Goal: Task Accomplishment & Management: Use online tool/utility

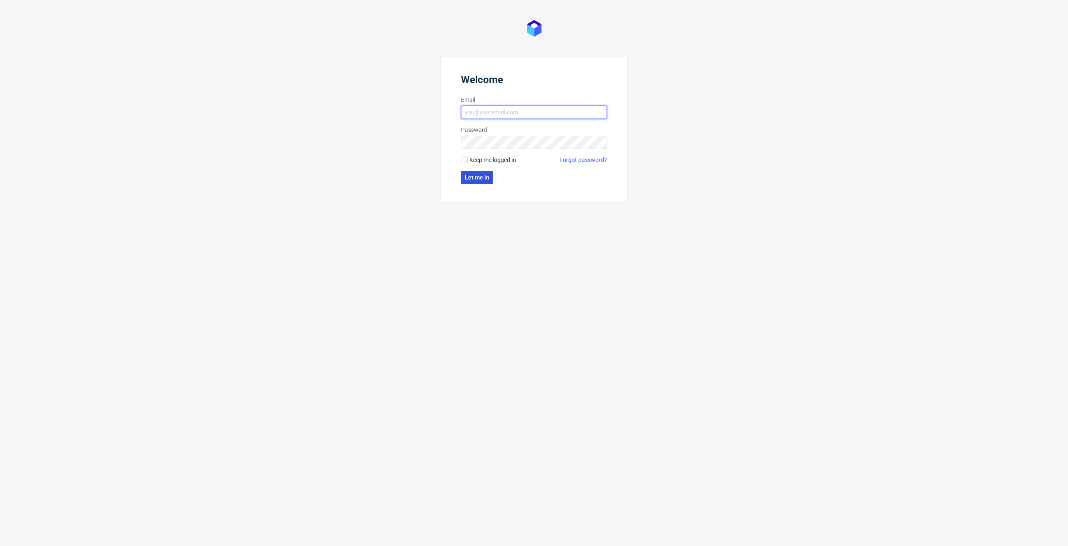
type input "elzbieta.jelinska@packhelp.com"
click at [487, 180] on span "Let me in" at bounding box center [477, 177] width 25 height 6
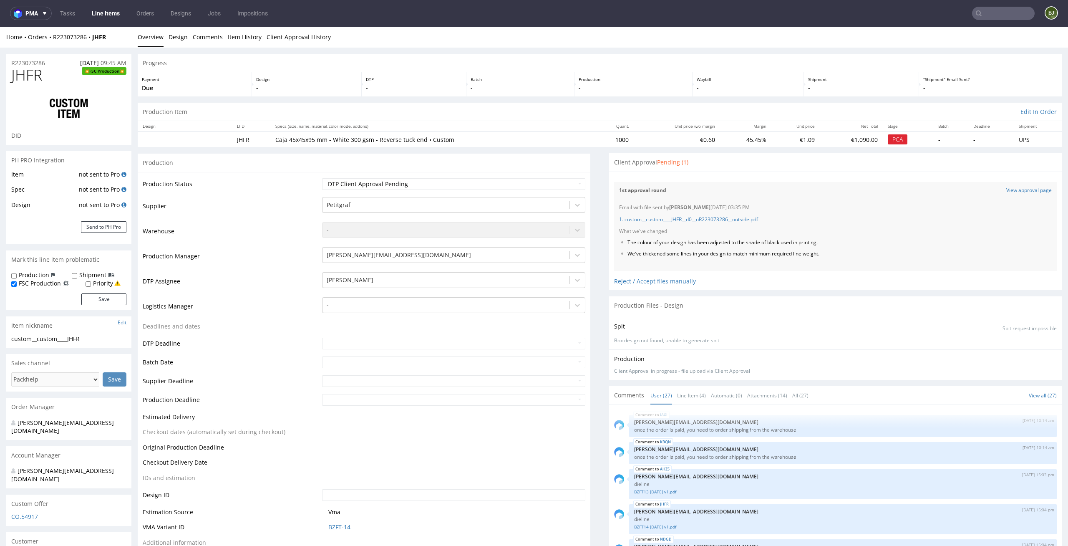
scroll to position [774, 0]
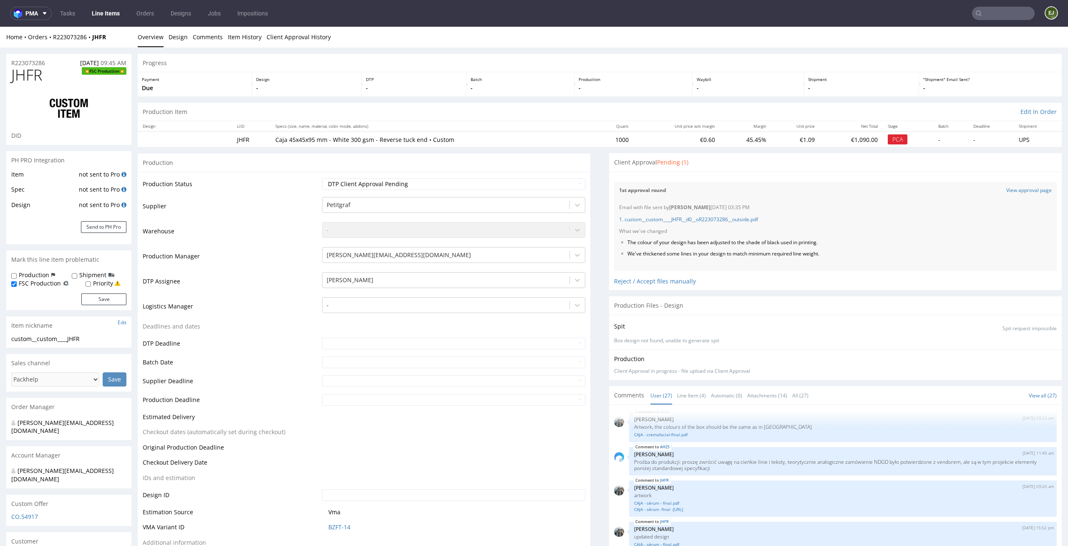
click at [711, 224] on div "1. custom__custom____JHFR__d0__oR223073286__outside.pdf" at bounding box center [835, 219] width 433 height 17
click at [713, 221] on link "1. custom__custom____JHFR__d0__oR223073286__outside.pdf" at bounding box center [688, 219] width 139 height 7
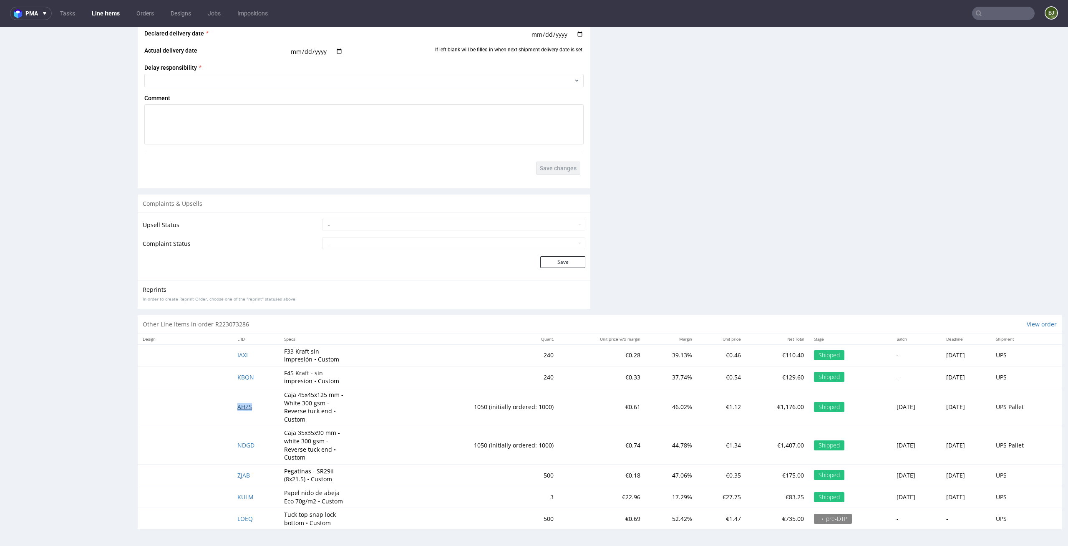
scroll to position [0, 0]
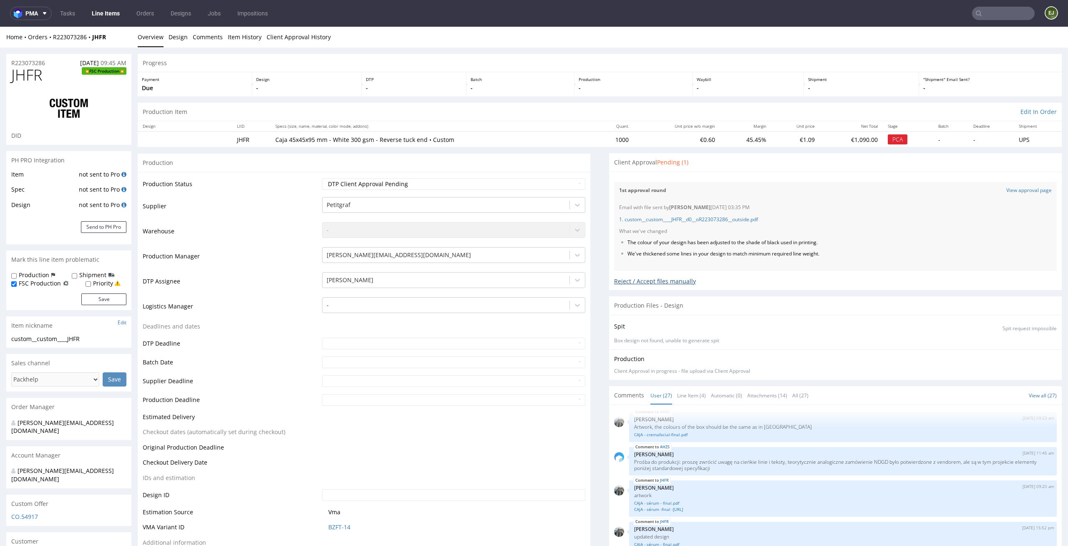
click at [667, 279] on div "Reject / Accept files manually" at bounding box center [835, 278] width 443 height 15
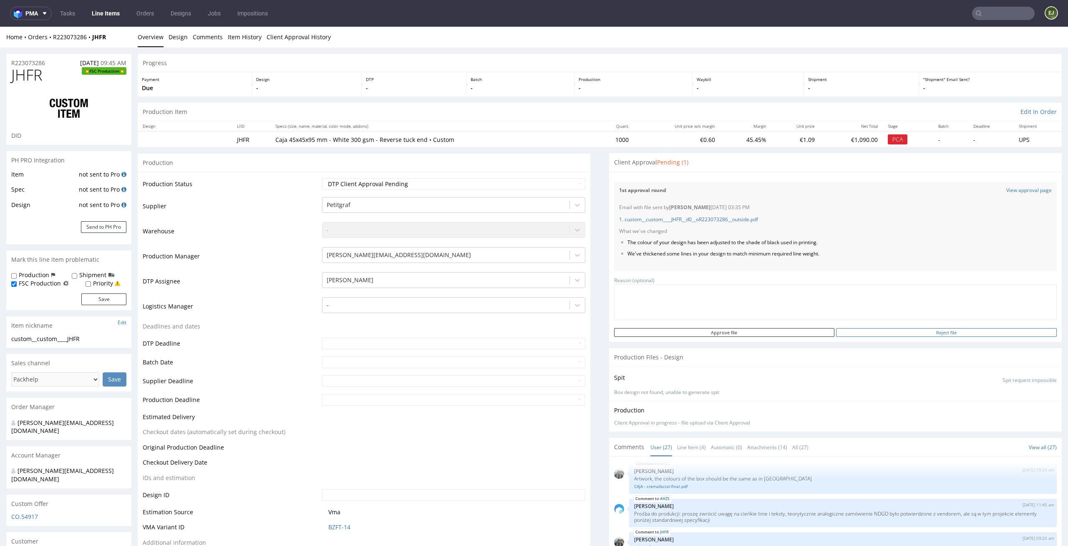
click at [914, 331] on input "Reject file" at bounding box center [946, 332] width 221 height 9
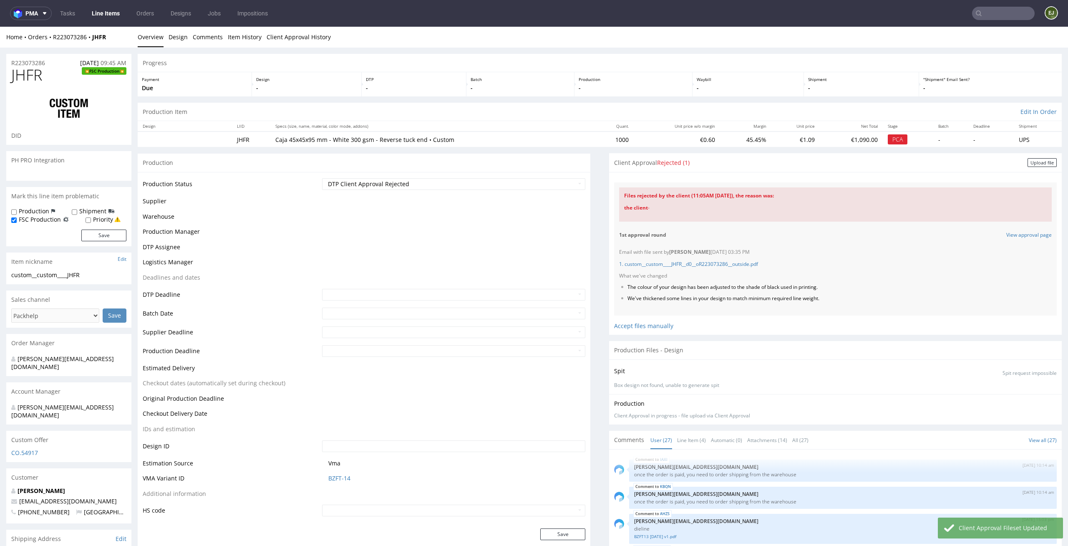
scroll to position [774, 0]
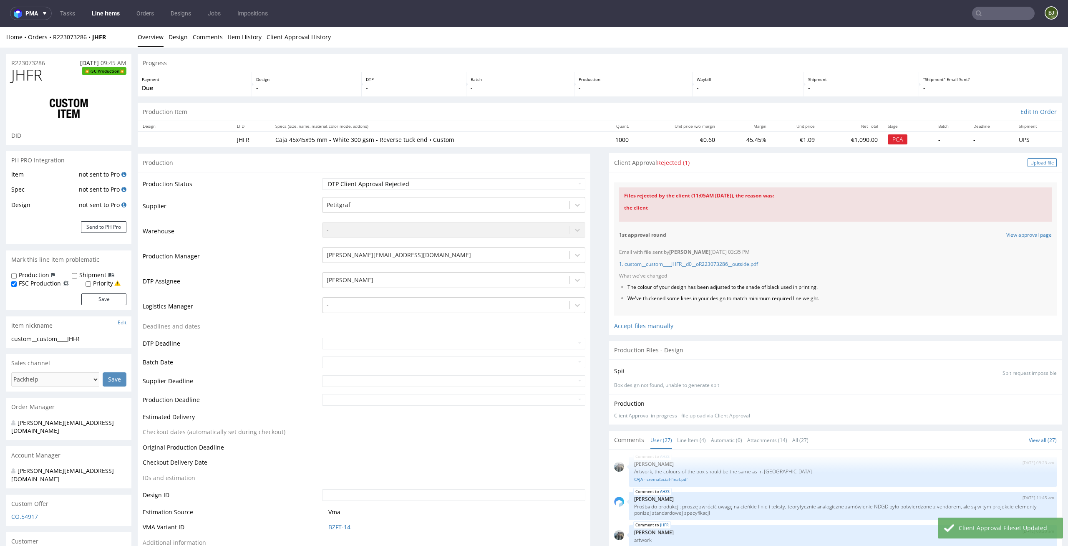
click at [1033, 162] on div "Upload file" at bounding box center [1041, 162] width 29 height 9
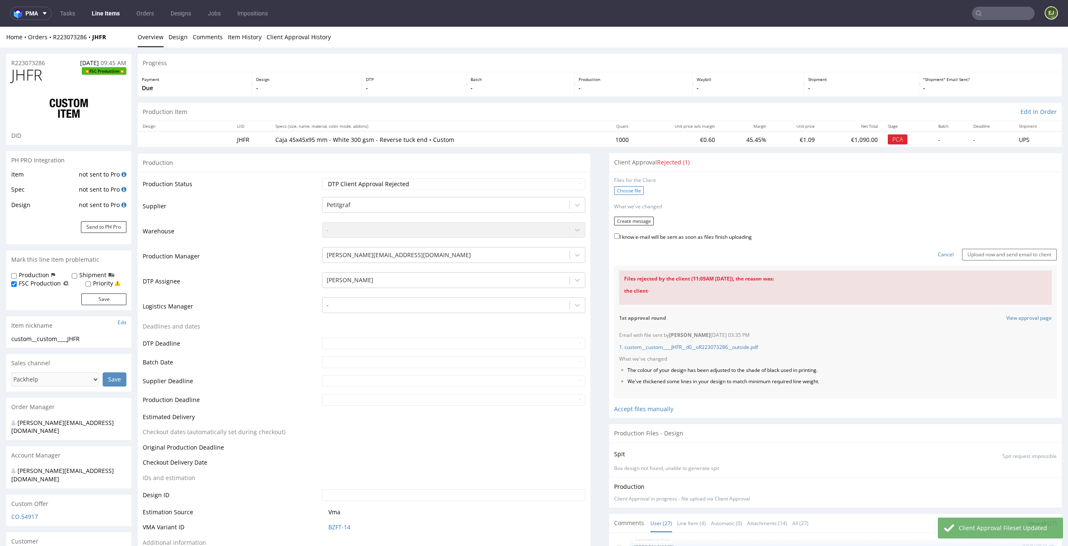
click at [626, 190] on label "Choose file" at bounding box center [629, 190] width 30 height 9
click at [0, 27] on input "Choose file" at bounding box center [0, 27] width 0 height 0
click at [633, 217] on button "Create message" at bounding box center [634, 218] width 40 height 9
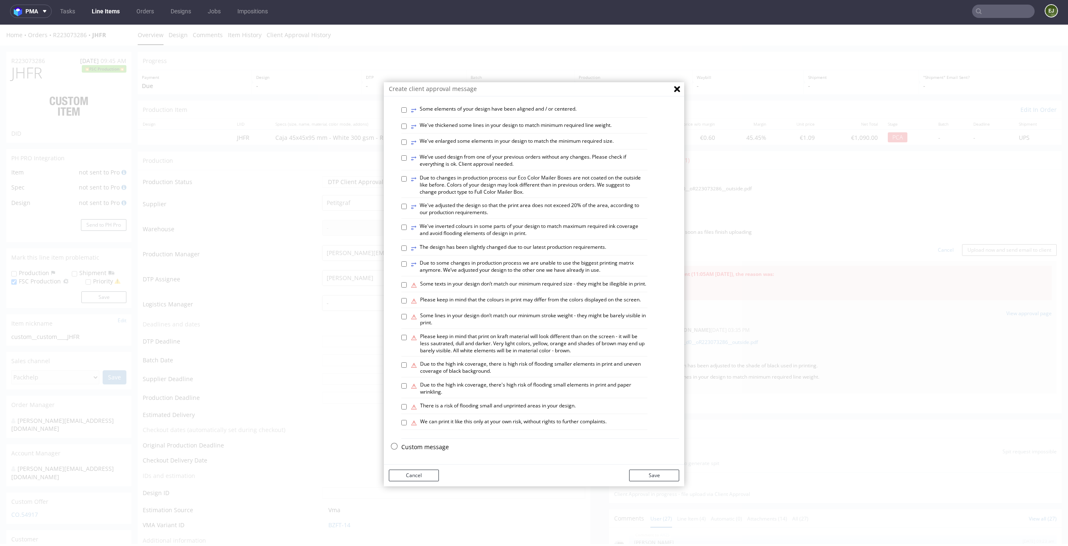
scroll to position [0, 0]
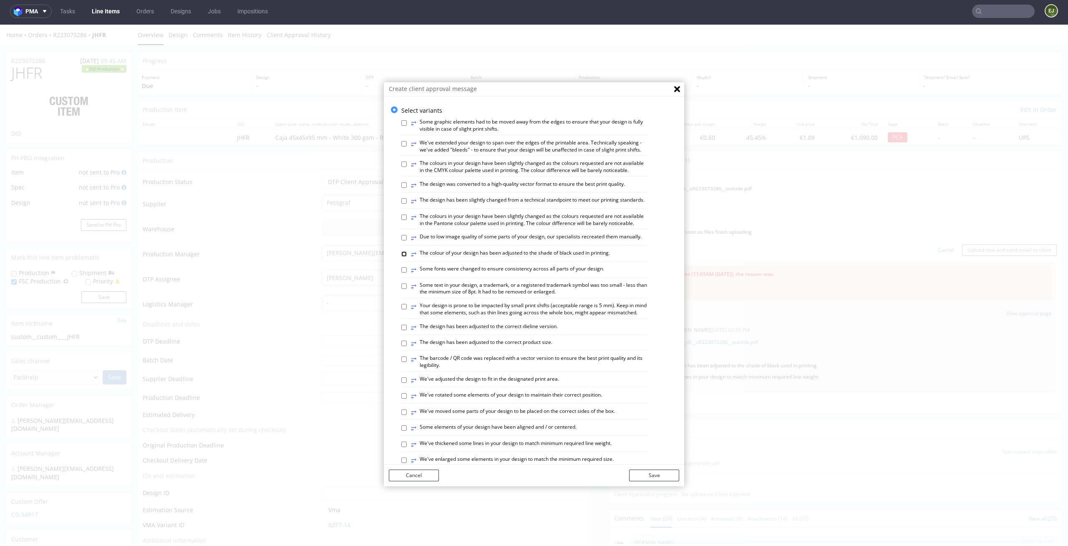
click at [401, 257] on input "⥂ The colour of your design has been adjusted to the shade of black used in pri…" at bounding box center [403, 253] width 5 height 5
checkbox input "true"
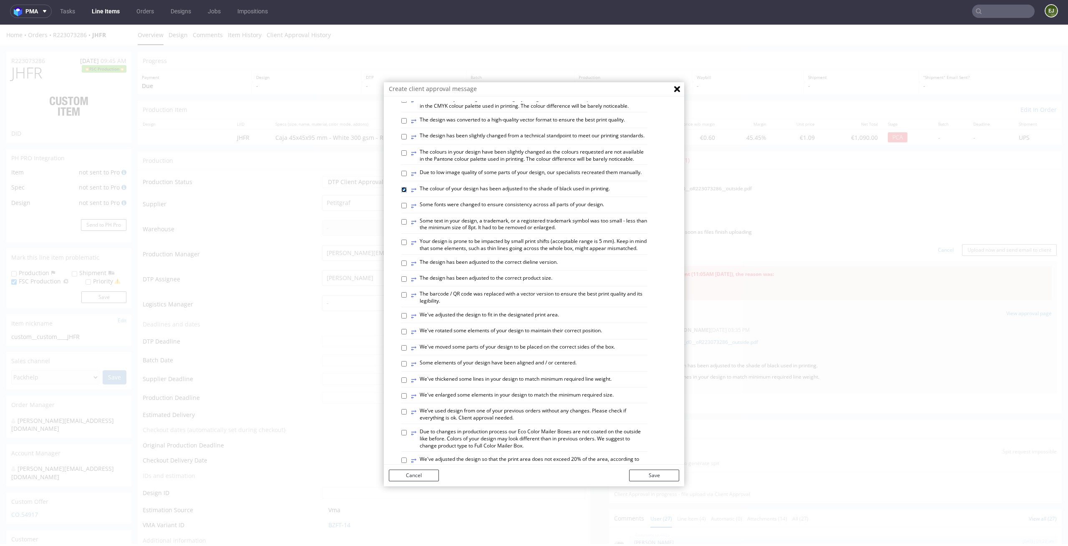
scroll to position [121, 0]
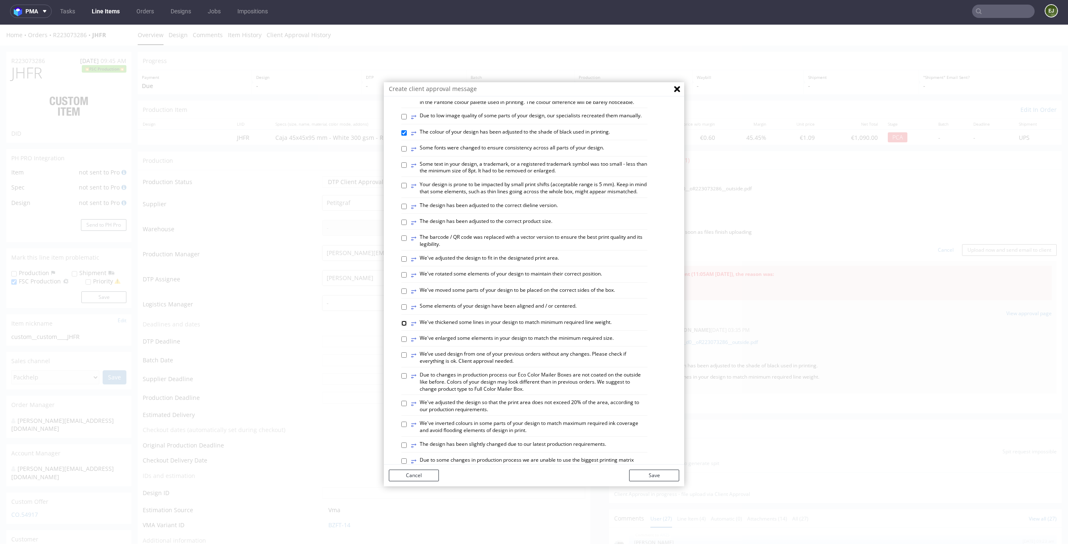
click at [401, 326] on input "⥂ We've thickened some lines in your design to match minimum required line weig…" at bounding box center [403, 322] width 5 height 5
checkbox input "true"
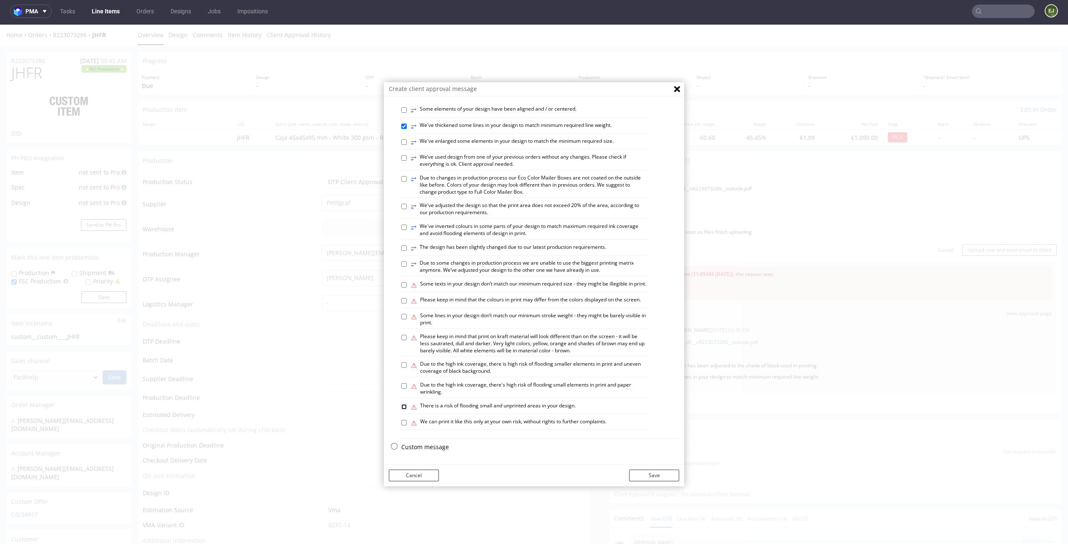
click at [401, 404] on input "⚠ There is a risk of flooding small and unprinted areas in your design." at bounding box center [403, 406] width 5 height 5
checkbox input "true"
click at [657, 474] on button "Save" at bounding box center [654, 475] width 50 height 12
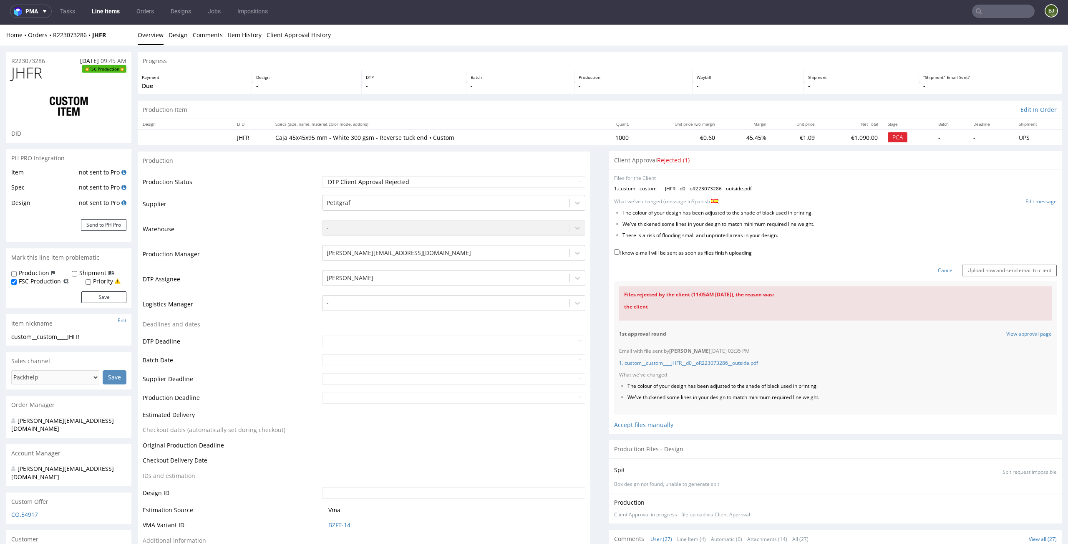
click at [713, 252] on label "I know e-mail will be sent as soon as files finish uploading" at bounding box center [683, 251] width 138 height 9
click at [619, 252] on input "I know e-mail will be sent as soon as files finish uploading" at bounding box center [616, 251] width 5 height 5
checkbox input "true"
click at [1024, 266] on input "Upload now and send email to client" at bounding box center [1009, 270] width 95 height 12
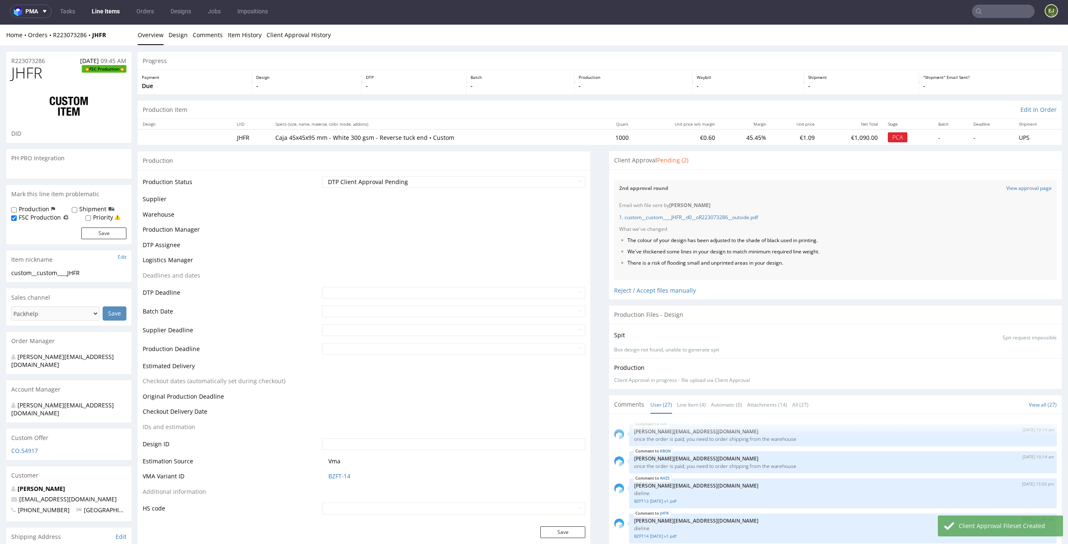
scroll to position [774, 0]
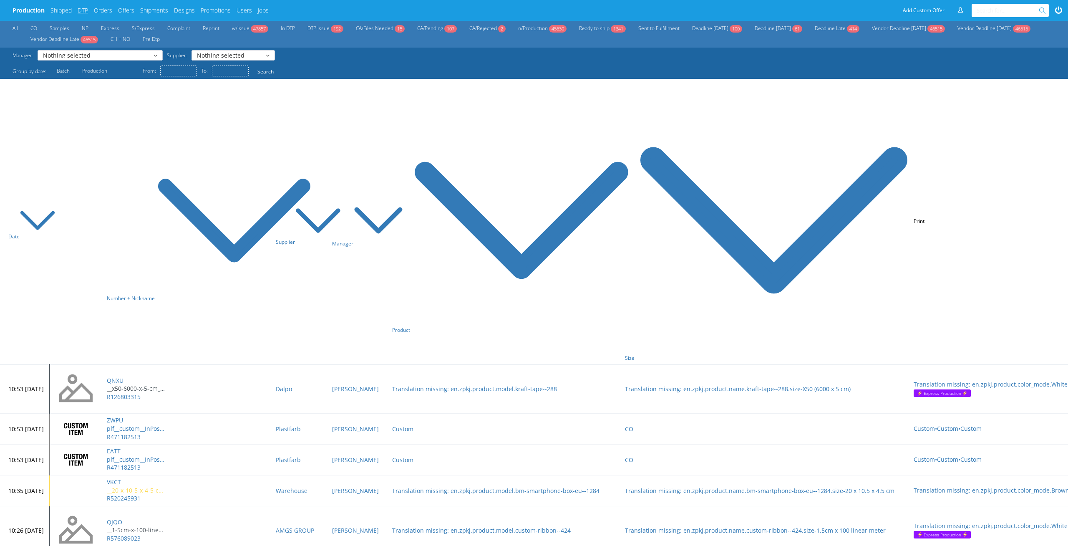
click at [83, 6] on link "DTP" at bounding box center [83, 10] width 10 height 8
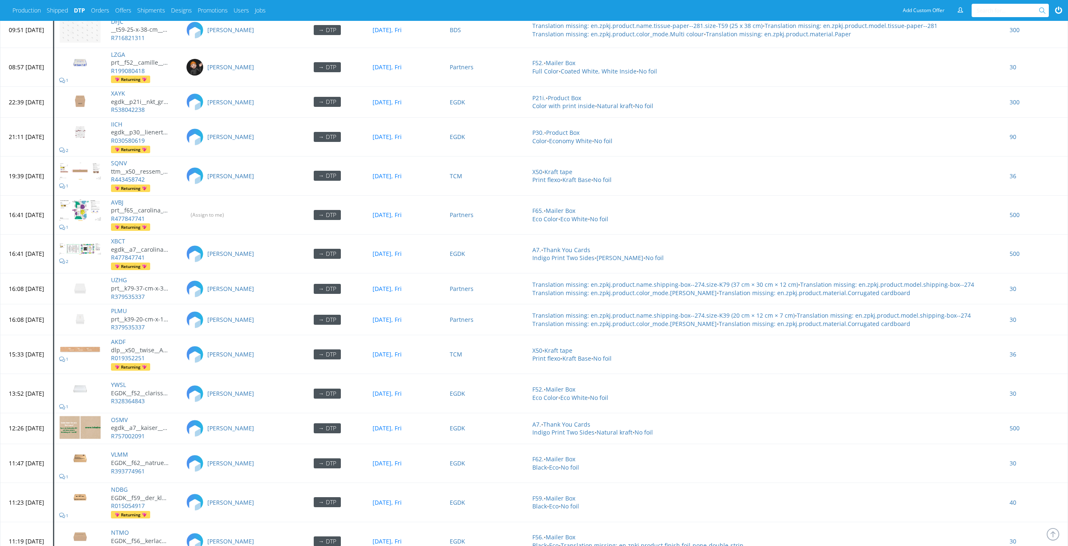
scroll to position [3416, 0]
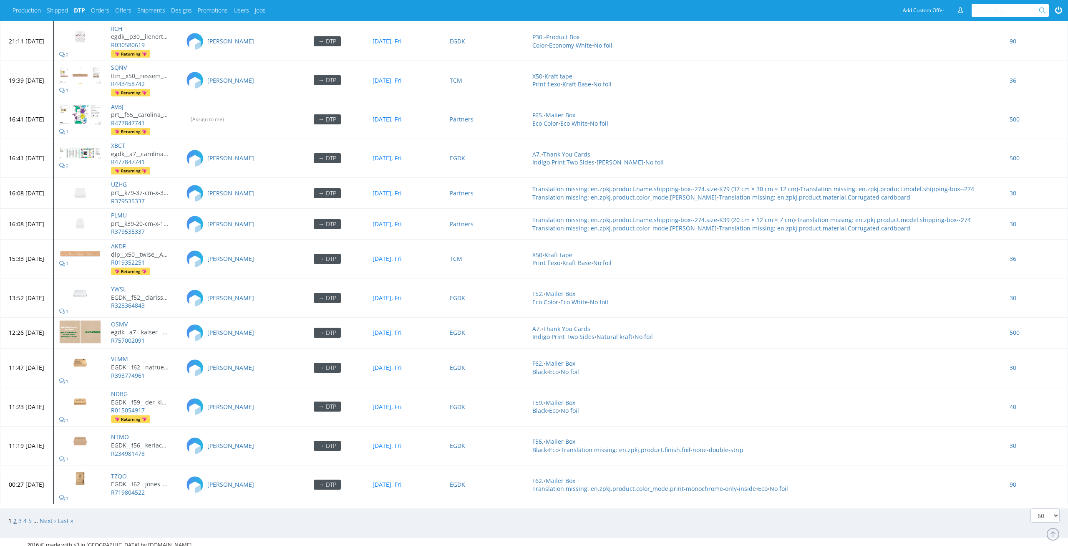
click at [15, 516] on link "2" at bounding box center [14, 520] width 3 height 8
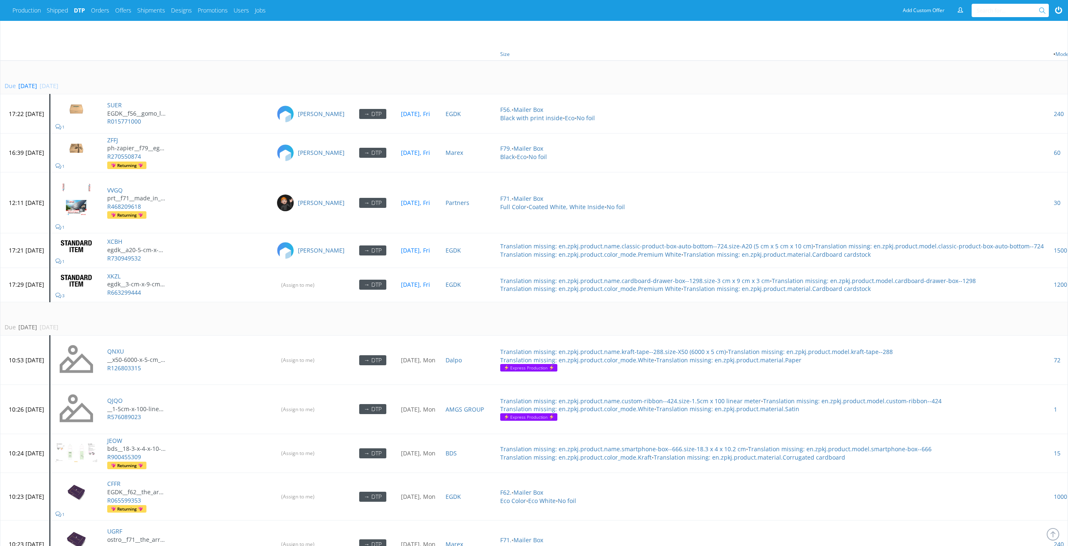
scroll to position [655, 0]
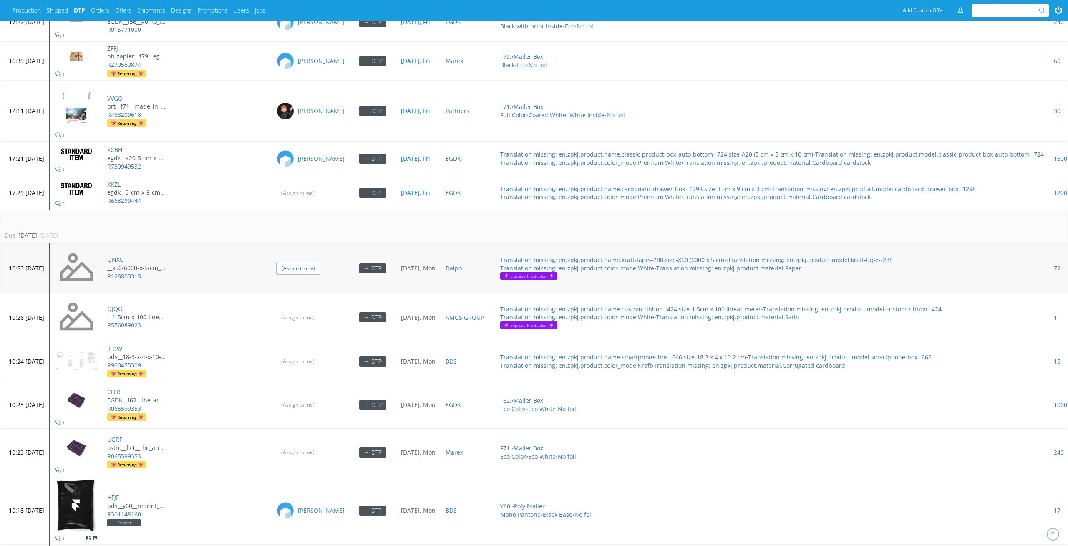
click at [320, 264] on input "(Assign to me)" at bounding box center [298, 268] width 44 height 13
click at [320, 312] on input "(Assign to me)" at bounding box center [298, 317] width 44 height 13
click at [317, 355] on input "(Assign to me)" at bounding box center [298, 361] width 44 height 13
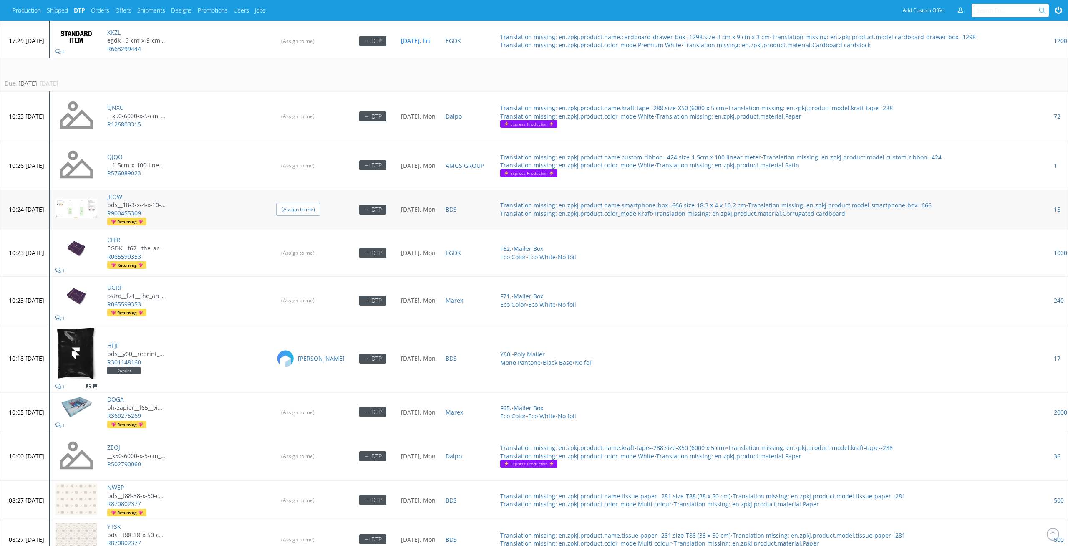
scroll to position [985, 0]
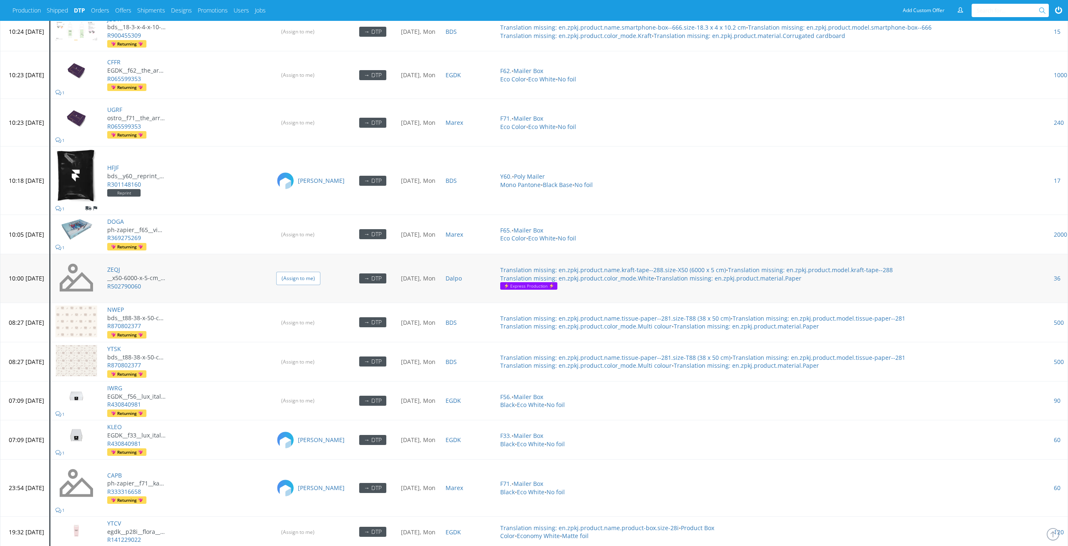
click at [320, 272] on input "(Assign to me)" at bounding box center [298, 278] width 44 height 13
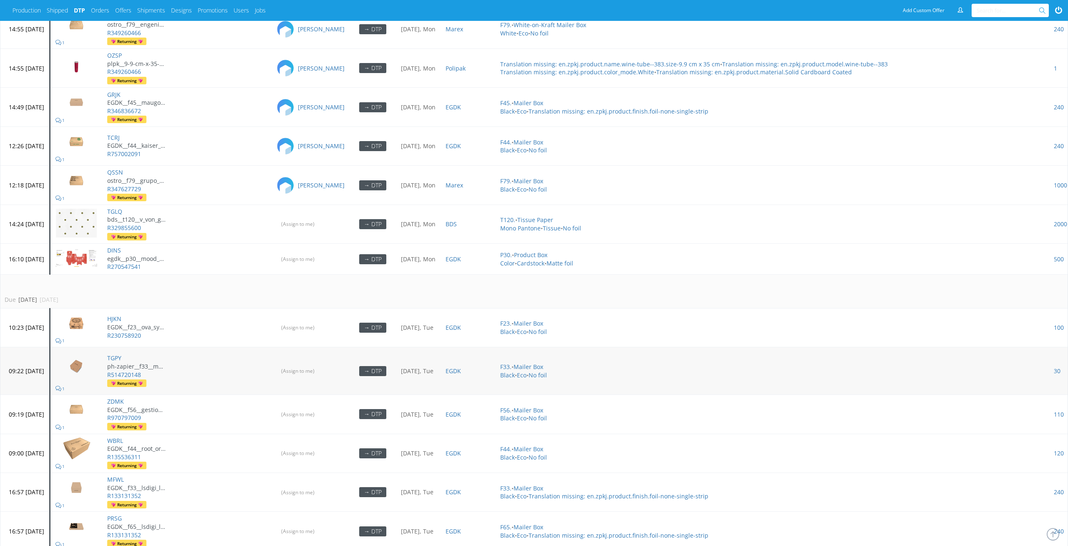
scroll to position [2012, 0]
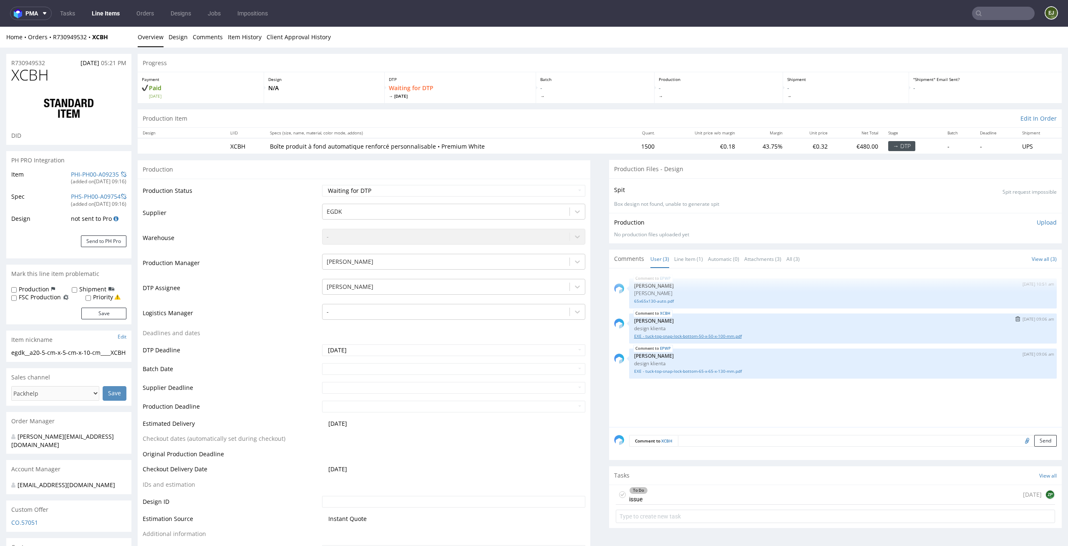
click at [660, 337] on link "EXE - tuck-top-snap-lock-bottom-50-x-50-x-100-mm.pdf" at bounding box center [843, 336] width 418 height 6
click at [695, 372] on link "EXE - tuck-top-snap-lock-bottom-65-x-65-x-130-mm.pdf" at bounding box center [843, 371] width 418 height 6
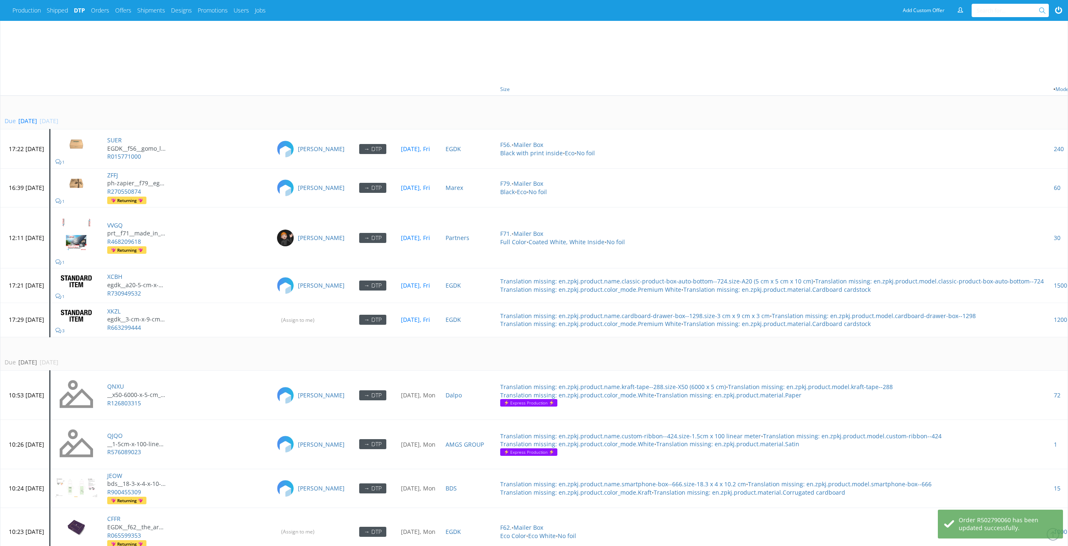
scroll to position [553, 0]
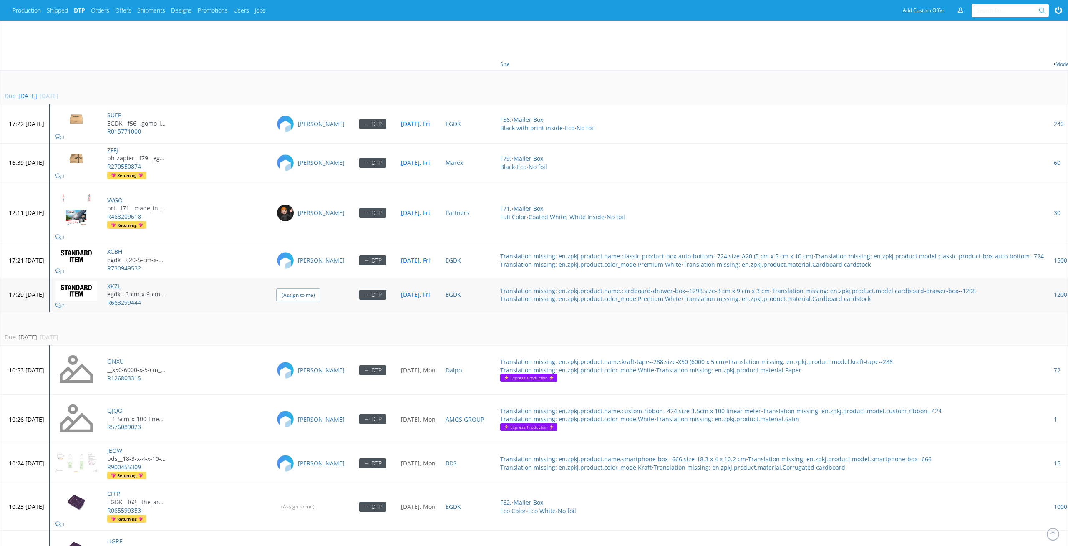
click at [320, 289] on input "(Assign to me)" at bounding box center [298, 294] width 44 height 13
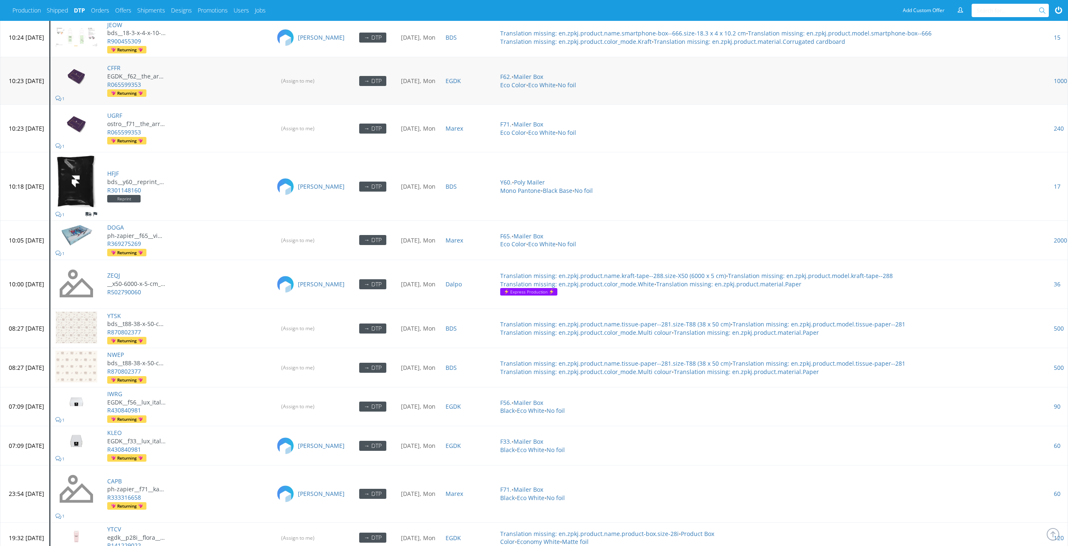
scroll to position [1115, 0]
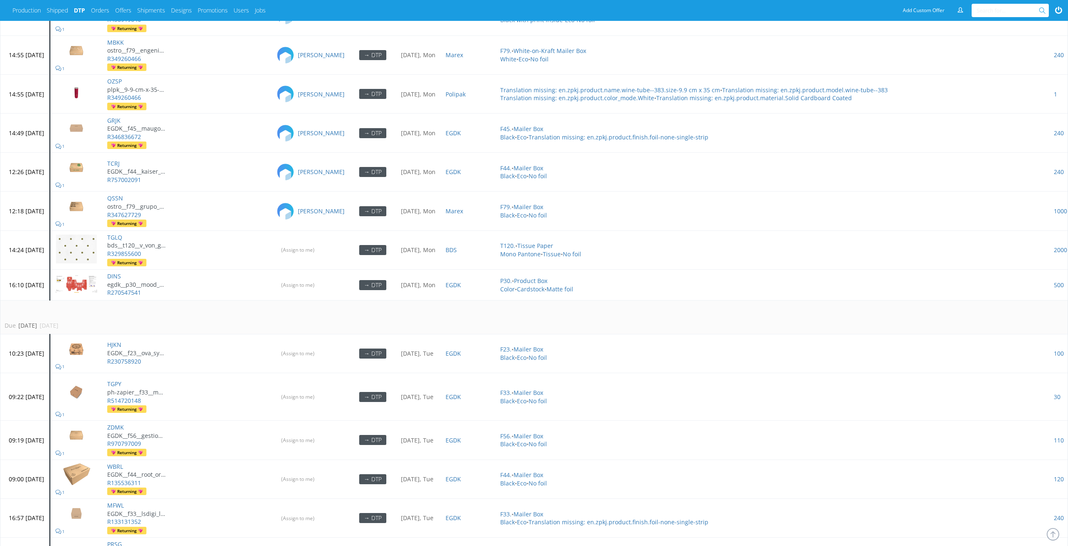
scroll to position [1916, 0]
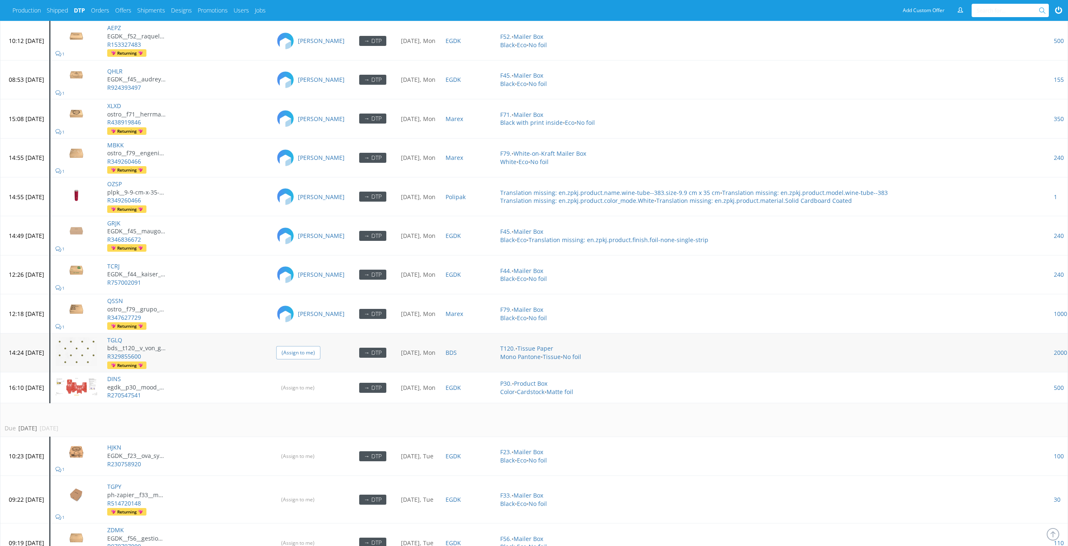
click at [315, 350] on input "(Assign to me)" at bounding box center [298, 352] width 44 height 13
click at [315, 374] on td "(Assign to me)" at bounding box center [310, 387] width 78 height 31
click at [315, 381] on input "(Assign to me)" at bounding box center [298, 387] width 44 height 13
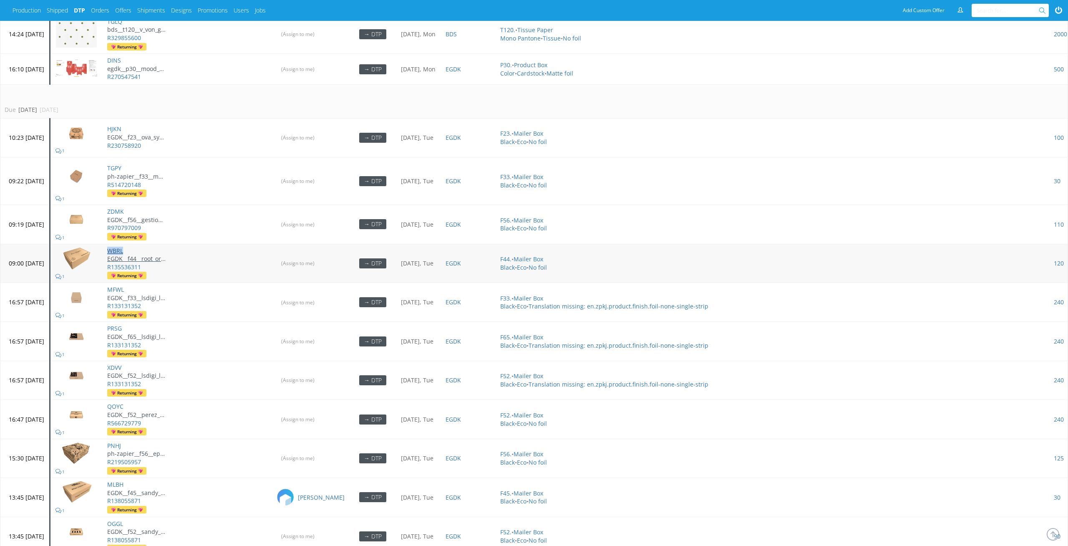
scroll to position [2215, 0]
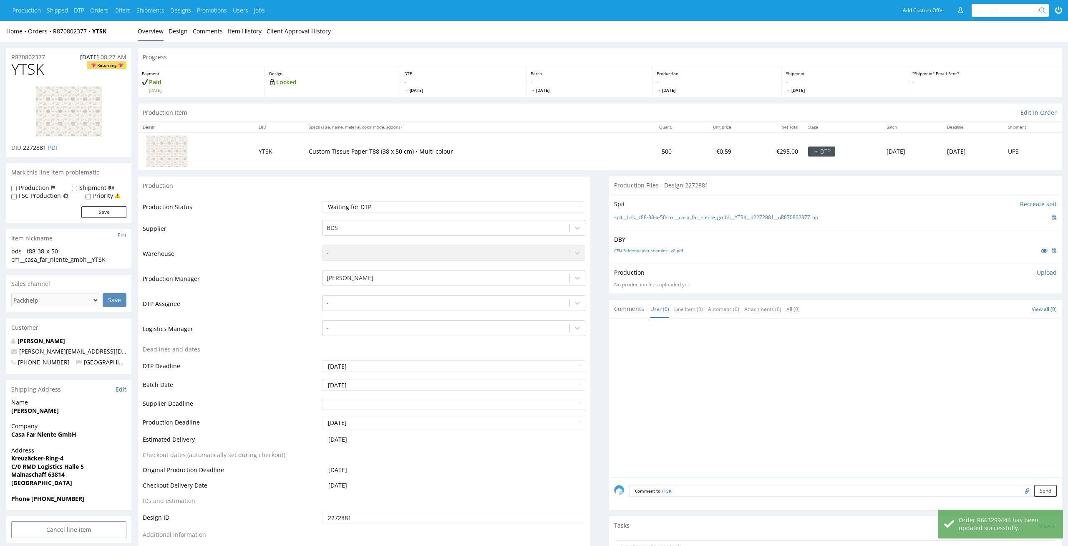
click at [655, 253] on div "CFN-Seidenpapier-seamless-v2.pdf" at bounding box center [835, 250] width 443 height 9
click at [658, 253] on link "CFN-Seidenpapier-seamless-v2.pdf" at bounding box center [648, 250] width 69 height 6
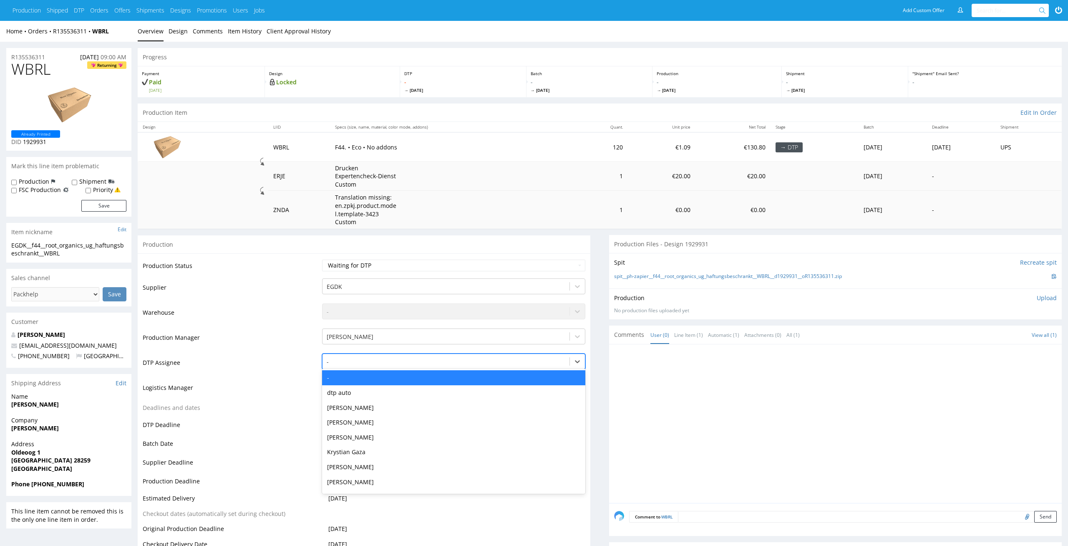
click at [425, 360] on div at bounding box center [446, 362] width 239 height 10
type input "el"
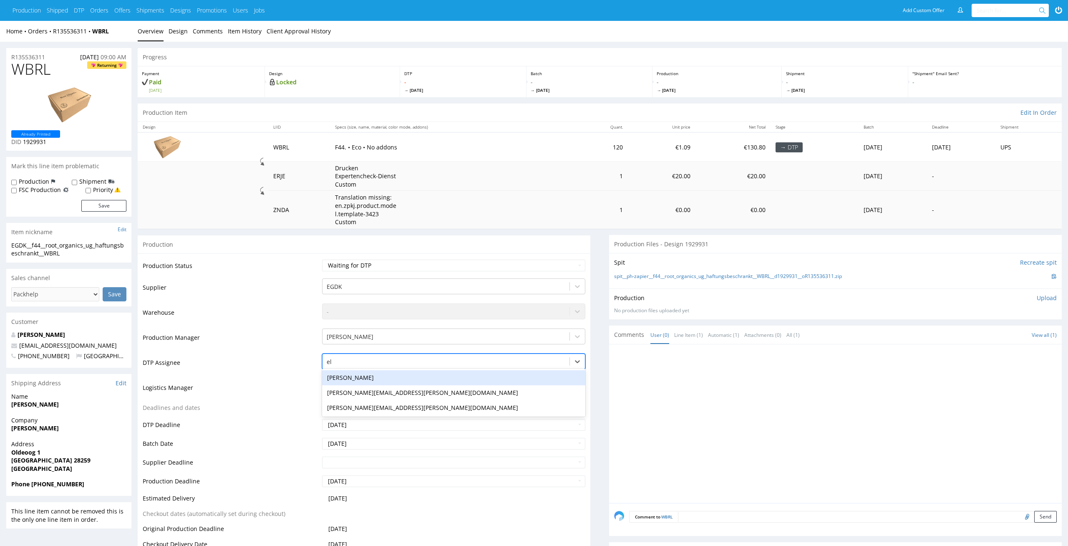
click at [409, 367] on div "el" at bounding box center [445, 361] width 247 height 13
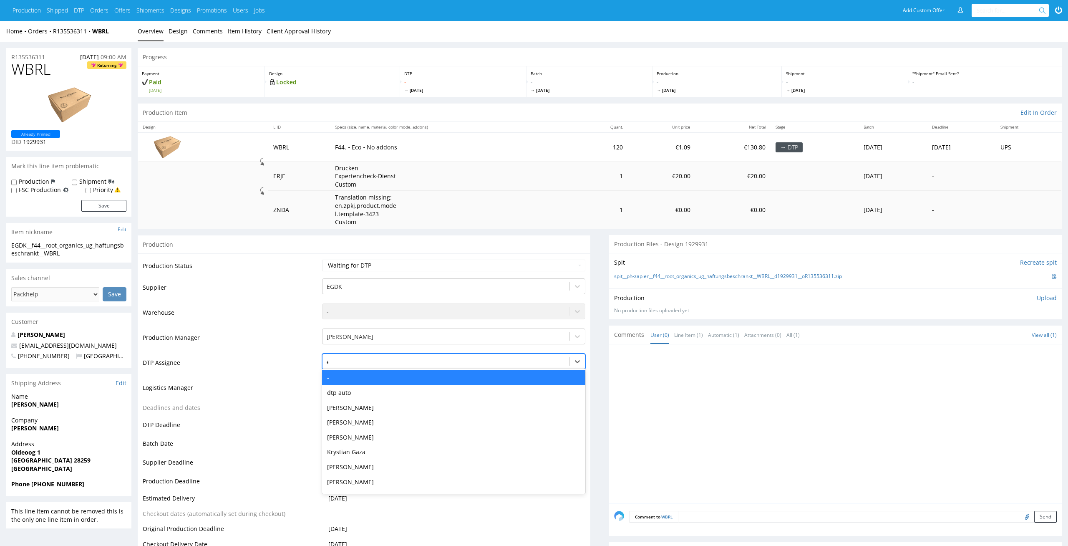
click at [409, 361] on div "el" at bounding box center [446, 362] width 239 height 10
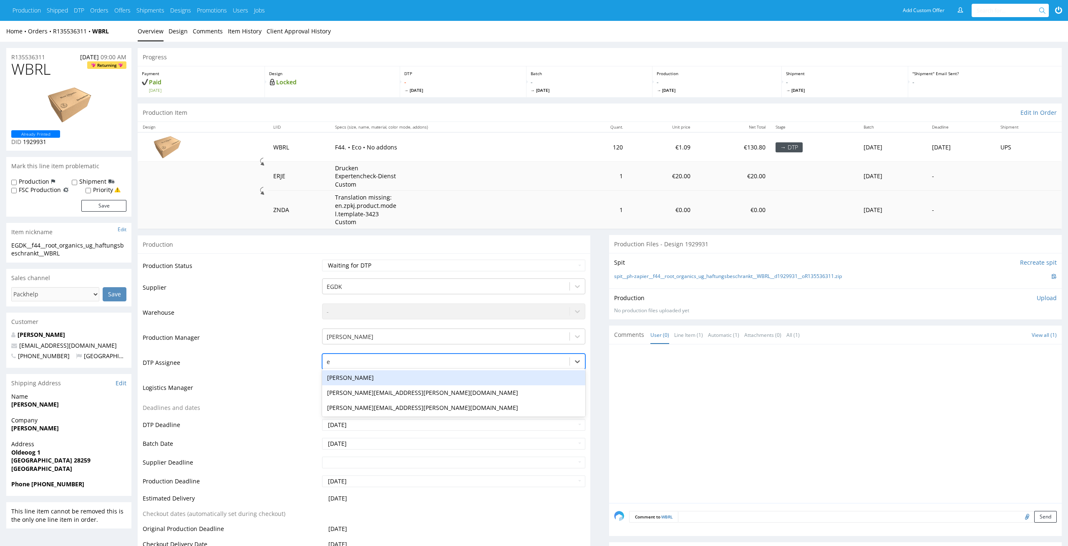
type input "el"
click at [395, 375] on div "[PERSON_NAME]" at bounding box center [454, 377] width 264 height 15
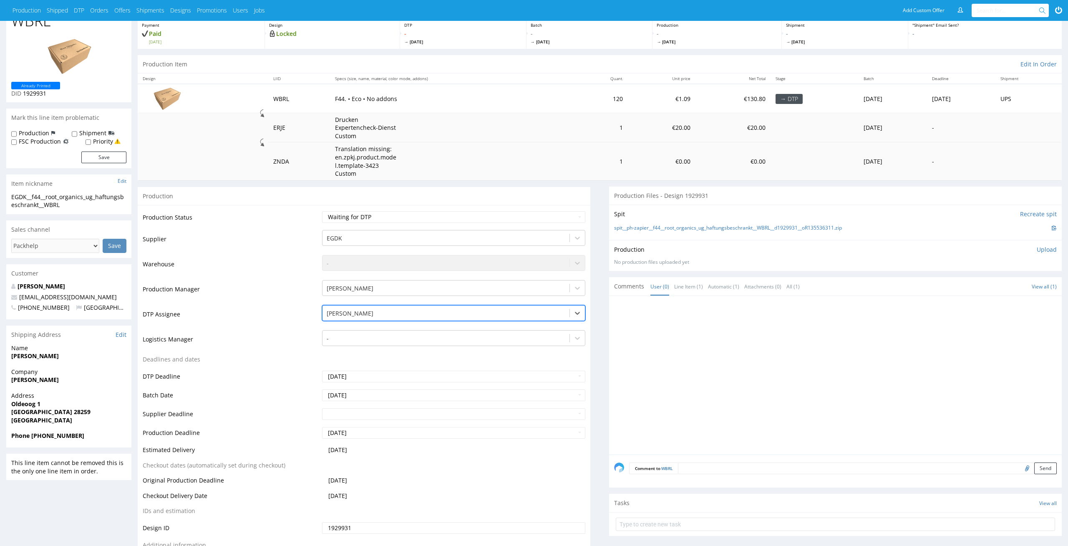
scroll to position [95, 0]
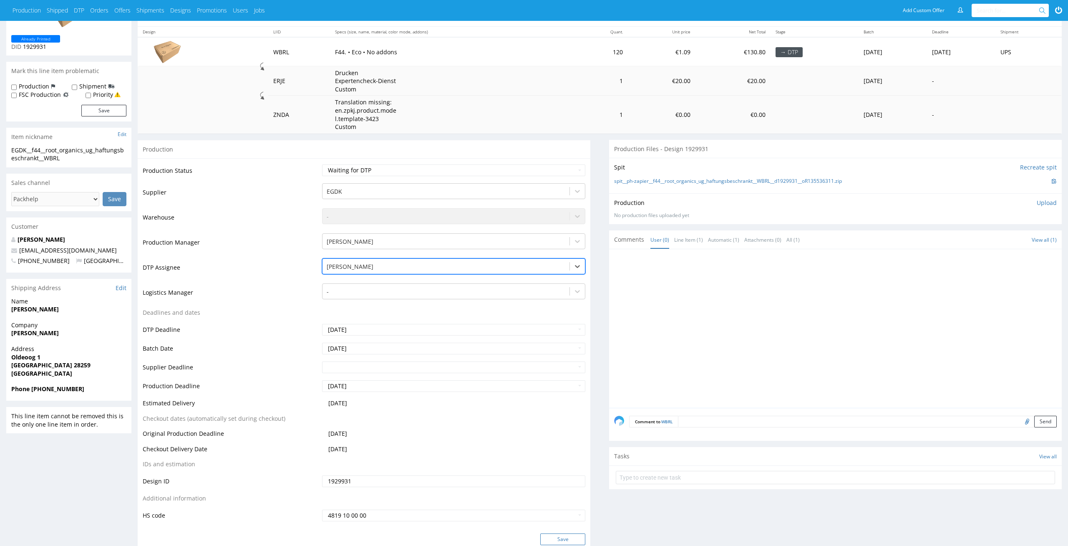
click at [574, 538] on button "Save" at bounding box center [562, 539] width 45 height 12
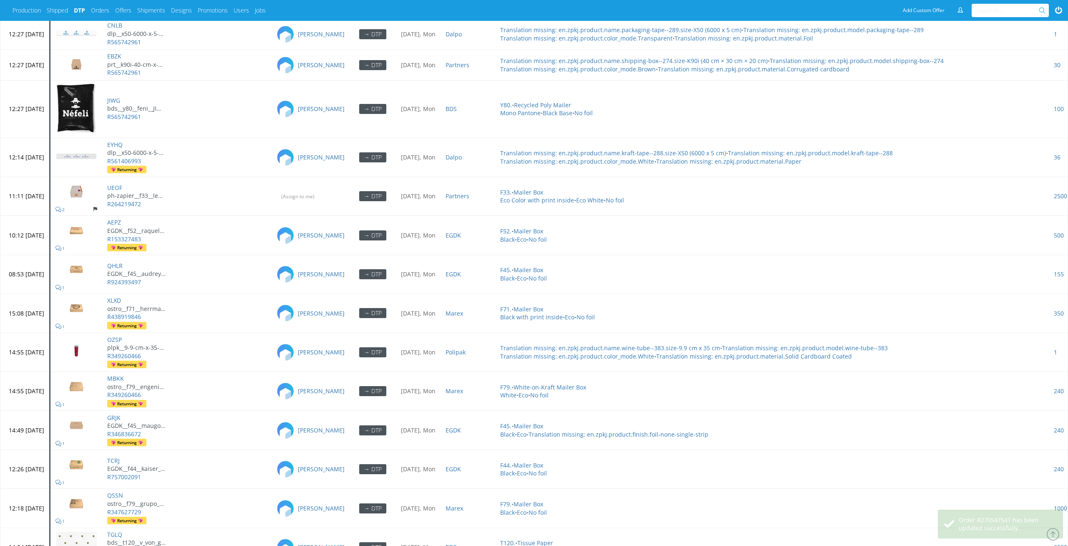
scroll to position [2020, 0]
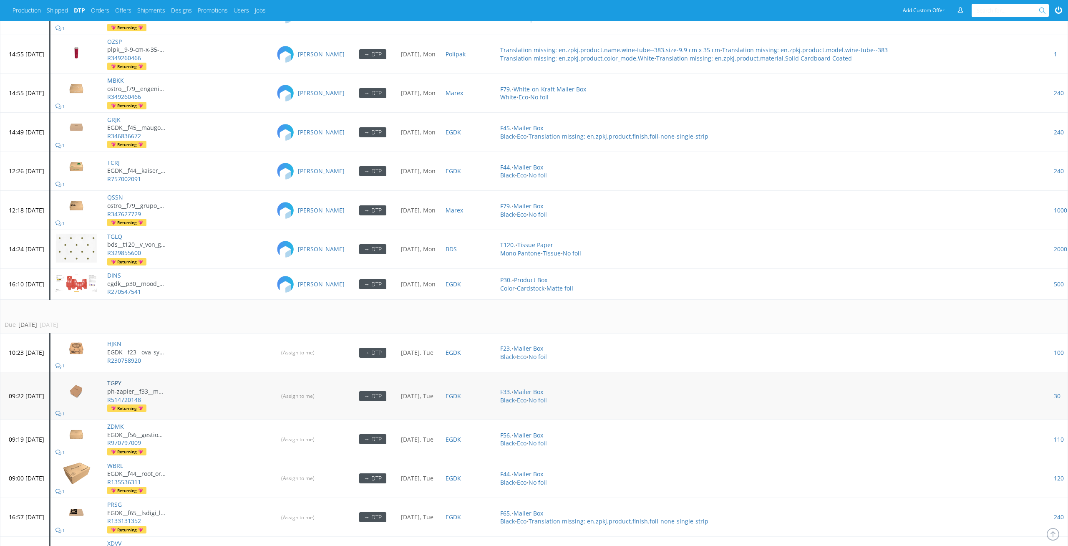
click at [121, 380] on link "TGPY" at bounding box center [114, 383] width 14 height 8
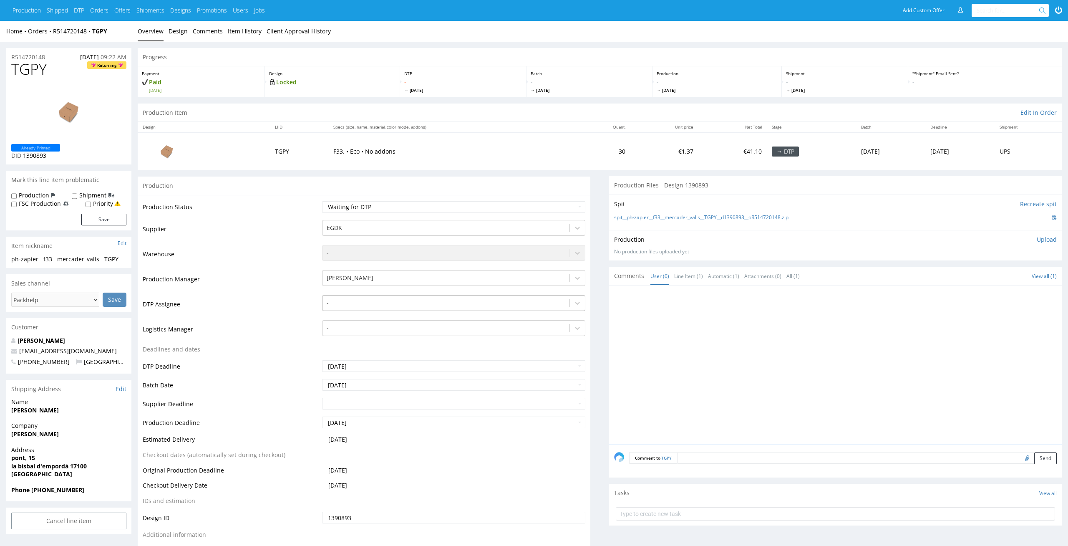
click at [464, 307] on div at bounding box center [446, 303] width 239 height 10
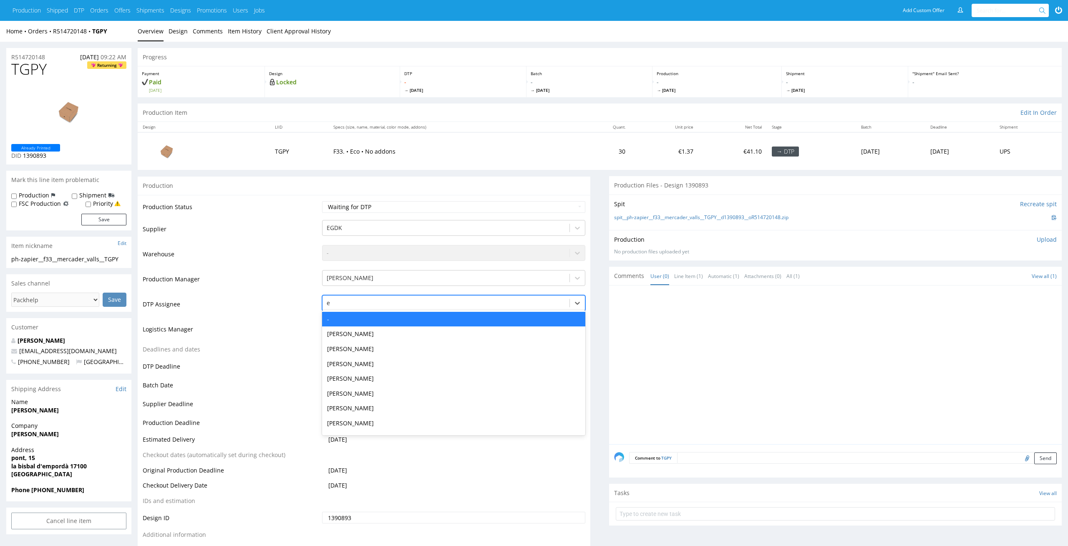
type input "el"
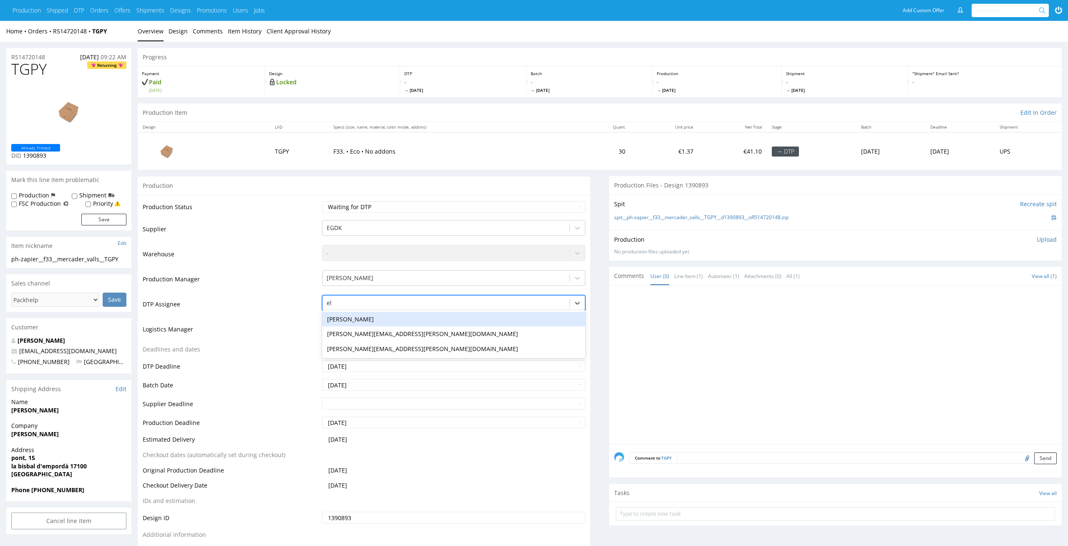
click at [443, 318] on div "[PERSON_NAME]" at bounding box center [454, 319] width 264 height 15
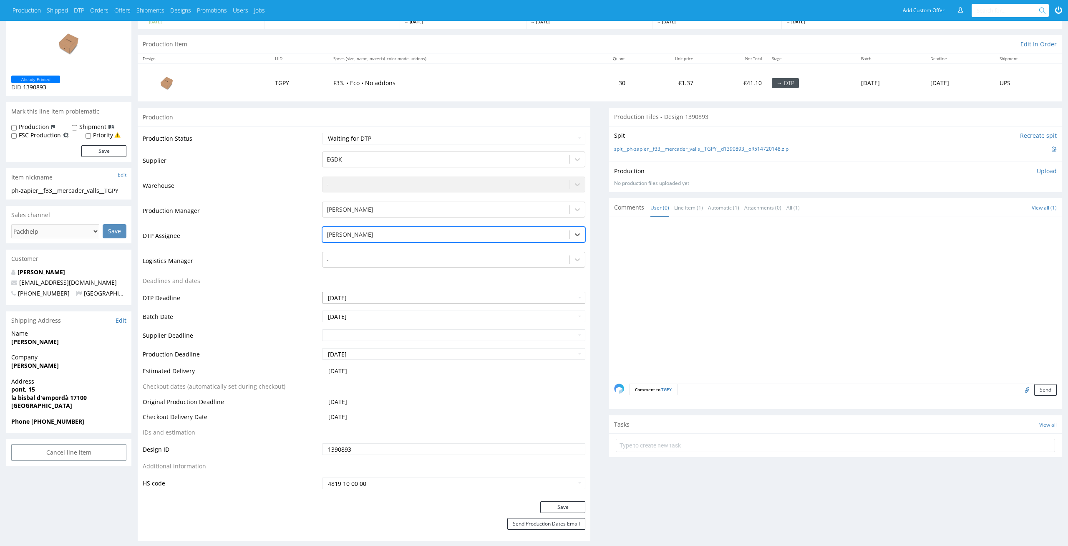
scroll to position [101, 0]
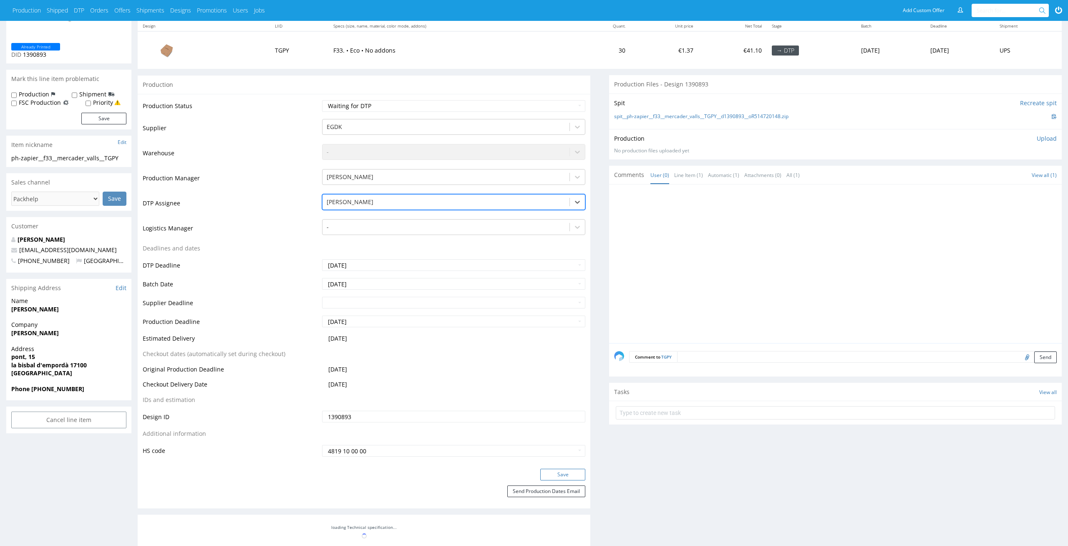
click at [557, 473] on button "Save" at bounding box center [562, 474] width 45 height 12
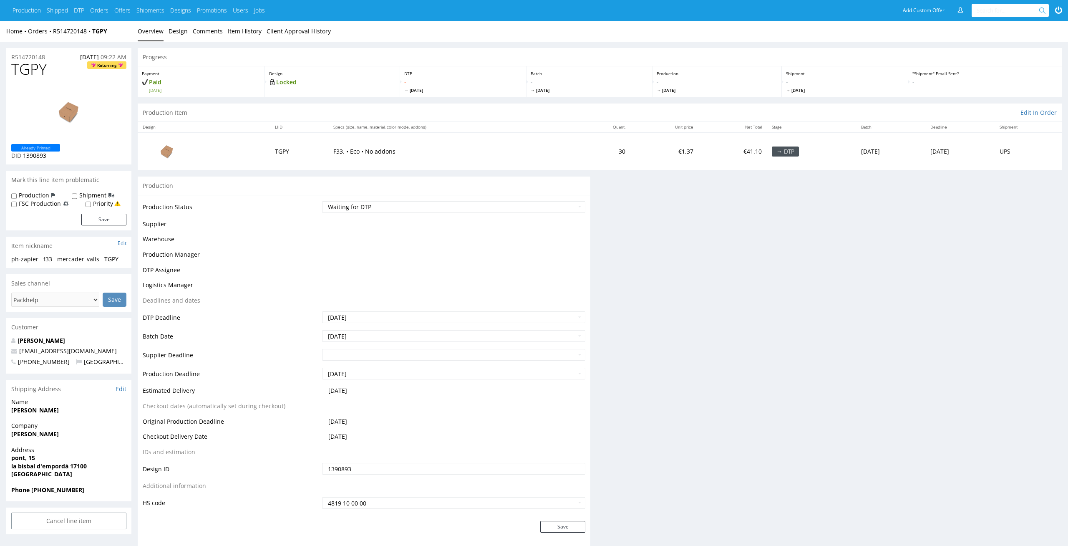
scroll to position [101, 0]
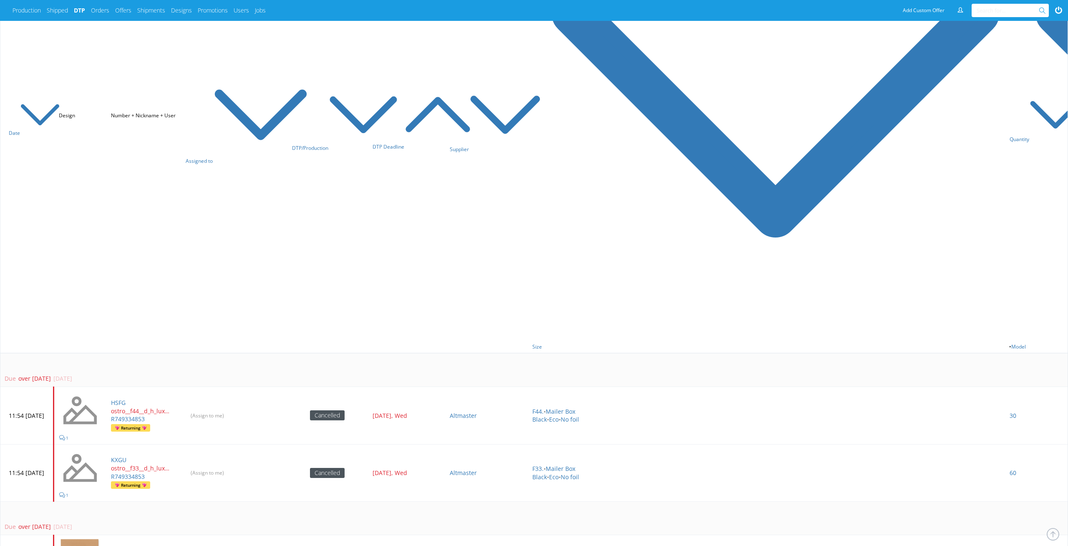
scroll to position [21, 0]
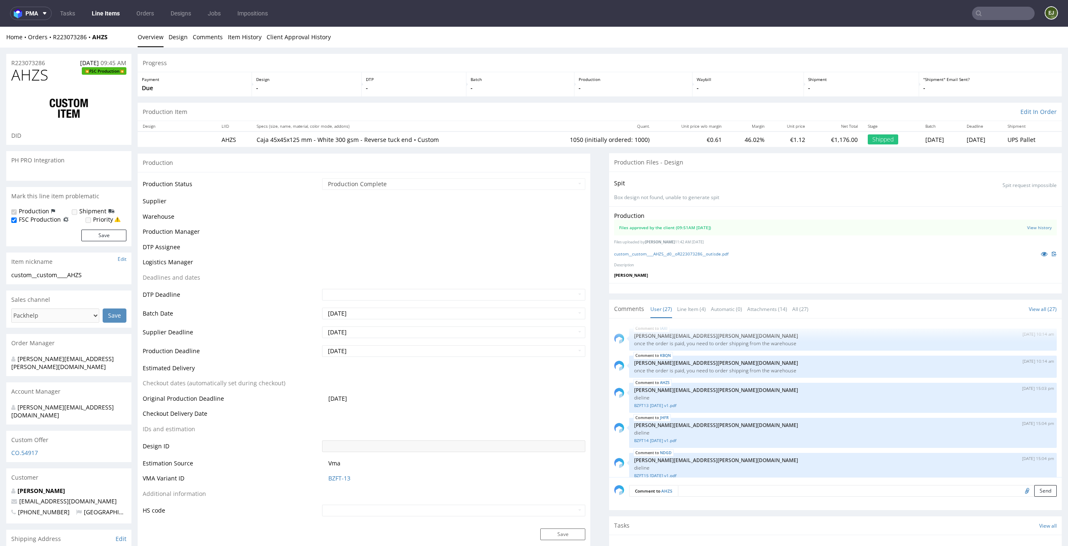
scroll to position [774, 0]
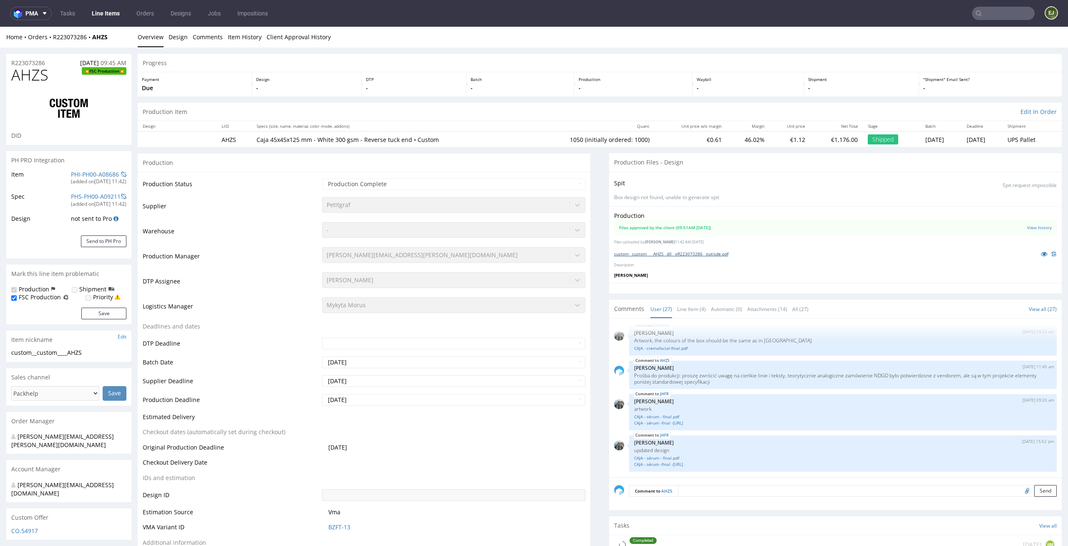
click at [702, 251] on link "custom__custom____AHZS__d0__oR223073286__outisde.pdf" at bounding box center [671, 254] width 114 height 6
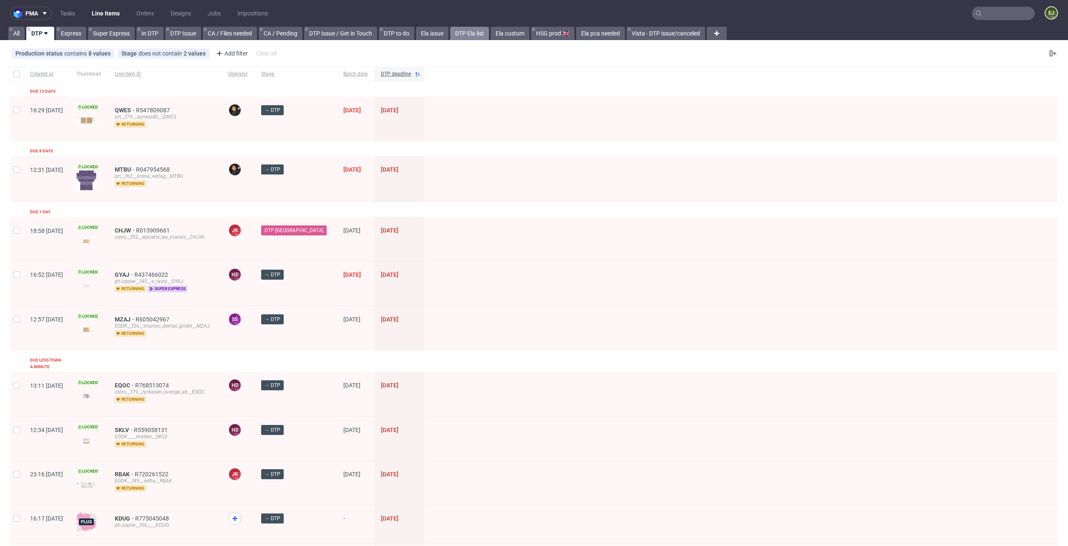
click at [471, 30] on link "DTP Ela list" at bounding box center [469, 33] width 39 height 13
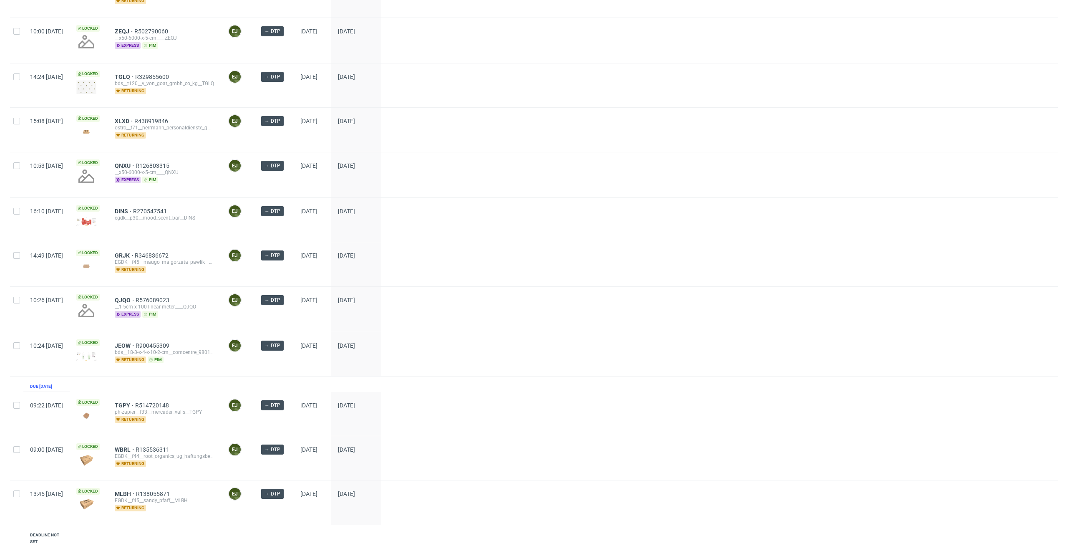
scroll to position [544, 0]
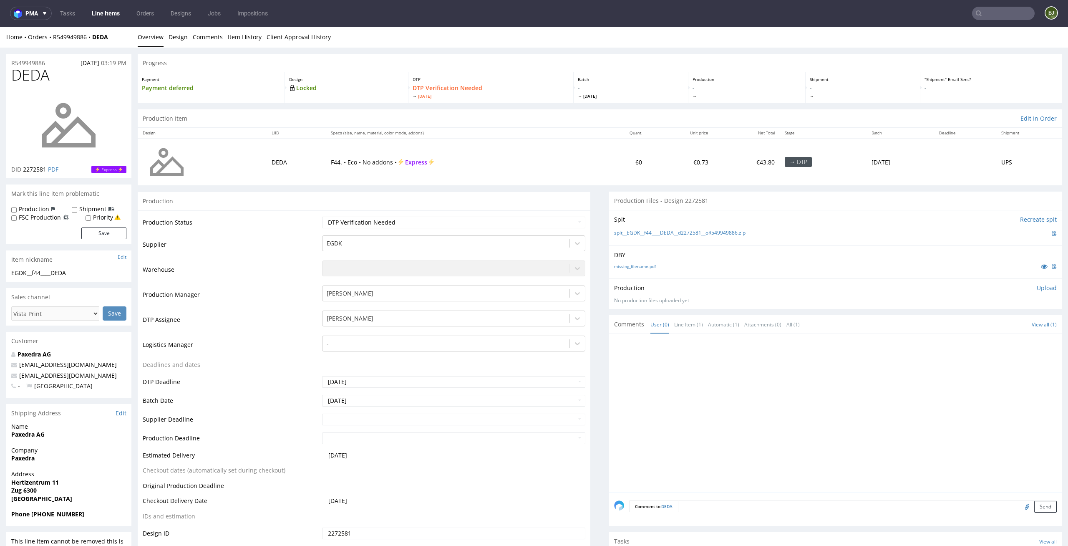
click at [641, 262] on div "missing_filename.pdf" at bounding box center [835, 266] width 443 height 9
click at [639, 266] on link "missing_filename.pdf" at bounding box center [635, 266] width 42 height 6
click at [632, 230] on link "spit__EGDK__f44____DEDA__d2272581__oR549949886.zip" at bounding box center [679, 232] width 131 height 7
click at [545, 218] on select "Waiting for Artwork Waiting for Diecut Waiting for Mockup Waiting for DTP Waiti…" at bounding box center [454, 223] width 264 height 12
select select "dtp_in_process"
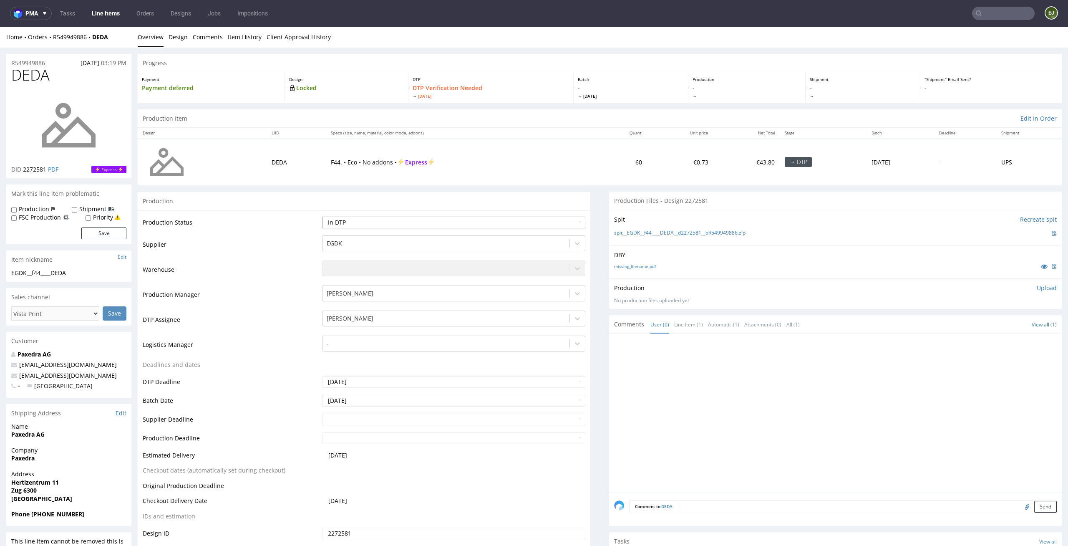
click at [322, 217] on select "Waiting for Artwork Waiting for Diecut Waiting for Mockup Waiting for DTP Waiti…" at bounding box center [454, 223] width 264 height 12
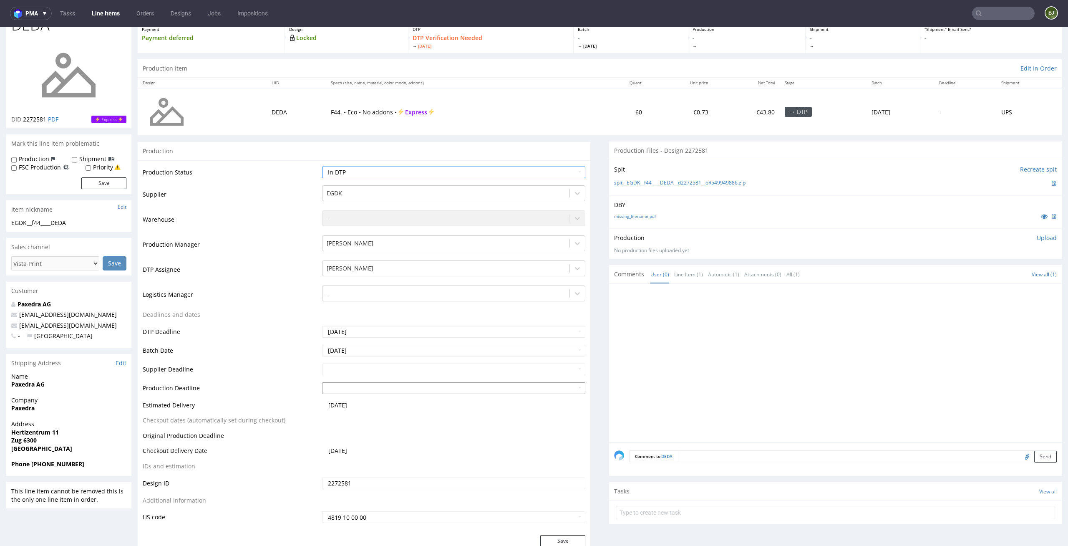
scroll to position [66, 0]
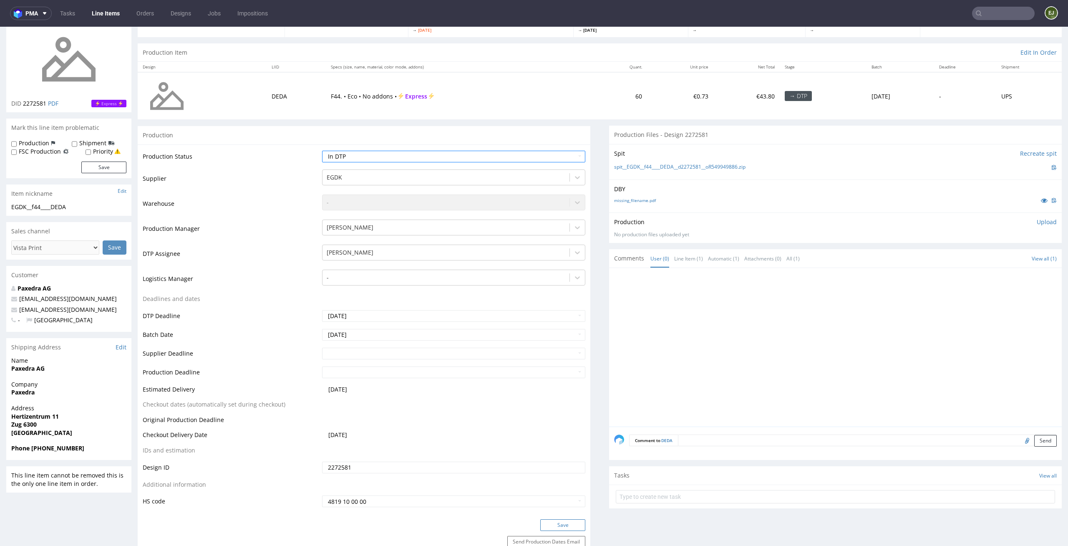
click at [557, 526] on button "Save" at bounding box center [562, 525] width 45 height 12
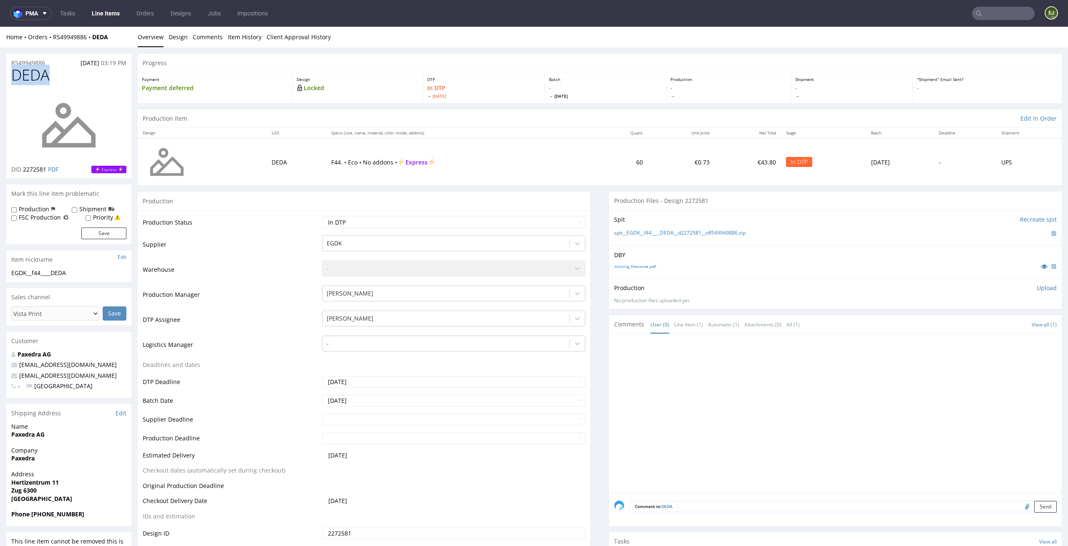
drag, startPoint x: 51, startPoint y: 80, endPoint x: 0, endPoint y: 74, distance: 51.6
copy span "DEDA"
click at [1037, 290] on p "Upload" at bounding box center [1047, 288] width 20 height 8
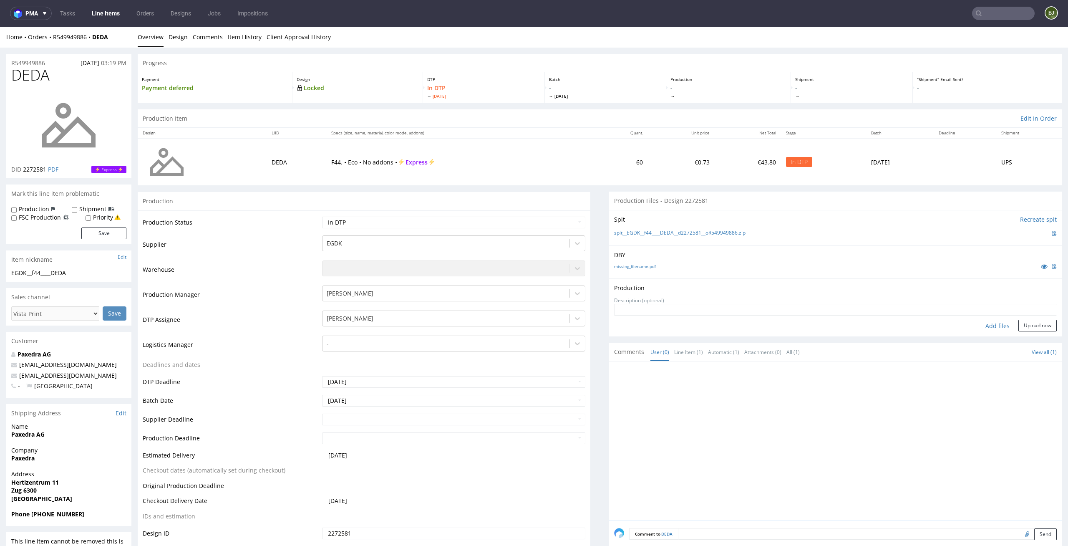
click at [984, 321] on div "Add files" at bounding box center [998, 326] width 42 height 13
type input "C:\fakepath\EGDK__f44____DEDA__d2272581__oR549949886__latest__outside.pdf"
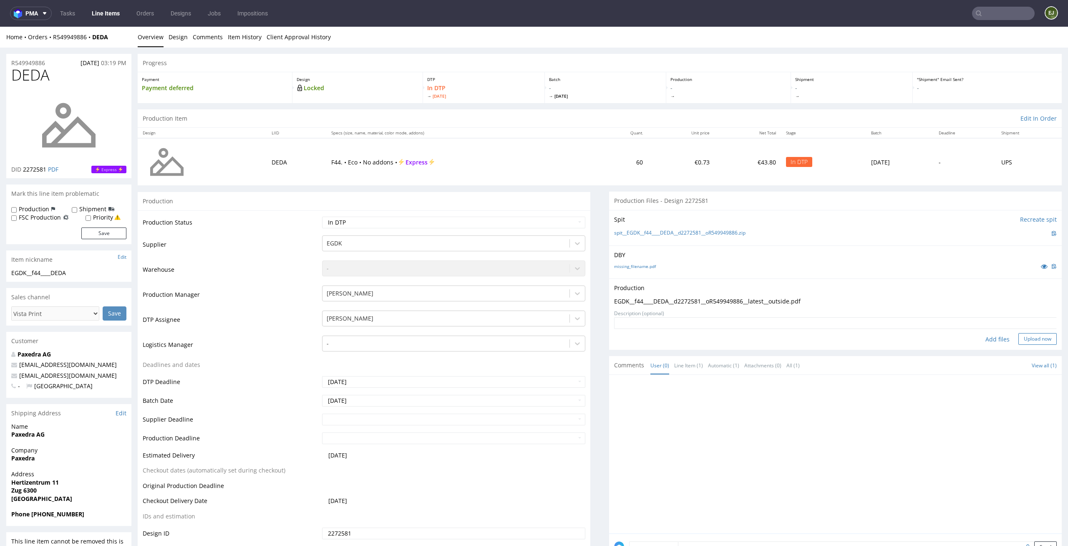
click at [1034, 340] on button "Upload now" at bounding box center [1037, 339] width 38 height 12
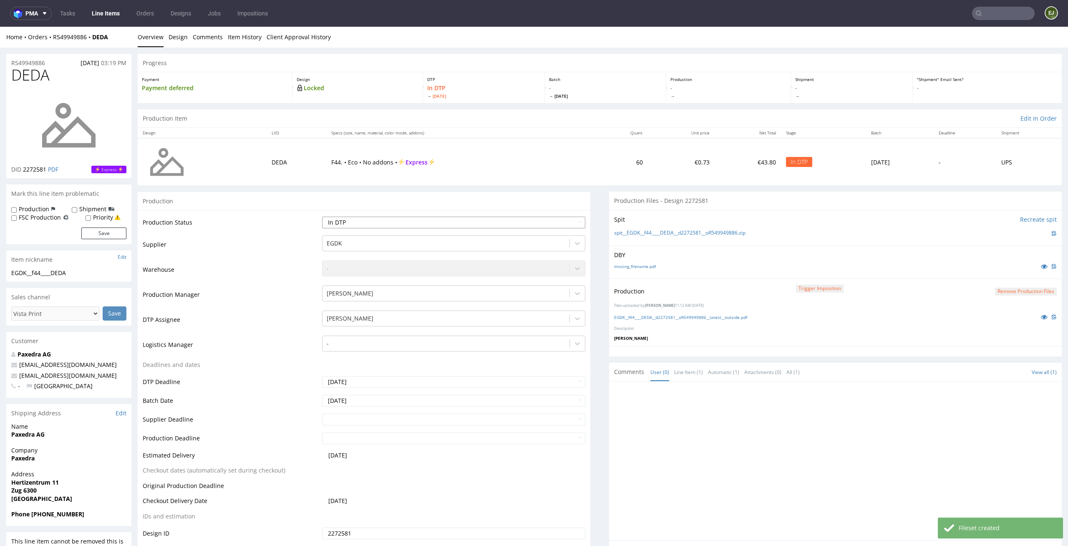
click at [563, 220] on select "Waiting for Artwork Waiting for Diecut Waiting for Mockup Waiting for DTP Waiti…" at bounding box center [454, 223] width 264 height 12
select select "dtp_production_ready"
click at [322, 217] on select "Waiting for Artwork Waiting for Diecut Waiting for Mockup Waiting for DTP Waiti…" at bounding box center [454, 223] width 264 height 12
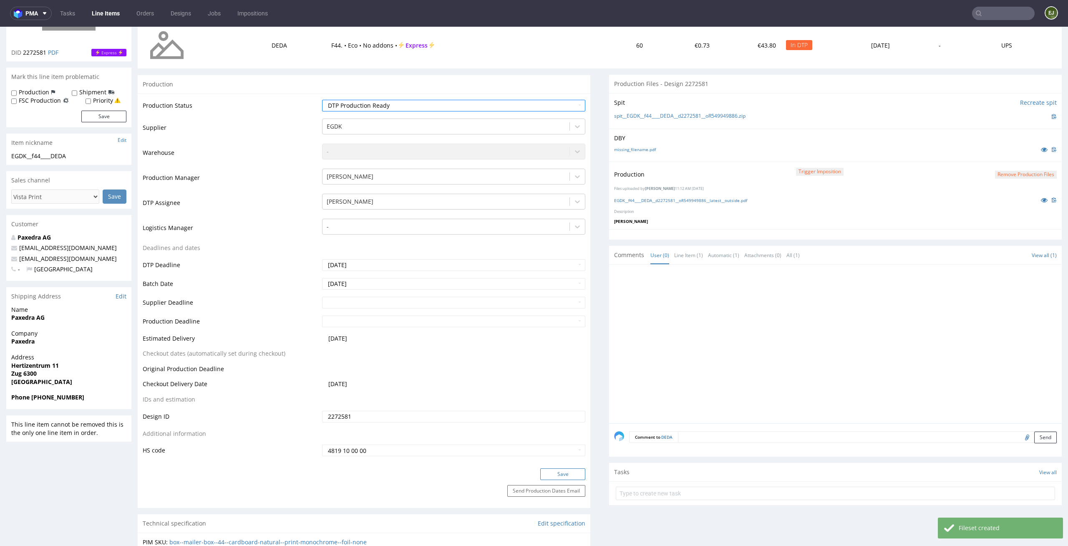
click at [558, 468] on button "Save" at bounding box center [562, 474] width 45 height 12
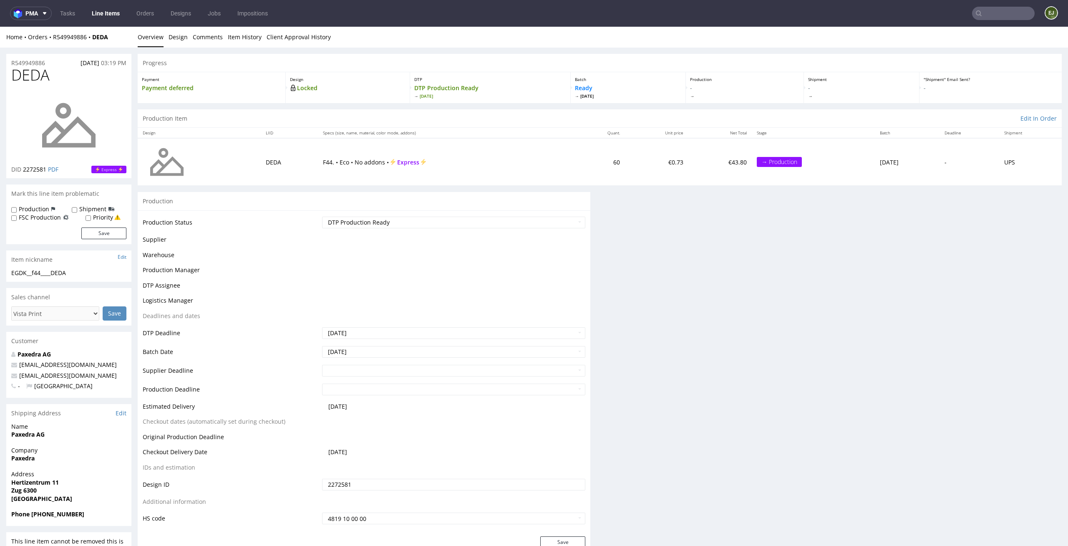
scroll to position [0, 0]
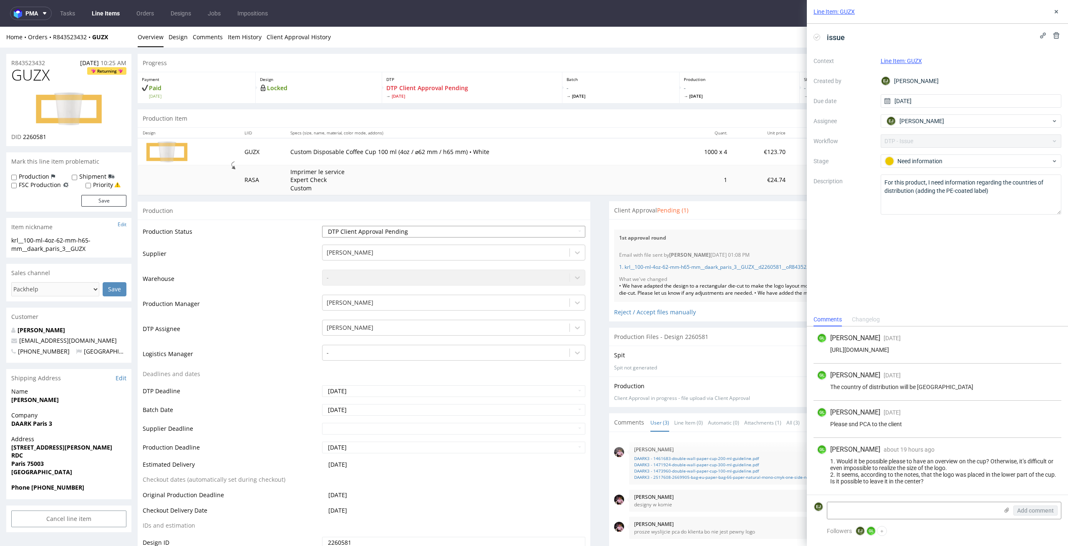
click at [538, 231] on select "Waiting for Artwork Waiting for Diecut Waiting for Mockup Waiting for DTP Waiti…" at bounding box center [454, 232] width 264 height 12
select select "back_for_dtp"
click at [322, 226] on select "Waiting for Artwork Waiting for Diecut Waiting for Mockup Waiting for DTP Waiti…" at bounding box center [454, 232] width 264 height 12
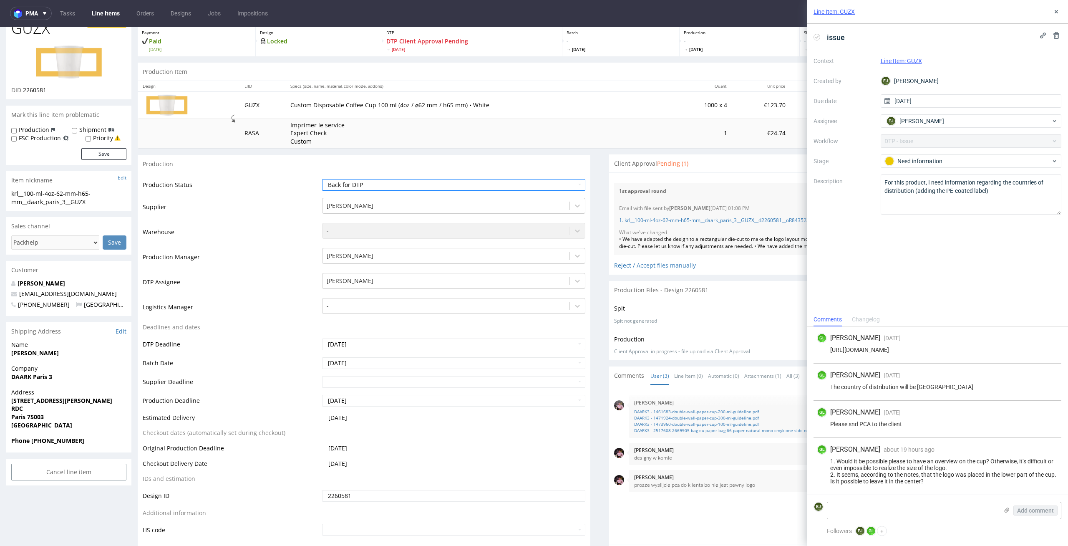
scroll to position [100, 0]
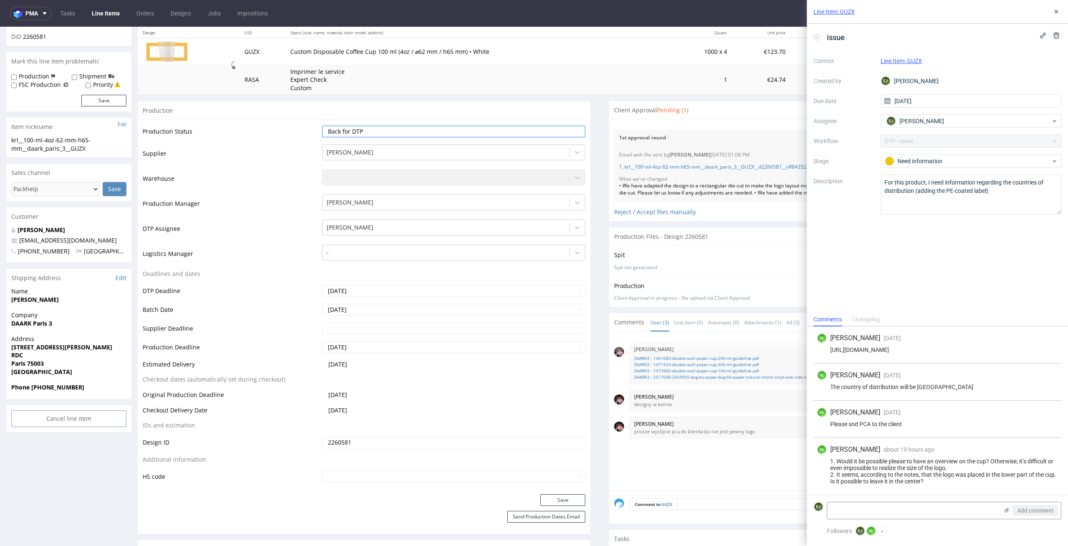
click at [573, 491] on div "Production Status Waiting for Artwork Waiting for Diecut Waiting for Mockup Wai…" at bounding box center [364, 306] width 453 height 375
click at [571, 497] on button "Save" at bounding box center [562, 500] width 45 height 12
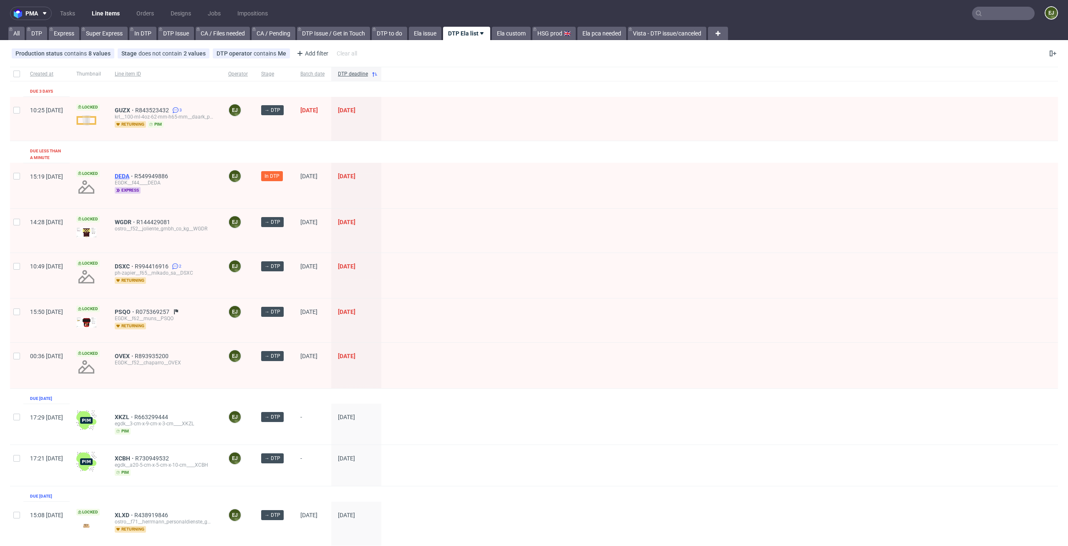
click at [134, 173] on span "DEDA" at bounding box center [125, 176] width 20 height 7
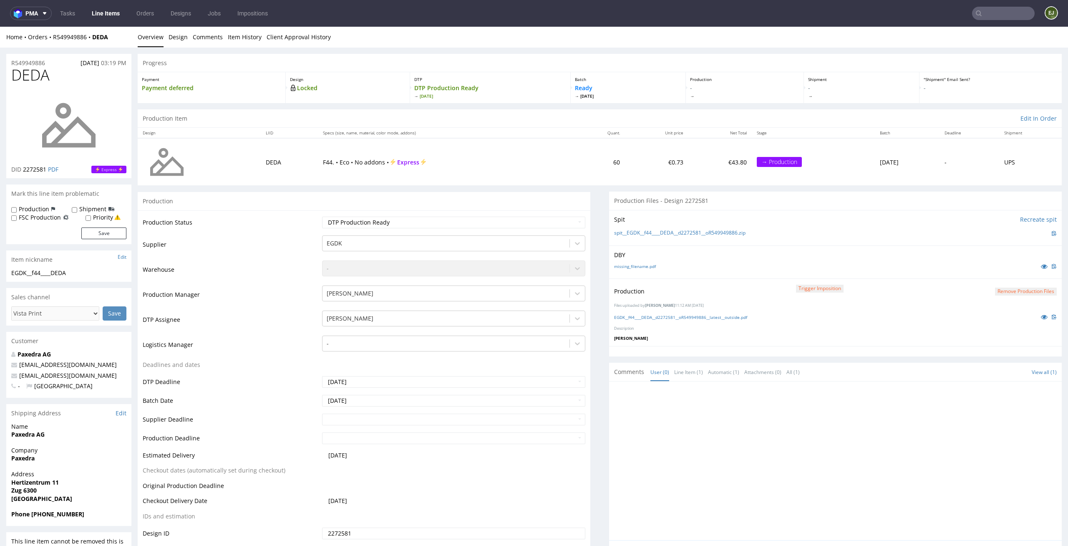
click at [108, 17] on link "Line Items" at bounding box center [106, 13] width 38 height 13
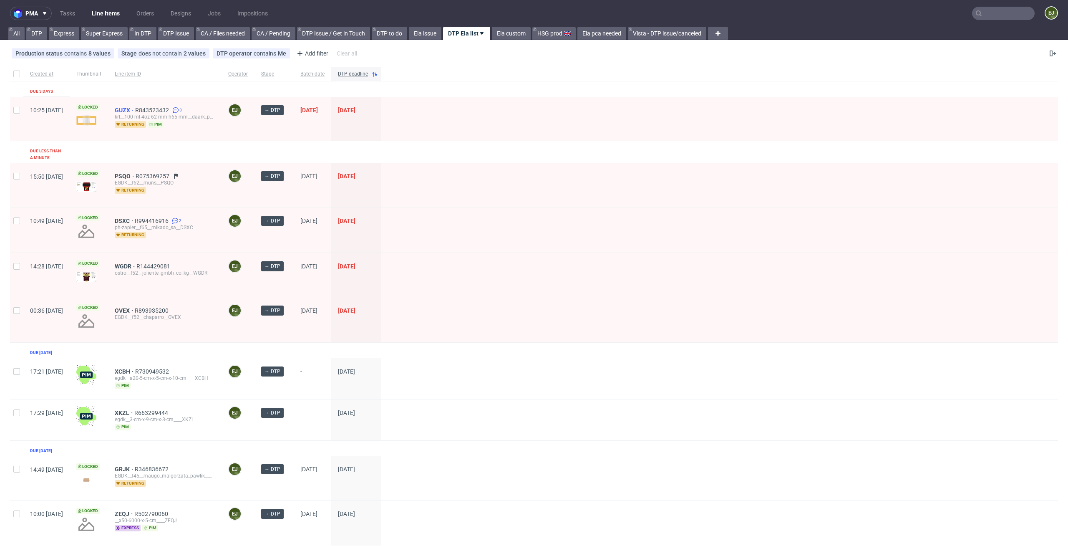
click at [135, 107] on link "GUZX" at bounding box center [125, 110] width 20 height 7
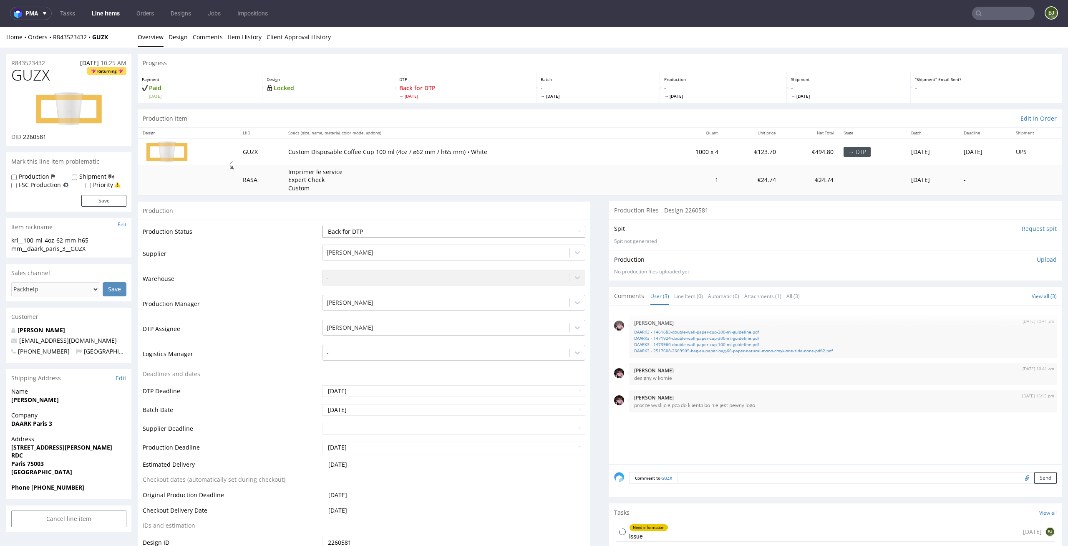
click at [521, 229] on select "Waiting for Artwork Waiting for Diecut Waiting for Mockup Waiting for DTP Waiti…" at bounding box center [454, 232] width 264 height 12
select select "dtp_in_process"
click at [322, 226] on select "Waiting for Artwork Waiting for Diecut Waiting for Mockup Waiting for DTP Waiti…" at bounding box center [454, 232] width 264 height 12
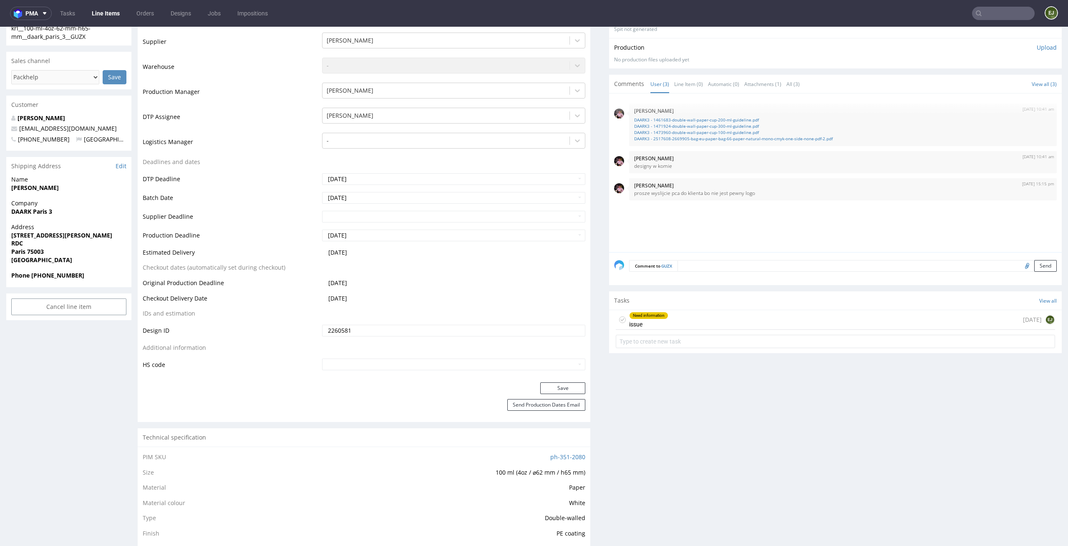
scroll to position [225, 0]
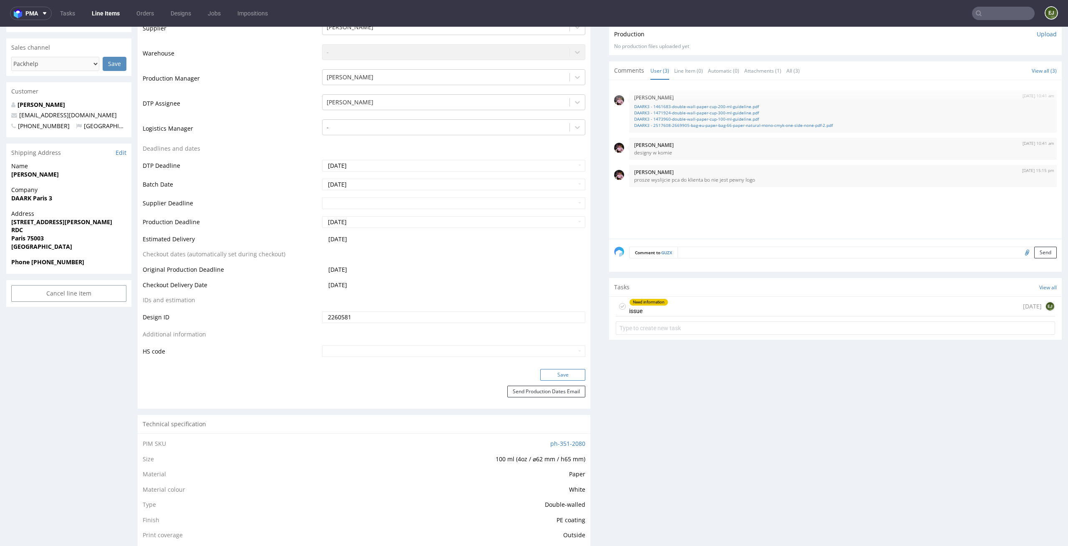
click at [567, 375] on button "Save" at bounding box center [562, 375] width 45 height 12
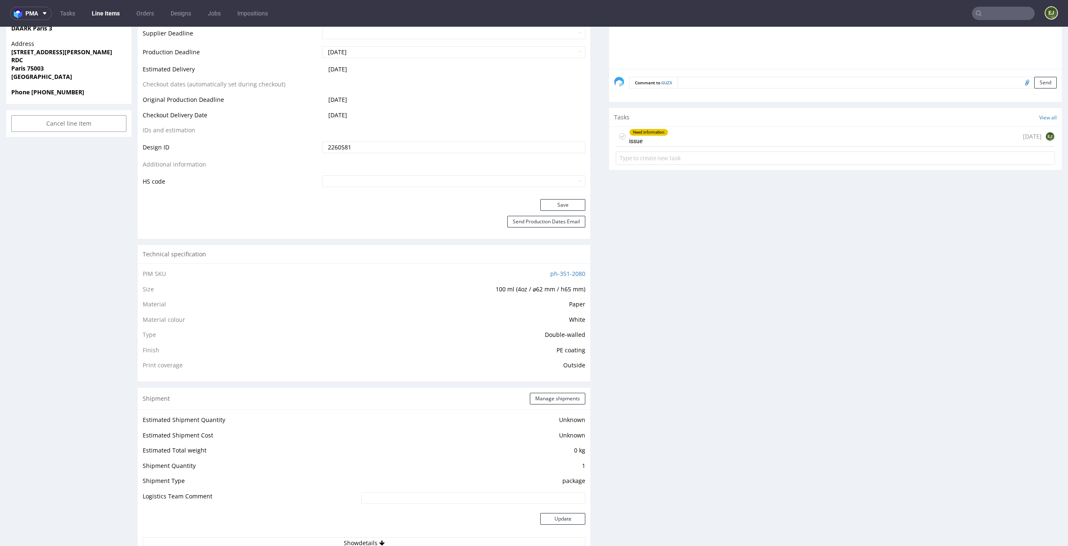
scroll to position [205, 0]
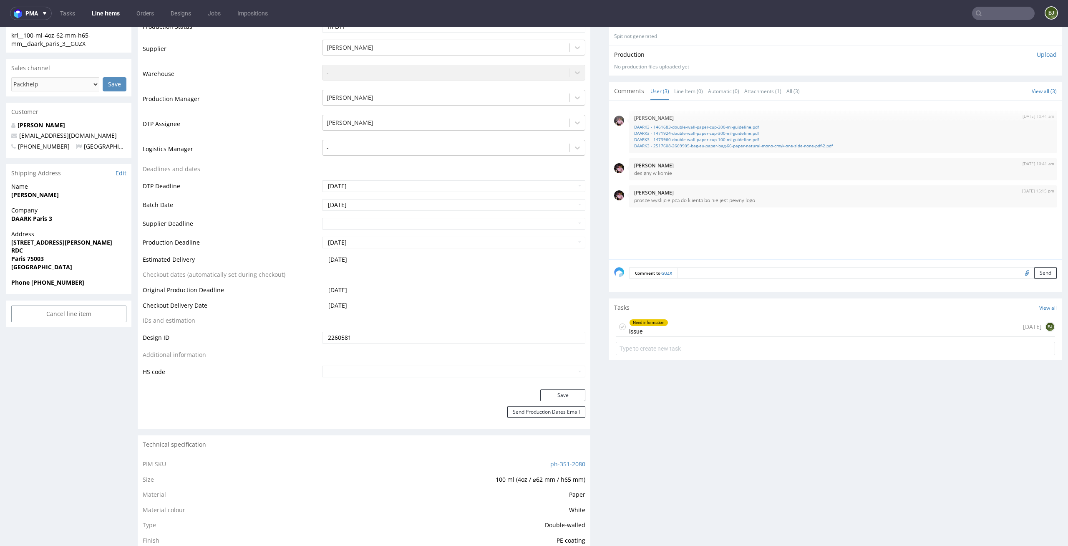
click at [687, 326] on div "Need information issue [DATE] EJ" at bounding box center [835, 327] width 439 height 20
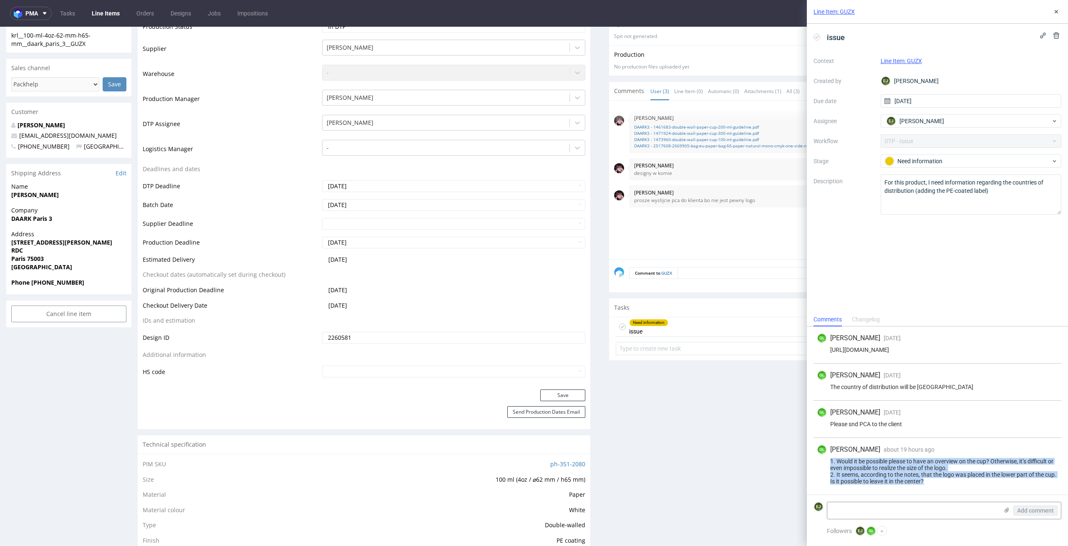
drag, startPoint x: 956, startPoint y: 485, endPoint x: 824, endPoint y: 462, distance: 134.2
click at [824, 462] on div "GL [PERSON_NAME] about 19 hours ago [DATE] 16:21 1. Would it be possible please…" at bounding box center [937, 466] width 248 height 57
copy div "1. Would it be possible please to have an overview on the cup? Otherwise, it’s …"
click at [889, 508] on textarea at bounding box center [912, 510] width 171 height 17
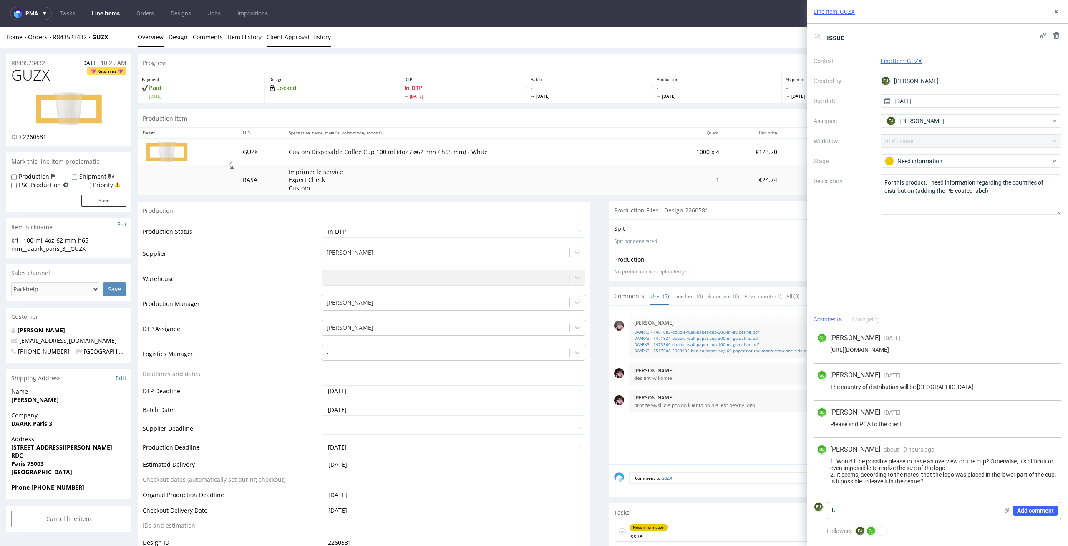
click at [316, 37] on link "Client Approval History" at bounding box center [299, 37] width 64 height 20
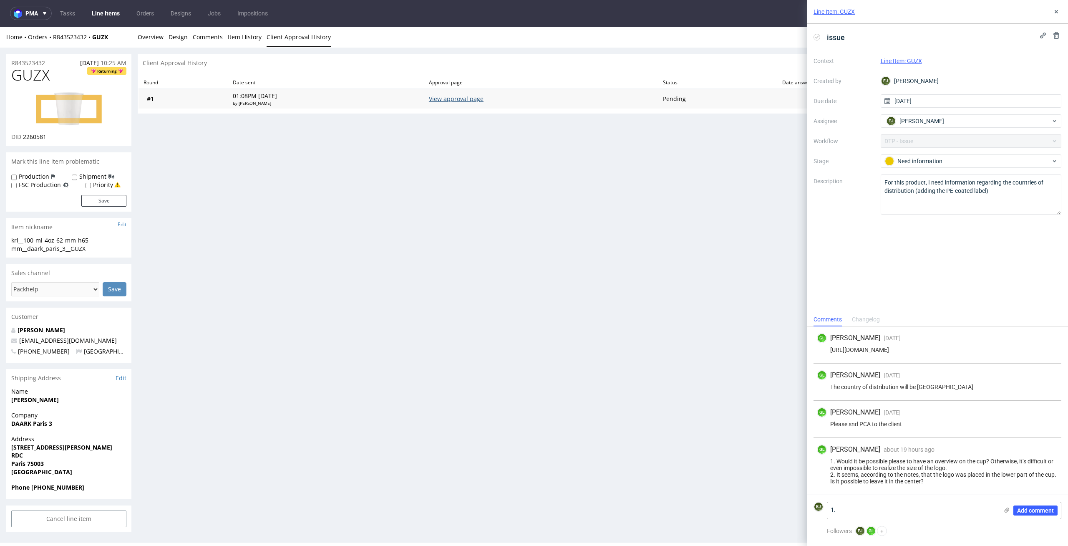
click at [483, 98] on link "View approval page" at bounding box center [456, 99] width 55 height 8
click at [952, 507] on textarea "1." at bounding box center [912, 510] width 171 height 17
type textarea "1"
paste textarea "1. Unfortunately, we do not provide test prints. 2. I have attached a file with…"
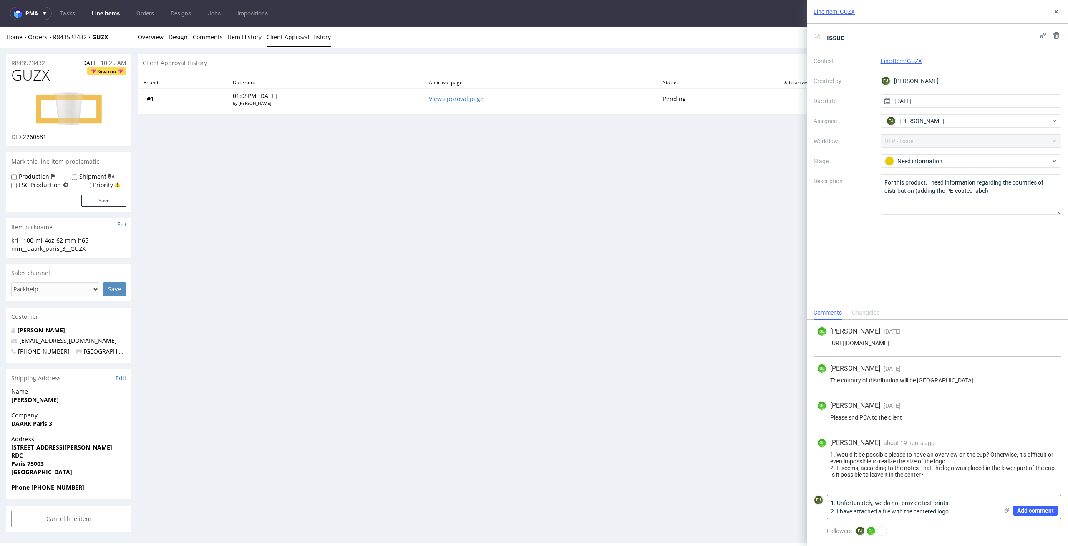
type textarea "1. Unfortunately, we do not provide test prints. 2. I have attached a file with…"
click at [1009, 509] on icon at bounding box center [1006, 509] width 7 height 7
click at [0, 0] on input "file" at bounding box center [0, 0] width 0 height 0
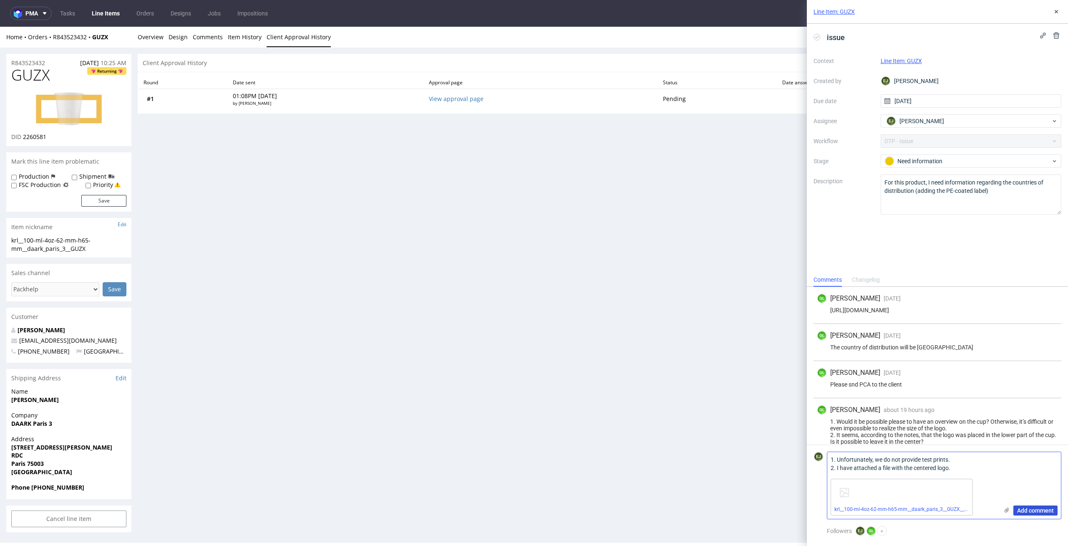
click at [1044, 508] on span "Add comment" at bounding box center [1035, 510] width 37 height 6
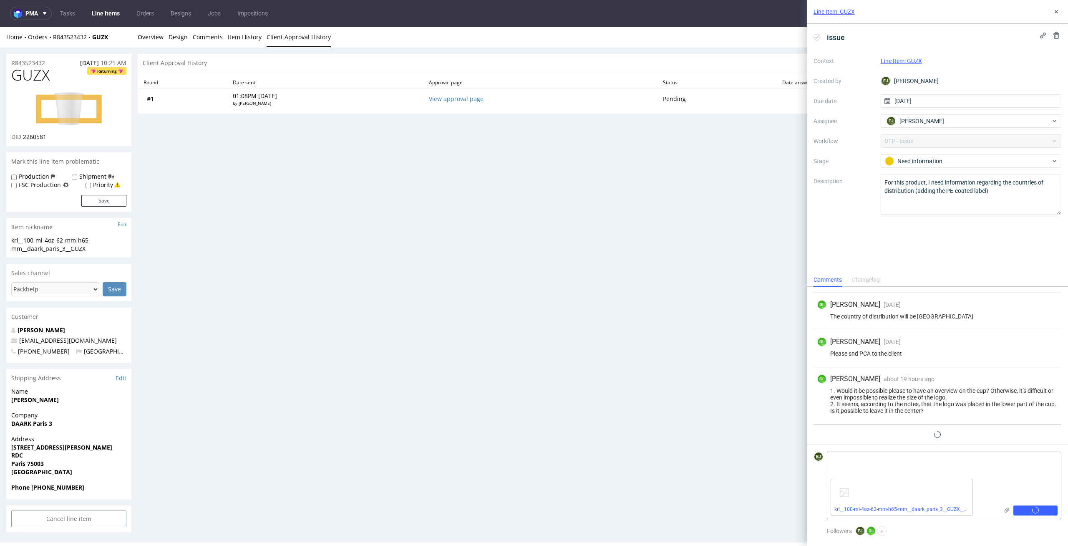
scroll to position [41, 0]
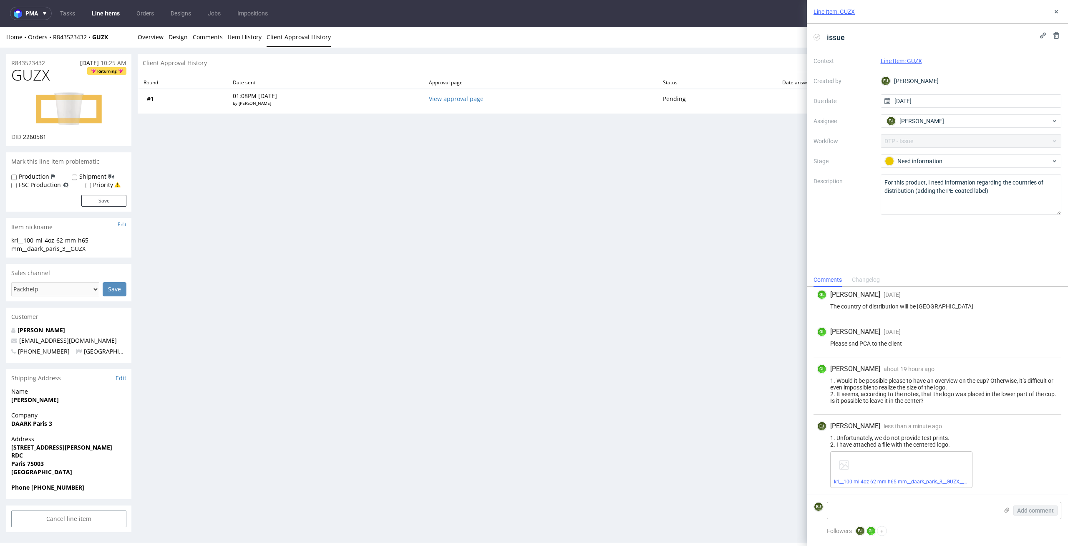
click at [562, 334] on div "Progress Payment Paid Wed 01 Oct Design Locked DTP In DTP Mon 6 Oct Batch - Tue…" at bounding box center [600, 293] width 924 height 478
click at [148, 40] on link "Overview" at bounding box center [151, 37] width 26 height 20
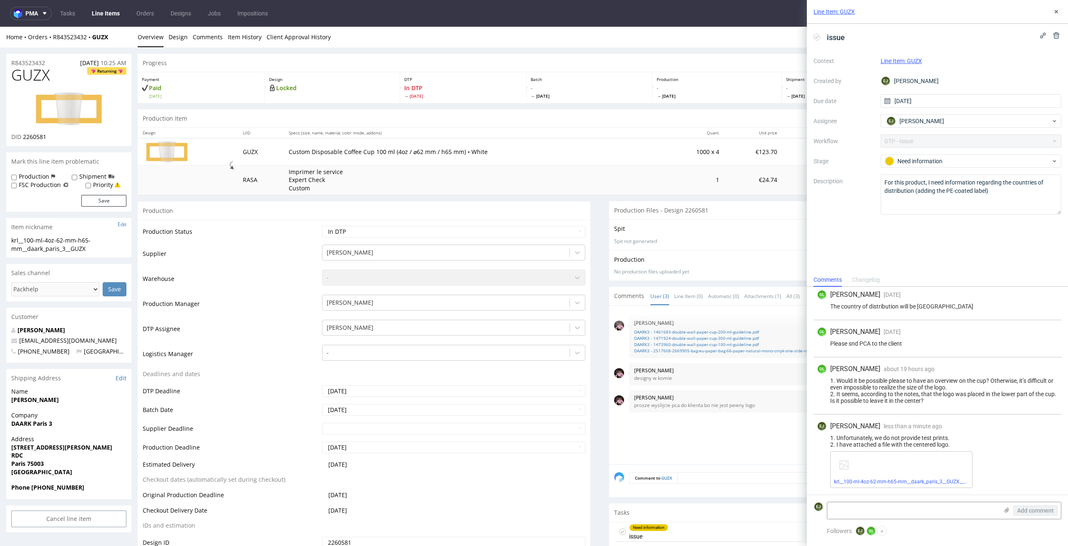
click at [664, 133] on th "Quant." at bounding box center [694, 133] width 60 height 10
click at [937, 165] on div "Need information" at bounding box center [968, 160] width 166 height 9
click at [948, 187] on div "To Do" at bounding box center [971, 181] width 174 height 17
click at [544, 234] on select "Waiting for Artwork Waiting for Diecut Waiting for Mockup Waiting for DTP Waiti…" at bounding box center [454, 232] width 264 height 12
select select "dtp_ca_needed"
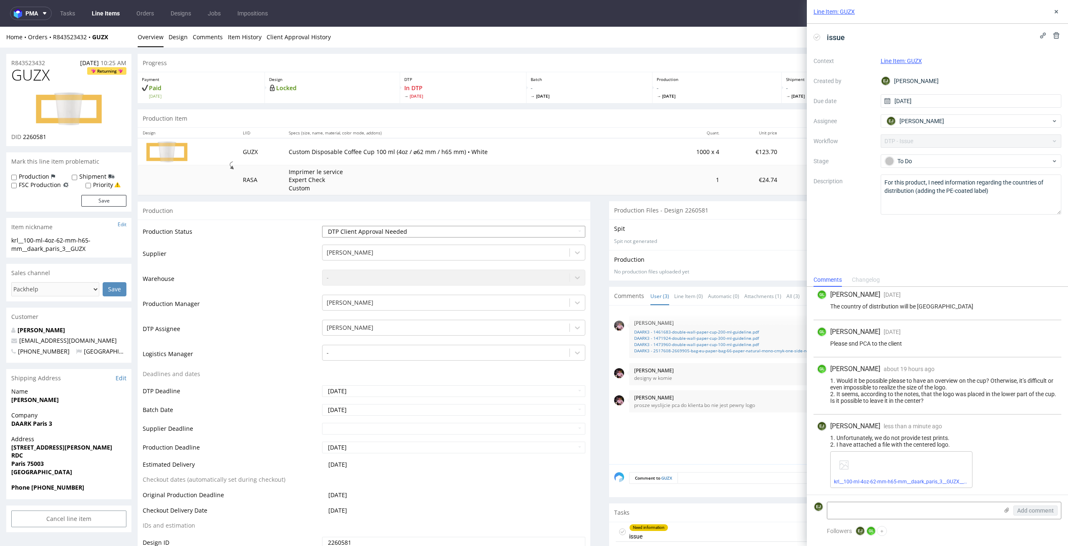
click at [322, 226] on select "Waiting for Artwork Waiting for Diecut Waiting for Mockup Waiting for DTP Waiti…" at bounding box center [454, 232] width 264 height 12
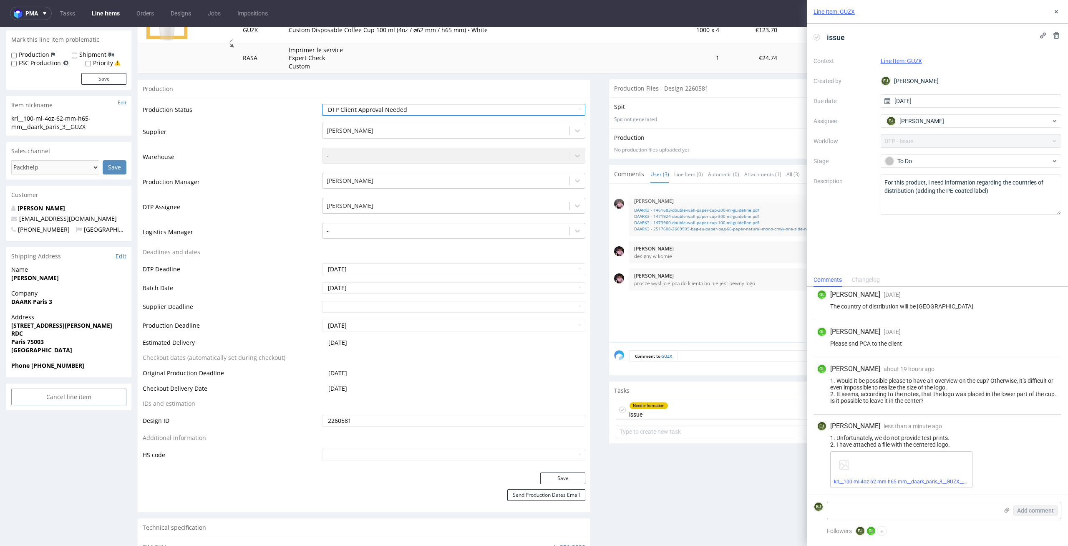
scroll to position [160, 0]
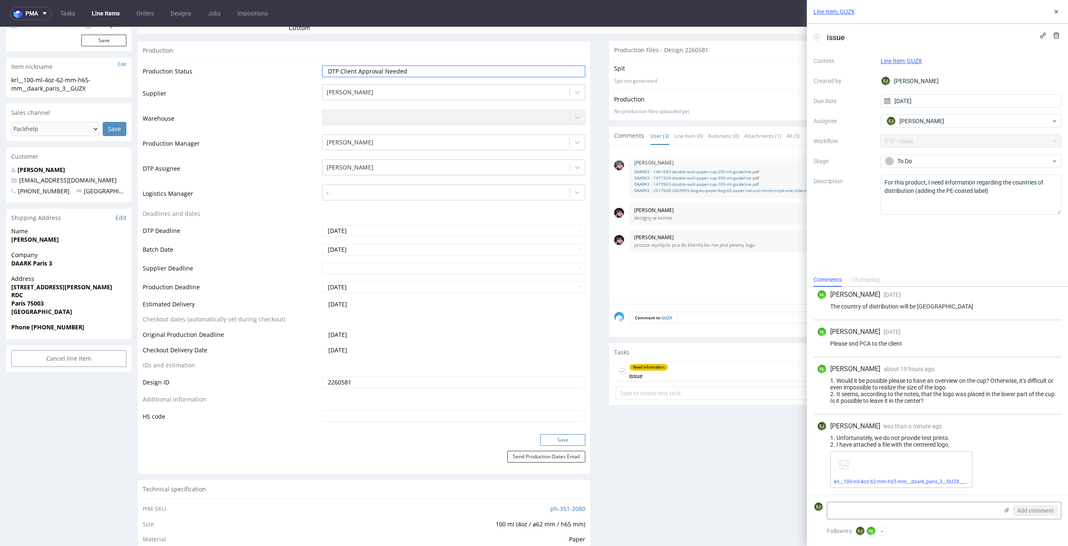
click at [569, 436] on button "Save" at bounding box center [562, 440] width 45 height 12
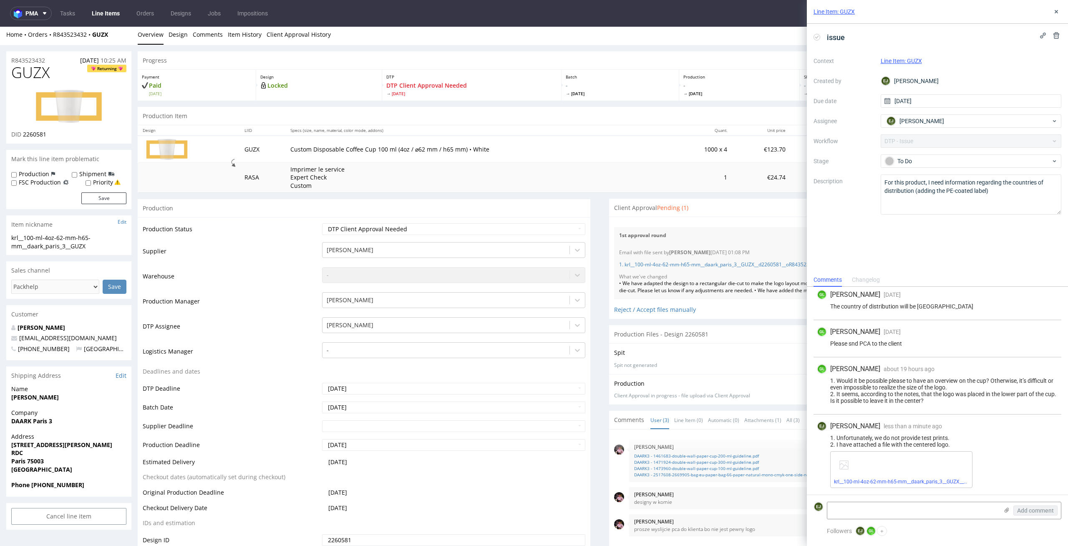
scroll to position [0, 0]
click at [1052, 5] on div "Line Item: GUZX" at bounding box center [937, 12] width 261 height 24
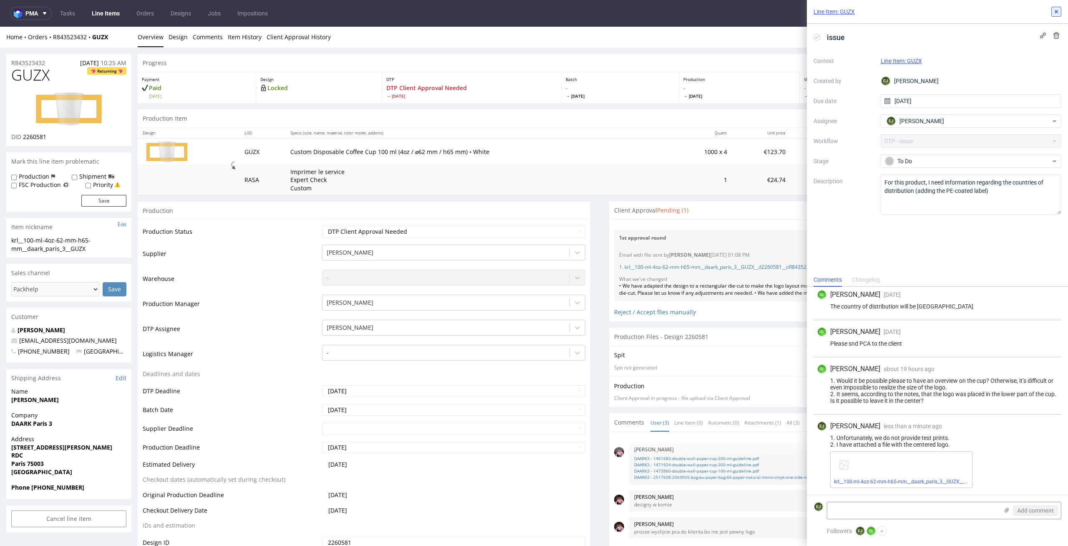
click at [1057, 12] on use at bounding box center [1056, 11] width 3 height 3
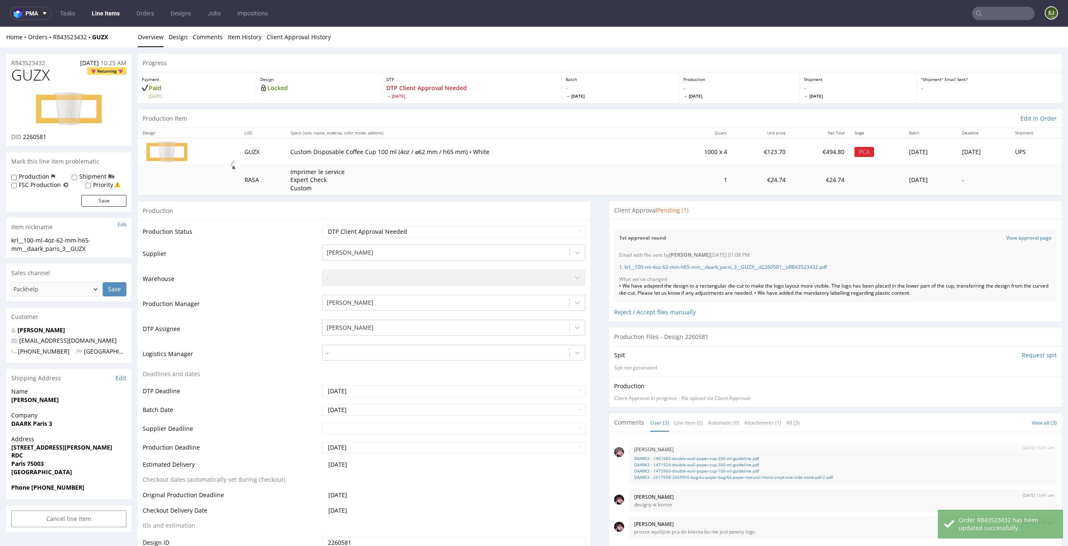
click at [92, 13] on link "Line Items" at bounding box center [106, 13] width 38 height 13
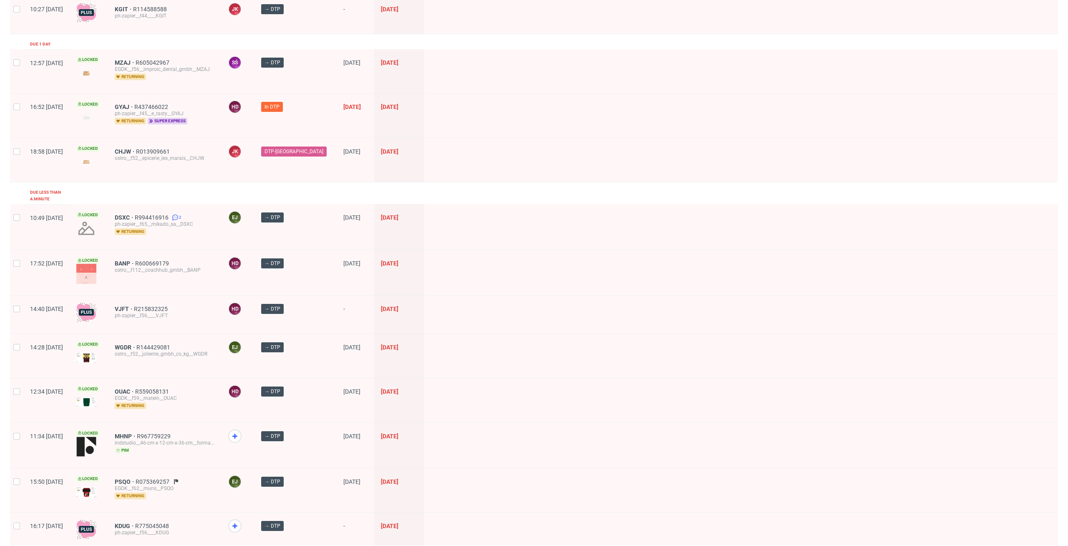
scroll to position [283, 0]
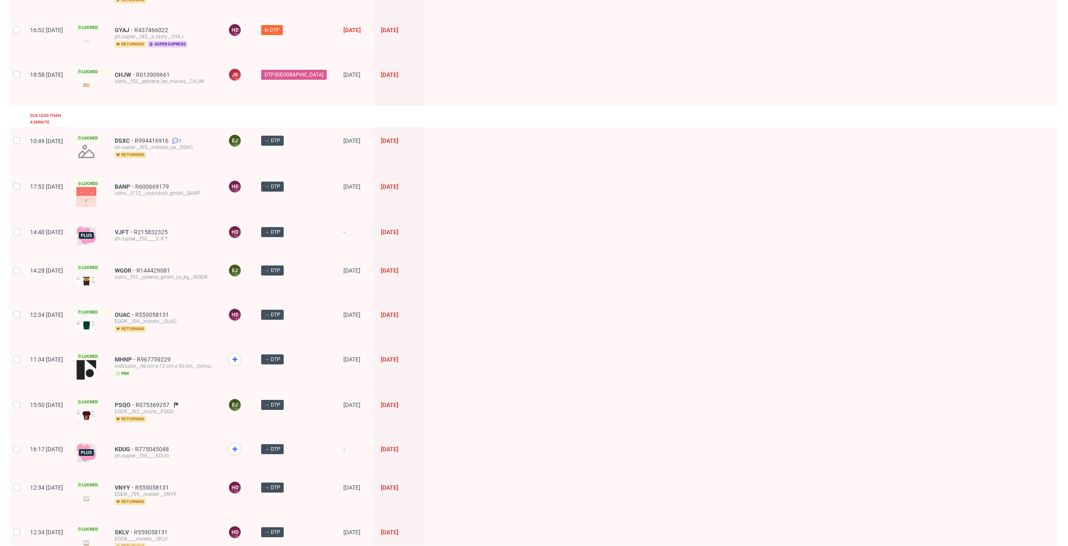
click at [567, 133] on div at bounding box center [741, 149] width 634 height 45
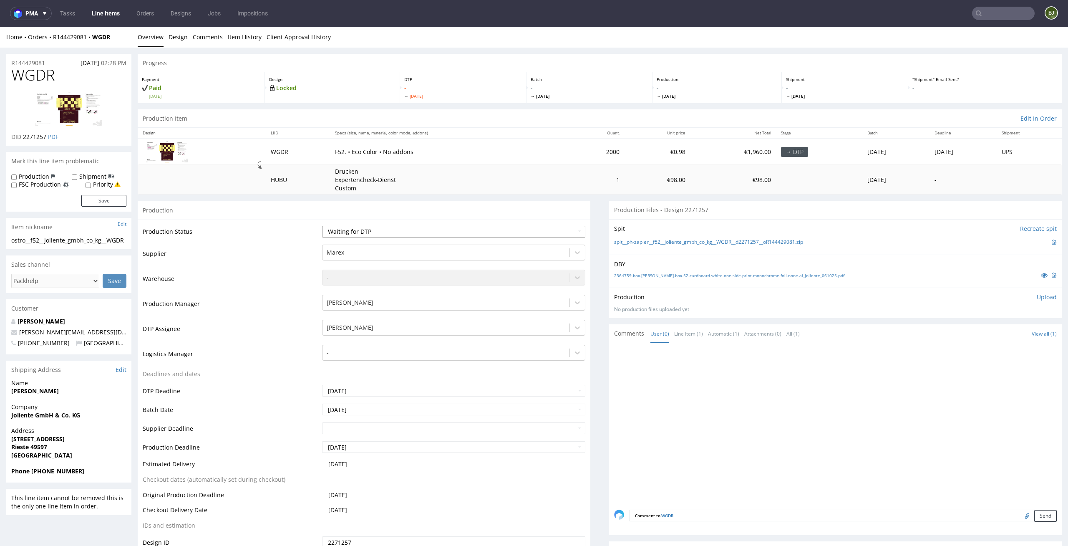
click at [489, 226] on select "Waiting for Artwork Waiting for Diecut Waiting for Mockup Waiting for DTP Waiti…" at bounding box center [454, 232] width 264 height 12
select select "dtp_in_process"
click at [322, 226] on select "Waiting for Artwork Waiting for Diecut Waiting for Mockup Waiting for DTP Waiti…" at bounding box center [454, 232] width 264 height 12
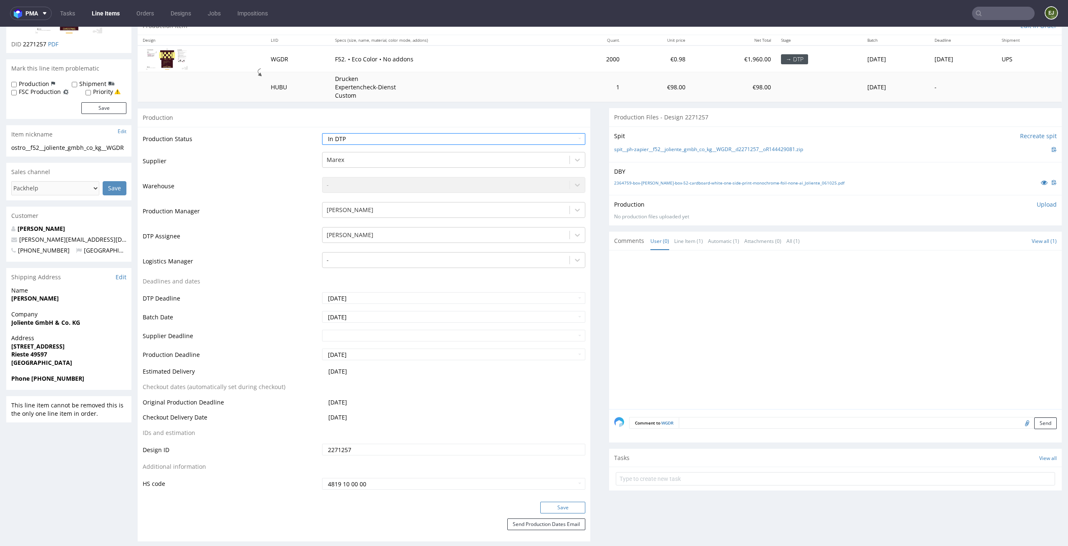
click at [559, 505] on button "Save" at bounding box center [562, 507] width 45 height 12
click at [709, 185] on link "2364759-box-[PERSON_NAME]-box-52-cardboard-white-one-side-print-monochrome-foil…" at bounding box center [729, 183] width 230 height 6
click at [700, 150] on link "spit__ph-zapier__f52__joliente_gmbh_co_kg__WGDR__d2271257__oR144429081.zip" at bounding box center [708, 149] width 189 height 7
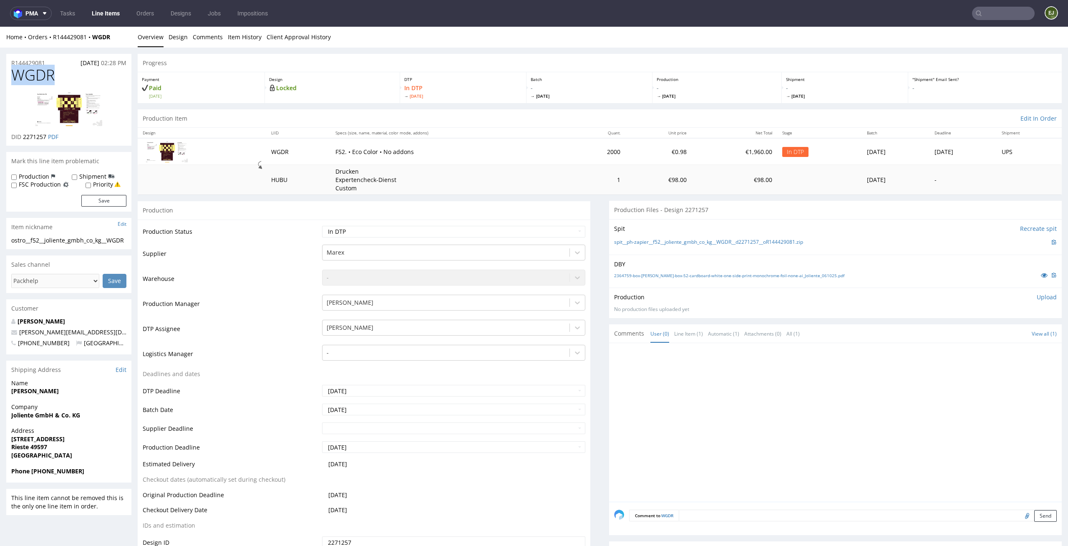
drag, startPoint x: 59, startPoint y: 70, endPoint x: 0, endPoint y: 71, distance: 58.8
copy span "WGDR"
click at [1037, 295] on p "Upload" at bounding box center [1047, 297] width 20 height 8
click at [983, 338] on div "Add files" at bounding box center [998, 335] width 42 height 13
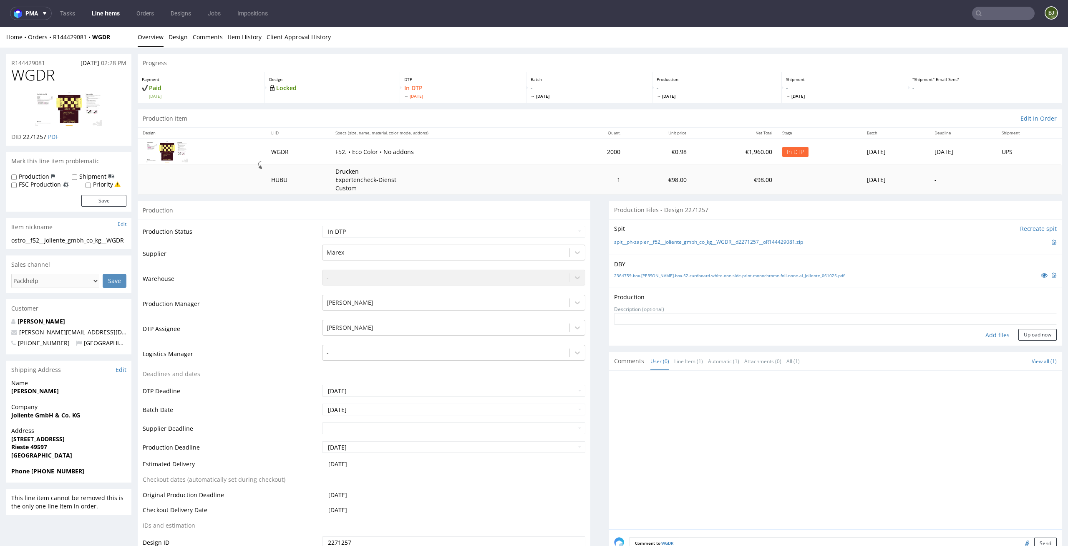
type input "C:\fakepath\EGDK__f52__joliente_gmbh_co_kg__WGDR__d2271257__oR144429081__latest…"
click at [1030, 350] on button "Upload now" at bounding box center [1037, 348] width 38 height 12
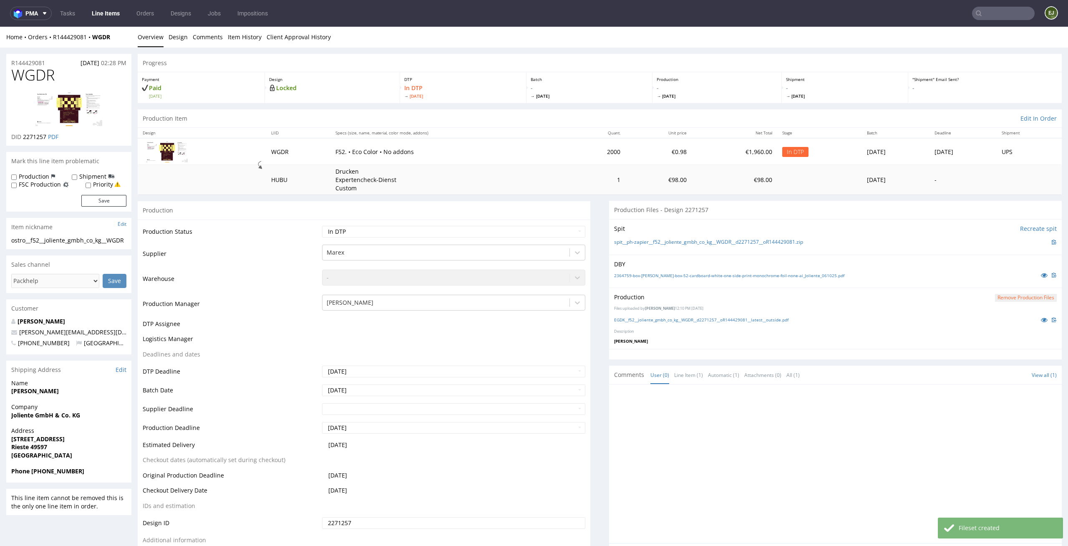
click at [553, 223] on div "Production Status Waiting for Artwork Waiting for Diecut Waiting for Mockup Wai…" at bounding box center [364, 396] width 453 height 355
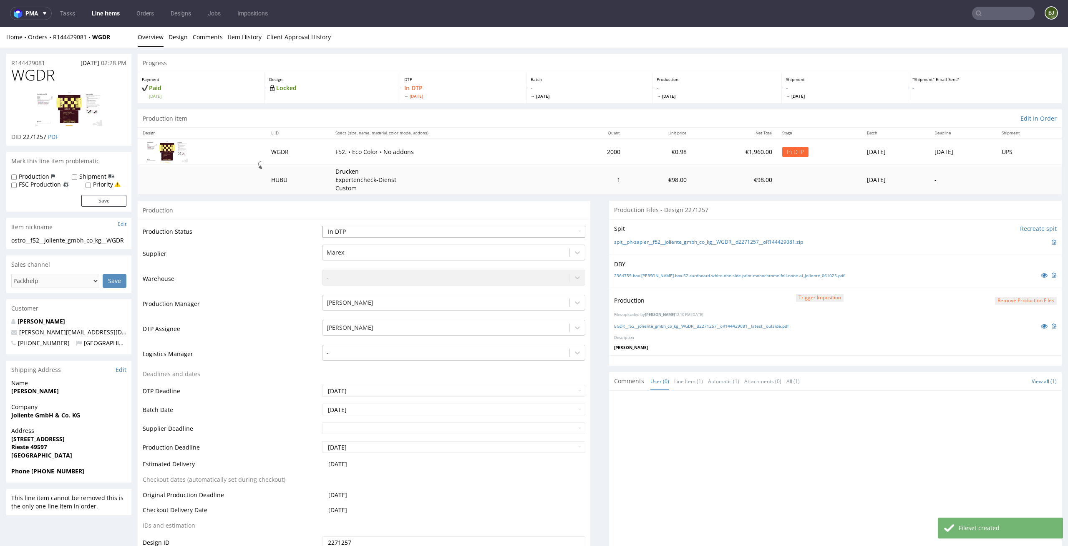
click at [553, 233] on select "Waiting for Artwork Waiting for Diecut Waiting for Mockup Waiting for DTP Waiti…" at bounding box center [454, 232] width 264 height 12
select select "dtp_production_ready"
click at [322, 226] on select "Waiting for Artwork Waiting for Diecut Waiting for Mockup Waiting for DTP Waiti…" at bounding box center [454, 232] width 264 height 12
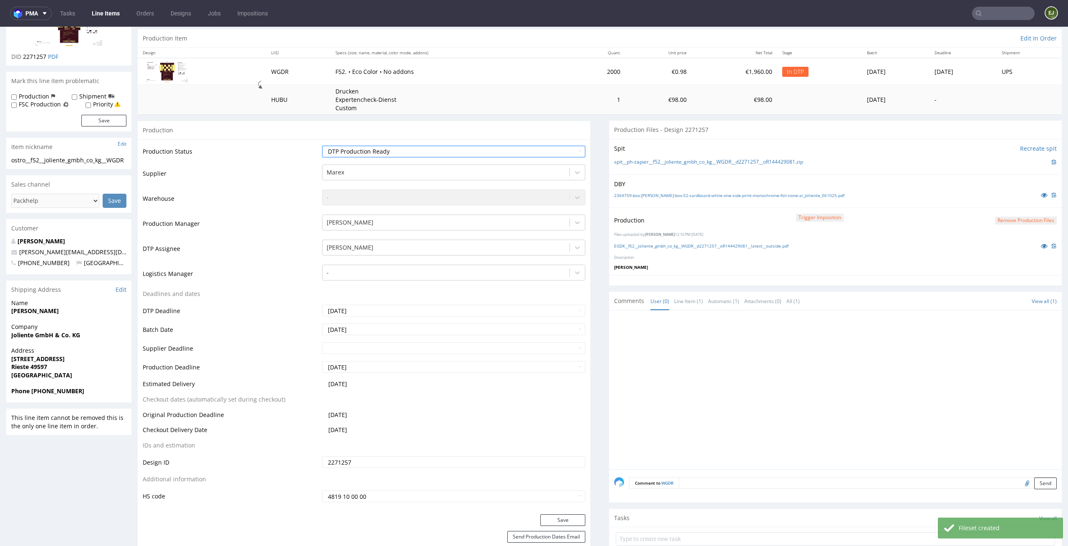
scroll to position [152, 0]
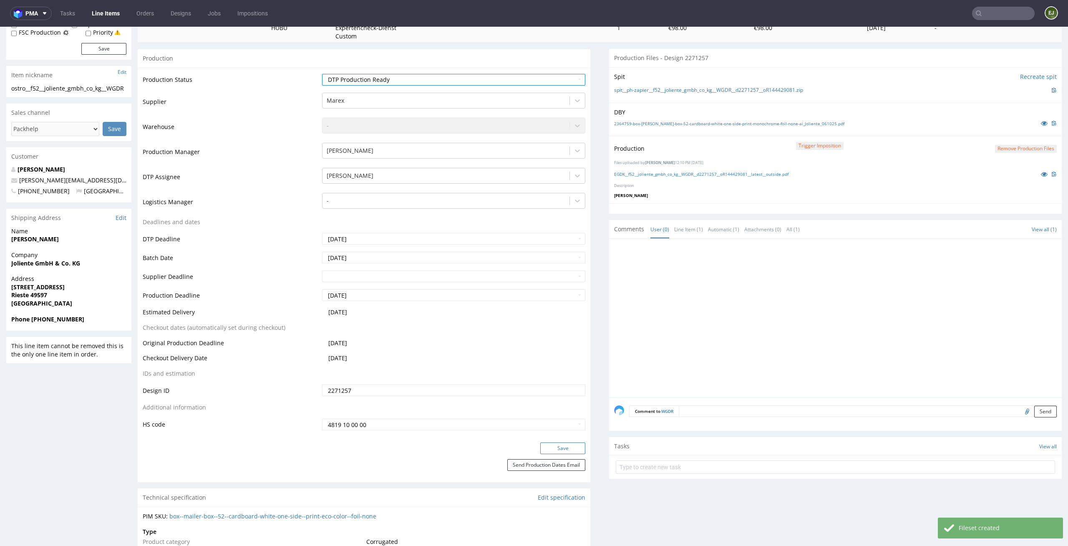
click at [568, 445] on button "Save" at bounding box center [562, 448] width 45 height 12
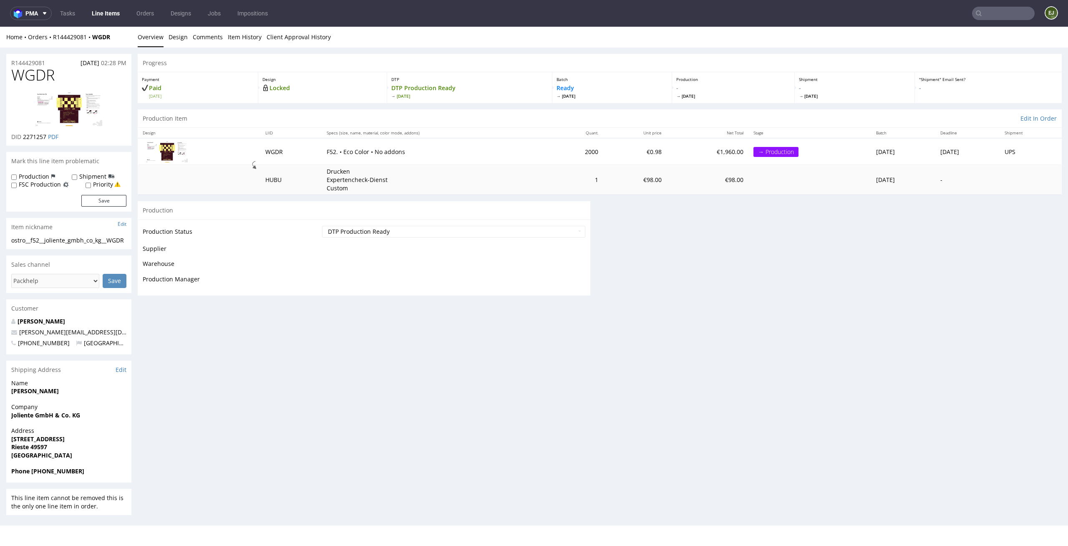
scroll to position [0, 0]
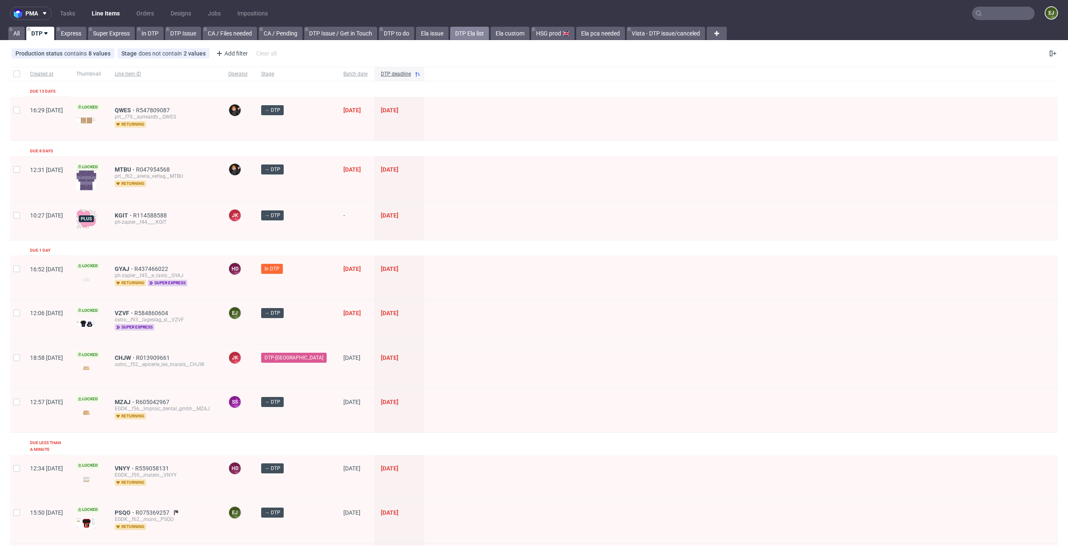
click at [482, 35] on link "DTP Ela list" at bounding box center [469, 33] width 39 height 13
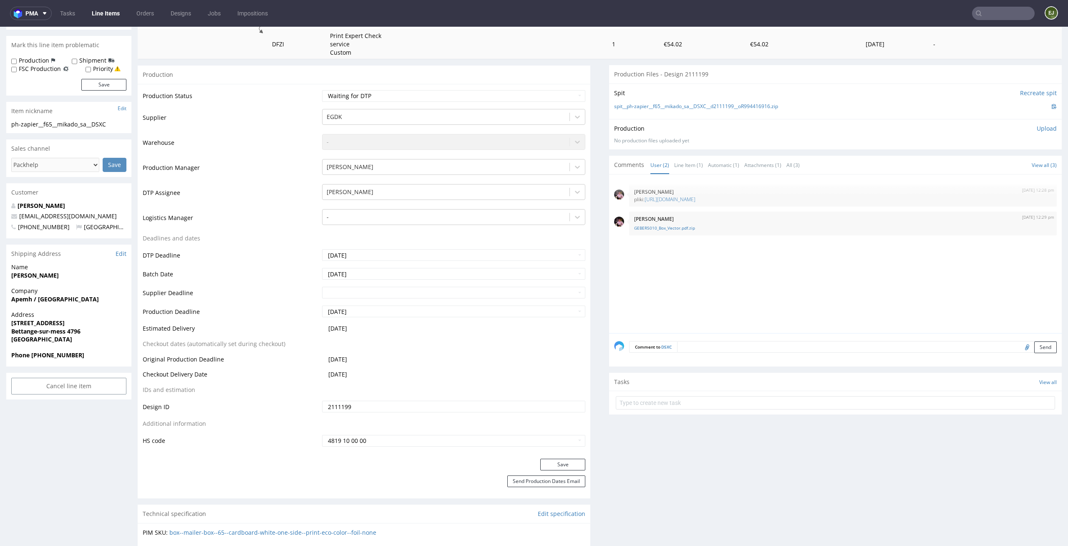
scroll to position [223, 0]
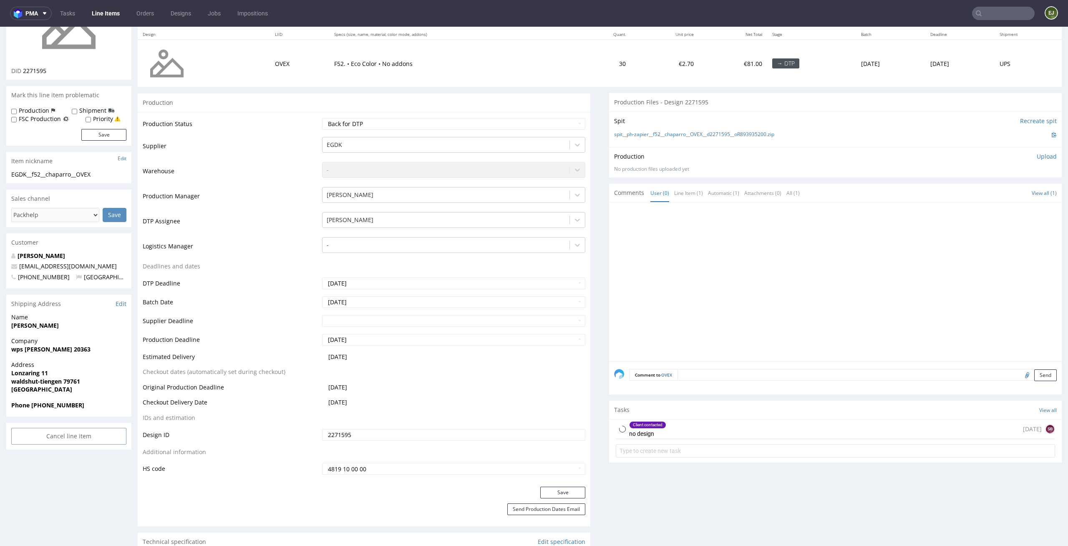
scroll to position [137, 0]
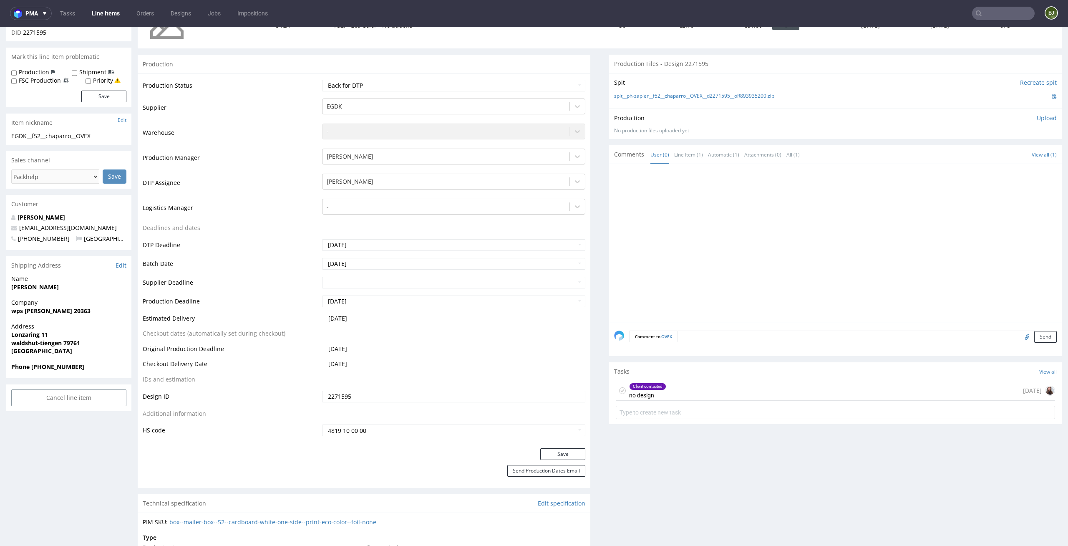
click at [697, 404] on form at bounding box center [835, 412] width 439 height 20
click at [700, 388] on div "Client contacted no design 2 days ago" at bounding box center [835, 391] width 439 height 20
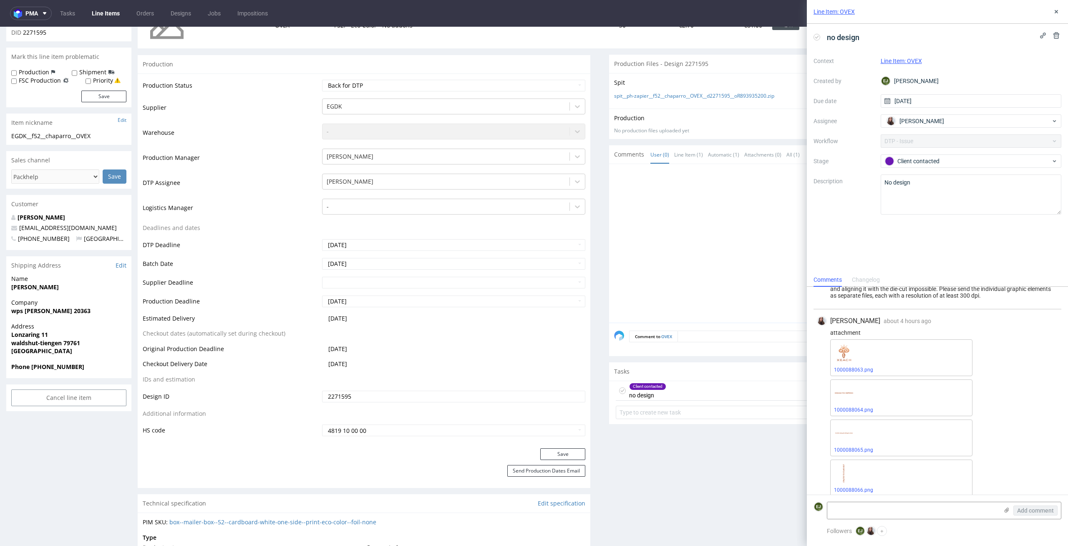
scroll to position [236, 0]
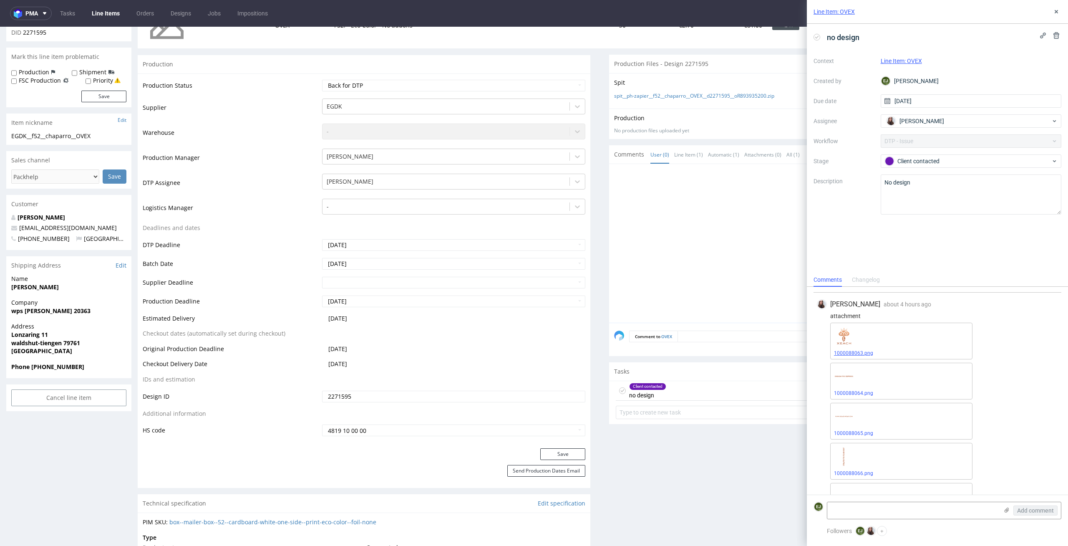
click at [862, 355] on link "1000088063.png" at bounding box center [853, 353] width 39 height 6
click at [871, 394] on link "1000088064.png" at bounding box center [853, 393] width 39 height 6
click at [462, 89] on select "Waiting for Artwork Waiting for Diecut Waiting for Mockup Waiting for DTP Waiti…" at bounding box center [454, 86] width 264 height 12
click at [322, 80] on select "Waiting for Artwork Waiting for Diecut Waiting for Mockup Waiting for DTP Waiti…" at bounding box center [454, 86] width 264 height 12
click at [413, 85] on select "Waiting for Artwork Waiting for Diecut Waiting for Mockup Waiting for DTP Waiti…" at bounding box center [454, 86] width 264 height 12
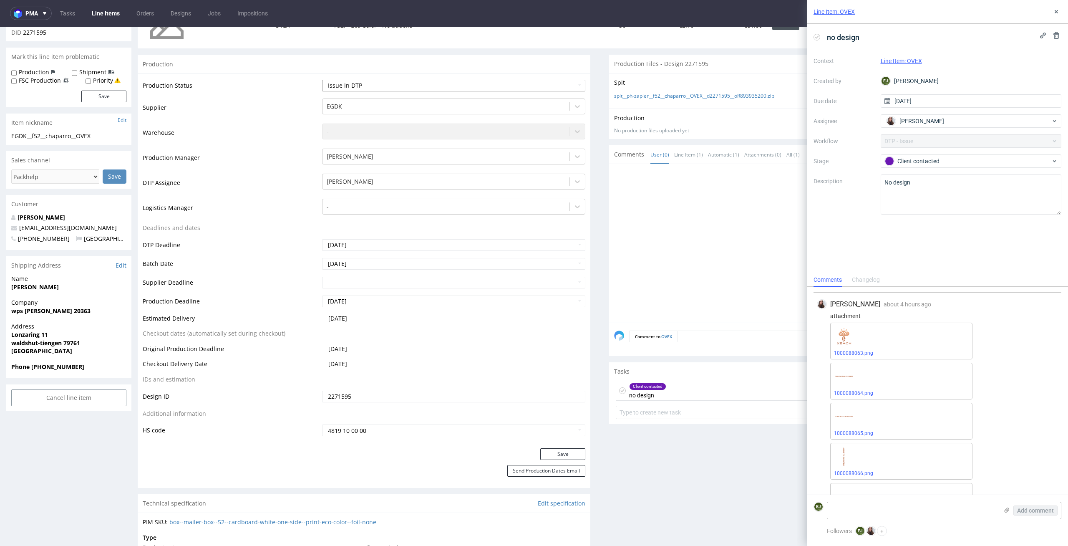
click at [322, 80] on select "Waiting for Artwork Waiting for Diecut Waiting for Mockup Waiting for DTP Waiti…" at bounding box center [454, 86] width 264 height 12
click at [563, 452] on button "Save" at bounding box center [562, 454] width 45 height 12
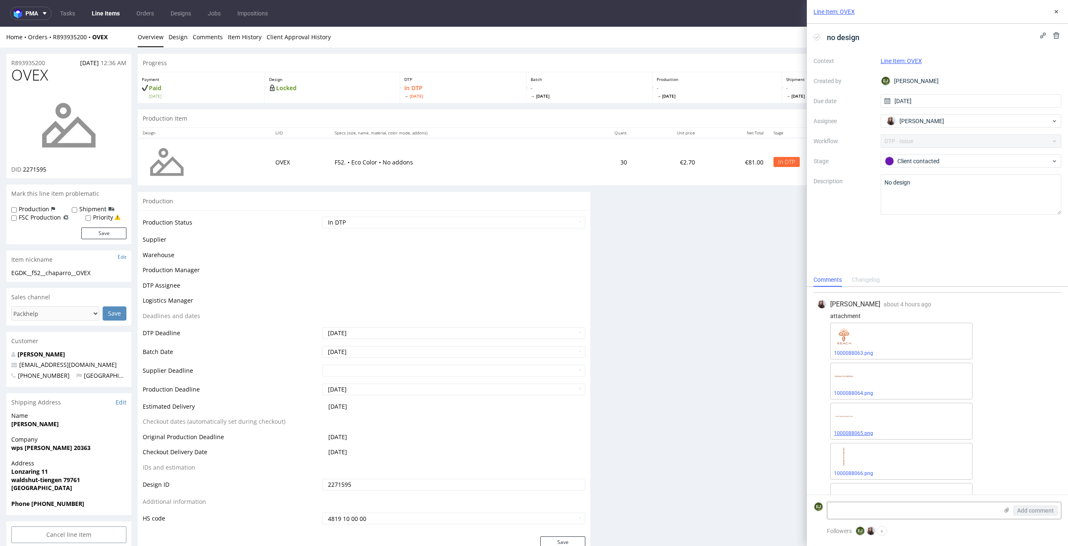
scroll to position [0, 0]
click at [861, 433] on link "1000088065.png" at bounding box center [853, 433] width 39 height 6
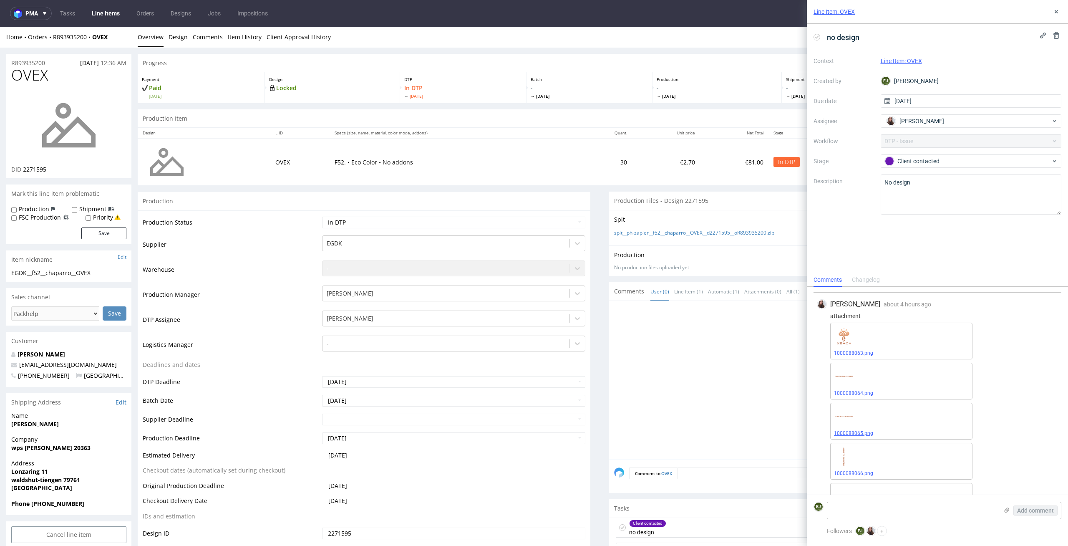
scroll to position [137, 0]
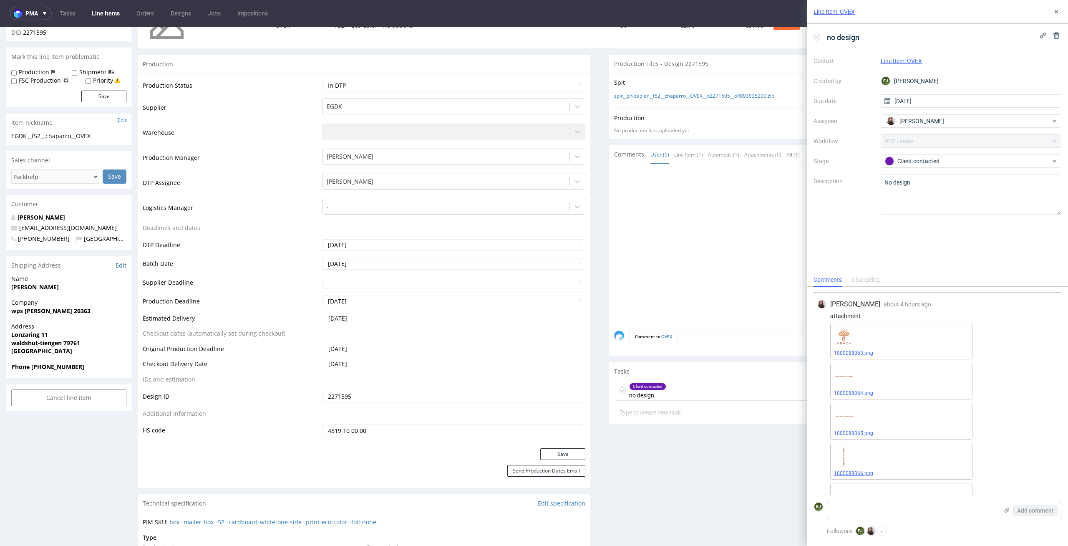
click at [851, 470] on span "1000088066.png" at bounding box center [901, 473] width 135 height 7
click at [838, 474] on link "1000088066.png" at bounding box center [853, 473] width 39 height 6
click at [872, 480] on span "1000088067.png" at bounding box center [901, 481] width 135 height 7
click at [858, 478] on span "1000088067.png" at bounding box center [901, 481] width 135 height 7
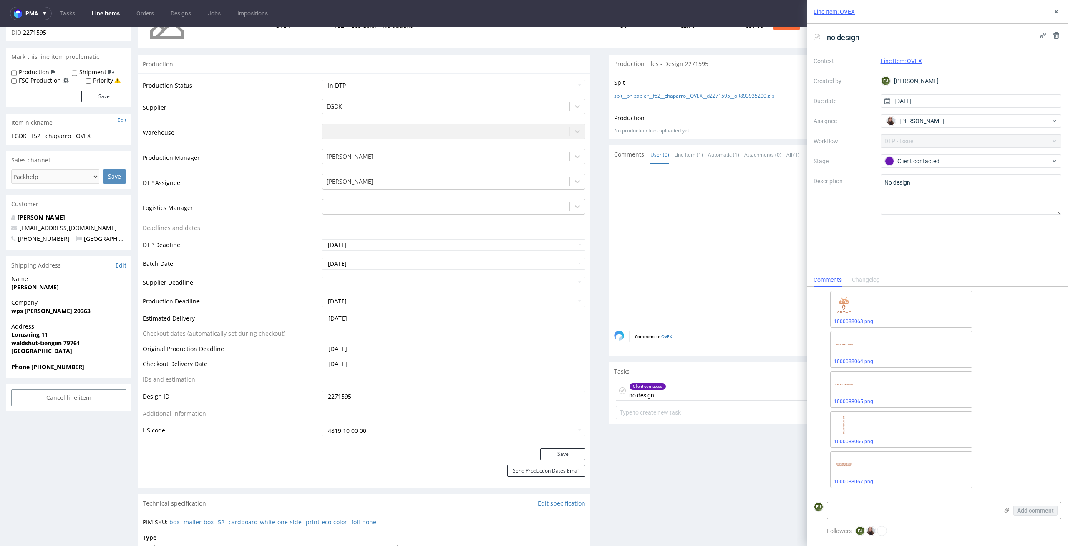
click at [857, 476] on div "1000088067.png" at bounding box center [901, 469] width 142 height 37
click at [857, 480] on link "1000088067.png" at bounding box center [853, 481] width 39 height 6
click at [664, 96] on link "spit__ph-zapier__f52__chaparro__OVEX__d2271595__oR893935200.zip" at bounding box center [694, 96] width 160 height 7
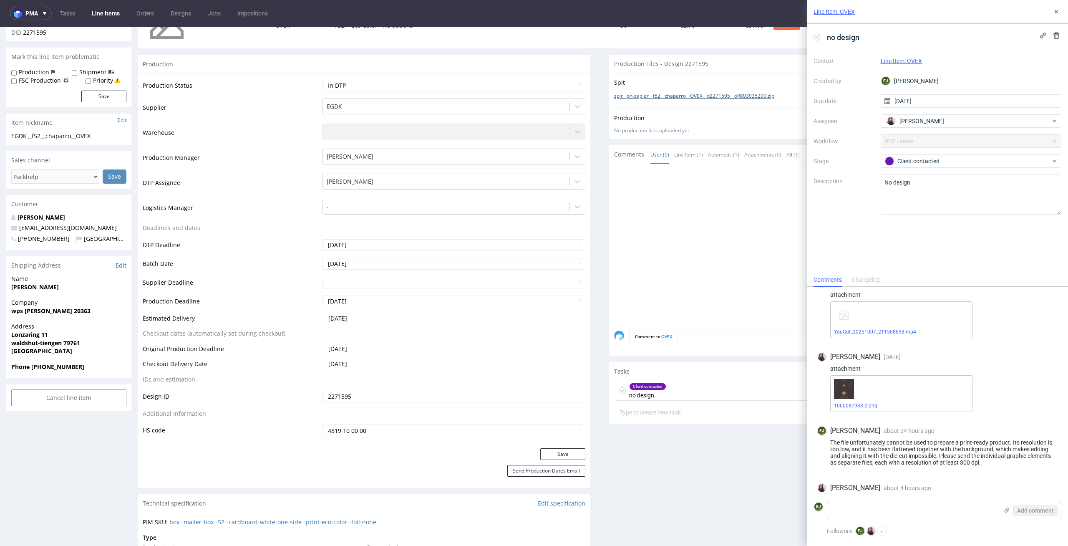
scroll to position [61, 0]
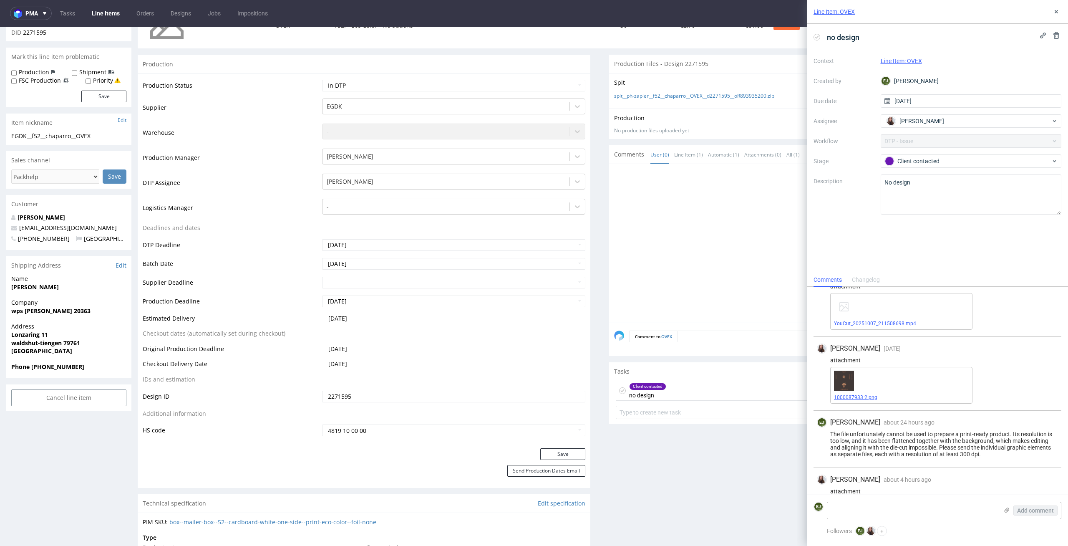
click at [850, 394] on link "1000087933 2.png" at bounding box center [855, 397] width 43 height 6
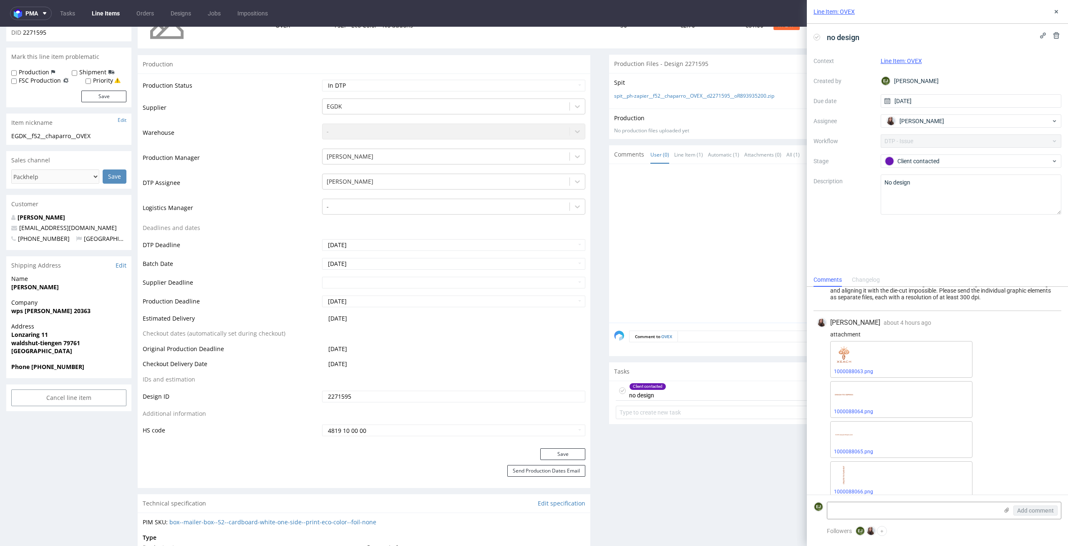
scroll to position [217, 0]
click at [309, 226] on td "Deadlines and dates" at bounding box center [231, 230] width 177 height 15
click at [814, 35] on icon at bounding box center [816, 37] width 7 height 7
click at [1055, 10] on use at bounding box center [1056, 11] width 3 height 3
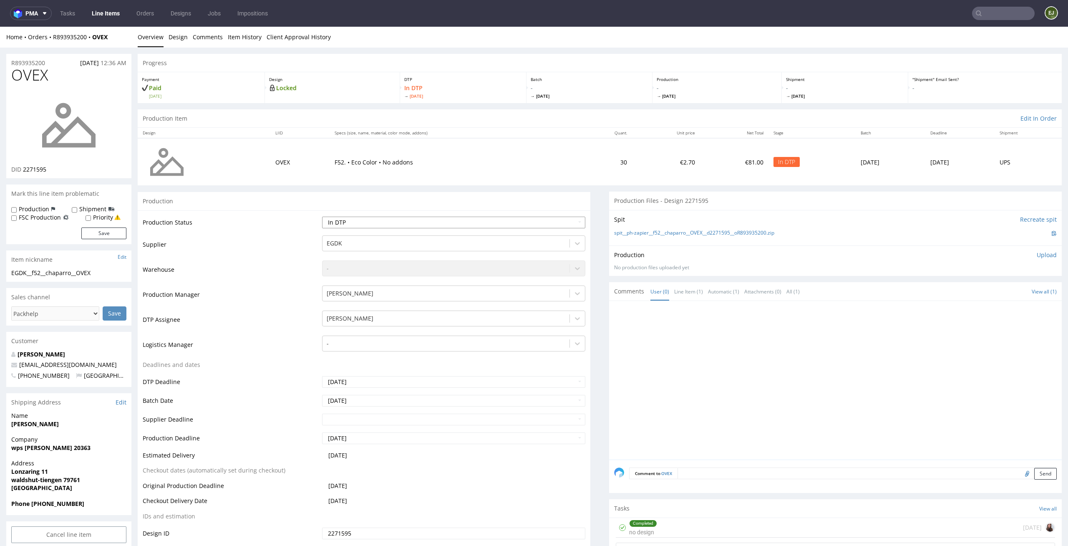
click at [554, 220] on select "Waiting for Artwork Waiting for Diecut Waiting for Mockup Waiting for DTP Waiti…" at bounding box center [454, 223] width 264 height 12
select select "dtp_ca_needed"
click at [322, 217] on select "Waiting for Artwork Waiting for Diecut Waiting for Mockup Waiting for DTP Waiti…" at bounding box center [454, 223] width 264 height 12
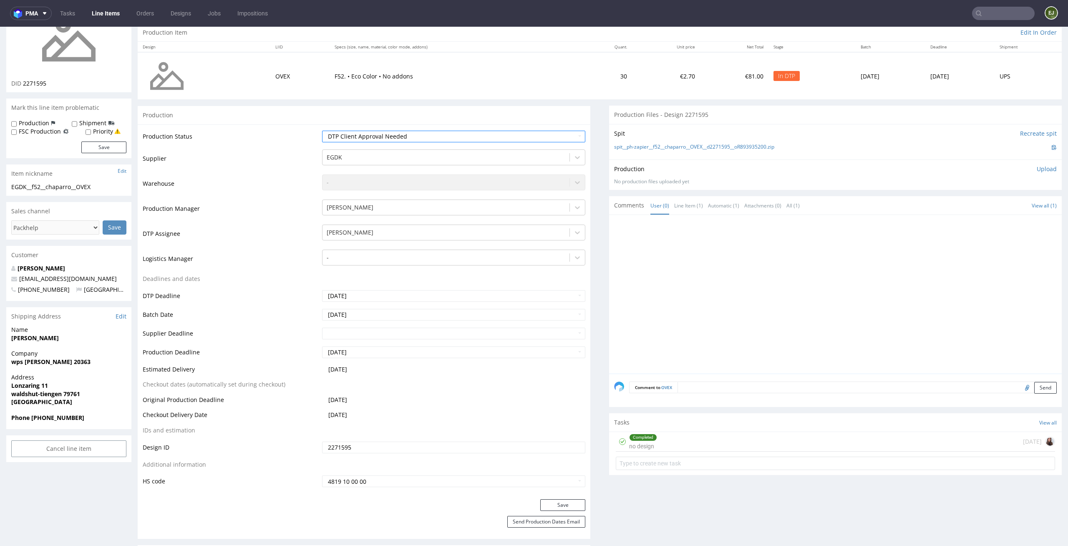
scroll to position [98, 0]
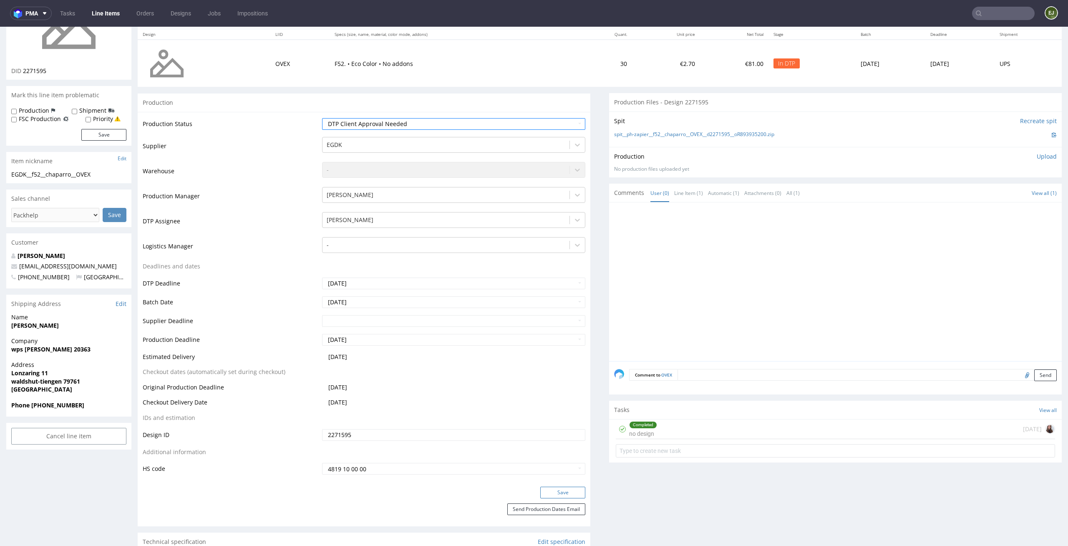
click at [567, 489] on button "Save" at bounding box center [562, 492] width 45 height 12
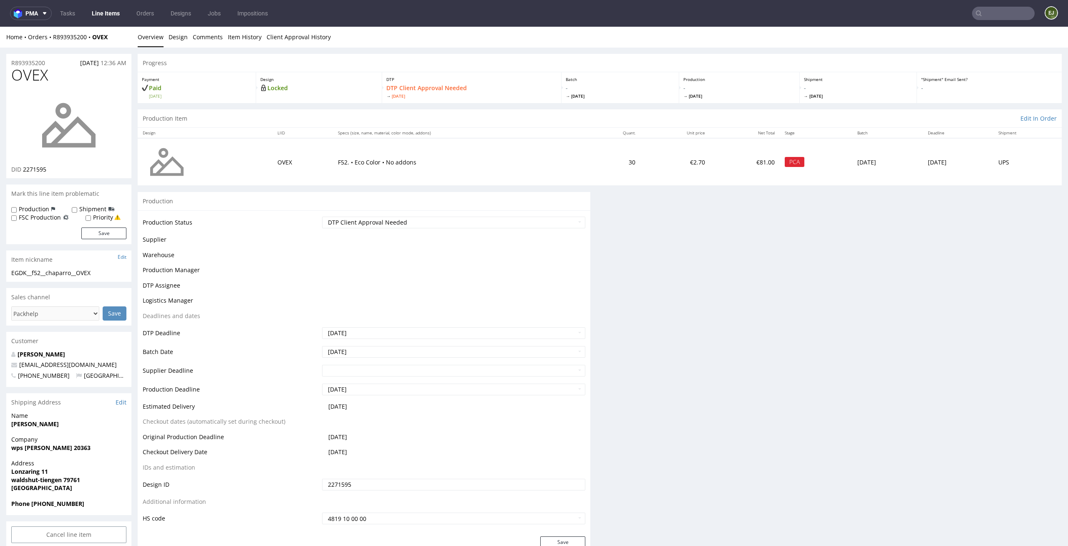
scroll to position [0, 0]
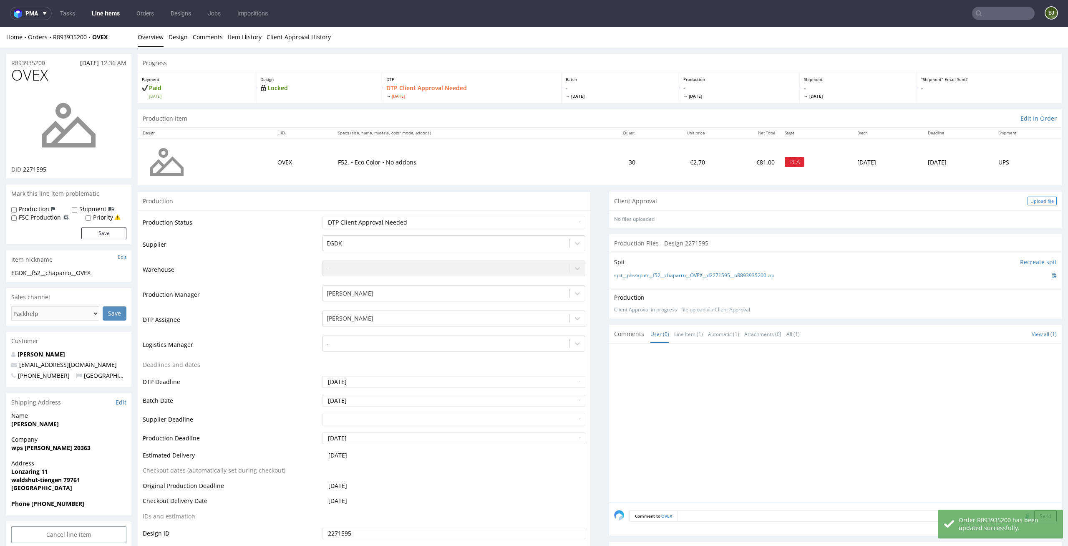
click at [1035, 199] on div "Upload file" at bounding box center [1041, 200] width 29 height 9
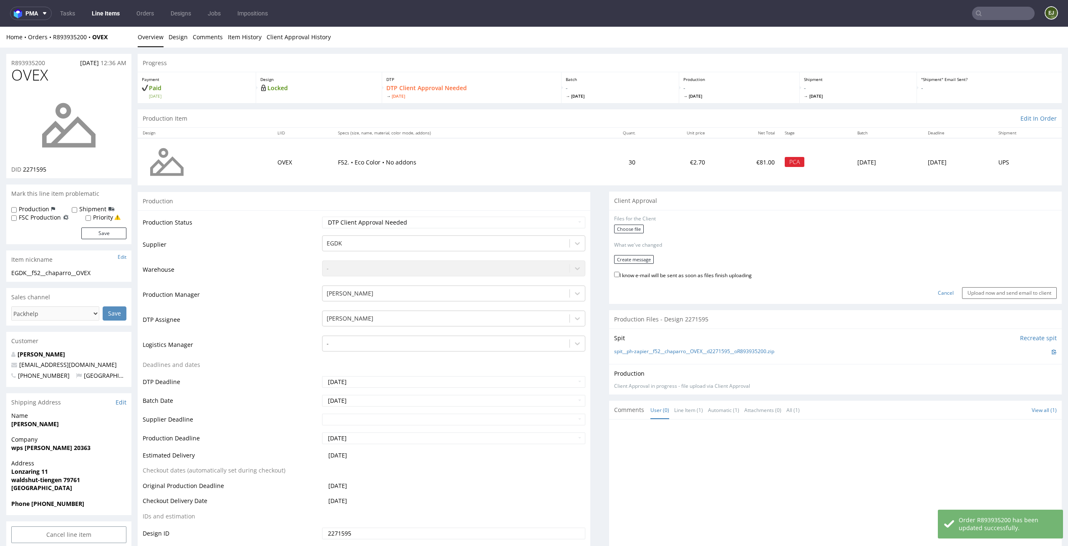
click at [631, 233] on div "Choose file" at bounding box center [835, 229] width 443 height 11
click at [634, 227] on label "Choose file" at bounding box center [629, 228] width 30 height 9
click at [0, 27] on input "Choose file" at bounding box center [0, 27] width 0 height 0
click at [614, 254] on button "Create message" at bounding box center [634, 256] width 40 height 9
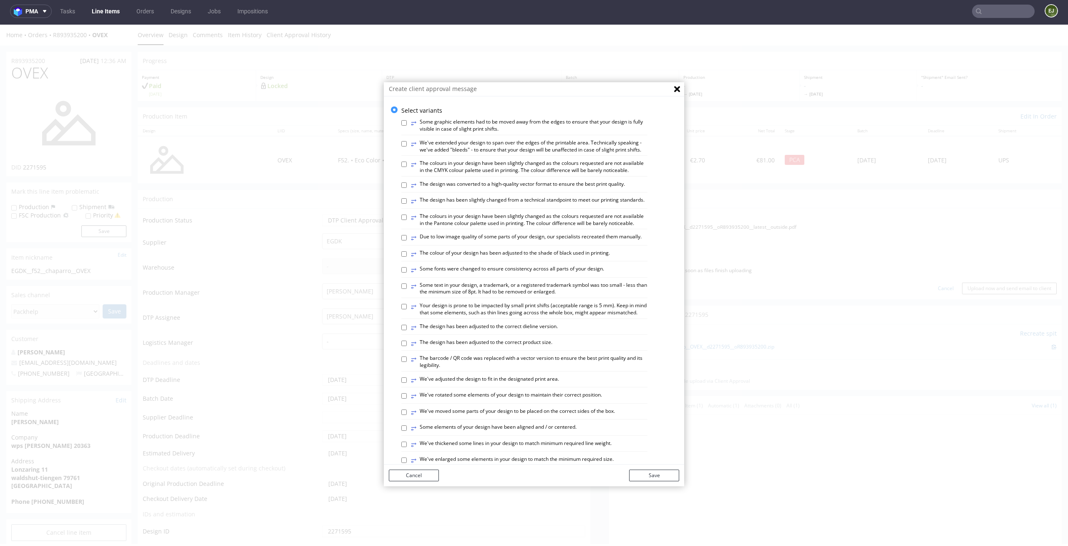
scroll to position [66, 0]
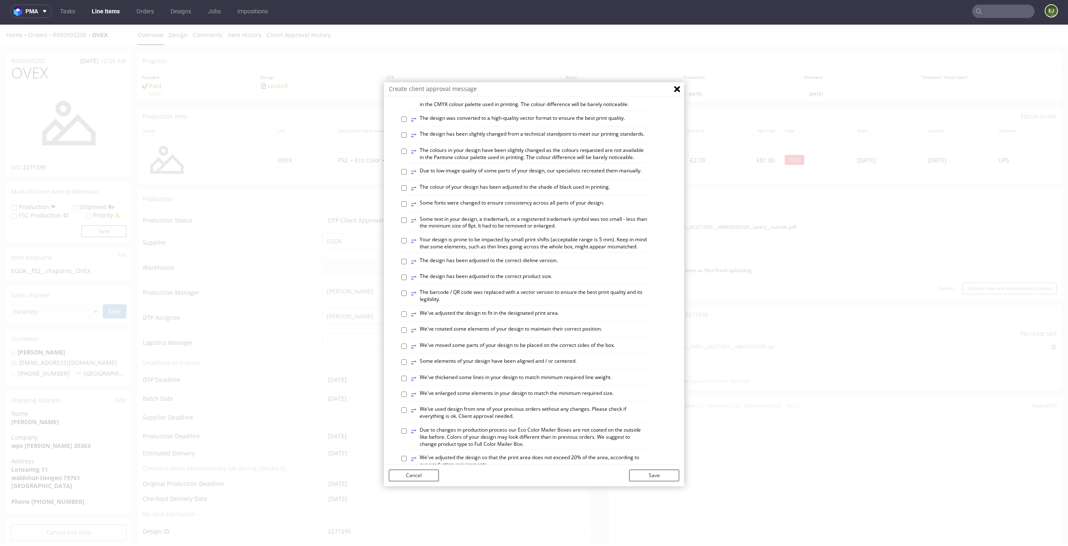
click at [542, 367] on label "⥂ Some elements of your design have been aligned and / or centered." at bounding box center [494, 362] width 166 height 9
click at [407, 365] on input "⥂ Some elements of your design have been aligned and / or centered." at bounding box center [403, 361] width 5 height 5
checkbox input "true"
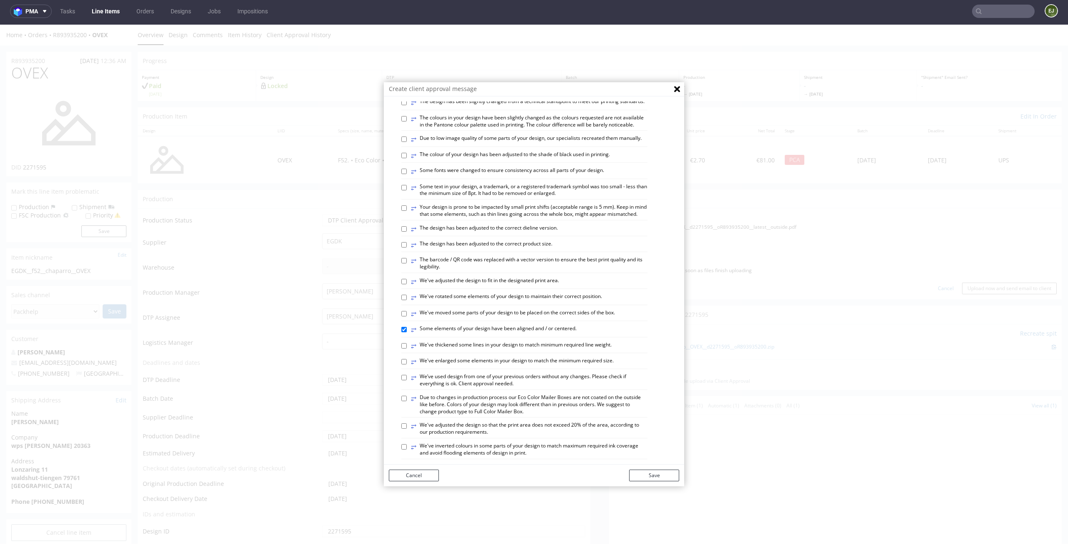
click at [525, 234] on label "⥂ The design has been adjusted to the correct dieline version." at bounding box center [484, 228] width 147 height 9
click at [407, 232] on input "⥂ The design has been adjusted to the correct dieline version." at bounding box center [403, 228] width 5 height 5
checkbox input "true"
click at [542, 249] on label "⥂ The design has been adjusted to the correct product size." at bounding box center [481, 244] width 141 height 9
click at [407, 247] on input "⥂ The design has been adjusted to the correct product size." at bounding box center [403, 244] width 5 height 5
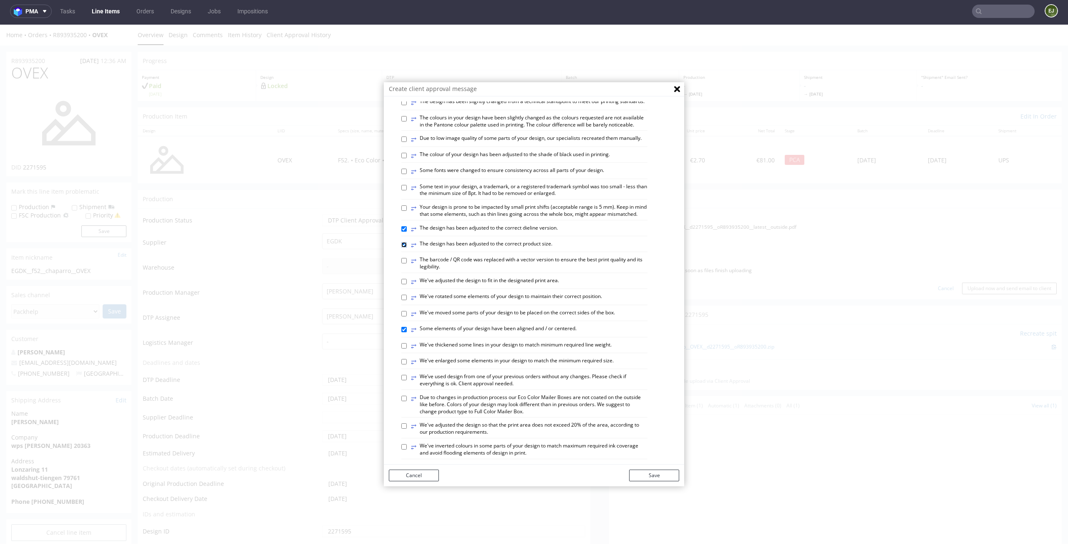
checkbox input "true"
click at [648, 472] on button "Save" at bounding box center [654, 475] width 50 height 12
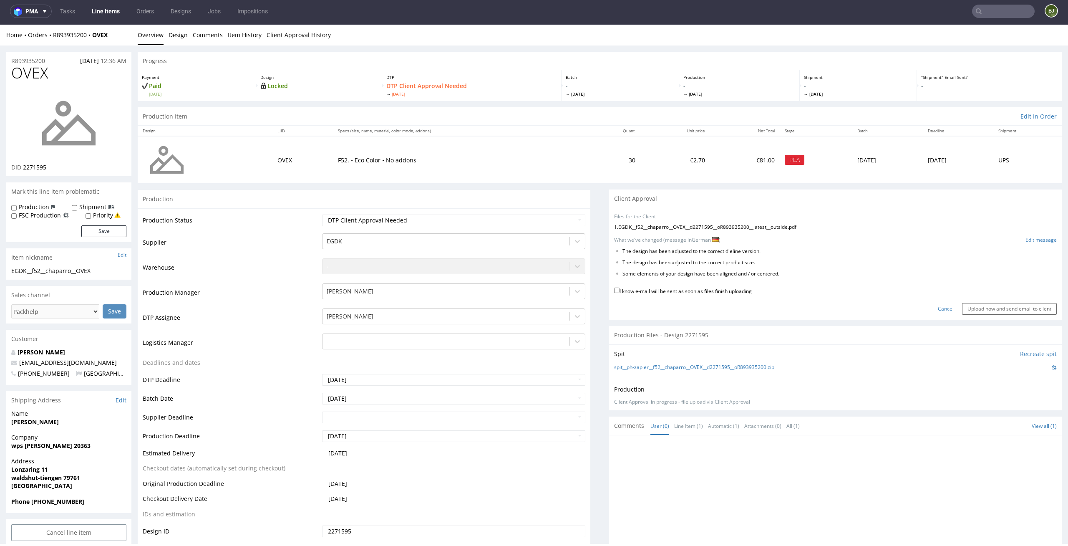
click at [733, 293] on label "I know e-mail will be sent as soon as files finish uploading" at bounding box center [683, 290] width 138 height 9
click at [619, 293] on input "I know e-mail will be sent as soon as files finish uploading" at bounding box center [616, 289] width 5 height 5
checkbox input "true"
click at [1034, 310] on input "Upload now and send email to client" at bounding box center [1009, 309] width 95 height 12
drag, startPoint x: 784, startPoint y: 275, endPoint x: 610, endPoint y: 250, distance: 176.2
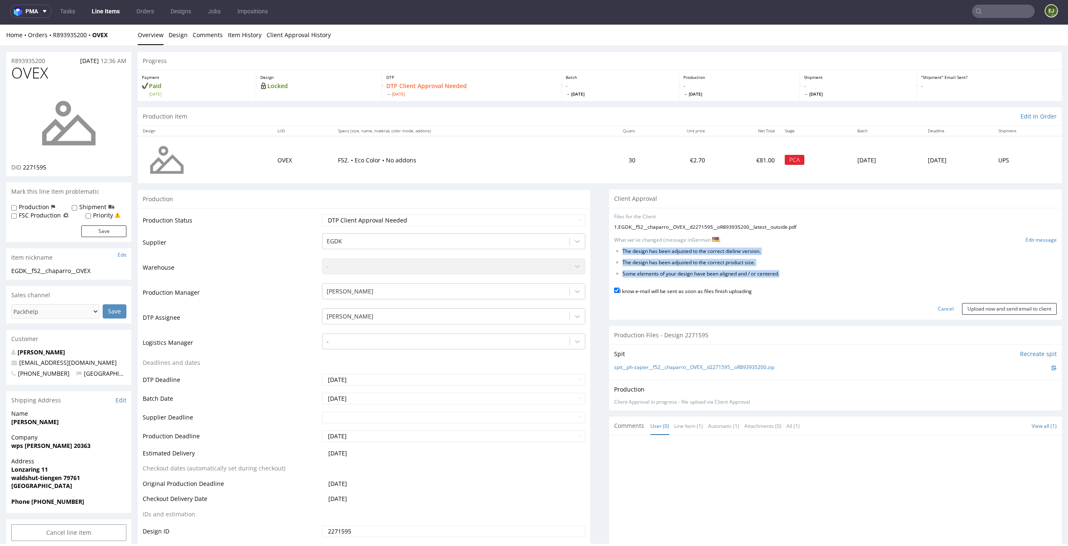
click at [614, 250] on ul "The design has been adjusted to the correct dieline version. The design has bee…" at bounding box center [835, 262] width 443 height 29
copy ul "The design has been adjusted to the correct dieline version. The design has bee…"
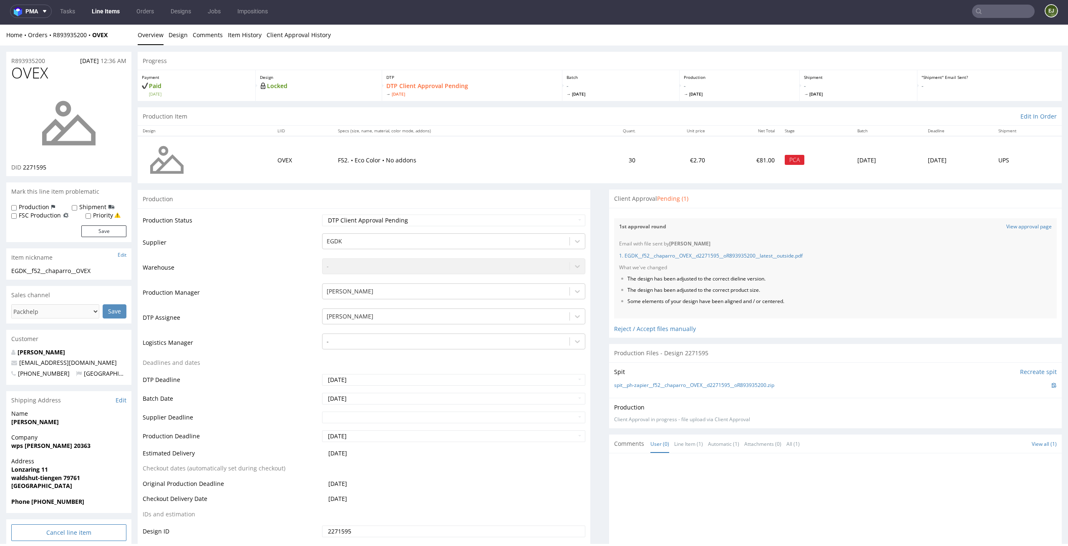
scroll to position [0, 0]
drag, startPoint x: 789, startPoint y: 299, endPoint x: 616, endPoint y: 279, distance: 174.7
click at [619, 279] on ul "The design has been adjusted to the correct dieline version. The design has bee…" at bounding box center [835, 289] width 433 height 29
copy ul "The design has been adjusted to the correct dieline version. The design has bee…"
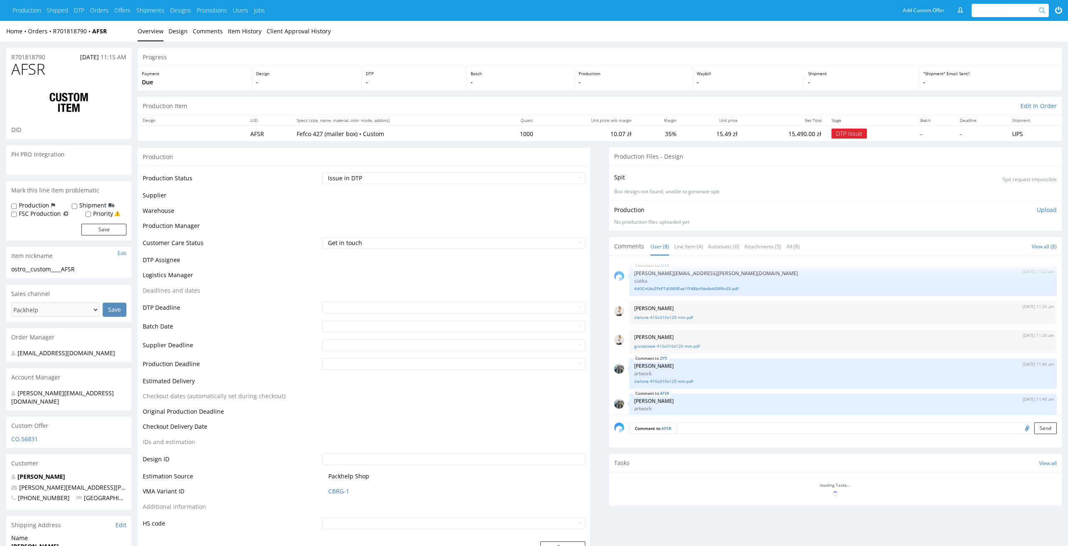
scroll to position [108, 0]
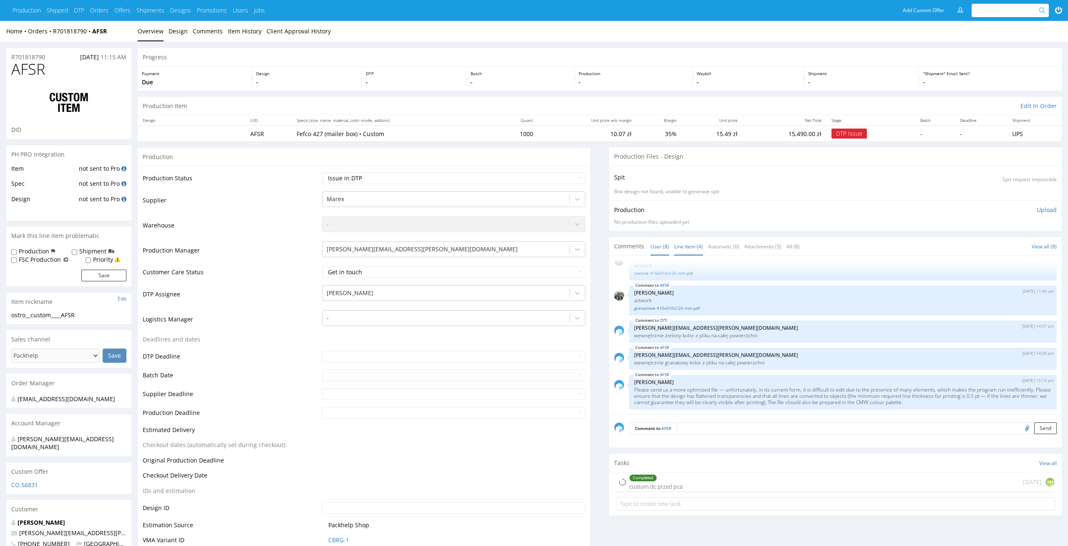
click at [689, 252] on link "Line Item (4)" at bounding box center [688, 246] width 29 height 18
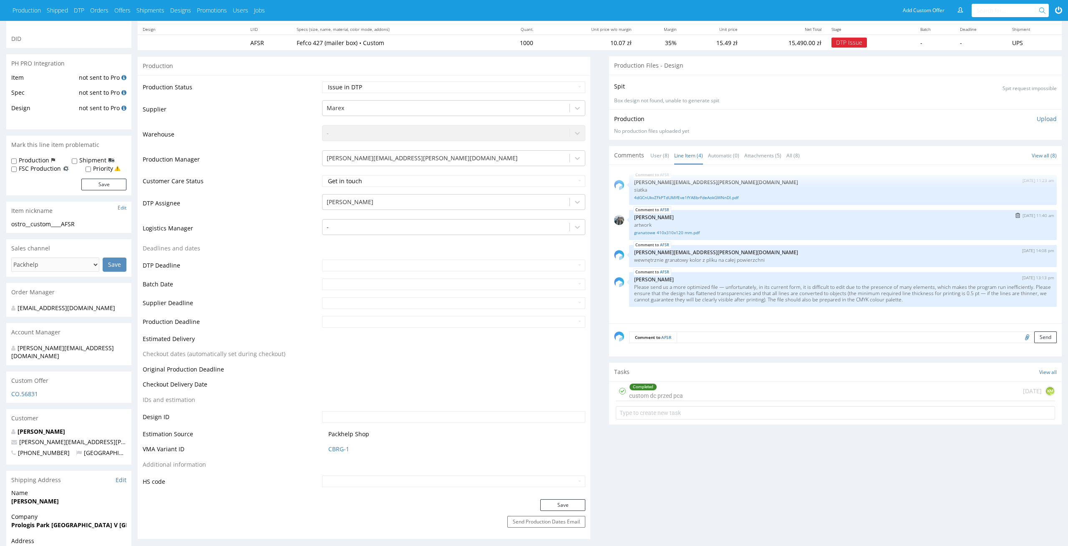
scroll to position [111, 0]
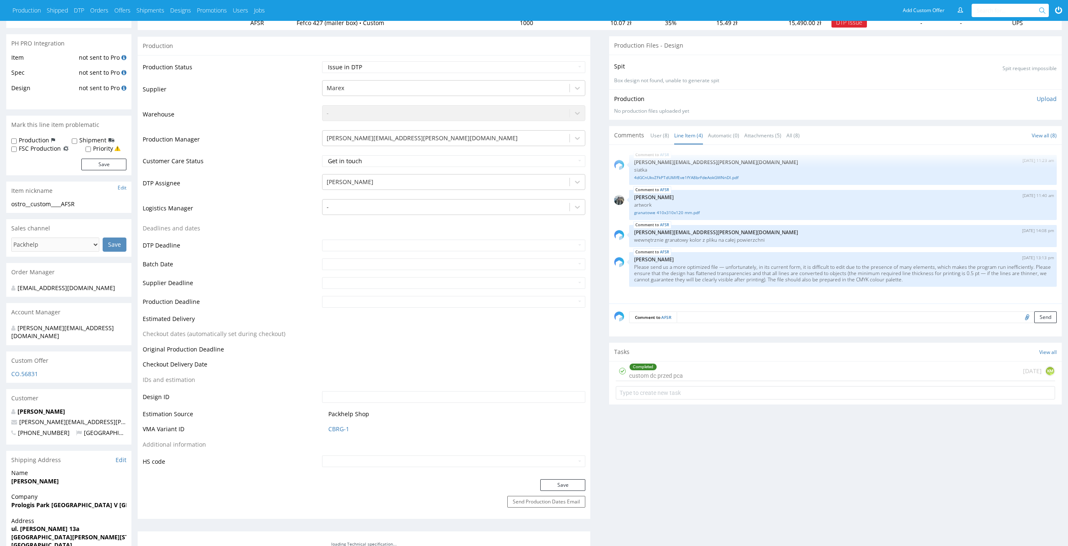
click at [704, 371] on div "Completed custom dc przed pca 1 day ago KM" at bounding box center [835, 371] width 439 height 20
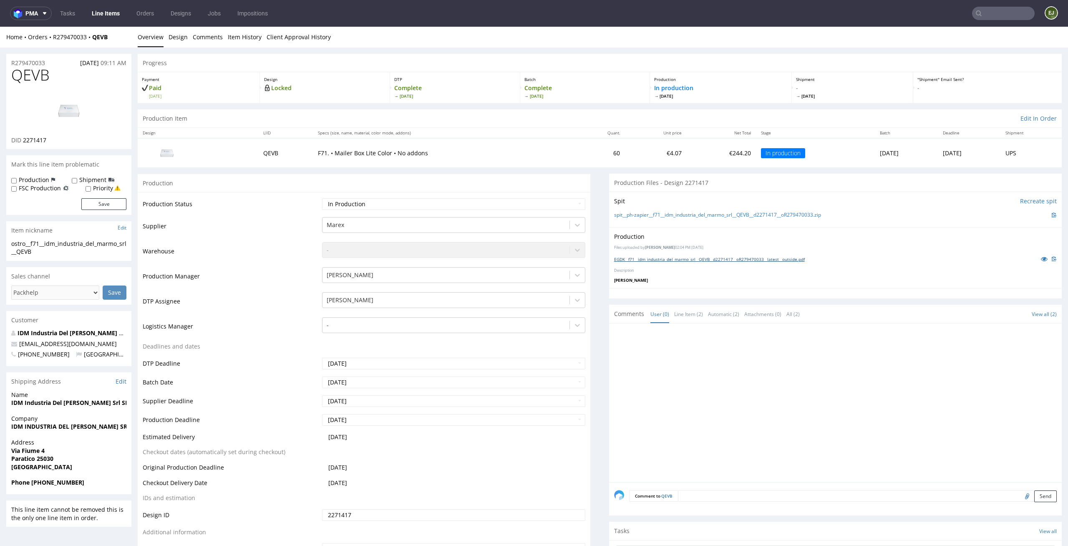
click at [646, 261] on link "EGDK__f71__idm_industria_del_marmo_srl__QEVB__d2271417__oR279470033__latest__ou…" at bounding box center [709, 259] width 191 height 6
click at [801, 214] on link "spit__ph-zapier__f71__idm_industria_del_marmo_srl__QEVB__d2271417__oR279470033.…" at bounding box center [717, 215] width 207 height 7
click at [695, 133] on th "Net Total" at bounding box center [721, 133] width 69 height 10
click at [1020, 493] on input "file" at bounding box center [1026, 495] width 12 height 11
click at [1020, 494] on input "file" at bounding box center [1026, 495] width 12 height 11
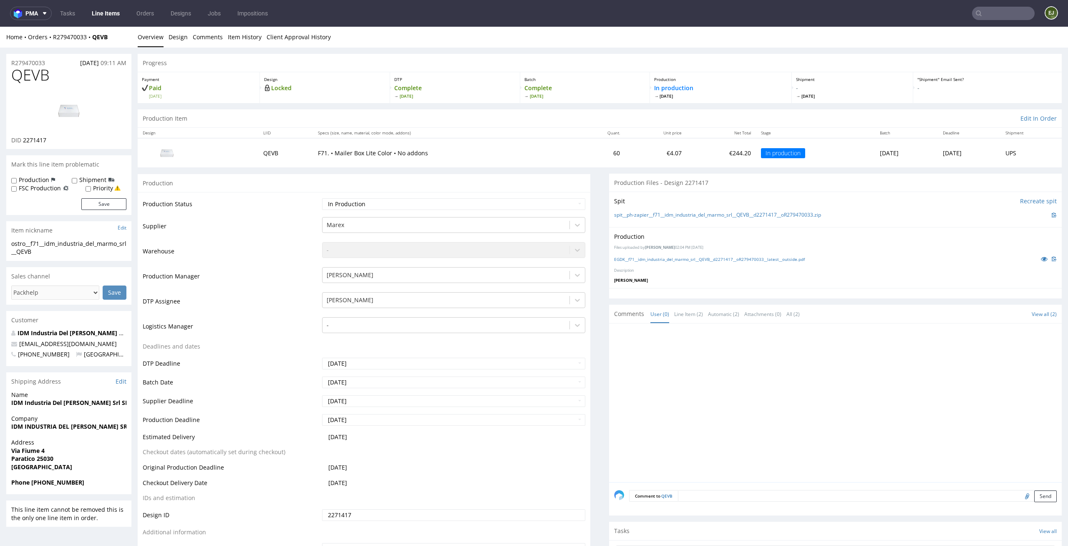
type input "C:\fakepath\EGDK__f71__idm_industria_del_marmo_srl__QEVB__d2271417__oR279470033…"
click at [1044, 494] on div "Comment to QEVB Send" at bounding box center [835, 498] width 453 height 33
click at [1034, 495] on button "Send" at bounding box center [1045, 496] width 23 height 12
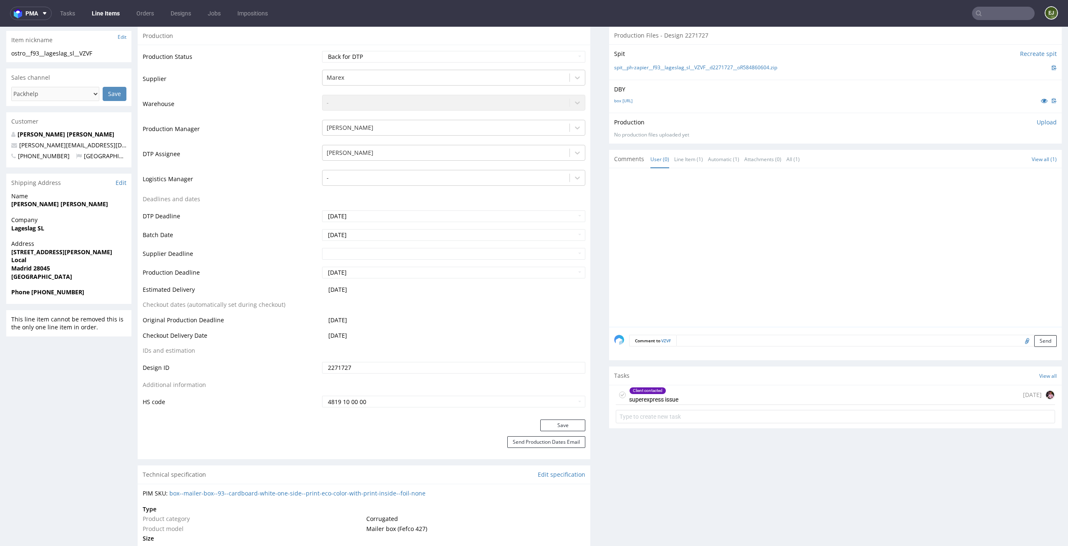
scroll to position [194, 0]
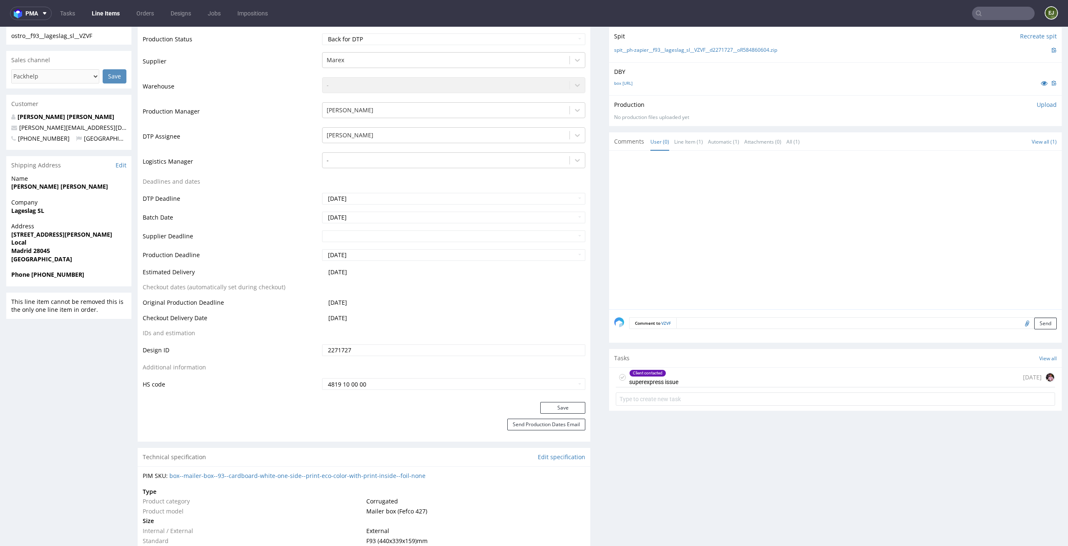
click at [670, 378] on div "Client contacted superexpress issue" at bounding box center [653, 377] width 49 height 19
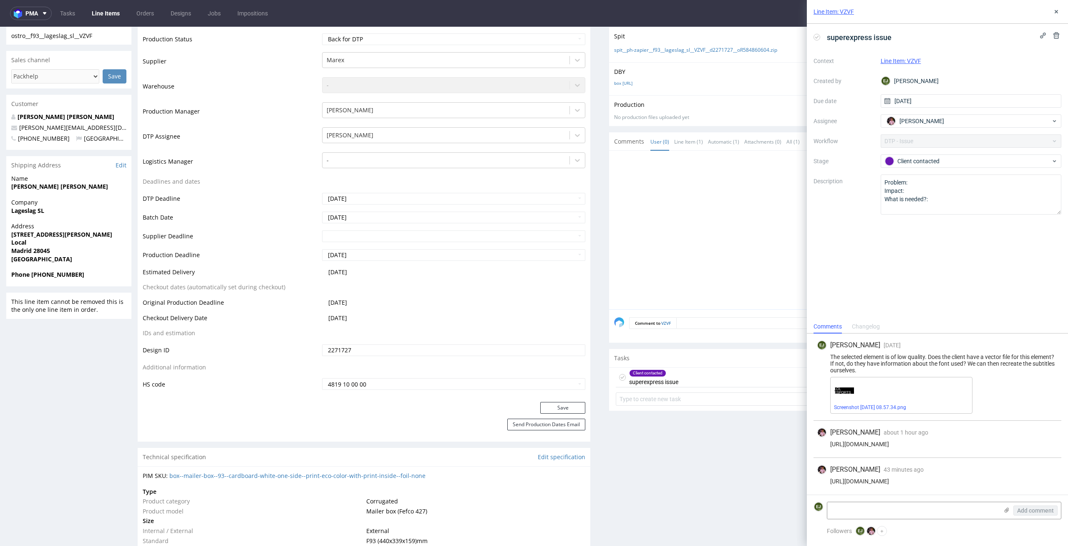
drag, startPoint x: 1036, startPoint y: 486, endPoint x: 809, endPoint y: 483, distance: 227.0
click at [809, 483] on div "[PERSON_NAME] [DATE] [DATE] 09:04 The selected element is of low quality. Does …" at bounding box center [937, 413] width 261 height 161
copy div "[URL][DOMAIN_NAME]"
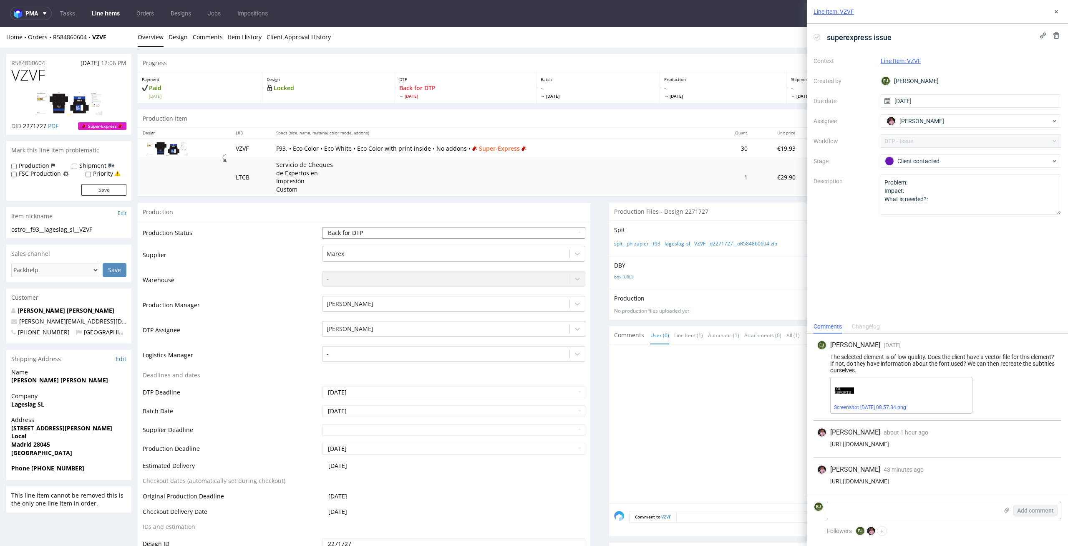
click at [461, 236] on select "Waiting for Artwork Waiting for Diecut Waiting for Mockup Waiting for DTP Waiti…" at bounding box center [454, 233] width 264 height 12
select select "dtp_in_process"
click at [322, 227] on select "Waiting for Artwork Waiting for Diecut Waiting for Mockup Waiting for DTP Waiti…" at bounding box center [454, 233] width 264 height 12
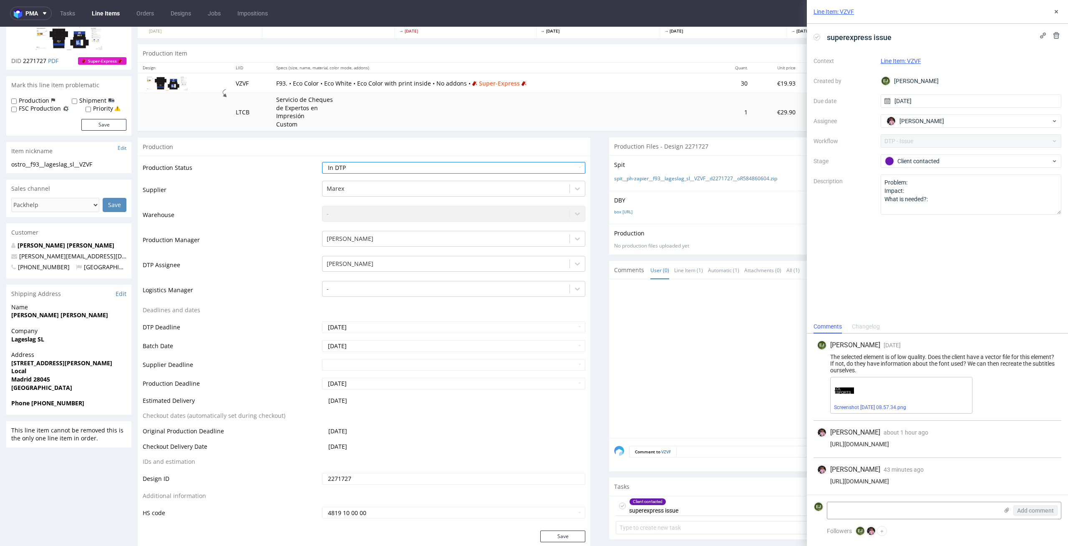
scroll to position [80, 0]
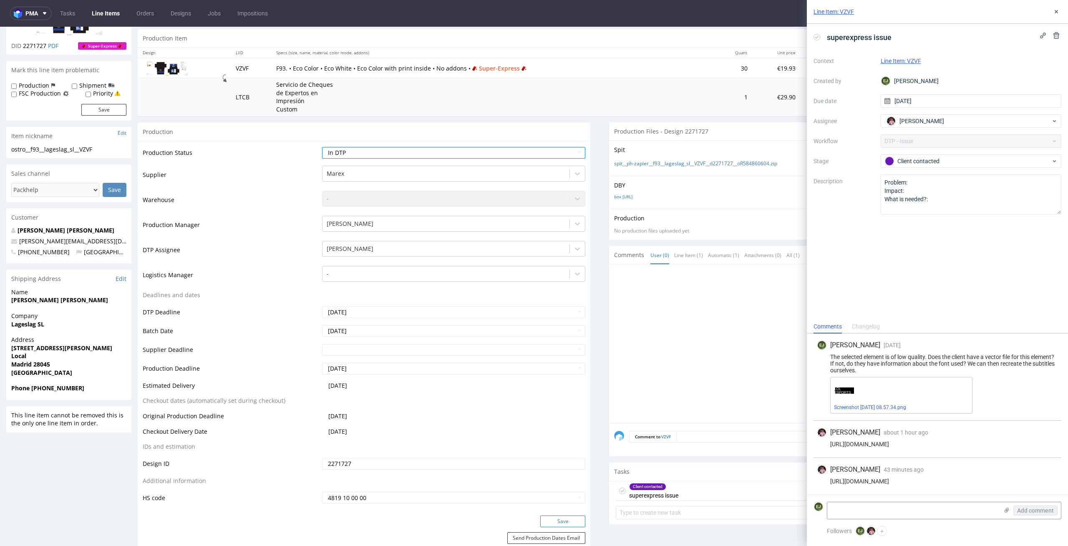
click at [568, 521] on button "Save" at bounding box center [562, 521] width 45 height 12
click at [1061, 10] on button at bounding box center [1056, 12] width 10 height 10
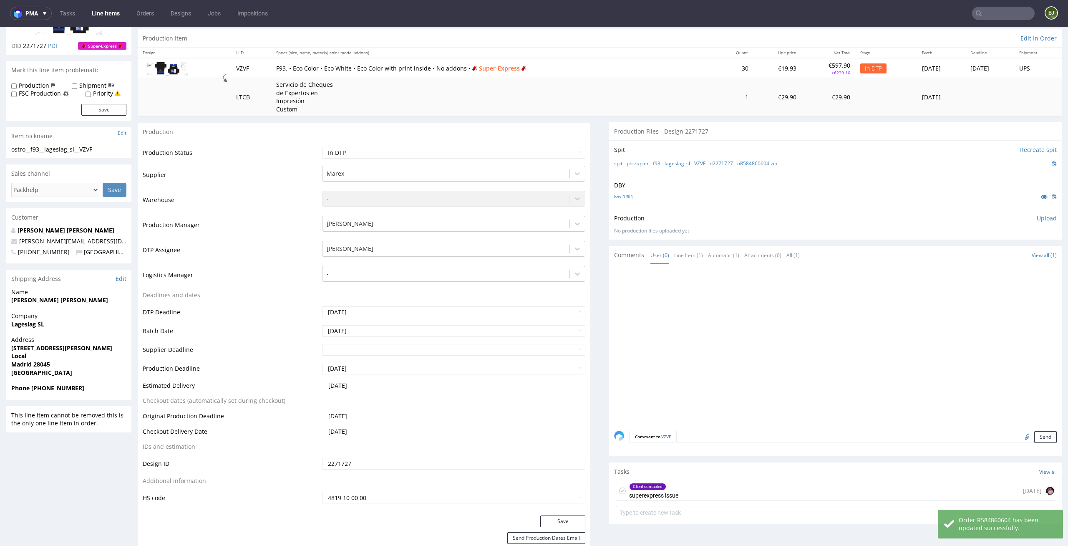
click at [619, 488] on icon at bounding box center [622, 490] width 7 height 7
click at [700, 159] on div "spit__ph-zapier__f93__lageslag_sl__VZVF__d2271727__oR584860604.zip" at bounding box center [835, 163] width 443 height 9
click at [693, 163] on link "spit__ph-zapier__f93__lageslag_sl__VZVF__d2271727__oR584860604.zip" at bounding box center [695, 163] width 163 height 7
click at [828, 295] on div at bounding box center [838, 346] width 448 height 154
click at [715, 161] on link "spit__ph-zapier__f93__lageslag_sl__VZVF__d2271727__oR584860604.zip" at bounding box center [695, 163] width 163 height 7
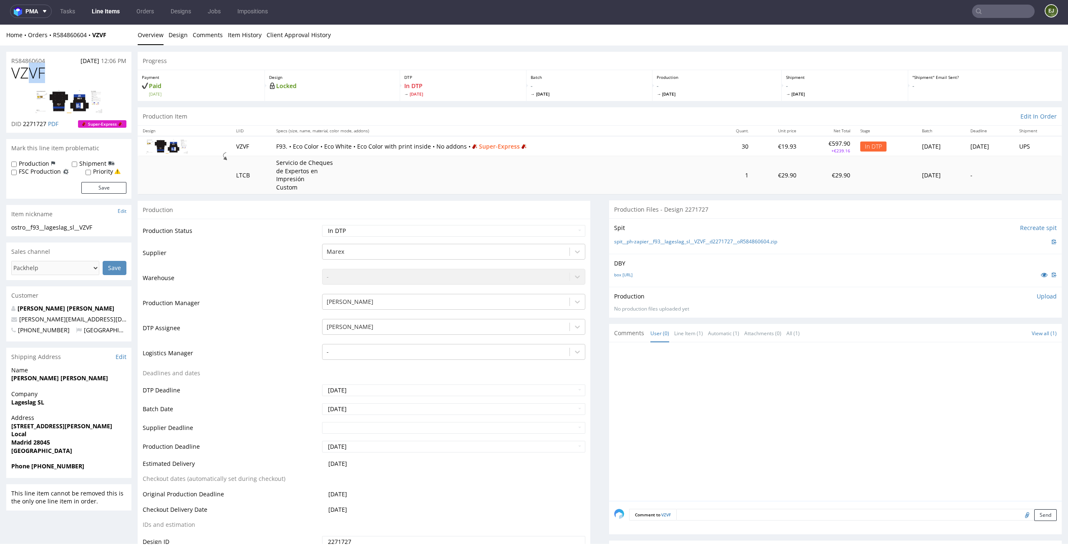
drag, startPoint x: 54, startPoint y: 68, endPoint x: 0, endPoint y: 74, distance: 54.1
copy span "VZVF"
click at [547, 94] on span "Thu 9 Oct" at bounding box center [590, 94] width 118 height 6
click at [625, 272] on link "box 93-cardboard.ai" at bounding box center [623, 275] width 18 height 6
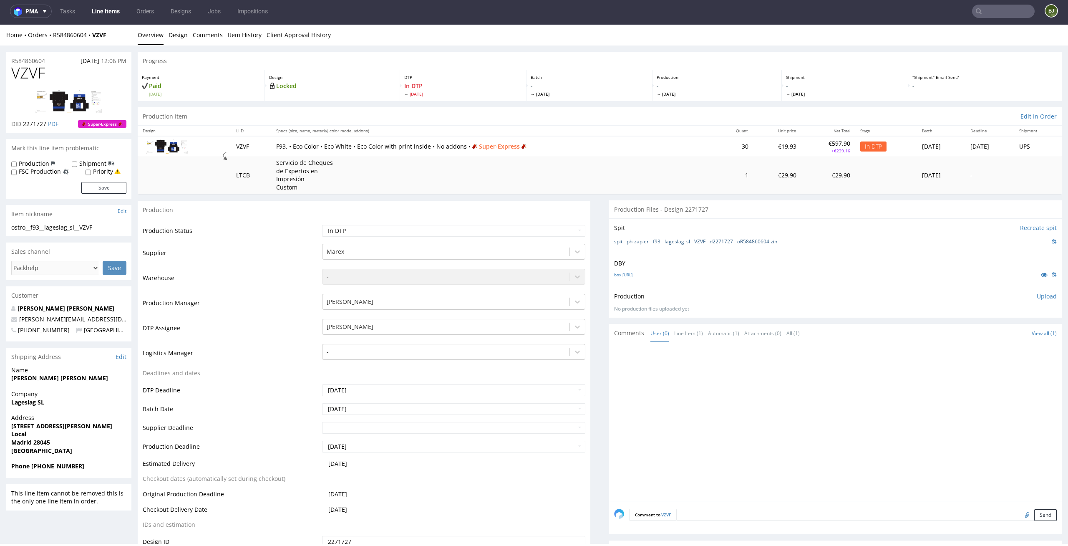
click at [624, 243] on link "spit__ph-zapier__f93__lageslag_sl__VZVF__d2271727__oR584860604.zip" at bounding box center [695, 241] width 163 height 7
click at [934, 291] on div "Production Upload No production files uploaded yet Description (optional) Add f…" at bounding box center [835, 302] width 453 height 30
click at [569, 225] on select "Waiting for Artwork Waiting for Diecut Waiting for Mockup Waiting for DTP Waiti…" at bounding box center [454, 231] width 264 height 12
select select "dtp_ca_needed"
click at [322, 225] on select "Waiting for Artwork Waiting for Diecut Waiting for Mockup Waiting for DTP Waiti…" at bounding box center [454, 231] width 264 height 12
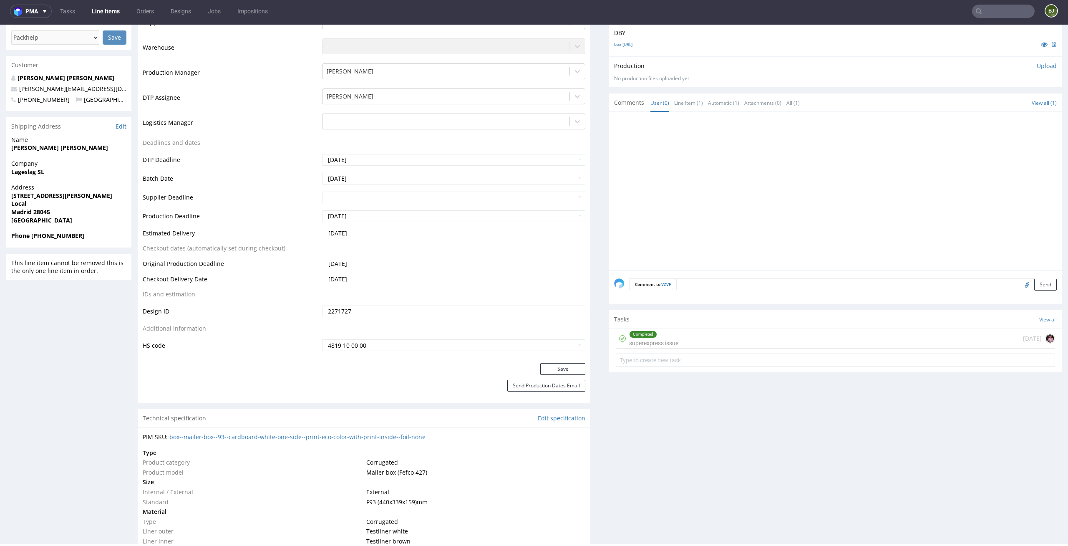
scroll to position [269, 0]
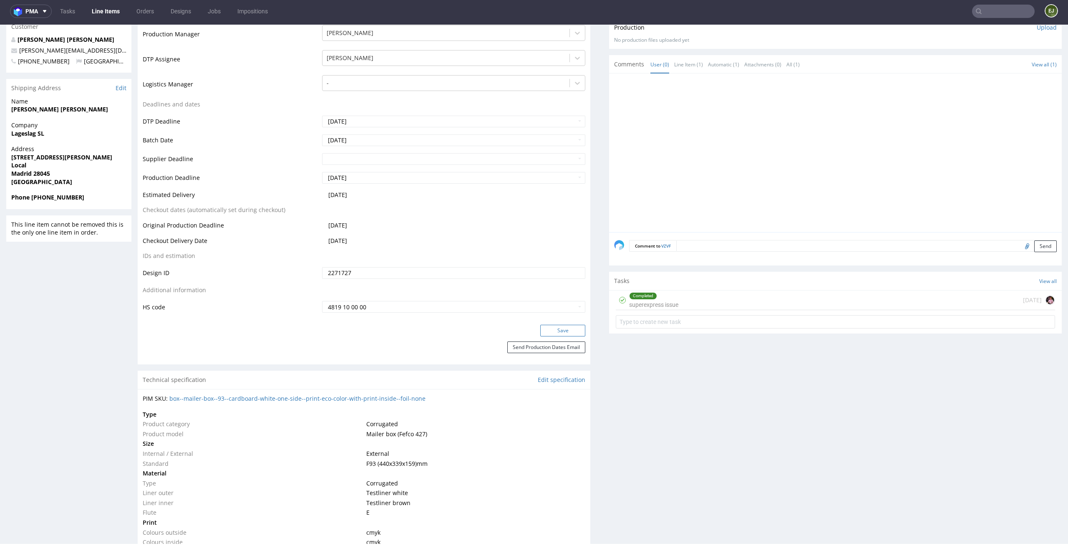
click at [573, 329] on button "Save" at bounding box center [562, 331] width 45 height 12
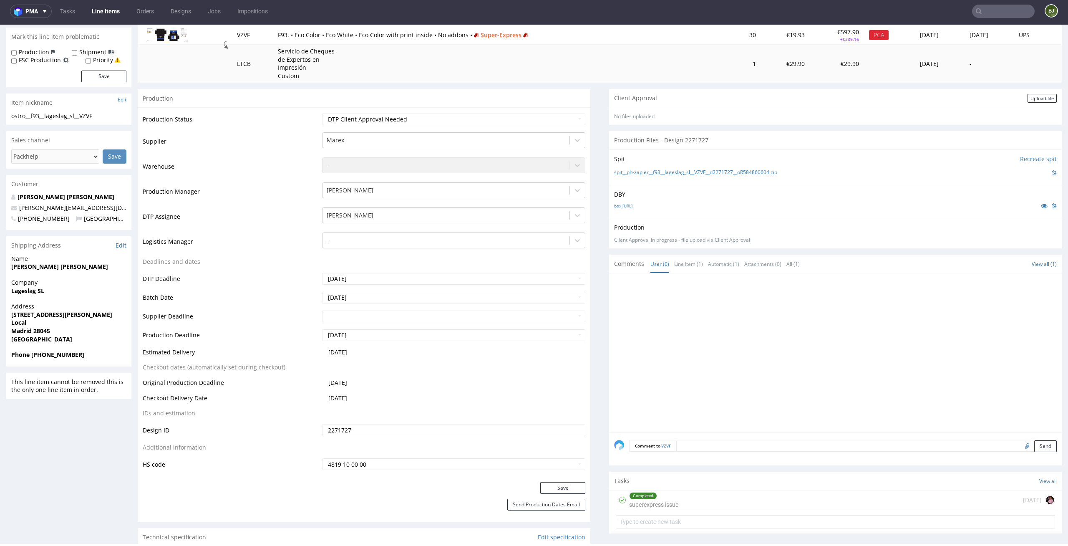
scroll to position [0, 0]
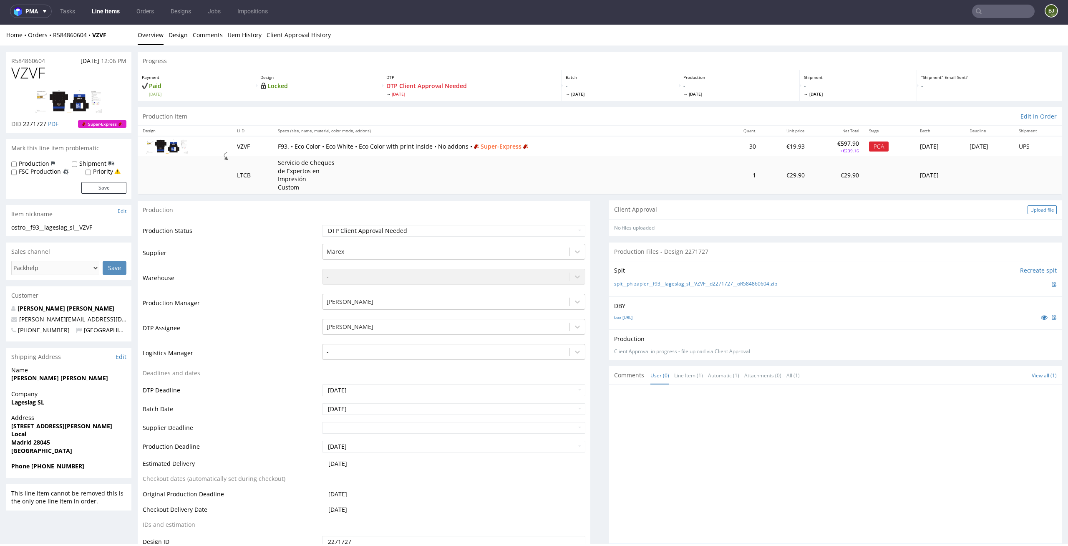
click at [1027, 206] on div "Upload file" at bounding box center [1041, 209] width 29 height 9
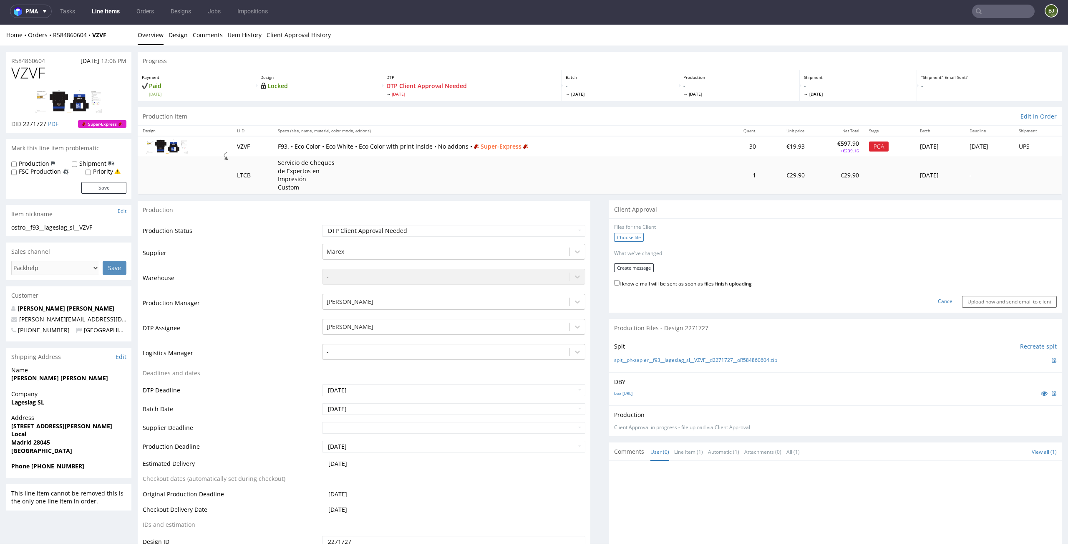
click at [625, 238] on label "Choose file" at bounding box center [629, 237] width 30 height 9
click at [0, 25] on input "Choose file" at bounding box center [0, 25] width 0 height 0
click at [628, 277] on form "Files for the Client 1 . EGDK__f93__lageslag_sl__VZVF__d2271727__oR584860604__l…" at bounding box center [835, 268] width 443 height 89
click at [637, 273] on button "Create message" at bounding box center [634, 273] width 40 height 9
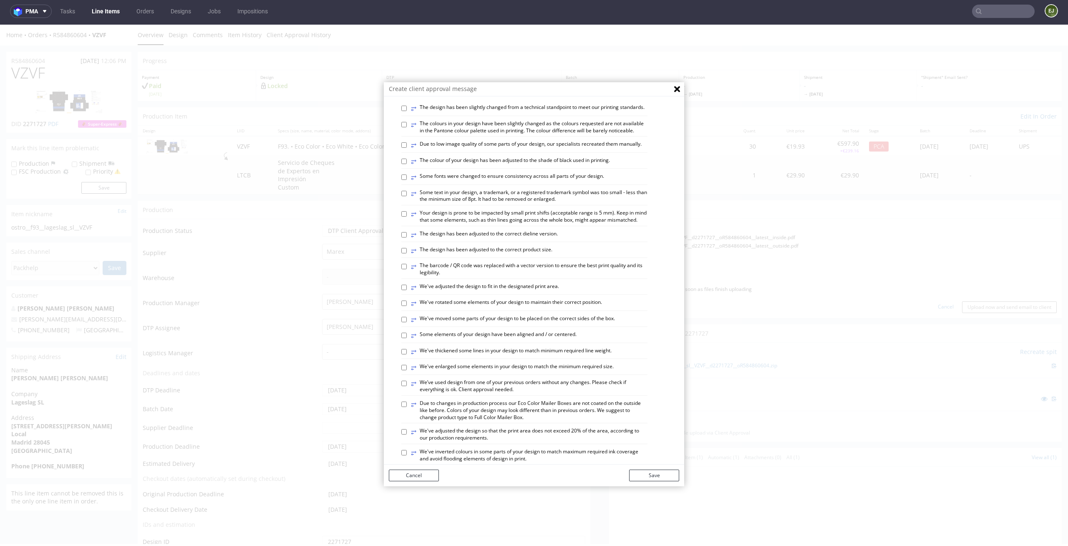
scroll to position [146, 0]
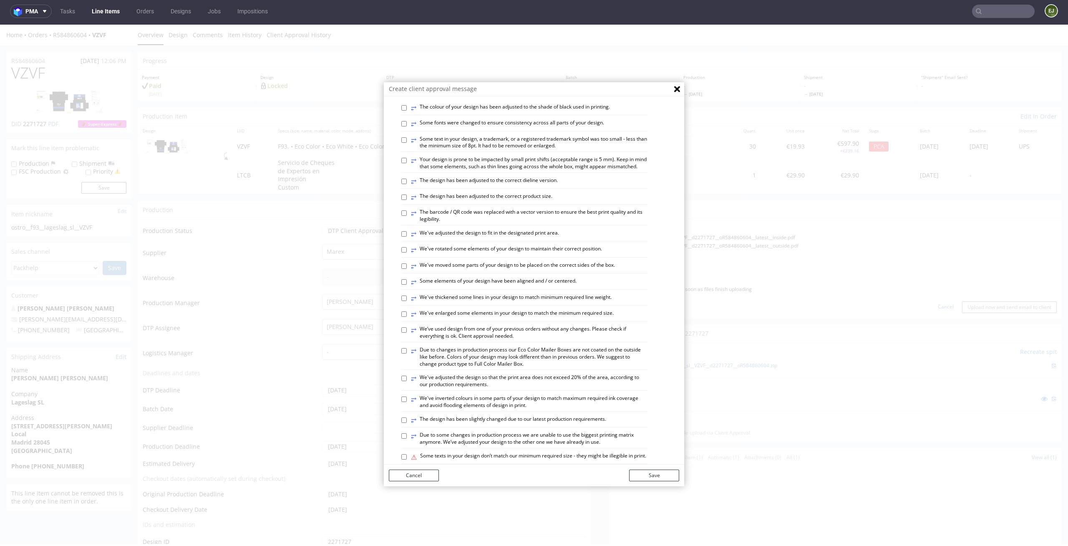
click at [514, 170] on label "⥂ Your design is prone to be impacted by small print shifts (acceptable range i…" at bounding box center [529, 163] width 237 height 14
click at [407, 163] on input "⥂ Your design is prone to be impacted by small print shifts (acceptable range i…" at bounding box center [403, 160] width 5 height 5
checkbox input "true"
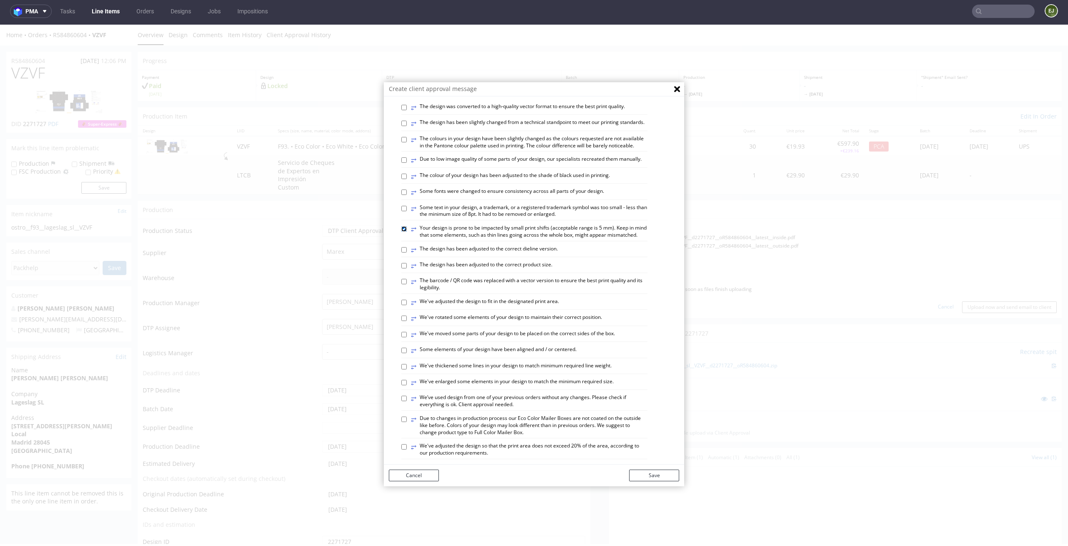
scroll to position [97, 0]
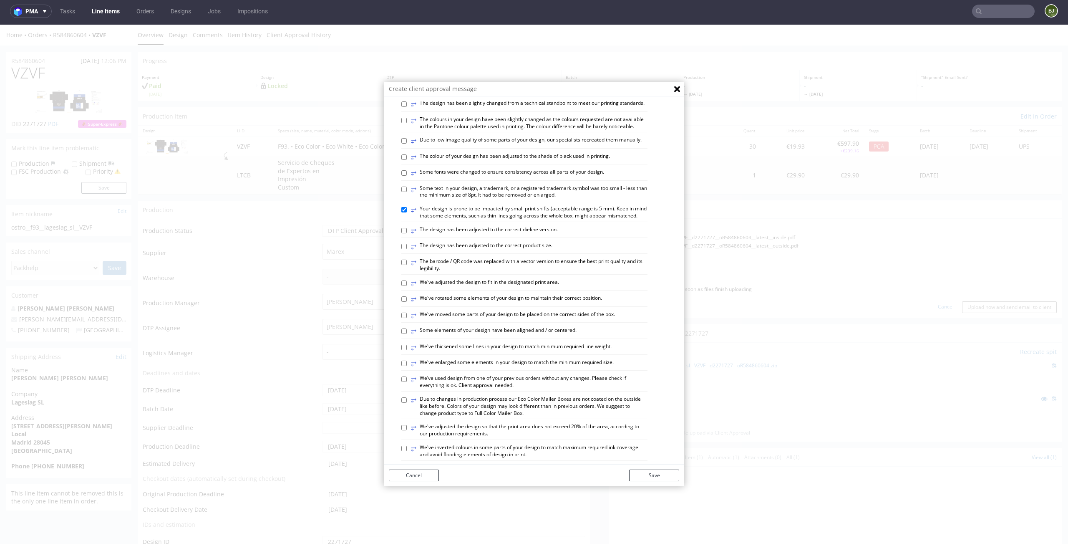
click at [511, 235] on label "⥂ The design has been adjusted to the correct dieline version." at bounding box center [484, 230] width 147 height 9
click at [407, 233] on input "⥂ The design has been adjusted to the correct dieline version." at bounding box center [403, 230] width 5 height 5
checkbox input "true"
click at [645, 469] on button "Save" at bounding box center [654, 475] width 50 height 12
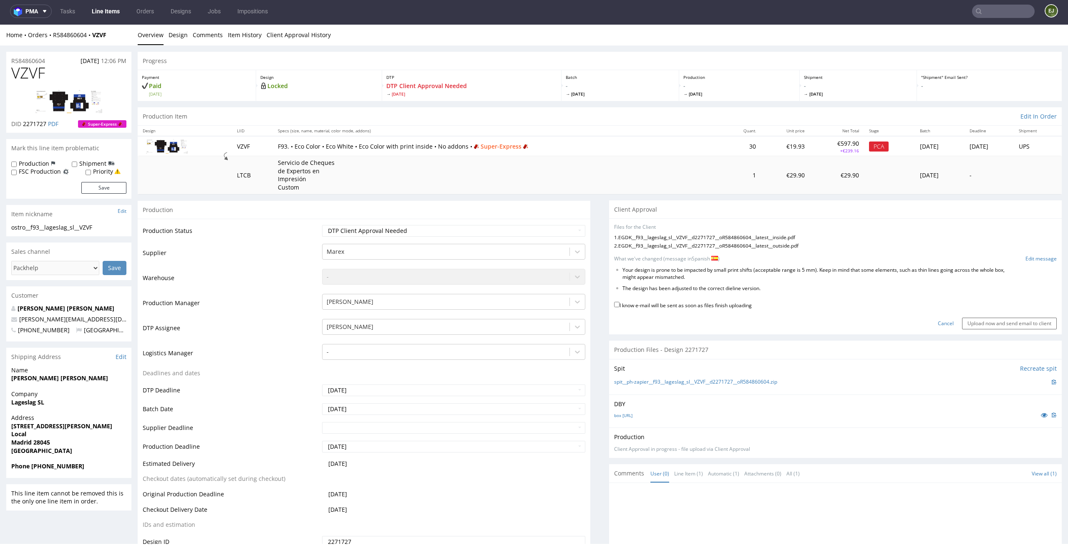
click at [711, 305] on label "I know e-mail will be sent as soon as files finish uploading" at bounding box center [683, 304] width 138 height 9
click at [619, 305] on input "I know e-mail will be sent as soon as files finish uploading" at bounding box center [616, 304] width 5 height 5
checkbox input "true"
click at [1025, 259] on link "Edit message" at bounding box center [1040, 258] width 31 height 7
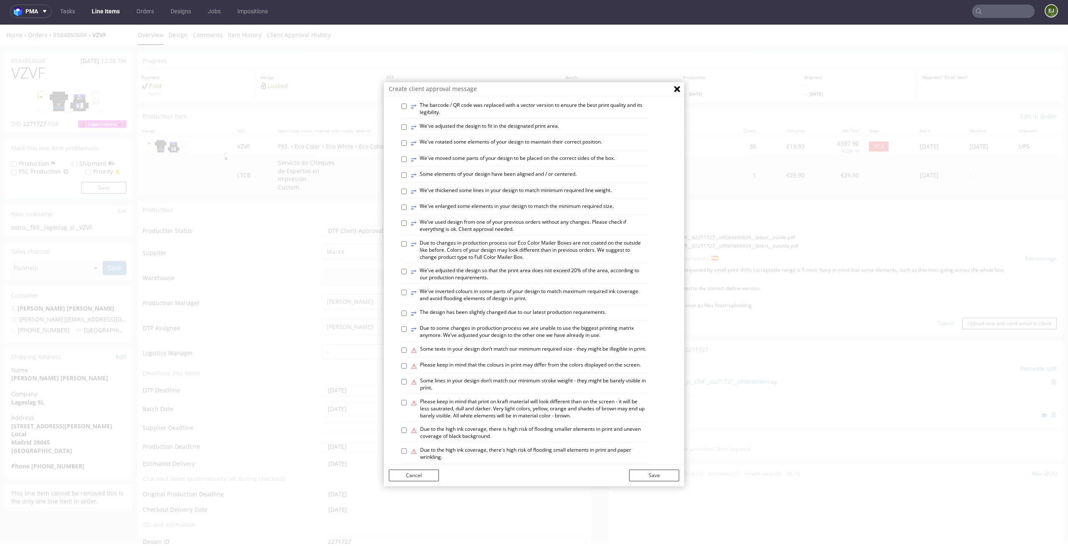
scroll to position [259, 0]
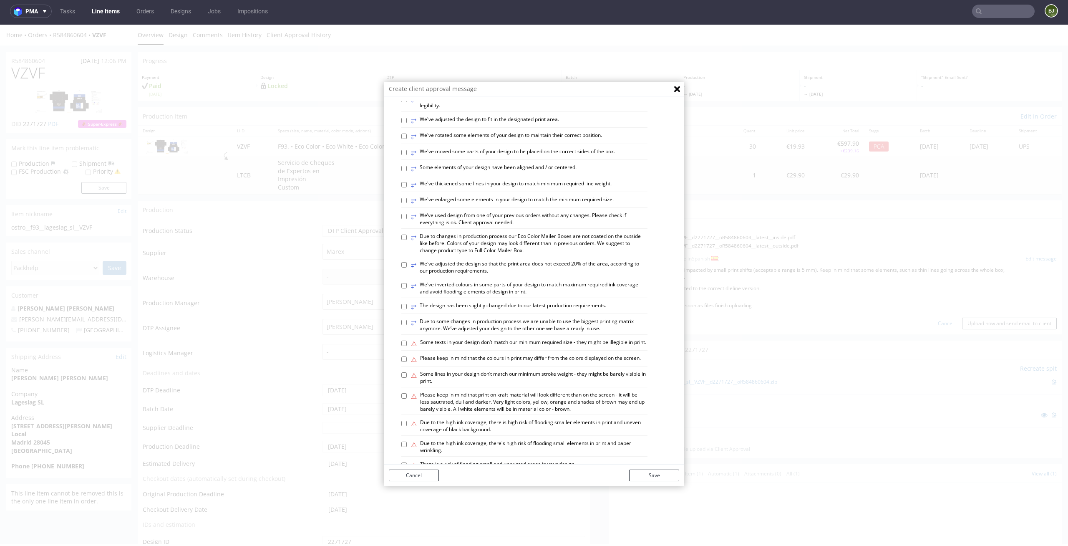
click at [436, 311] on label "⥂ The design has been slightly changed due to our latest production requirement…" at bounding box center [508, 306] width 195 height 9
click at [407, 309] on input "⥂ The design has been slightly changed due to our latest production requirement…" at bounding box center [403, 306] width 5 height 5
checkbox input "true"
click at [659, 470] on button "Save" at bounding box center [654, 475] width 50 height 12
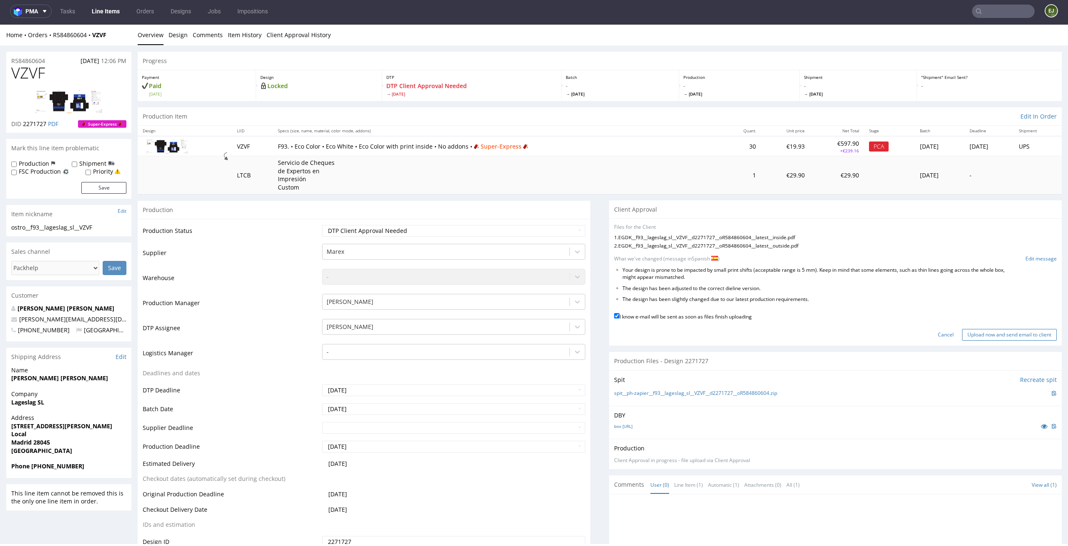
click at [980, 332] on input "Upload now and send email to client" at bounding box center [1009, 335] width 95 height 12
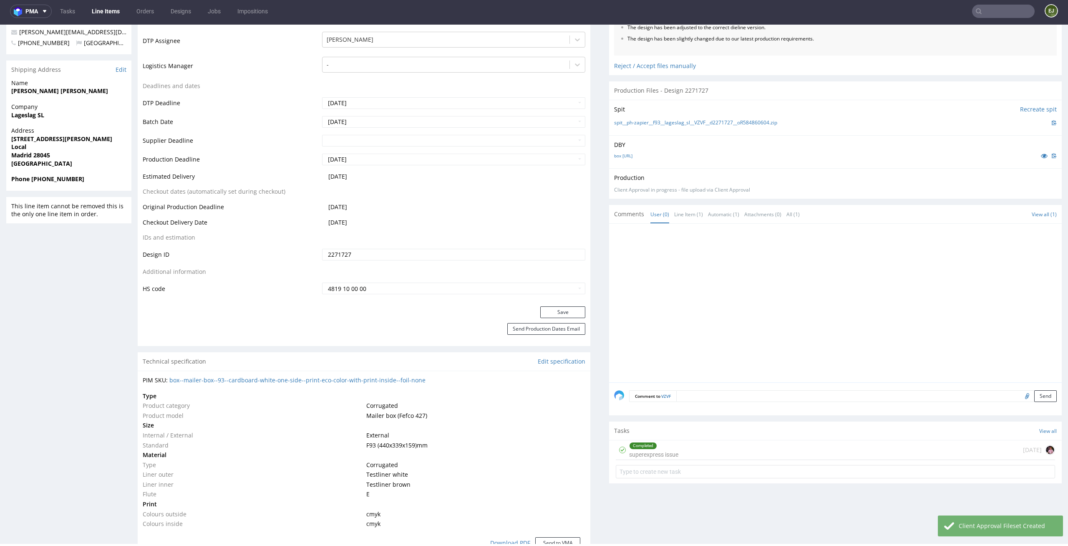
scroll to position [312, 0]
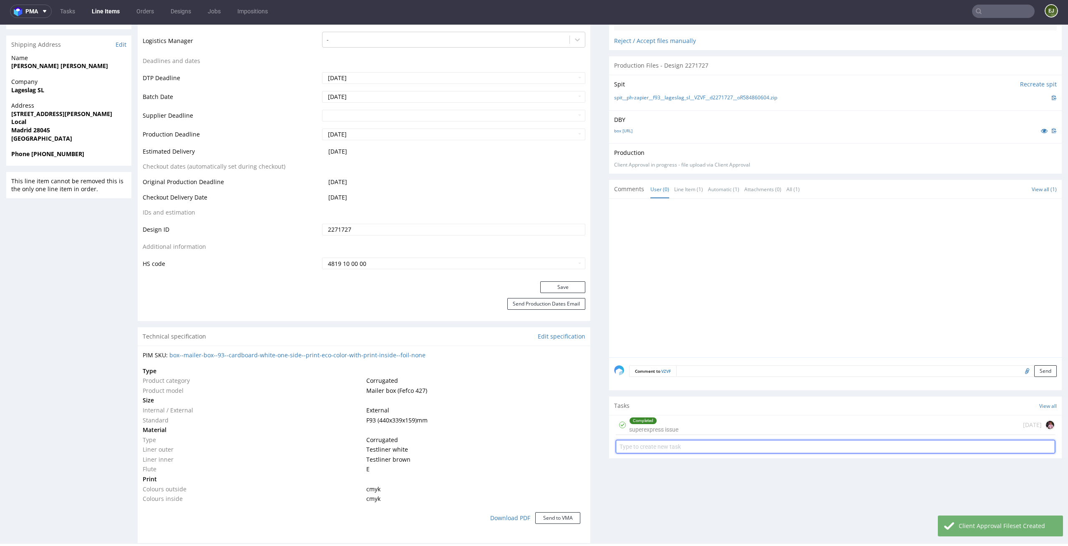
click at [667, 441] on input "text" at bounding box center [835, 446] width 439 height 13
type input "superexpress pca"
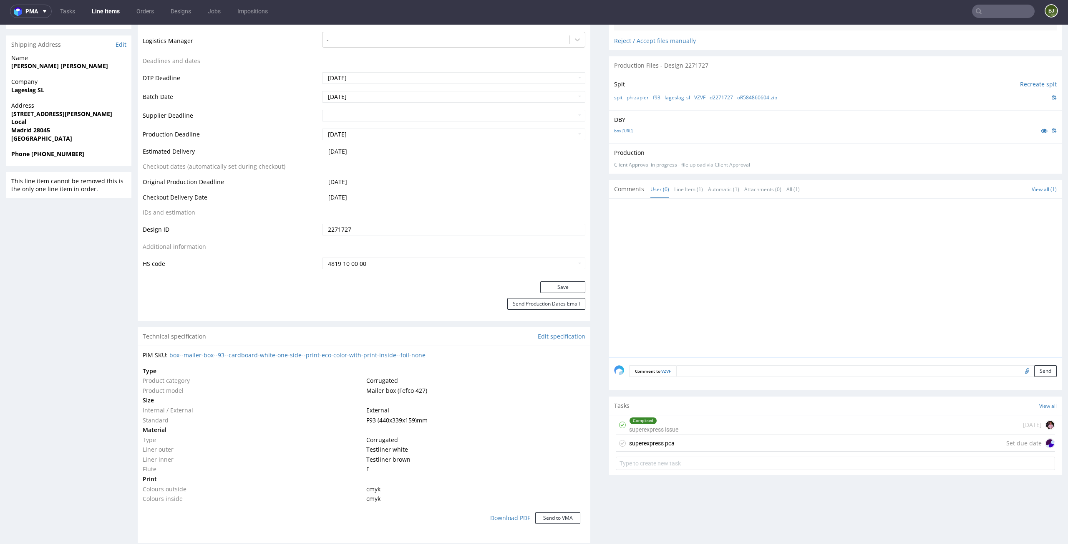
click at [667, 436] on div "superexpress pca Set due date" at bounding box center [835, 443] width 439 height 17
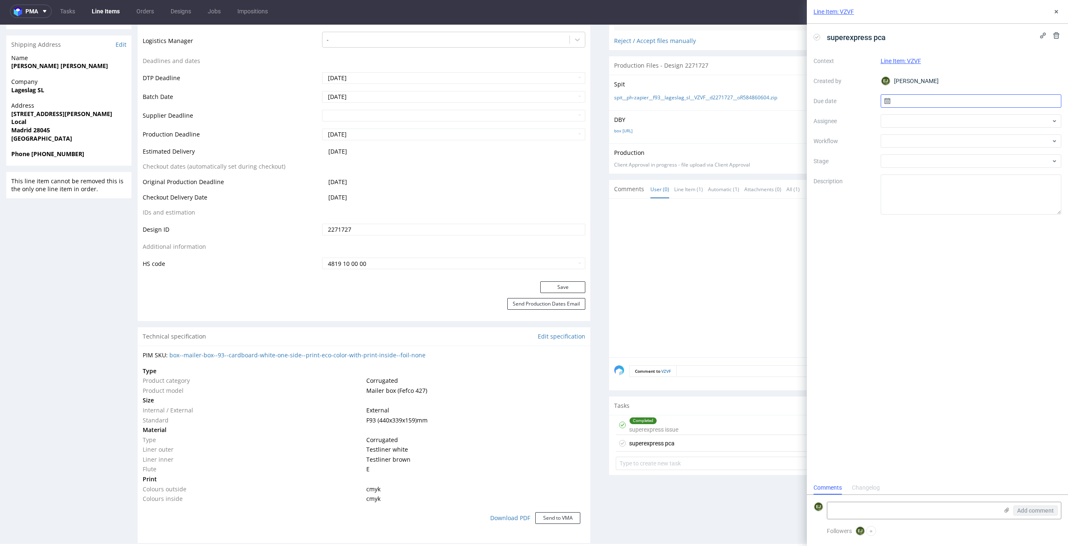
scroll to position [7, 0]
click at [947, 93] on div "Context Line Item: VZVF Created by EJ Elżbieta Jelińska Due date Assignee Workf…" at bounding box center [937, 134] width 248 height 160
click at [947, 98] on input "text" at bounding box center [971, 100] width 181 height 13
click at [987, 169] on button "9" at bounding box center [984, 170] width 13 height 13
type input "[DATE]"
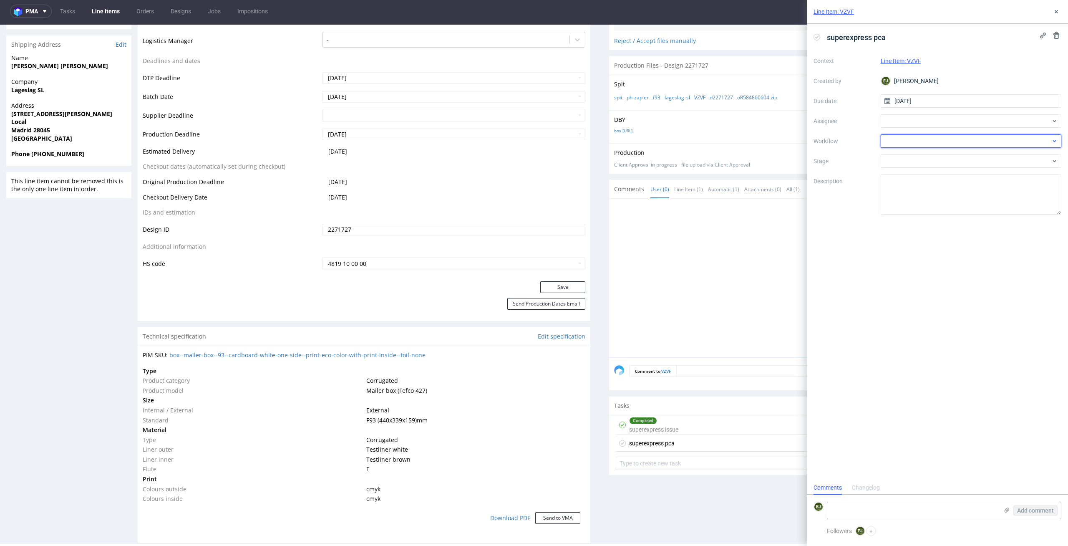
click at [986, 143] on div at bounding box center [971, 140] width 181 height 13
click at [950, 160] on div "Super Express PCA - Spanish" at bounding box center [971, 160] width 174 height 15
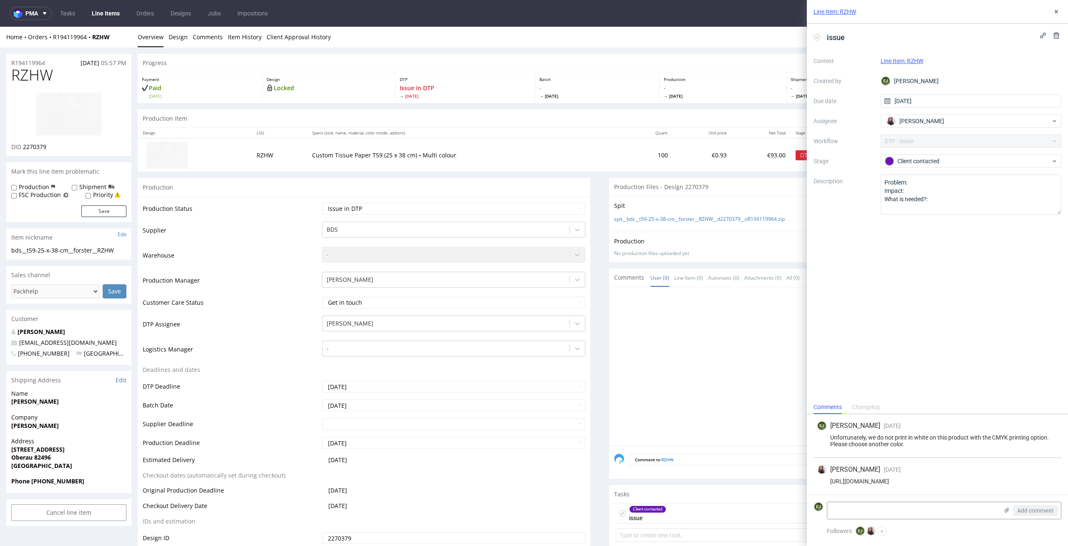
click at [45, 108] on img at bounding box center [68, 114] width 67 height 45
click at [82, 135] on img at bounding box center [68, 114] width 67 height 45
click at [245, 75] on div "Payment Paid [DATE]" at bounding box center [200, 87] width 125 height 31
click at [69, 101] on img at bounding box center [68, 114] width 67 height 45
click at [370, 111] on div "Production Item Edit In Order" at bounding box center [600, 118] width 924 height 18
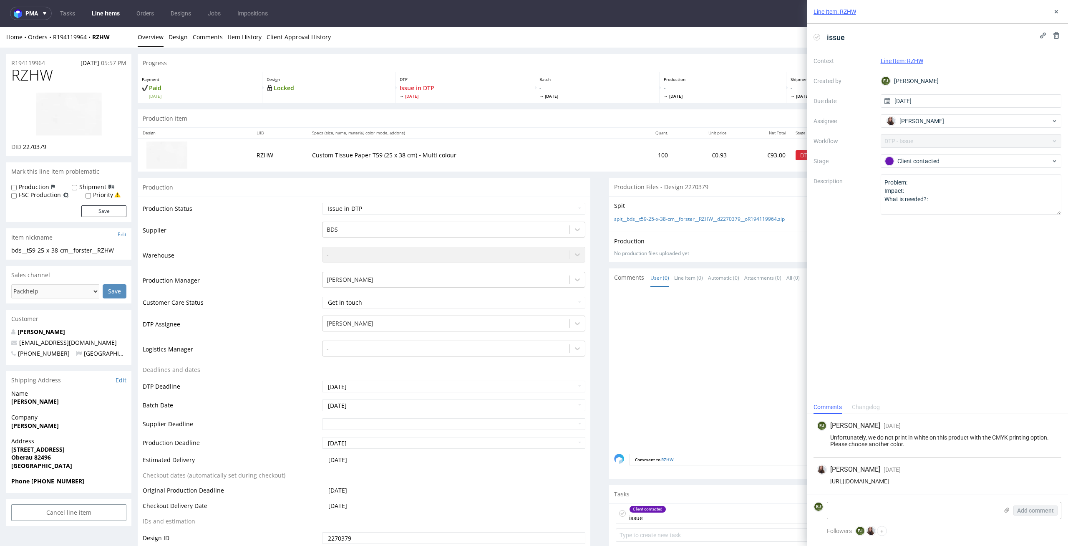
click at [69, 133] on img at bounding box center [68, 114] width 67 height 45
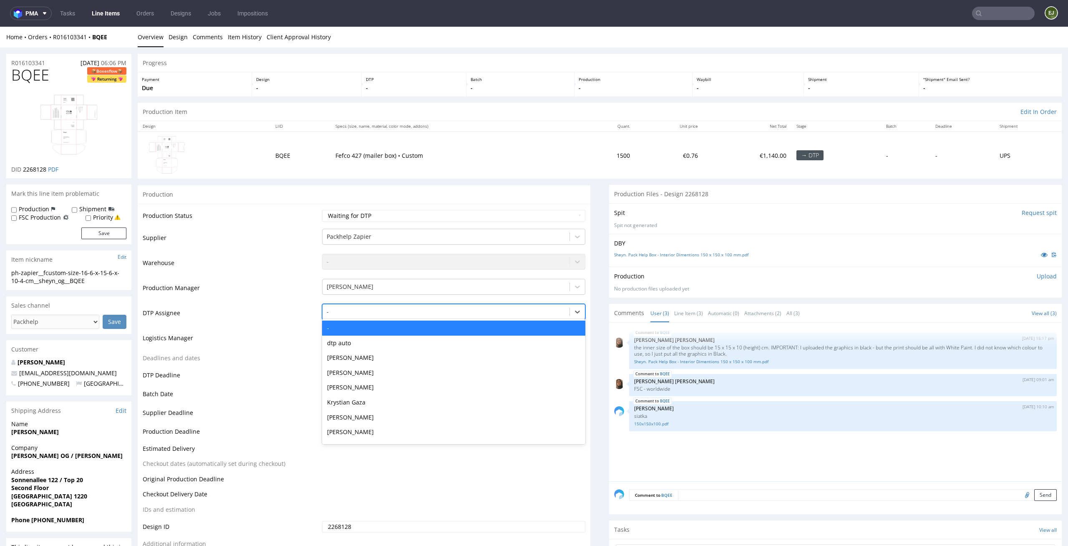
click at [380, 311] on div at bounding box center [446, 312] width 239 height 10
type input "el"
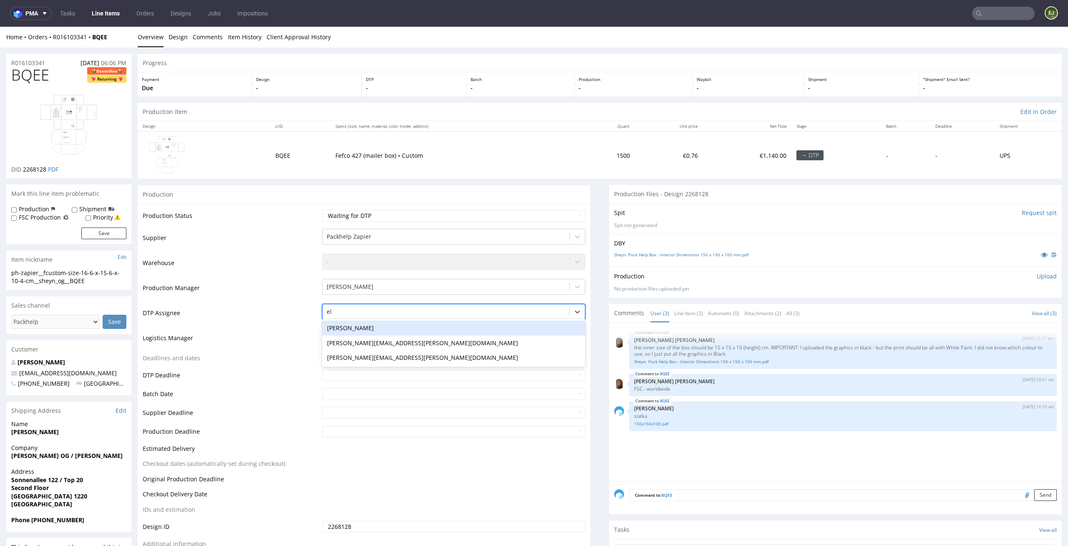
click at [370, 320] on div "[PERSON_NAME]" at bounding box center [454, 327] width 264 height 15
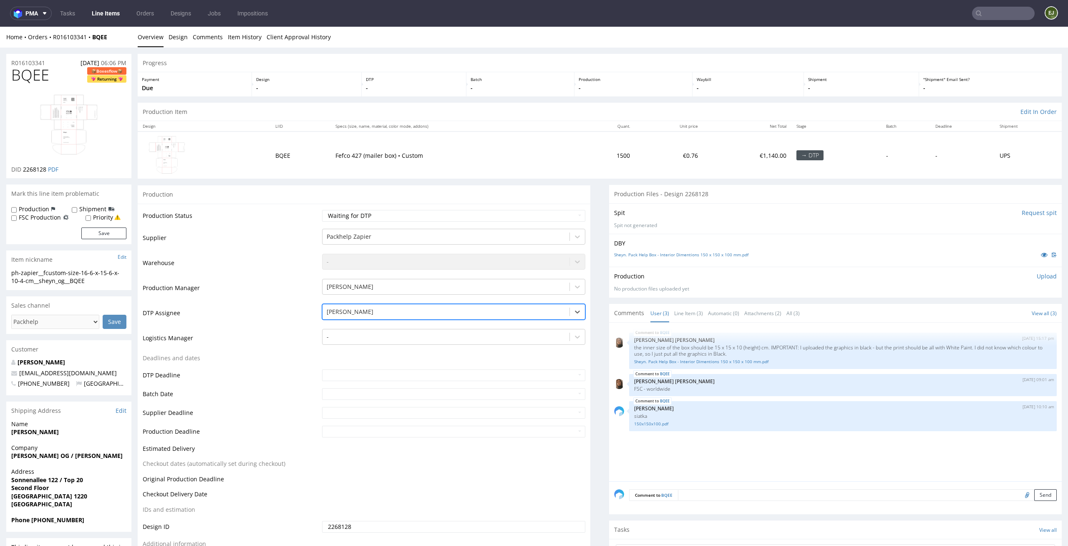
scroll to position [134, 0]
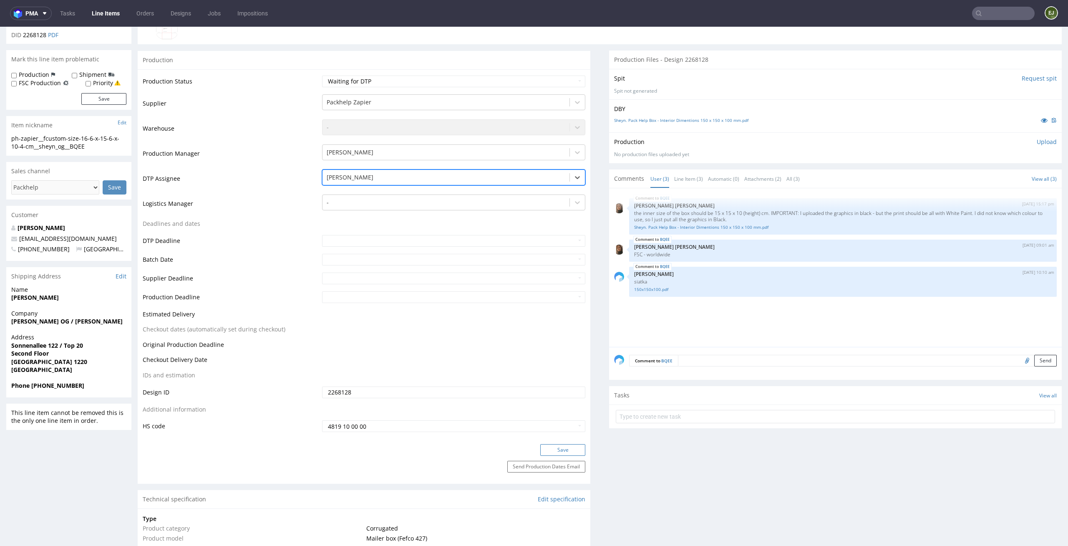
click at [554, 448] on button "Save" at bounding box center [562, 450] width 45 height 12
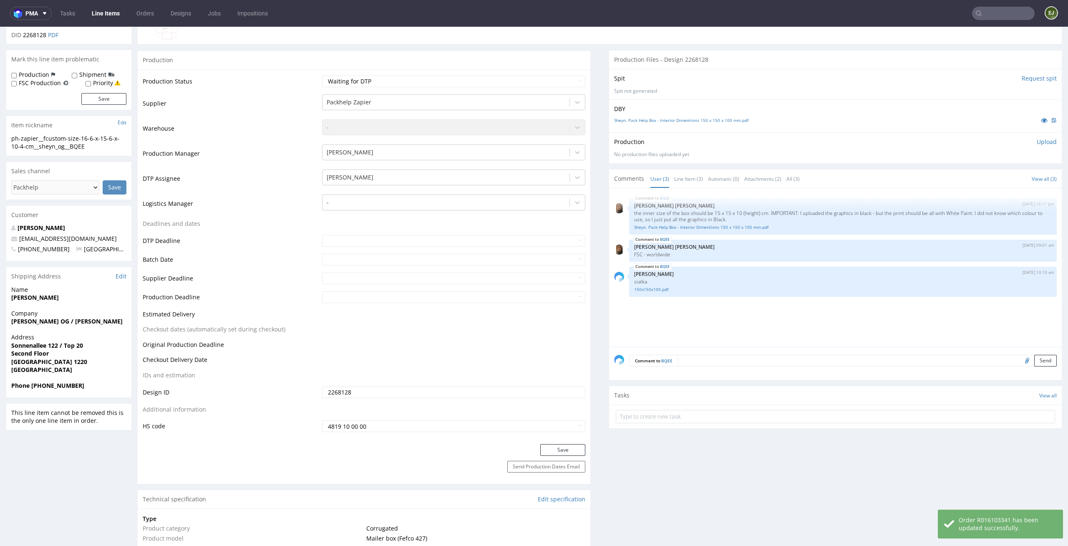
scroll to position [0, 0]
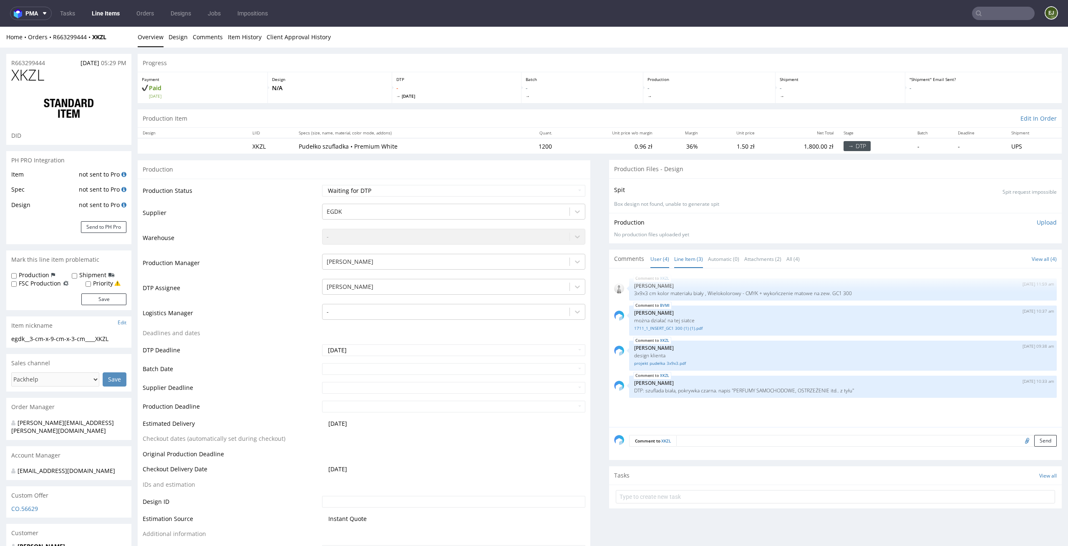
click at [681, 254] on link "Line Item (3)" at bounding box center [688, 259] width 29 height 18
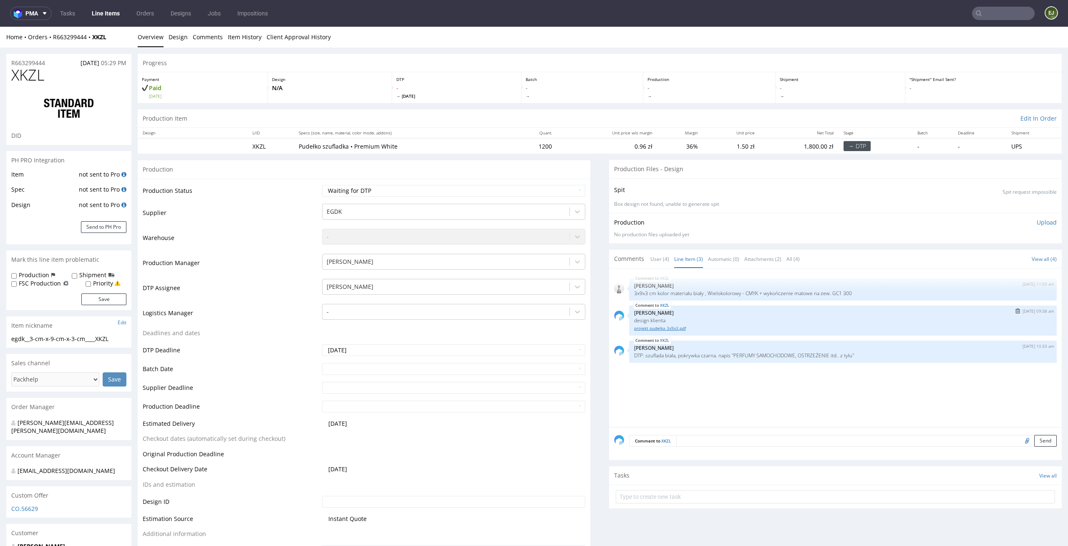
click at [673, 327] on link "projekt pudełka 3x9x3.pdf" at bounding box center [843, 328] width 418 height 6
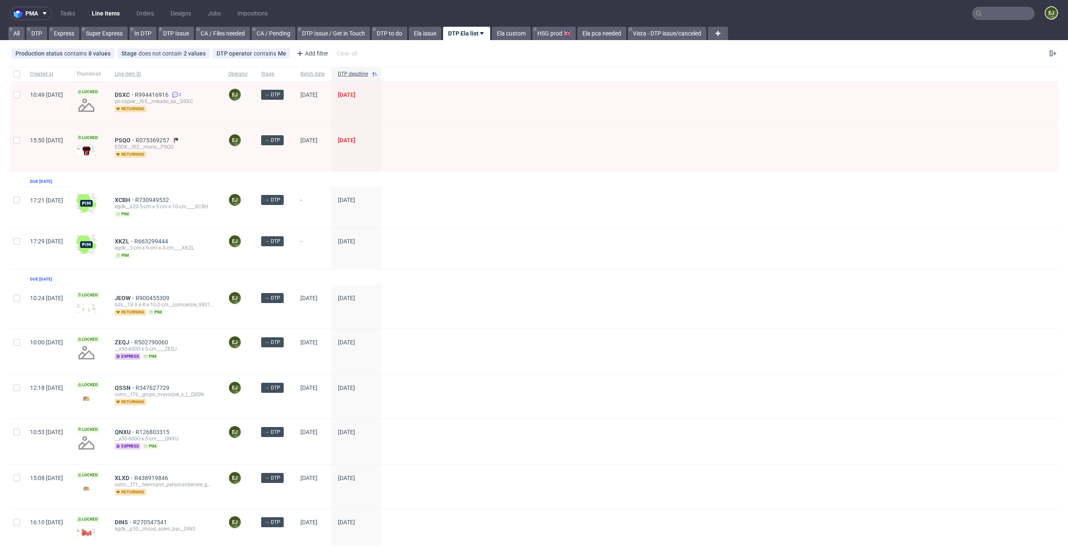
click at [603, 270] on div "Created at Thumbnail Line item ID Operator Stage Batch date DTP deadline 10:49 …" at bounding box center [534, 544] width 1048 height 954
click at [135, 96] on span "DSXC" at bounding box center [125, 94] width 20 height 7
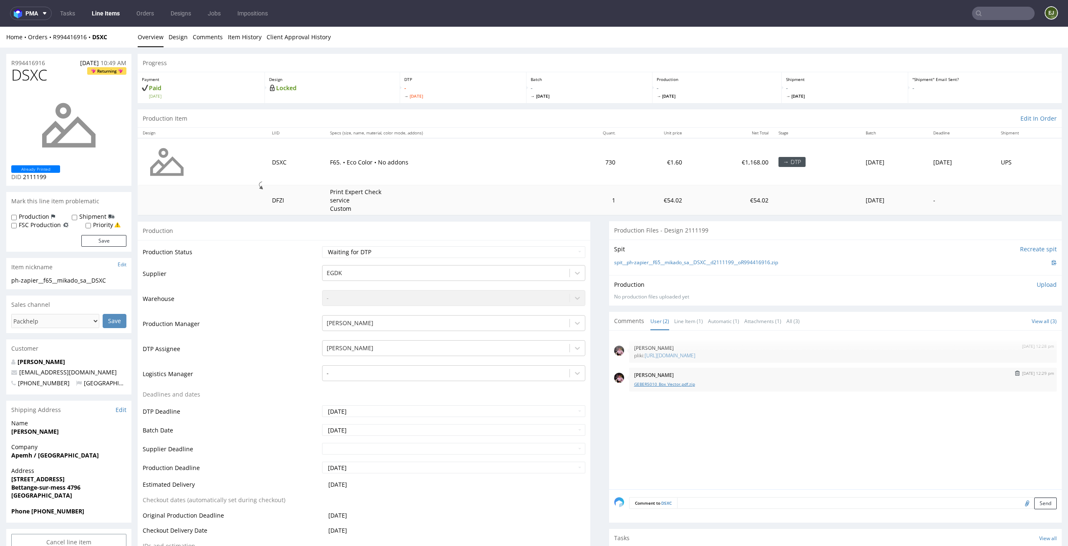
click at [672, 383] on link "GEBER5010_Box_Vector.pdf.zip" at bounding box center [843, 384] width 418 height 6
click at [666, 259] on div "spit__ph-zapier__f65__mikado_sa__DSXC__d2111199__oR994416916.zip" at bounding box center [835, 262] width 443 height 9
click at [661, 261] on link "spit__ph-zapier__f65__mikado_sa__DSXC__d2111199__oR994416916.zip" at bounding box center [696, 262] width 164 height 7
click at [562, 257] on select "Waiting for Artwork Waiting for Diecut Waiting for Mockup Waiting for DTP Waiti…" at bounding box center [454, 252] width 264 height 12
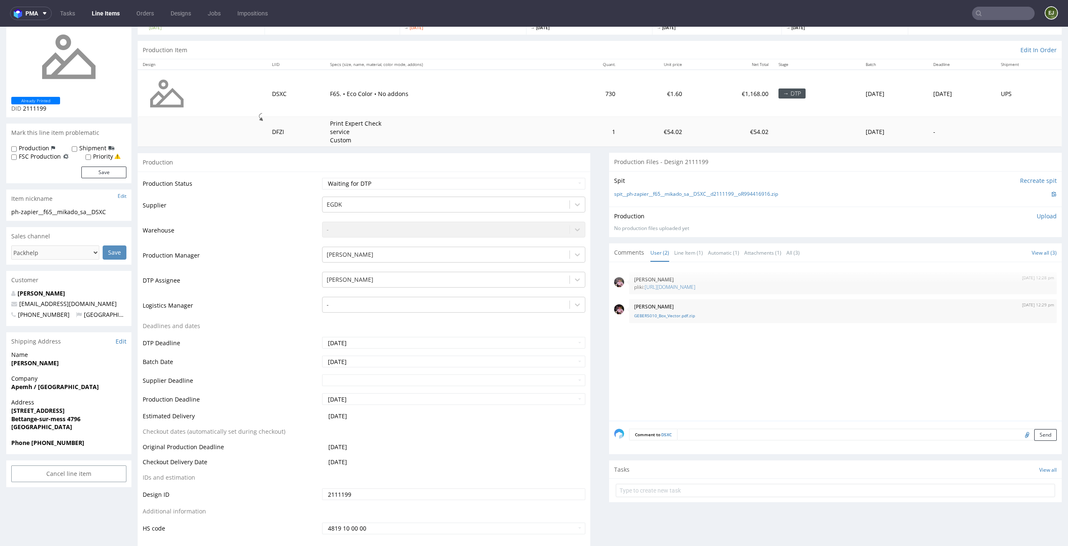
scroll to position [138, 0]
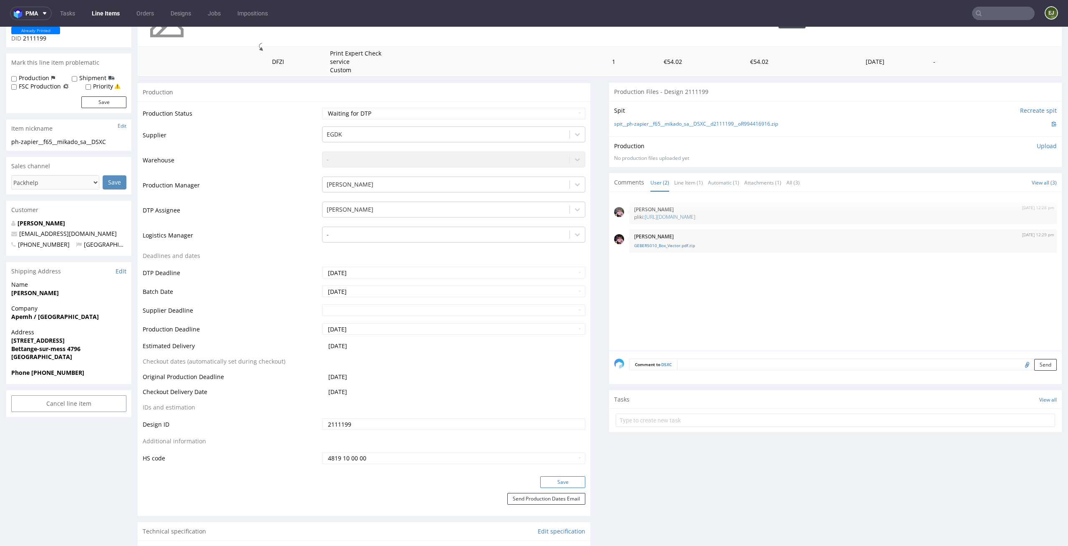
click at [559, 477] on button "Save" at bounding box center [562, 482] width 45 height 12
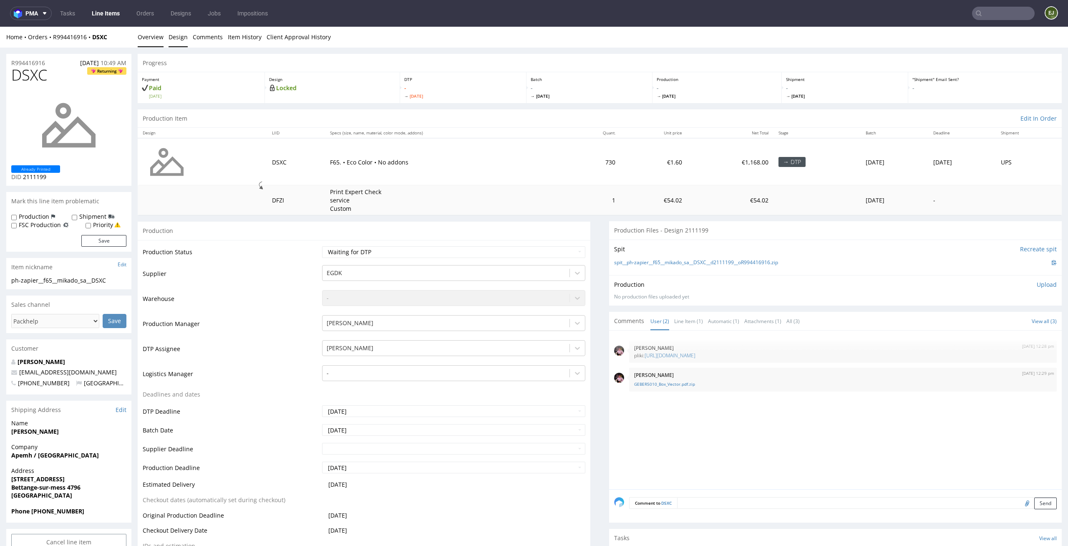
click at [183, 34] on link "Design" at bounding box center [178, 37] width 19 height 20
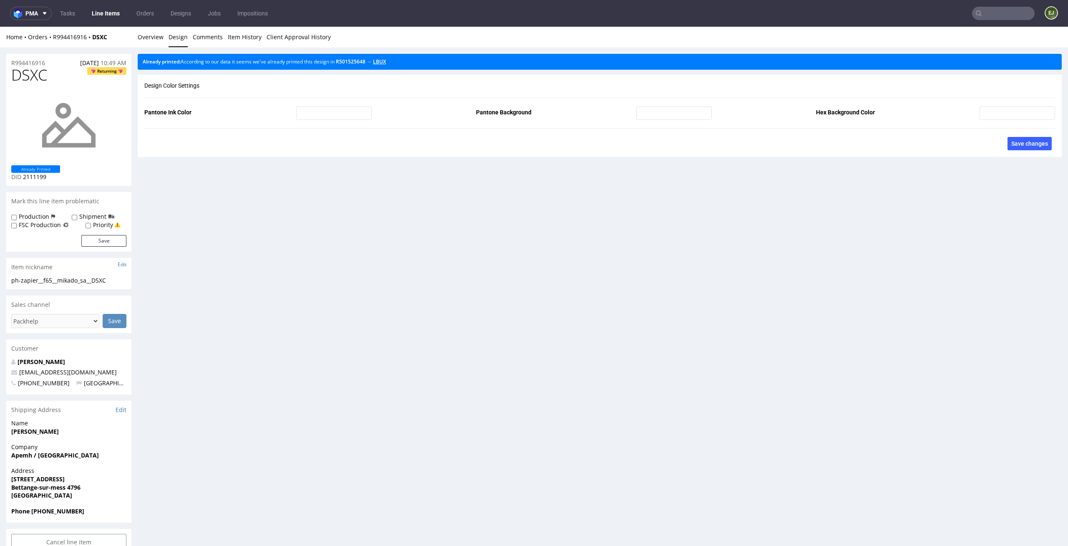
click at [386, 62] on link "LBUX" at bounding box center [379, 61] width 13 height 7
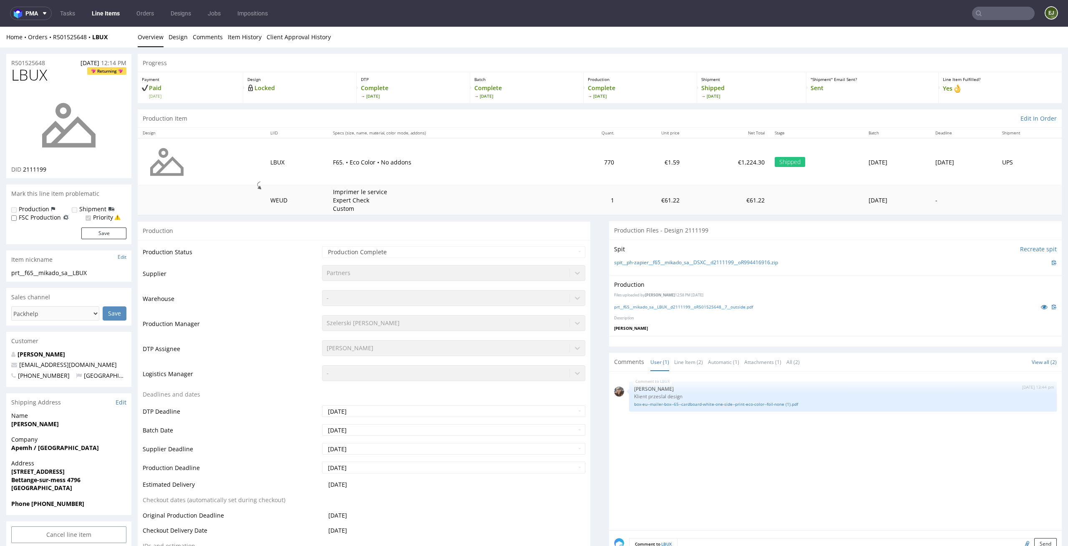
click at [677, 310] on div "prt__f65__mikado_sa__LBUX__d2111199__oR501525648__7__outside.pdf" at bounding box center [835, 306] width 443 height 9
click at [681, 305] on link "prt__f65__mikado_sa__LBUX__d2111199__oR501525648__7__outside.pdf" at bounding box center [683, 307] width 139 height 6
click at [116, 19] on link "Line Items" at bounding box center [106, 13] width 38 height 13
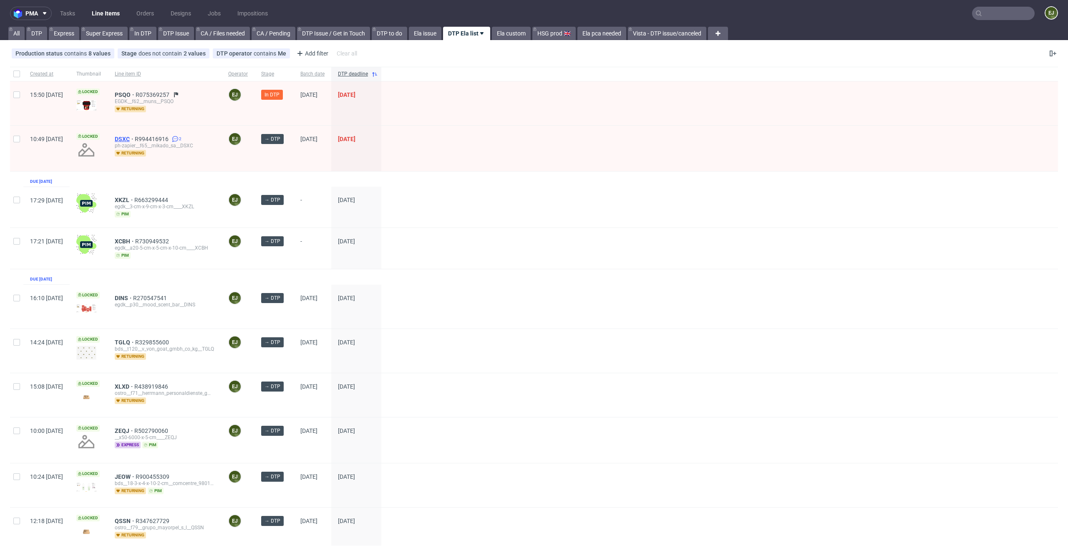
click at [135, 136] on span "DSXC" at bounding box center [125, 139] width 20 height 7
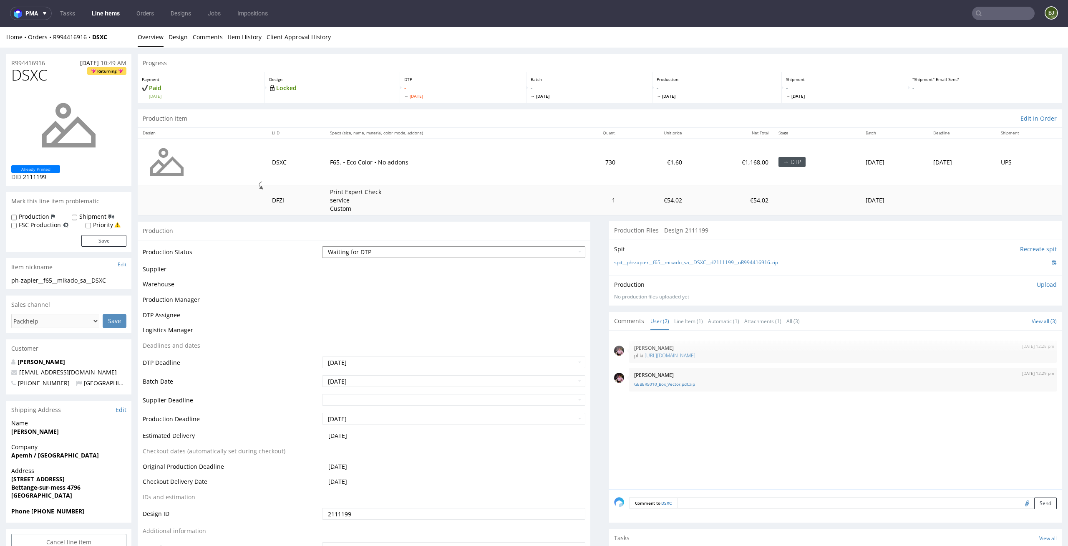
click at [533, 246] on select "Waiting for Artwork Waiting for Diecut Waiting for Mockup Waiting for DTP Waiti…" at bounding box center [454, 252] width 264 height 12
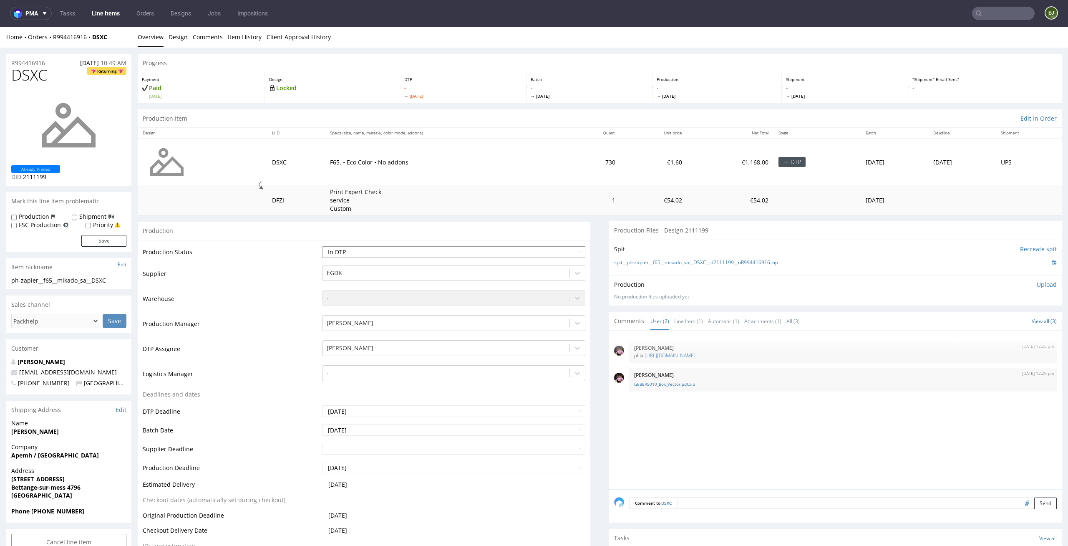
click at [322, 246] on select "Waiting for Artwork Waiting for Diecut Waiting for Mockup Waiting for DTP Waiti…" at bounding box center [454, 252] width 264 height 12
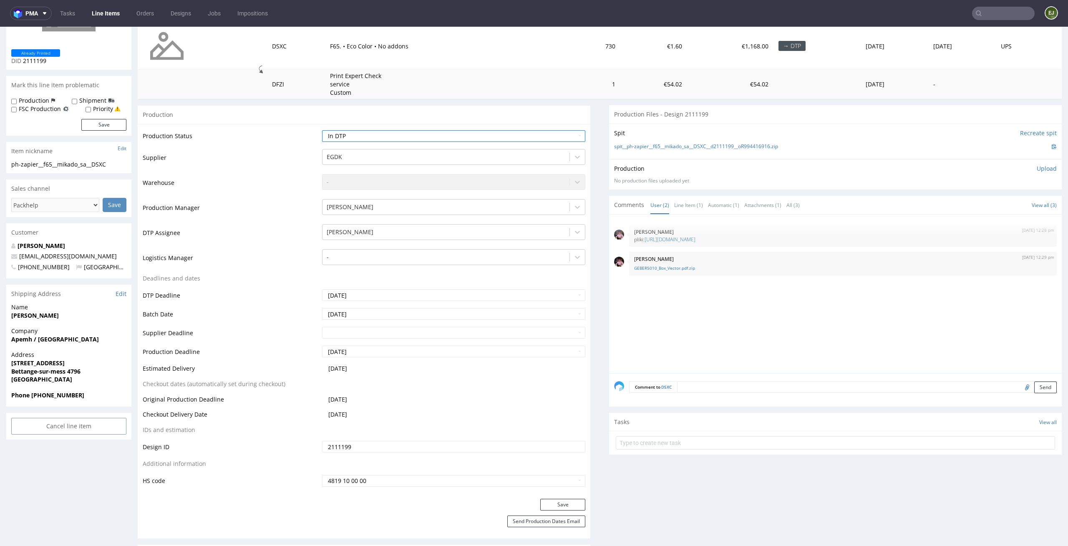
scroll to position [133, 0]
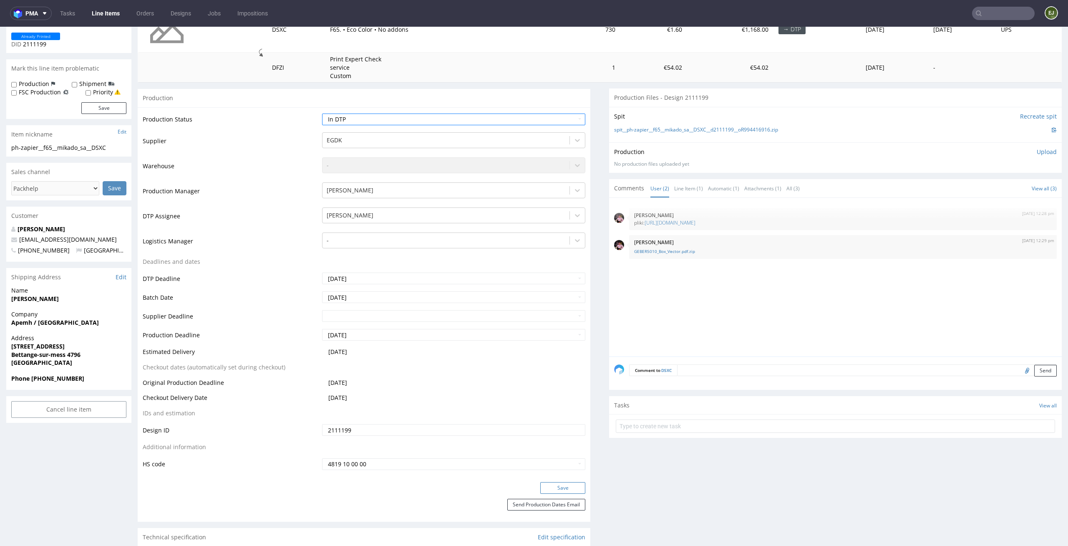
click at [557, 492] on button "Save" at bounding box center [562, 488] width 45 height 12
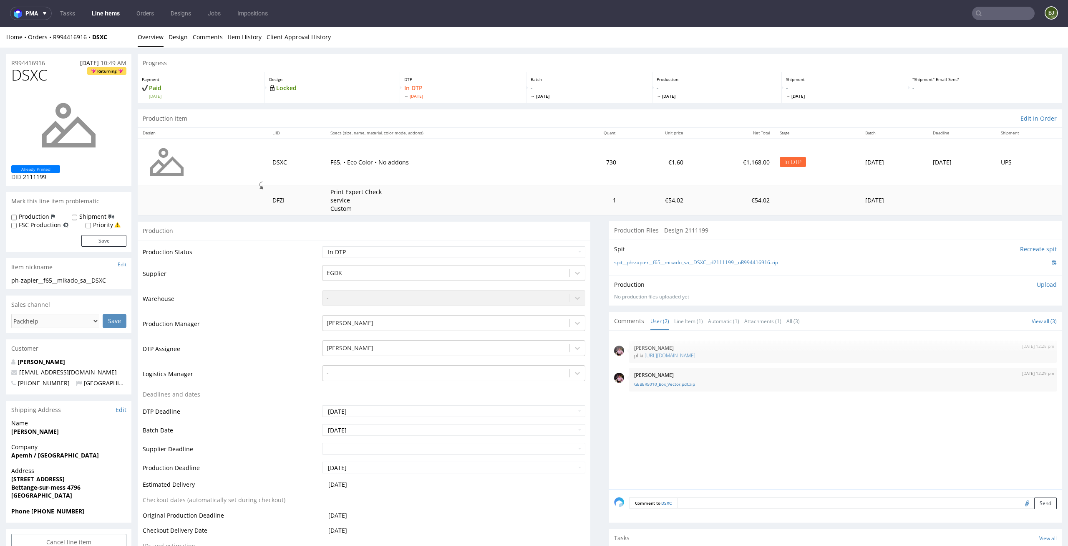
click at [50, 59] on div "R994416916 07.10.2025 10:49 AM" at bounding box center [68, 60] width 125 height 13
drag, startPoint x: 50, startPoint y: 68, endPoint x: 0, endPoint y: 73, distance: 50.8
copy span "DSXC"
click at [564, 257] on select "Waiting for Artwork Waiting for Diecut Waiting for Mockup Waiting for DTP Waiti…" at bounding box center [454, 252] width 264 height 12
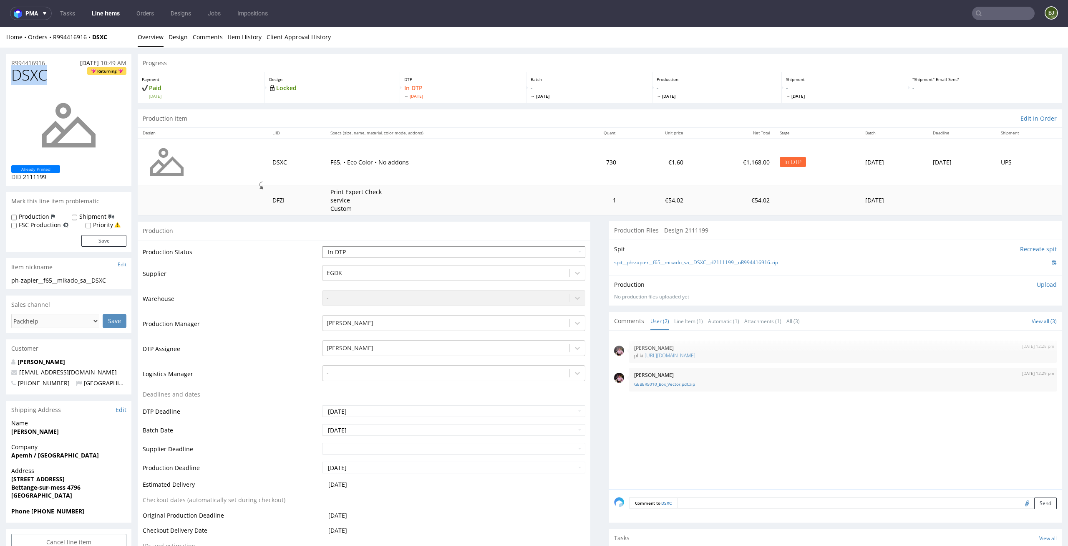
select select "dtp_waiting_for_double_check"
click at [322, 246] on select "Waiting for Artwork Waiting for Diecut Waiting for Mockup Waiting for DTP Waiti…" at bounding box center [454, 252] width 264 height 12
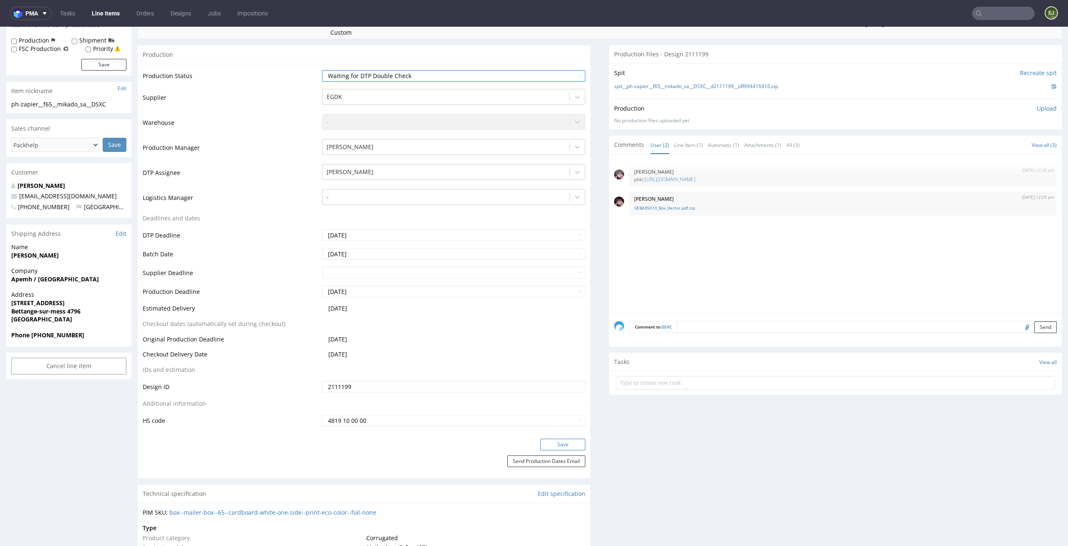
click at [564, 445] on button "Save" at bounding box center [562, 444] width 45 height 12
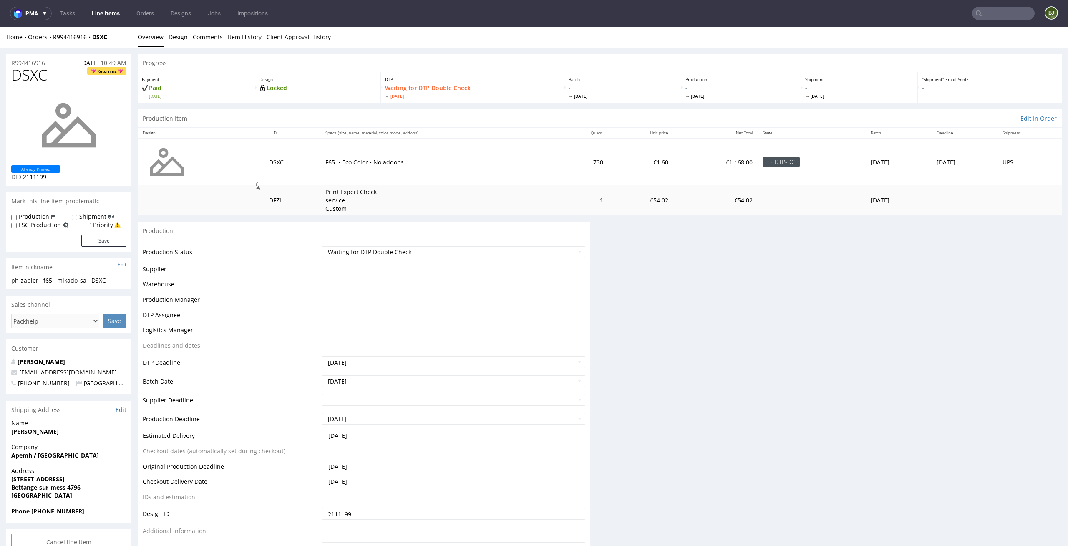
scroll to position [171, 0]
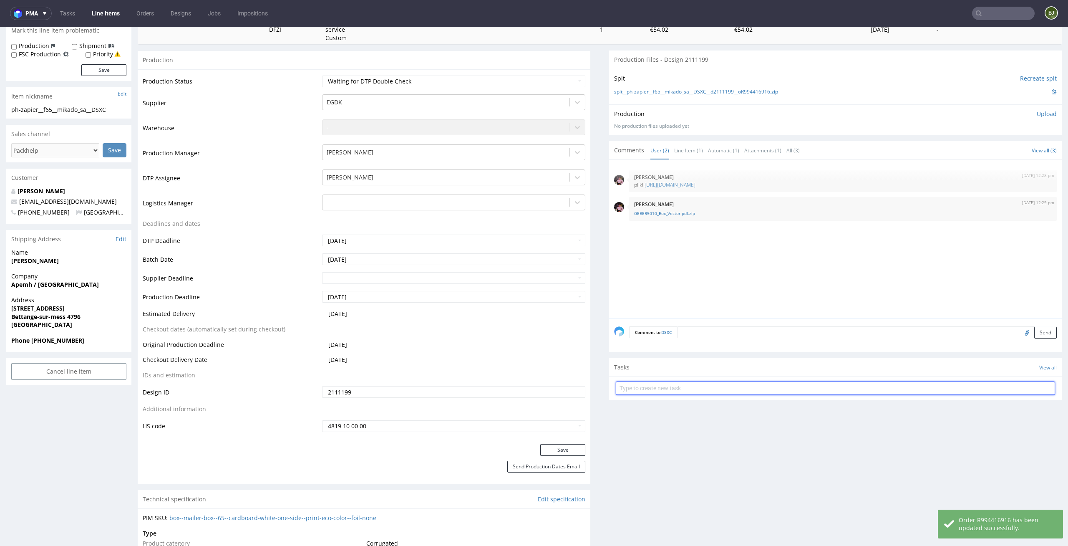
click at [714, 386] on input "text" at bounding box center [835, 387] width 439 height 13
type input "dc"
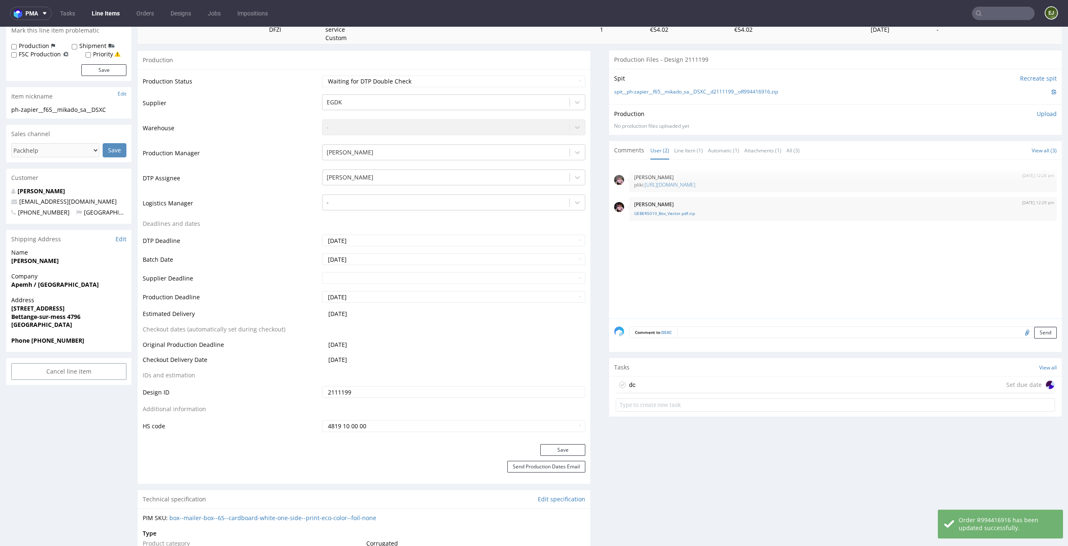
click at [687, 380] on div "dc Set due date" at bounding box center [835, 384] width 439 height 17
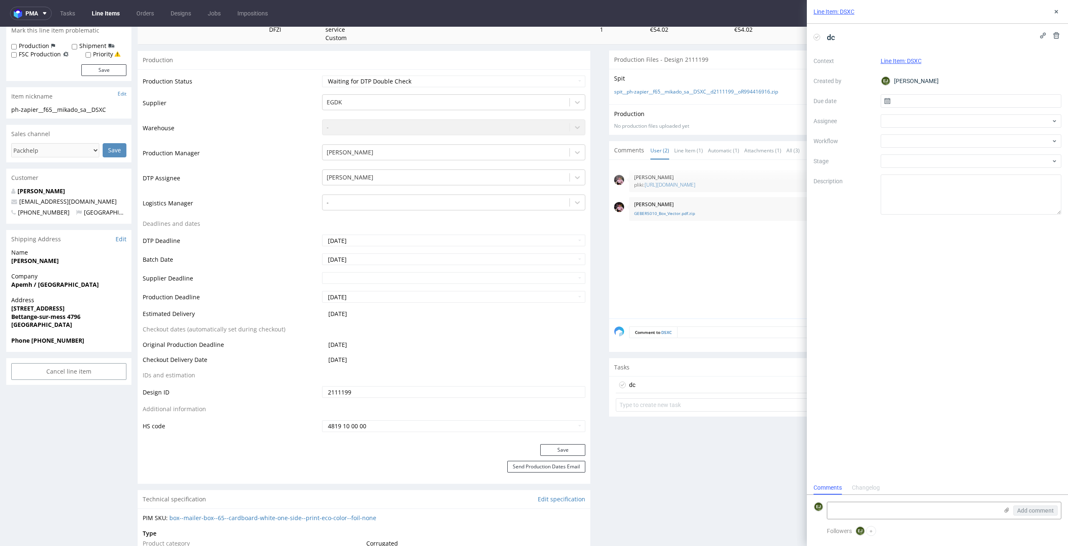
scroll to position [7, 0]
click at [977, 104] on input "text" at bounding box center [971, 100] width 181 height 13
click at [983, 170] on span "9" at bounding box center [983, 170] width 3 height 8
type input "[DATE]"
click at [922, 121] on div at bounding box center [971, 120] width 181 height 13
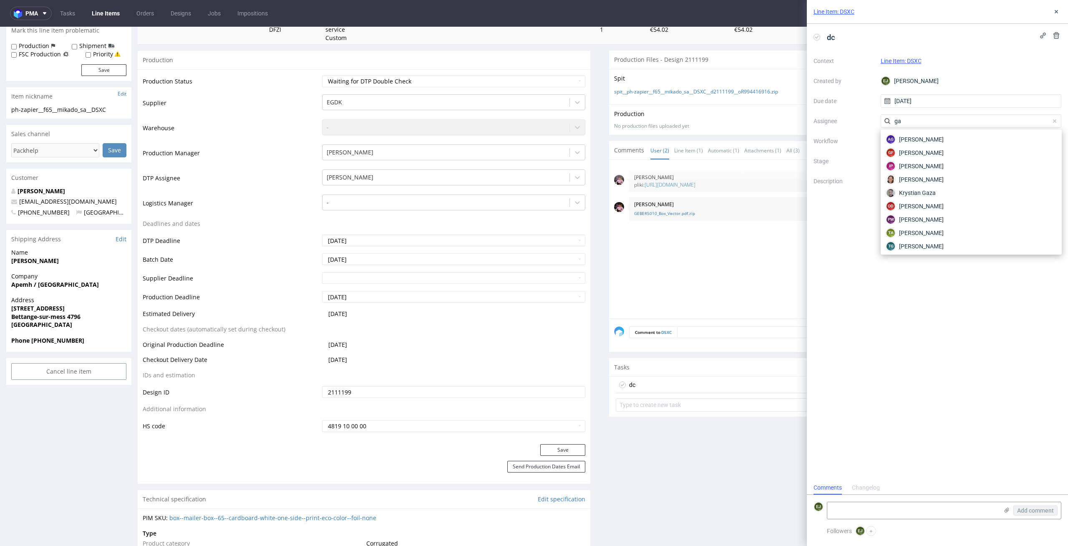
type input "gaz"
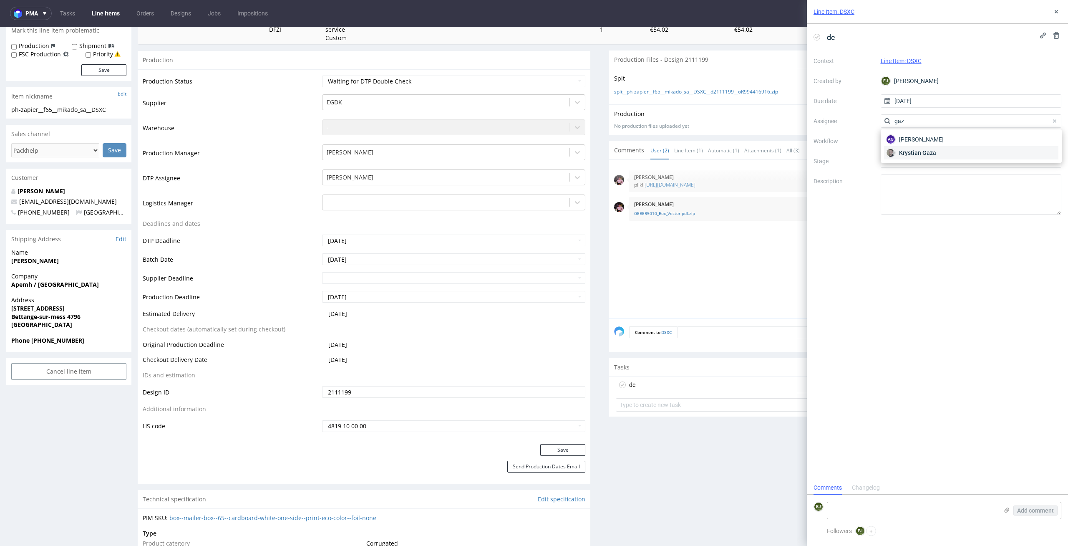
click at [929, 155] on span "Krystian Gaza" at bounding box center [917, 153] width 37 height 8
click at [954, 371] on div "dc Context Line Item: DSXC Created by EJ Elżbieta Jelińska Due date 09/10/2025 …" at bounding box center [937, 252] width 261 height 457
click at [927, 148] on div "Context Line Item: DSXC Created by EJ Elżbieta Jelińska Due date 09/10/2025 Ass…" at bounding box center [937, 134] width 248 height 160
click at [934, 142] on div at bounding box center [971, 140] width 181 height 13
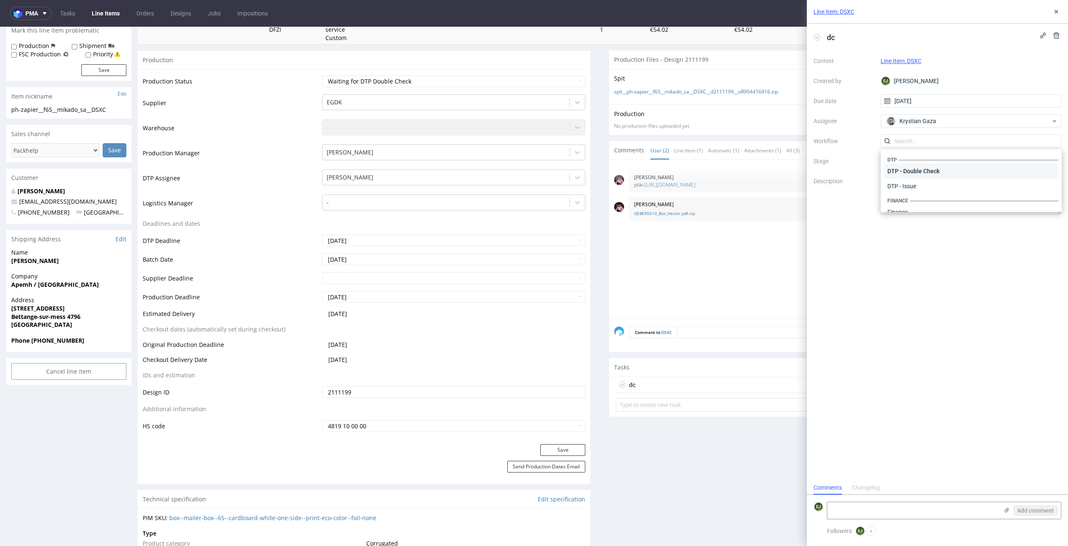
click at [949, 178] on div "DTP - Double Check" at bounding box center [971, 171] width 174 height 15
click at [949, 178] on textarea at bounding box center [971, 194] width 181 height 40
type textarea "Ostatecznie jest jest to ap, przygotowałam analogicznie"
click at [1006, 510] on use at bounding box center [1007, 509] width 5 height 5
click at [0, 0] on input "file" at bounding box center [0, 0] width 0 height 0
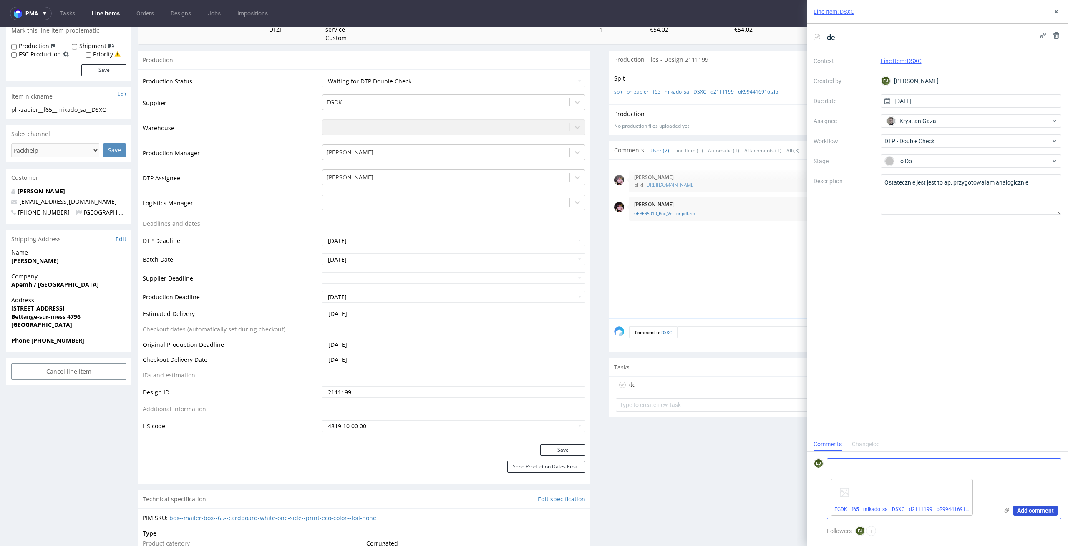
click at [1040, 506] on button "Add comment" at bounding box center [1035, 510] width 44 height 10
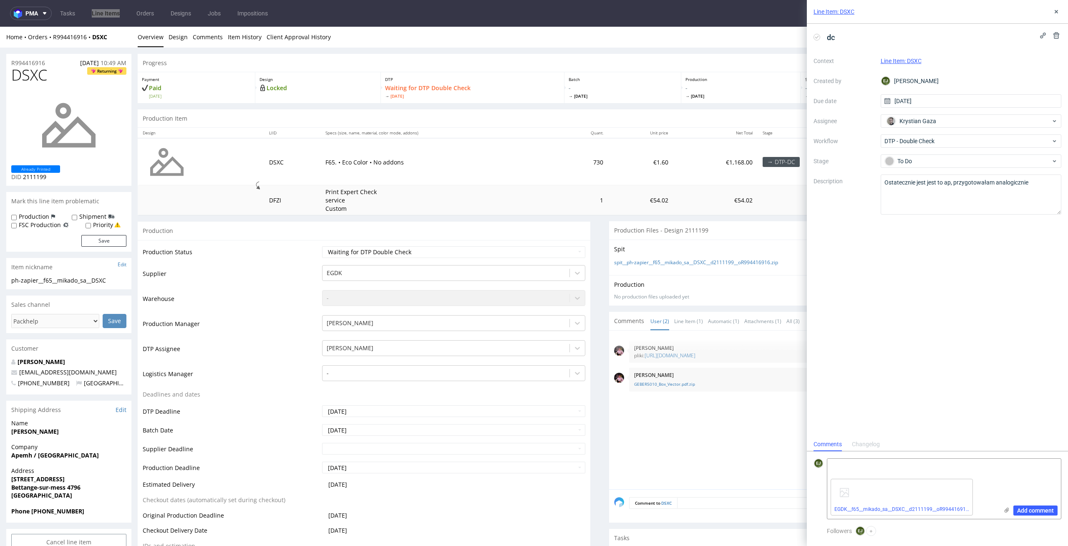
click at [556, 184] on td "730" at bounding box center [582, 161] width 52 height 47
click at [971, 481] on icon at bounding box center [971, 481] width 6 height 6
click at [1054, 12] on icon at bounding box center [1056, 11] width 7 height 7
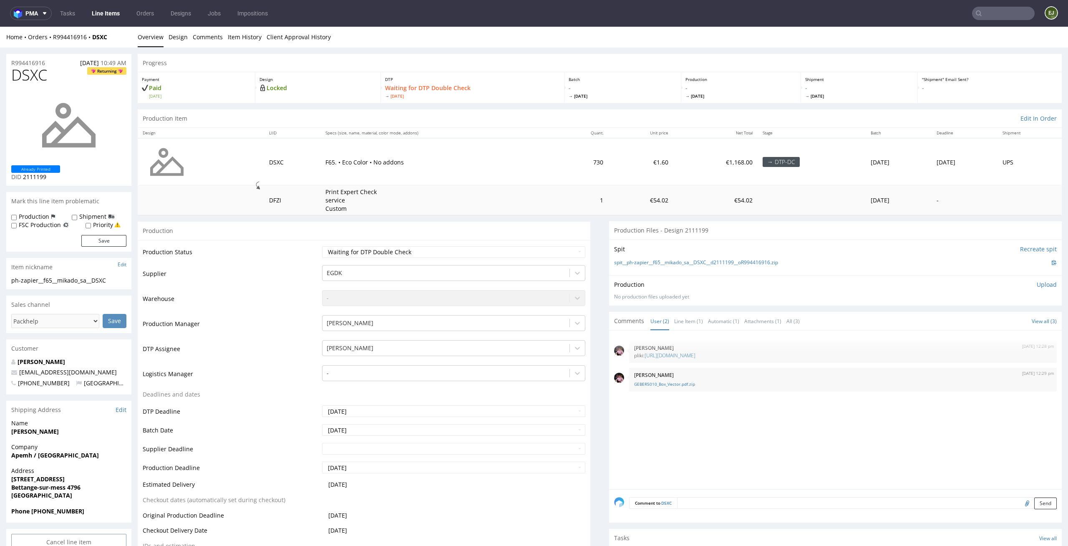
click at [1037, 281] on p "Upload" at bounding box center [1047, 284] width 20 height 8
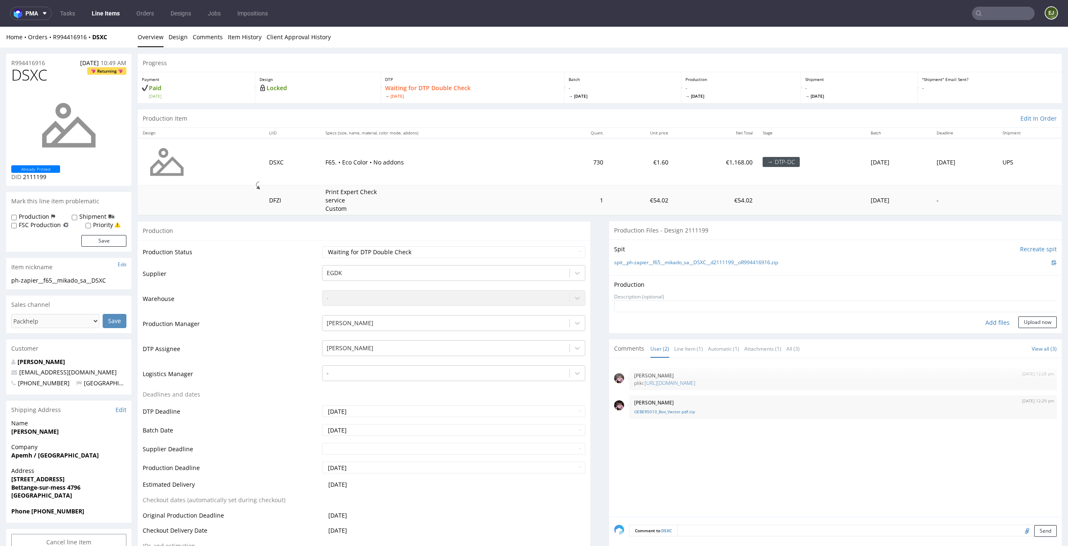
click at [988, 328] on div "Production Upload No production files uploaded yet Description (optional) Add f…" at bounding box center [835, 304] width 453 height 58
click at [987, 321] on div "Add files" at bounding box center [998, 322] width 42 height 13
type input "C:\fakepath\EGDK__f65__mikado_sa__DSXC__d2111199__oR994416916__latest__outside.…"
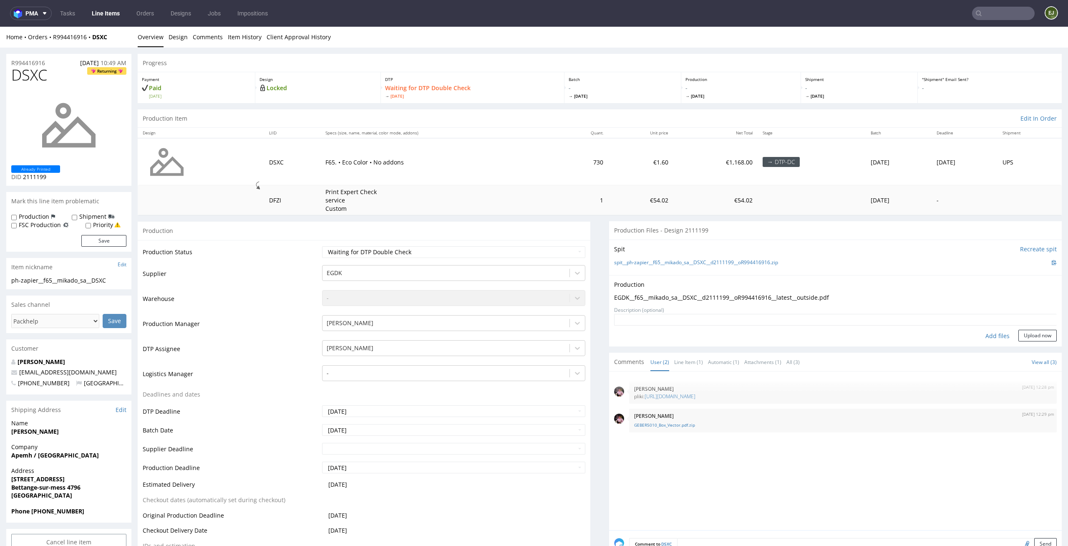
click at [1020, 343] on div "Production Upload EGDK__f65__mikado_sa__DSXC__d2111199__oR994416916__latest__ou…" at bounding box center [835, 310] width 453 height 71
click at [1023, 338] on button "Upload now" at bounding box center [1037, 336] width 38 height 12
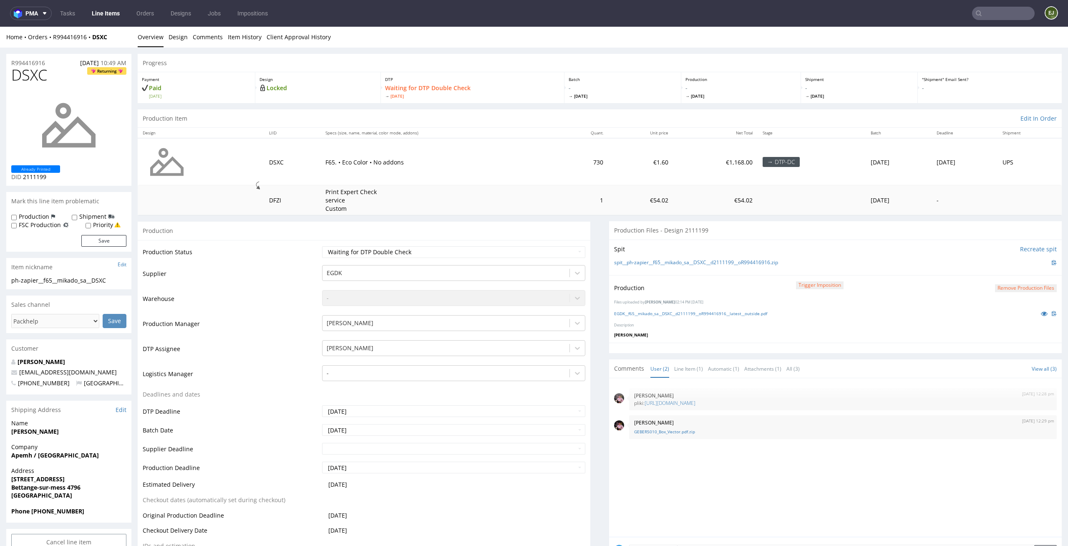
click at [113, 9] on link "Line Items" at bounding box center [106, 13] width 38 height 13
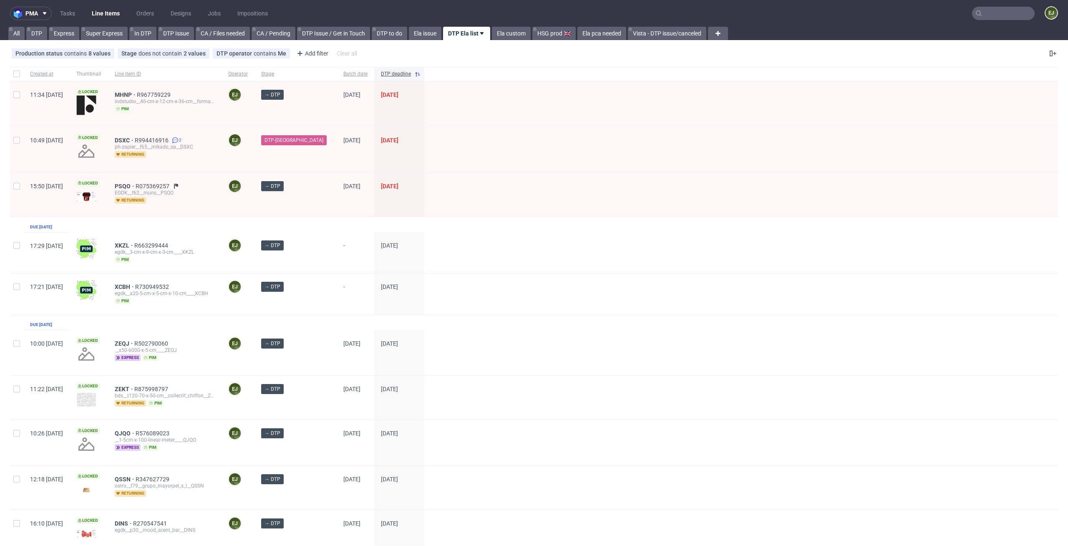
scroll to position [115, 0]
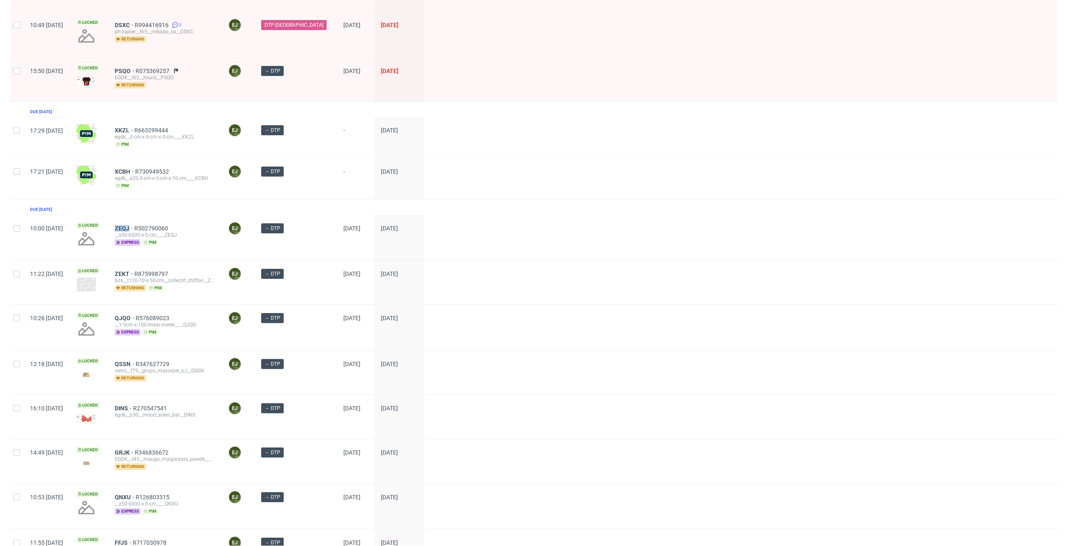
click at [584, 136] on div at bounding box center [741, 137] width 634 height 41
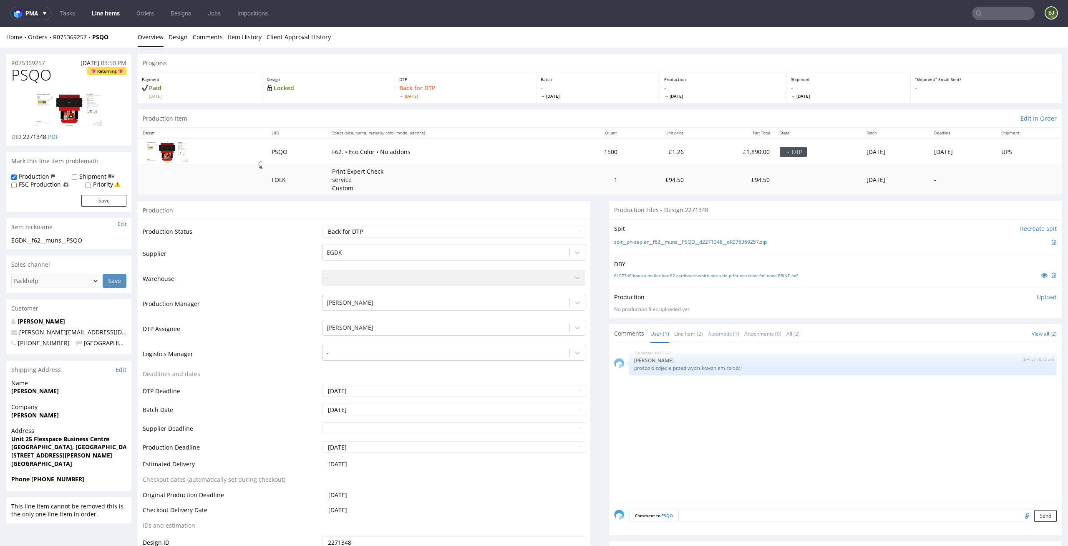
click at [494, 225] on td "Waiting for Artwork Waiting for Diecut Waiting for Mockup Waiting for DTP Waiti…" at bounding box center [453, 234] width 266 height 19
click at [494, 229] on select "Waiting for Artwork Waiting for Diecut Waiting for Mockup Waiting for DTP Waiti…" at bounding box center [454, 232] width 264 height 12
select select "dtp_in_process"
click at [322, 226] on select "Waiting for Artwork Waiting for Diecut Waiting for Mockup Waiting for DTP Waiti…" at bounding box center [454, 232] width 264 height 12
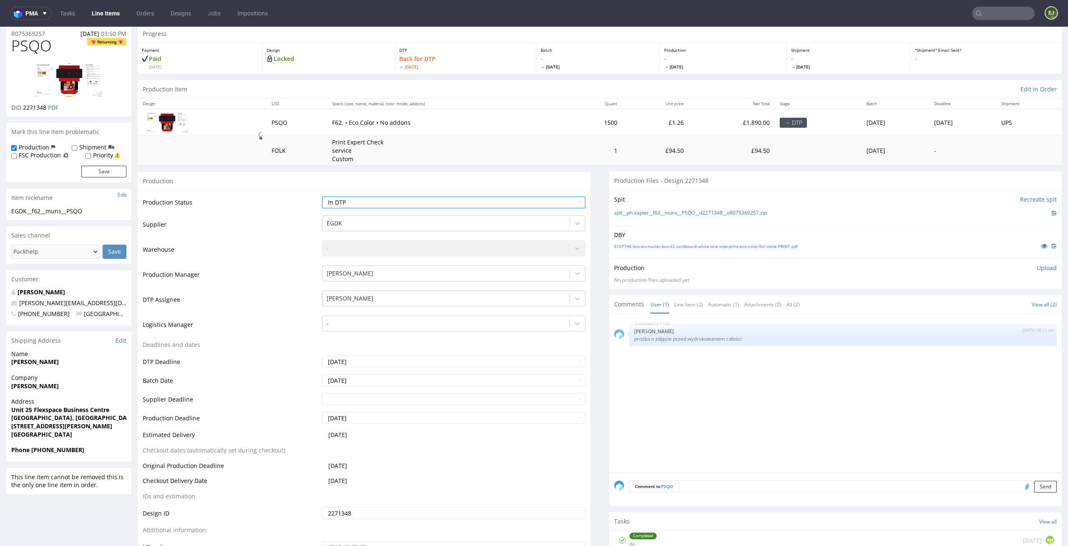
scroll to position [164, 0]
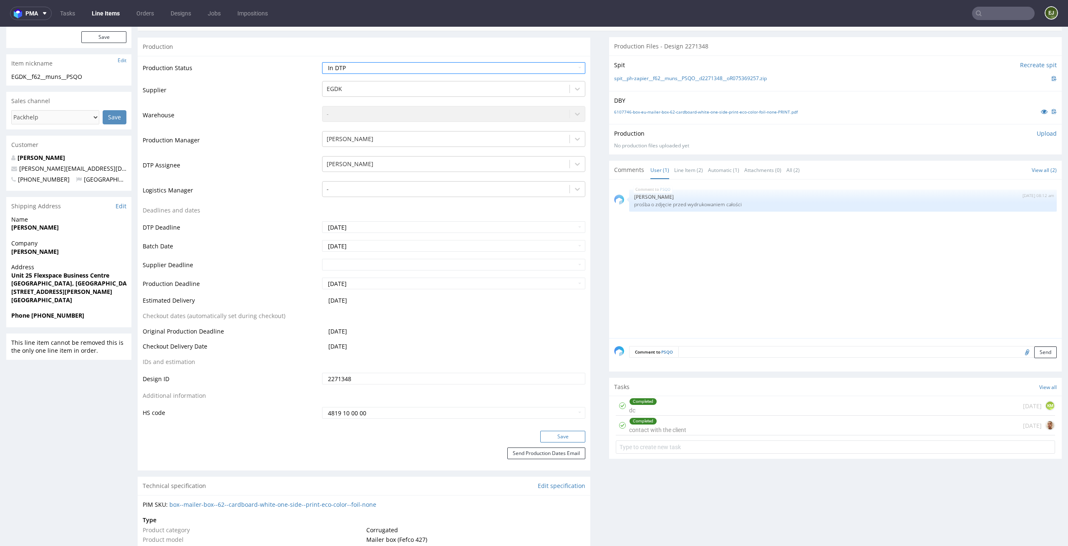
click at [558, 439] on button "Save" at bounding box center [562, 437] width 45 height 12
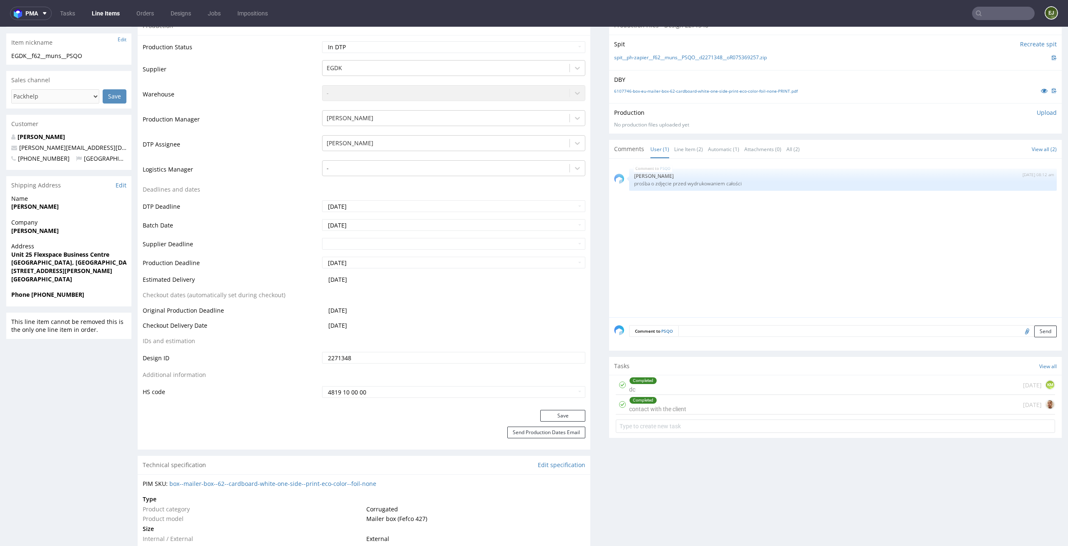
click at [682, 407] on div "Completed contact with the client [DATE]" at bounding box center [835, 405] width 439 height 20
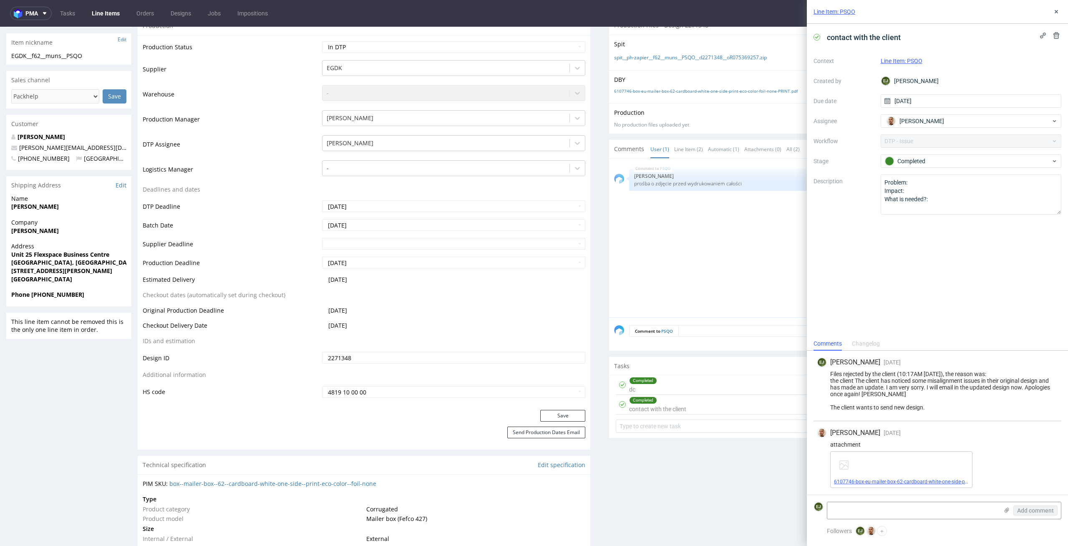
click at [864, 481] on link "6107746-box-eu-mailer-box-62-cardboard-white-one-side-print-eco-color-foil-none…" at bounding box center [936, 481] width 205 height 6
click at [1060, 13] on button at bounding box center [1056, 12] width 10 height 10
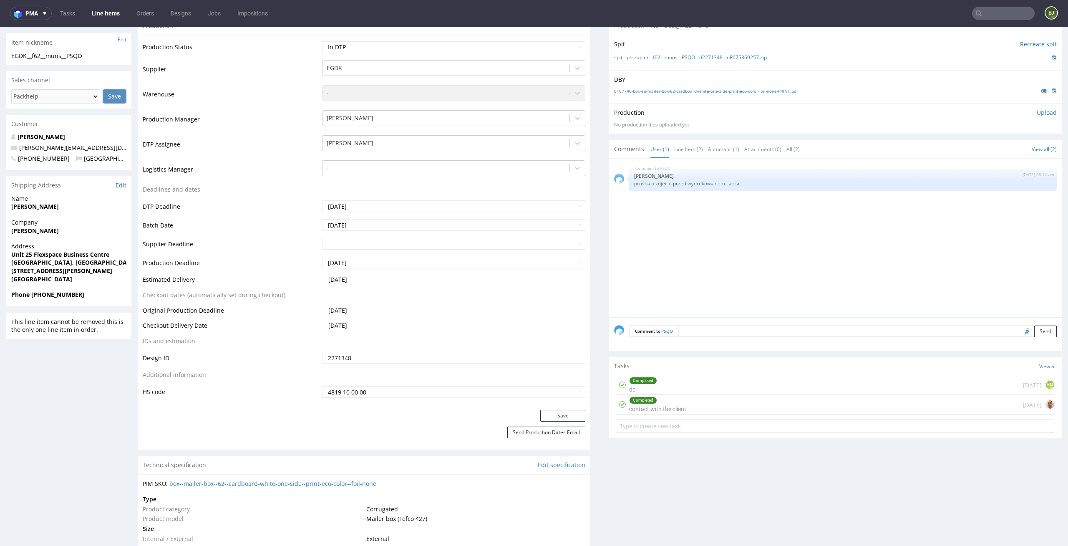
click at [712, 384] on div "Completed dc [DATE] KM" at bounding box center [835, 385] width 439 height 20
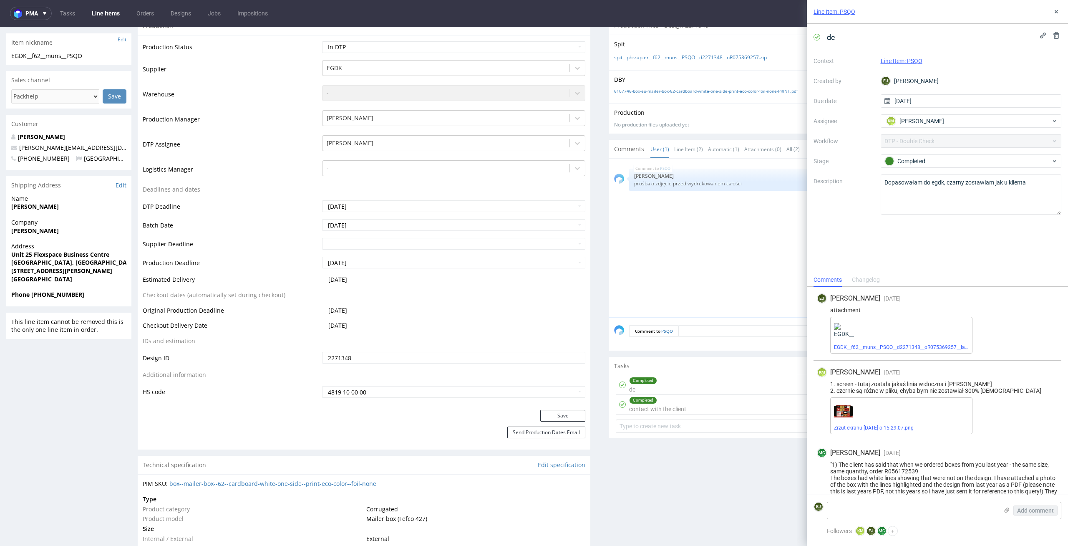
scroll to position [57, 0]
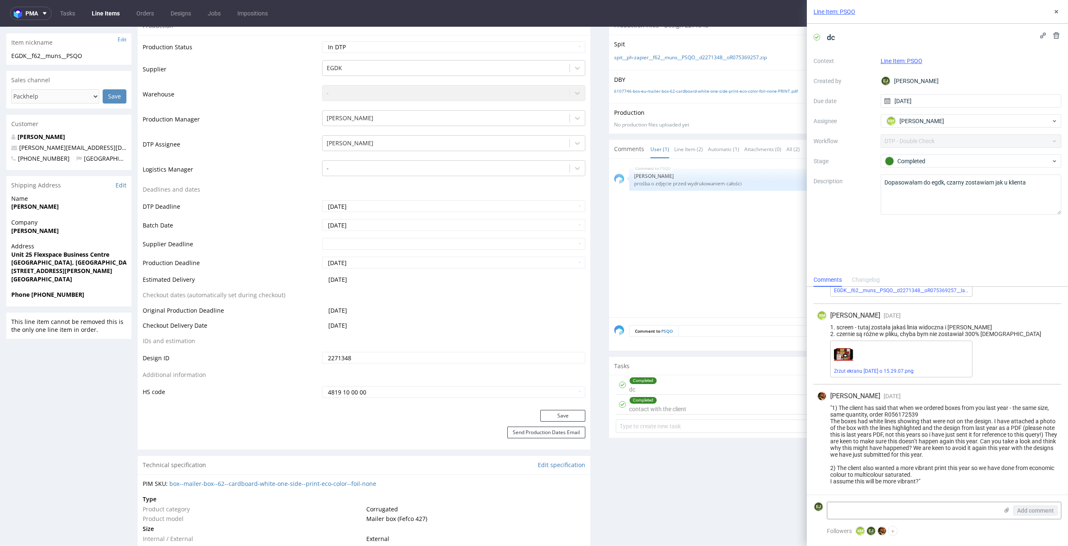
click at [1060, 6] on div "Line Item: PSQO" at bounding box center [937, 12] width 261 height 24
click at [1054, 15] on button at bounding box center [1056, 12] width 10 height 10
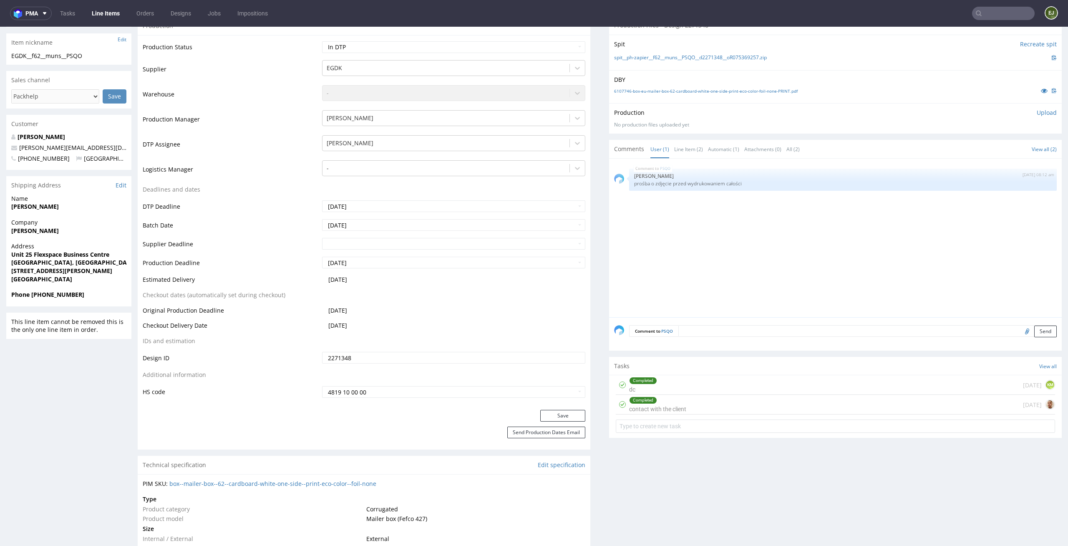
click at [713, 380] on div "Completed dc [DATE] KM" at bounding box center [835, 385] width 439 height 20
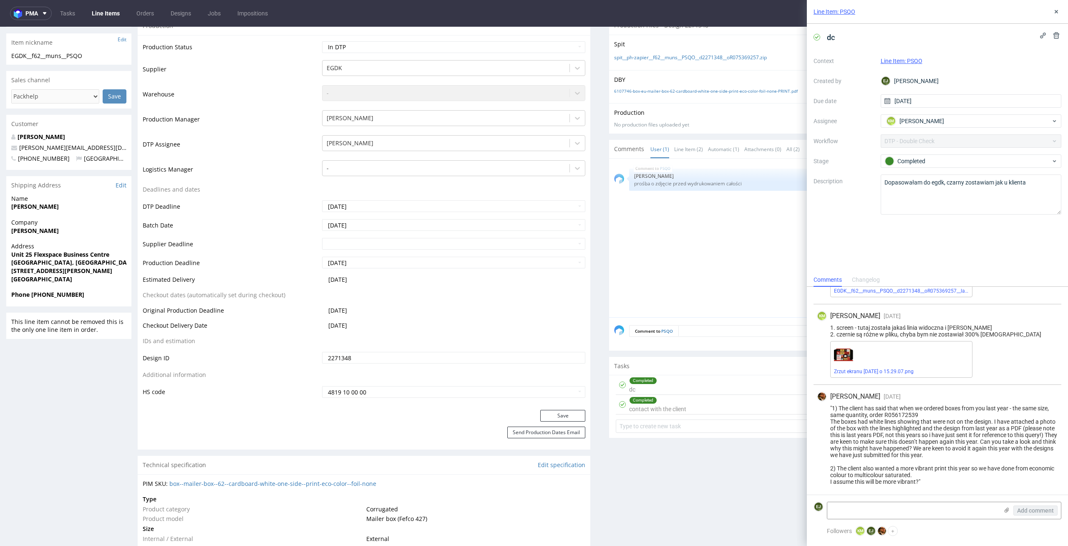
scroll to position [57, 0]
click at [700, 410] on div "Completed contact with the client [DATE]" at bounding box center [835, 405] width 439 height 20
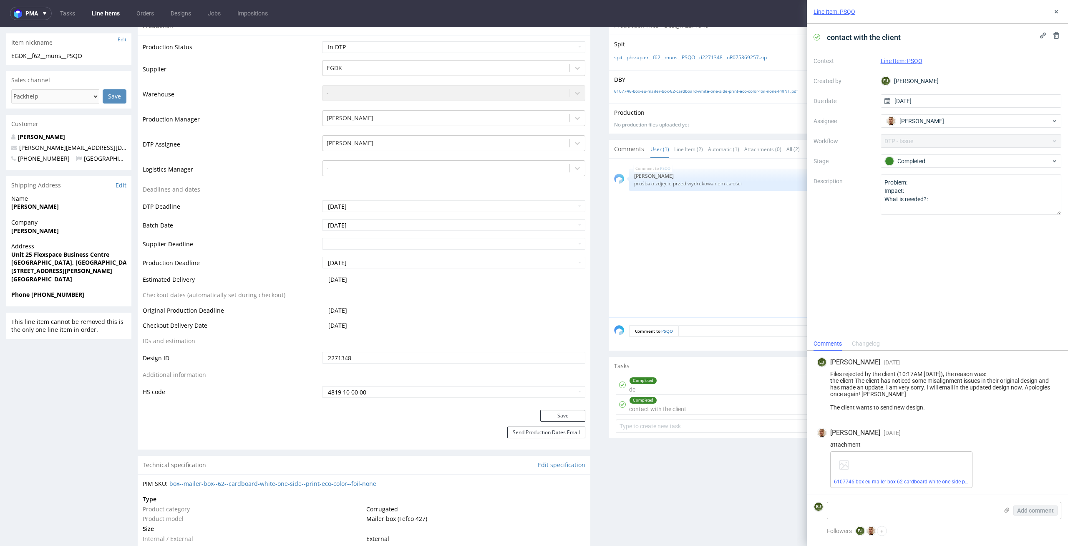
click at [707, 385] on div "Completed dc [DATE] KM" at bounding box center [835, 385] width 439 height 20
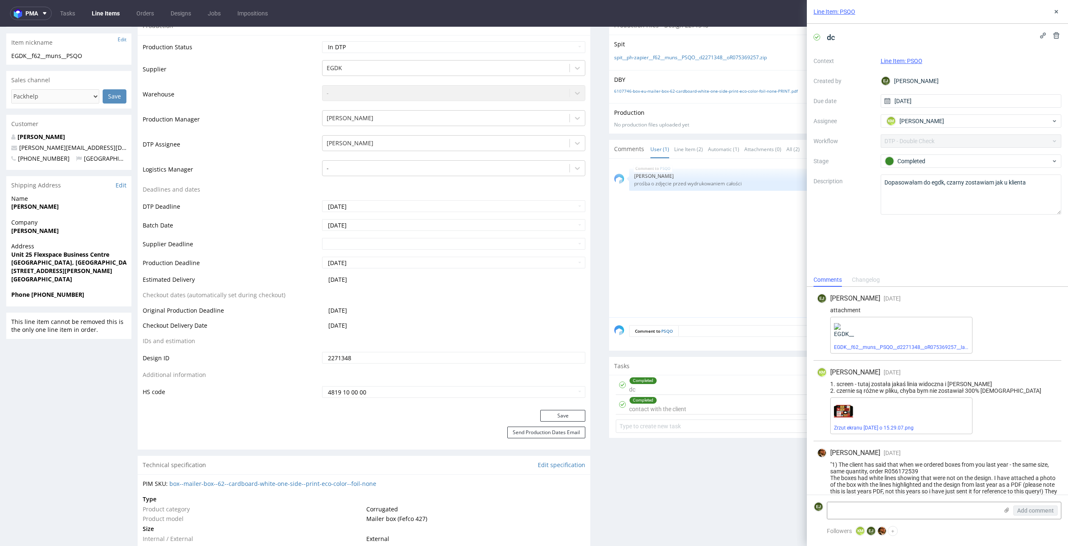
scroll to position [57, 0]
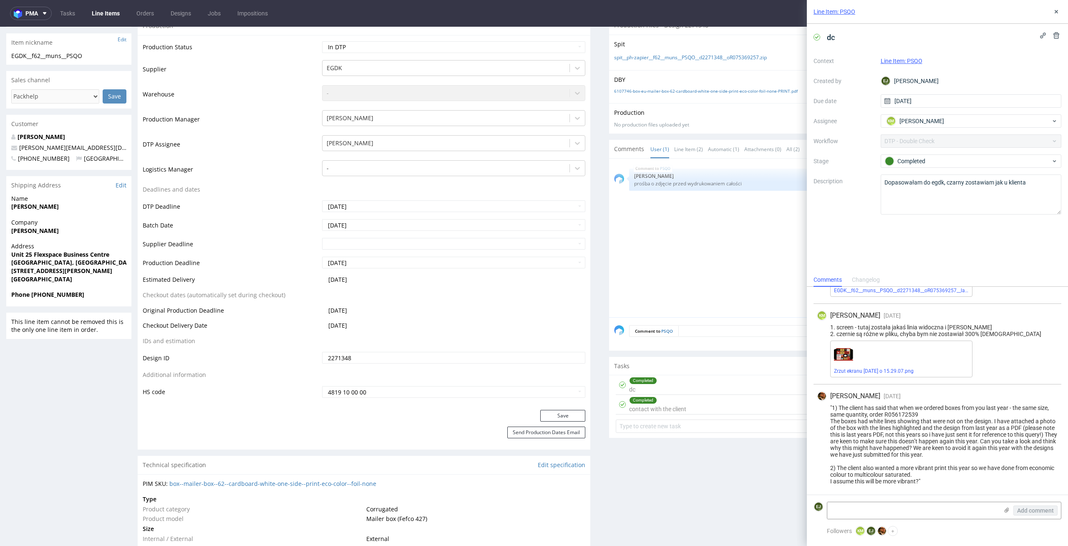
click at [720, 400] on div "Completed contact with the client [DATE]" at bounding box center [835, 405] width 439 height 20
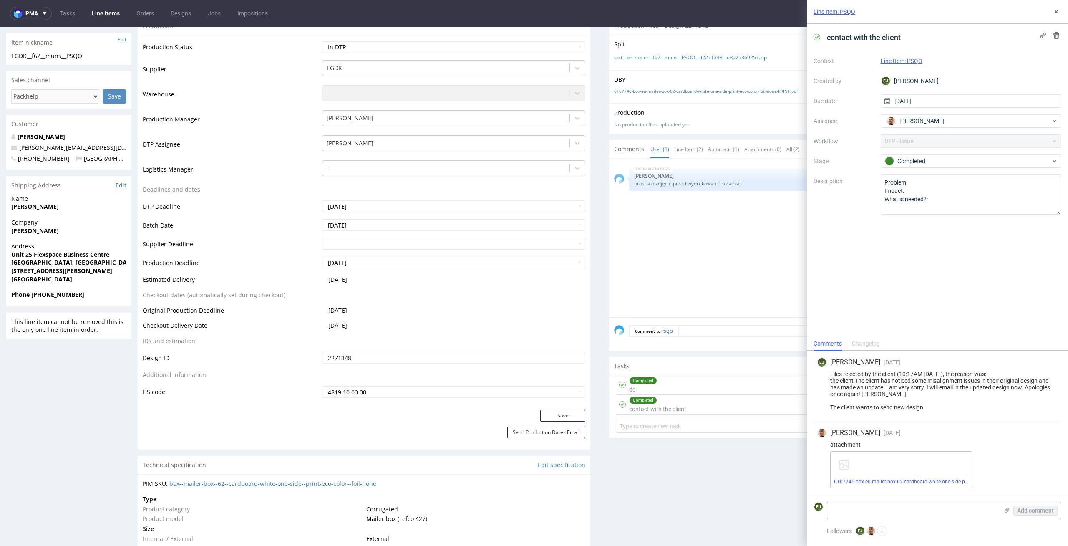
click at [719, 385] on div "Completed dc [DATE] KM" at bounding box center [835, 385] width 439 height 20
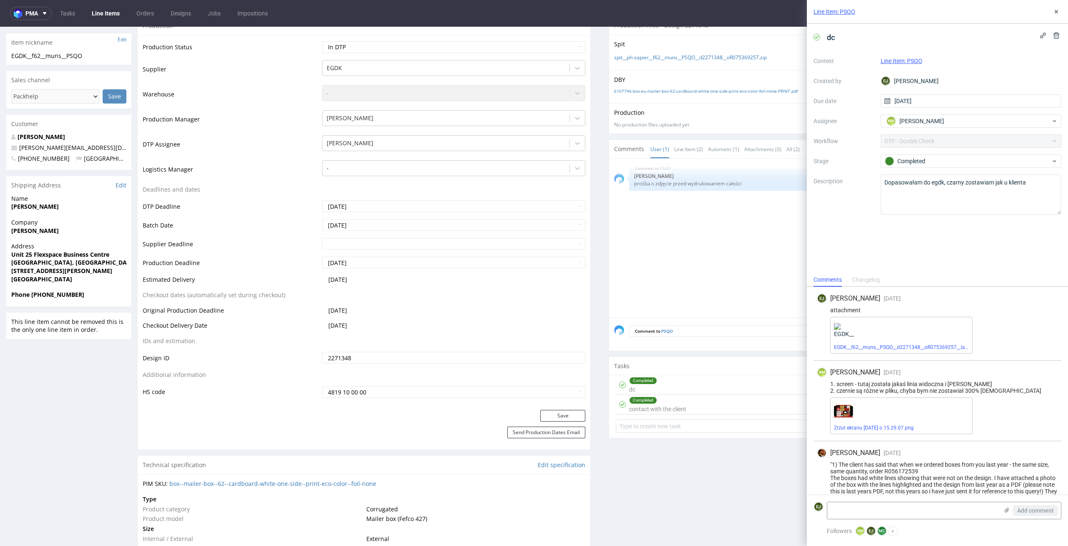
scroll to position [57, 0]
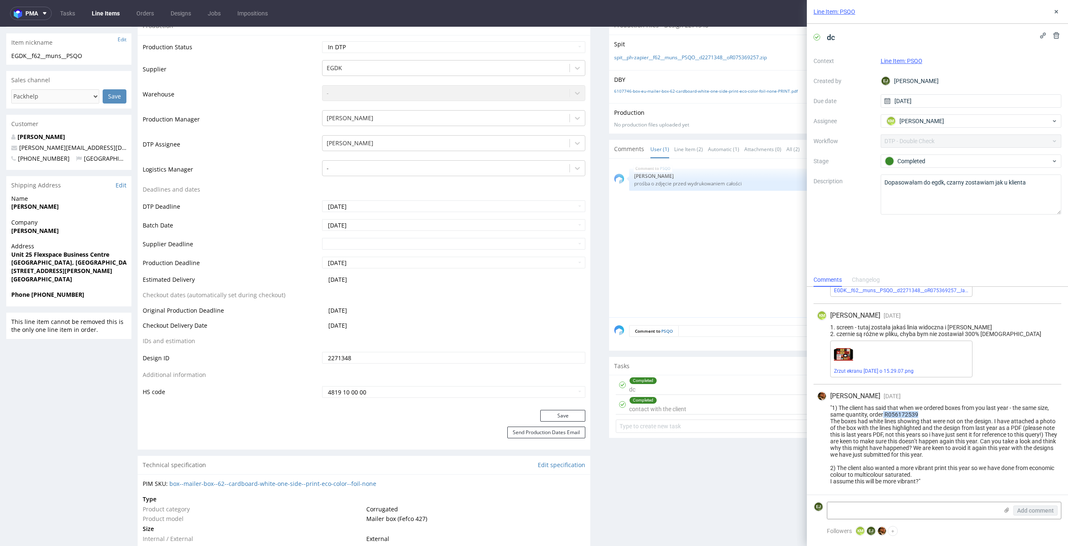
drag, startPoint x: 928, startPoint y: 415, endPoint x: 883, endPoint y: 413, distance: 45.5
click at [883, 413] on div ""1) The client has said that when we ordered boxes from you last year - the sam…" at bounding box center [937, 444] width 241 height 80
copy div "R056172539"
click at [750, 292] on div "PSQO [DATE] 08:12 am [PERSON_NAME] prośba o zdjęcie przed wydrukowaniem całości" at bounding box center [838, 241] width 448 height 154
click at [1059, 8] on icon at bounding box center [1056, 11] width 7 height 7
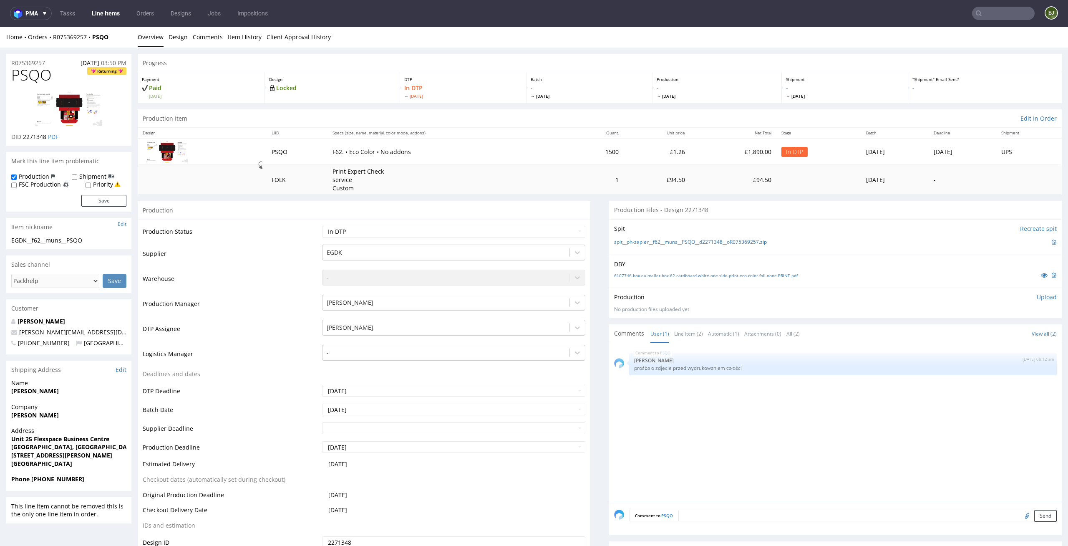
click at [1000, 11] on input "text" at bounding box center [1003, 13] width 63 height 13
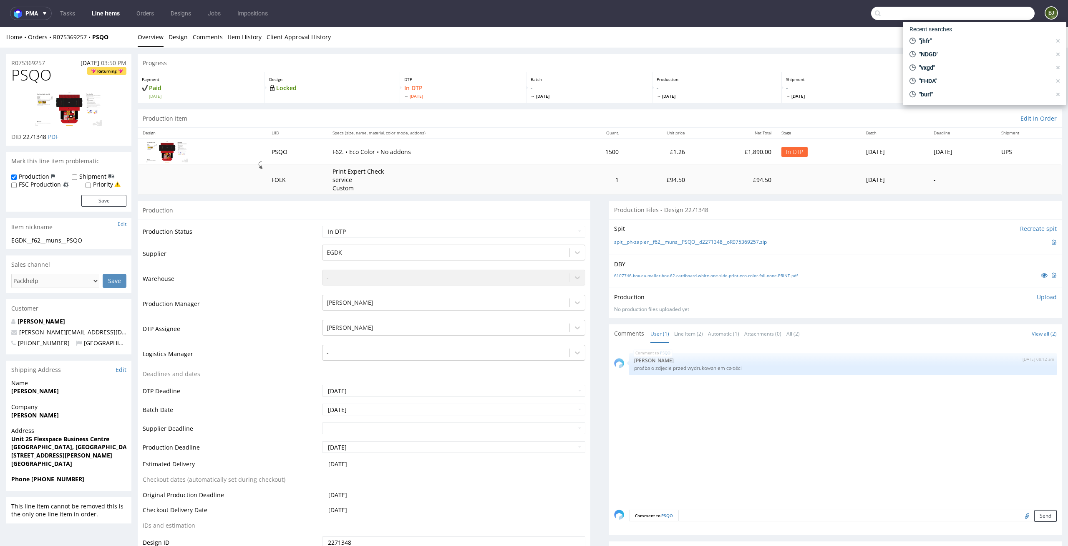
paste input "R056172539"
type input "R056172539"
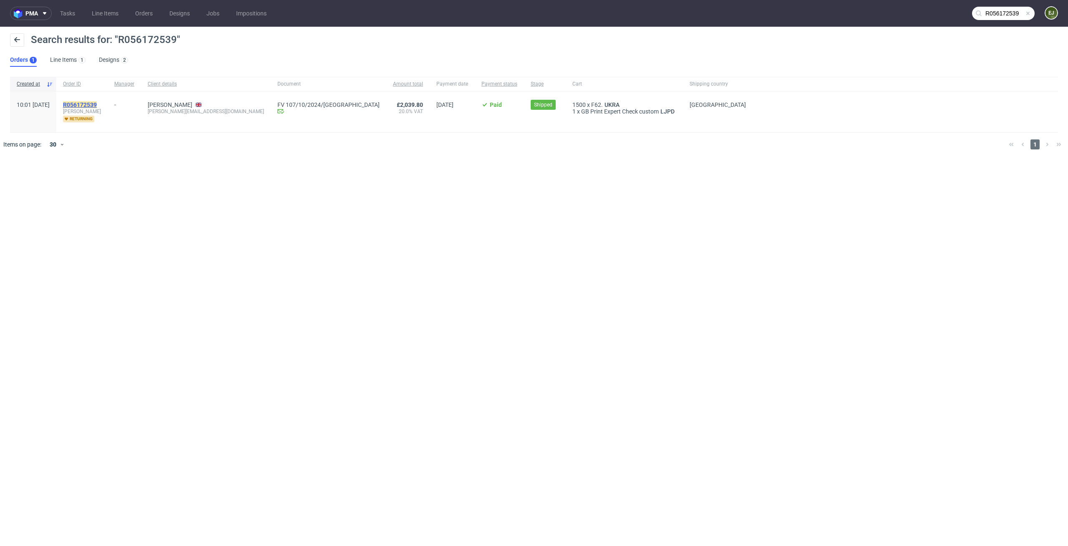
click at [97, 106] on mark "R056172539" at bounding box center [80, 104] width 34 height 7
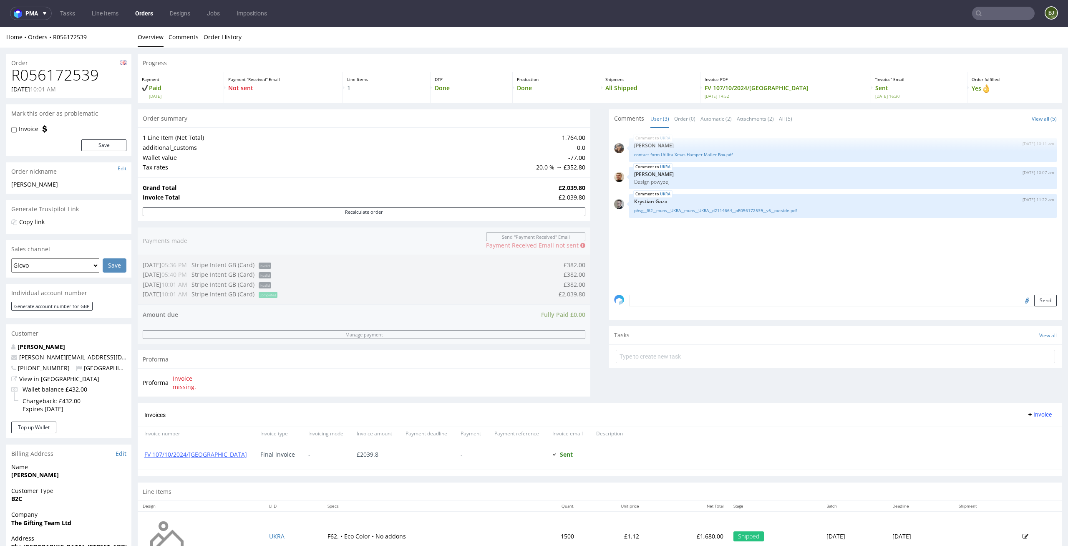
scroll to position [142, 0]
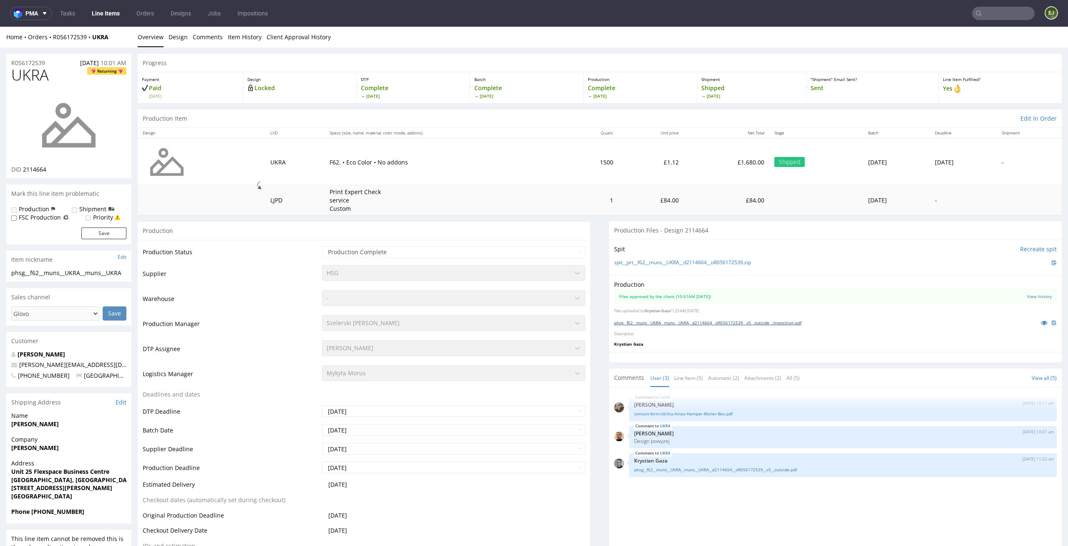
click at [668, 322] on link "phsg__f62__muns__UKRA__muns__UKRA__d2114664__oR056172539__v5__outside__impositi…" at bounding box center [707, 323] width 187 height 6
click at [687, 171] on td "£1,680.00" at bounding box center [726, 161] width 85 height 47
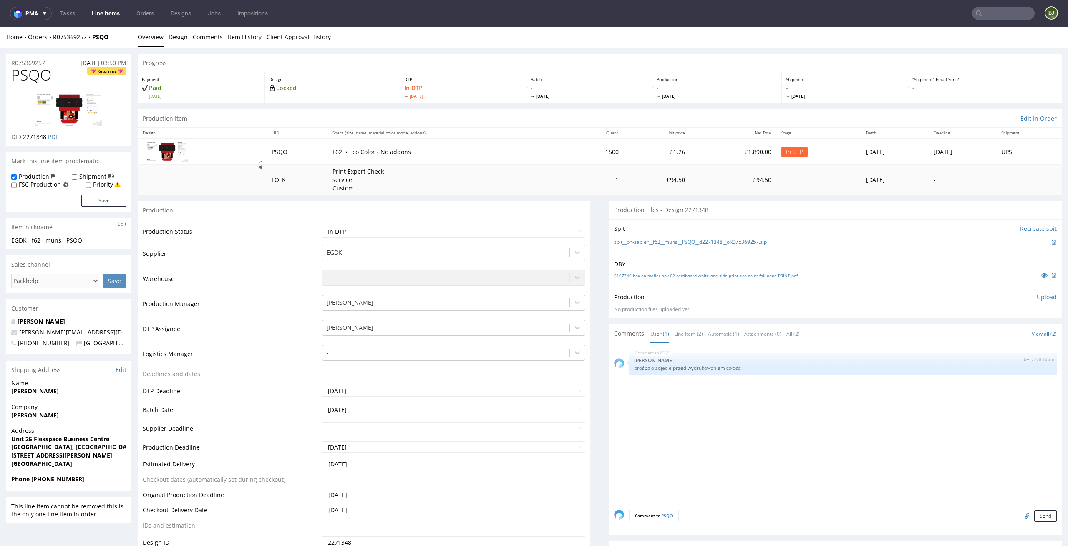
click at [750, 448] on div "PSQO [DATE] 08:12 am [PERSON_NAME] prośba o zdjęcie przed wydrukowaniem całości" at bounding box center [838, 425] width 448 height 154
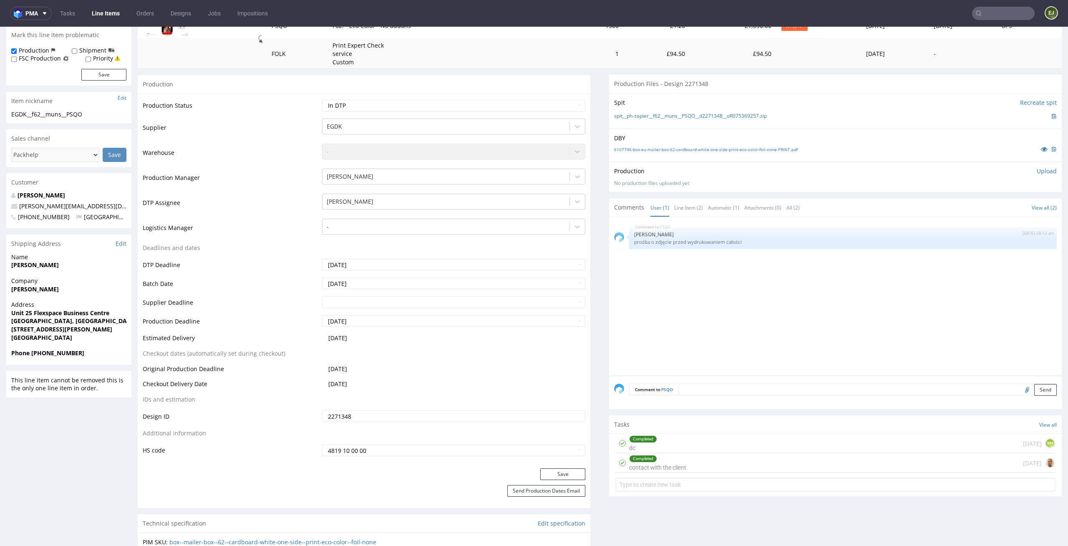
click at [698, 463] on div "Completed contact with the client [DATE]" at bounding box center [835, 463] width 439 height 20
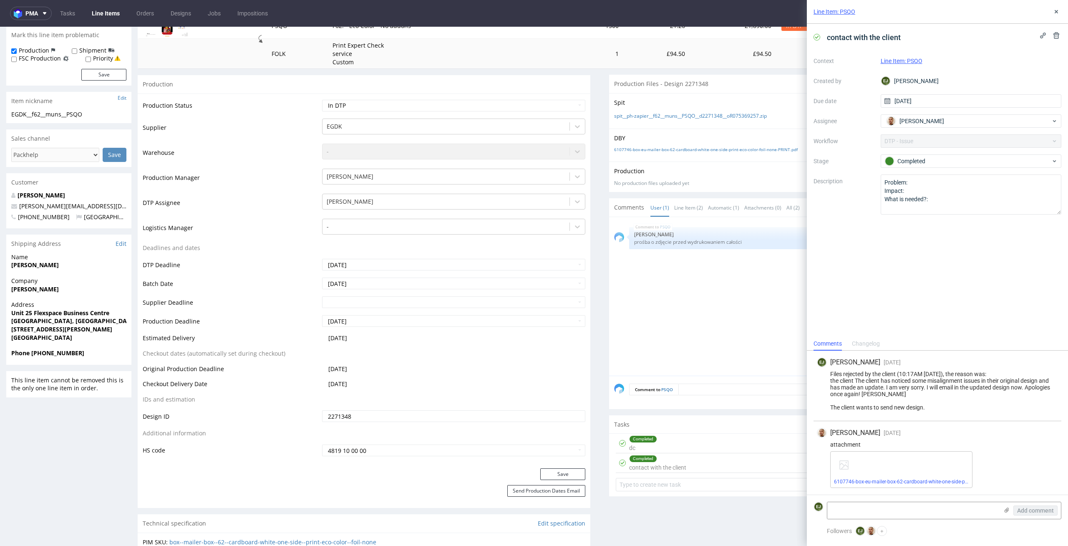
click at [674, 447] on div "Completed dc [DATE] KM" at bounding box center [835, 443] width 439 height 20
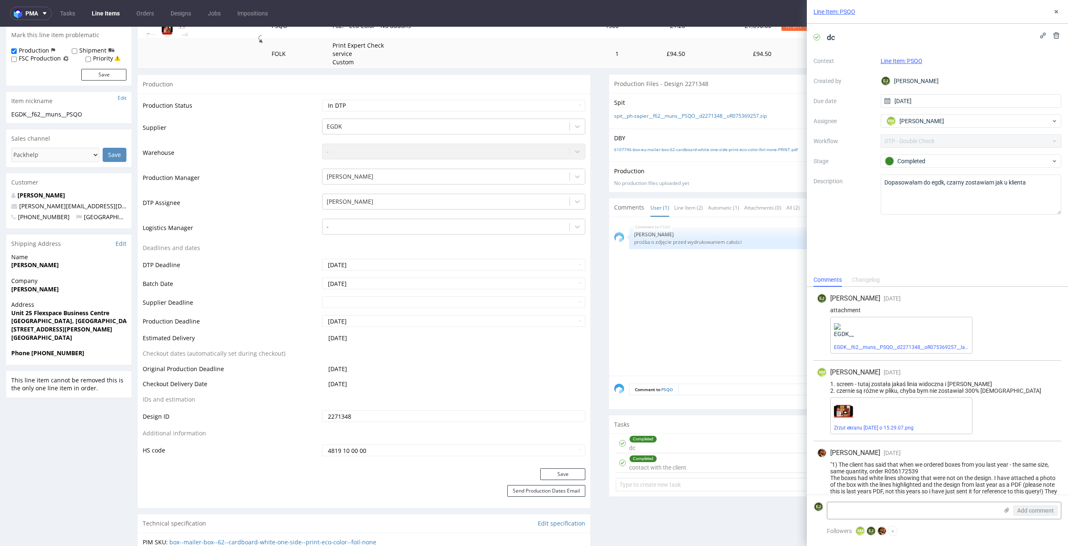
scroll to position [57, 0]
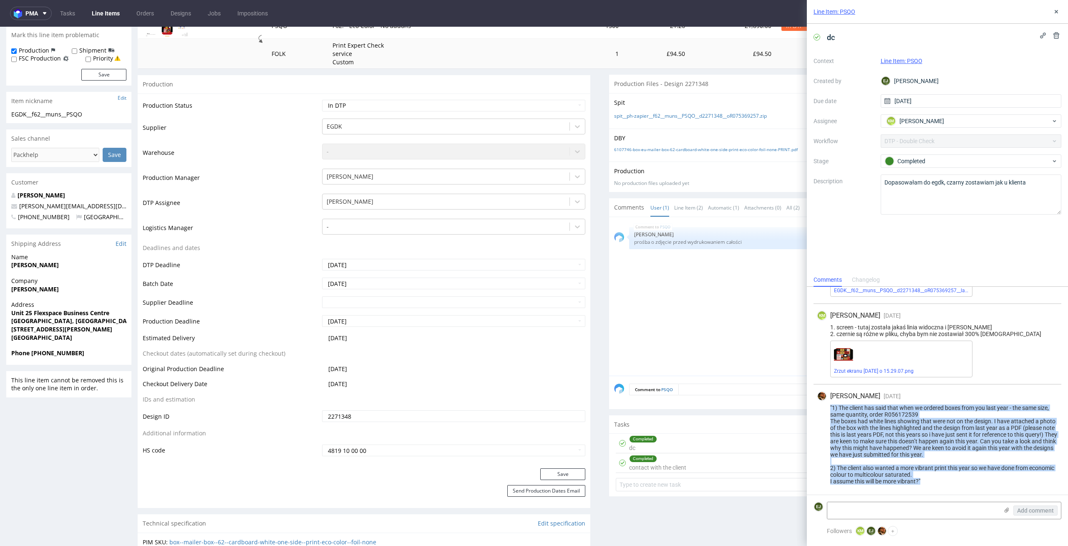
drag, startPoint x: 945, startPoint y: 481, endPoint x: 813, endPoint y: 408, distance: 151.3
click at [813, 408] on div "[PERSON_NAME] [DATE] [DATE] 17:02 "1) The client has said that when we ordered …" at bounding box center [937, 439] width 248 height 110
copy div ""1) The client has said that when we ordered boxes from you last year - the sam…"
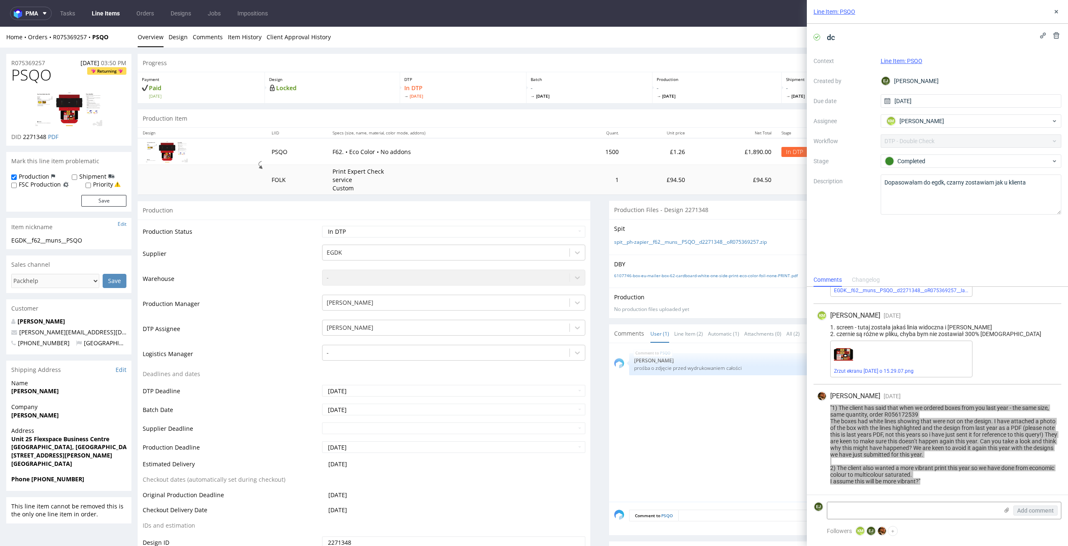
click at [624, 166] on td "£94.50" at bounding box center [657, 180] width 66 height 30
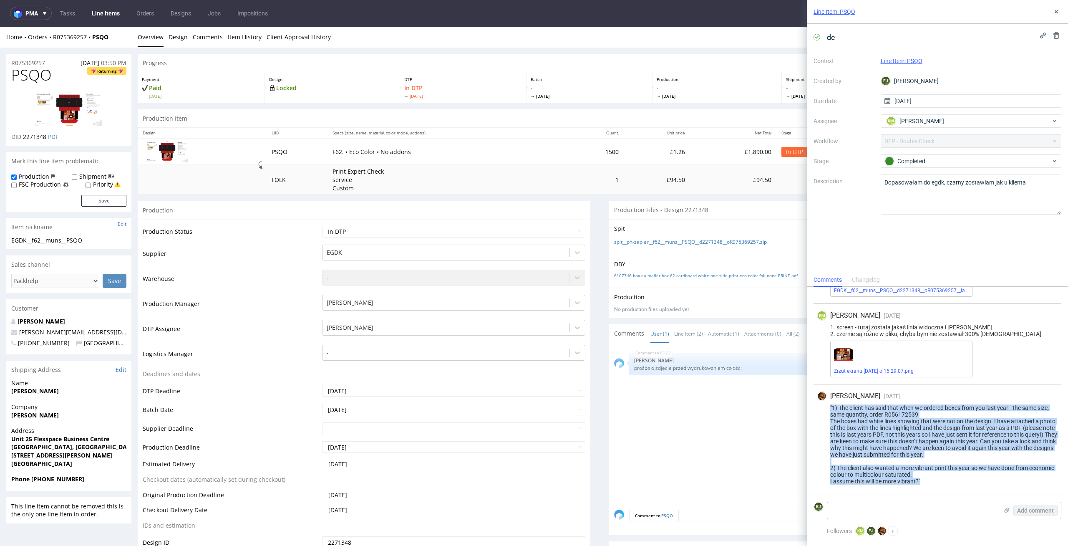
click at [959, 447] on div ""1) The client has said that when we ordered boxes from you last year - the sam…" at bounding box center [937, 444] width 241 height 80
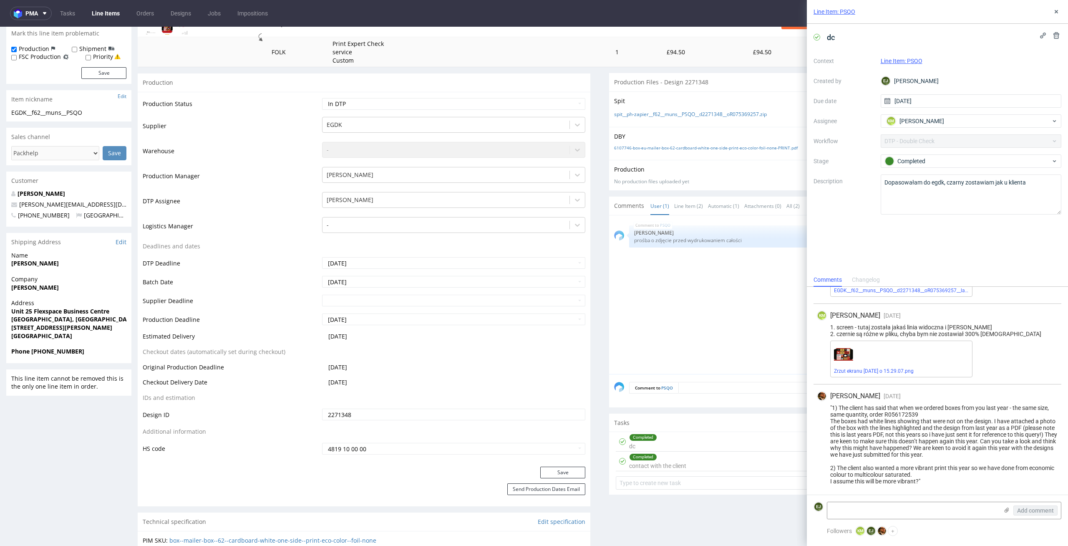
scroll to position [161, 0]
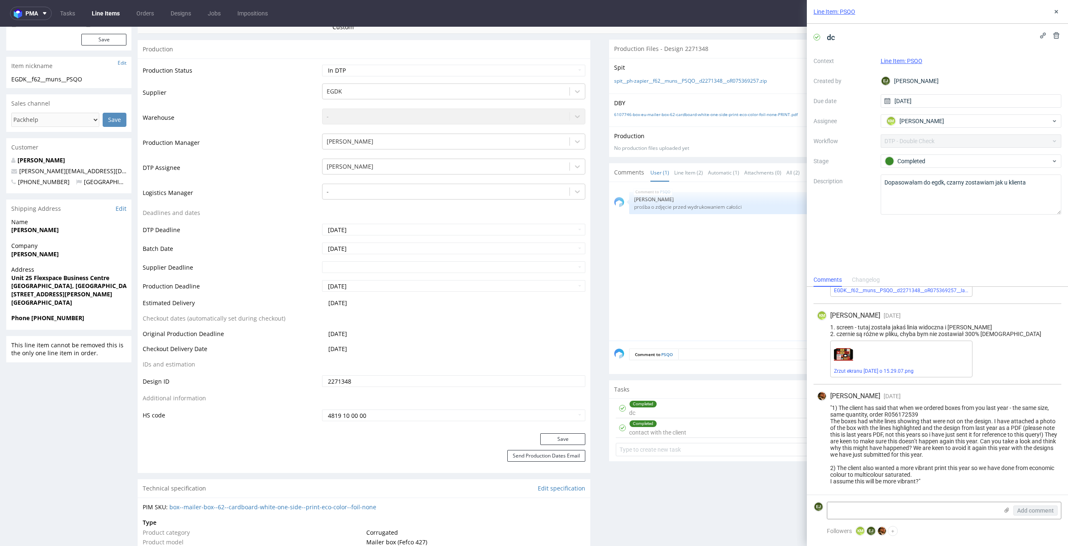
click at [673, 433] on div "Completed contact with the client" at bounding box center [657, 427] width 57 height 19
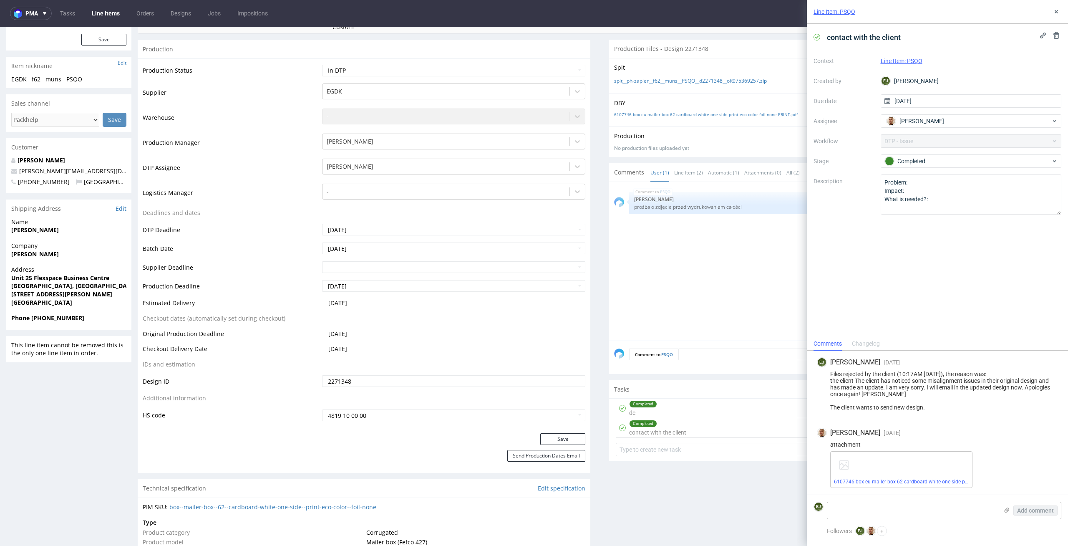
click at [678, 408] on div "Completed dc [DATE] KM" at bounding box center [835, 408] width 439 height 20
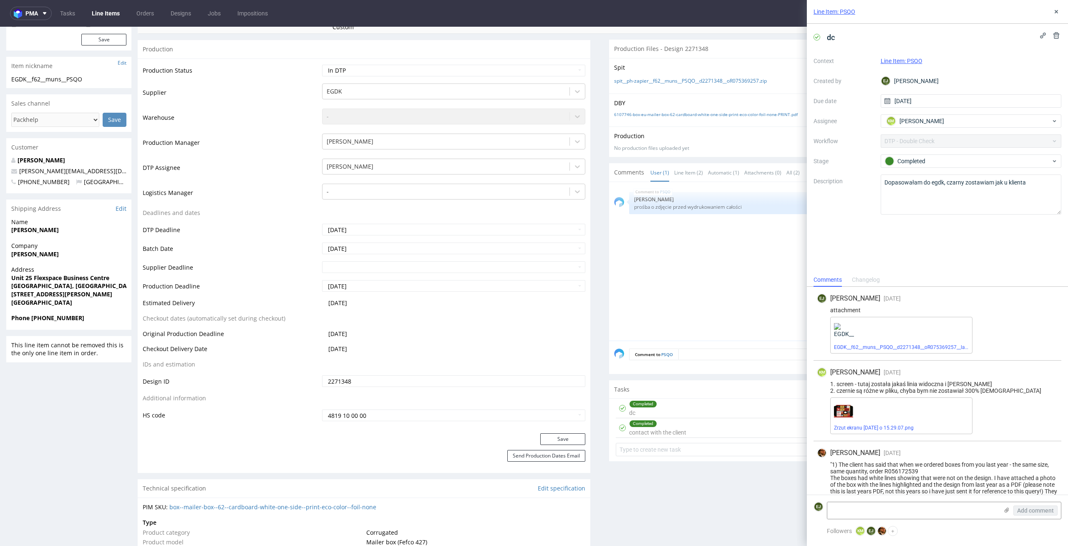
scroll to position [57, 0]
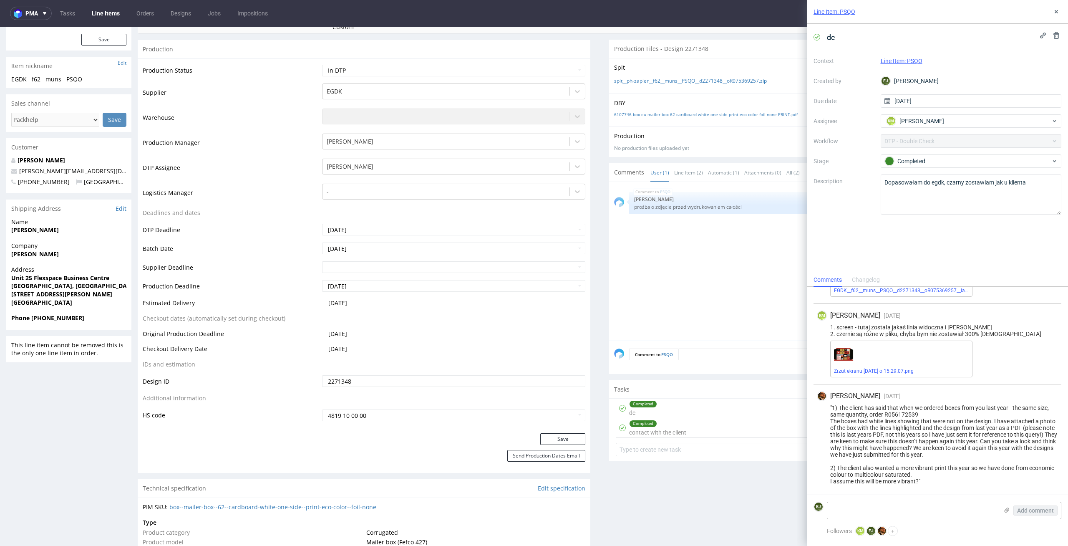
click at [678, 430] on div "Completed contact with the client" at bounding box center [657, 427] width 57 height 19
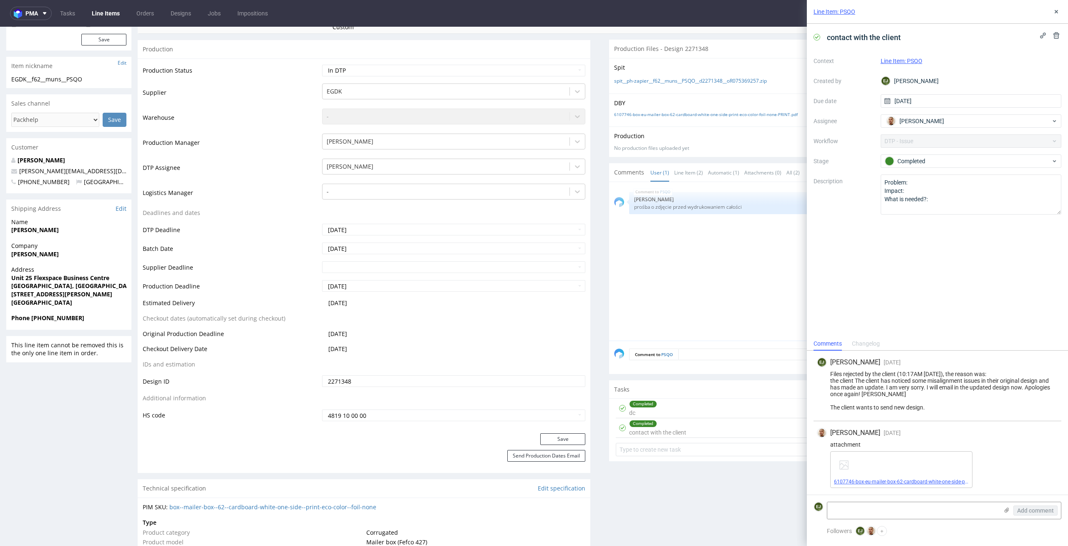
click at [870, 478] on span "6107746-box-eu-mailer-box-62-cardboard-white-one-side-print-eco-color-foil-none…" at bounding box center [901, 481] width 135 height 7
click at [869, 486] on div "6107746-box-eu-mailer-box-62-cardboard-white-one-side-print-eco-color-foil-none…" at bounding box center [901, 469] width 142 height 37
click at [874, 481] on link "6107746-box-eu-mailer-box-62-cardboard-white-one-side-print-eco-color-foil-none…" at bounding box center [936, 481] width 205 height 6
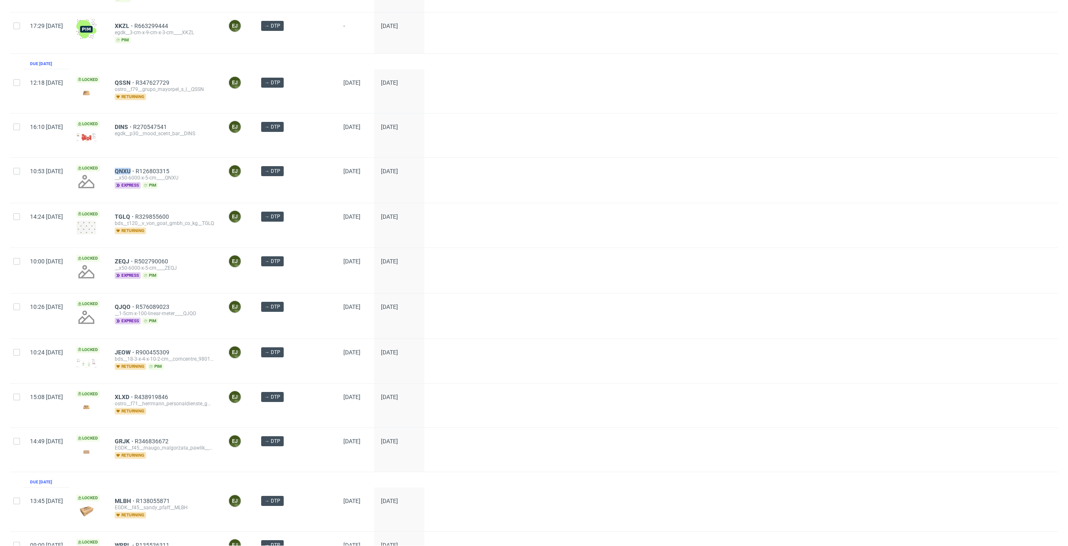
scroll to position [79, 0]
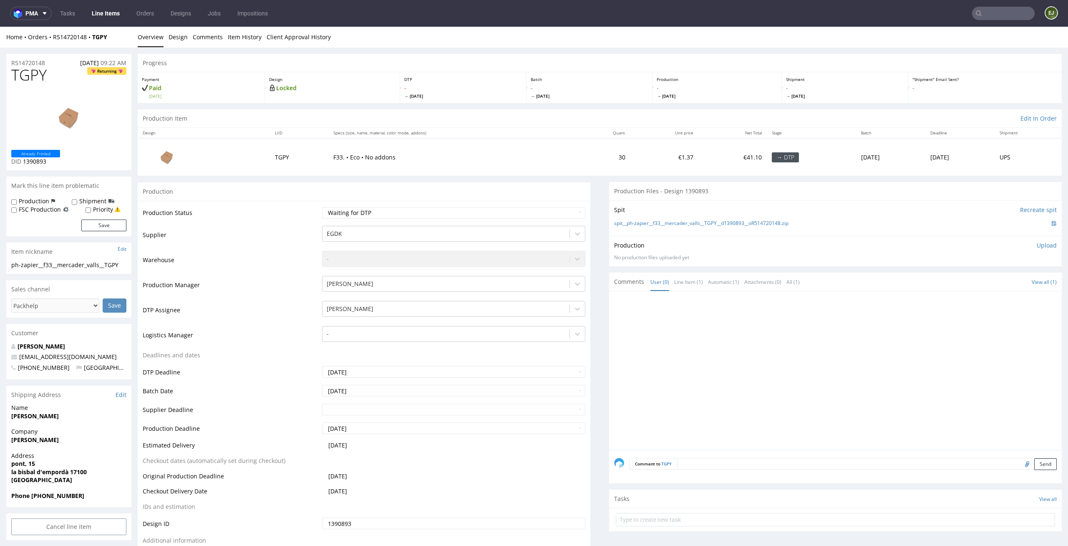
click at [642, 227] on div "spit__ph-zapier__f33__mercader_valls__TGPY__d1390893__oR514720148.zip" at bounding box center [835, 223] width 443 height 9
click at [654, 218] on div "Spit Recreate spit spit__ph-zapier__f33__mercader_valls__TGPY__d1390893__oR5147…" at bounding box center [835, 217] width 453 height 35
click at [652, 219] on div "spit__ph-zapier__f33__mercader_valls__TGPY__d1390893__oR514720148.zip" at bounding box center [835, 223] width 443 height 9
click at [640, 224] on link "spit__ph-zapier__f33__mercader_valls__TGPY__d1390893__oR514720148.zip" at bounding box center [701, 223] width 174 height 7
click at [484, 217] on select "Waiting for Artwork Waiting for Diecut Waiting for Mockup Waiting for DTP Waiti…" at bounding box center [454, 213] width 264 height 12
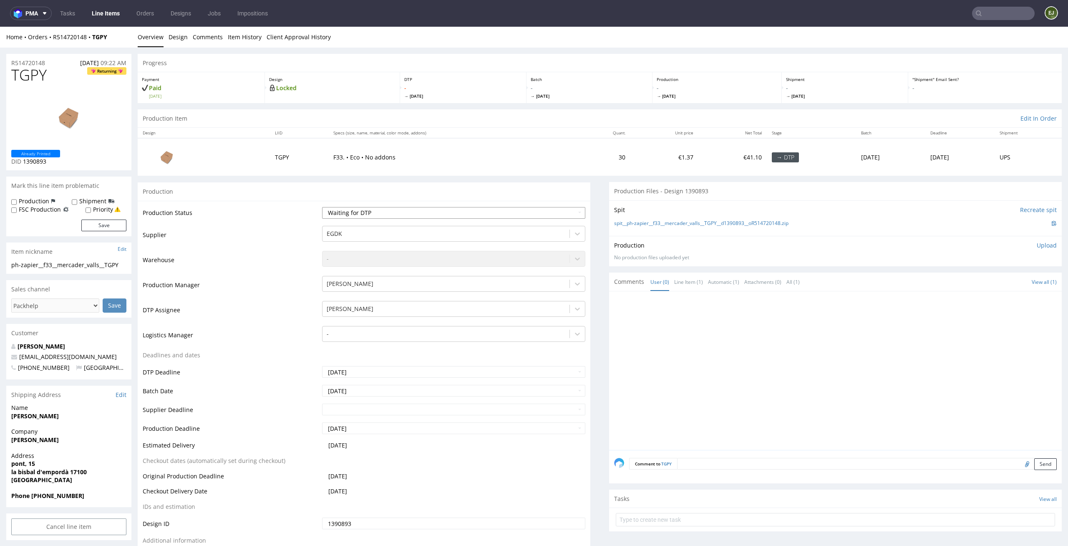
select select "dtp_in_process"
click at [322, 207] on select "Waiting for Artwork Waiting for Diecut Waiting for Mockup Waiting for DTP Waiti…" at bounding box center [454, 213] width 264 height 12
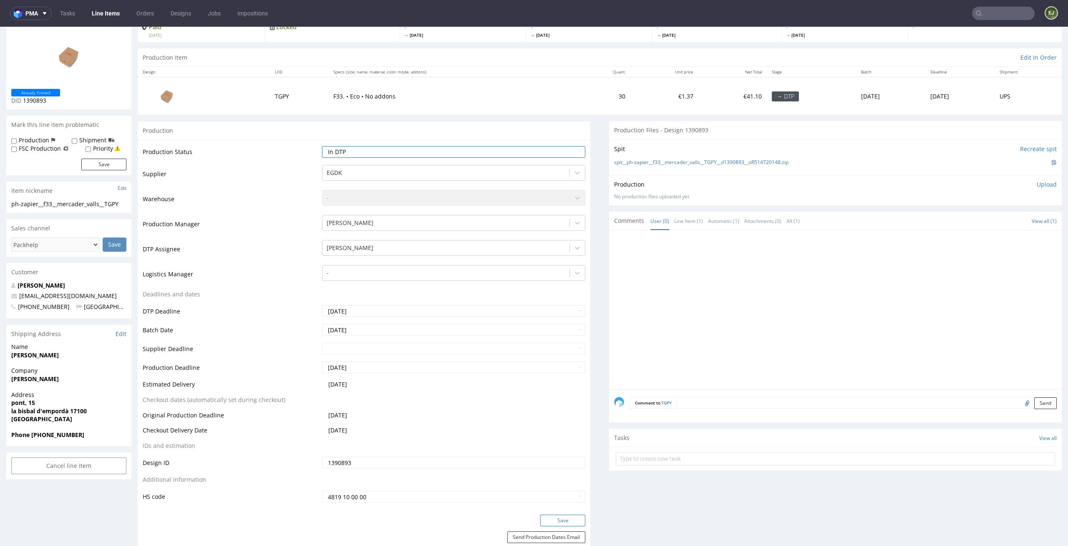
click at [572, 520] on button "Save" at bounding box center [562, 520] width 45 height 12
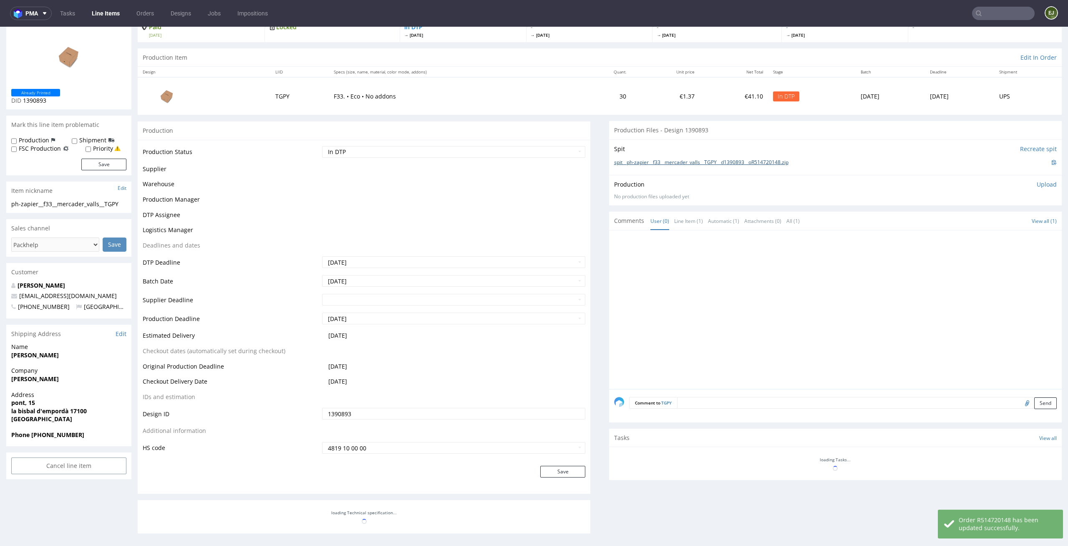
click at [635, 164] on link "spit__ph-zapier__f33__mercader_valls__TGPY__d1390893__oR514720148.zip" at bounding box center [701, 162] width 174 height 7
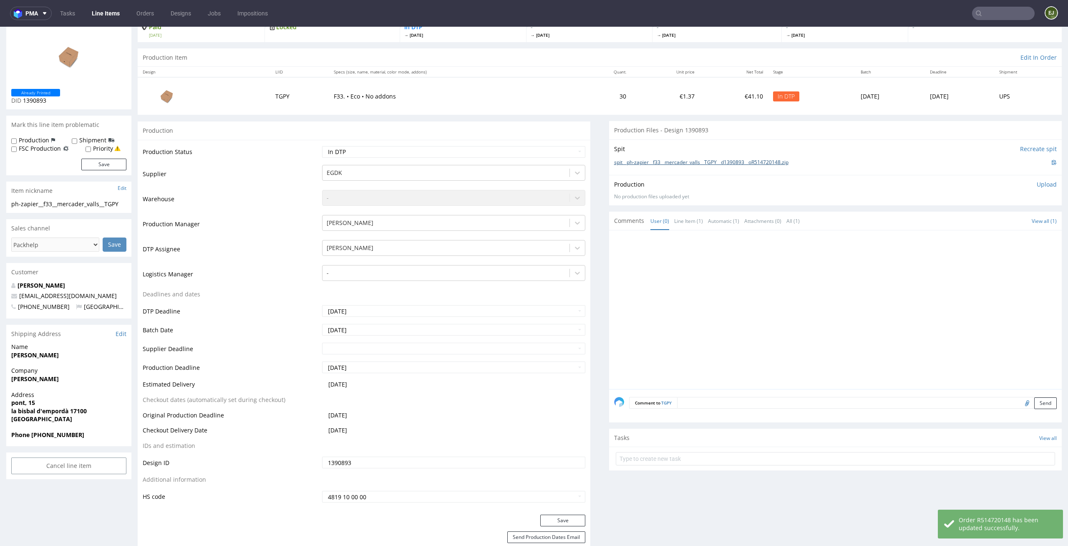
scroll to position [0, 0]
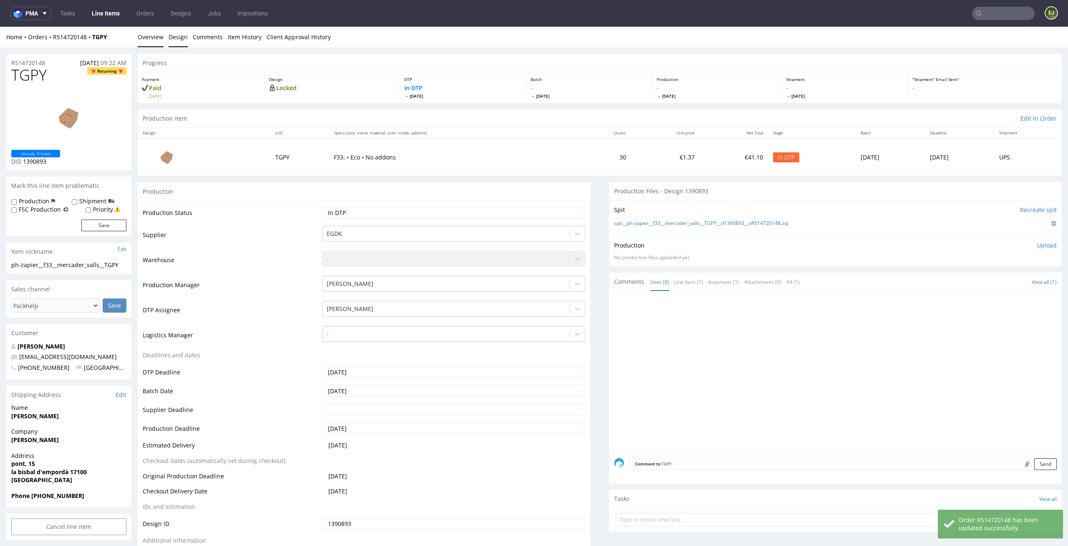
click at [177, 38] on link "Design" at bounding box center [178, 37] width 19 height 20
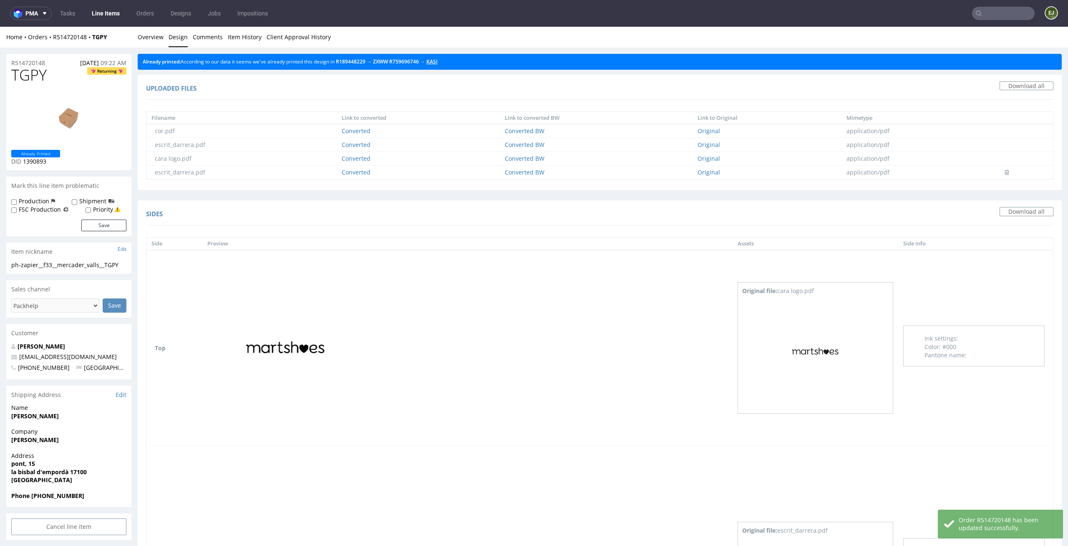
click at [438, 62] on link "KASI" at bounding box center [431, 61] width 11 height 7
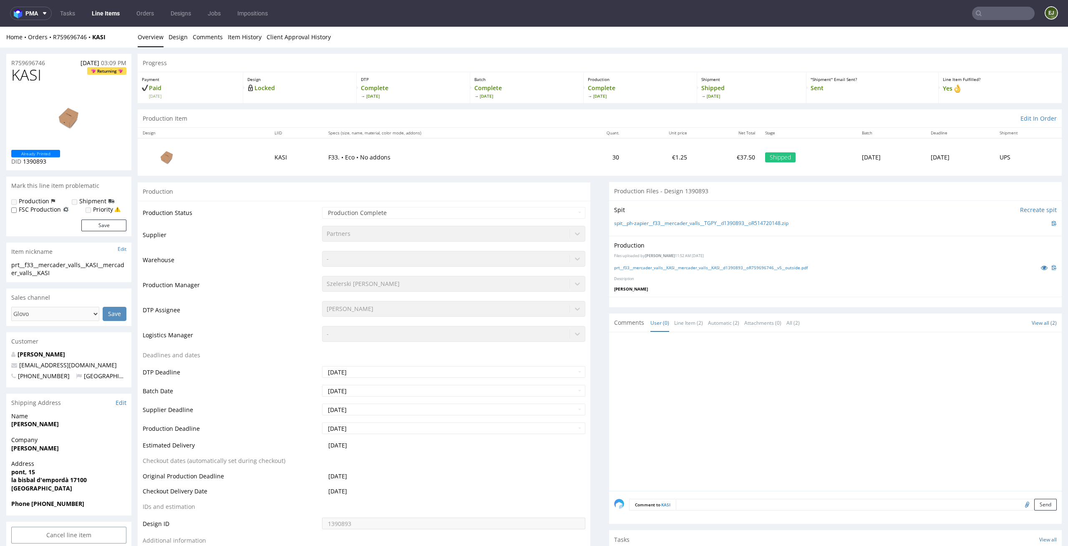
click at [638, 270] on div "prt__f33__mercader_valls__KASI__mercader_valls__KASI__d1390893__oR759696746__v5…" at bounding box center [835, 267] width 443 height 9
click at [640, 270] on div "prt__f33__mercader_valls__KASI__mercader_valls__KASI__d1390893__oR759696746__v5…" at bounding box center [835, 267] width 443 height 9
click at [651, 265] on link "prt__f33__mercader_valls__KASI__mercader_valls__KASI__d1390893__oR759696746__v5…" at bounding box center [711, 267] width 194 height 6
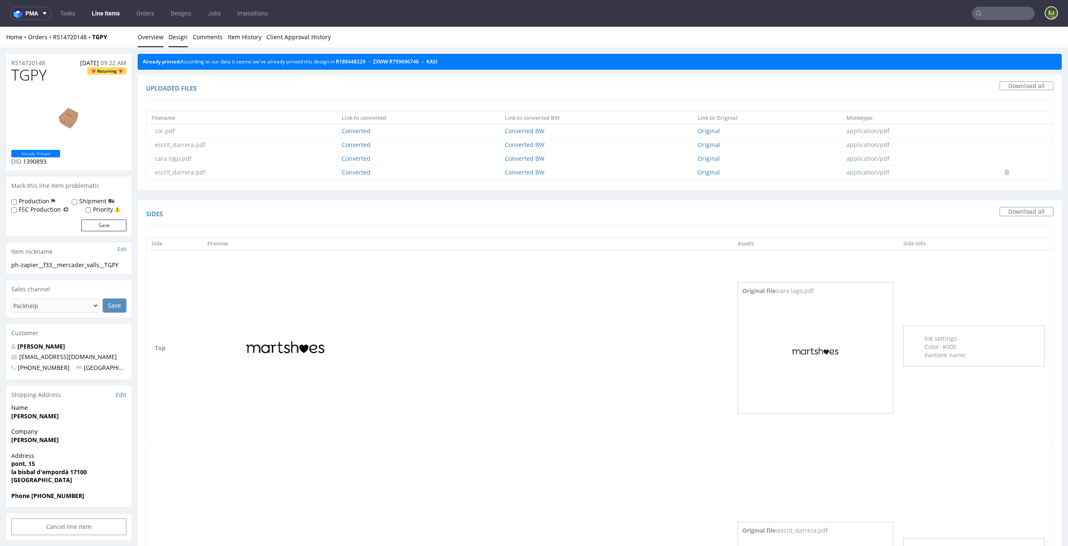
click at [158, 38] on link "Overview" at bounding box center [151, 37] width 26 height 20
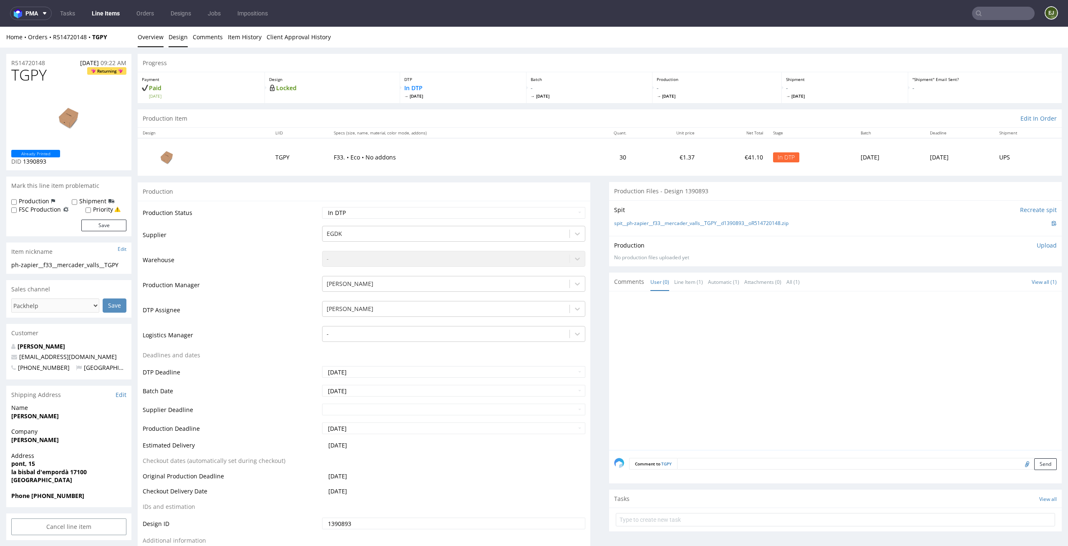
click at [178, 39] on link "Design" at bounding box center [178, 37] width 19 height 20
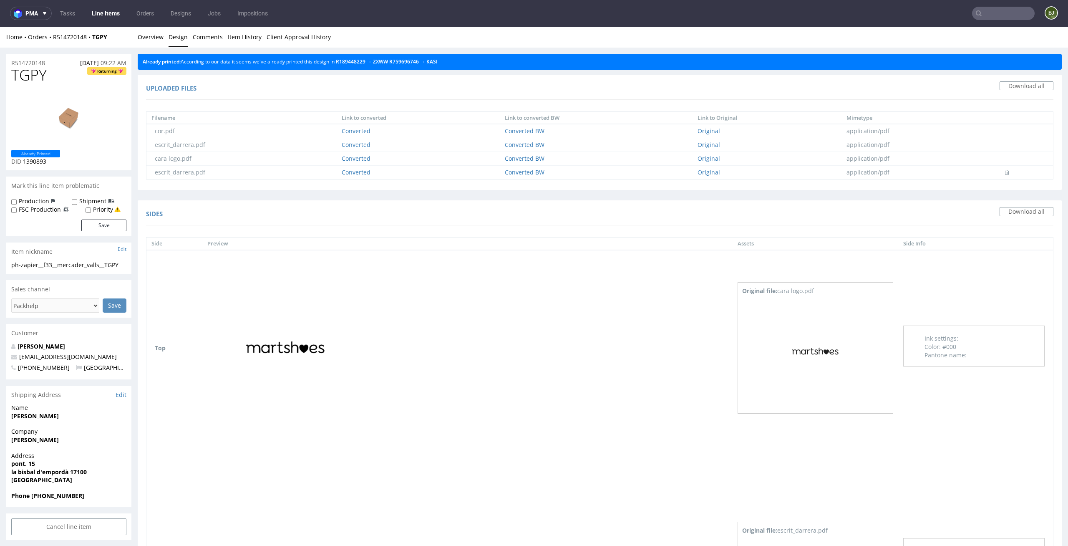
click at [388, 58] on link "ZXWW" at bounding box center [380, 61] width 15 height 7
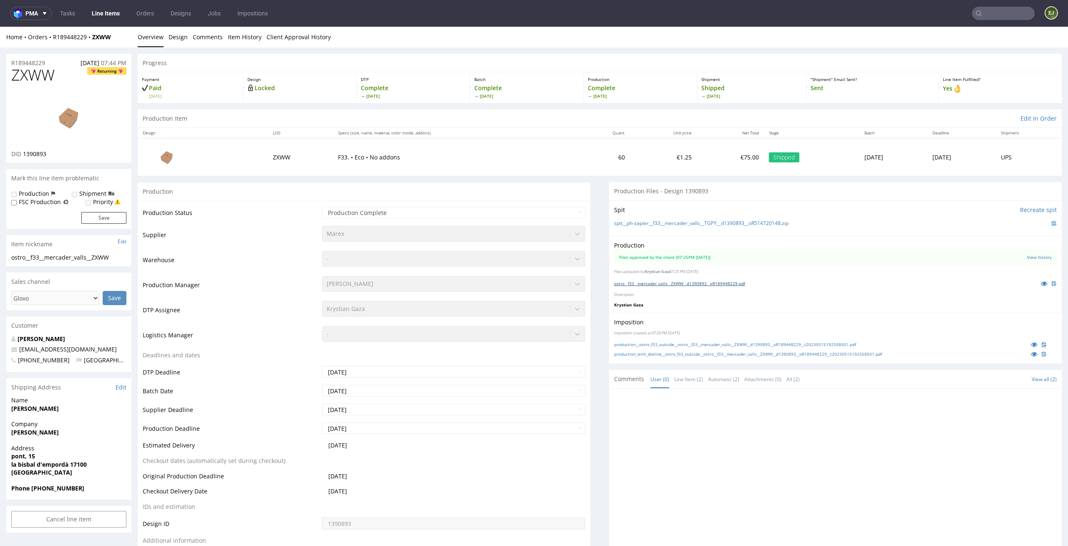
click at [658, 283] on link "ostro__f33__mercader_valls__ZXWW__d1390893__oR189448229.pdf" at bounding box center [679, 283] width 131 height 6
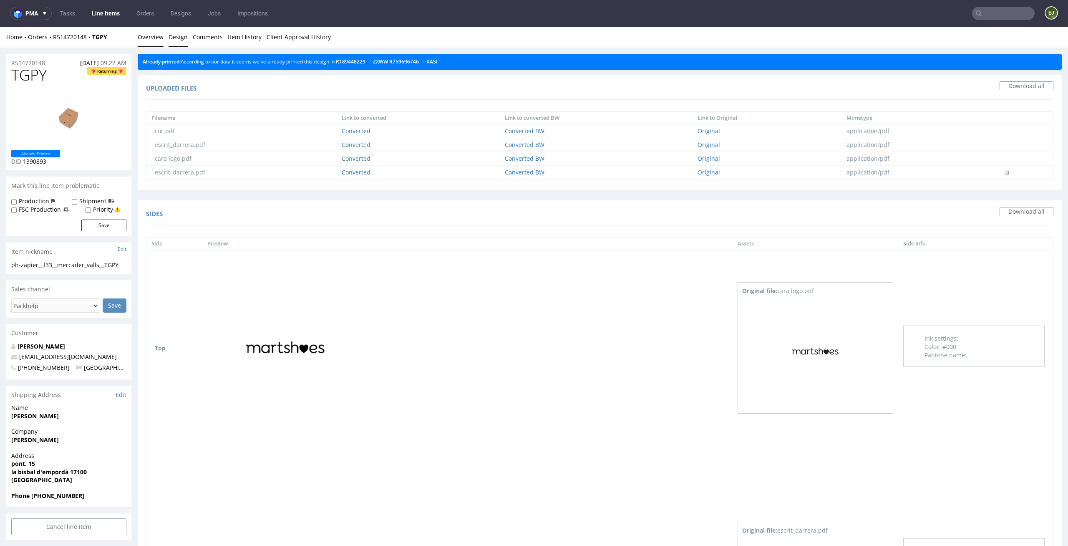
click at [147, 28] on link "Overview" at bounding box center [151, 37] width 26 height 20
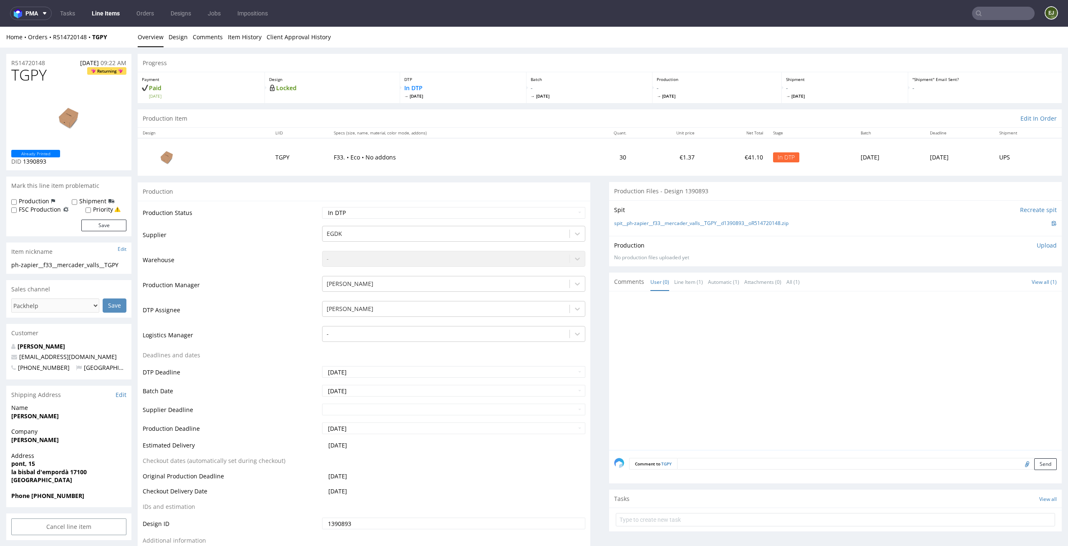
click at [1037, 249] on p "Upload" at bounding box center [1047, 245] width 20 height 8
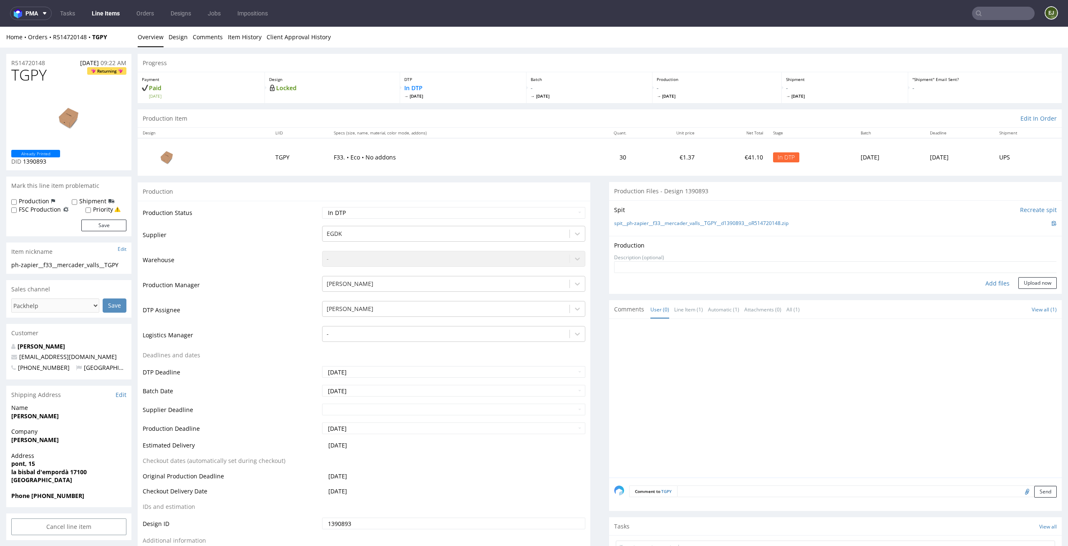
click at [985, 290] on div "Production Upload No production files uploaded yet Description (optional) Add f…" at bounding box center [835, 265] width 453 height 58
click at [986, 282] on div "Add files" at bounding box center [998, 283] width 42 height 13
type input "C:\fakepath\EGDK__f33__mercader_valls__TGPY__d1390893__oR514720148.pdf"
click at [1025, 294] on button "Upload now" at bounding box center [1037, 296] width 38 height 12
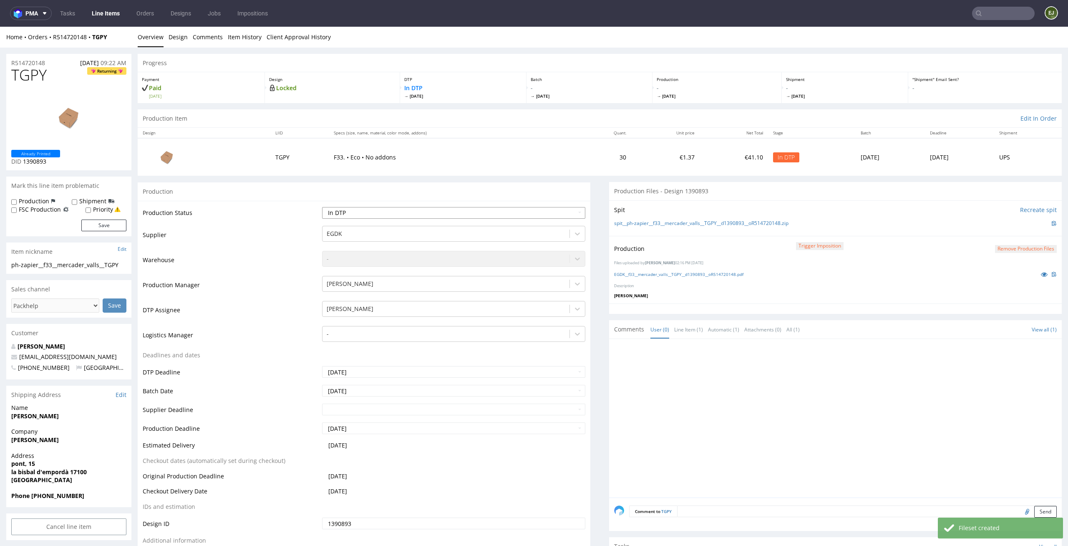
click at [575, 212] on select "Waiting for Artwork Waiting for Diecut Waiting for Mockup Waiting for DTP Waiti…" at bounding box center [454, 213] width 264 height 12
click at [322, 207] on select "Waiting for Artwork Waiting for Diecut Waiting for Mockup Waiting for DTP Waiti…" at bounding box center [454, 213] width 264 height 12
click at [548, 212] on select "Waiting for Artwork Waiting for Diecut Waiting for Mockup Waiting for DTP Waiti…" at bounding box center [454, 213] width 264 height 12
select select "dtp_production_ready"
click at [322, 207] on select "Waiting for Artwork Waiting for Diecut Waiting for Mockup Waiting for DTP Waiti…" at bounding box center [454, 213] width 264 height 12
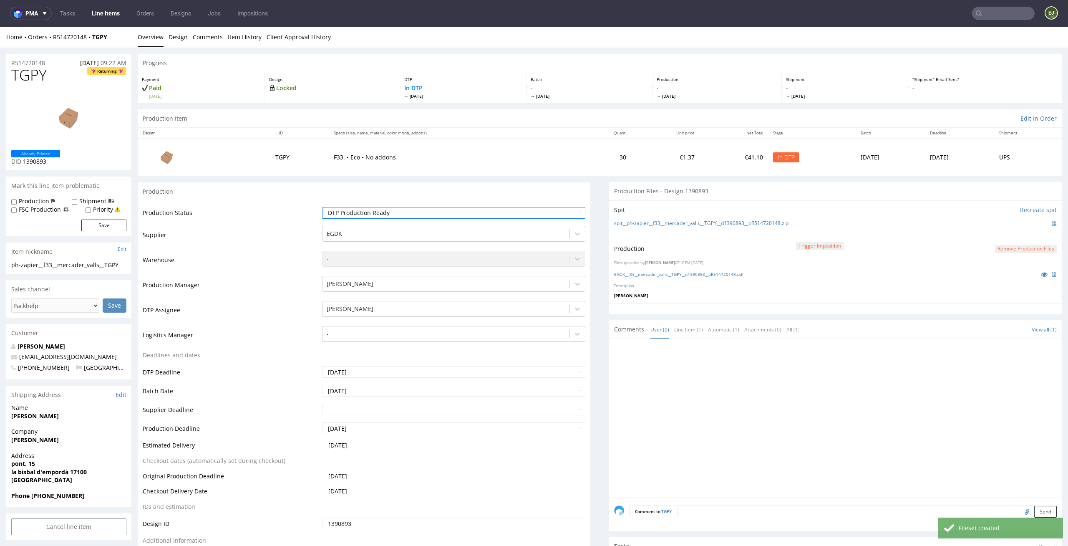
scroll to position [178, 0]
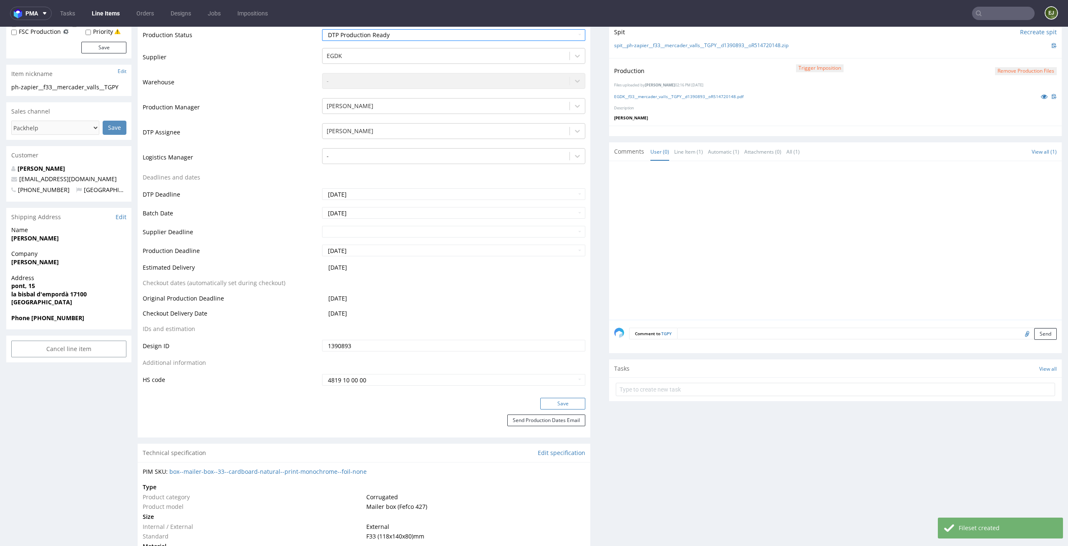
click at [567, 408] on button "Save" at bounding box center [562, 404] width 45 height 12
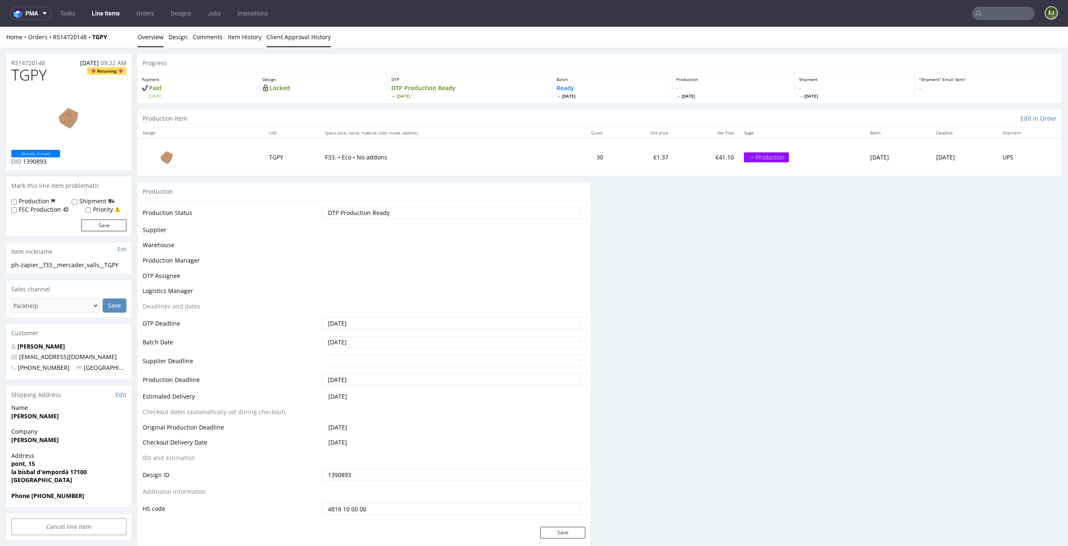
scroll to position [0, 0]
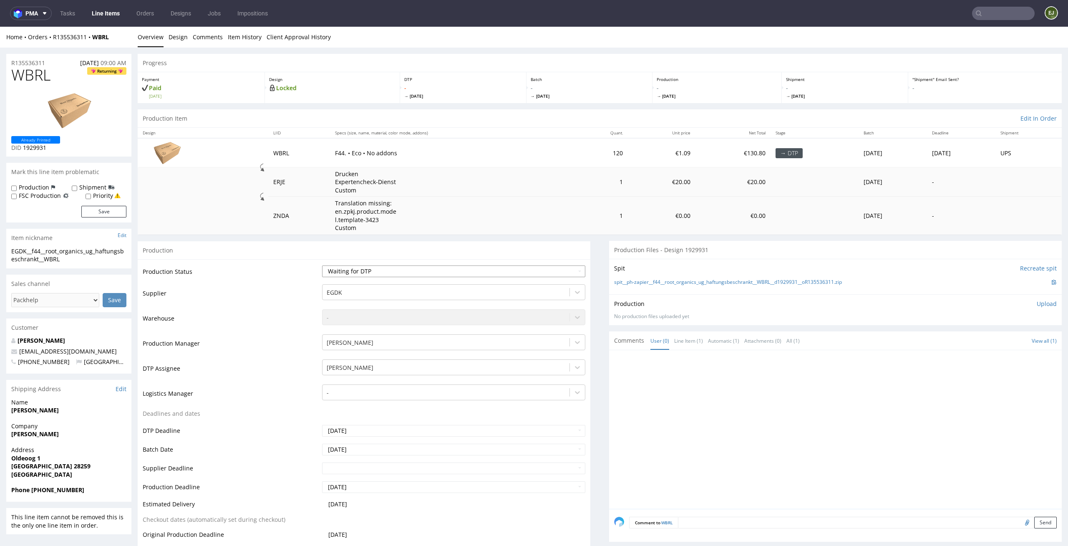
click at [455, 270] on select "Waiting for Artwork Waiting for Diecut Waiting for Mockup Waiting for DTP Waiti…" at bounding box center [454, 271] width 264 height 12
select select "dtp_in_process"
click at [322, 265] on select "Waiting for Artwork Waiting for Diecut Waiting for Mockup Waiting for DTP Waiti…" at bounding box center [454, 271] width 264 height 12
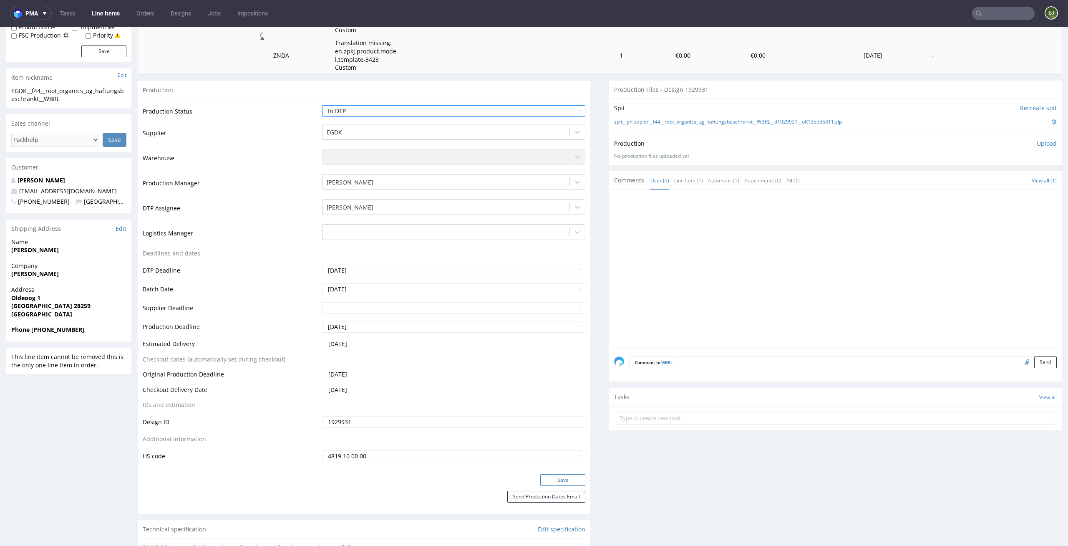
click at [549, 481] on button "Save" at bounding box center [562, 480] width 45 height 12
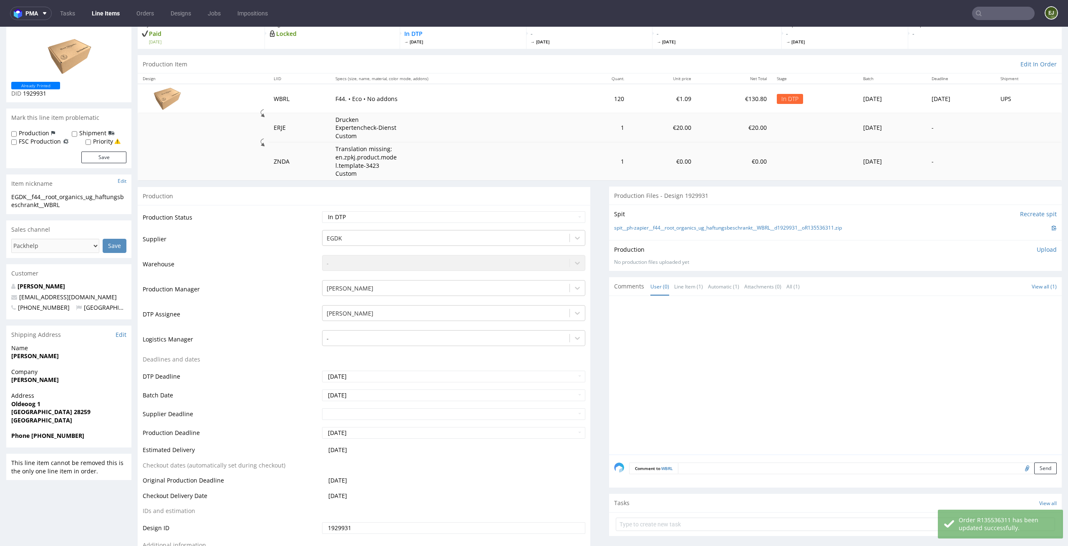
scroll to position [0, 0]
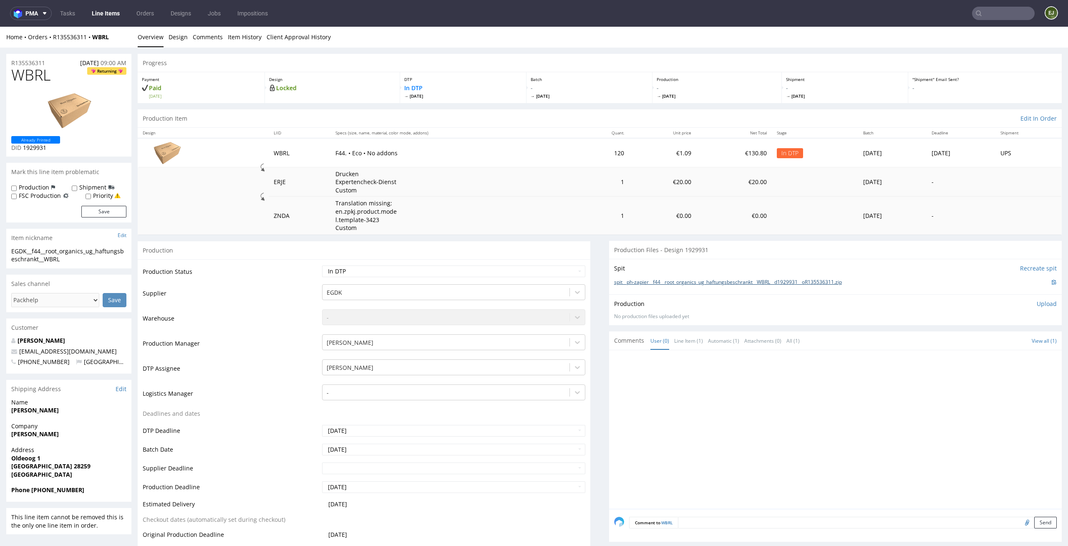
click at [650, 284] on link "spit__ph-zapier__f44__root_organics_ug_haftungsbeschrankt__WBRL__d1929931__oR13…" at bounding box center [728, 282] width 228 height 7
click at [176, 36] on link "Design" at bounding box center [178, 37] width 19 height 20
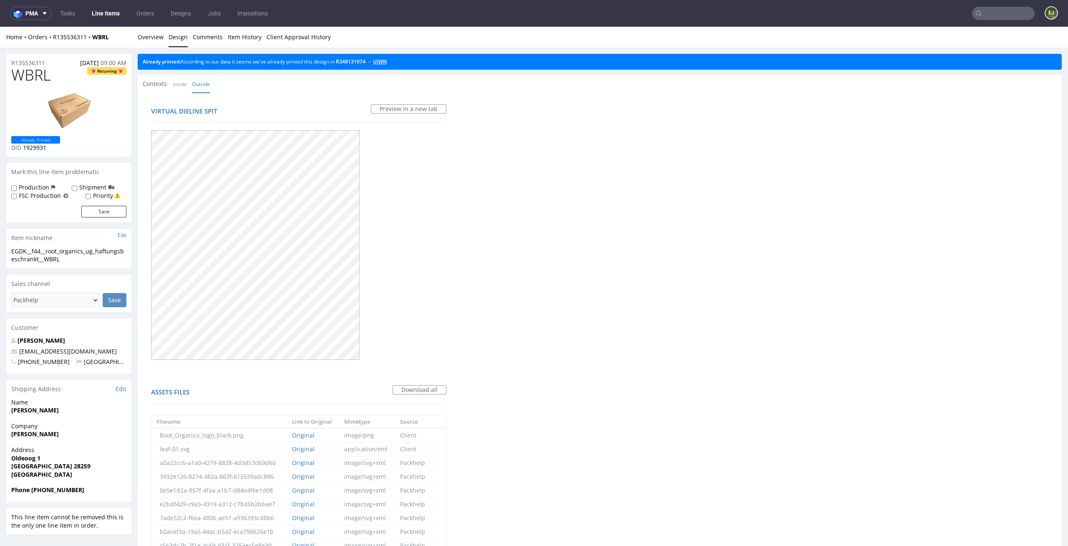
click at [387, 62] on link "UIWN" at bounding box center [380, 61] width 14 height 7
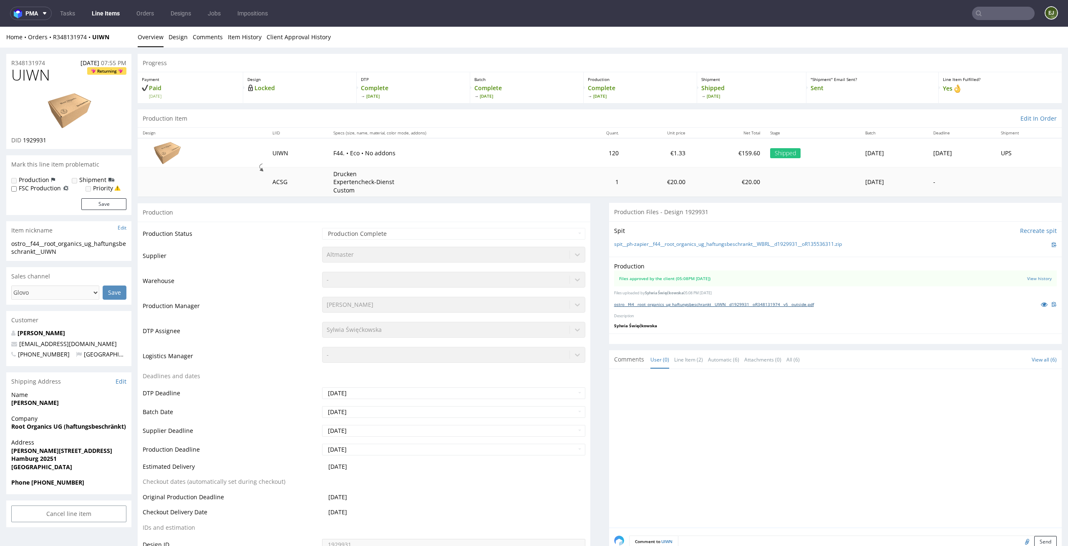
click at [697, 305] on link "ostro__f44__root_organics_ug_haftungsbeschrankt__UIWN__d1929931__oR348131974__v…" at bounding box center [714, 304] width 200 height 6
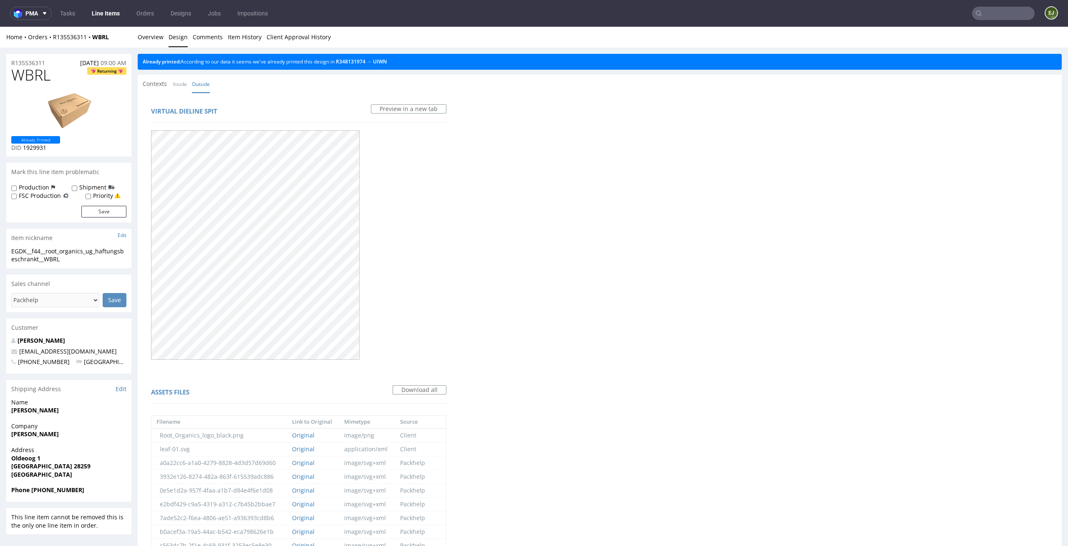
click at [151, 40] on link "Overview" at bounding box center [151, 37] width 26 height 20
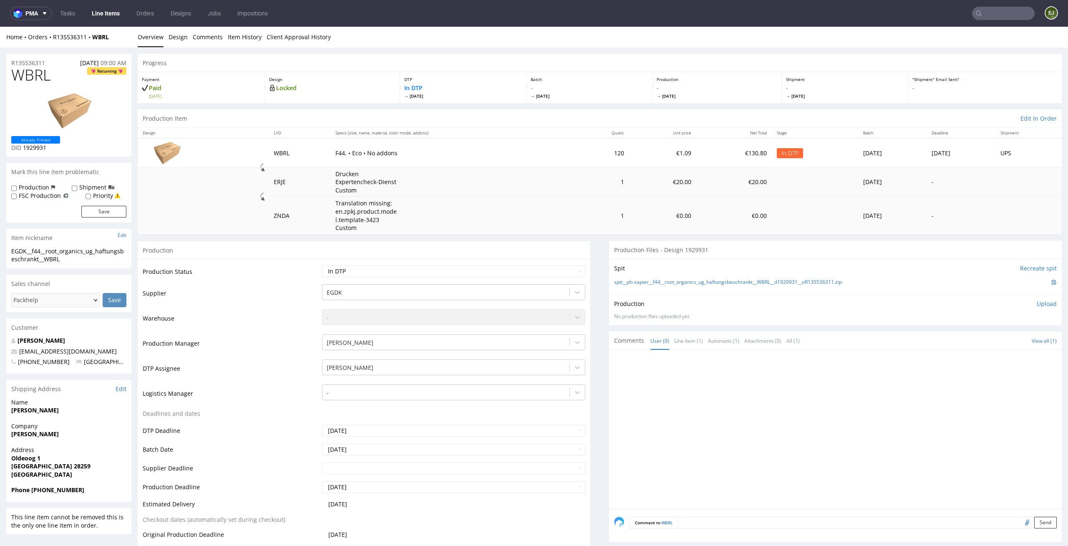
drag, startPoint x: 47, startPoint y: 78, endPoint x: 0, endPoint y: 78, distance: 46.7
copy span "WBR"
drag, startPoint x: 51, startPoint y: 78, endPoint x: 0, endPoint y: 74, distance: 51.5
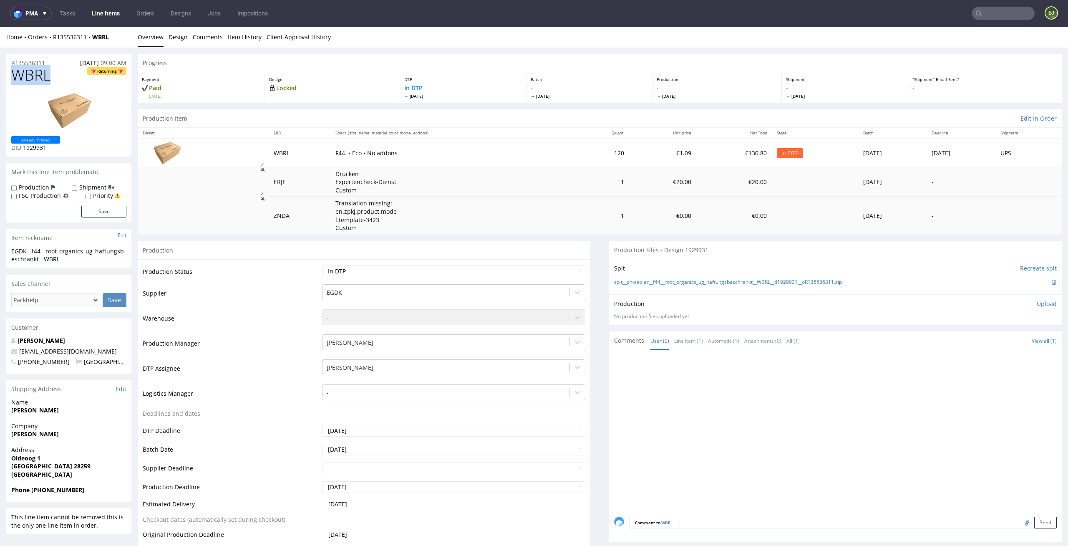
copy span "WBRL"
click at [1037, 305] on p "Upload" at bounding box center [1047, 304] width 20 height 8
click at [985, 340] on div "Add files" at bounding box center [998, 342] width 42 height 13
type input "C:\fakepath\EGDK__f44__root_organics_ug_haftungsbeschrankt__WBRL__d1929931__oR1…"
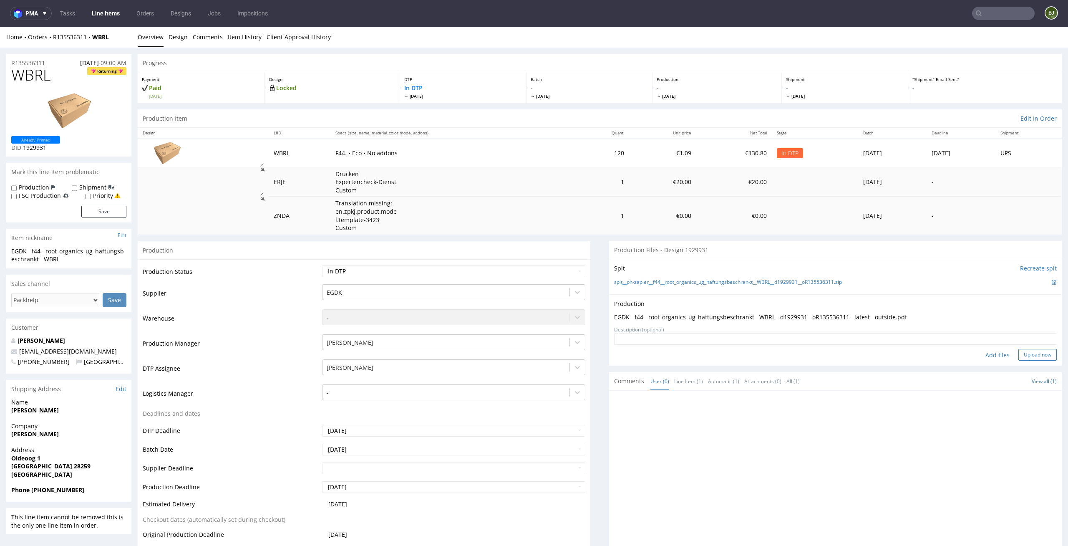
click at [1035, 355] on button "Upload now" at bounding box center [1037, 355] width 38 height 12
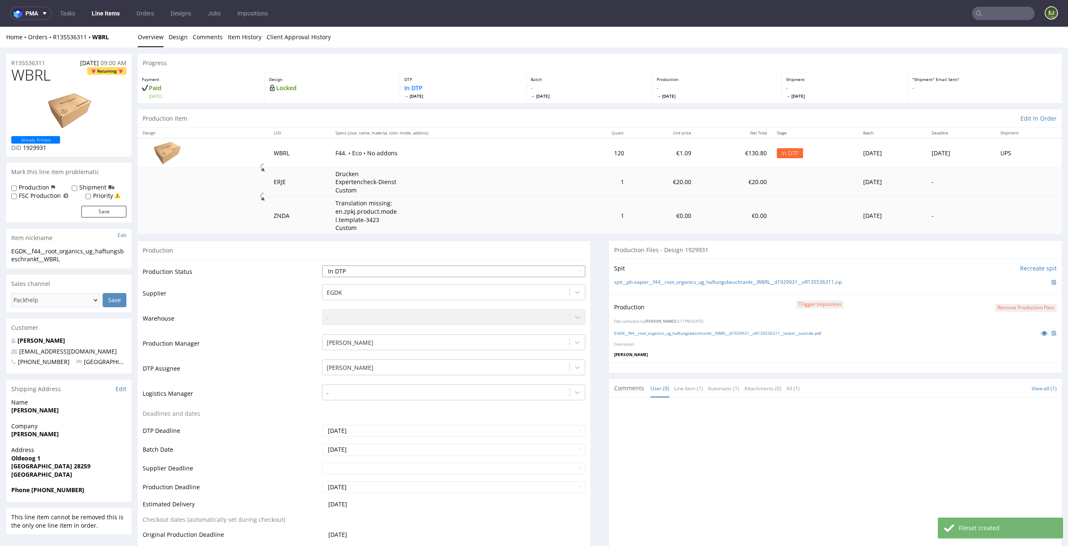
click at [556, 268] on select "Waiting for Artwork Waiting for Diecut Waiting for Mockup Waiting for DTP Waiti…" at bounding box center [454, 271] width 264 height 12
select select "dtp_production_ready"
click at [322, 265] on select "Waiting for Artwork Waiting for Diecut Waiting for Mockup Waiting for DTP Waiti…" at bounding box center [454, 271] width 264 height 12
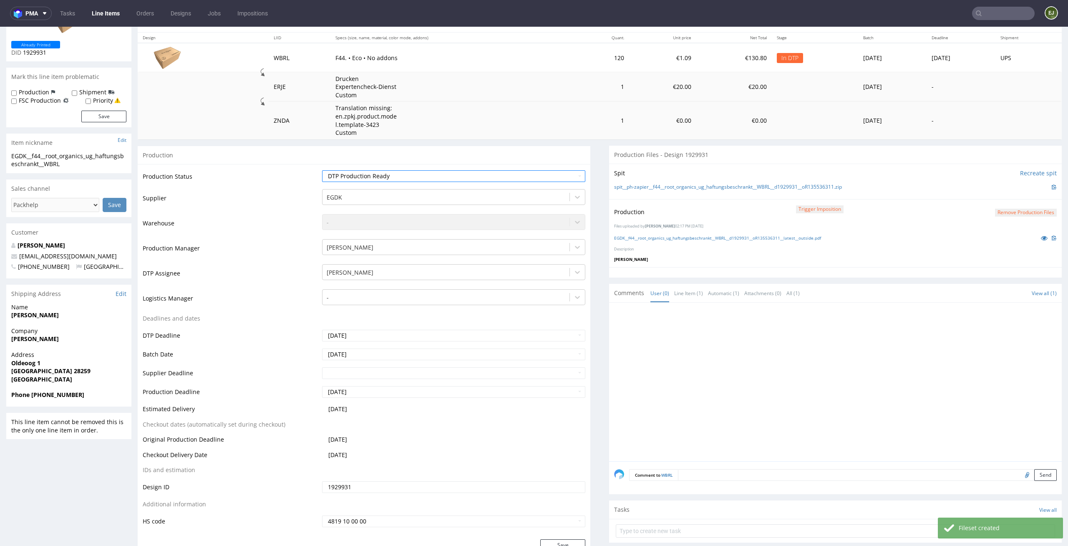
scroll to position [130, 0]
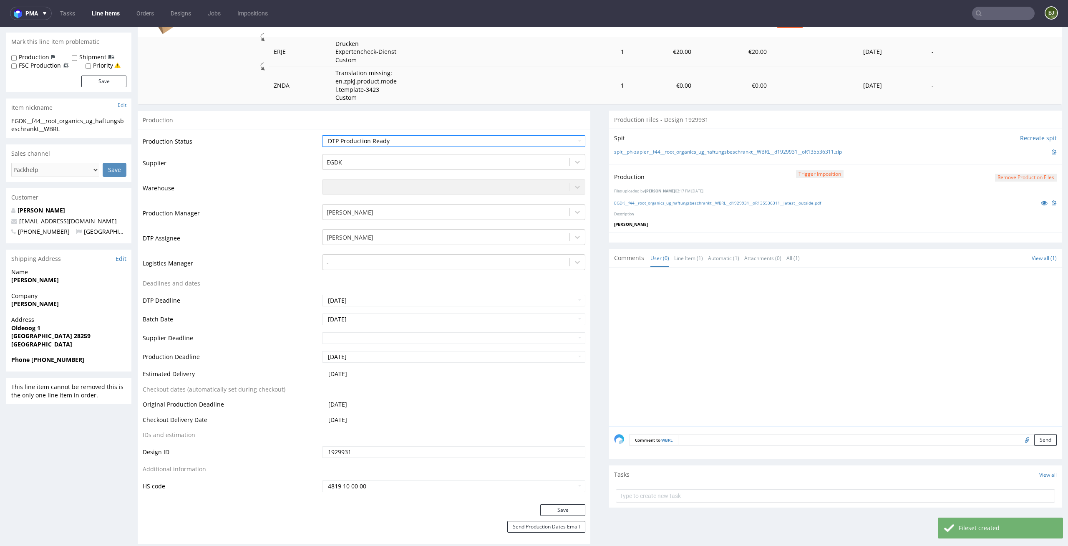
click at [574, 510] on button "Save" at bounding box center [562, 510] width 45 height 12
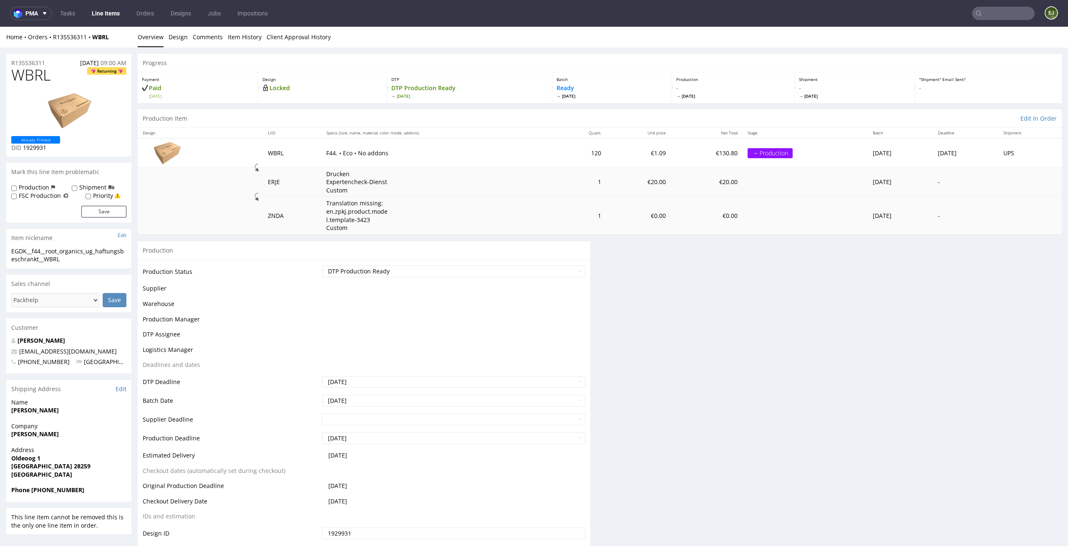
scroll to position [0, 0]
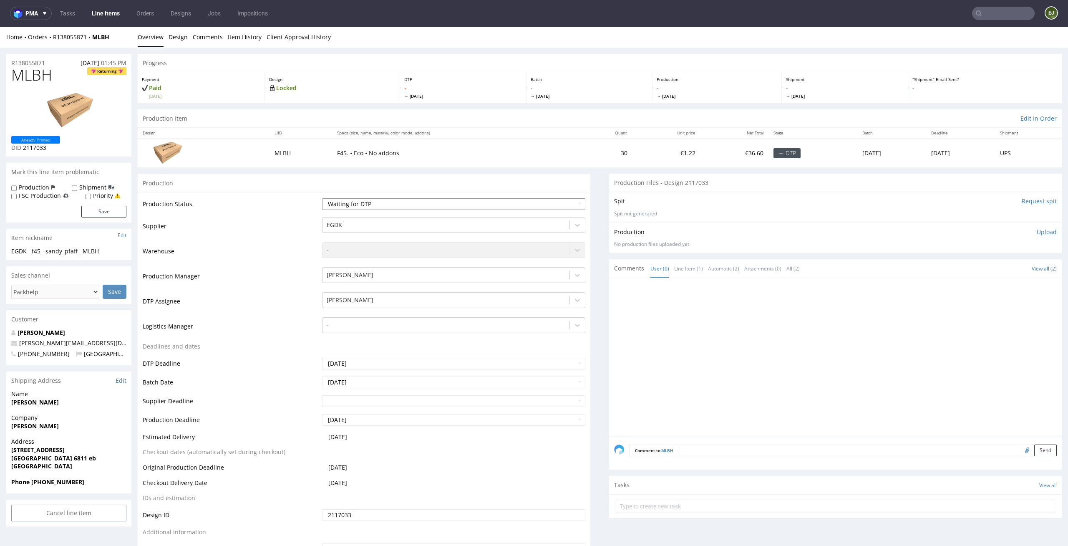
click at [479, 203] on select "Waiting for Artwork Waiting for Diecut Waiting for Mockup Waiting for DTP Waiti…" at bounding box center [454, 204] width 264 height 12
select select "dtp_in_process"
click at [322, 198] on select "Waiting for Artwork Waiting for Diecut Waiting for Mockup Waiting for DTP Waiti…" at bounding box center [454, 204] width 264 height 12
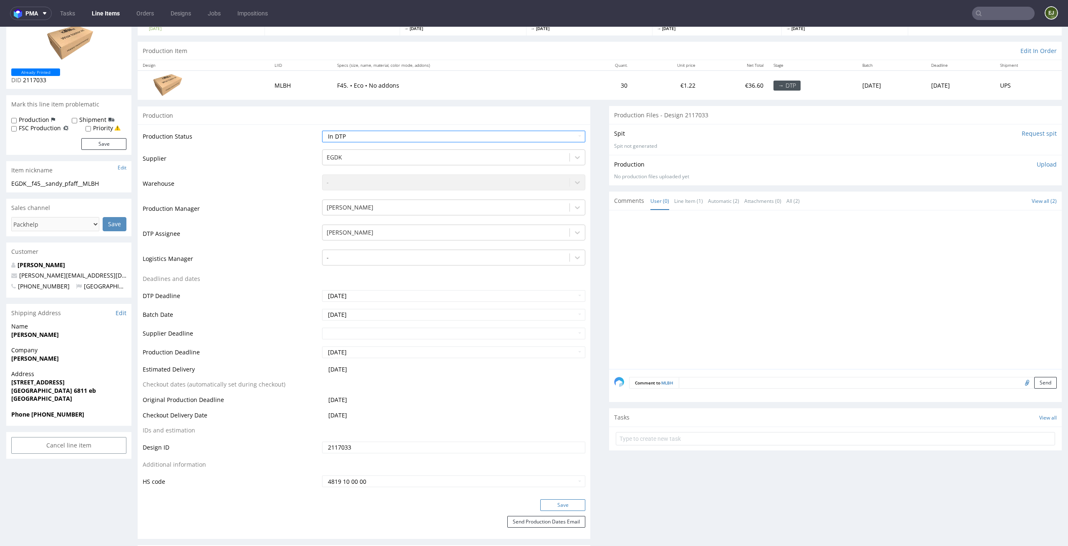
click at [554, 505] on button "Save" at bounding box center [562, 505] width 45 height 12
click at [278, 152] on td "Supplier" at bounding box center [231, 161] width 177 height 25
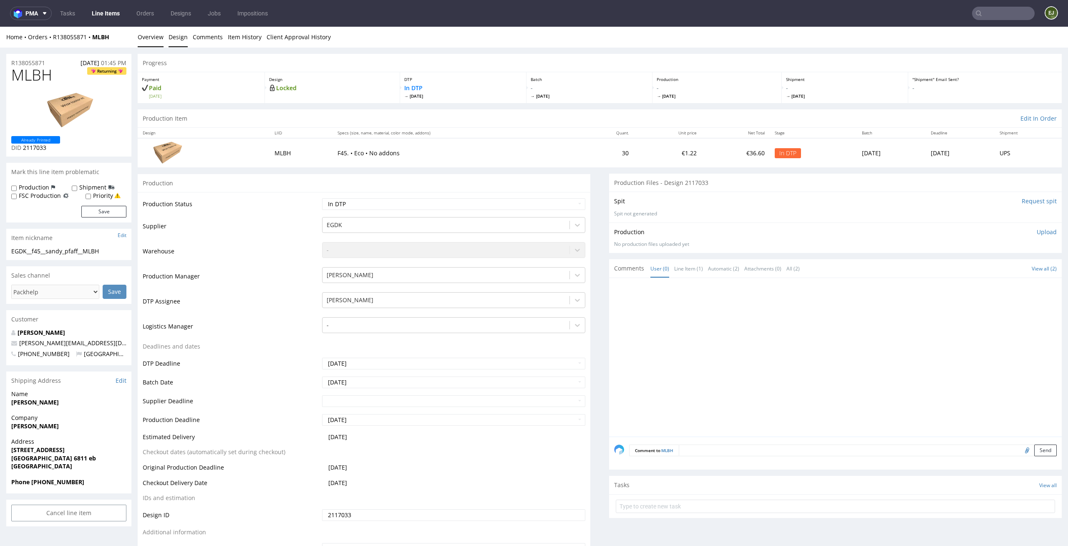
click at [182, 42] on link "Design" at bounding box center [178, 37] width 19 height 20
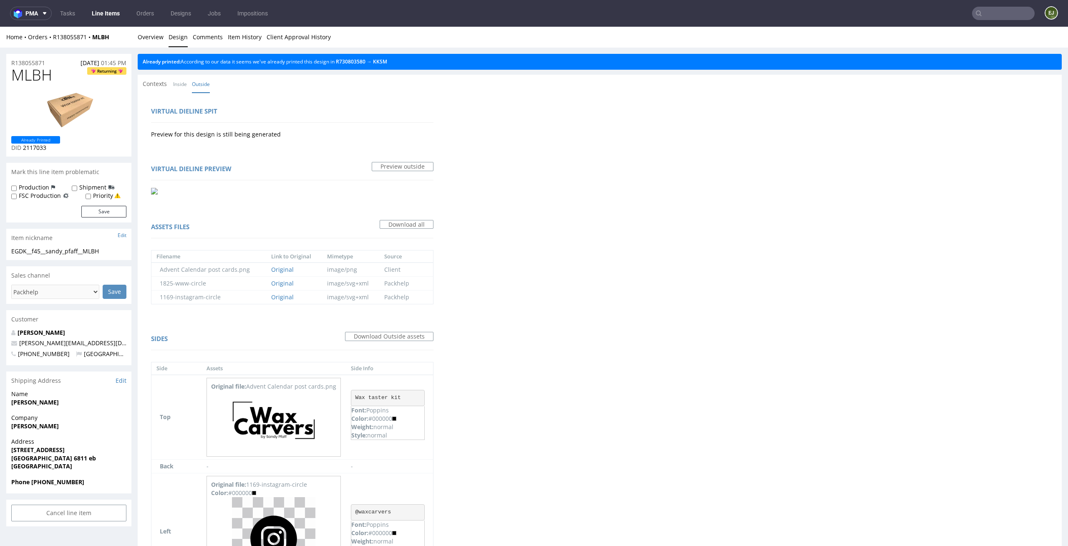
click at [394, 57] on div "Already printed: According to our data it seems we've already printed this desi…" at bounding box center [600, 62] width 924 height 16
click at [387, 60] on link "KKSM" at bounding box center [380, 61] width 14 height 7
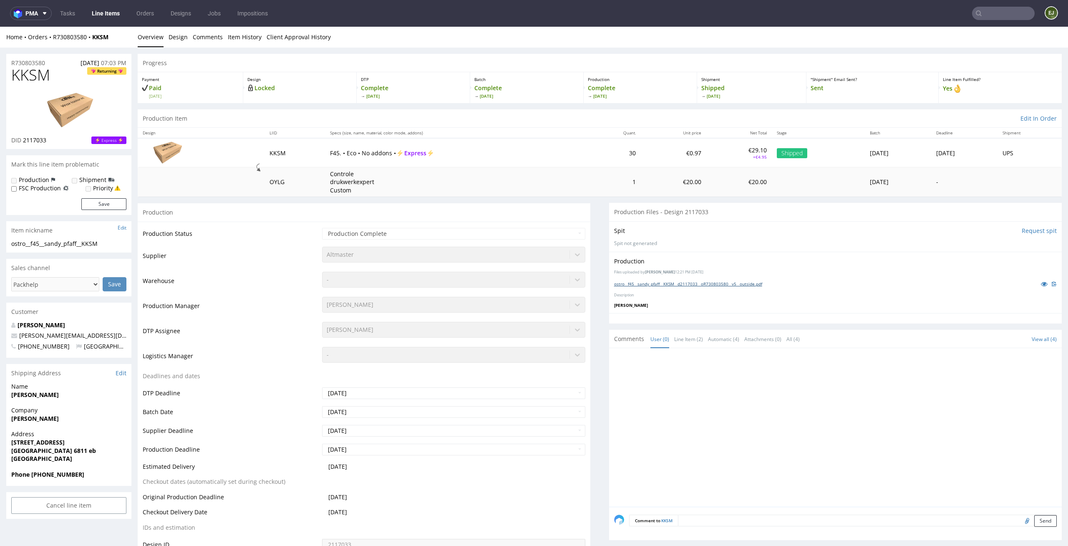
click at [645, 281] on link "ostro__f45__sandy_pfaff__KKSM__d2117033__oR730803580__v5__outside.pdf" at bounding box center [688, 284] width 148 height 6
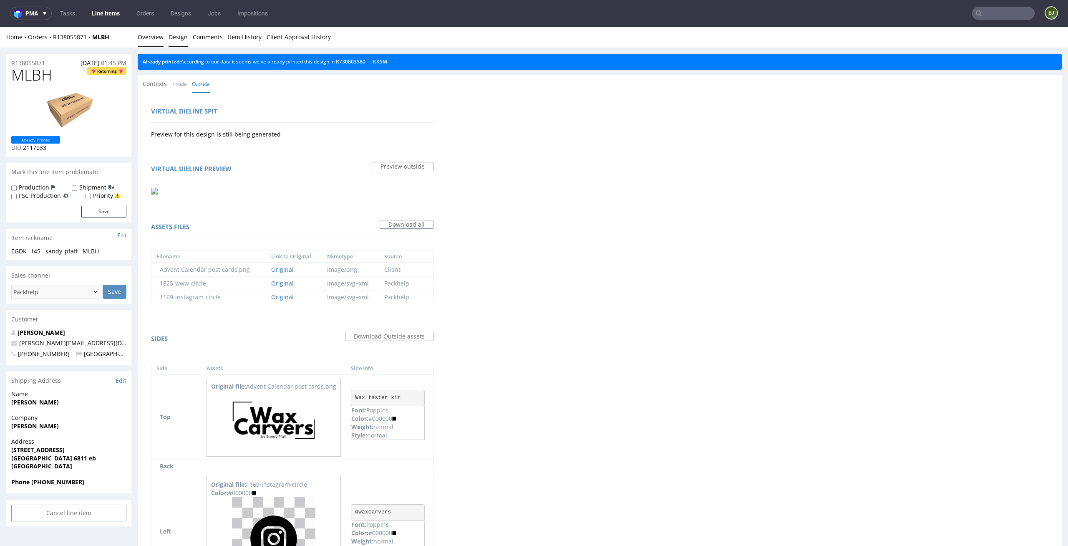
click at [157, 40] on link "Overview" at bounding box center [151, 37] width 26 height 20
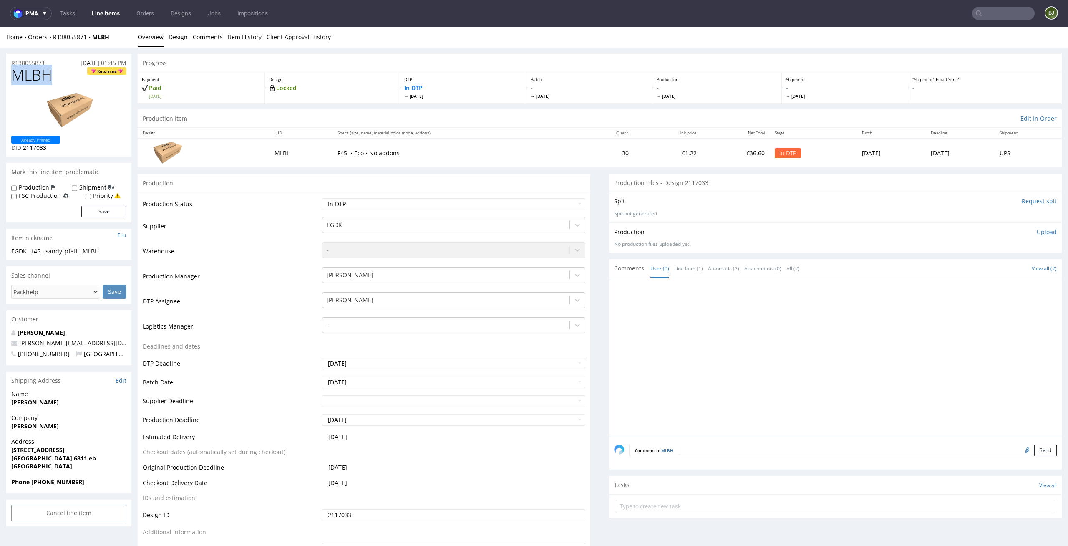
drag, startPoint x: 52, startPoint y: 73, endPoint x: 0, endPoint y: 73, distance: 51.7
copy span "MLBH"
click at [50, 54] on div "R138055871 08.10.2025 01:45 PM" at bounding box center [68, 60] width 125 height 13
drag, startPoint x: 50, startPoint y: 63, endPoint x: 0, endPoint y: 65, distance: 50.5
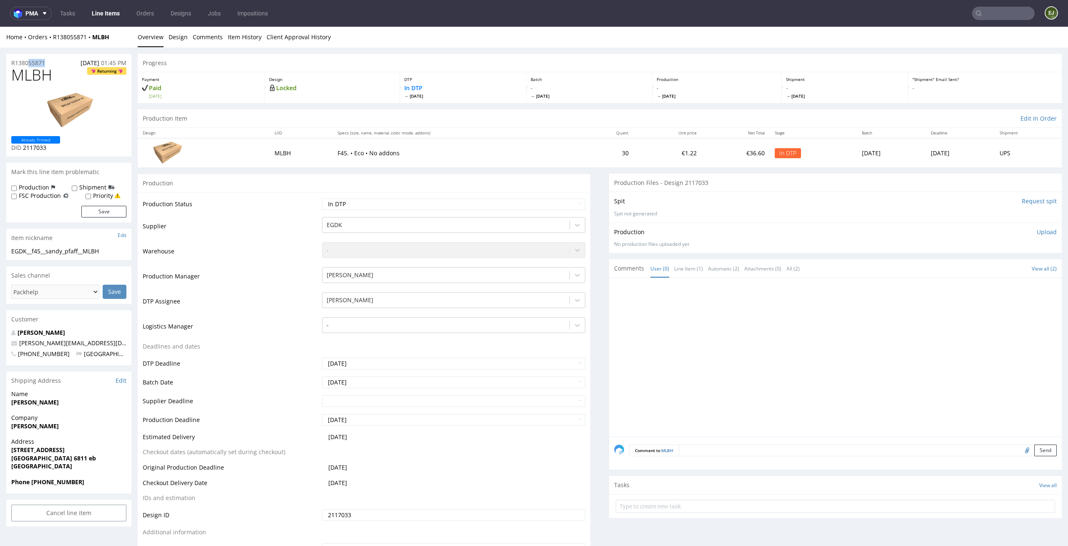
copy p "R138055871"
click at [1040, 226] on div "Production Upload No production files uploaded yet Description (optional) Add f…" at bounding box center [835, 237] width 453 height 30
click at [1037, 232] on p "Upload" at bounding box center [1047, 232] width 20 height 8
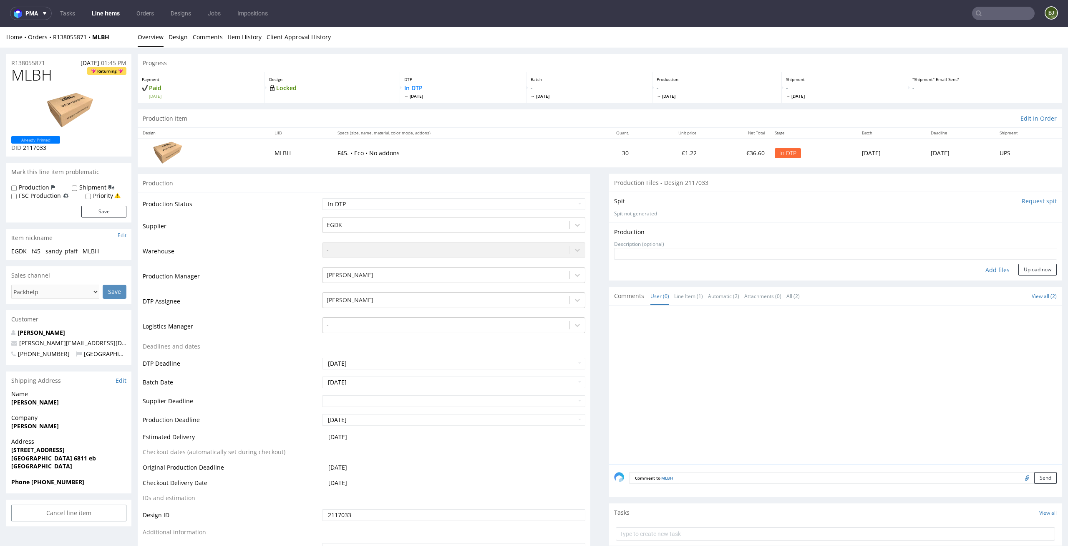
click at [977, 272] on div "Add files" at bounding box center [998, 270] width 42 height 13
type input "C:\fakepath\ostro__f45__sandy_pfaff__MLBH__d2117033__oR138055871__v5__outside.p…"
click at [1027, 279] on button "Upload now" at bounding box center [1037, 283] width 38 height 12
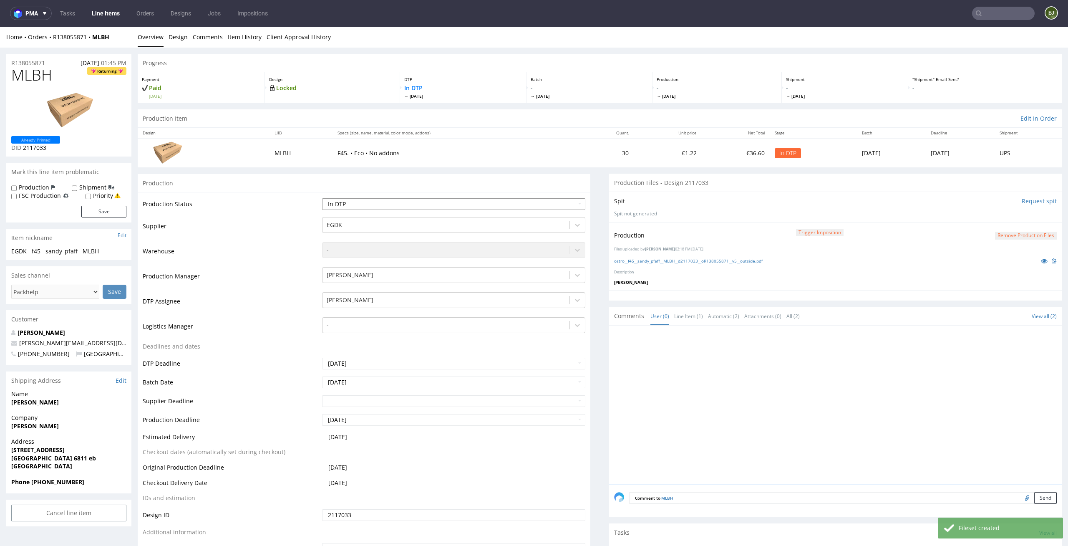
click at [572, 208] on select "Waiting for Artwork Waiting for Diecut Waiting for Mockup Waiting for DTP Waiti…" at bounding box center [454, 204] width 264 height 12
select select "dtp_production_ready"
click at [322, 198] on select "Waiting for Artwork Waiting for Diecut Waiting for Mockup Waiting for DTP Waiti…" at bounding box center [454, 204] width 264 height 12
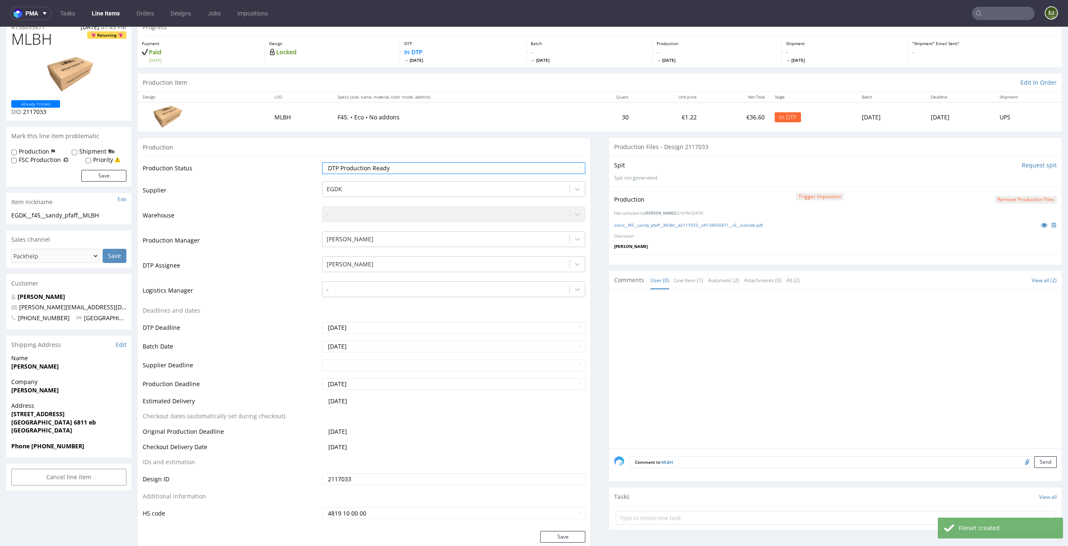
scroll to position [56, 0]
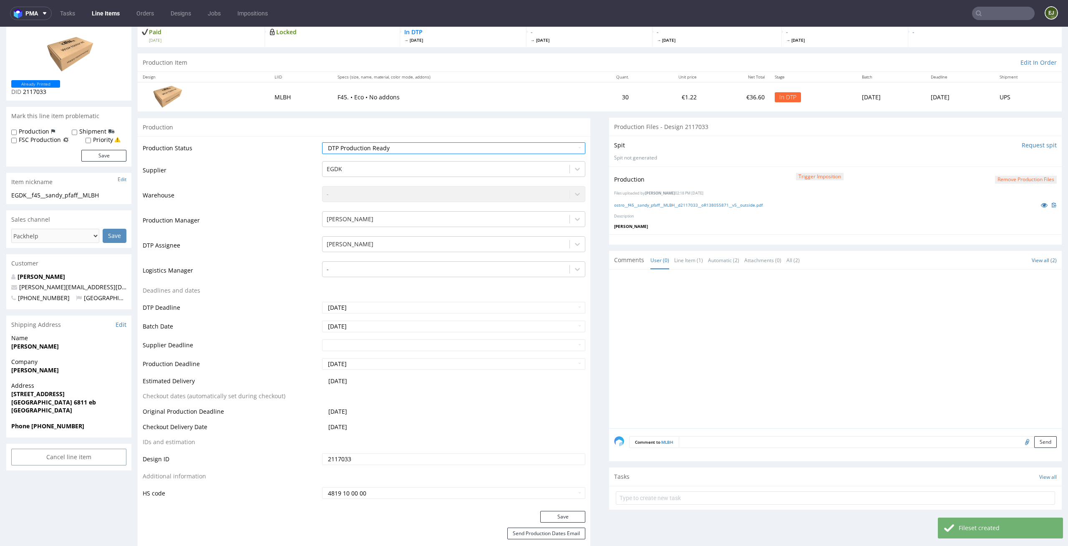
click at [568, 506] on div "Production Status Waiting for Artwork Waiting for Diecut Waiting for Mockup Wai…" at bounding box center [364, 323] width 453 height 375
click at [568, 515] on button "Save" at bounding box center [562, 517] width 45 height 12
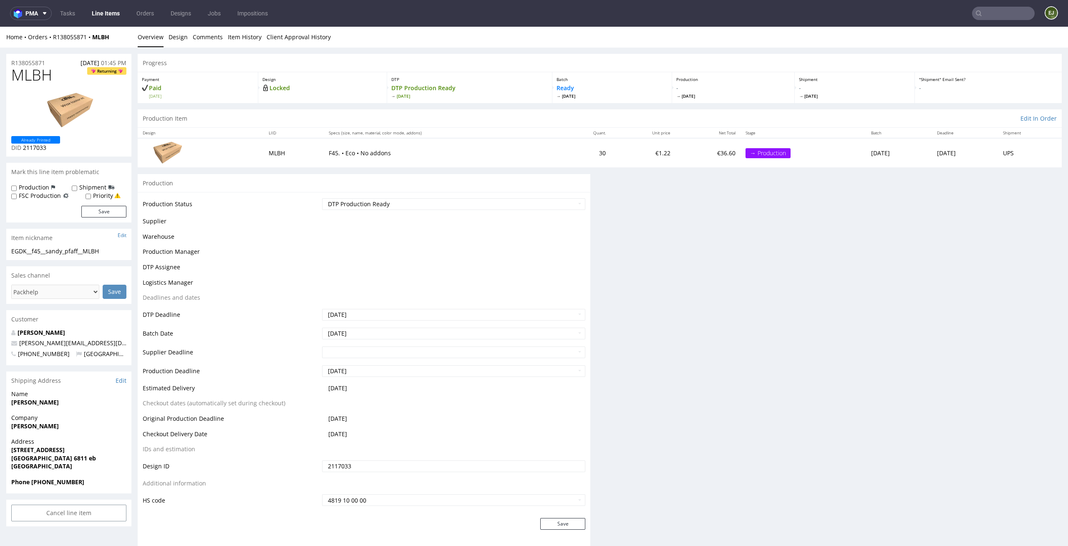
scroll to position [0, 0]
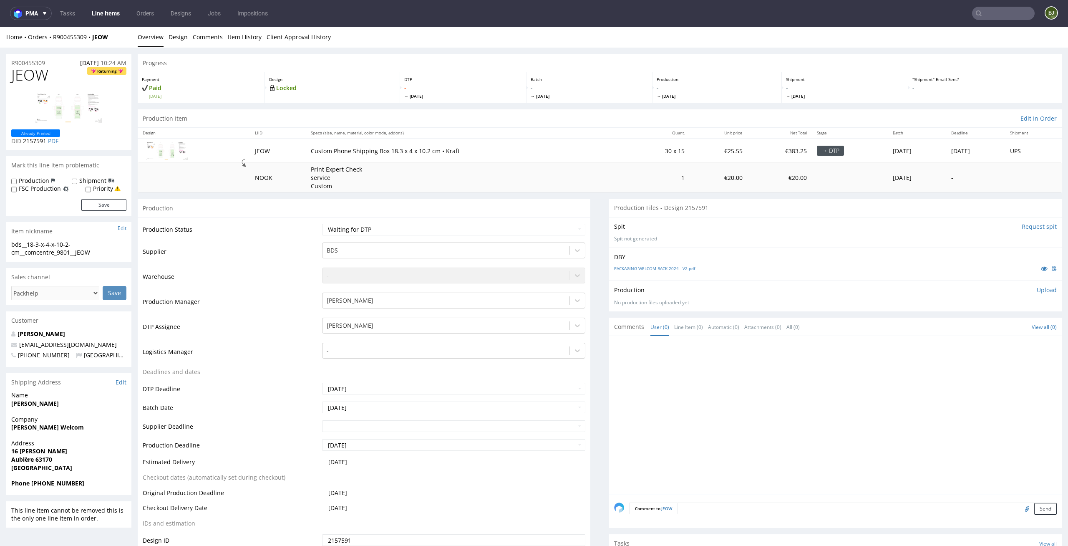
click at [497, 219] on div "Production Status Waiting for Artwork Waiting for Diecut Waiting for Mockup Wai…" at bounding box center [364, 404] width 453 height 375
click at [498, 225] on select "Waiting for Artwork Waiting for Diecut Waiting for Mockup Waiting for DTP Waiti…" at bounding box center [454, 230] width 264 height 12
select select "dtp_in_process"
click at [322, 224] on select "Waiting for Artwork Waiting for Diecut Waiting for Mockup Waiting for DTP Waiti…" at bounding box center [454, 230] width 264 height 12
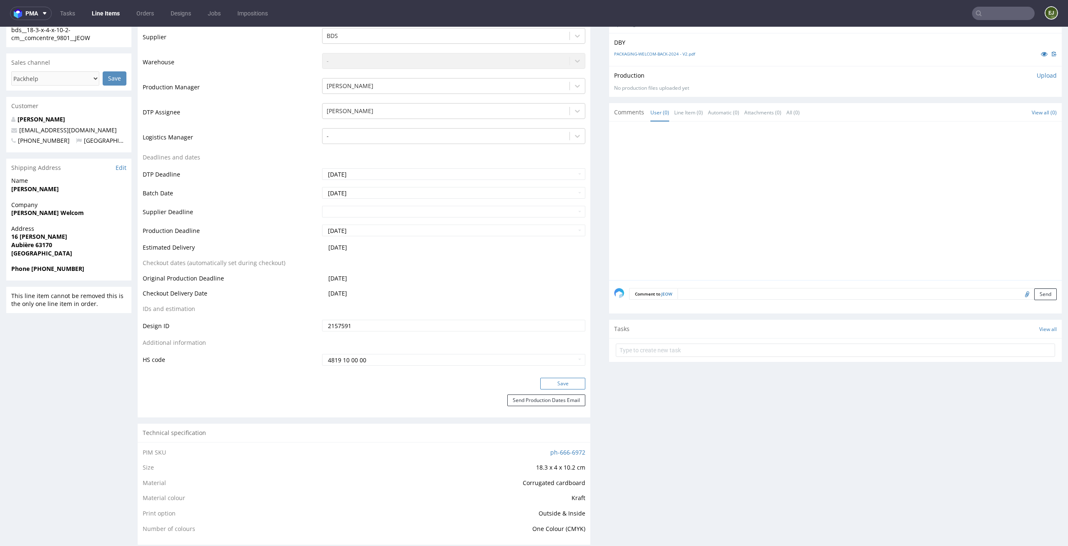
click at [569, 382] on button "Save" at bounding box center [562, 384] width 45 height 12
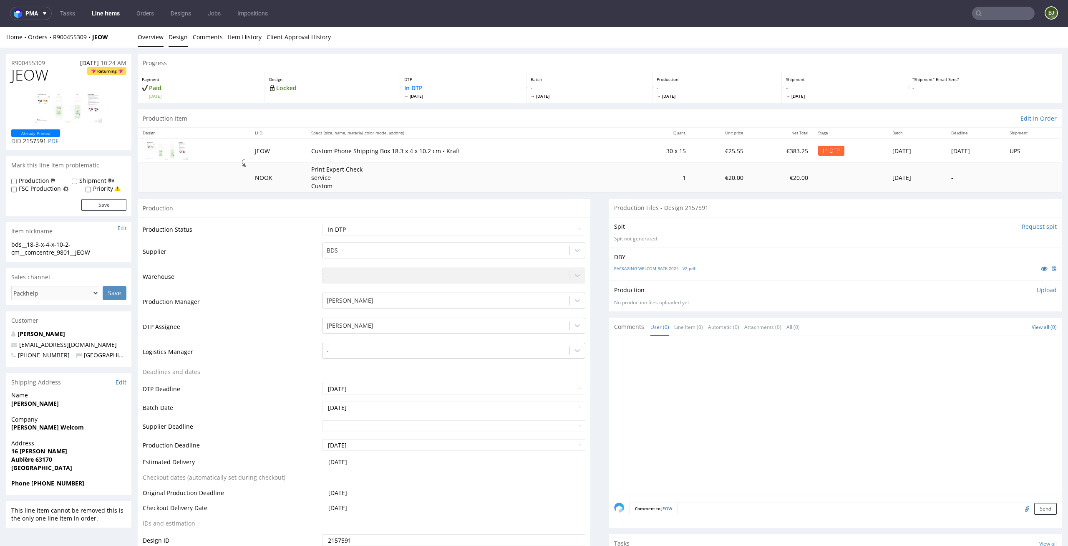
click at [179, 43] on link "Design" at bounding box center [178, 37] width 19 height 20
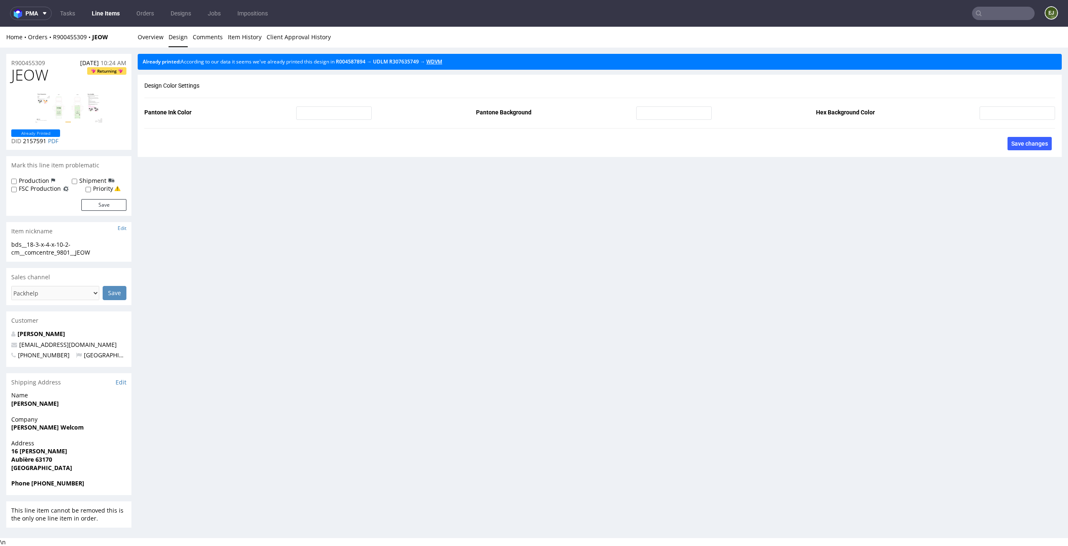
click at [442, 63] on link "WDVM" at bounding box center [434, 61] width 16 height 7
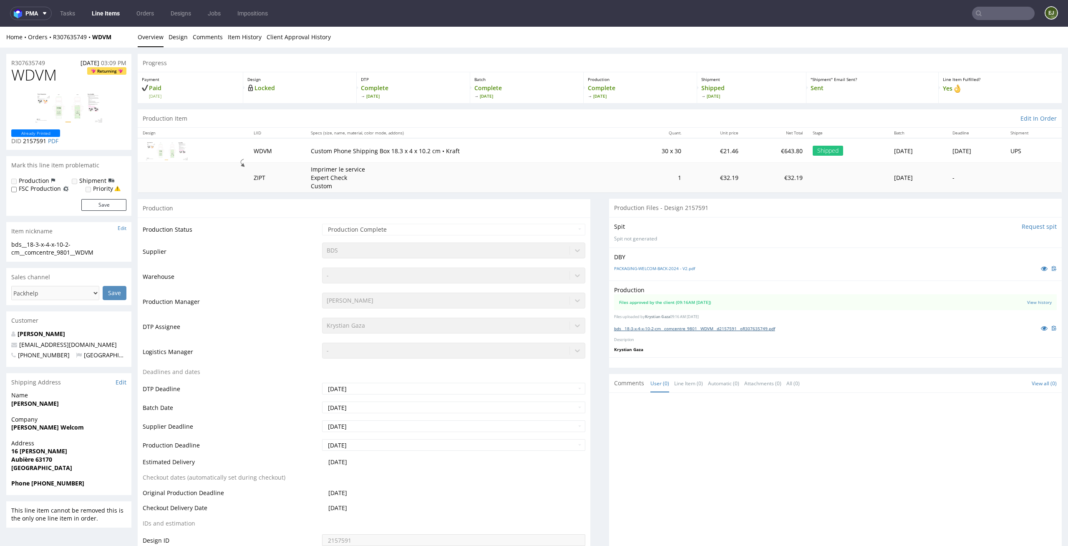
click at [754, 330] on link "bds__18-3-x-4-x-10-2-cm__comcentre_9801__WDVM__d2157591__oR307635749.pdf" at bounding box center [694, 328] width 161 height 6
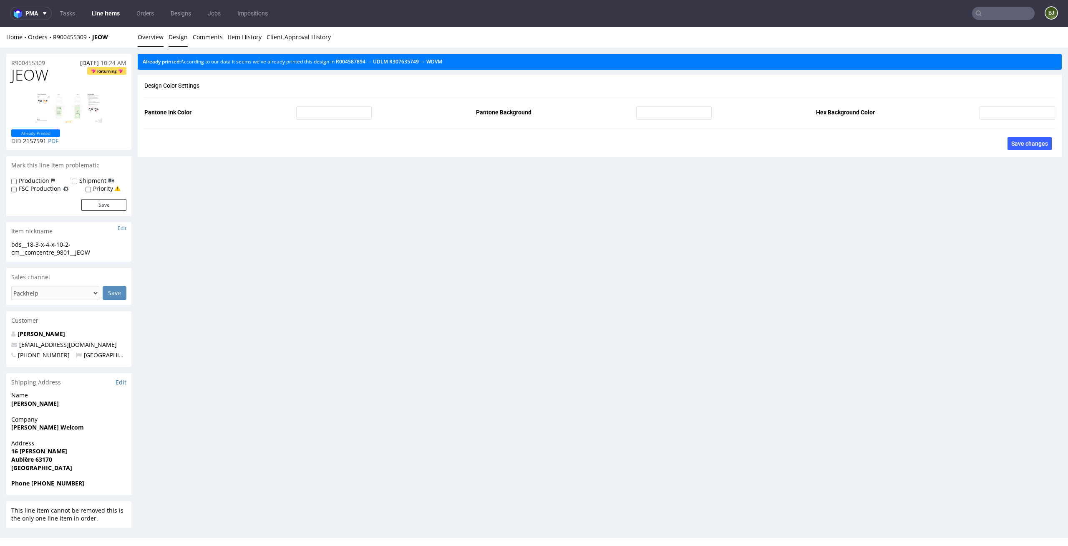
click at [156, 39] on link "Overview" at bounding box center [151, 37] width 26 height 20
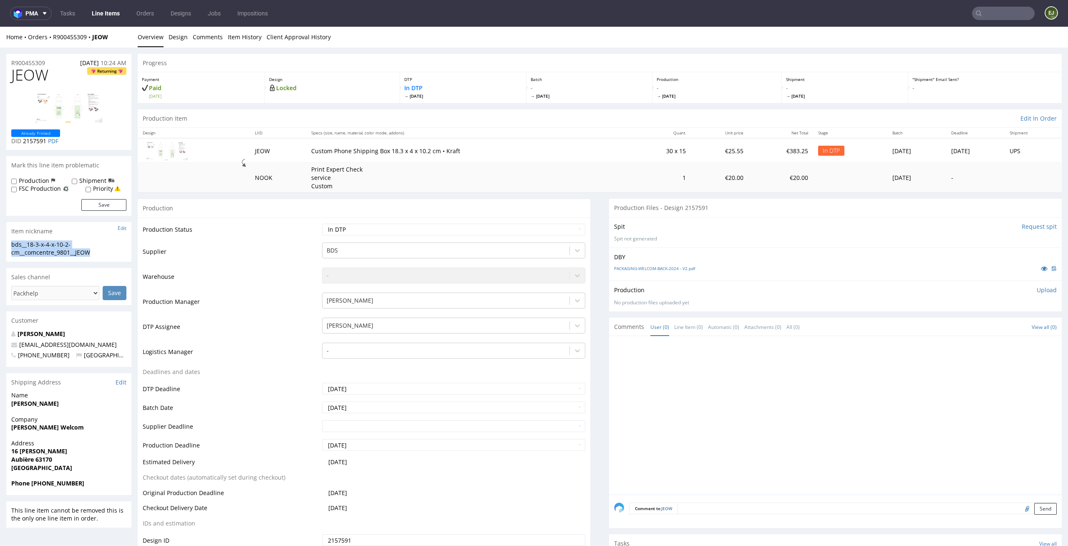
drag, startPoint x: 103, startPoint y: 251, endPoint x: 0, endPoint y: 241, distance: 103.1
copy div "bds__18-3-x-4-x-10-2-cm__comcentre_9801__JEOW"
drag, startPoint x: 46, startPoint y: 140, endPoint x: 24, endPoint y: 140, distance: 22.1
click at [24, 140] on p "DID 2157591 PDF" at bounding box center [35, 141] width 49 height 8
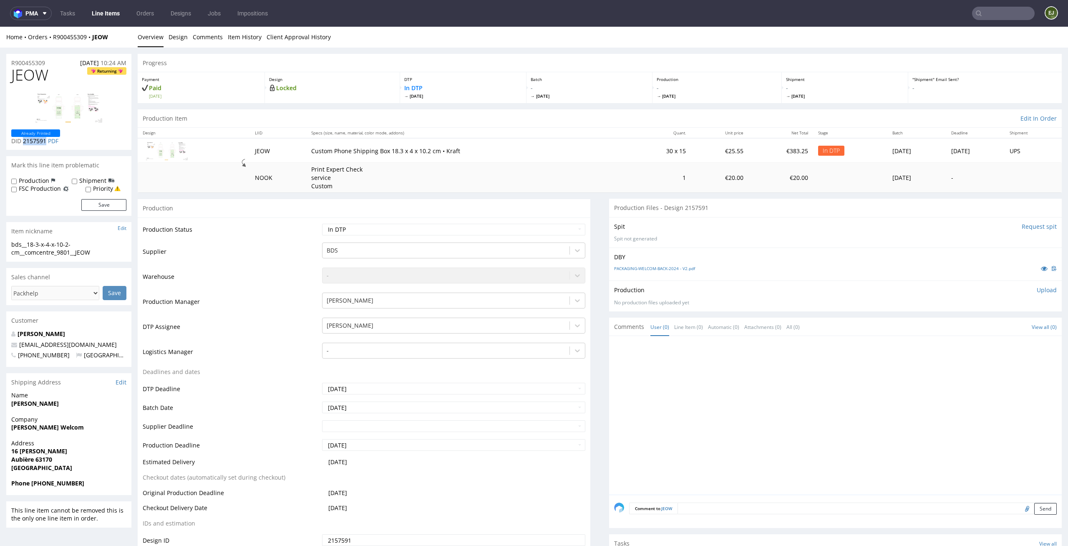
copy span "2157591"
drag, startPoint x: 51, startPoint y: 59, endPoint x: 0, endPoint y: 60, distance: 50.9
copy p "R900455309"
click at [1037, 293] on p "Upload" at bounding box center [1047, 290] width 20 height 8
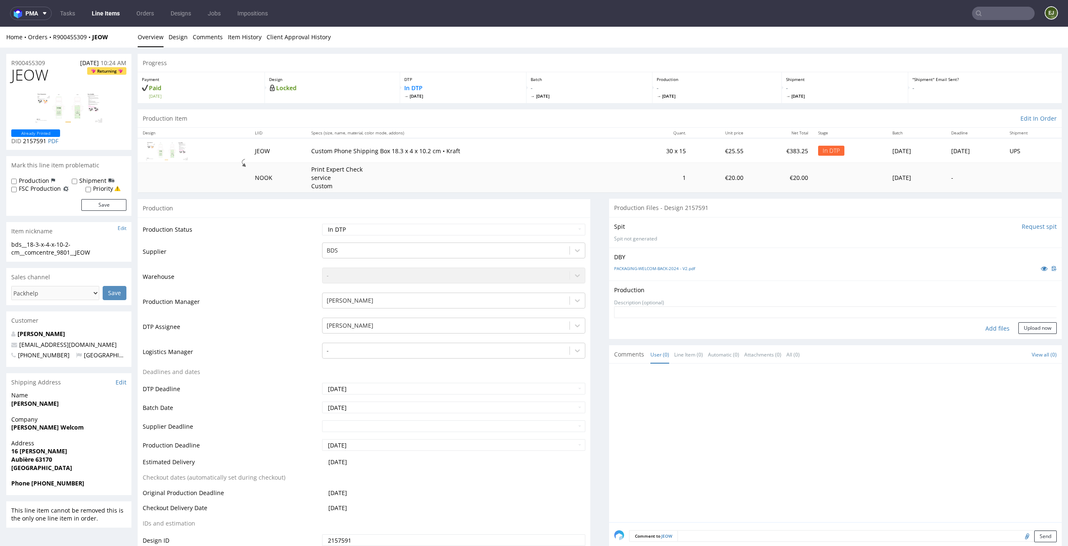
click at [995, 320] on form "Add files Upload now" at bounding box center [835, 320] width 443 height 28
click at [989, 325] on div "Add files" at bounding box center [998, 328] width 42 height 13
type input "C:\fakepath\bds__18-3-x-4-x-10-2-cm__comcentre_9801__JEOW__d2157591__oR90045530…"
click at [1030, 347] on div "Production Upload bds__18-3-x-4-x-10-2-cm__comcentre_9801__JEOW__d2157591__oR90…" at bounding box center [835, 315] width 453 height 71
click at [1034, 338] on button "Upload now" at bounding box center [1037, 341] width 38 height 12
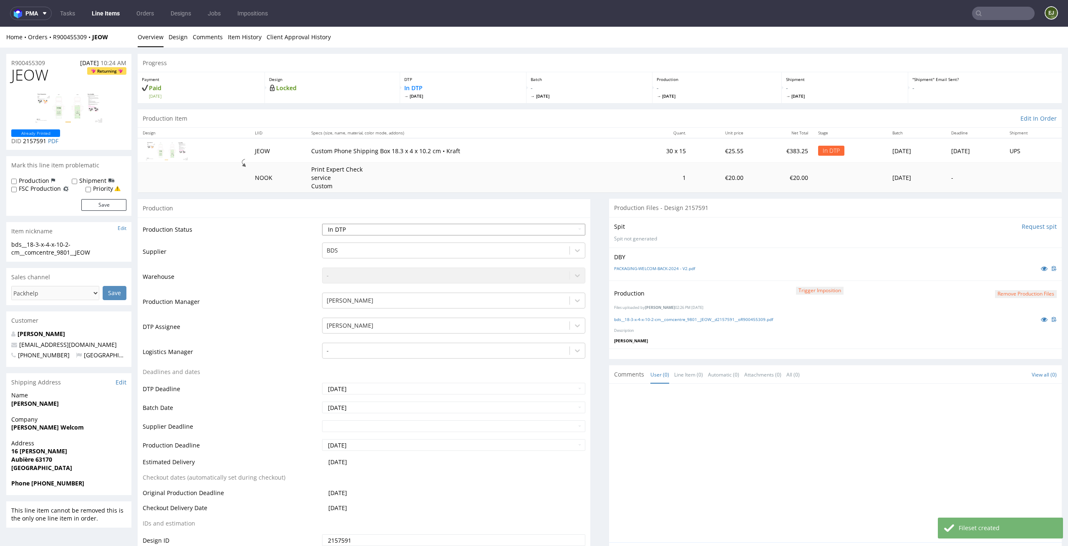
click at [569, 235] on select "Waiting for Artwork Waiting for Diecut Waiting for Mockup Waiting for DTP Waiti…" at bounding box center [454, 230] width 264 height 12
select select "dtp_production_ready"
click at [322, 224] on select "Waiting for Artwork Waiting for Diecut Waiting for Mockup Waiting for DTP Waiti…" at bounding box center [454, 230] width 264 height 12
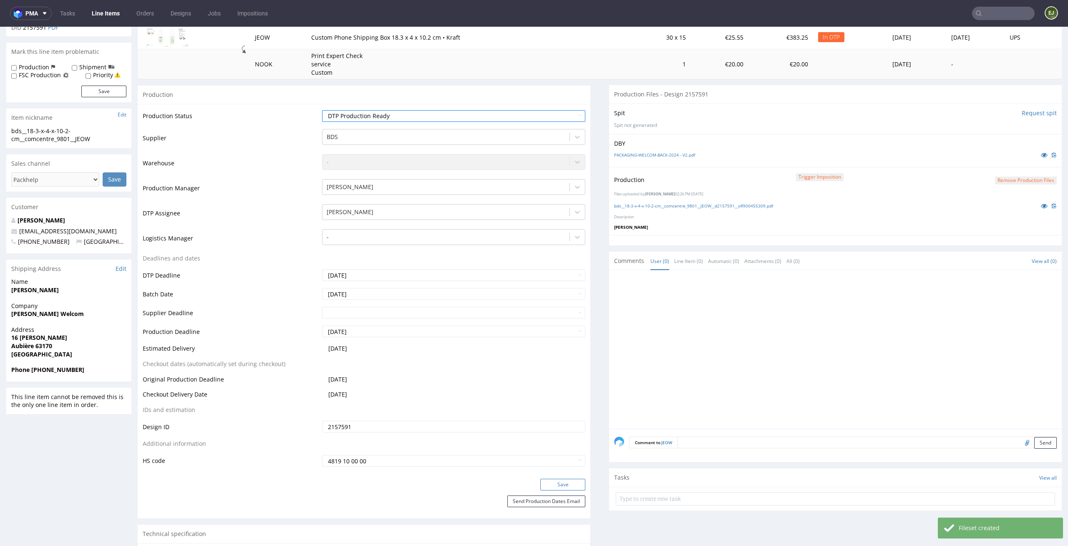
click at [546, 484] on button "Save" at bounding box center [562, 484] width 45 height 12
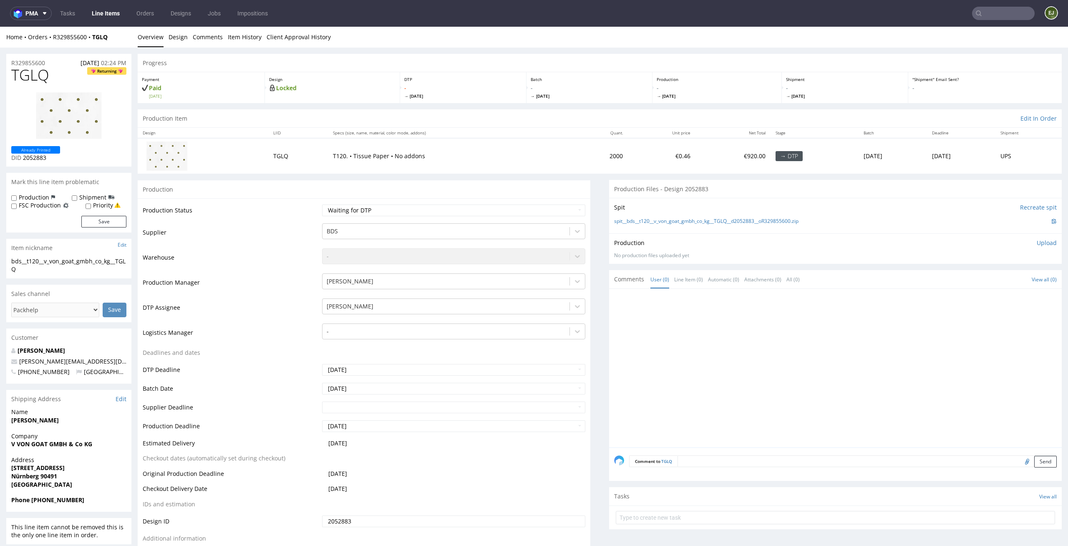
click at [449, 217] on td "Waiting for Artwork Waiting for Diecut Waiting for Mockup Waiting for DTP Waiti…" at bounding box center [453, 213] width 266 height 19
click at [453, 209] on select "Waiting for Artwork Waiting for Diecut Waiting for Mockup Waiting for DTP Waiti…" at bounding box center [454, 210] width 264 height 12
select select "dtp_in_process"
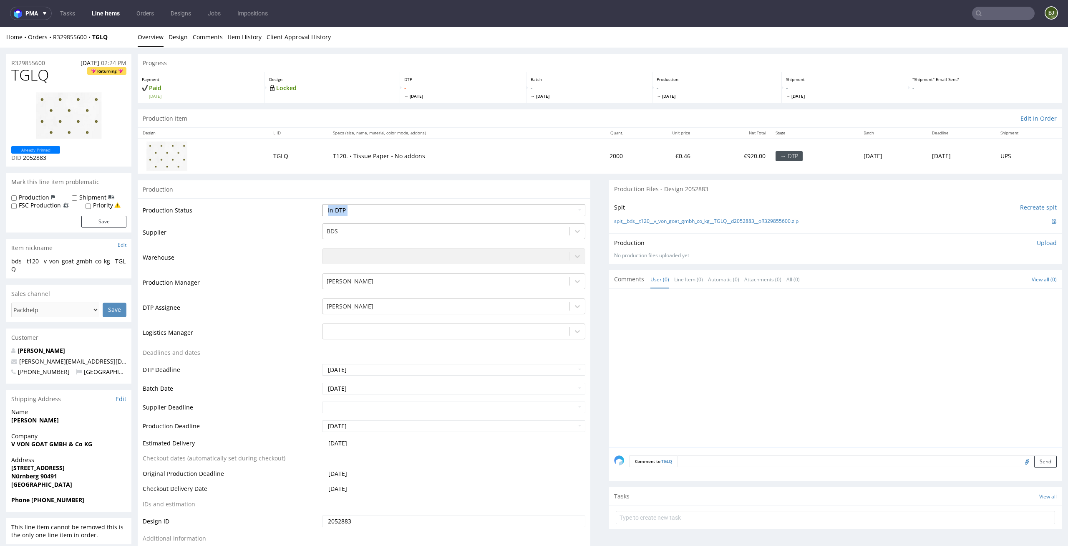
click at [322, 204] on select "Waiting for Artwork Waiting for Diecut Waiting for Mockup Waiting for DTP Waiti…" at bounding box center [454, 210] width 264 height 12
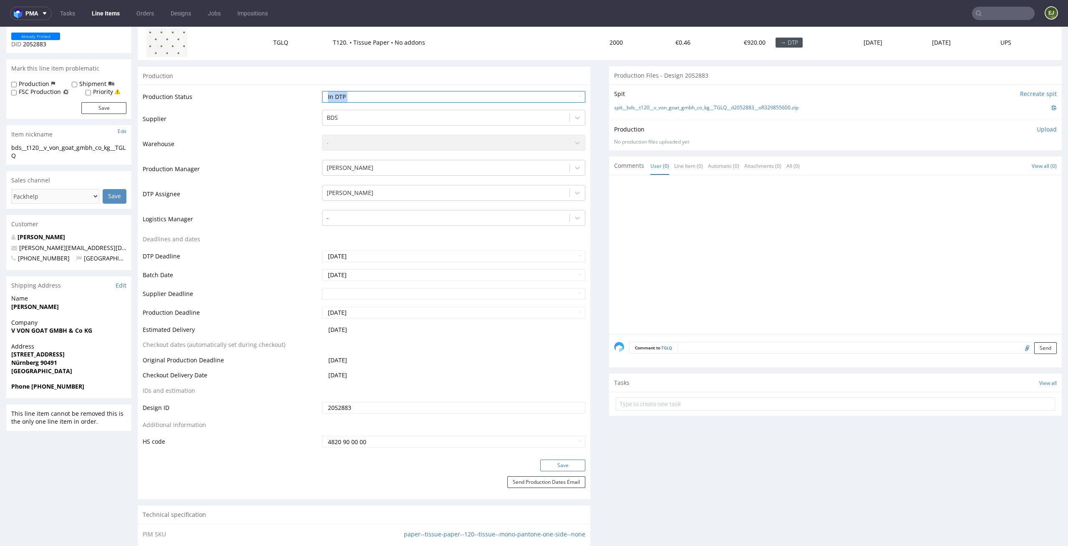
click at [569, 464] on button "Save" at bounding box center [562, 465] width 45 height 12
click at [657, 103] on div "spit__bds__t120__v_von_goat_gmbh_co_kg__TGLQ__d2052883__oR329855600.zip" at bounding box center [835, 107] width 443 height 9
click at [657, 108] on link "spit__bds__t120__v_von_goat_gmbh_co_kg__TGLQ__d2052883__oR329855600.zip" at bounding box center [706, 107] width 184 height 7
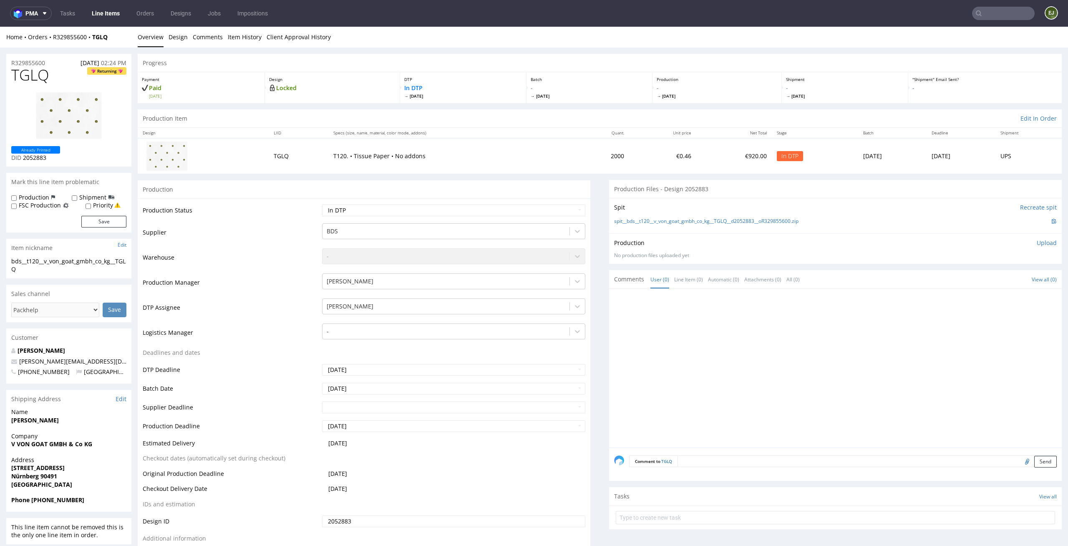
click at [166, 32] on div "Home Orders R329855600 TGLQ Overview Design Comments Item History Client Approv…" at bounding box center [534, 37] width 1068 height 21
click at [169, 36] on link "Design" at bounding box center [178, 37] width 19 height 20
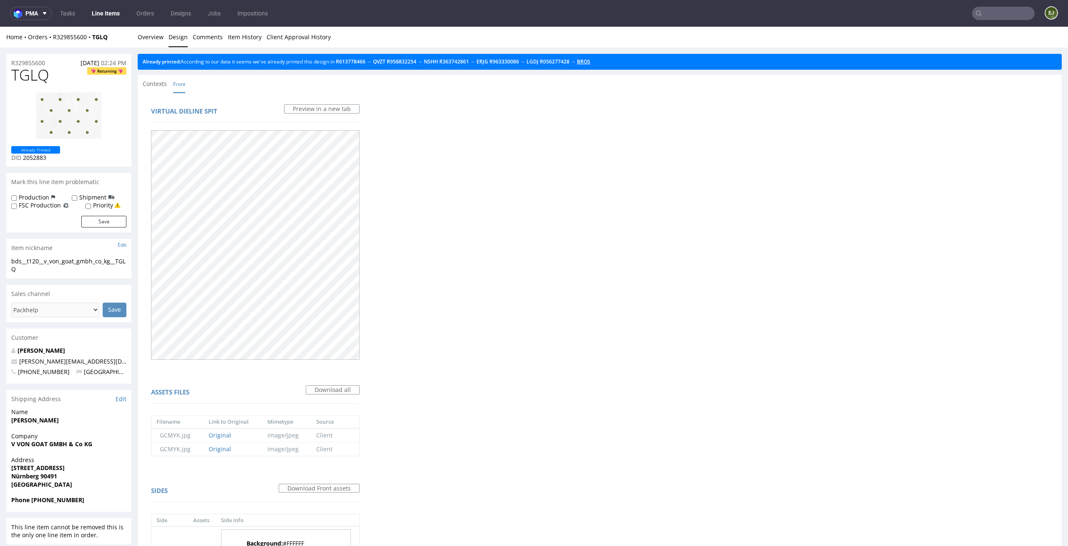
click at [590, 64] on link "BROS" at bounding box center [583, 61] width 13 height 7
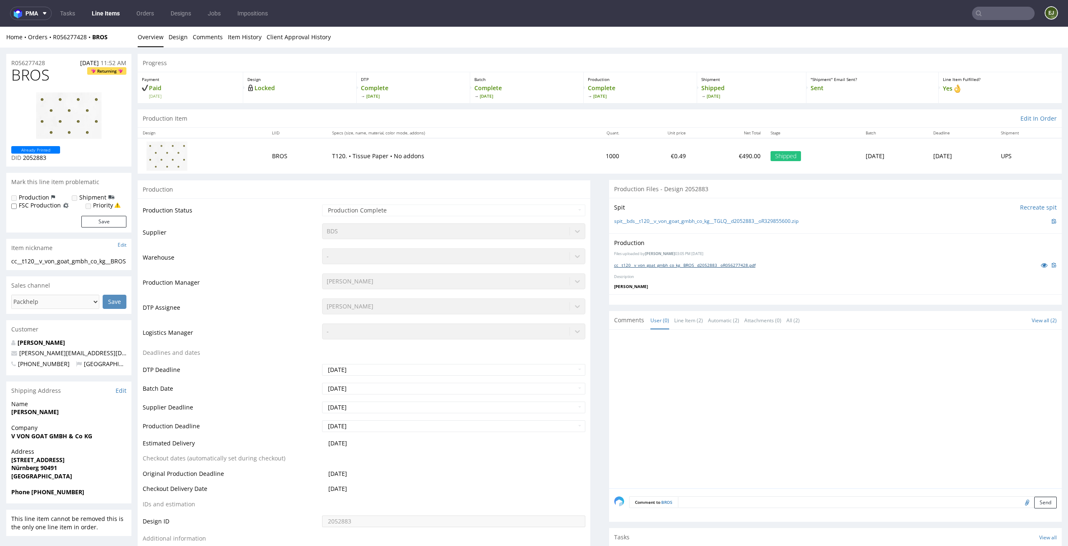
click at [668, 263] on link "cc__t120__v_von_goat_gmbh_co_kg__BROS__d2052883__oR056277428.pdf" at bounding box center [684, 265] width 141 height 6
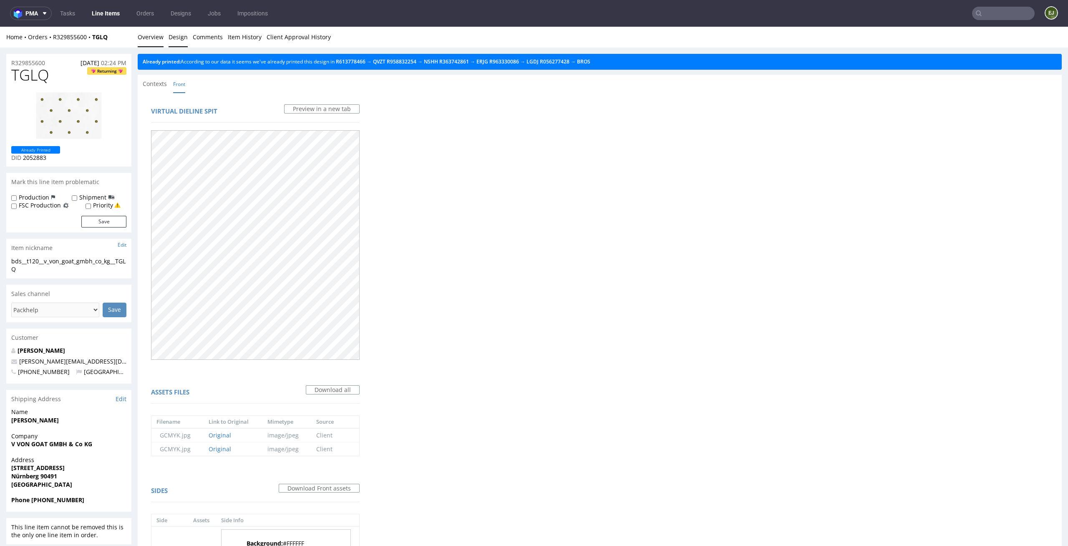
click at [155, 35] on link "Overview" at bounding box center [151, 37] width 26 height 20
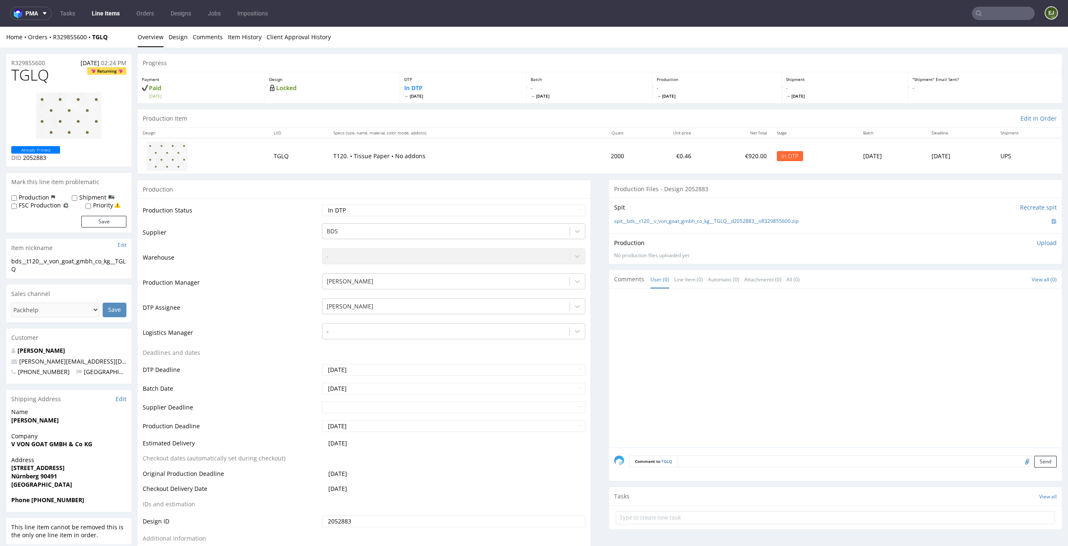
drag, startPoint x: 55, startPoint y: 68, endPoint x: 0, endPoint y: 72, distance: 55.2
copy span "TGLQ"
click at [1039, 244] on p "Upload" at bounding box center [1047, 243] width 20 height 8
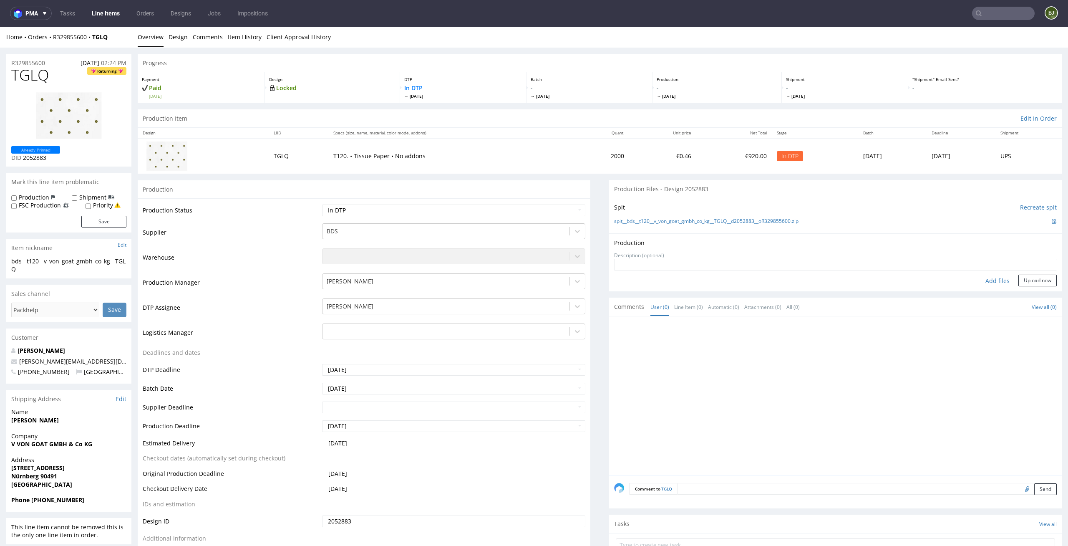
click at [990, 274] on form "Add files Upload now" at bounding box center [835, 273] width 443 height 28
click at [989, 277] on div "Add files" at bounding box center [998, 280] width 42 height 13
type input "C:\fakepath\bds__t120__v_von_goat_gmbh_co_kg__TGLQ__d2052883__oR329855600__late…"
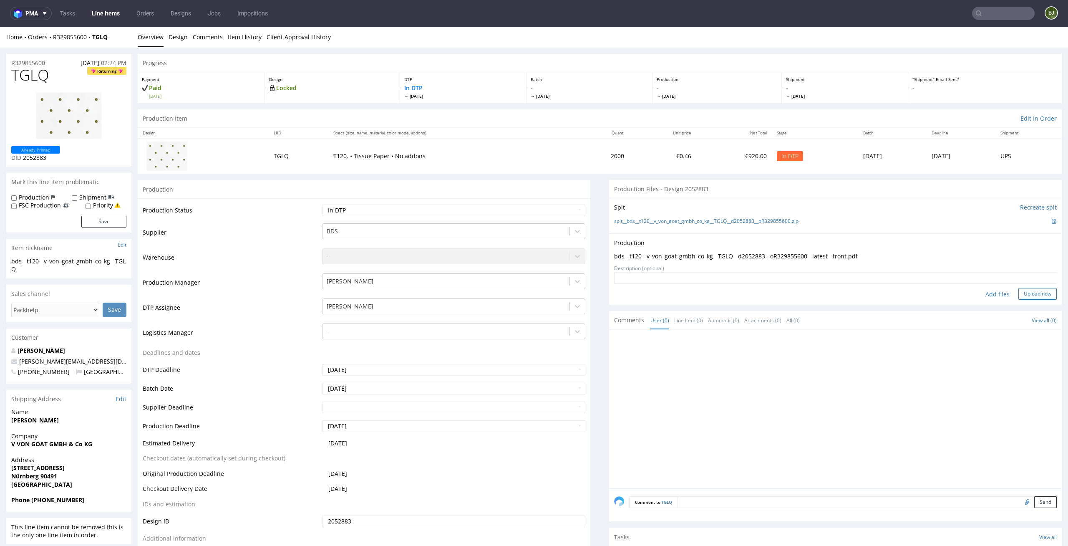
click at [1025, 295] on button "Upload now" at bounding box center [1037, 294] width 38 height 12
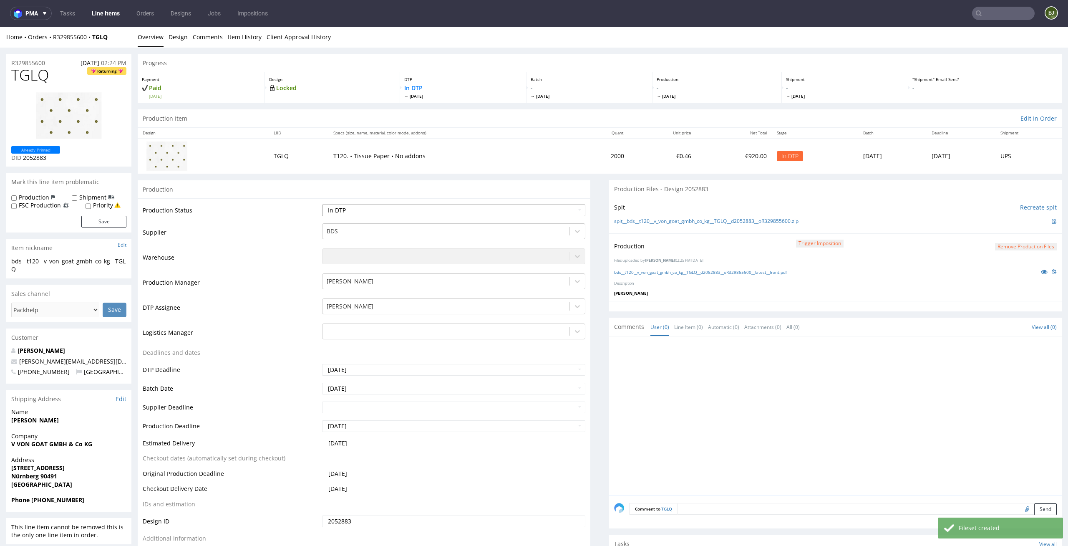
click at [496, 212] on select "Waiting for Artwork Waiting for Diecut Waiting for Mockup Waiting for DTP Waiti…" at bounding box center [454, 210] width 264 height 12
select select "dtp_production_ready"
click at [322, 204] on select "Waiting for Artwork Waiting for Diecut Waiting for Mockup Waiting for DTP Waiti…" at bounding box center [454, 210] width 264 height 12
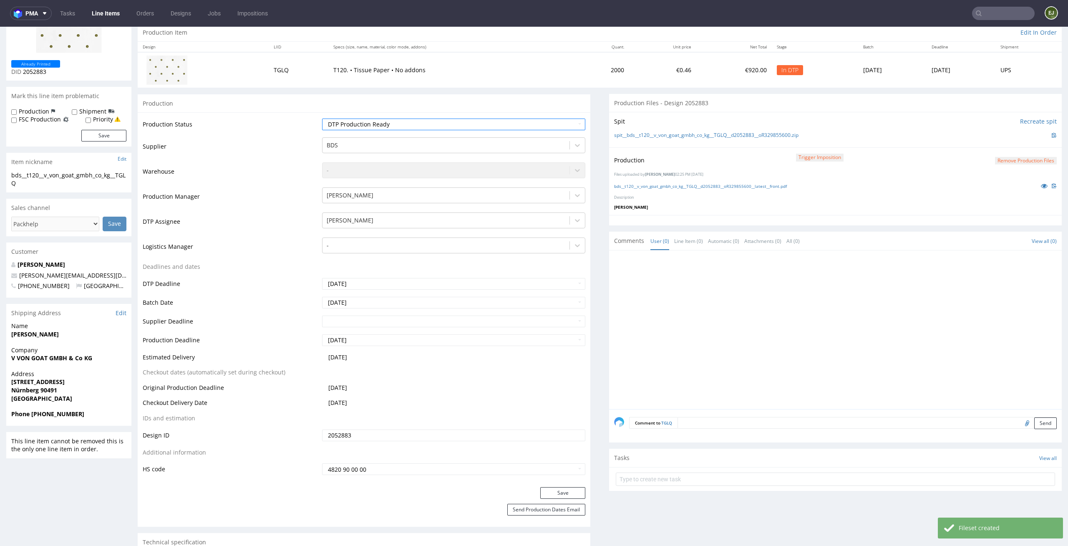
click at [560, 501] on div "Save" at bounding box center [364, 495] width 453 height 17
click at [562, 494] on button "Save" at bounding box center [562, 493] width 45 height 12
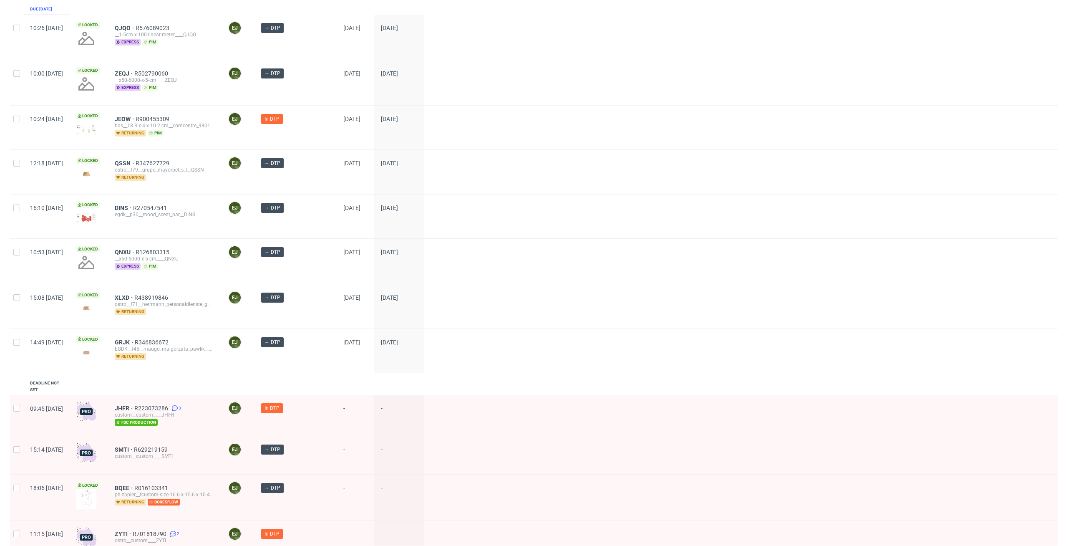
scroll to position [194, 0]
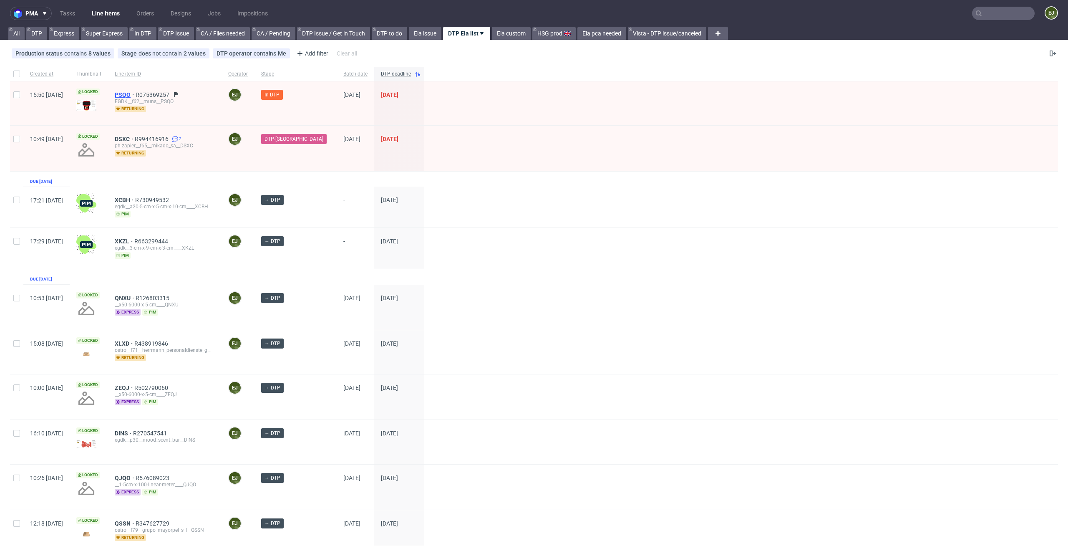
click at [143, 91] on div "PSQO R075369257 EGDK__f62__muns__PSQO returning" at bounding box center [164, 103] width 113 height 44
click at [136, 93] on span "PSQO" at bounding box center [125, 94] width 21 height 7
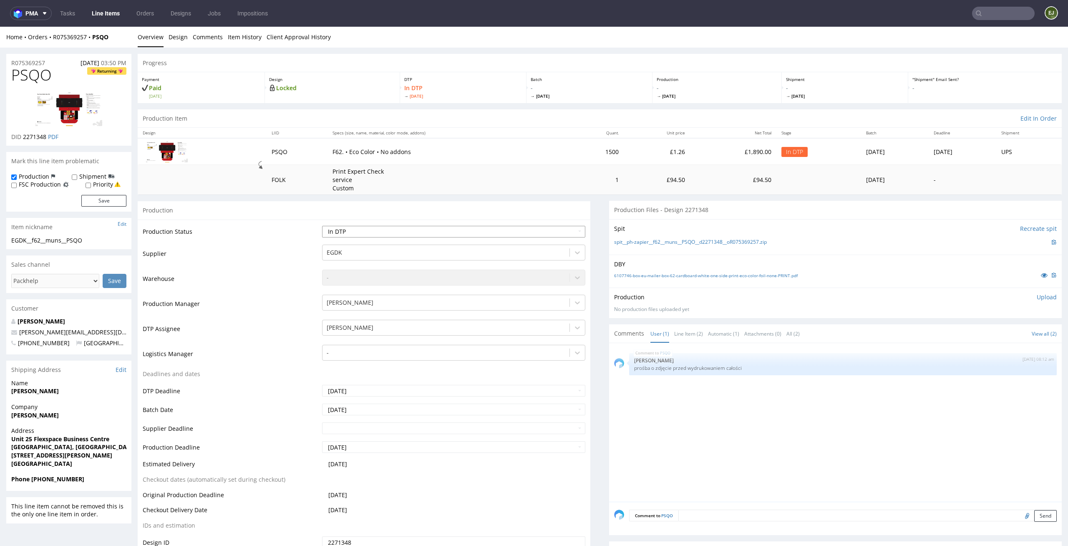
click at [569, 232] on select "Waiting for Artwork Waiting for Diecut Waiting for Mockup Waiting for DTP Waiti…" at bounding box center [454, 232] width 264 height 12
select select "dtp_waiting_for_check"
click at [322, 226] on select "Waiting for Artwork Waiting for Diecut Waiting for Mockup Waiting for DTP Waiti…" at bounding box center [454, 232] width 264 height 12
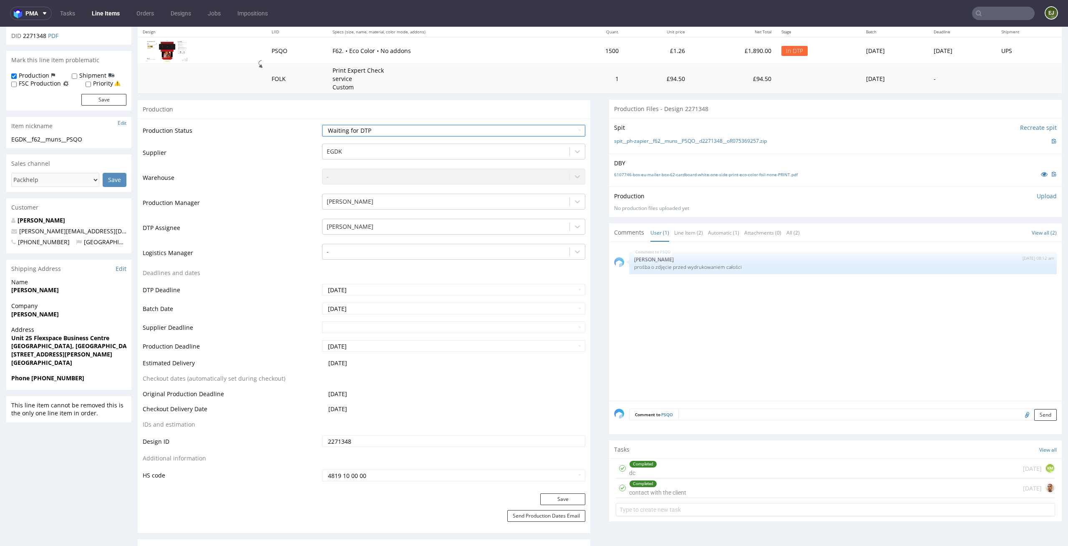
scroll to position [172, 0]
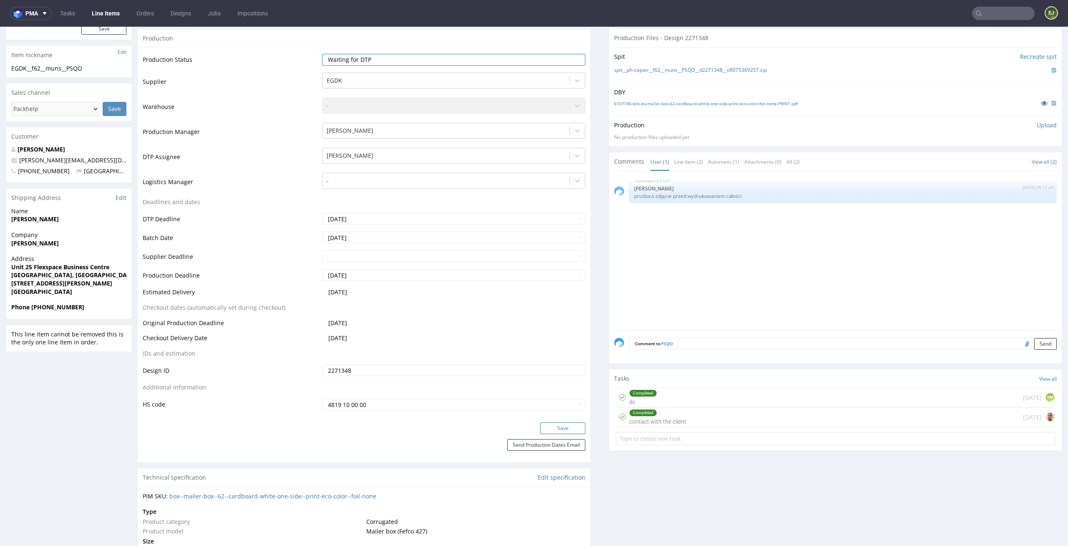
click at [565, 427] on button "Save" at bounding box center [562, 428] width 45 height 12
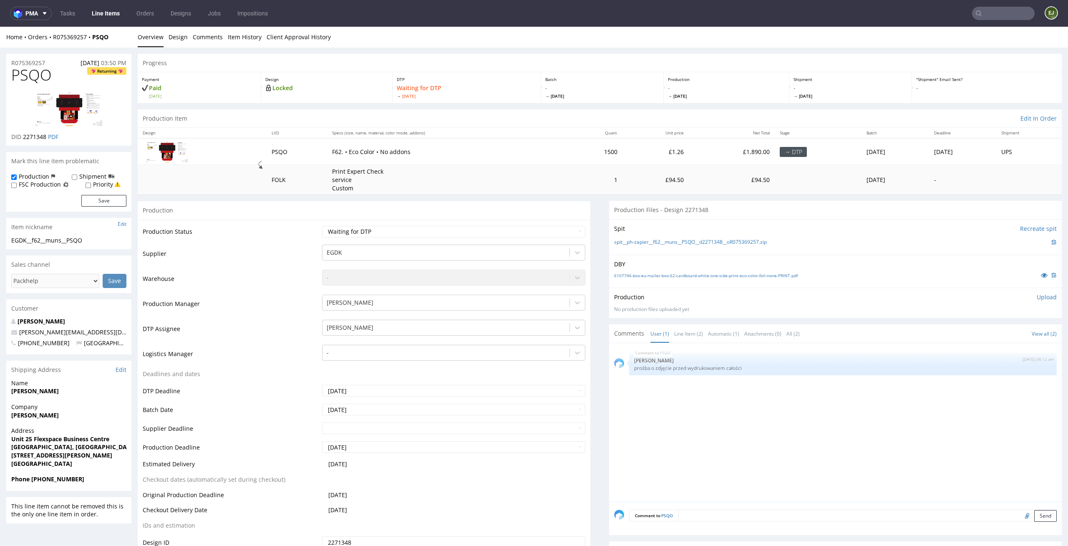
scroll to position [169, 0]
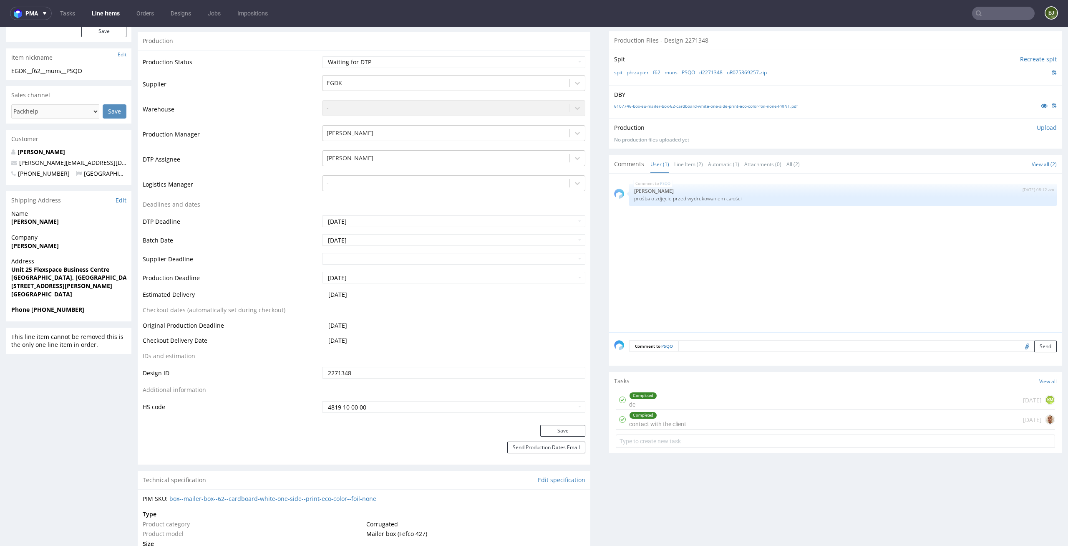
click at [796, 325] on div "PSQO [DATE] 08:12 am [PERSON_NAME] prośba o zdjęcie przed wydrukowaniem całości" at bounding box center [838, 256] width 448 height 154
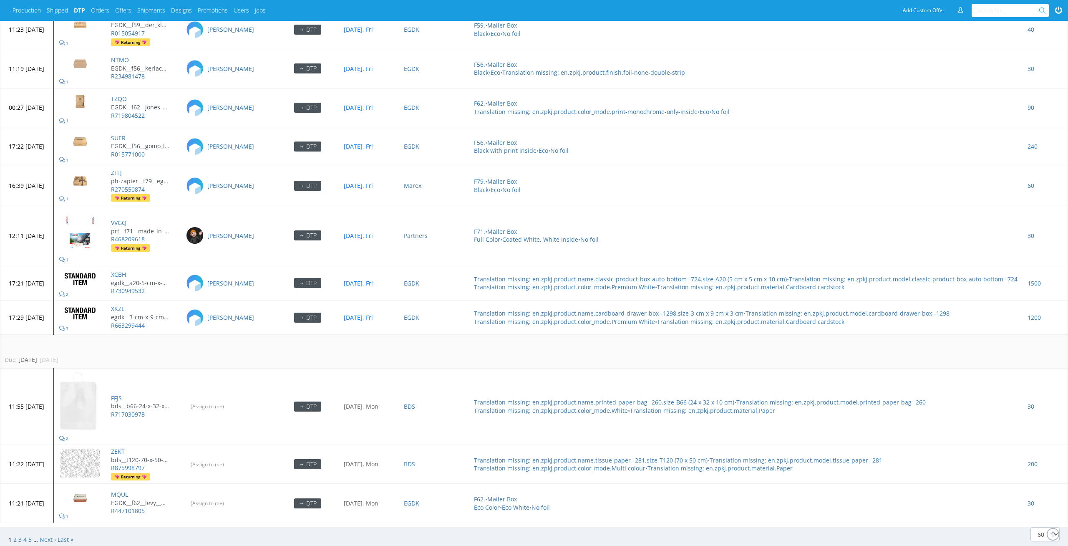
scroll to position [3511, 0]
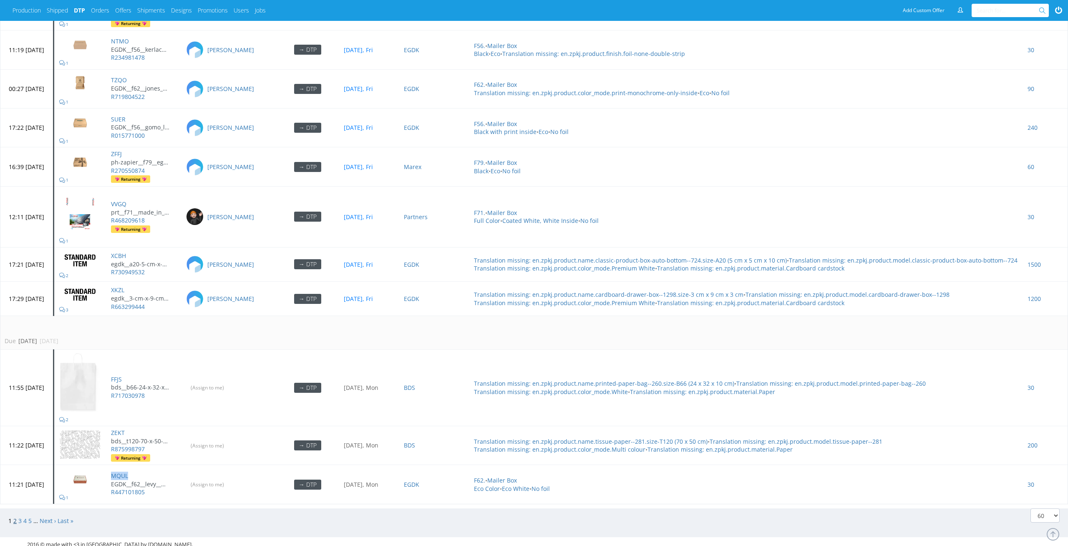
click at [15, 247] on link "2" at bounding box center [14, 520] width 3 height 8
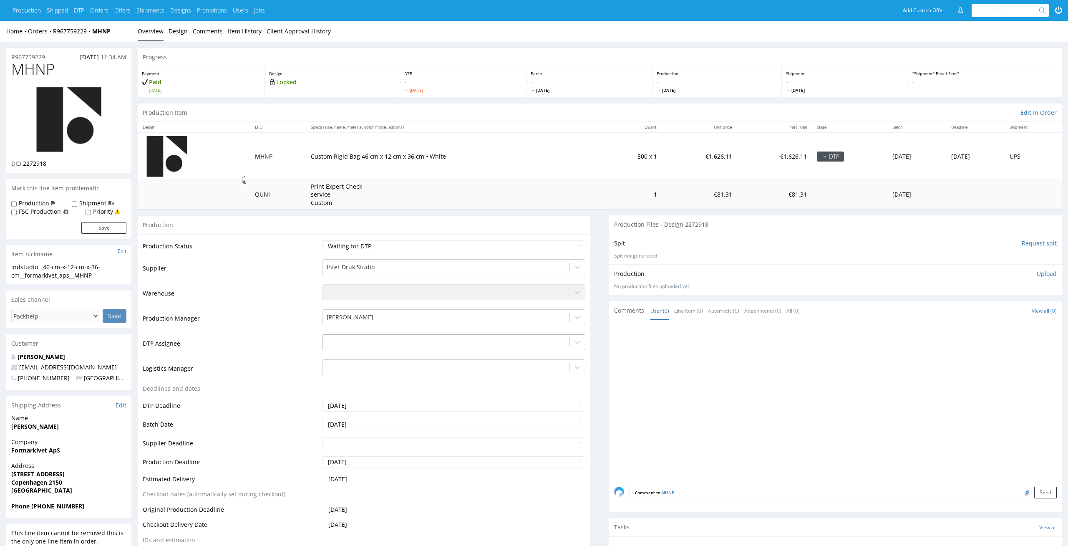
click at [422, 343] on div at bounding box center [446, 342] width 239 height 10
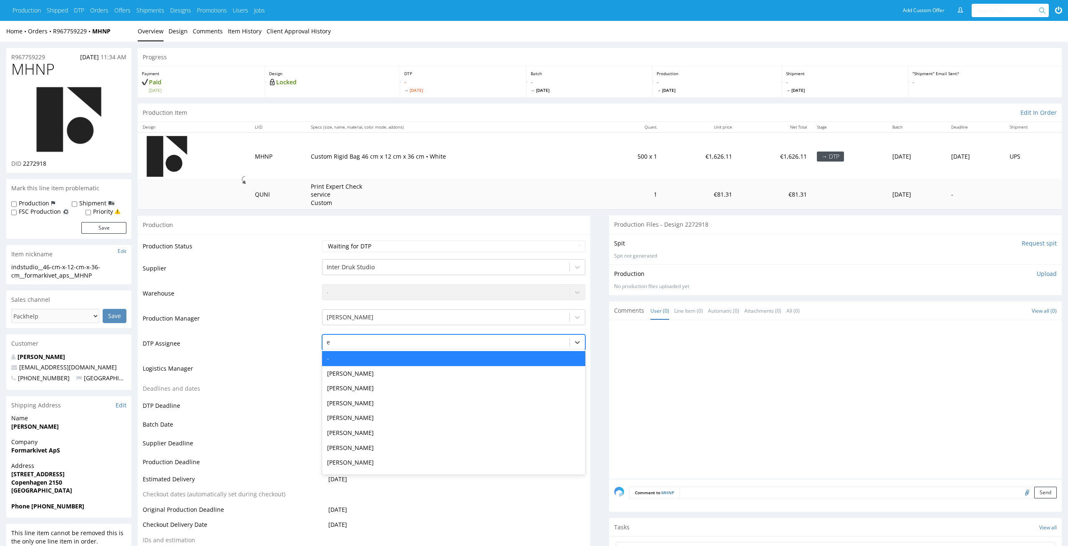
type input "el"
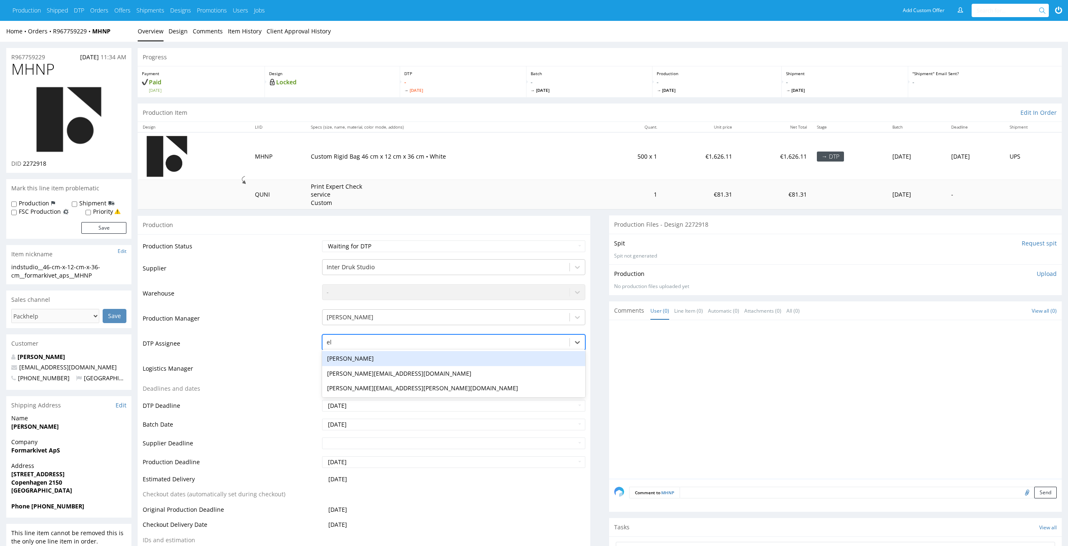
click at [413, 355] on div "[PERSON_NAME]" at bounding box center [454, 358] width 264 height 15
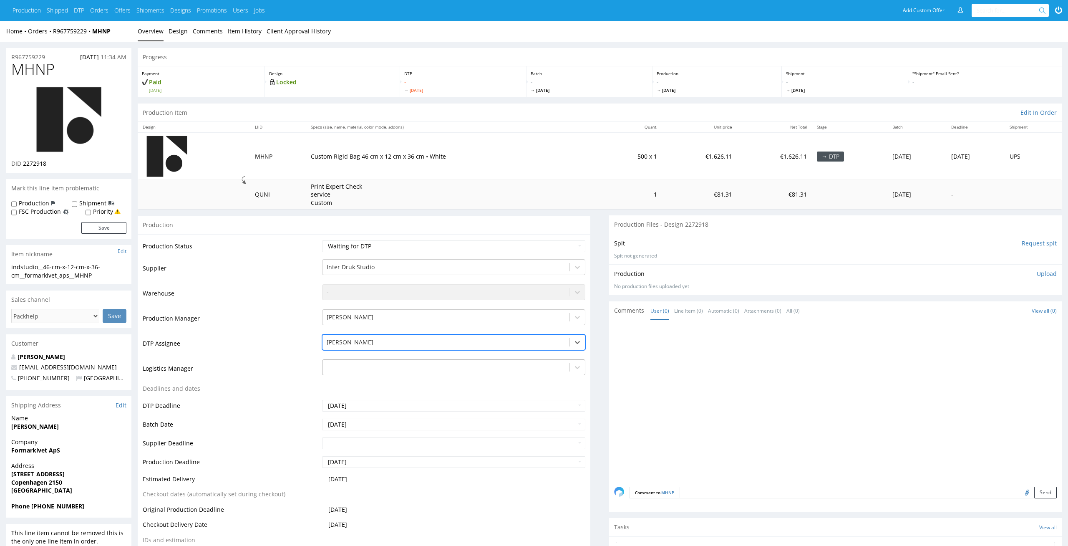
scroll to position [200, 0]
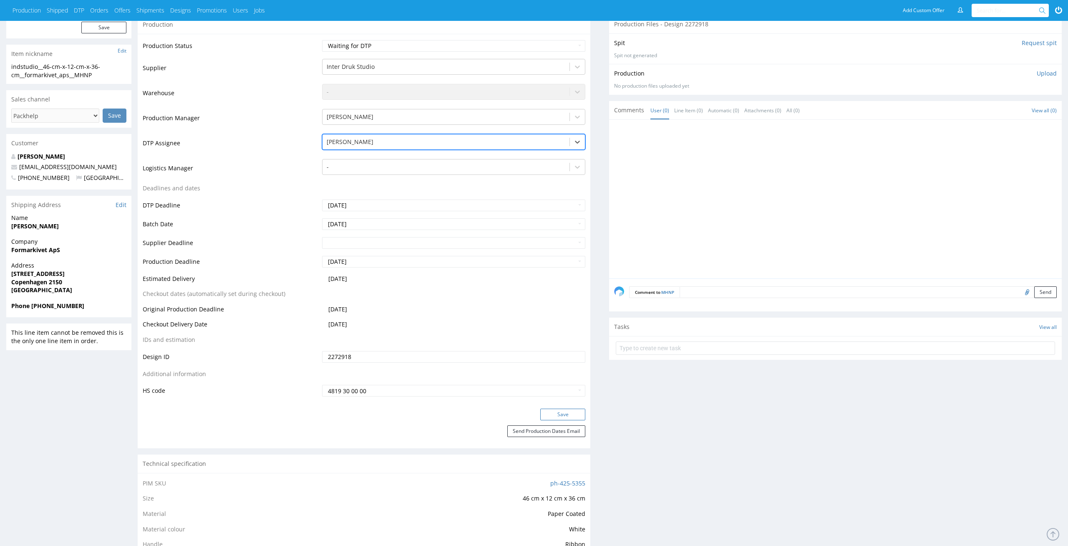
click at [563, 413] on button "Save" at bounding box center [562, 414] width 45 height 12
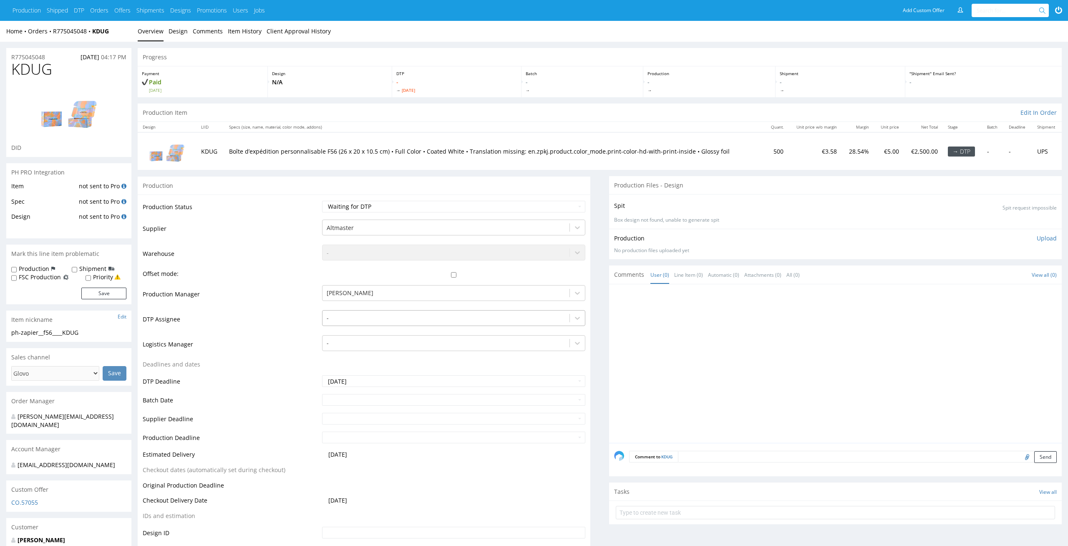
click at [464, 315] on div at bounding box center [446, 318] width 239 height 10
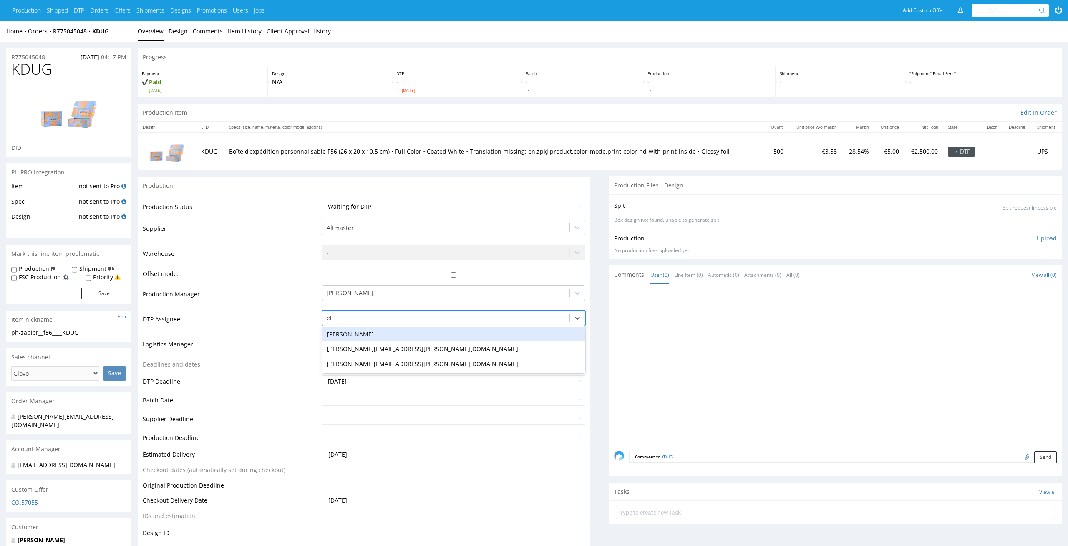
type input "el"
click at [265, 301] on td "Production Manager" at bounding box center [231, 296] width 177 height 25
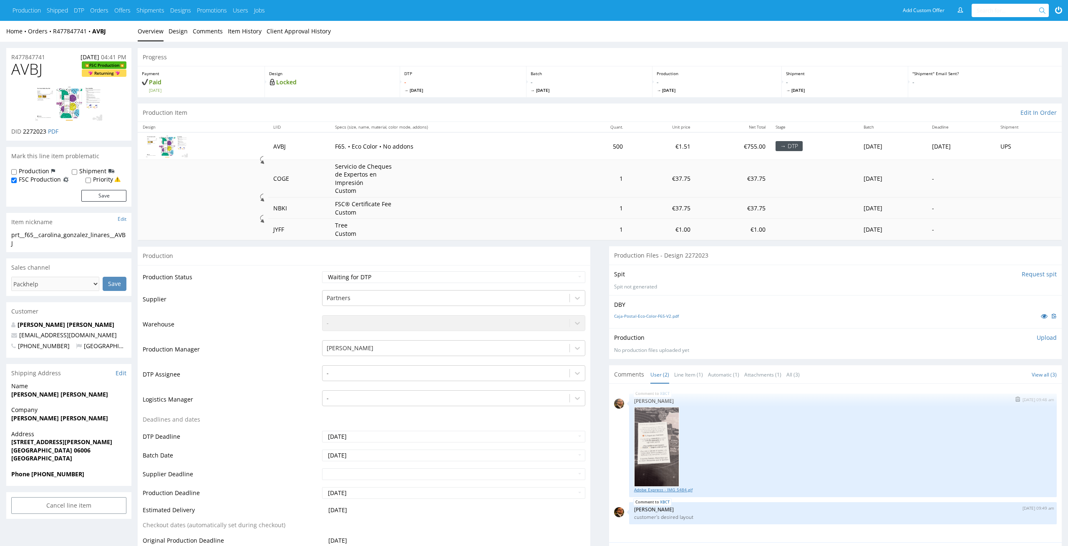
click at [682, 488] on link "Adobe Express - IMG_5484.gif" at bounding box center [843, 489] width 418 height 6
click at [584, 146] on td "500" at bounding box center [600, 145] width 53 height 27
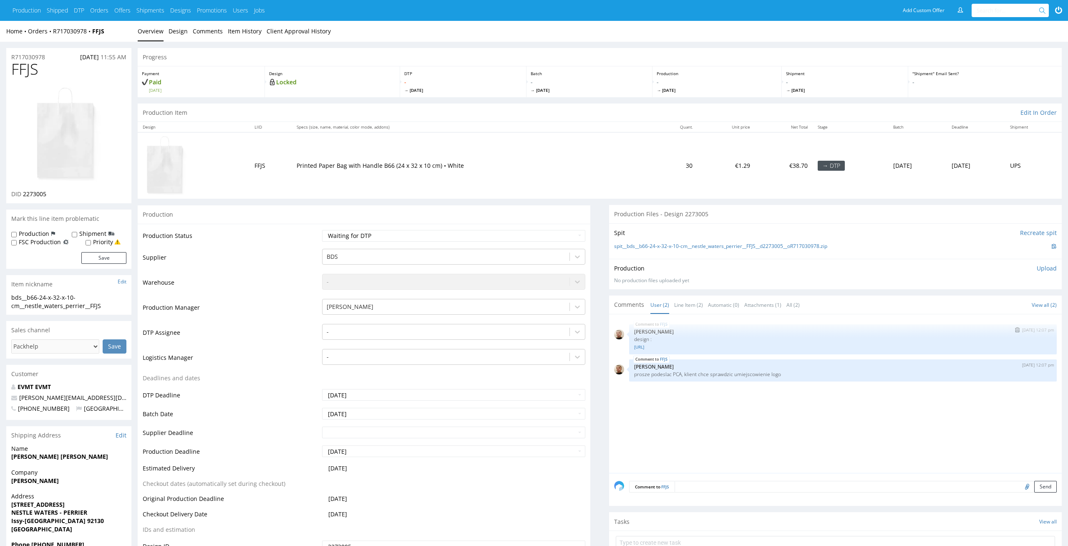
click at [696, 351] on div "FFJS 9th Oct 25 | 12:07 pm Bartłomiej Leśniczuk design : 99E_P_PERI001_PERRIER_…" at bounding box center [843, 339] width 428 height 30
click at [696, 350] on div "FFJS 9th Oct 25 | 12:07 pm Bartłomiej Leśniczuk design : 99E_P_PERI001_PERRIER_…" at bounding box center [843, 339] width 428 height 30
click at [698, 348] on link "99E_P_PERI001_PERRIER_LOGO_GREEN_TYPO.ai" at bounding box center [843, 347] width 418 height 6
click at [514, 335] on div at bounding box center [446, 332] width 239 height 10
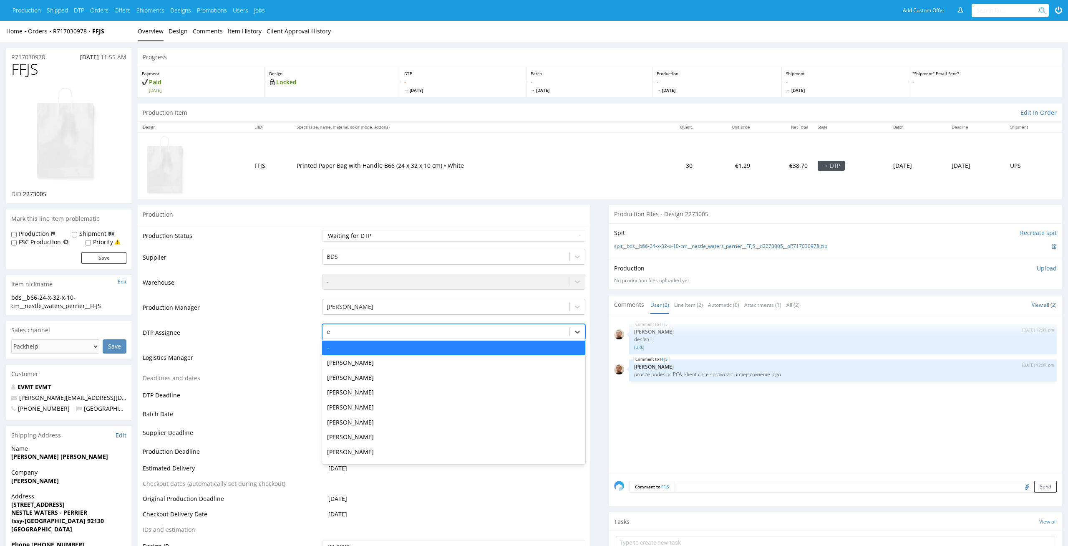
type input "el"
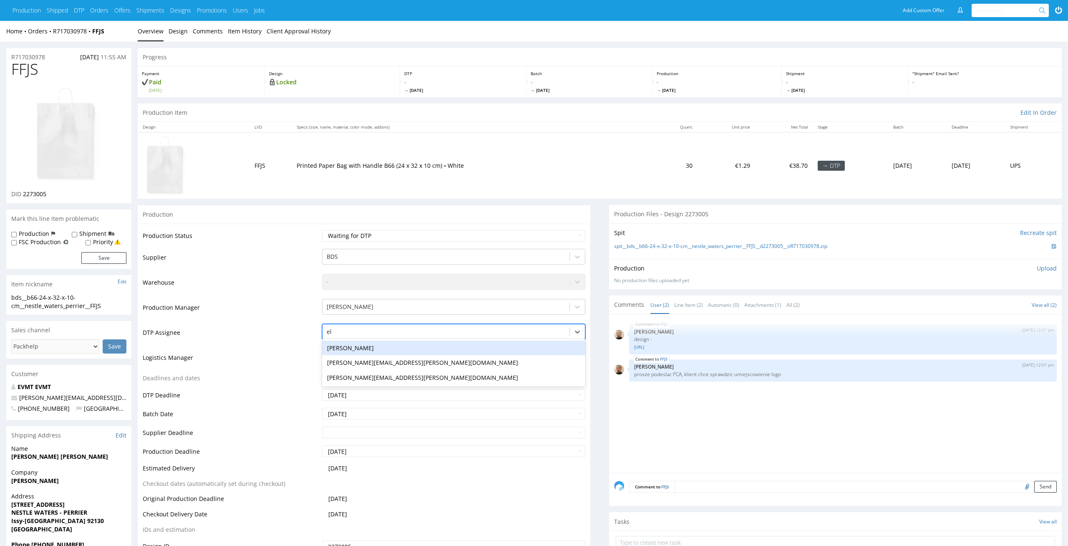
click at [511, 350] on div "[PERSON_NAME]" at bounding box center [454, 347] width 264 height 15
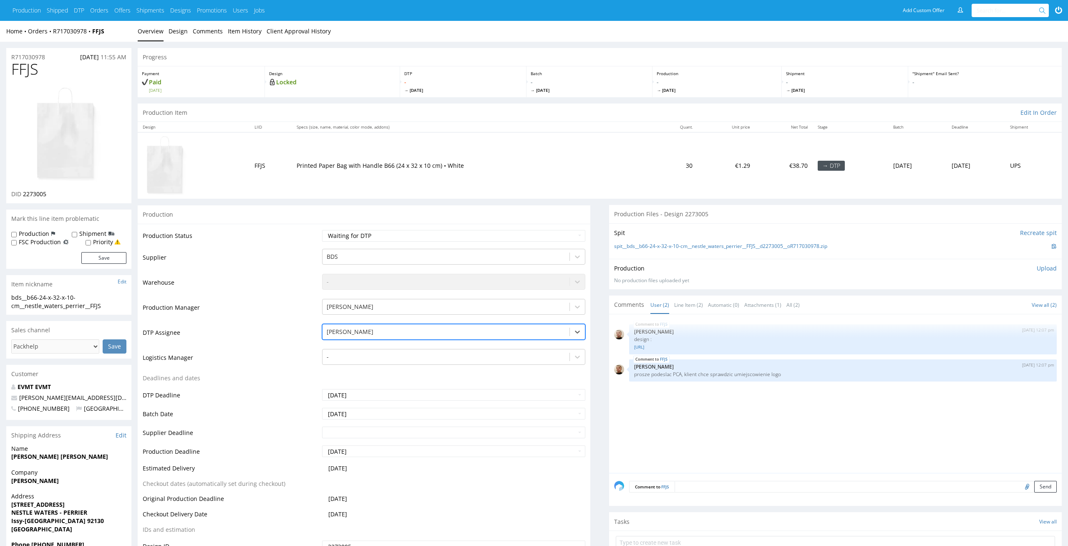
scroll to position [113, 0]
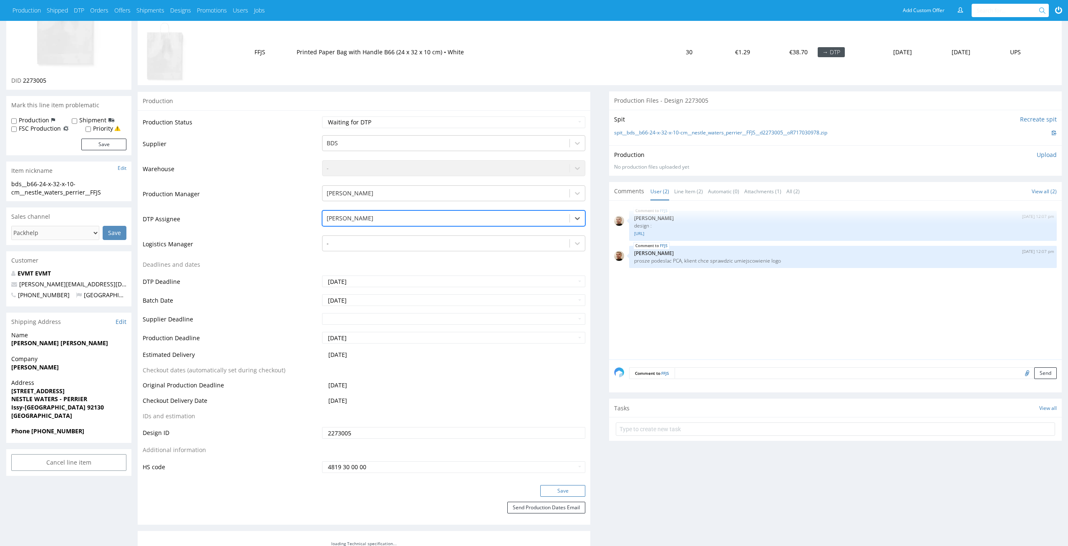
click at [578, 486] on button "Save" at bounding box center [562, 491] width 45 height 12
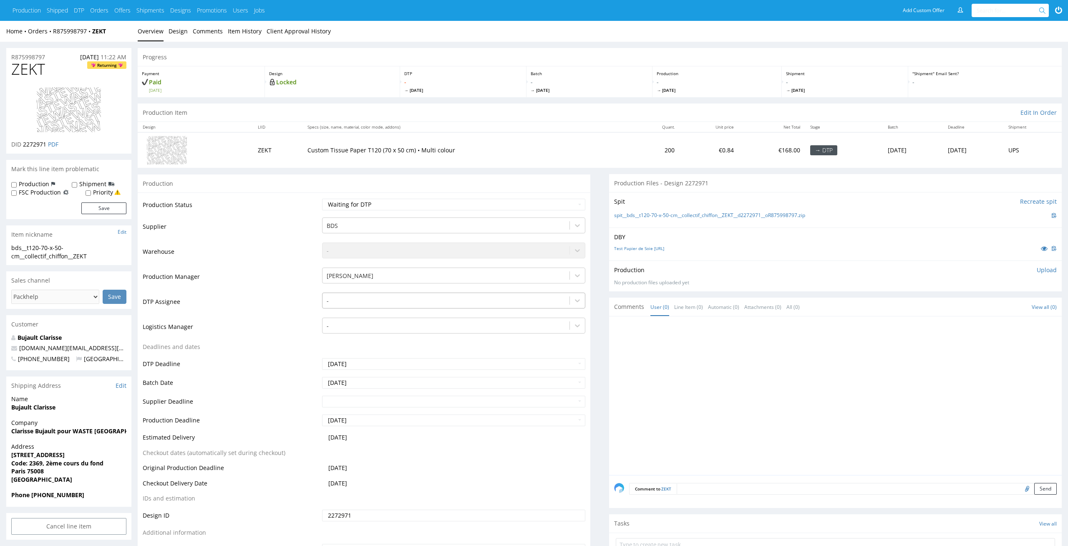
click at [569, 301] on div "-" at bounding box center [445, 300] width 247 height 13
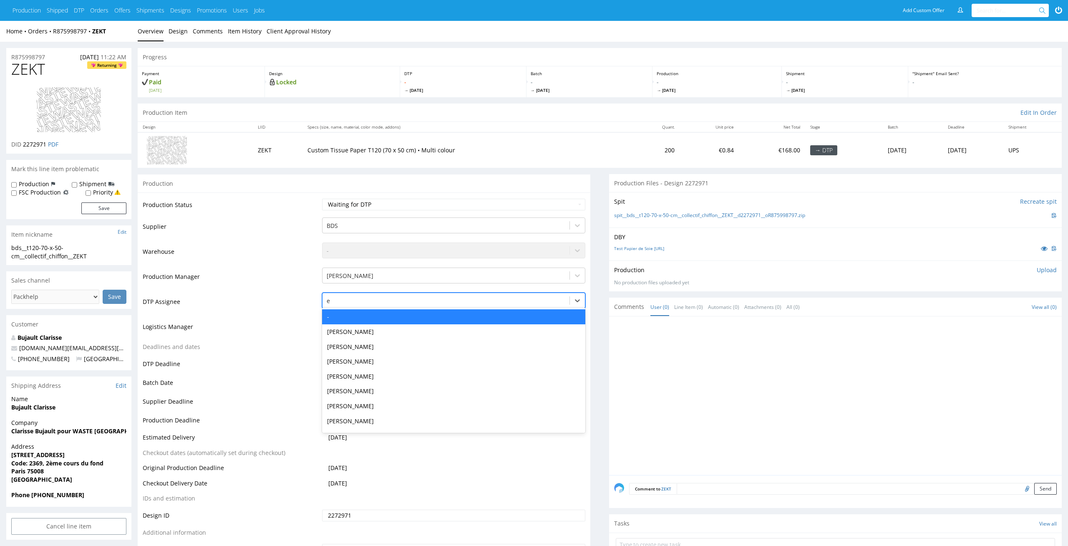
type input "el"
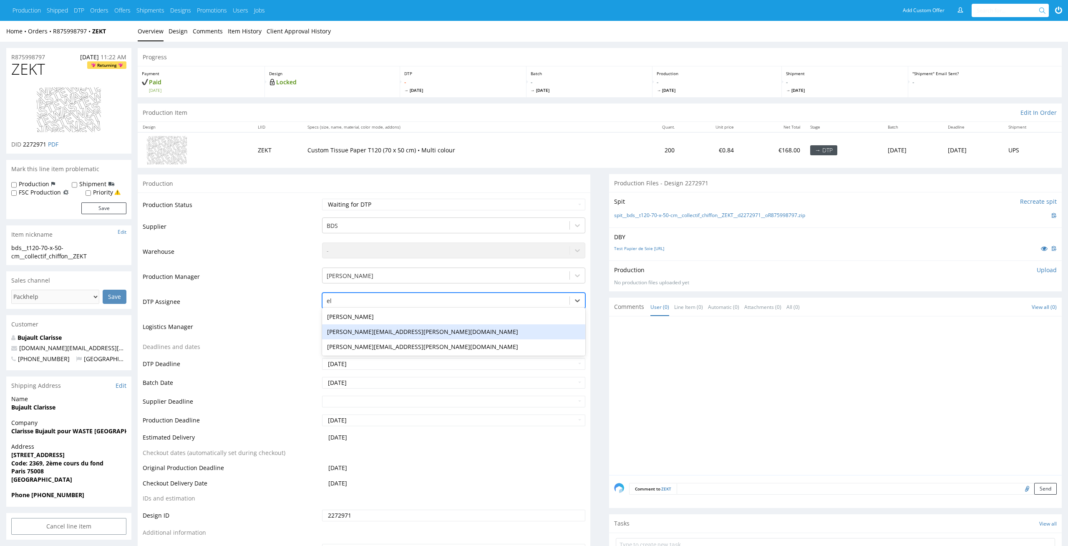
click at [557, 326] on div "[PERSON_NAME][EMAIL_ADDRESS][PERSON_NAME][DOMAIN_NAME]" at bounding box center [454, 331] width 264 height 15
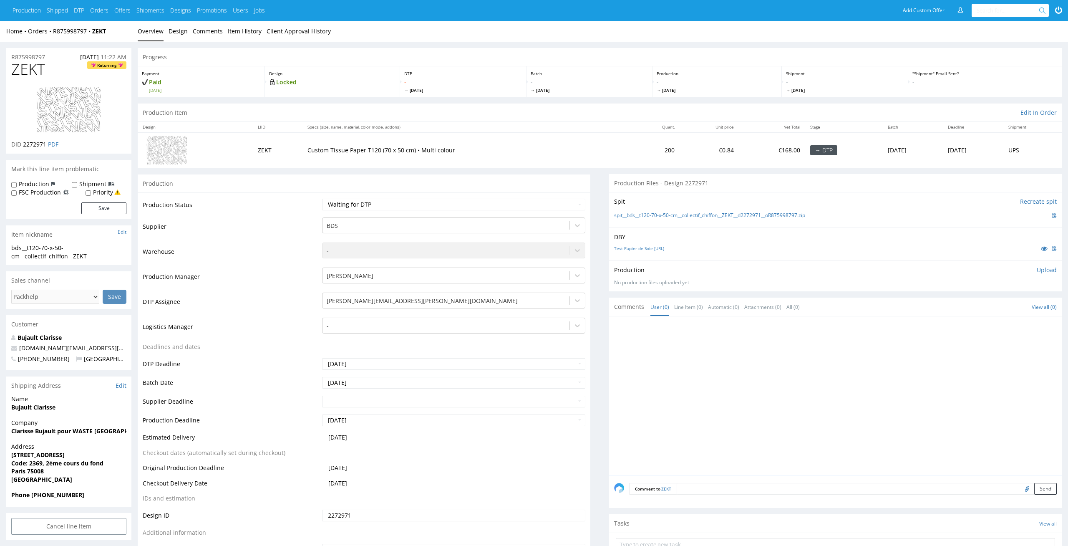
click at [554, 308] on td "maciej.sikora@packhelp.com el" at bounding box center [453, 304] width 266 height 25
click at [548, 306] on div "maciej.sikora@packhelp.com el" at bounding box center [445, 300] width 247 height 13
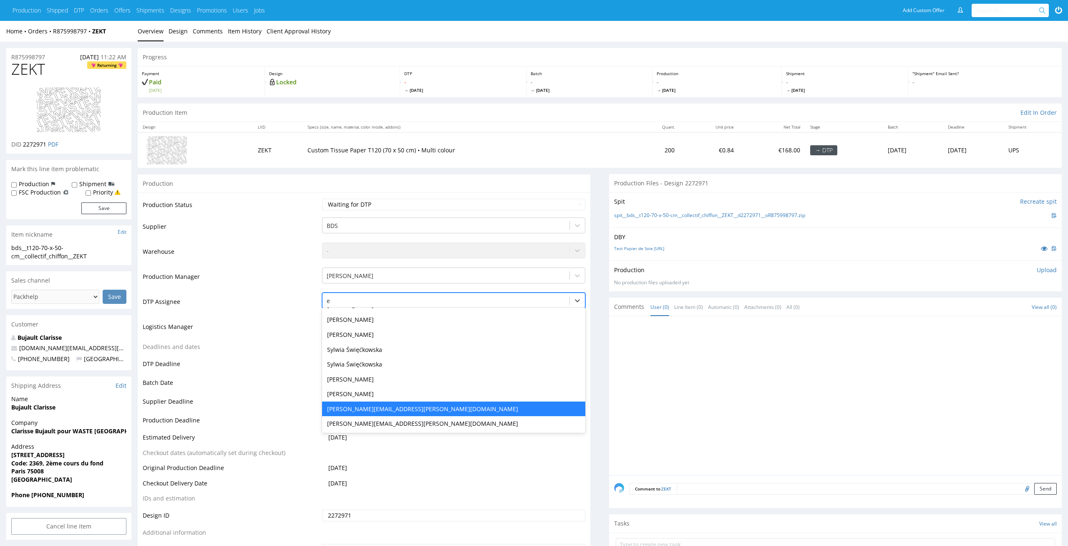
scroll to position [146, 0]
type input "el"
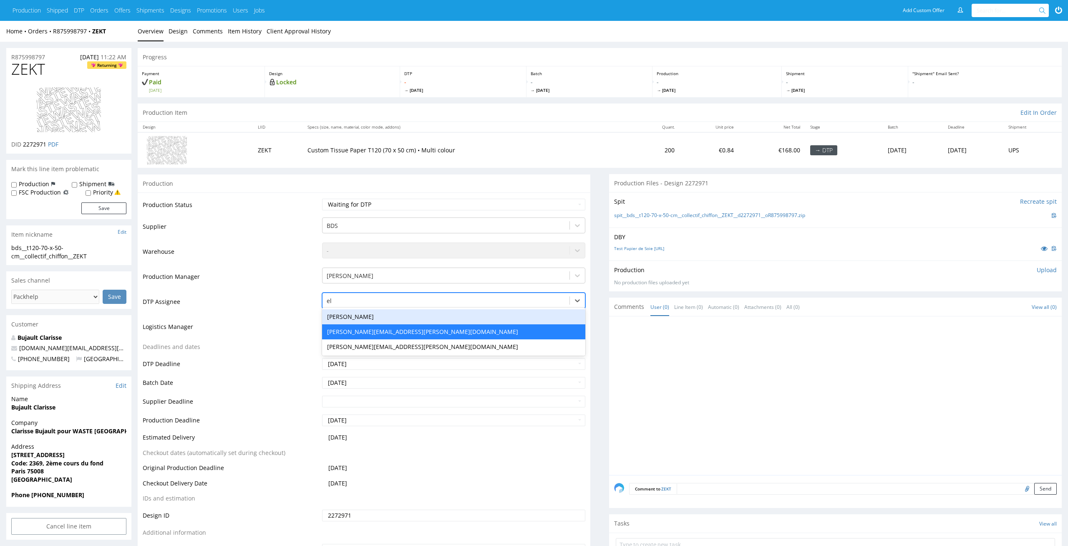
click at [519, 315] on div "Elżbieta Jelińska" at bounding box center [454, 316] width 264 height 15
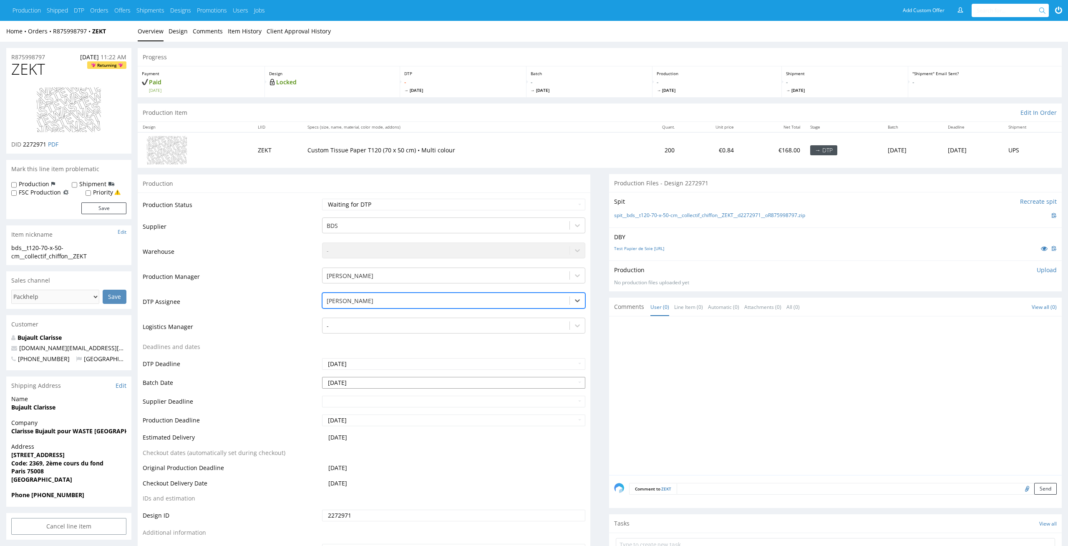
scroll to position [85, 0]
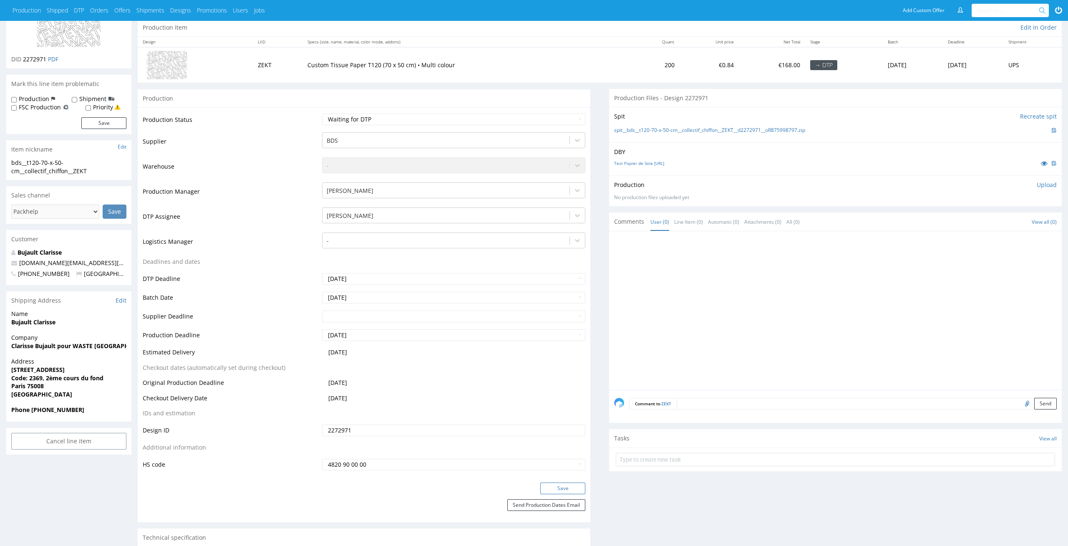
click at [576, 490] on button "Save" at bounding box center [562, 488] width 45 height 12
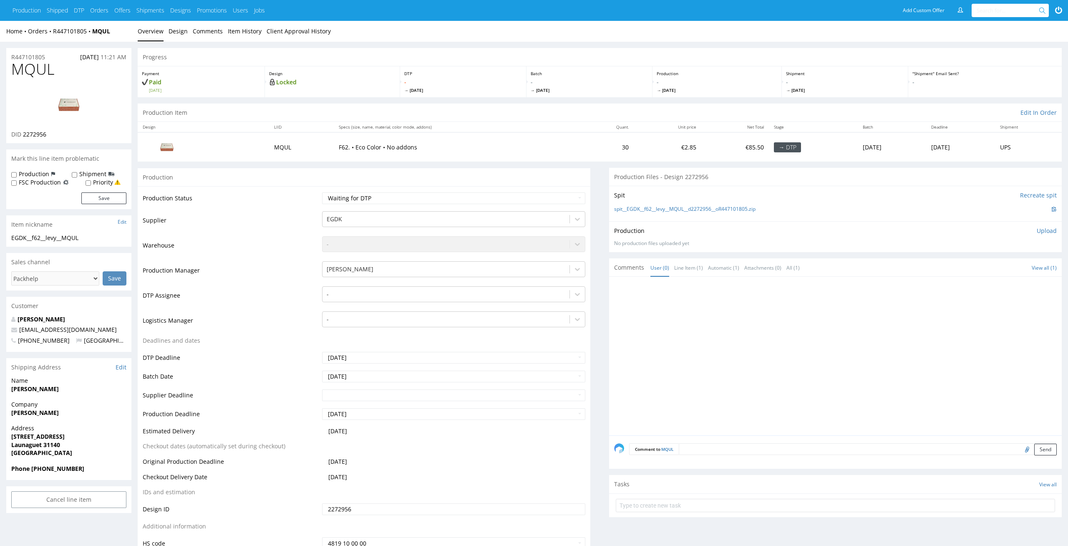
click at [187, 53] on div "Progress" at bounding box center [600, 57] width 924 height 18
click at [186, 32] on link "Design" at bounding box center [178, 31] width 19 height 20
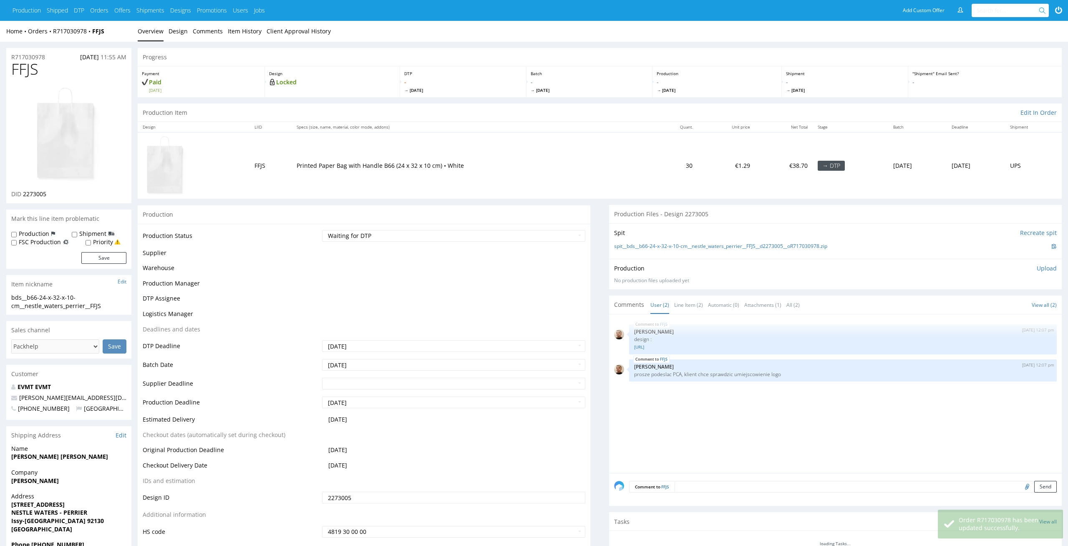
scroll to position [113, 0]
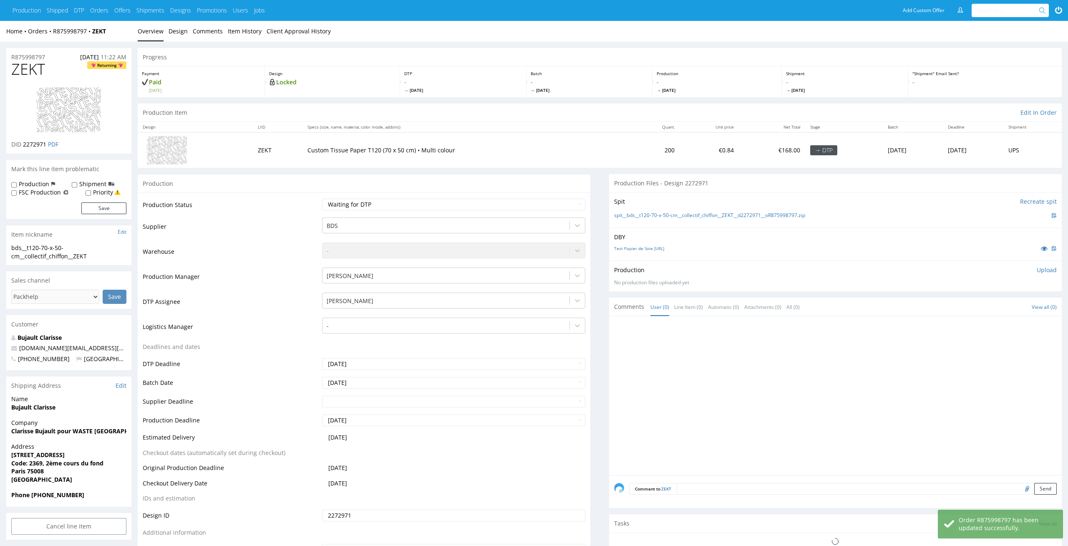
scroll to position [85, 0]
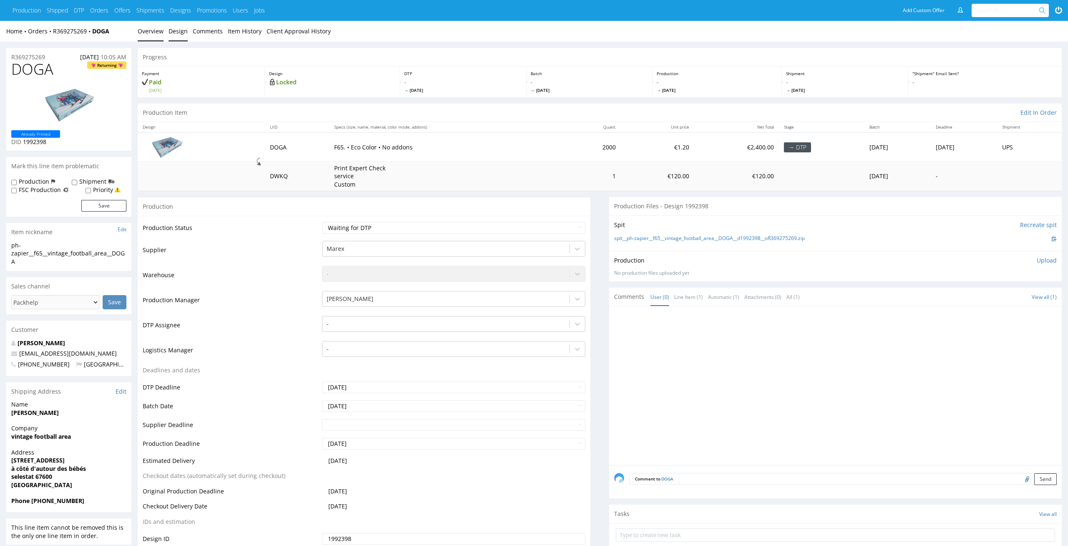
click at [176, 29] on link "Design" at bounding box center [178, 31] width 19 height 20
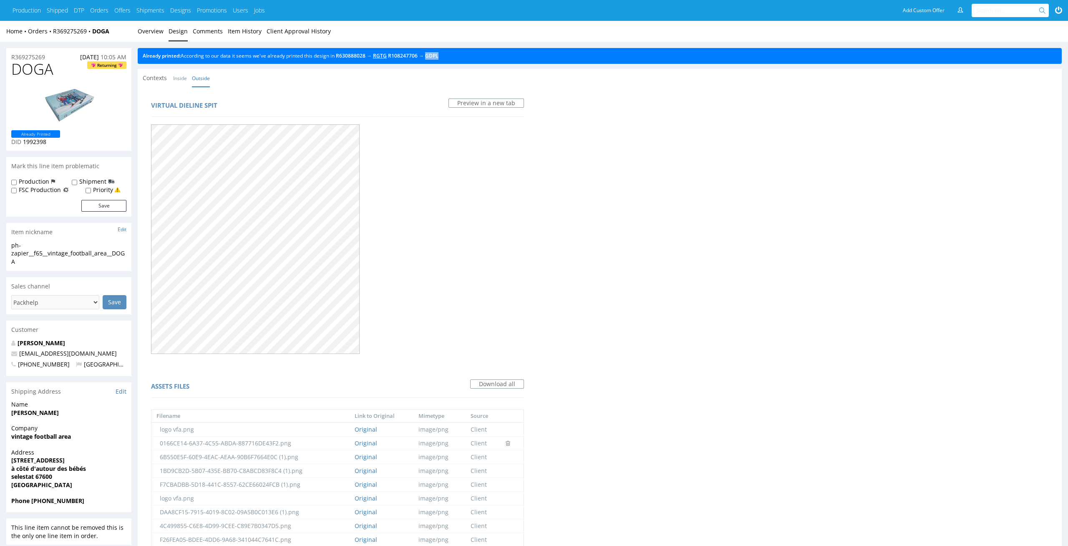
click at [387, 57] on link "RGTG" at bounding box center [380, 55] width 14 height 7
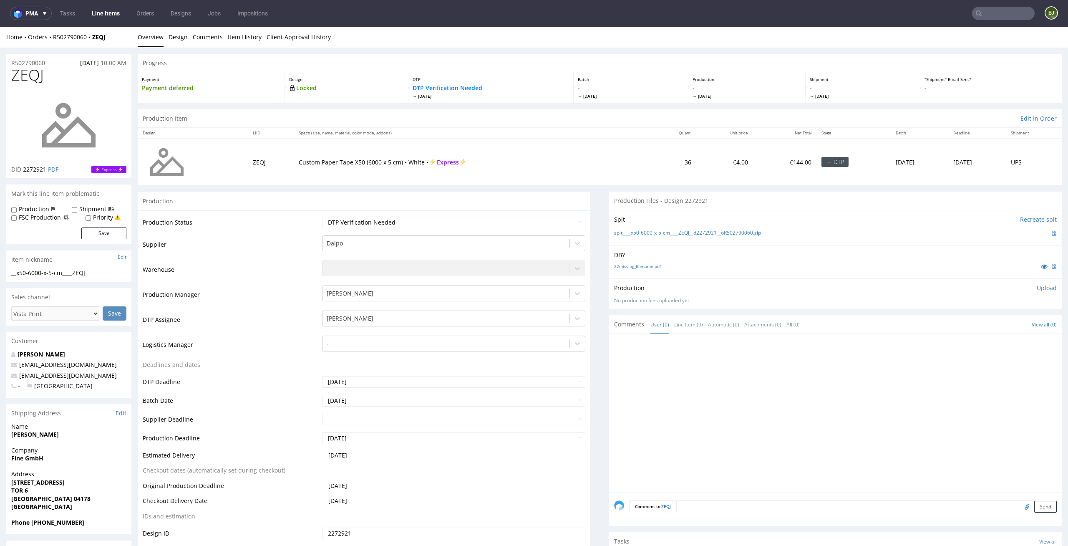
click at [529, 214] on div "Production Status Waiting for Artwork Waiting for Diecut Waiting for Mockup Wai…" at bounding box center [364, 397] width 453 height 375
click at [529, 221] on select "Waiting for Artwork Waiting for Diecut Waiting for Mockup Waiting for DTP Waiti…" at bounding box center [454, 223] width 264 height 12
select select "dtp_in_process"
click at [322, 217] on select "Waiting for Artwork Waiting for Diecut Waiting for Mockup Waiting for DTP Waiti…" at bounding box center [454, 223] width 264 height 12
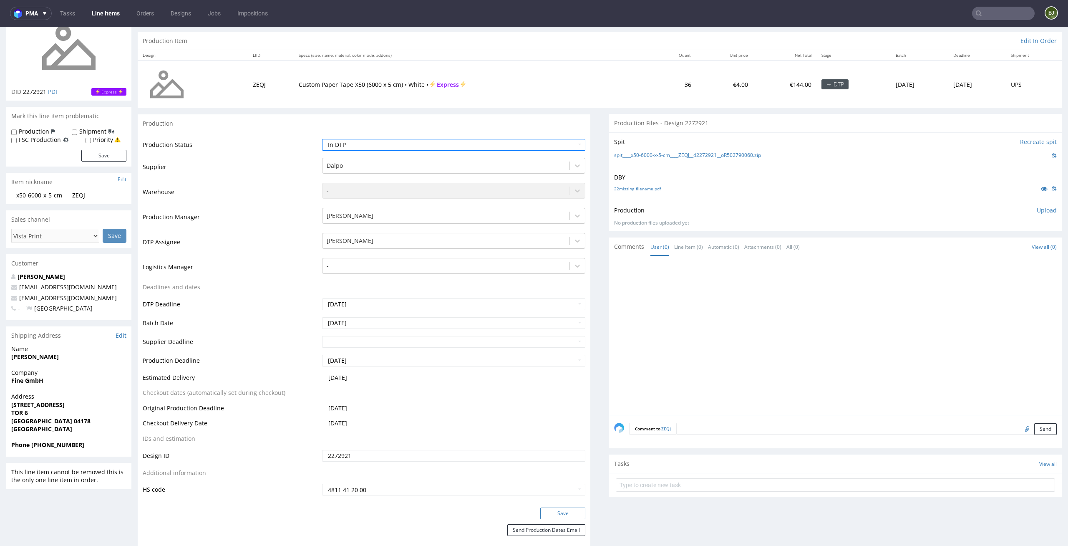
click at [562, 513] on button "Save" at bounding box center [562, 513] width 45 height 12
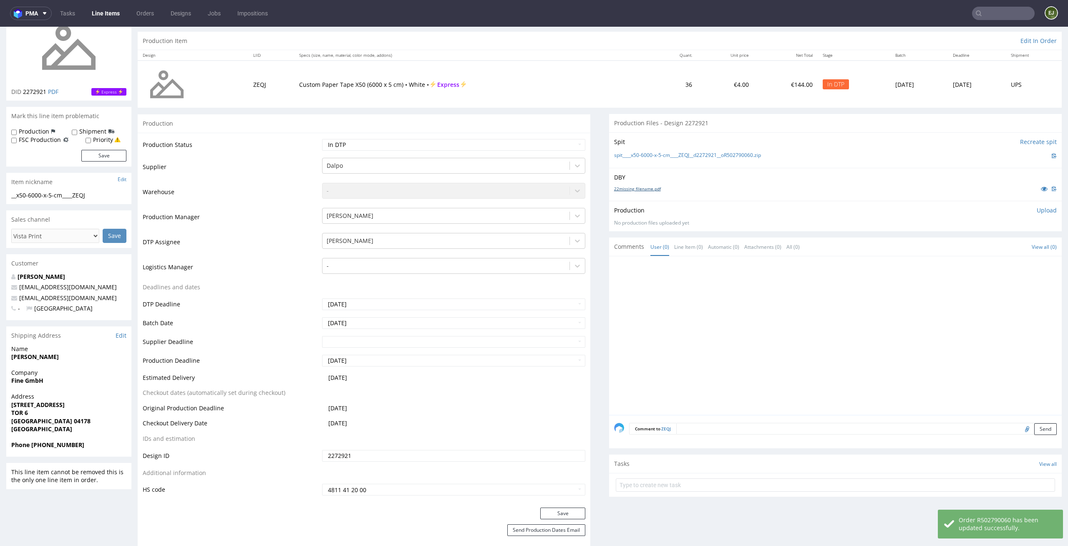
click at [643, 189] on link "22missing_filename.pdf" at bounding box center [637, 189] width 47 height 6
click at [647, 154] on link "spit____x50-6000-x-5-cm____ZEQJ__d2272921__oR502790060.zip" at bounding box center [687, 155] width 147 height 7
click at [1037, 210] on p "Upload" at bounding box center [1047, 210] width 20 height 8
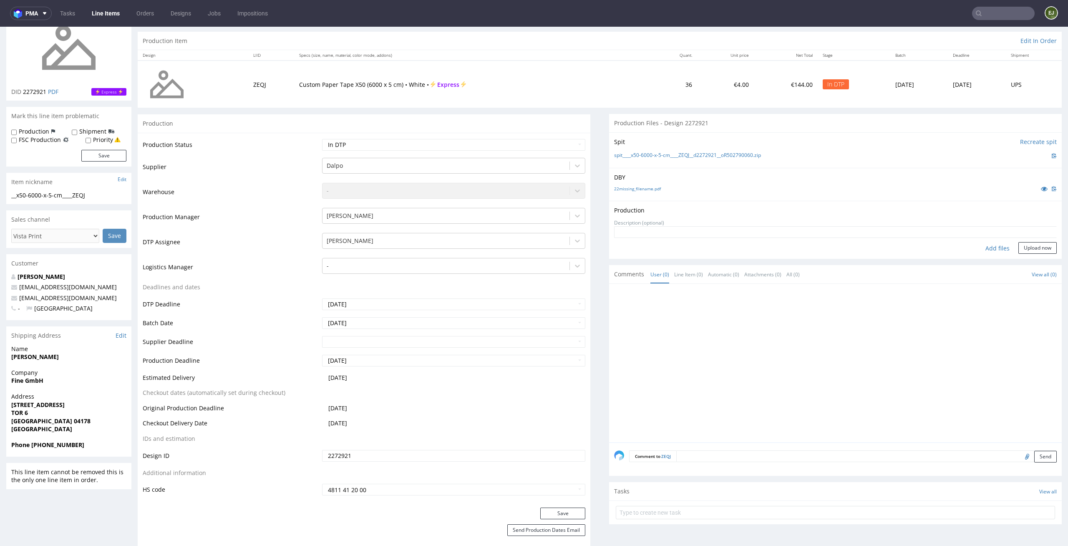
click at [988, 249] on div "Add files" at bounding box center [998, 248] width 42 height 13
type input "C:\fakepath\__x50-6000-x-5-cm____ZEQJ__d2272921__oR502790060__latest__back.pdf"
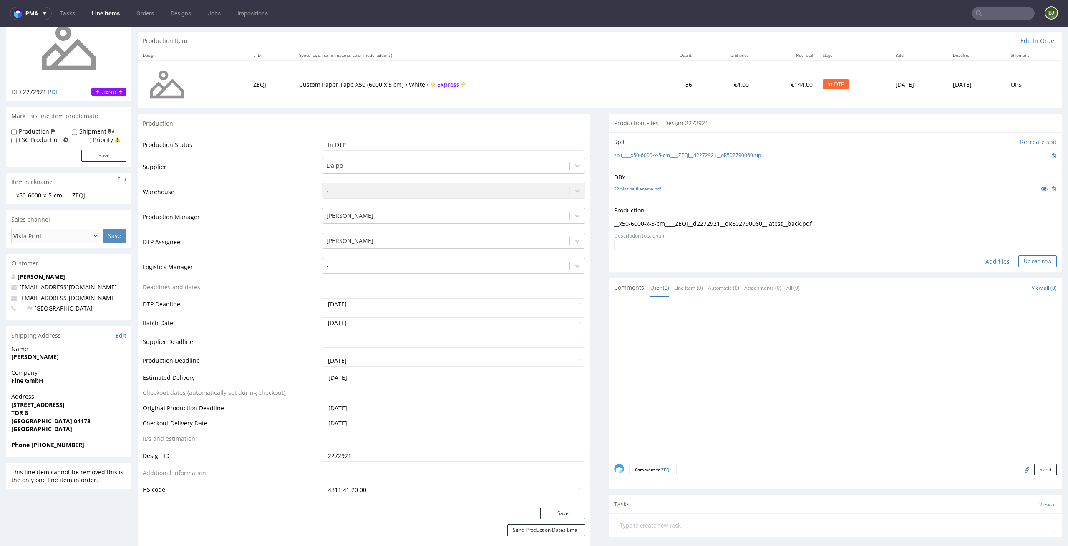
click at [1034, 264] on button "Upload now" at bounding box center [1037, 261] width 38 height 12
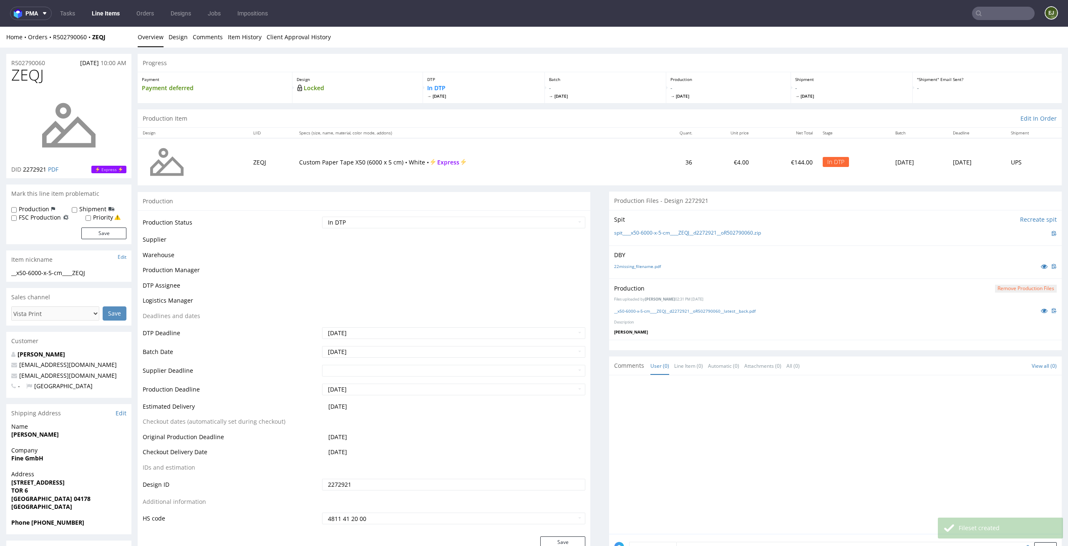
scroll to position [0, 0]
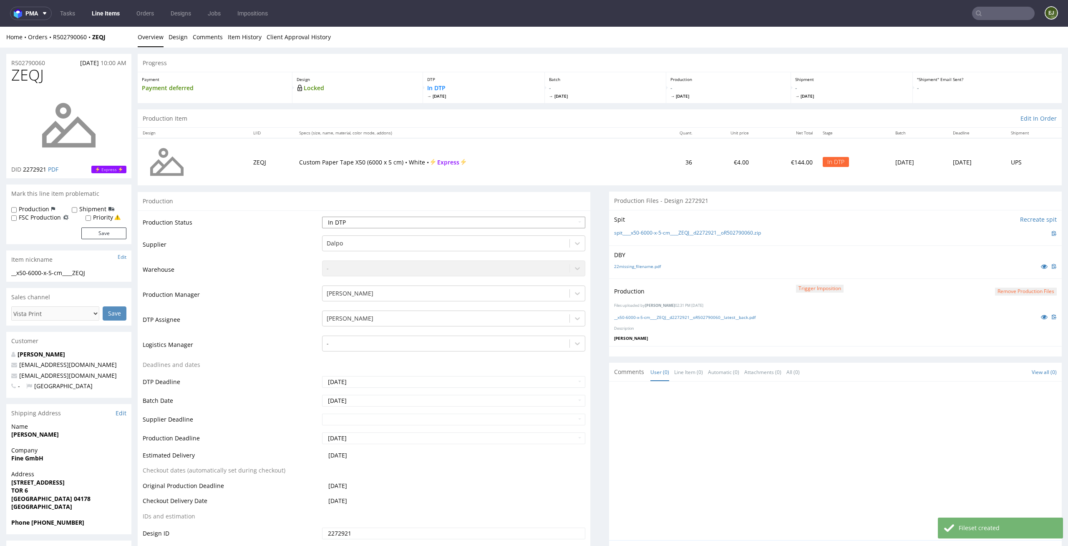
click at [549, 222] on select "Waiting for Artwork Waiting for Diecut Waiting for Mockup Waiting for DTP Waiti…" at bounding box center [454, 223] width 264 height 12
select select "dtp_production_ready"
click at [322, 217] on select "Waiting for Artwork Waiting for Diecut Waiting for Mockup Waiting for DTP Waiti…" at bounding box center [454, 223] width 264 height 12
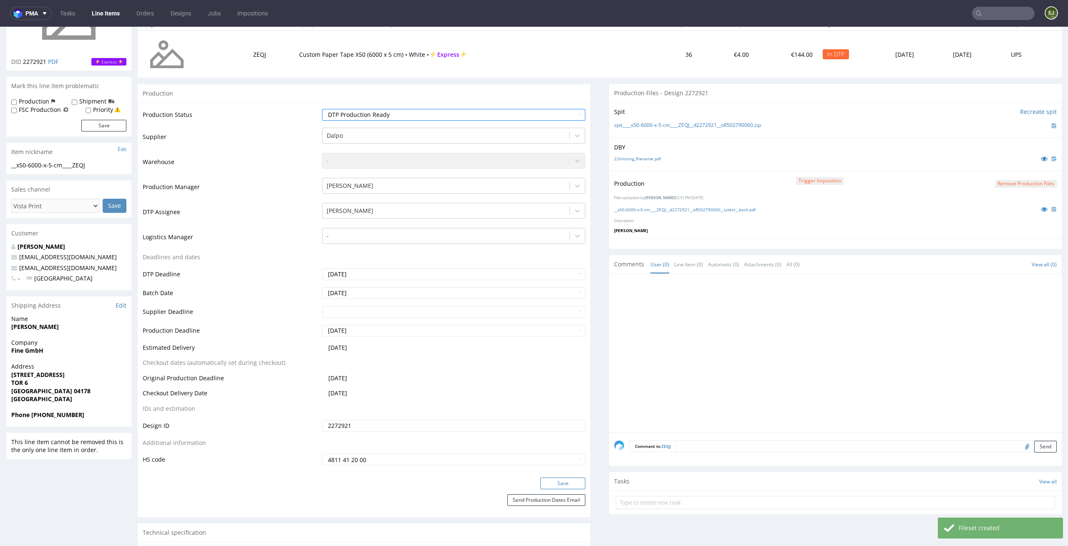
click at [574, 486] on button "Save" at bounding box center [562, 483] width 45 height 12
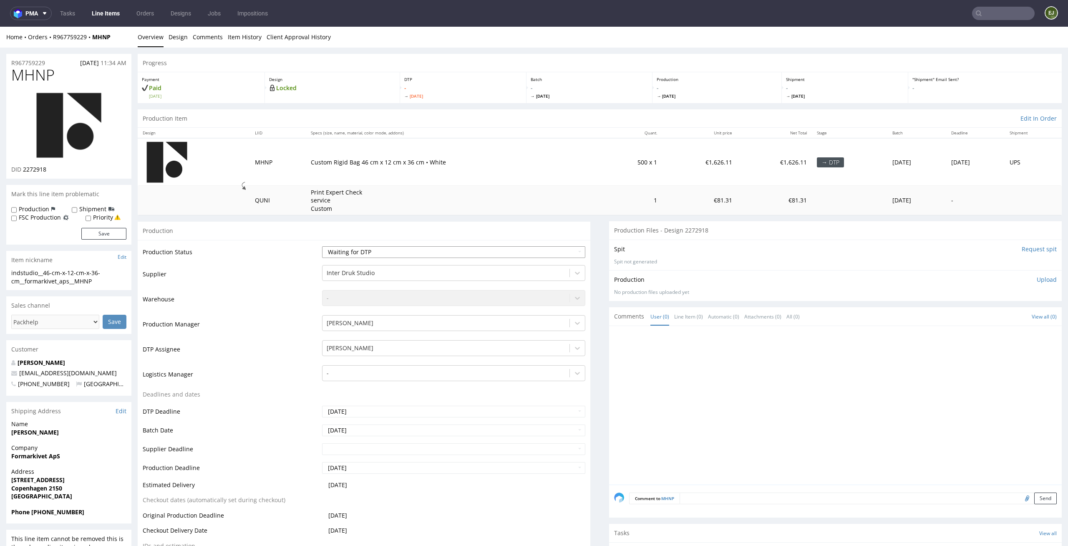
click at [539, 253] on select "Waiting for Artwork Waiting for Diecut Waiting for Mockup Waiting for DTP Waiti…" at bounding box center [454, 252] width 264 height 12
select select "dtp_in_process"
click at [322, 246] on select "Waiting for Artwork Waiting for Diecut Waiting for Mockup Waiting for DTP Waiti…" at bounding box center [454, 252] width 264 height 12
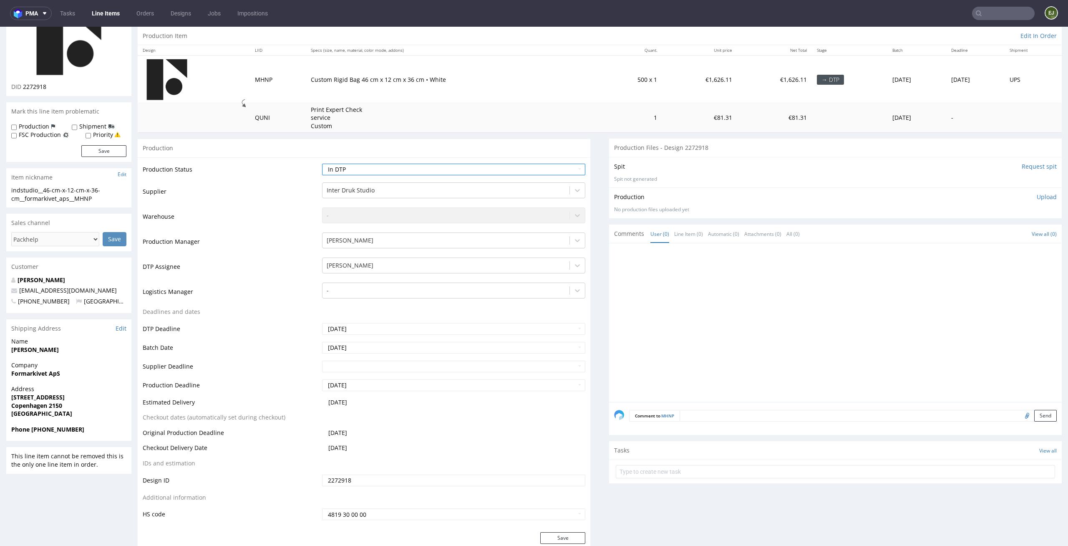
scroll to position [98, 0]
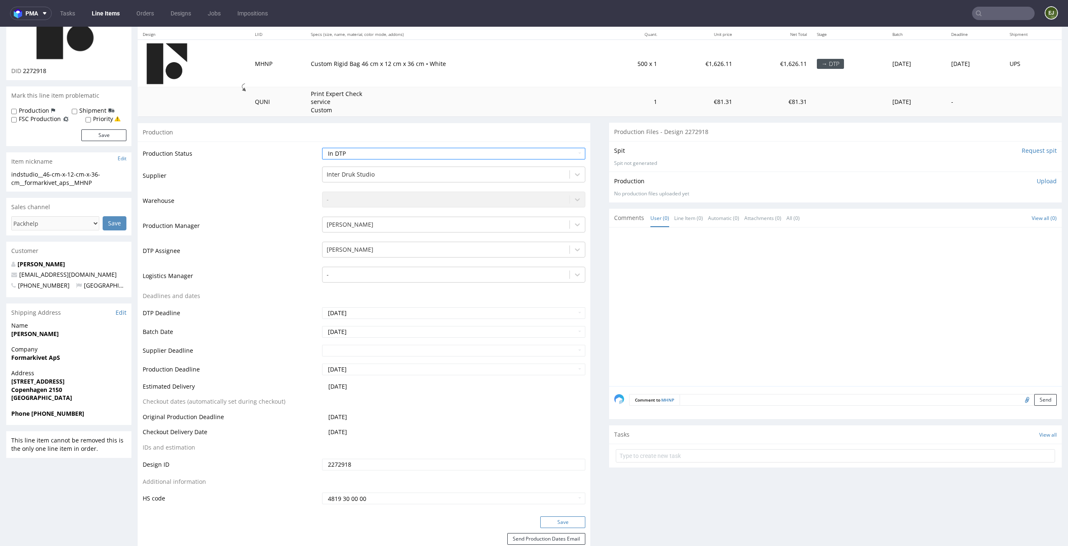
click at [561, 524] on button "Save" at bounding box center [562, 522] width 45 height 12
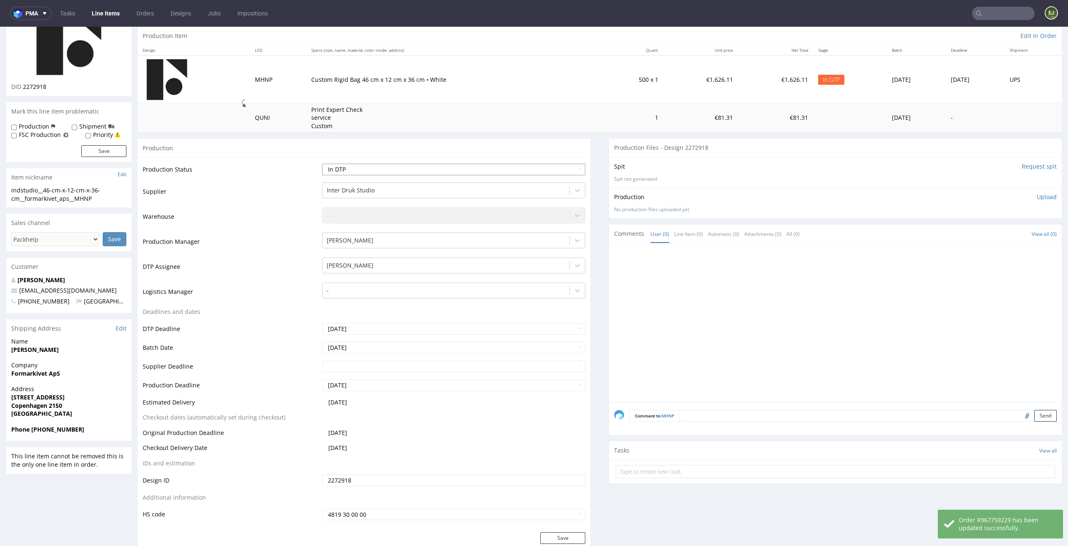
scroll to position [0, 0]
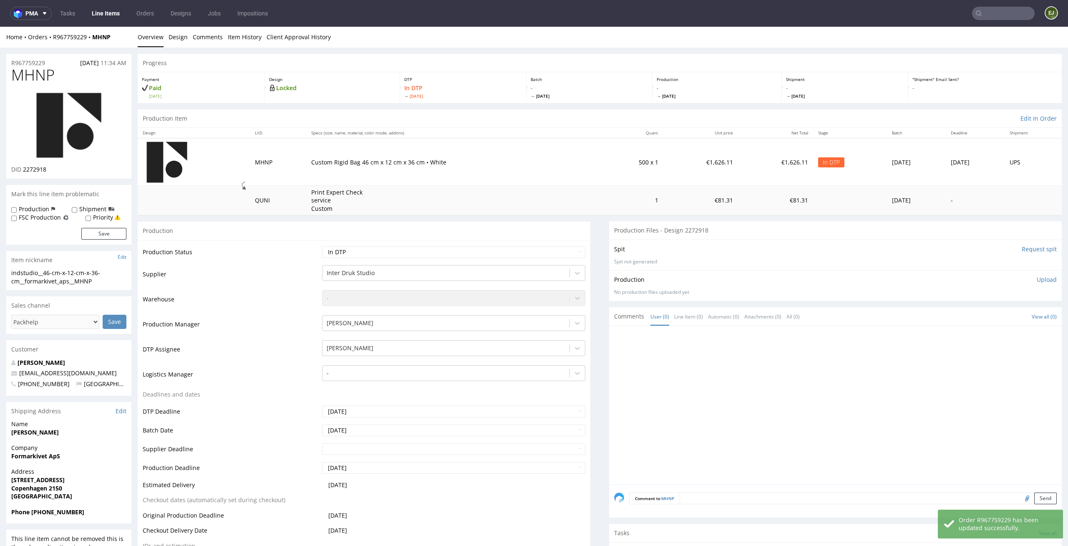
click at [86, 135] on img at bounding box center [68, 125] width 67 height 67
click at [177, 25] on nav "pma Tasks Line Items Orders Designs Jobs Impositions EJ" at bounding box center [534, 13] width 1068 height 27
click at [176, 43] on link "Design" at bounding box center [178, 37] width 19 height 20
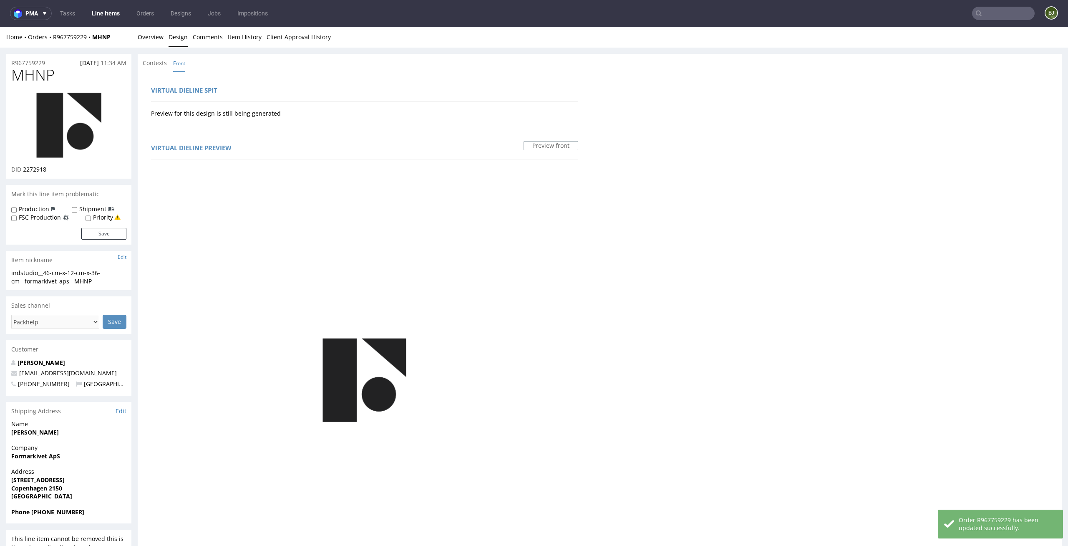
scroll to position [369, 0]
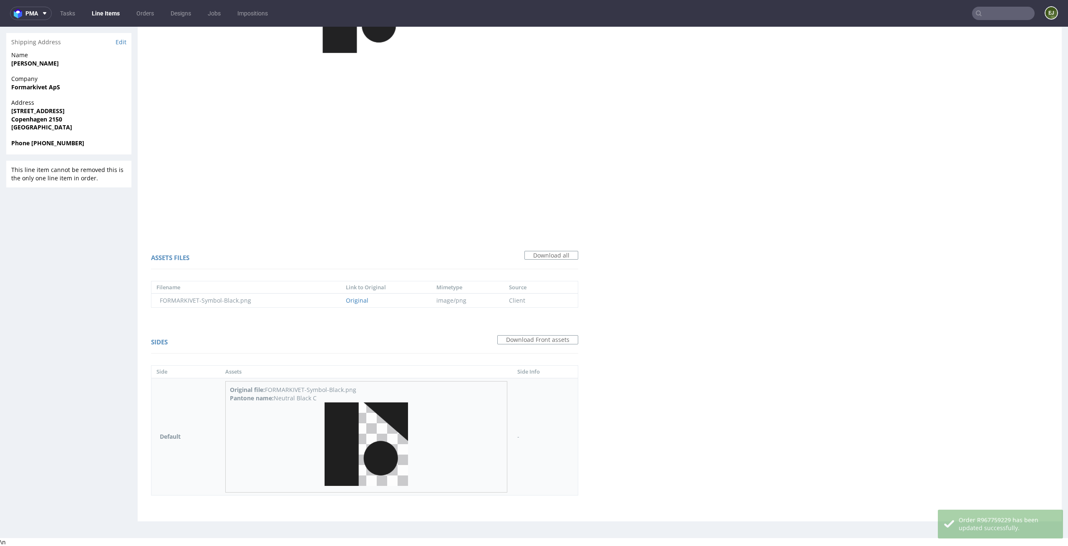
click at [377, 438] on img at bounding box center [366, 443] width 83 height 83
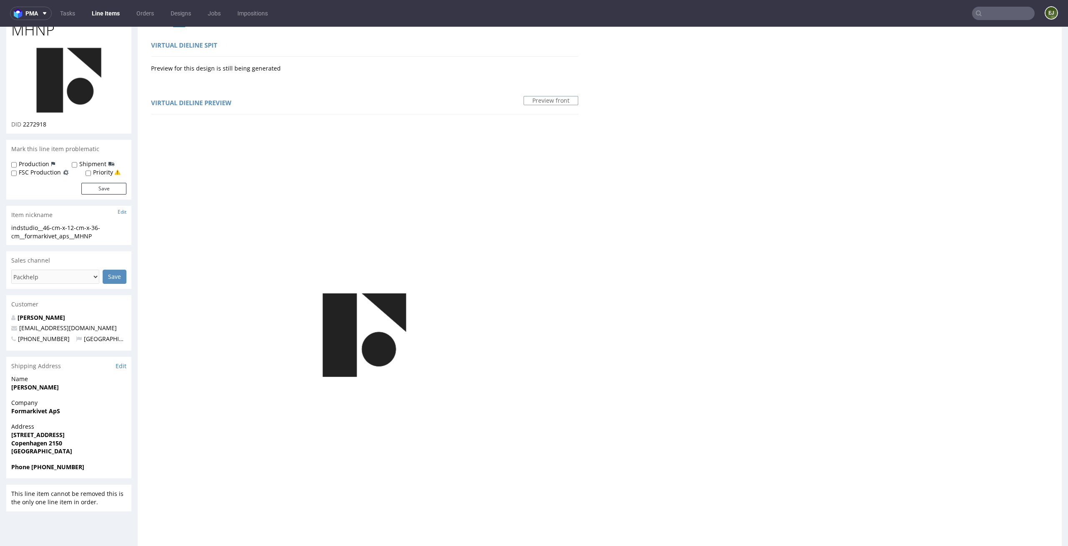
scroll to position [0, 0]
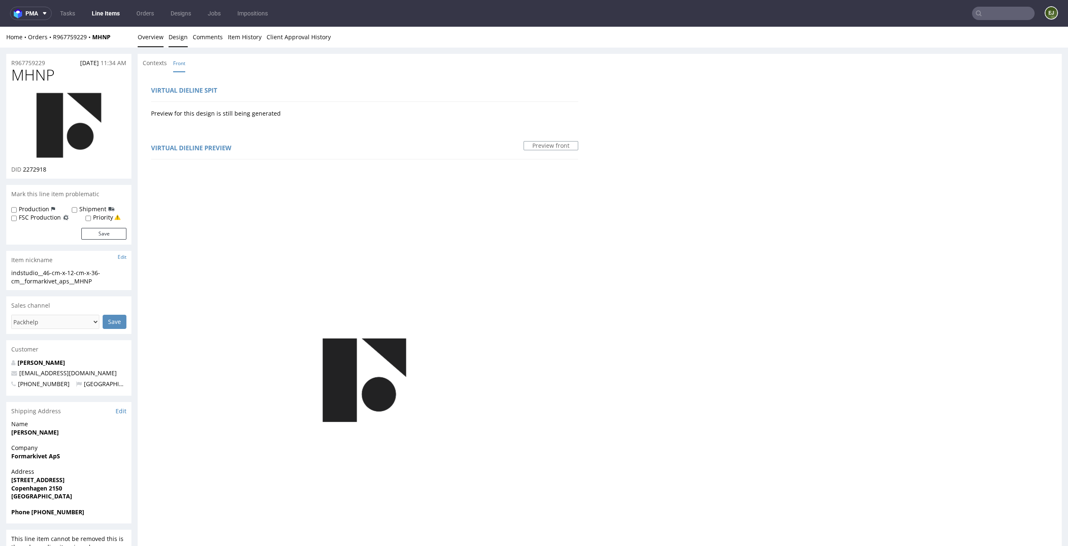
click at [150, 32] on link "Overview" at bounding box center [151, 37] width 26 height 20
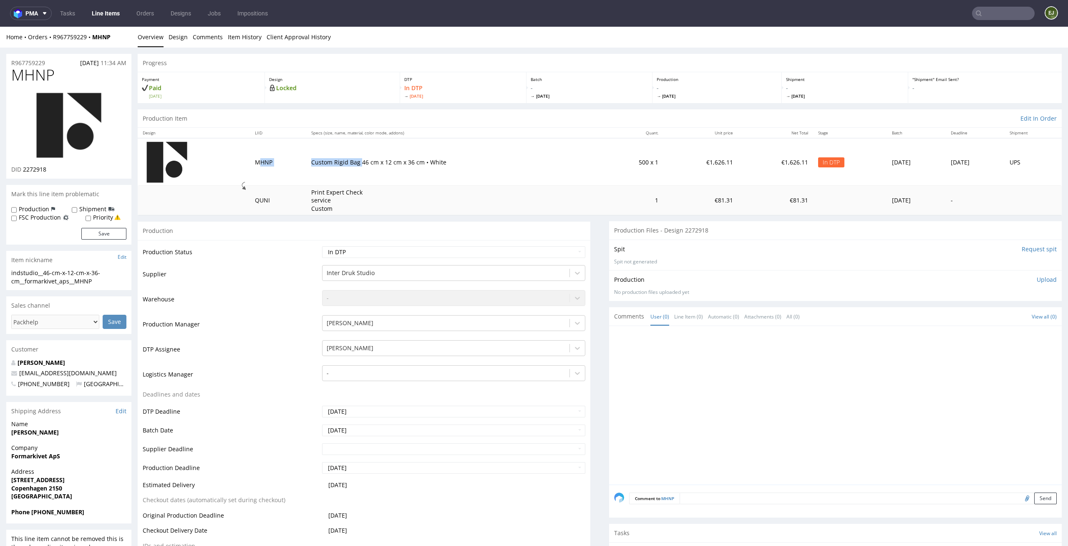
drag, startPoint x: 353, startPoint y: 159, endPoint x: 254, endPoint y: 159, distance: 98.5
click at [254, 159] on tr "MHNP Custom Rigid Bag 46 cm x 12 cm x 36 cm • White 500 x 1 €1,626.11 €1,626.11…" at bounding box center [600, 161] width 924 height 47
copy tr "HNP Custom Rigid Bag"
drag, startPoint x: 546, startPoint y: 190, endPoint x: 680, endPoint y: 34, distance: 205.6
click at [546, 190] on td "Print Expert Check service Custom" at bounding box center [454, 201] width 296 height 30
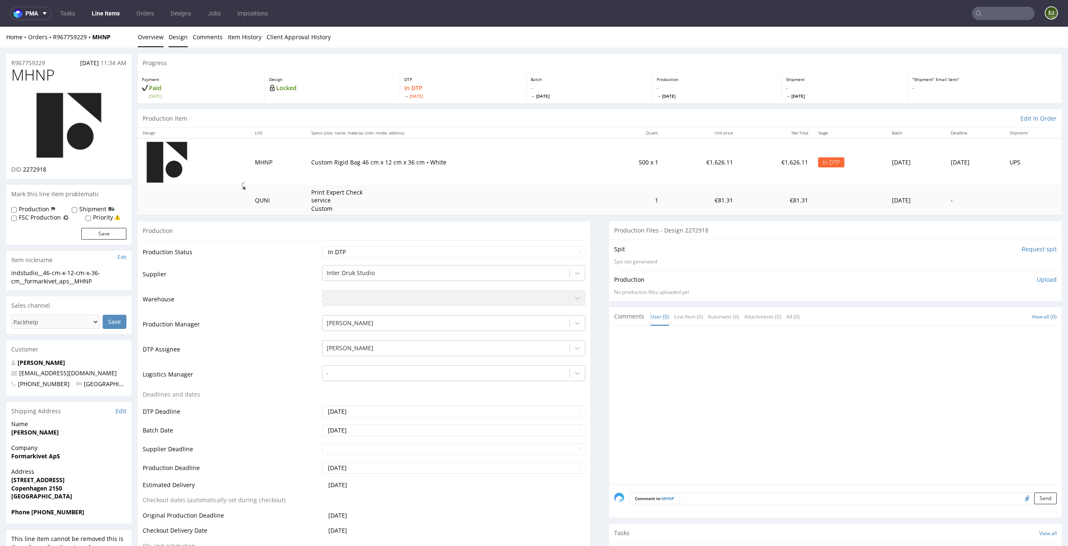
click at [170, 36] on link "Design" at bounding box center [178, 37] width 19 height 20
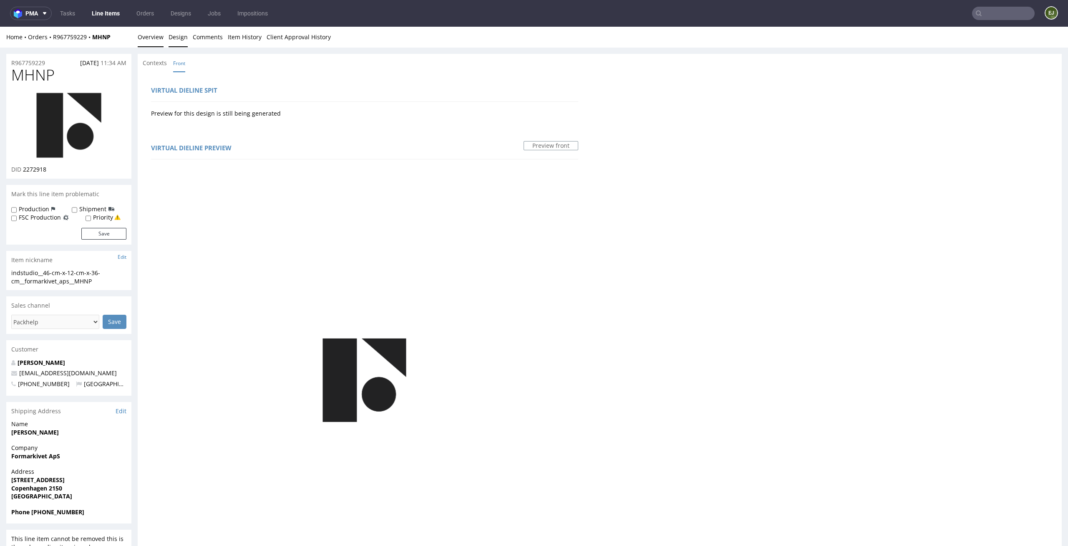
click at [157, 45] on link "Overview" at bounding box center [151, 37] width 26 height 20
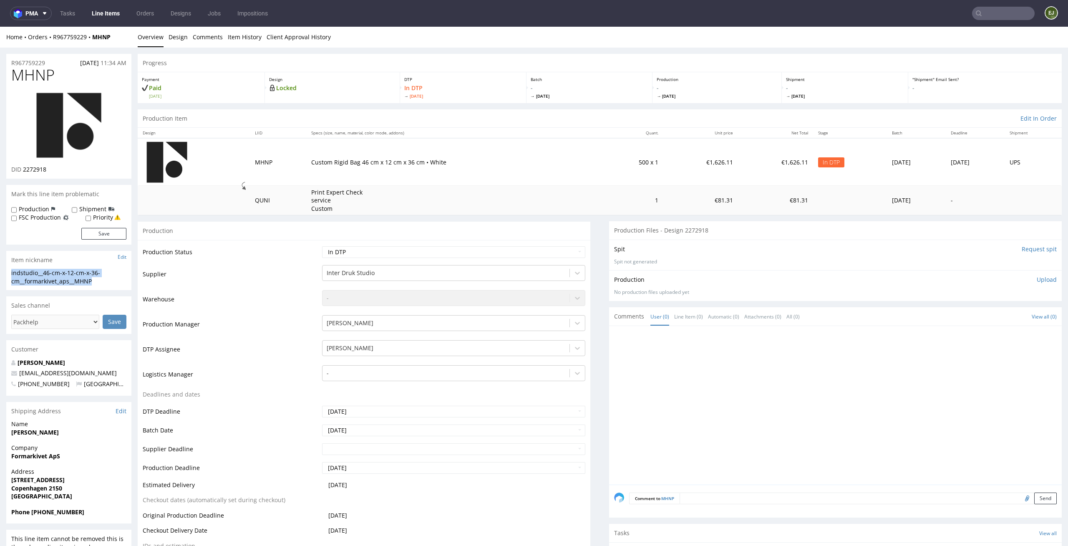
drag, startPoint x: 107, startPoint y: 277, endPoint x: 0, endPoint y: 265, distance: 107.9
copy section "indstudio__46-cm-x-12-cm-x-36-cm__formarkivet_aps__MHNP"
drag, startPoint x: 57, startPoint y: 166, endPoint x: 23, endPoint y: 168, distance: 33.4
click at [23, 168] on div "DID 2272918" at bounding box center [68, 169] width 115 height 8
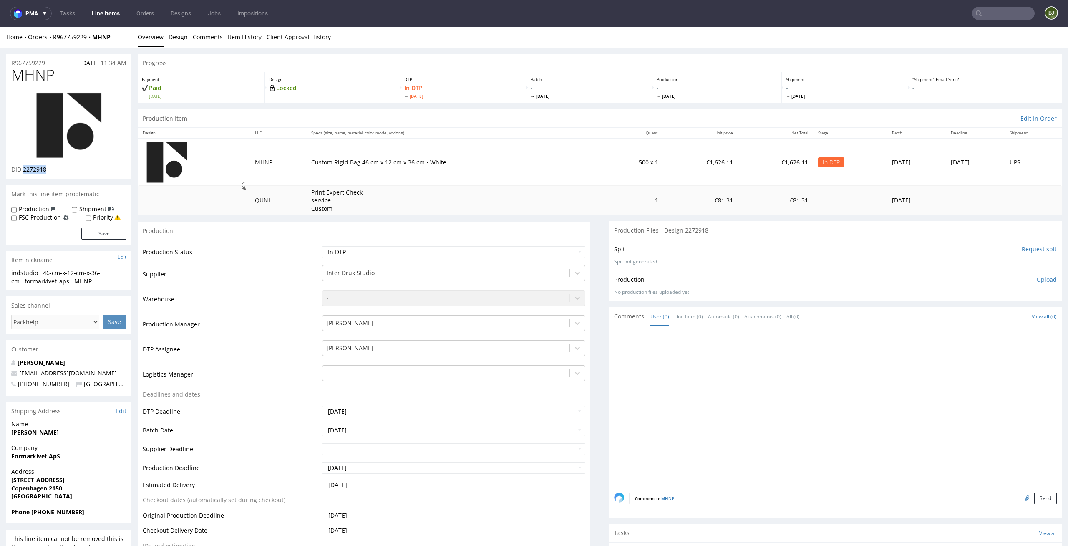
copy span "2272918"
drag, startPoint x: 52, startPoint y: 61, endPoint x: 0, endPoint y: 62, distance: 51.7
copy p "R967759229"
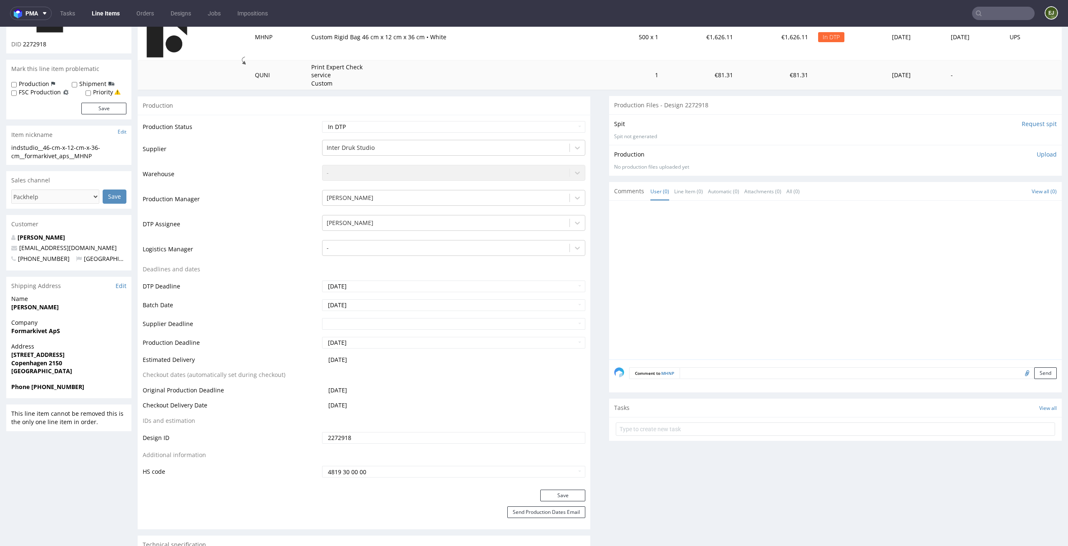
click at [708, 436] on form at bounding box center [835, 429] width 439 height 20
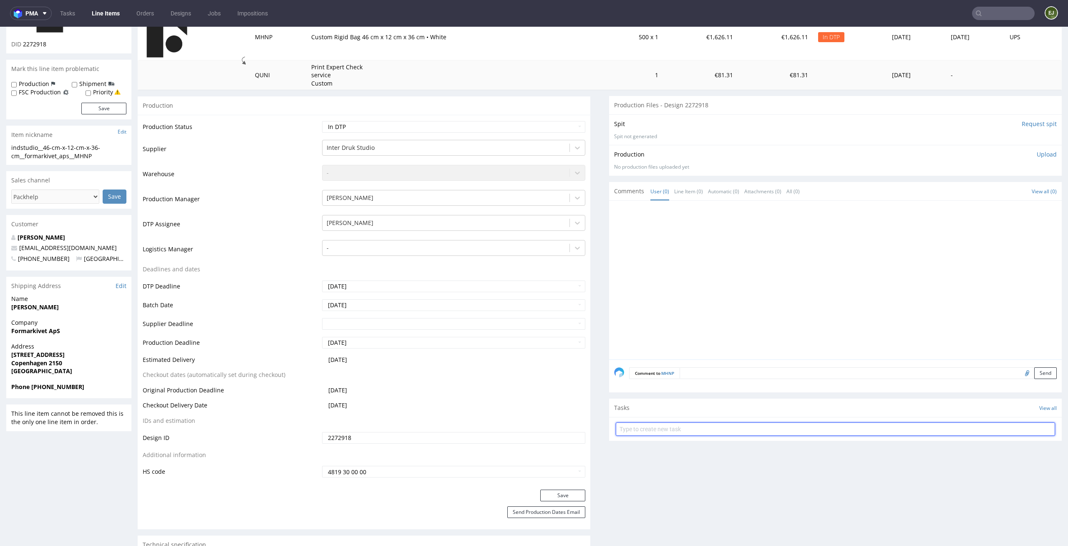
click at [715, 428] on input "text" at bounding box center [835, 428] width 439 height 13
type input "constact with the client"
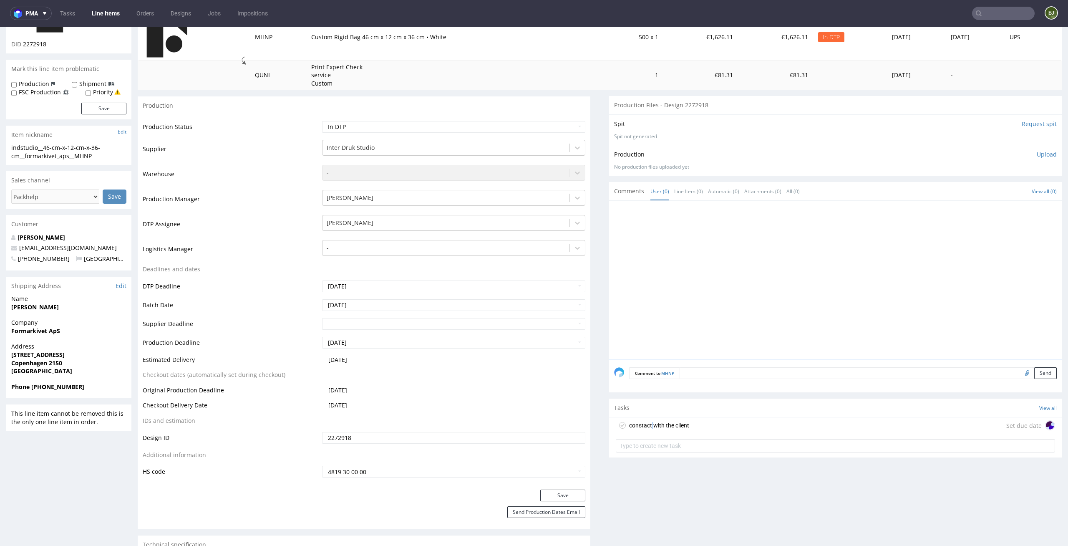
click at [638, 427] on div "constact with the client" at bounding box center [659, 425] width 60 height 10
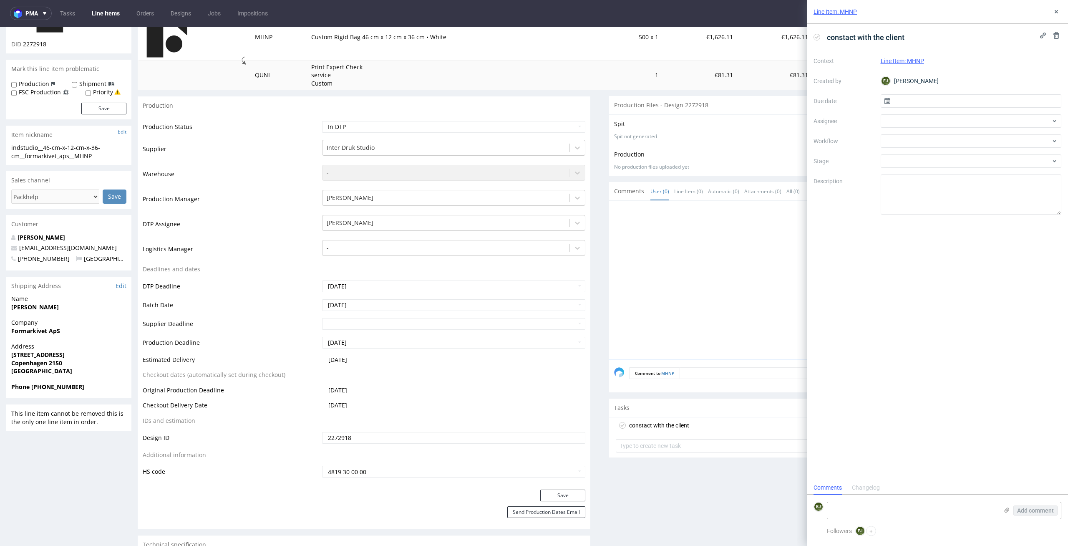
scroll to position [7, 0]
drag, startPoint x: 857, startPoint y: 68, endPoint x: 735, endPoint y: 41, distance: 124.7
click at [945, 101] on input "text" at bounding box center [971, 100] width 181 height 13
click at [983, 172] on span "9" at bounding box center [983, 170] width 3 height 8
type input "09/10/2025"
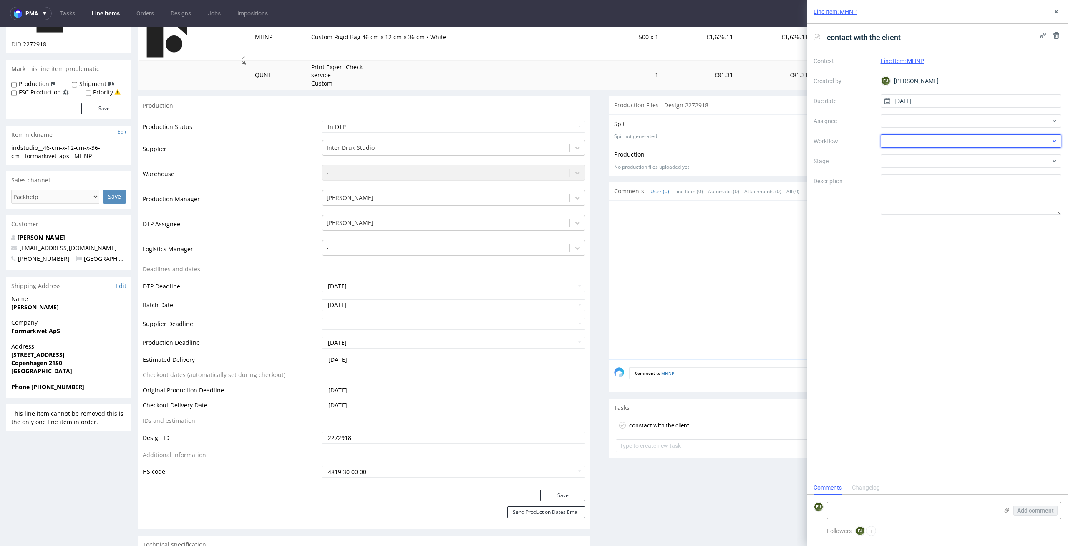
click at [990, 141] on div at bounding box center [971, 140] width 181 height 13
click at [989, 191] on div "DTP - Issue" at bounding box center [971, 186] width 174 height 15
click at [886, 505] on textarea at bounding box center [912, 510] width 171 height 17
paste textarea "Please let me know what color the ribbon should be (variants available in the i…"
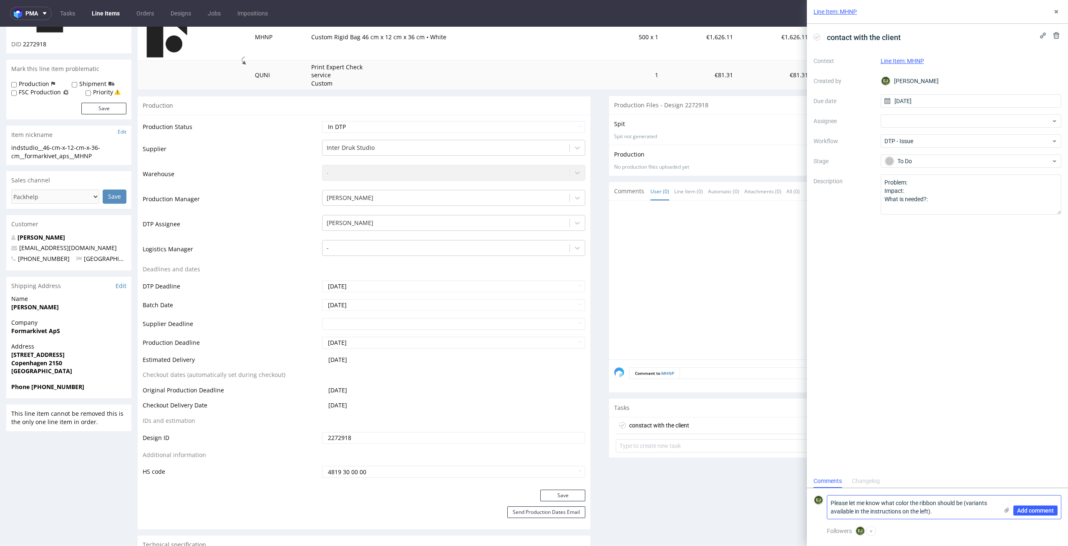
type textarea "Please let me know what color the ribbon should be (variants available in the i…"
click at [1007, 509] on icon at bounding box center [1006, 509] width 7 height 7
click at [0, 0] on input "file" at bounding box center [0, 0] width 0 height 0
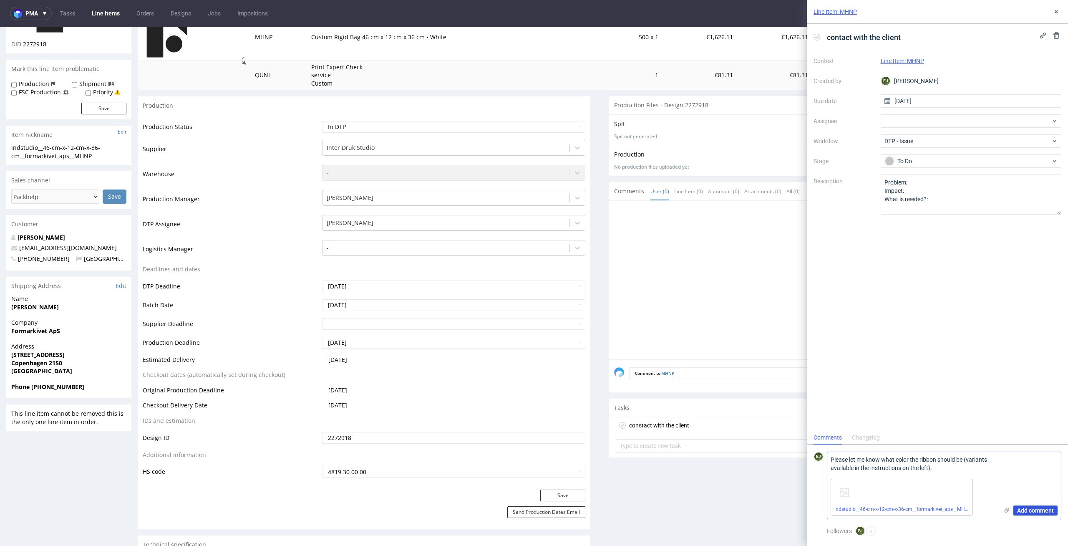
click at [1050, 509] on span "Add comment" at bounding box center [1035, 510] width 37 height 6
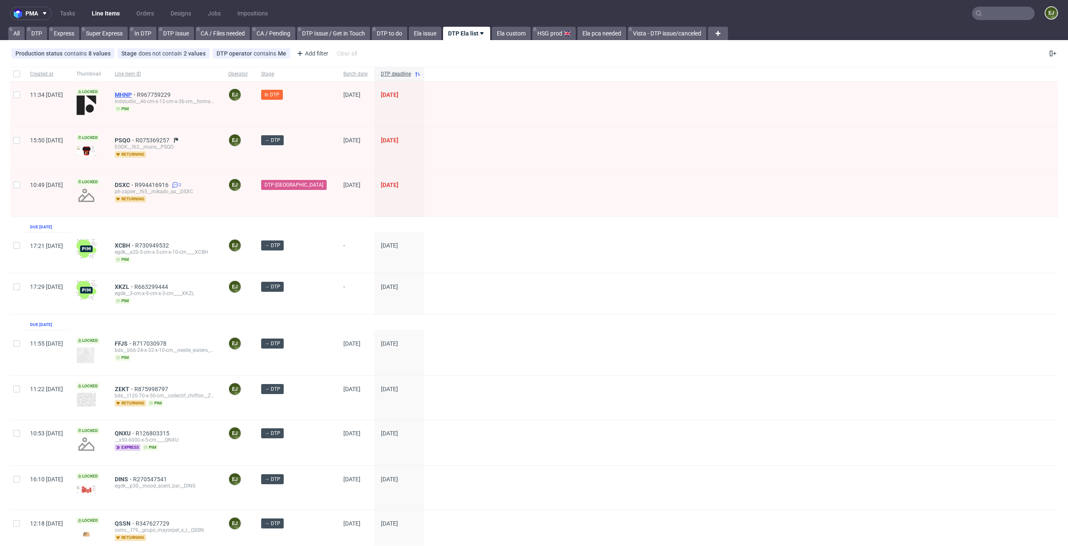
click at [137, 94] on span "MHNP" at bounding box center [126, 94] width 22 height 7
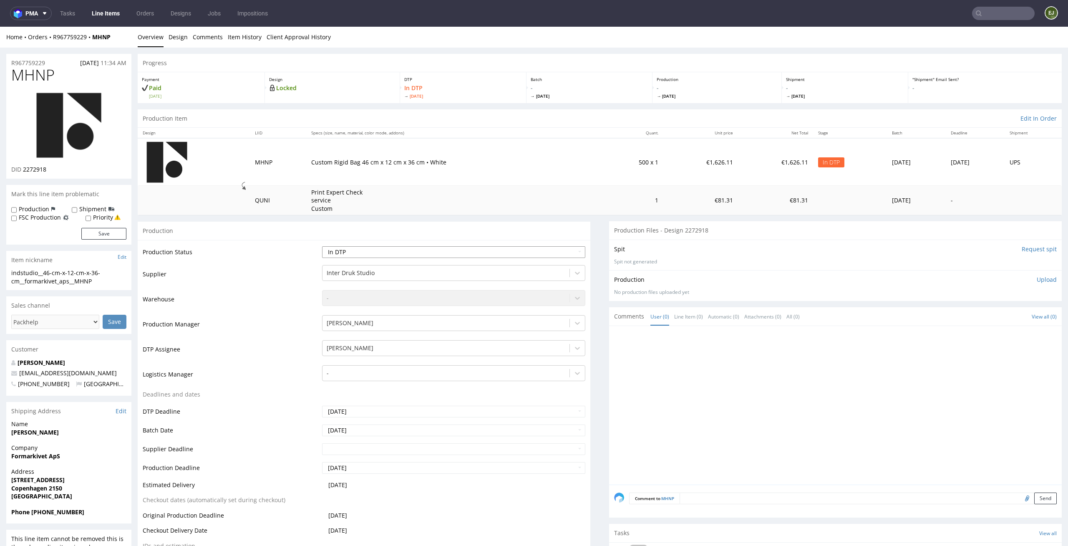
click at [556, 251] on select "Waiting for Artwork Waiting for Diecut Waiting for Mockup Waiting for DTP Waiti…" at bounding box center [454, 252] width 264 height 12
select select "dtp_issue"
click at [322, 246] on select "Waiting for Artwork Waiting for Diecut Waiting for Mockup Waiting for DTP Waiti…" at bounding box center [454, 252] width 264 height 12
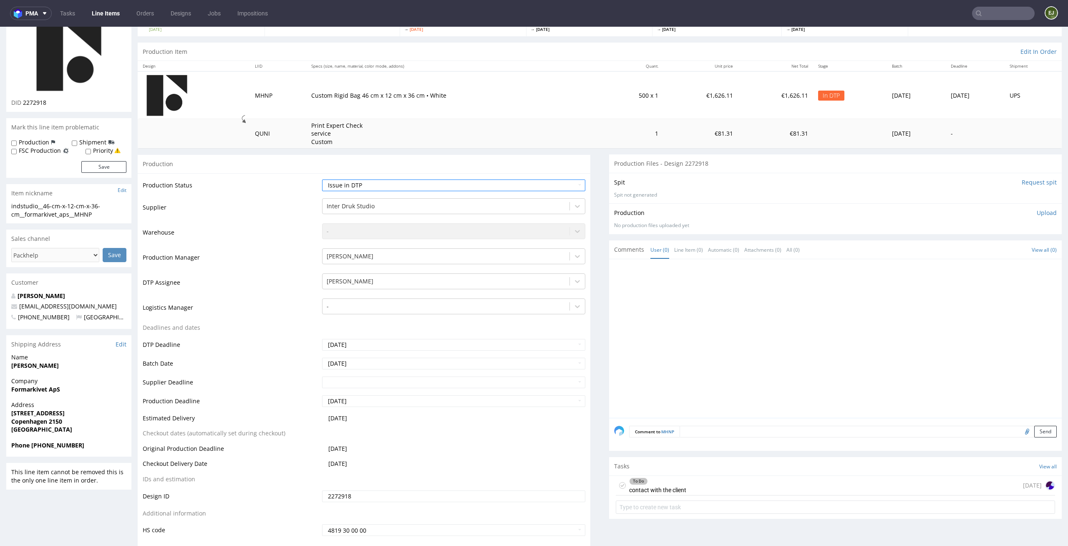
scroll to position [98, 0]
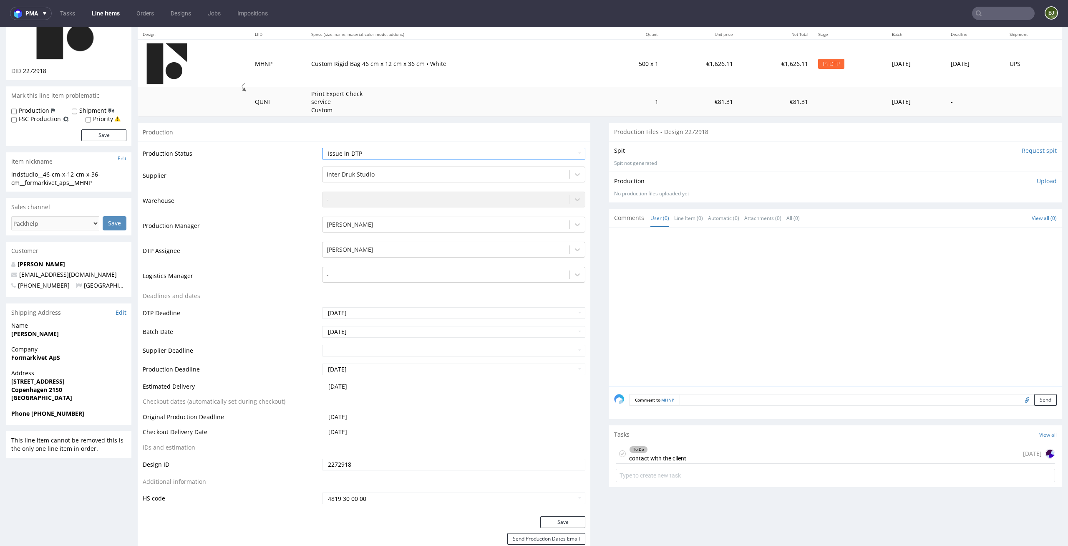
click at [562, 516] on button "Save" at bounding box center [562, 522] width 45 height 12
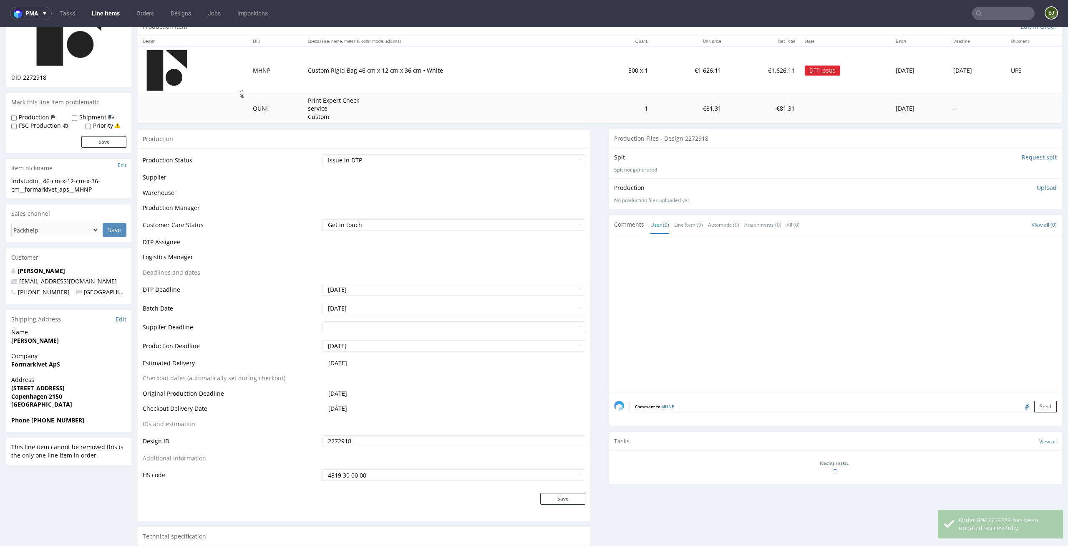
scroll to position [0, 0]
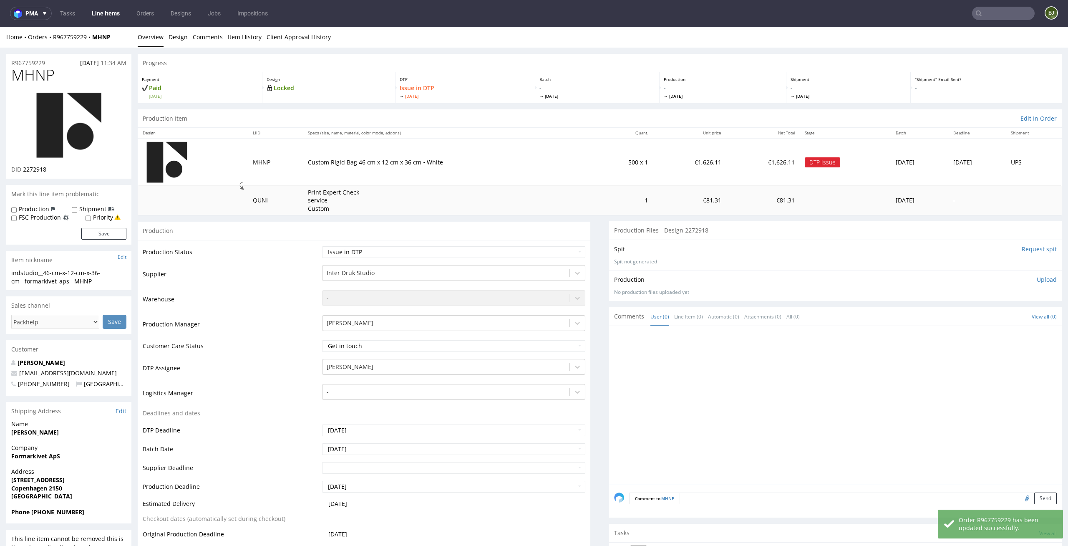
click at [104, 17] on link "Line Items" at bounding box center [106, 13] width 38 height 13
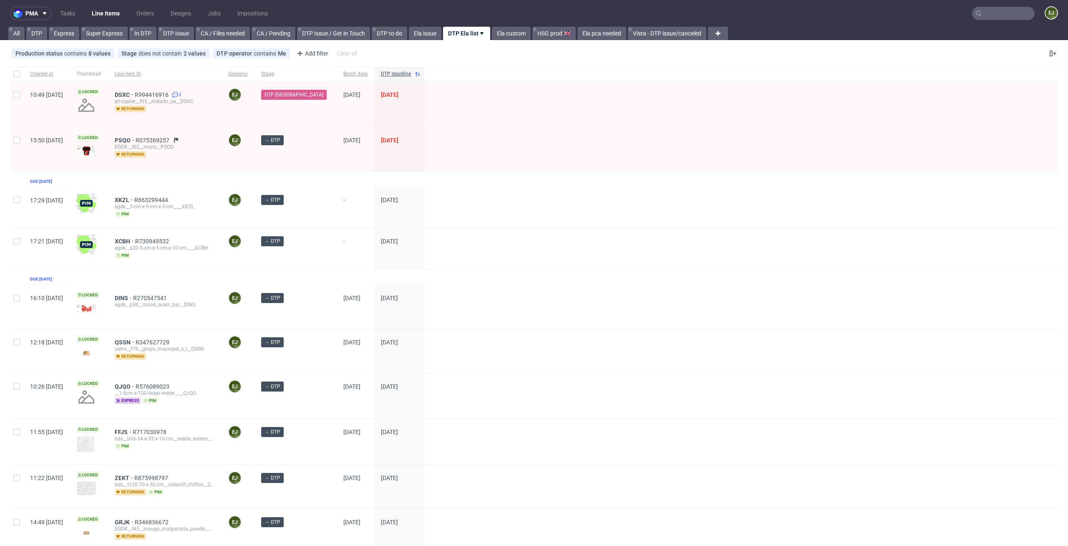
scroll to position [303, 0]
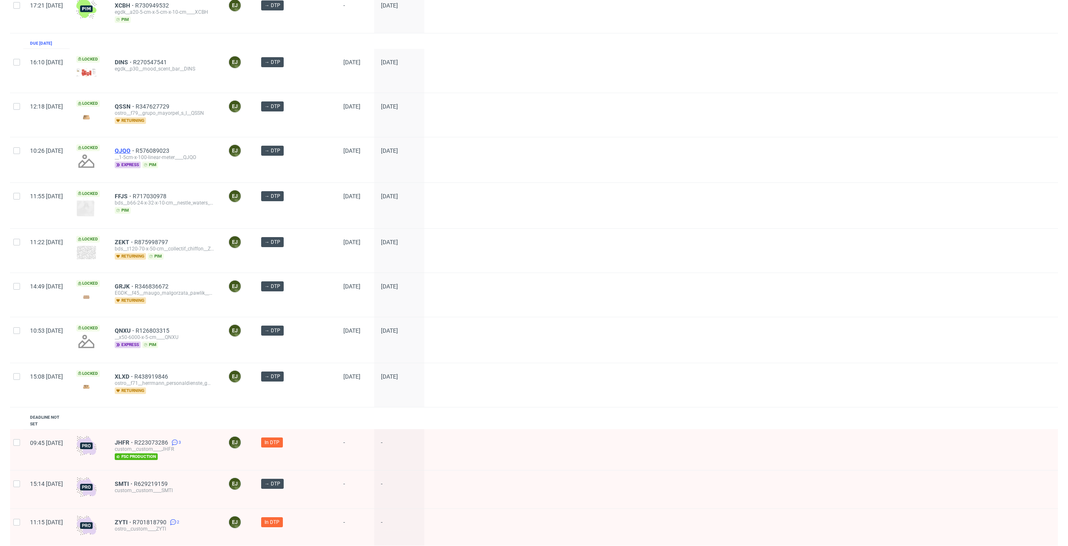
click at [136, 152] on span "QJQO" at bounding box center [125, 150] width 21 height 7
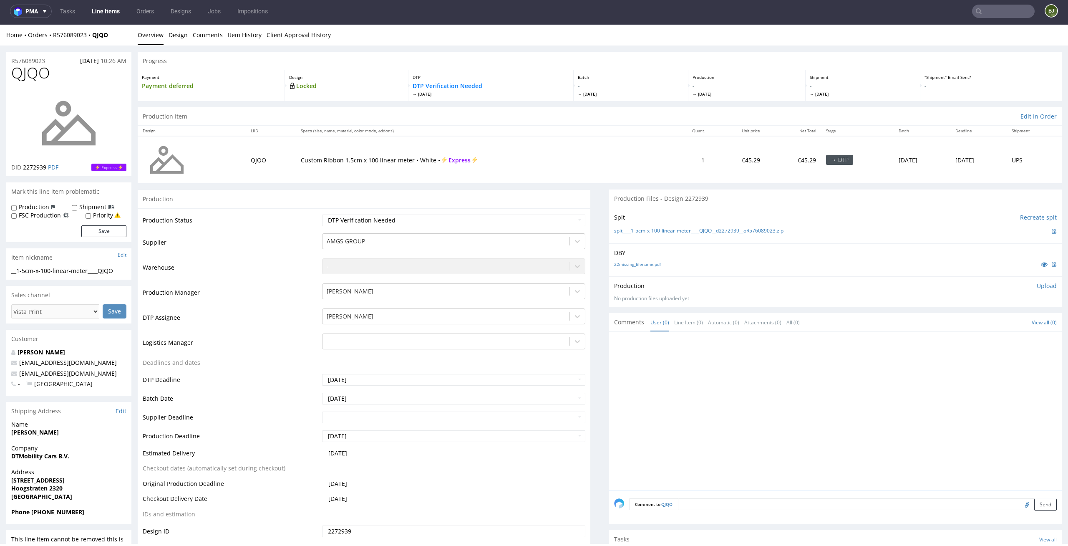
click at [636, 258] on div "DBY 22missing_filename.pdf" at bounding box center [835, 259] width 453 height 33
click at [636, 262] on link "22missing_filename.pdf" at bounding box center [637, 264] width 47 height 6
click at [636, 234] on div "spit____1-5cm-x-100-linear-meter____QJQO__d2272939__oR576089023.zip" at bounding box center [835, 231] width 443 height 9
click at [637, 228] on link "spit____1-5cm-x-100-linear-meter____QJQO__d2272939__oR576089023.zip" at bounding box center [698, 230] width 169 height 7
click at [488, 217] on select "Waiting for Artwork Waiting for Diecut Waiting for Mockup Waiting for DTP Waiti…" at bounding box center [454, 220] width 264 height 12
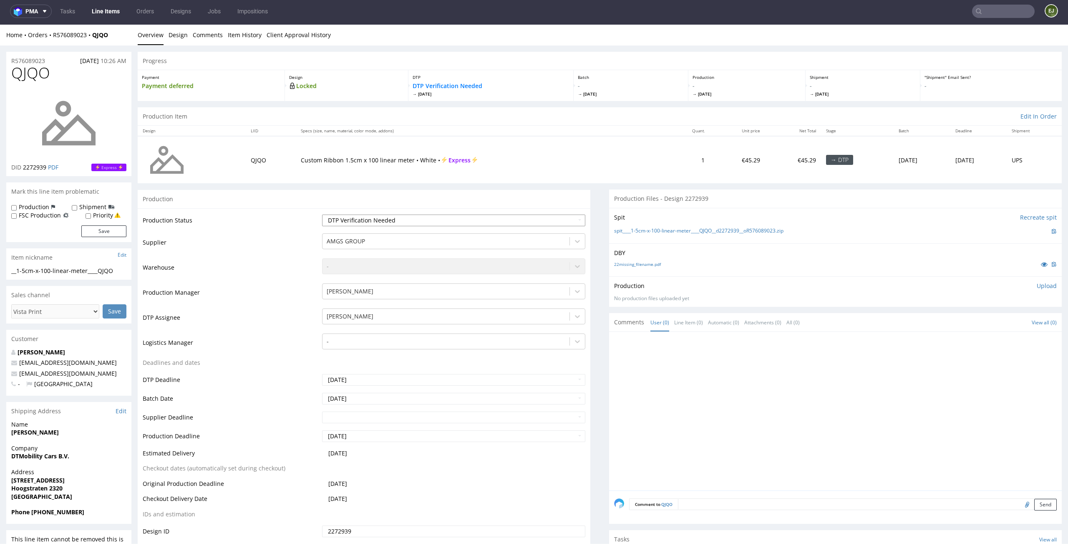
select select "dtp_in_process"
click at [322, 214] on select "Waiting for Artwork Waiting for Diecut Waiting for Mockup Waiting for DTP Waiti…" at bounding box center [454, 220] width 264 height 12
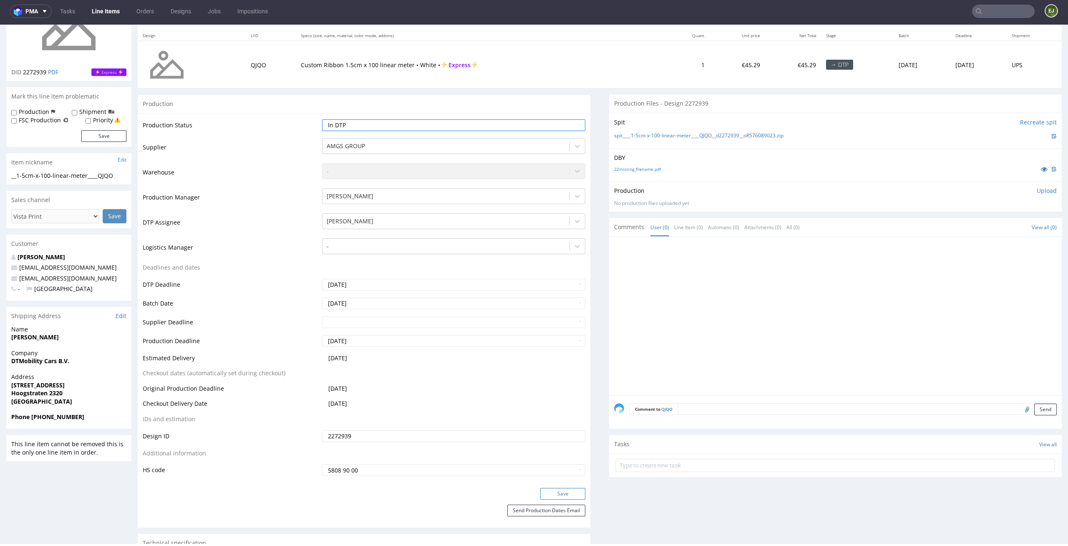
scroll to position [108, 0]
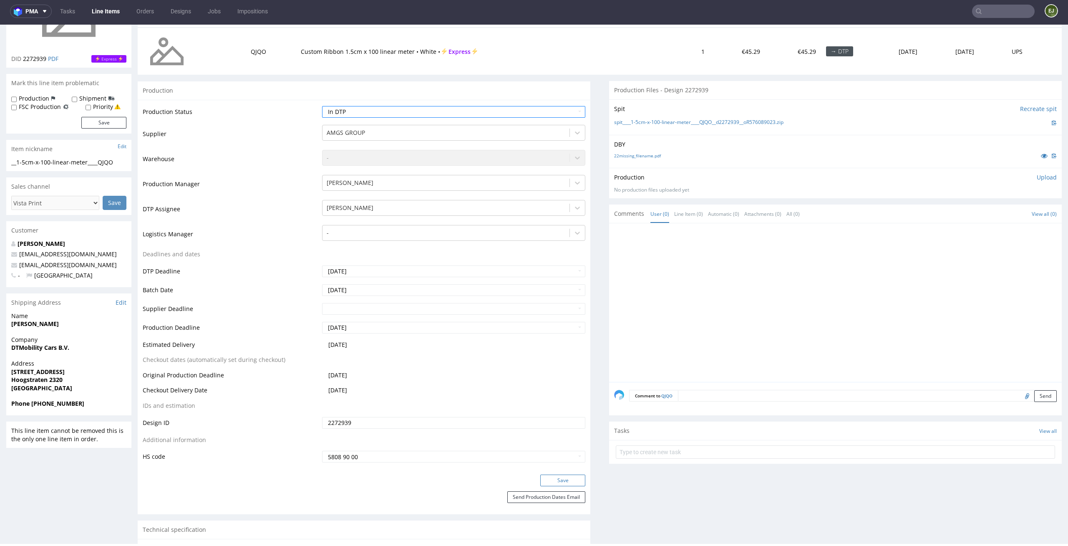
click at [569, 476] on button "Save" at bounding box center [562, 480] width 45 height 12
click at [1037, 179] on p "Upload" at bounding box center [1047, 177] width 20 height 8
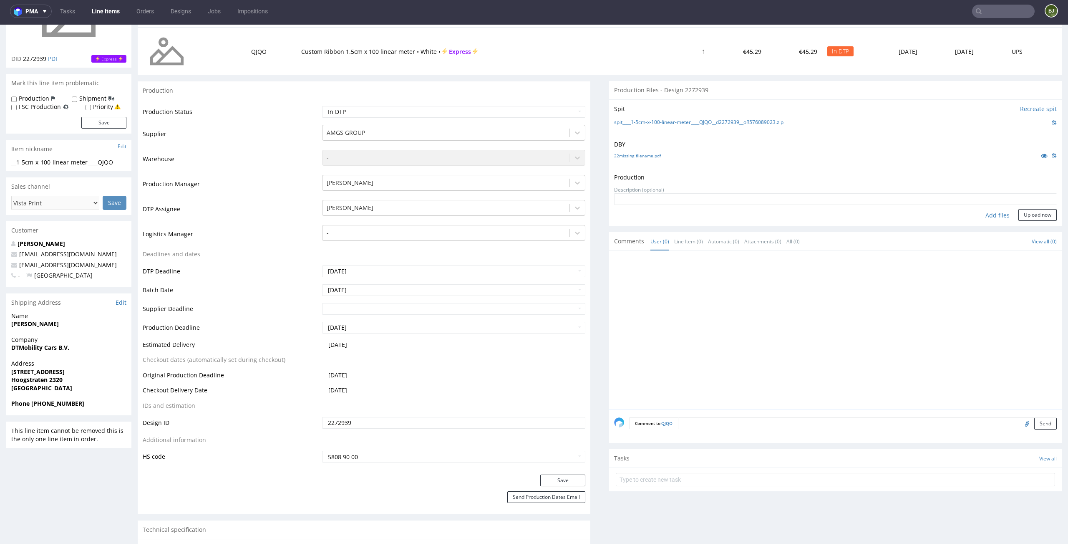
click at [987, 217] on div "Add files" at bounding box center [998, 215] width 42 height 13
type input "C:\fakepath\__1-5cm-x-100-linear-meter____QJQO__d2272939__oR576089023__latest.p…"
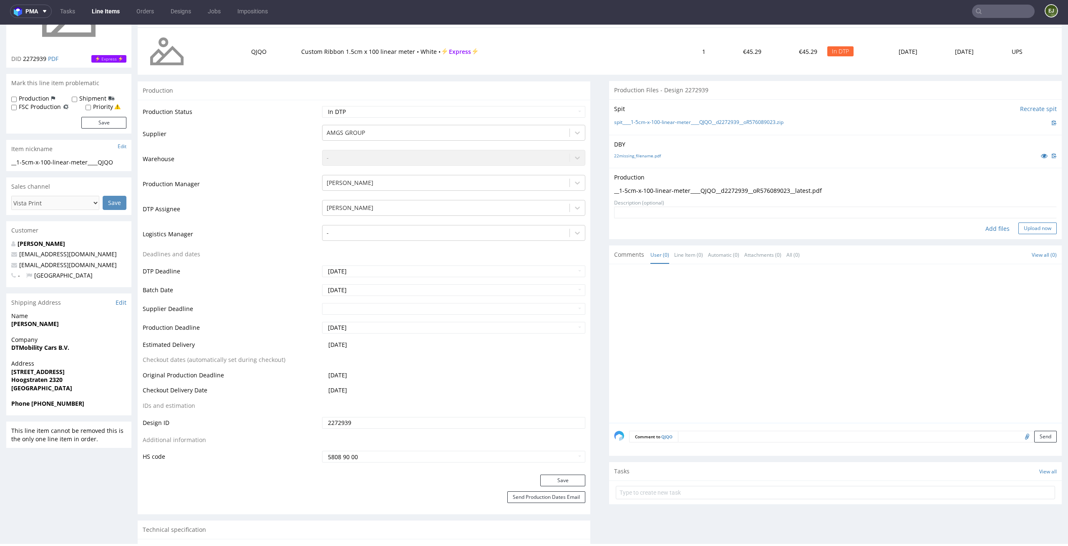
click at [1031, 224] on button "Upload now" at bounding box center [1037, 228] width 38 height 12
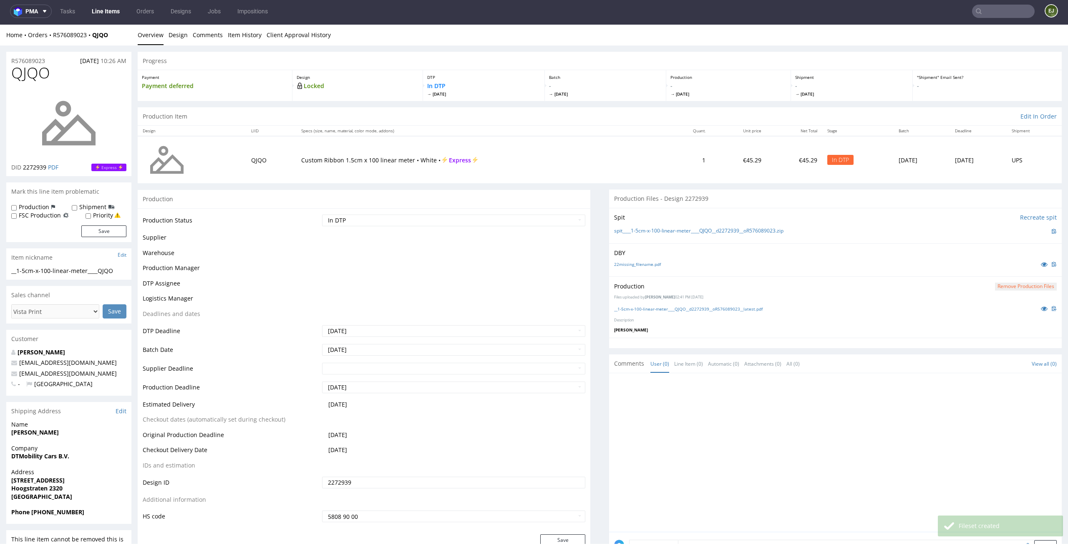
scroll to position [0, 0]
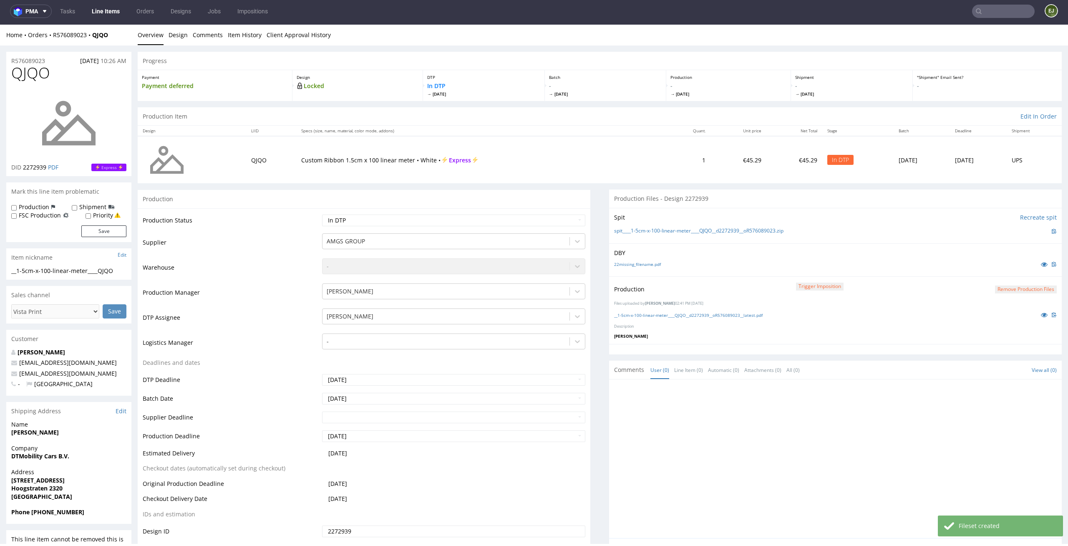
click at [559, 211] on div "Production Status Waiting for Artwork Waiting for Diecut Waiting for Mockup Wai…" at bounding box center [364, 395] width 453 height 375
click at [556, 219] on select "Waiting for Artwork Waiting for Diecut Waiting for Mockup Waiting for DTP Waiti…" at bounding box center [454, 220] width 264 height 12
select select "dtp_production_ready"
click at [322, 214] on select "Waiting for Artwork Waiting for Diecut Waiting for Mockup Waiting for DTP Waiti…" at bounding box center [454, 220] width 264 height 12
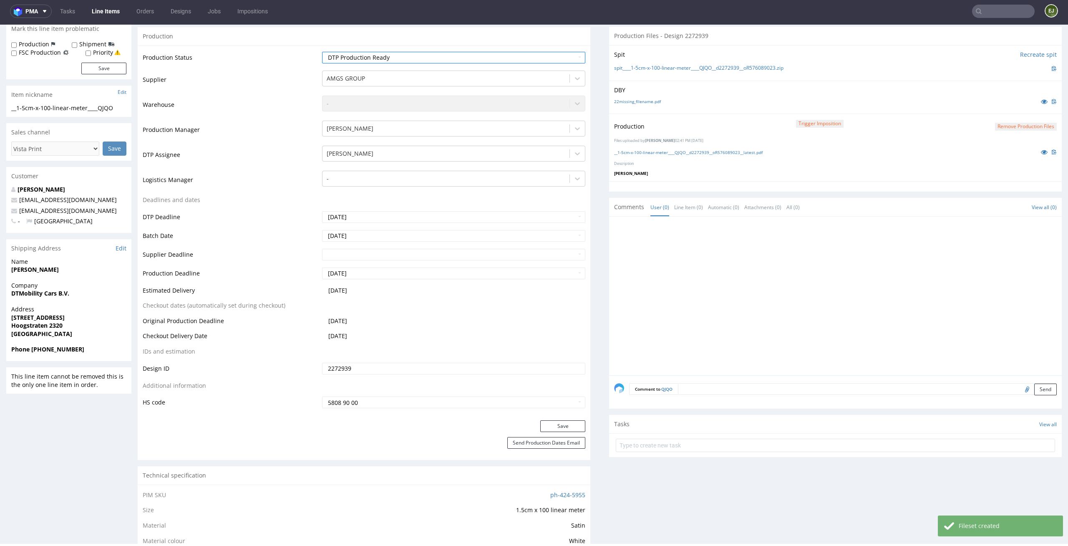
scroll to position [183, 0]
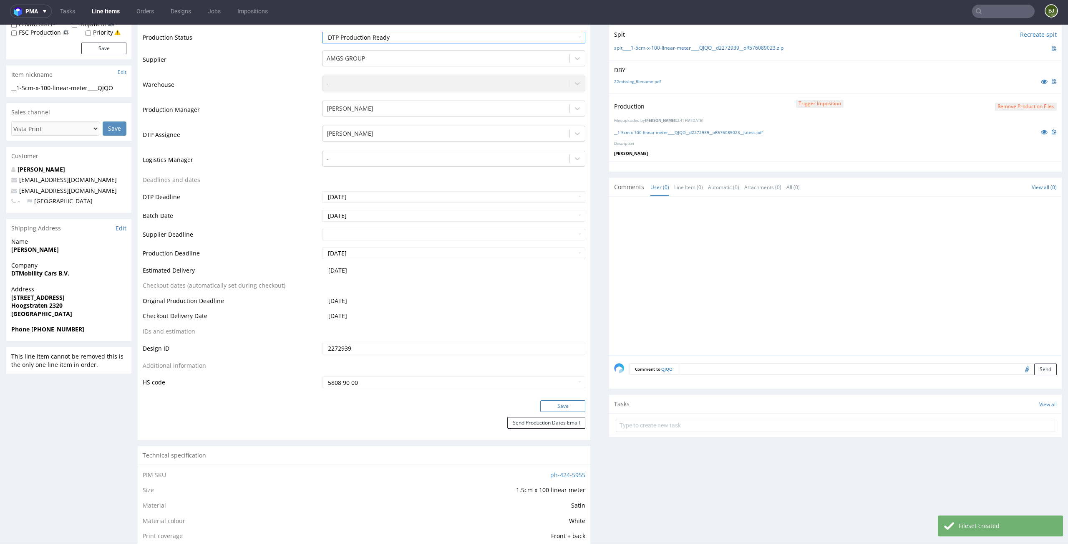
click at [557, 405] on button "Save" at bounding box center [562, 406] width 45 height 12
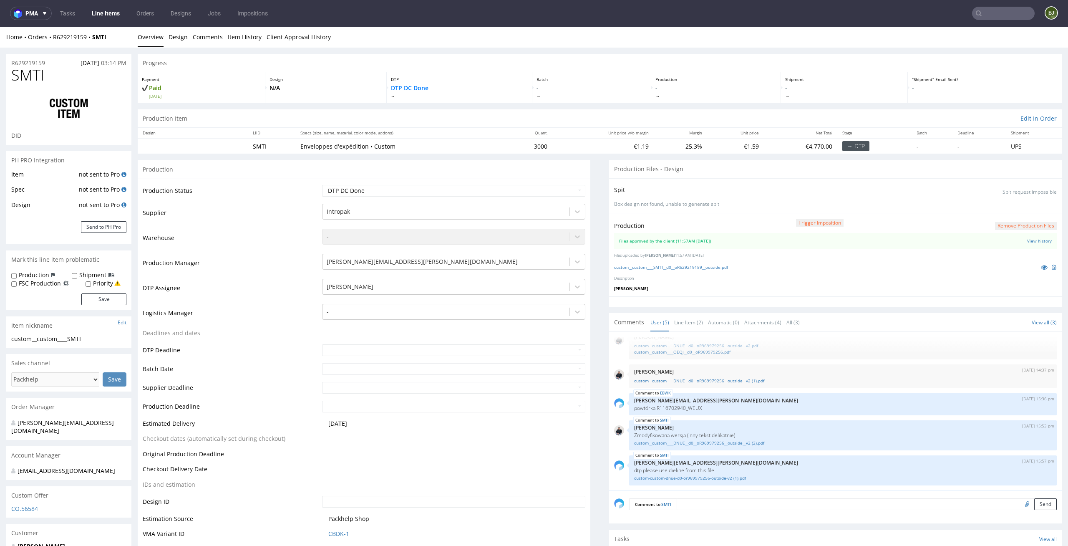
scroll to position [194, 0]
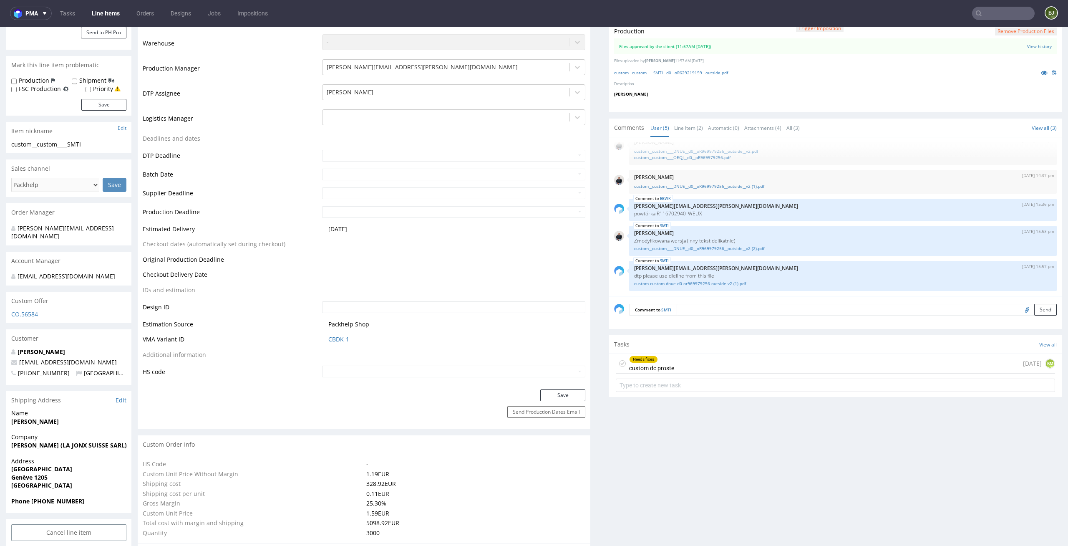
click at [713, 374] on div "Needs fixes custom dc proste [DATE] KM" at bounding box center [835, 374] width 453 height 41
click at [727, 362] on div "Needs fixes custom dc proste [DATE] KM" at bounding box center [835, 364] width 439 height 20
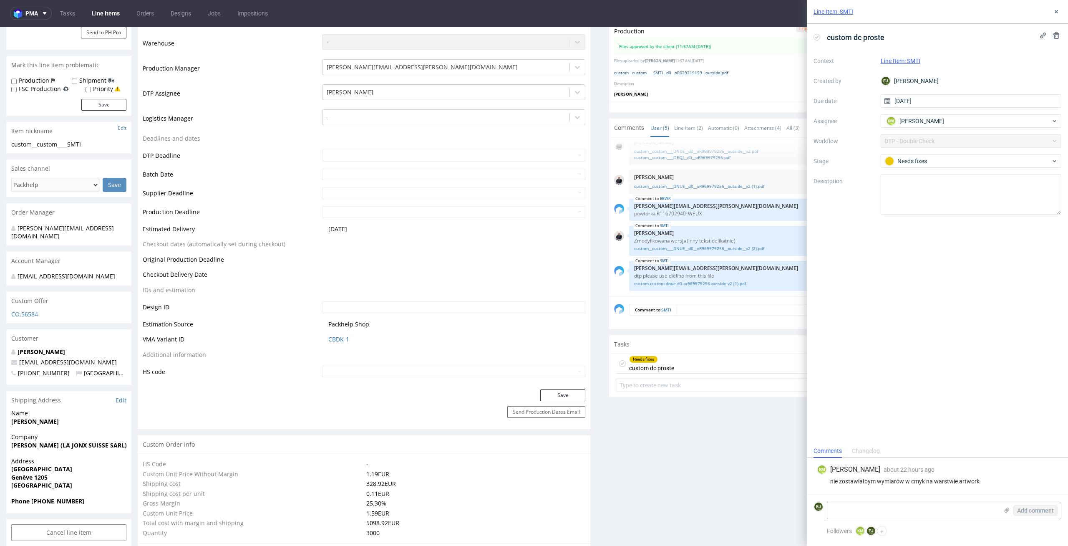
click at [674, 71] on link "custom__custom____SMTI__d0__oR629219159__outside.pdf" at bounding box center [671, 73] width 114 height 6
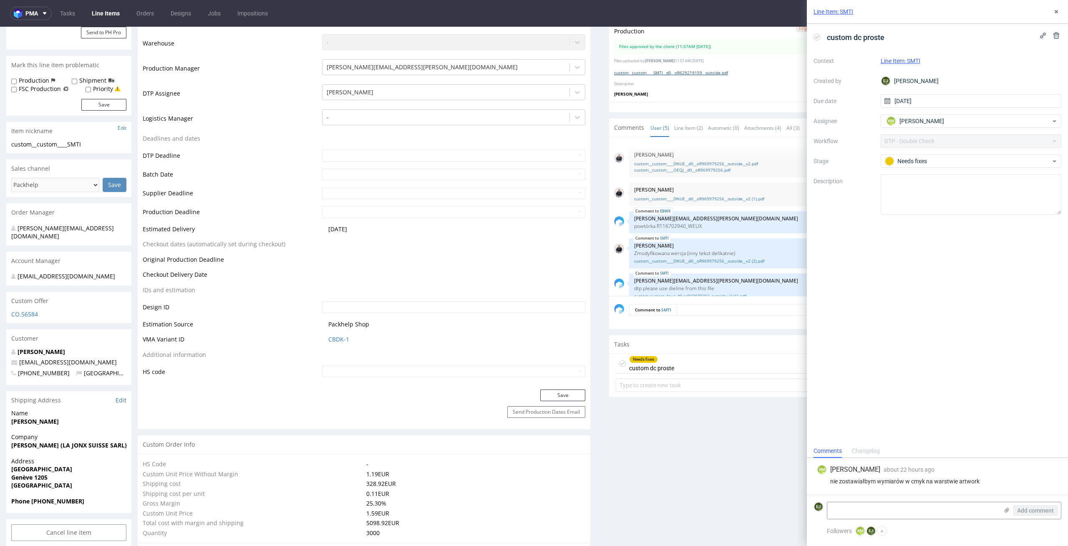
scroll to position [13, 0]
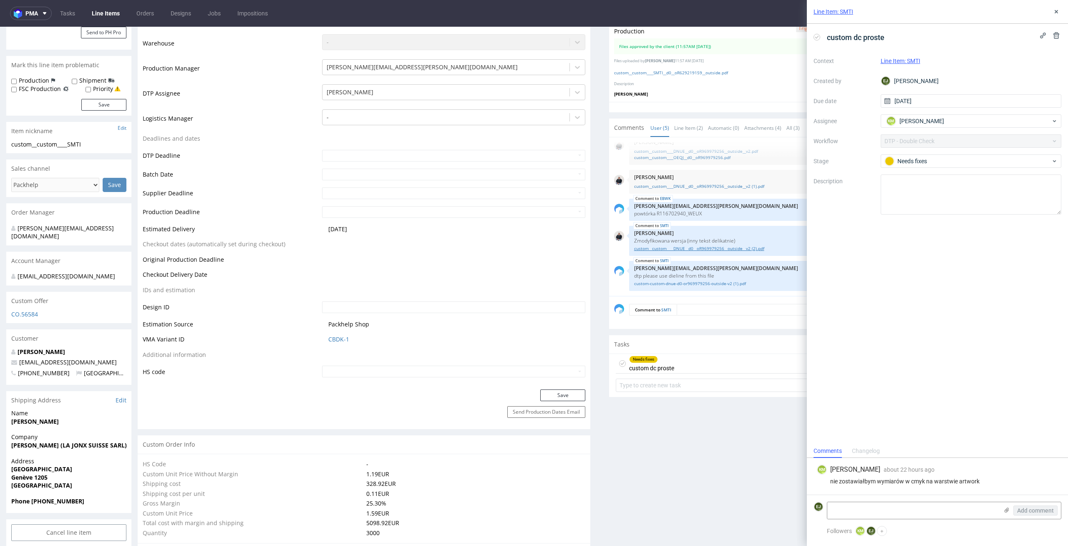
click at [739, 248] on link "custom__custom____DNUE__d0__oR969979256__outside__v2 (2).pdf" at bounding box center [843, 248] width 418 height 6
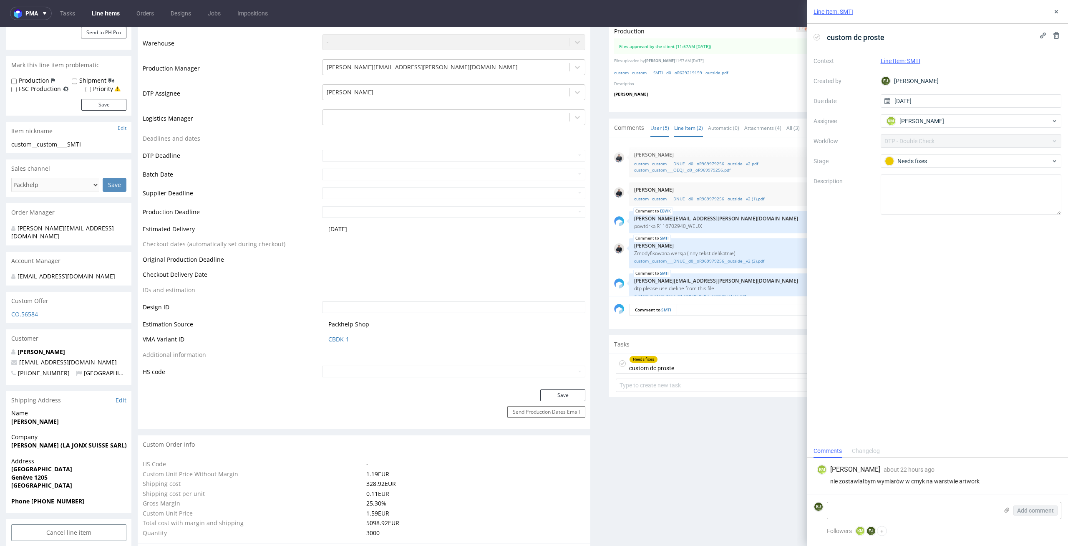
click at [689, 129] on link "Line Item (2)" at bounding box center [688, 128] width 29 height 18
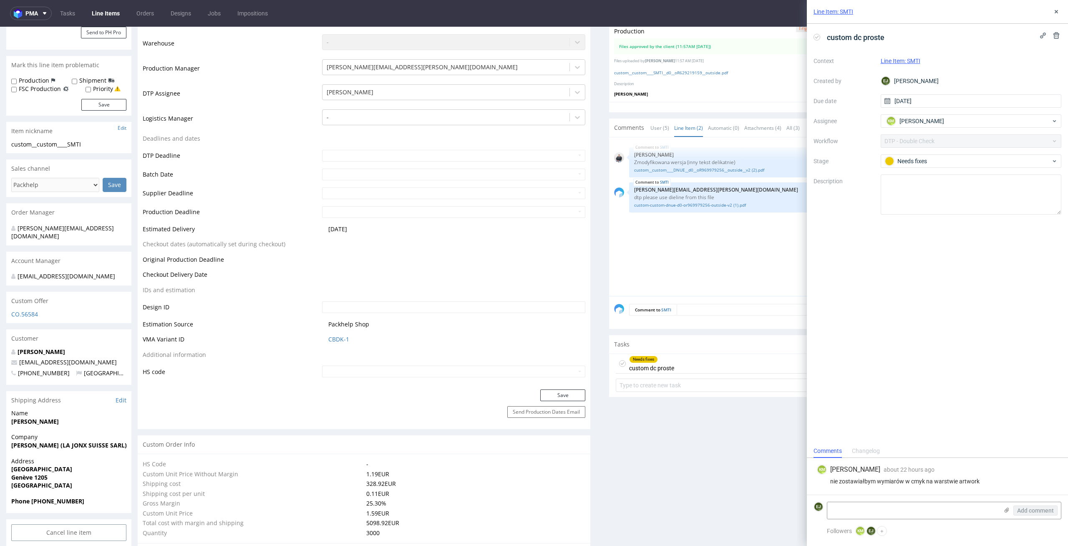
click at [1059, 17] on div "Line Item: SMTI" at bounding box center [937, 12] width 261 height 24
click at [1057, 8] on icon at bounding box center [1056, 11] width 7 height 7
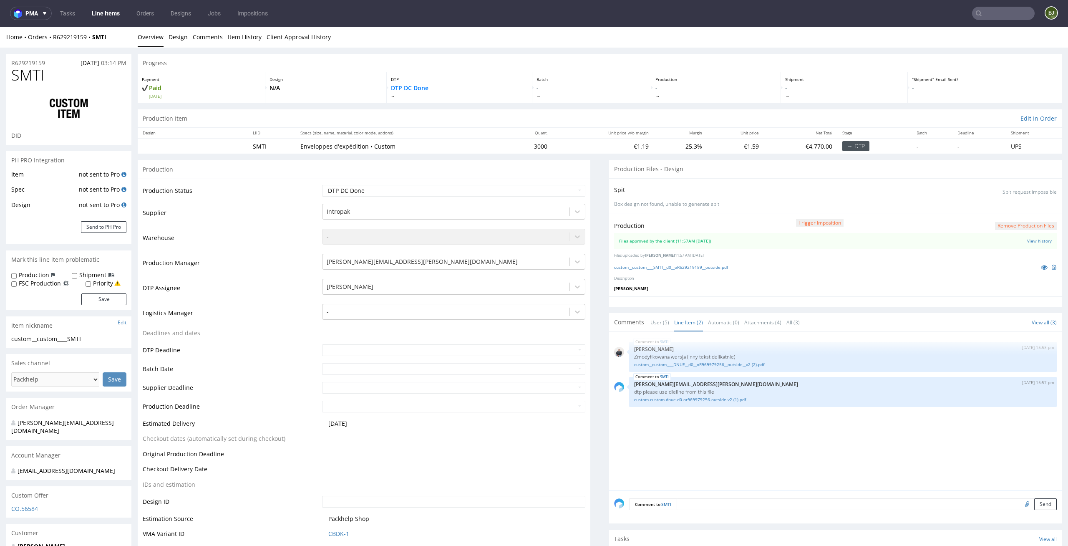
click at [982, 21] on nav "pma Tasks Line Items Orders Designs Jobs Impositions EJ" at bounding box center [534, 13] width 1068 height 27
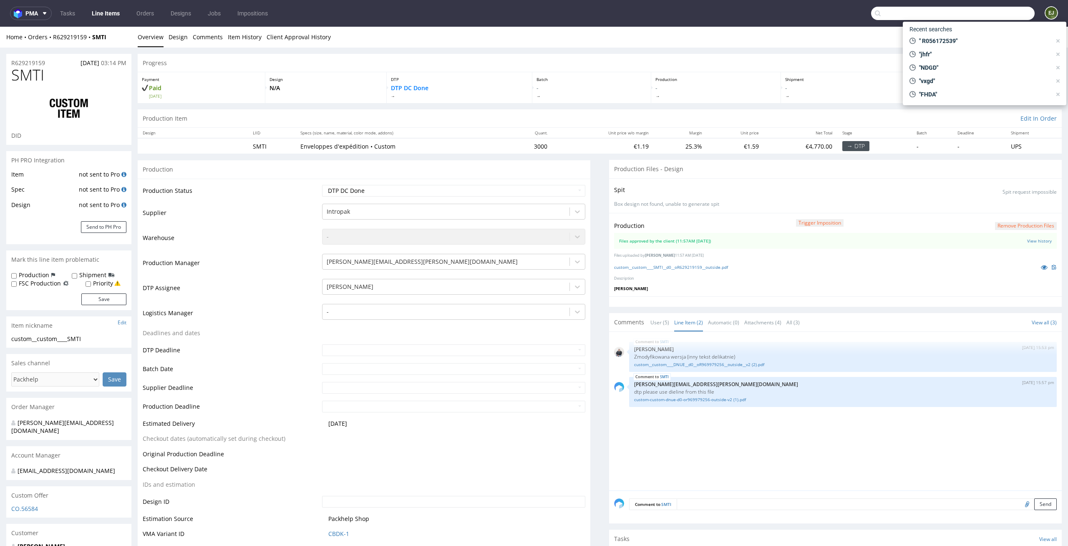
click at [990, 15] on input "text" at bounding box center [953, 13] width 164 height 13
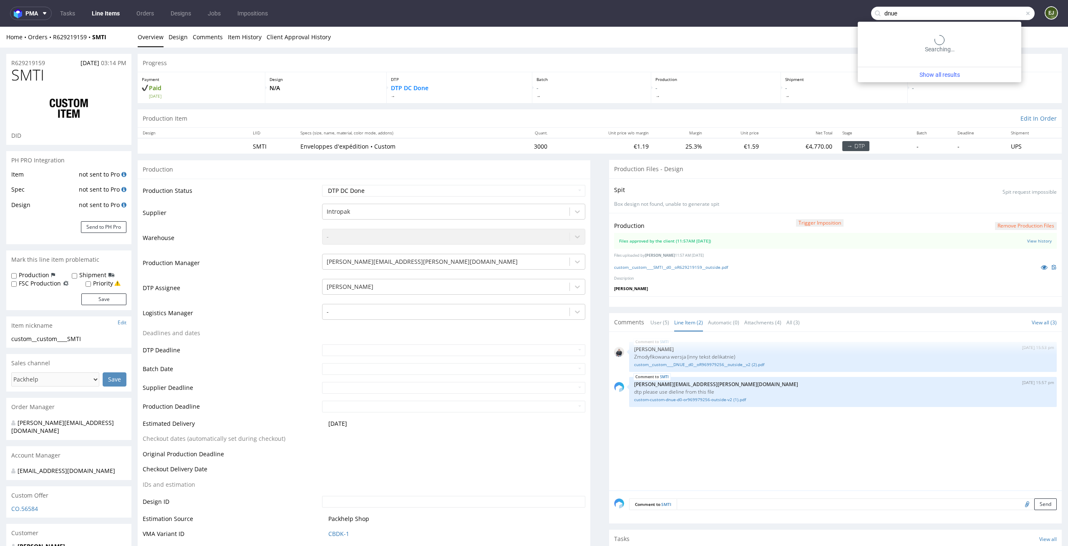
type input "dnue"
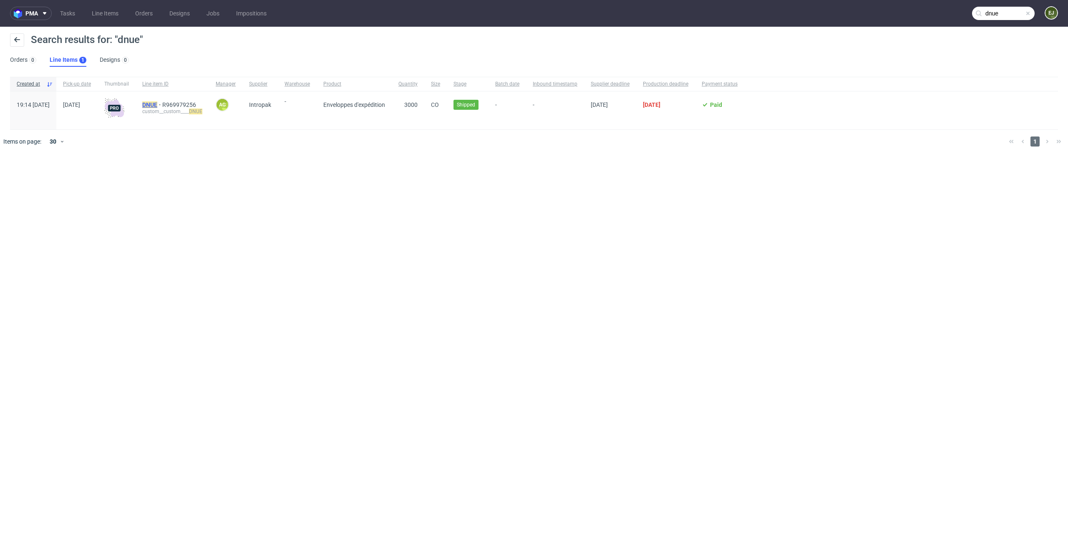
click at [157, 107] on mark "DNUE" at bounding box center [149, 104] width 15 height 7
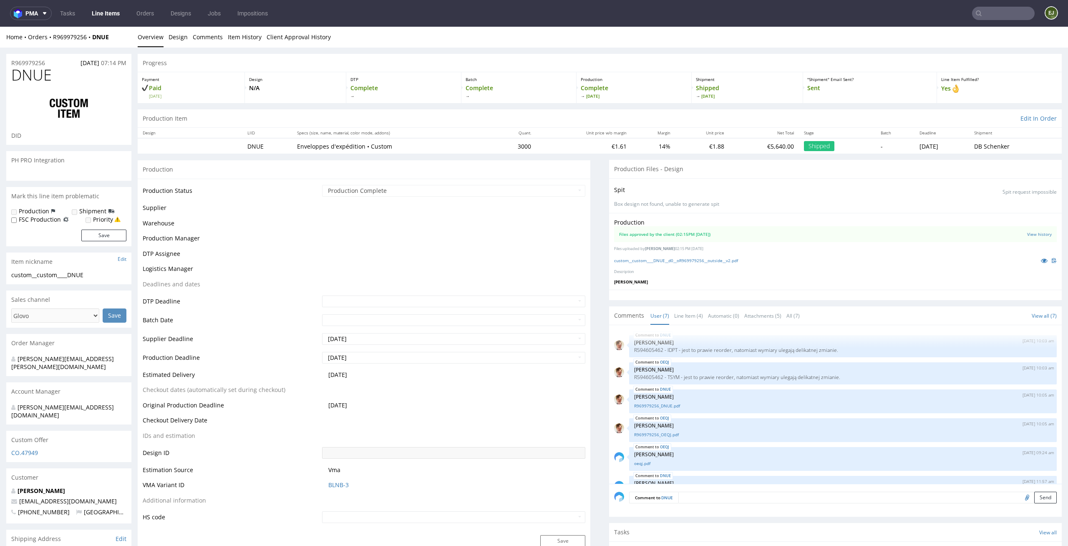
scroll to position [50, 0]
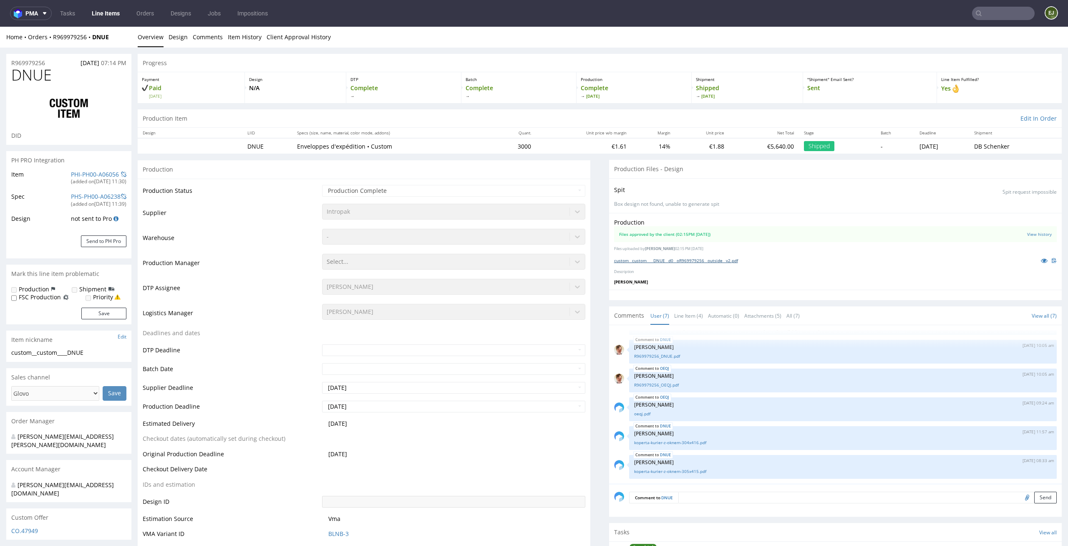
click at [691, 258] on link "custom__custom____DNUE__d0__oR969979256__outside__v2.pdf" at bounding box center [676, 260] width 124 height 6
click at [685, 312] on link "Line Item (4)" at bounding box center [688, 316] width 29 height 18
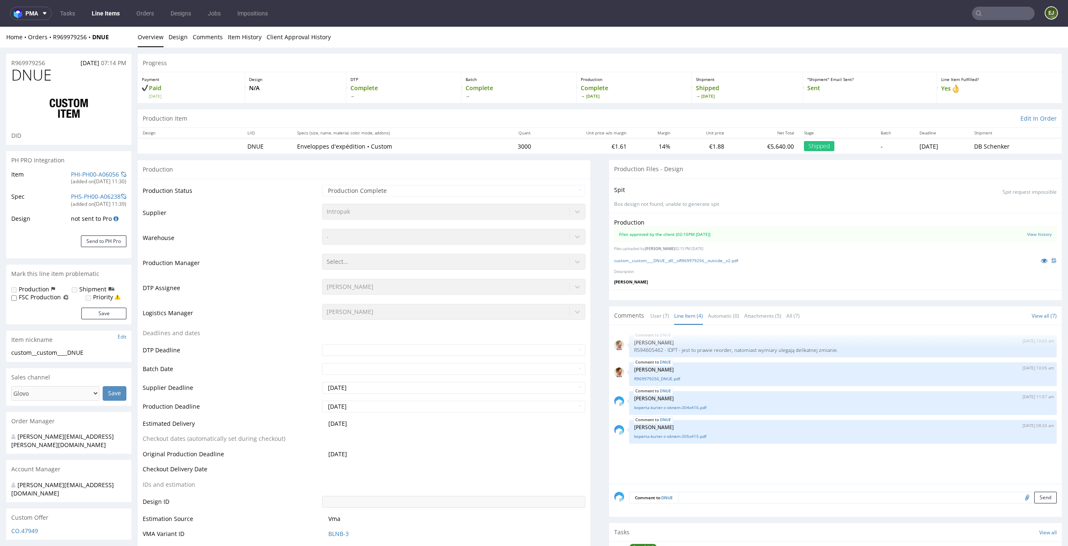
scroll to position [90, 0]
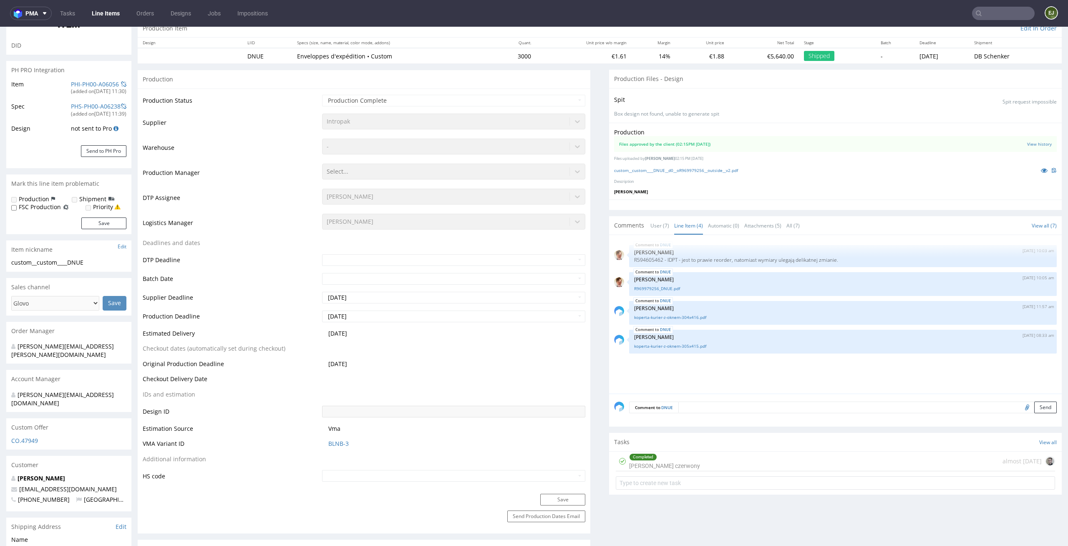
click at [688, 458] on div "Completed [PERSON_NAME] czerwony almost [DATE]" at bounding box center [835, 461] width 439 height 20
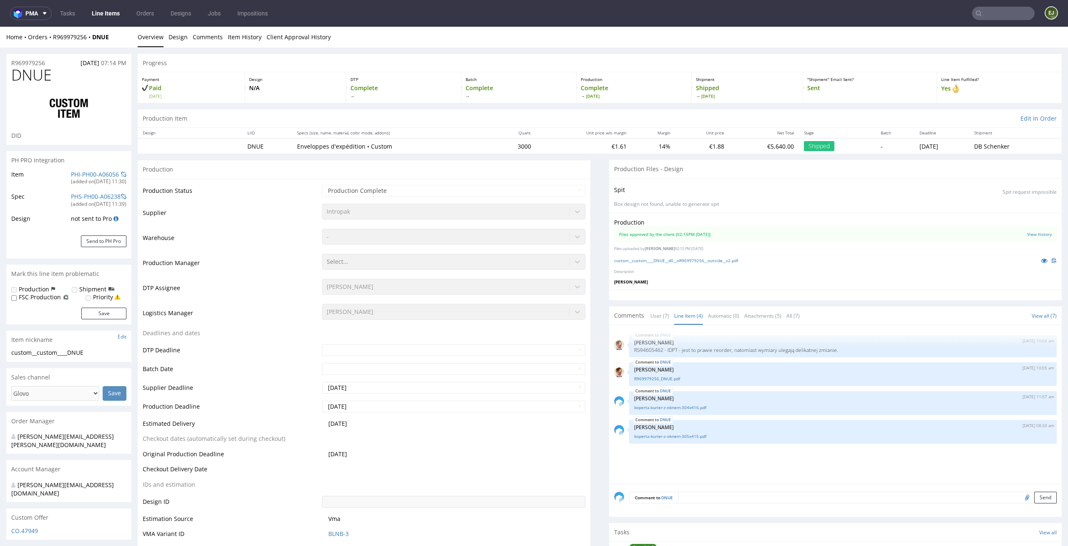
click at [110, 11] on link "Line Items" at bounding box center [106, 13] width 38 height 13
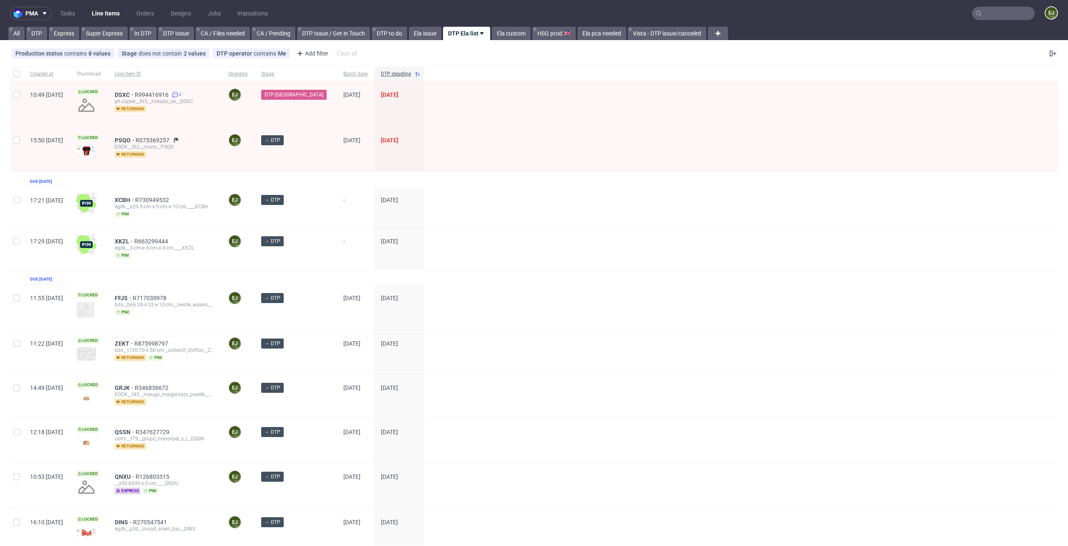
scroll to position [257, 0]
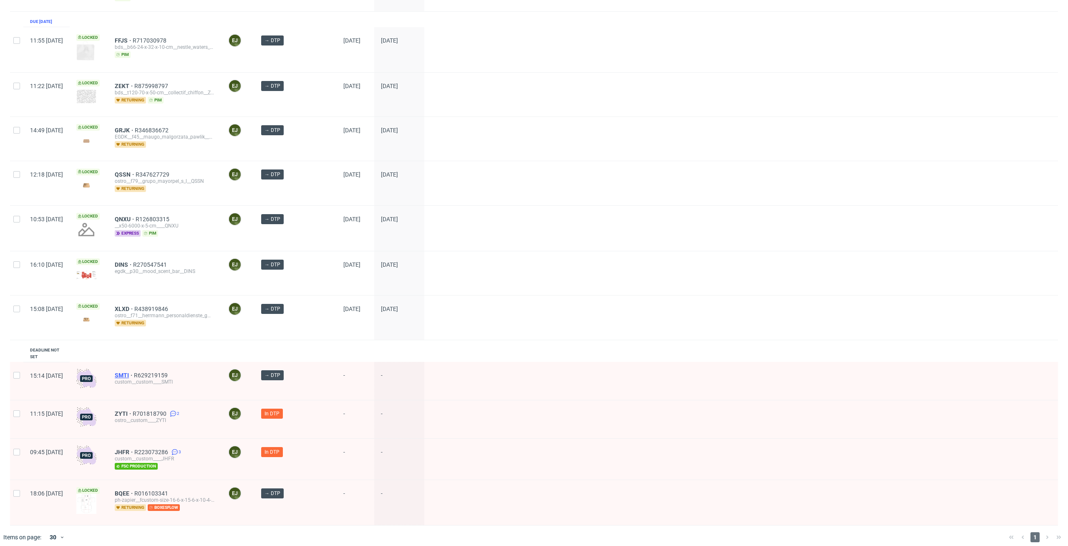
click at [134, 372] on span "SMTI" at bounding box center [124, 375] width 19 height 7
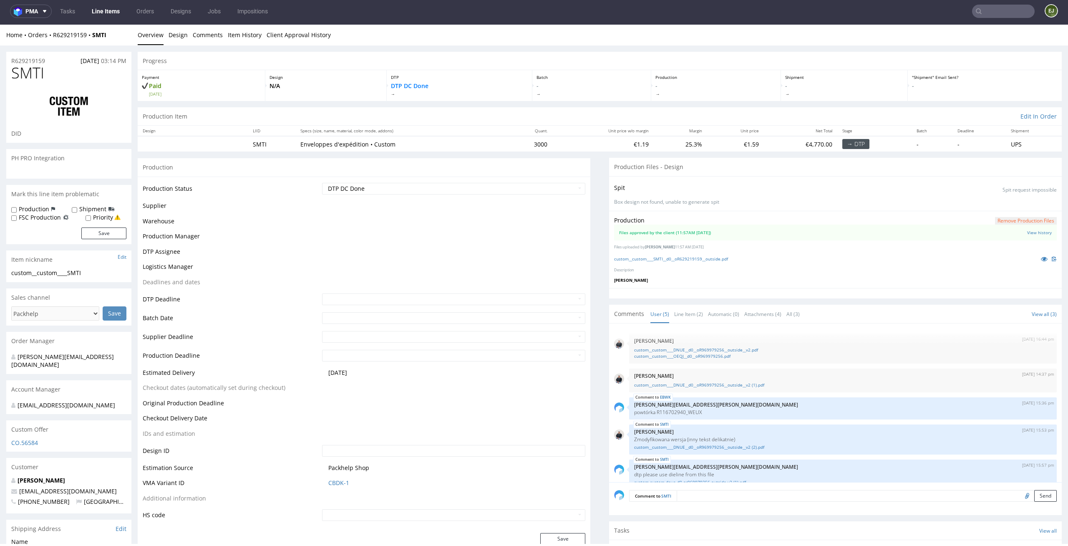
scroll to position [88, 0]
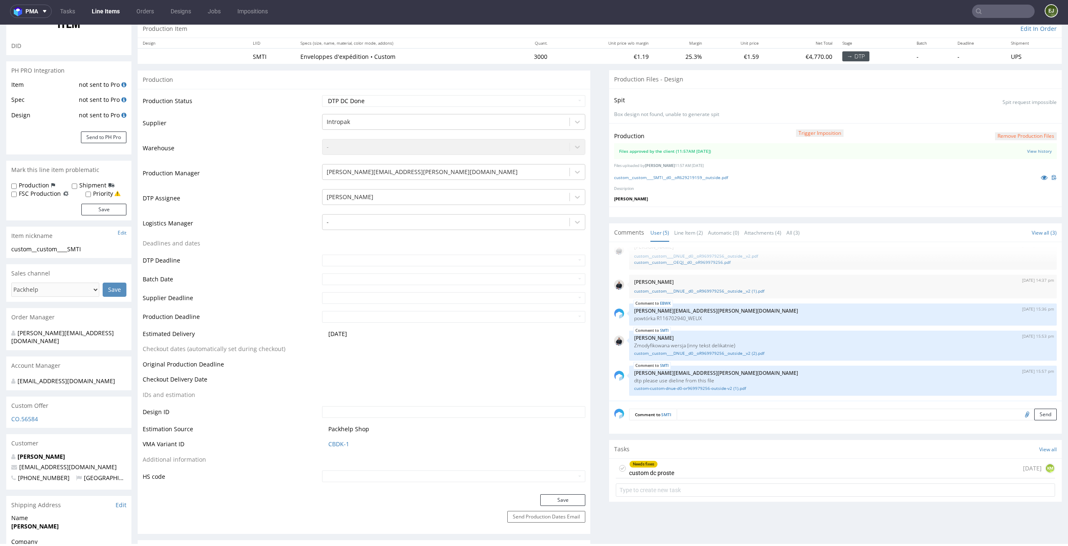
click at [619, 467] on icon at bounding box center [622, 468] width 7 height 7
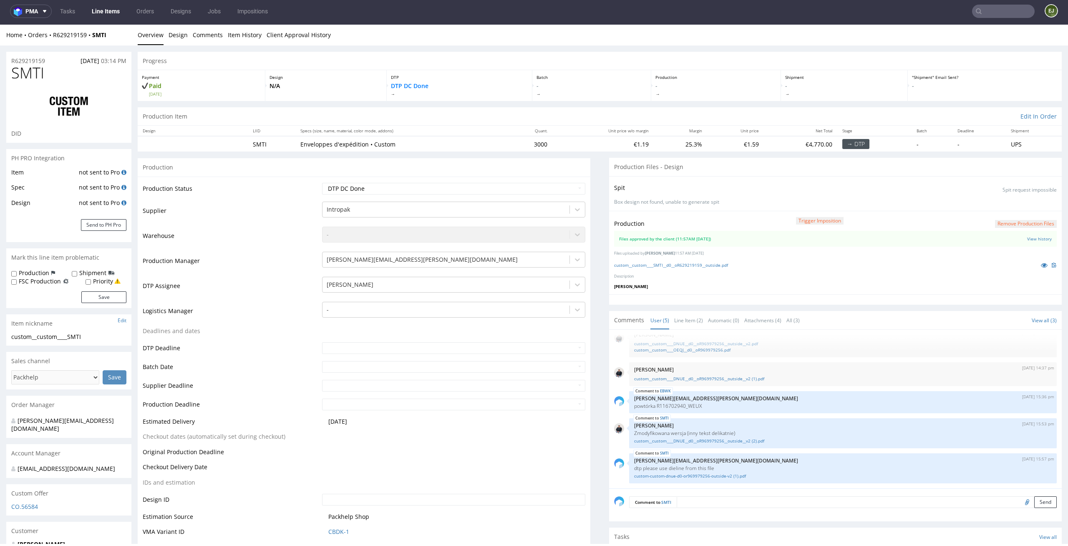
click at [555, 184] on select "Waiting for Artwork Waiting for Diecut Waiting for Mockup Waiting for DTP Waiti…" at bounding box center [454, 189] width 264 height 12
select select "dtp_production_ready"
click at [322, 183] on select "Waiting for Artwork Waiting for Diecut Waiting for Mockup Waiting for DTP Waiti…" at bounding box center [454, 189] width 264 height 12
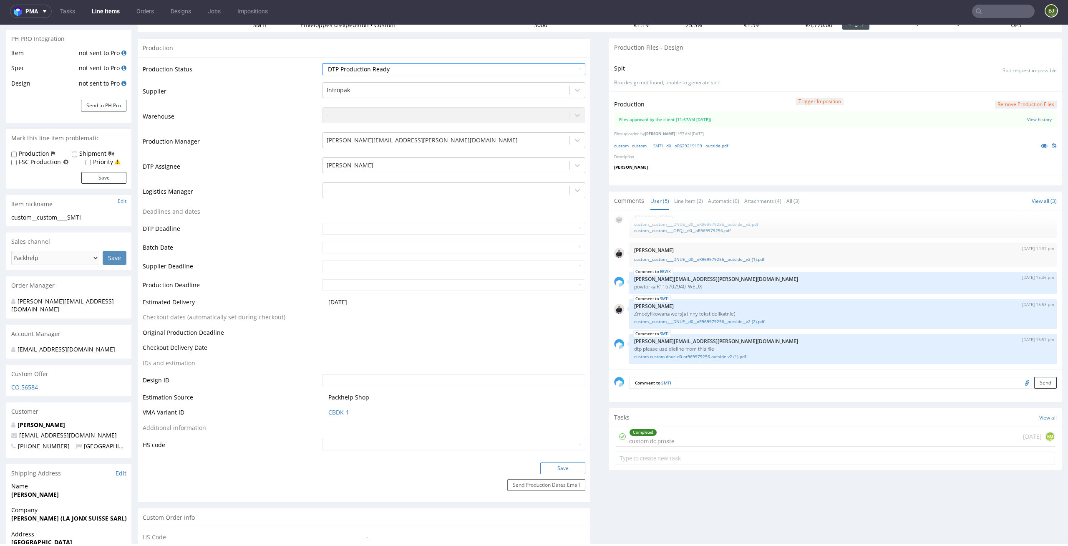
click at [567, 471] on button "Save" at bounding box center [562, 468] width 45 height 12
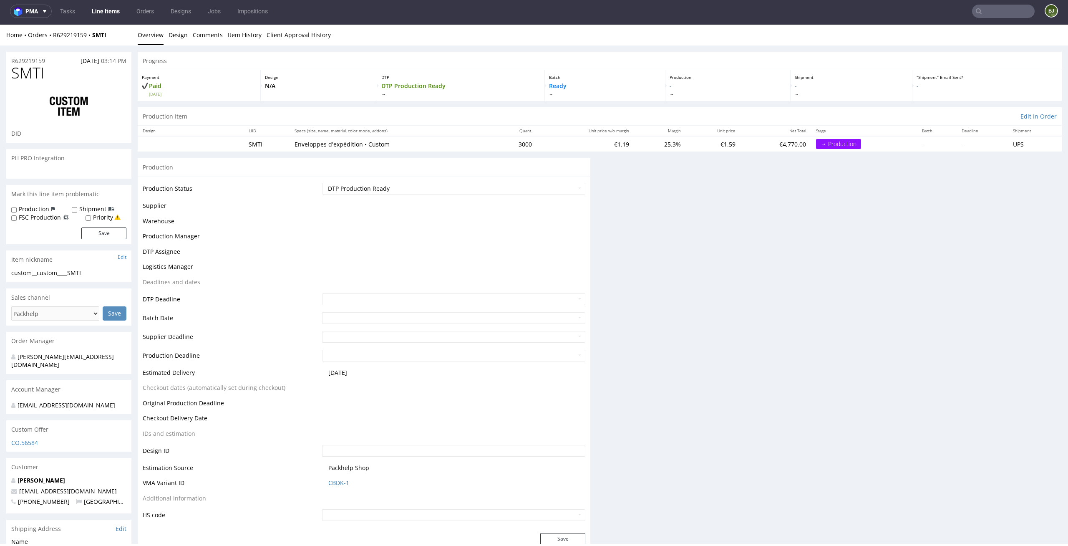
scroll to position [0, 0]
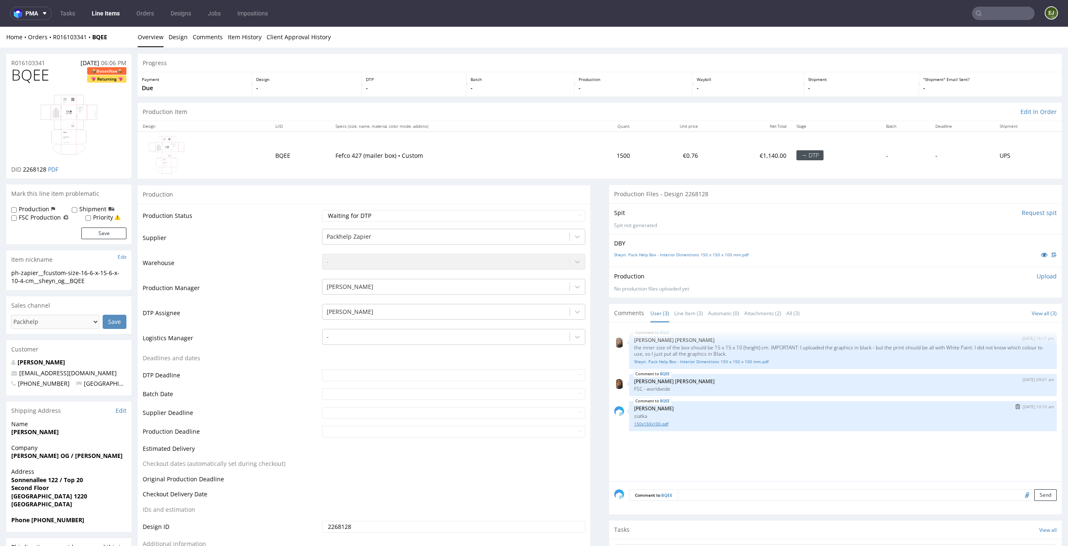
click at [650, 426] on link "150x150x100.pdf" at bounding box center [843, 423] width 418 height 6
click at [715, 358] on div "Sheyn. Pack Help Box - Interior Dimentions 150 x 150 x 100 mm.pdf" at bounding box center [843, 361] width 418 height 8
click at [714, 362] on link "Sheyn. Pack Help Box - Interior Dimentions 150 x 150 x 100 mm.pdf" at bounding box center [843, 361] width 418 height 6
click at [103, 11] on link "Line Items" at bounding box center [106, 13] width 38 height 13
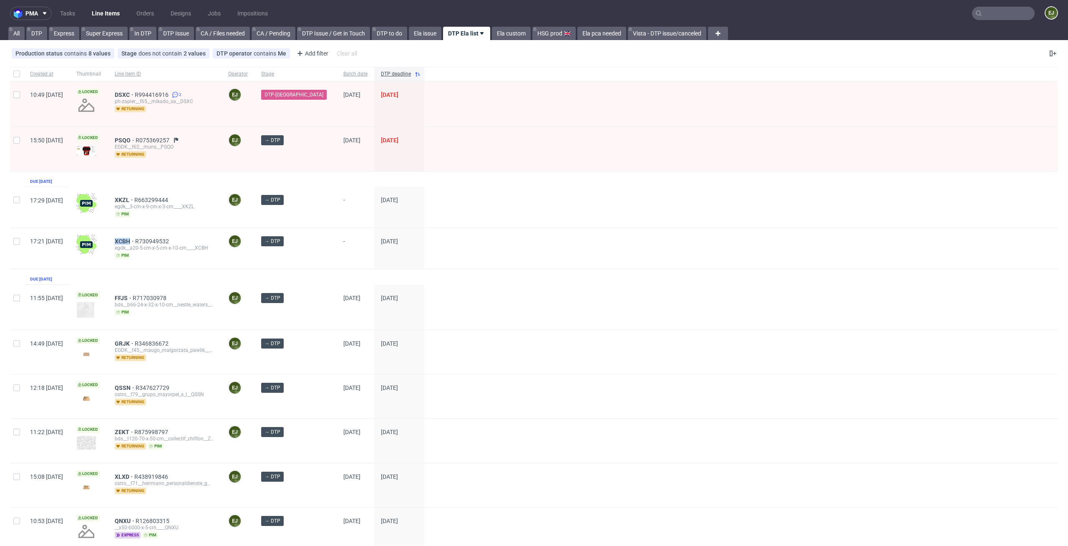
scroll to position [219, 0]
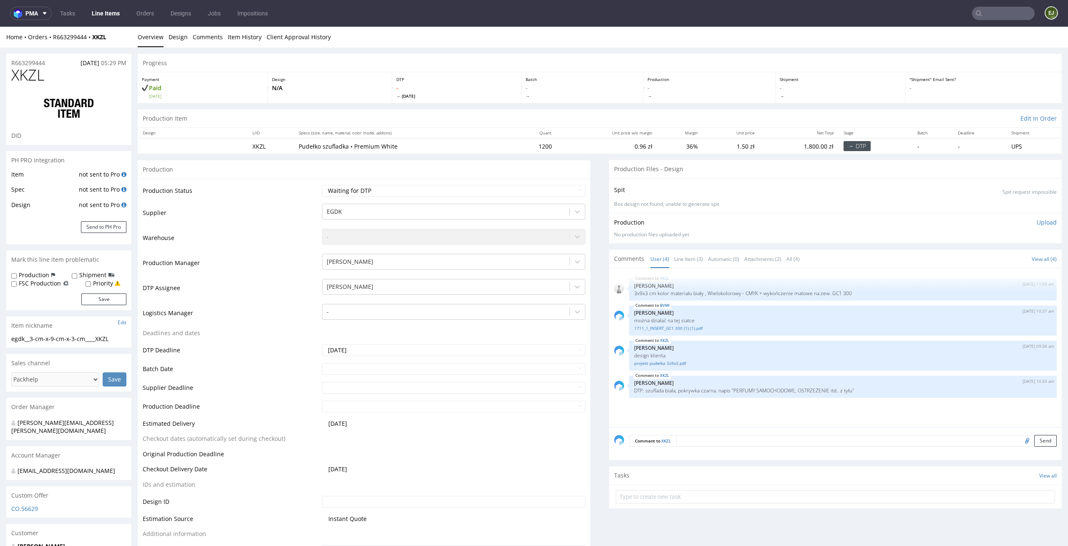
click at [693, 243] on div "Production Upload No production files uploaded yet Description (optional) Add f…" at bounding box center [835, 228] width 453 height 30
click at [685, 260] on link "Line Item (3)" at bounding box center [688, 259] width 29 height 18
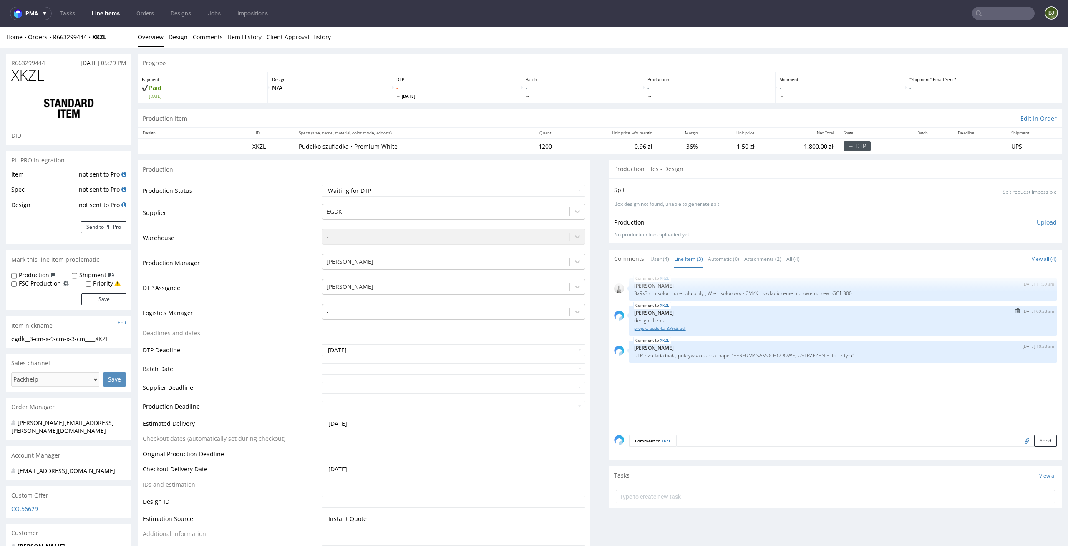
click at [670, 331] on link "projekt pudełka 3x9x3.pdf" at bounding box center [843, 328] width 418 height 6
click at [806, 401] on div "XKZL 30th Sep 25 | 11:59 am Dudek Mariola 3x9x3 cm kolor materiału biały , Wiel…" at bounding box center [838, 350] width 448 height 154
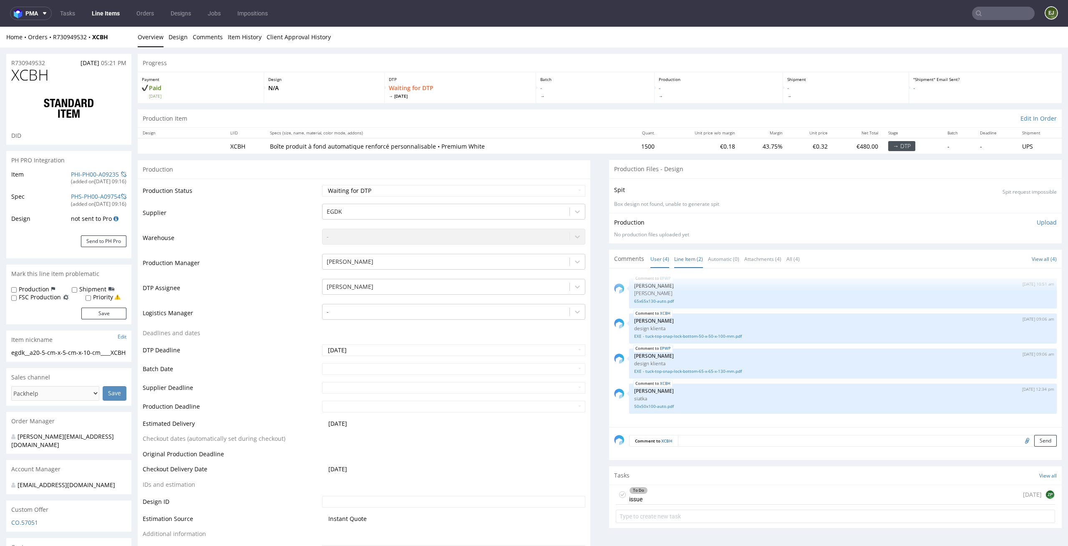
click at [680, 259] on link "Line Item (2)" at bounding box center [688, 259] width 29 height 18
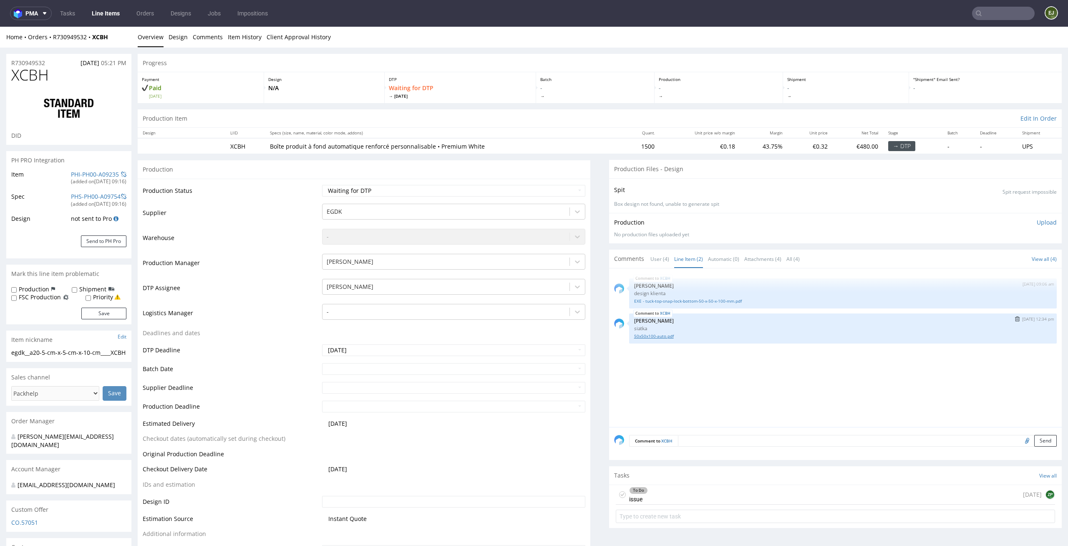
click at [655, 337] on link "50x50x100-auto.pdf" at bounding box center [843, 336] width 418 height 6
click at [784, 370] on div "XCBH [DATE] 09:06 am [PERSON_NAME] design klienta EXE - tuck-top-snap-lock-bott…" at bounding box center [838, 350] width 448 height 154
click at [684, 303] on link "EXE - tuck-top-snap-lock-bottom-50-x-50-x-100-mm.pdf" at bounding box center [843, 301] width 418 height 6
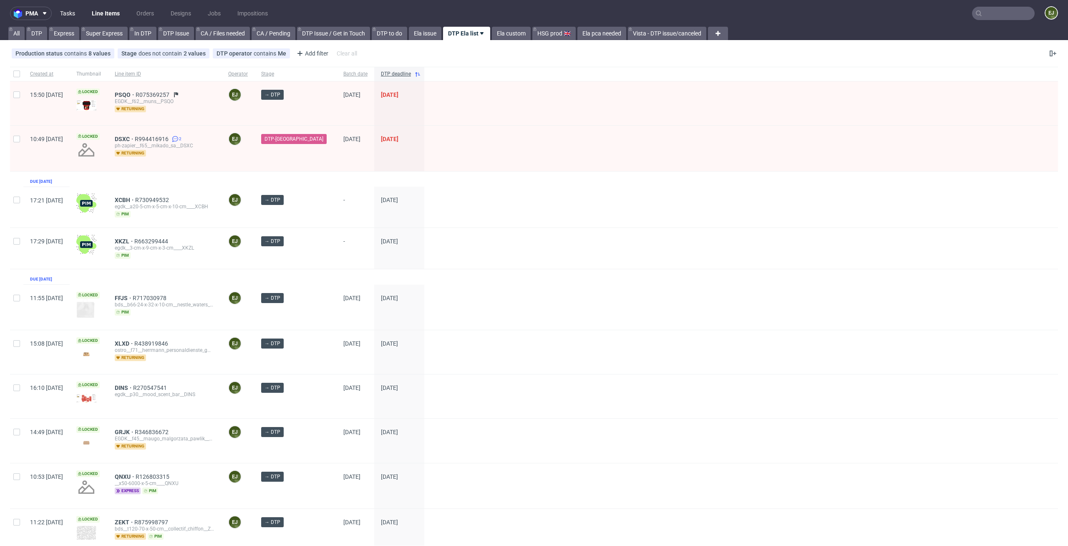
click at [72, 13] on link "Tasks" at bounding box center [67, 13] width 25 height 13
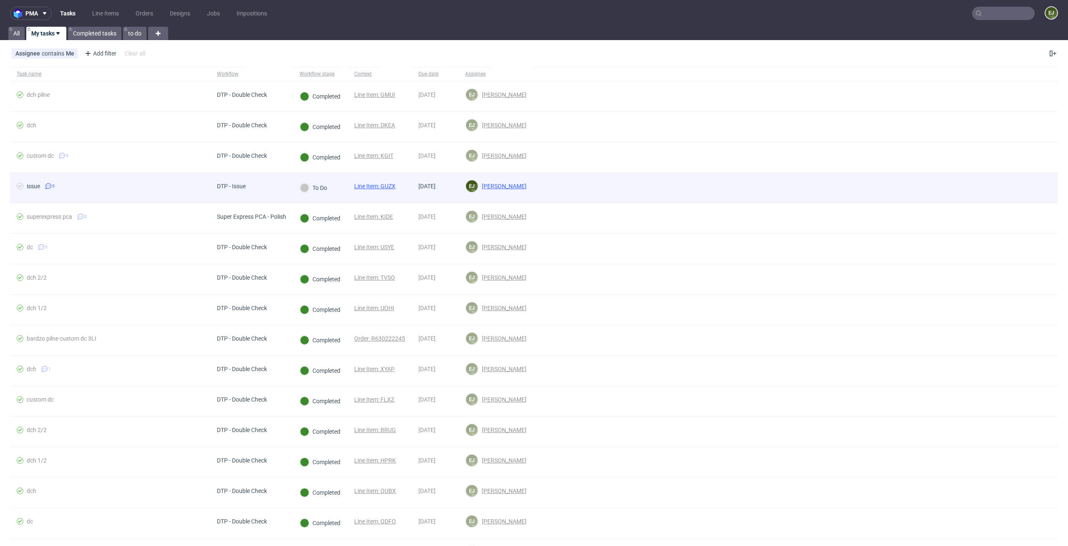
click at [379, 186] on link "Line Item: GUZX" at bounding box center [374, 186] width 41 height 7
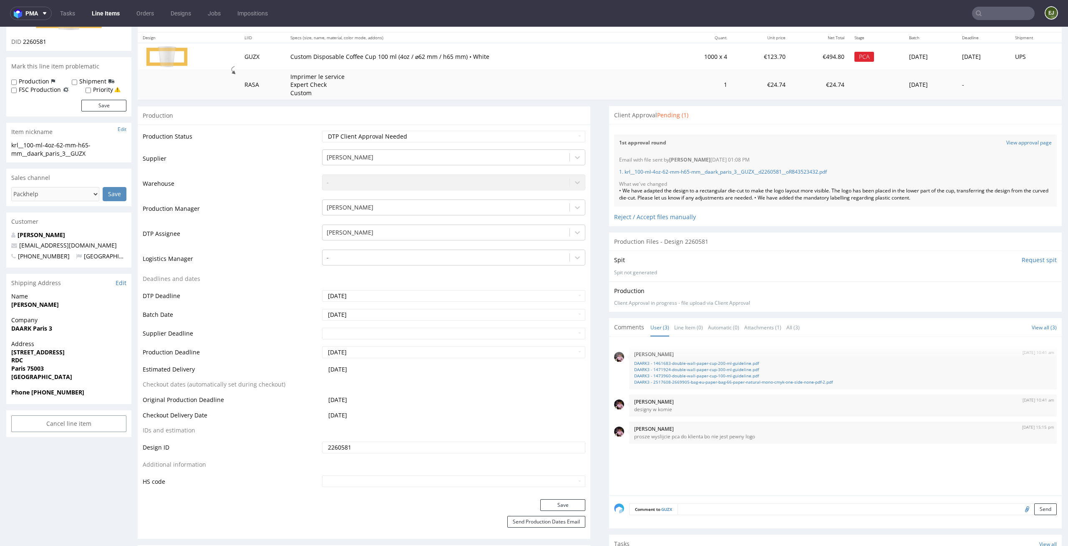
scroll to position [297, 0]
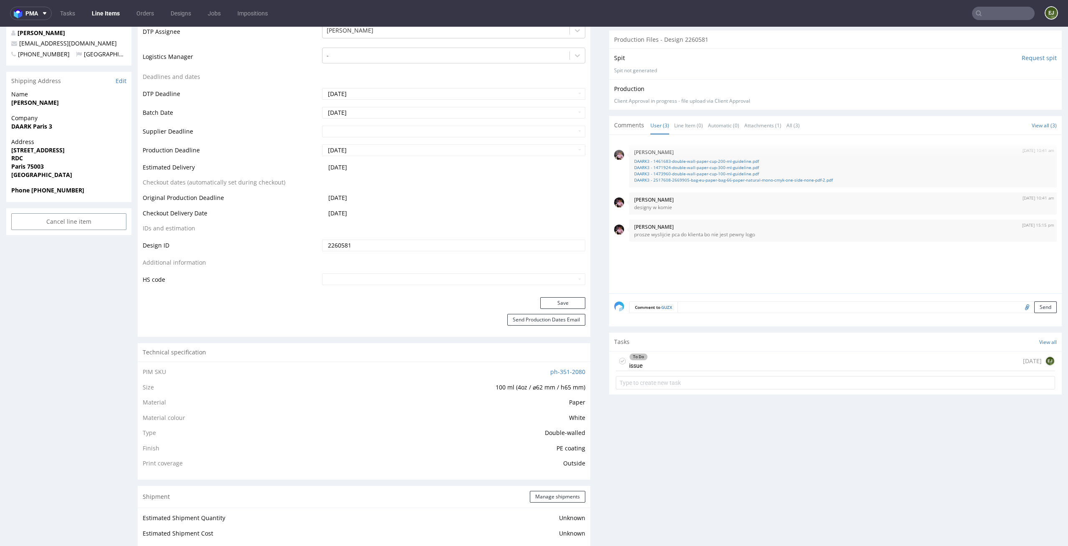
click at [748, 368] on div "To Do issue 3 days ago EJ" at bounding box center [835, 361] width 439 height 20
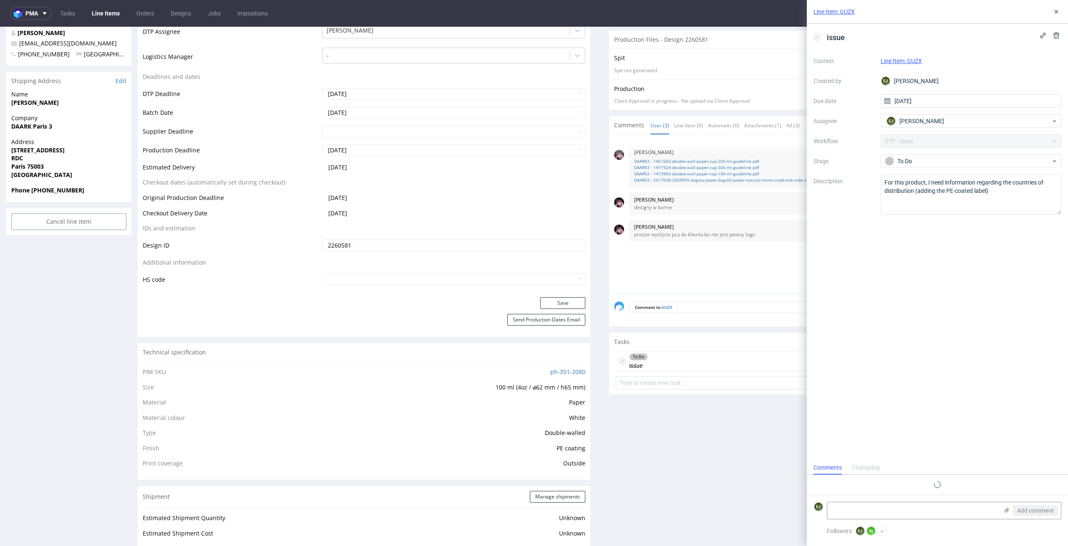
scroll to position [41, 0]
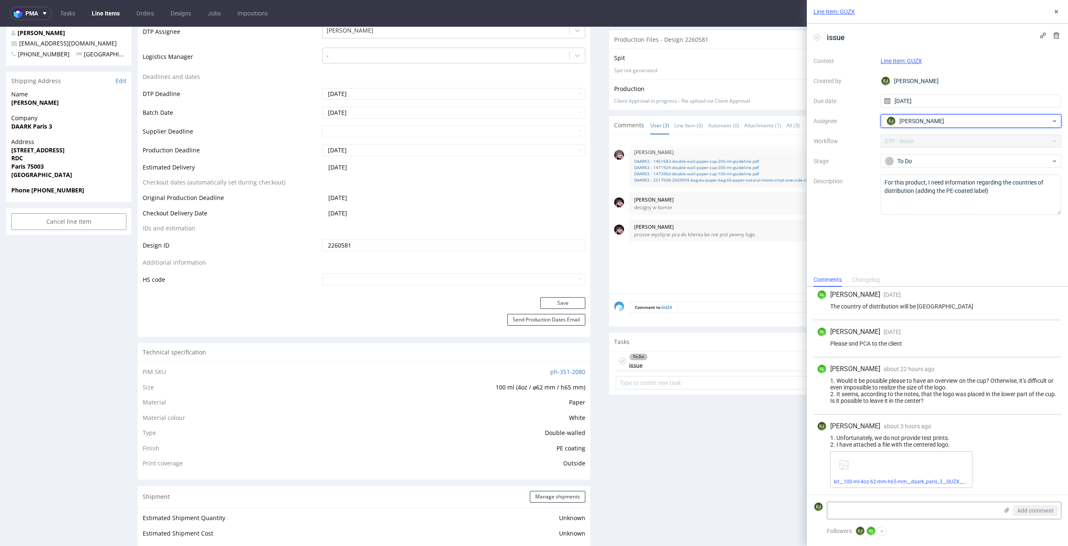
click at [919, 123] on span "Elżbieta Jelińska" at bounding box center [921, 121] width 45 height 8
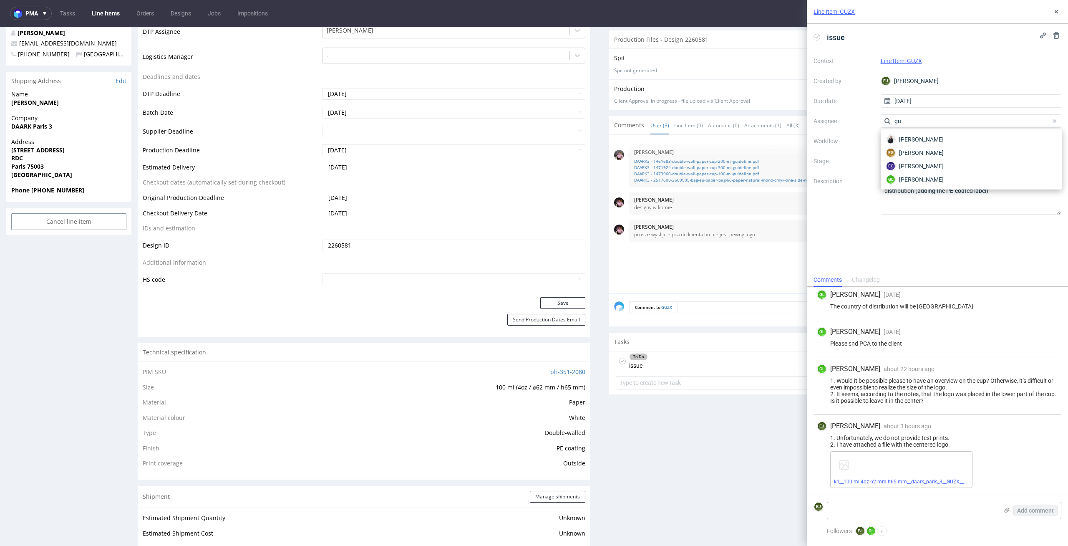
scroll to position [0, 0]
type input "gu"
click at [973, 177] on div "GL Guillaume Leroux" at bounding box center [971, 179] width 174 height 13
click at [727, 263] on div "24th Sep 25 | 10:41 am Aleks Ziemkowski DAARK3 - 1461683-double-wall-paper-cup-…" at bounding box center [838, 217] width 448 height 154
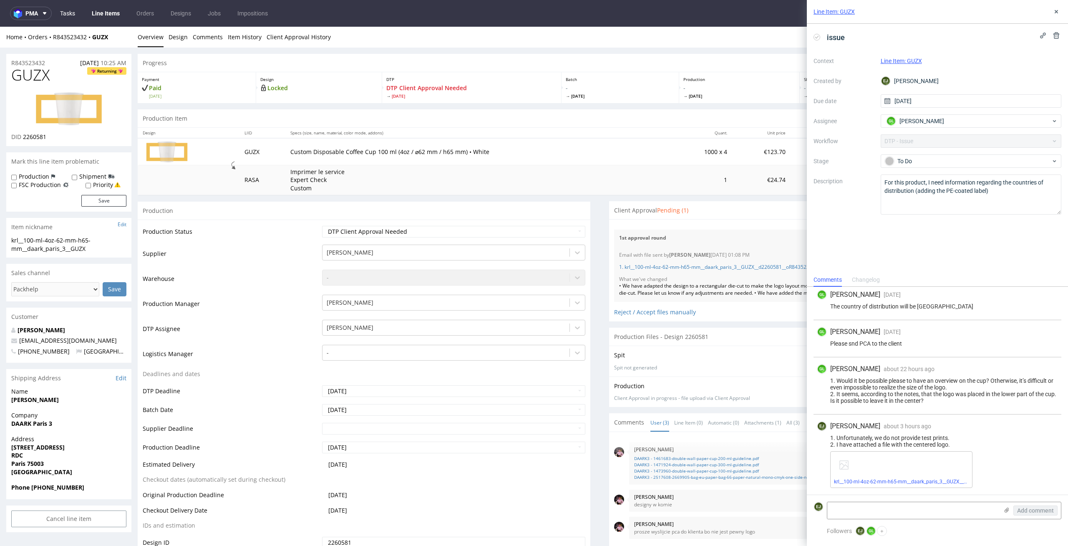
click at [72, 9] on link "Tasks" at bounding box center [67, 13] width 25 height 13
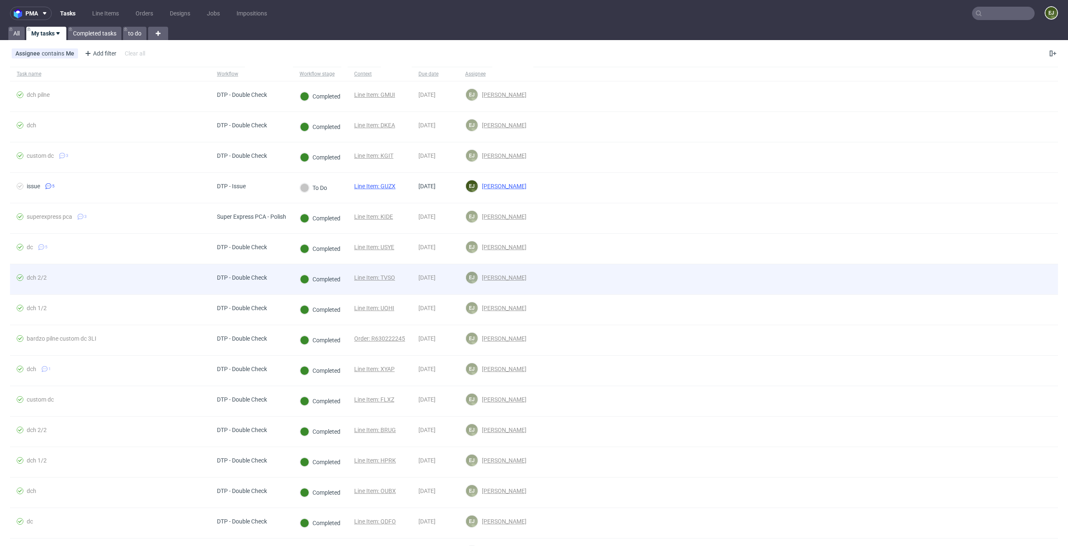
click at [797, 272] on div at bounding box center [795, 279] width 525 height 30
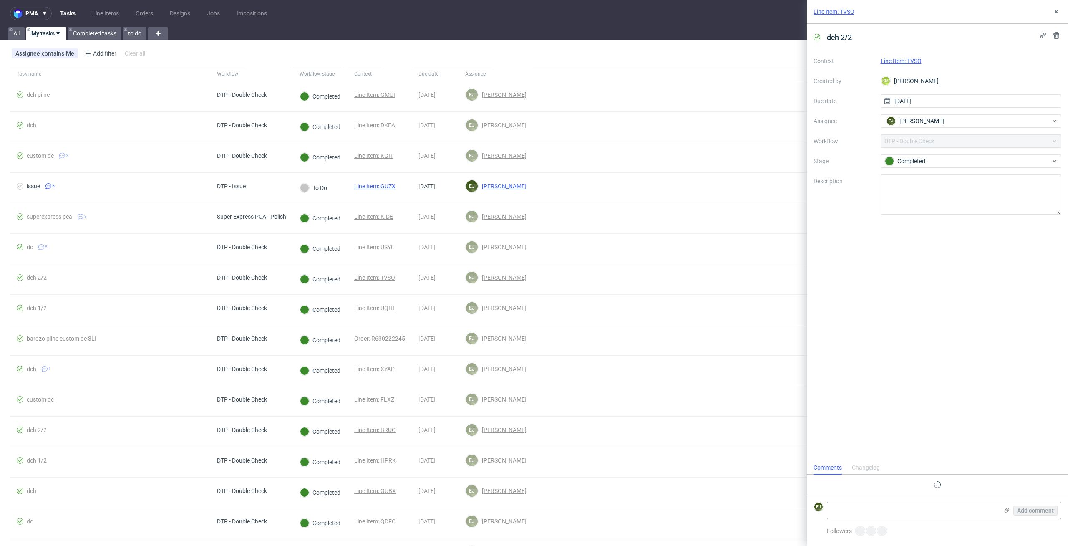
scroll to position [7, 0]
click at [111, 11] on link "Line Items" at bounding box center [105, 13] width 37 height 13
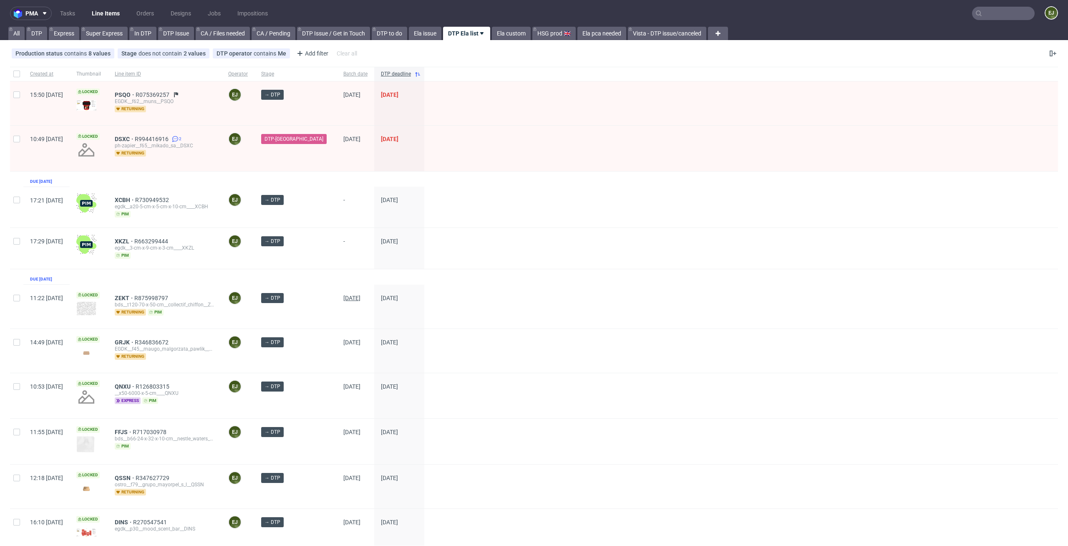
scroll to position [219, 0]
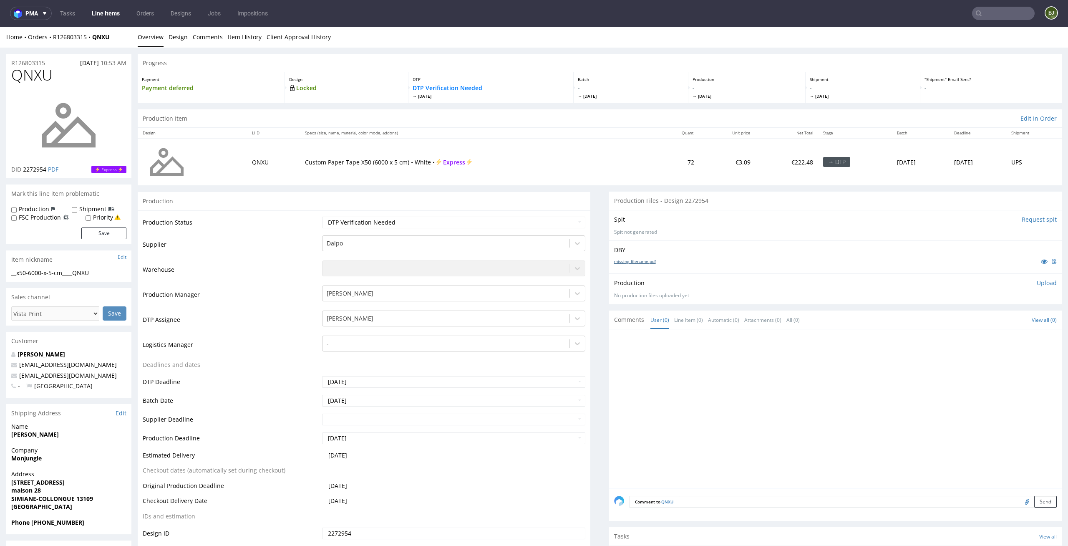
click at [647, 262] on link "missing_filename.pdf" at bounding box center [635, 261] width 42 height 6
click at [626, 215] on div "Spit Request spit" at bounding box center [835, 219] width 443 height 8
click at [227, 521] on td "IDs and estimation" at bounding box center [231, 518] width 177 height 15
drag, startPoint x: 111, startPoint y: 269, endPoint x: 0, endPoint y: 274, distance: 111.1
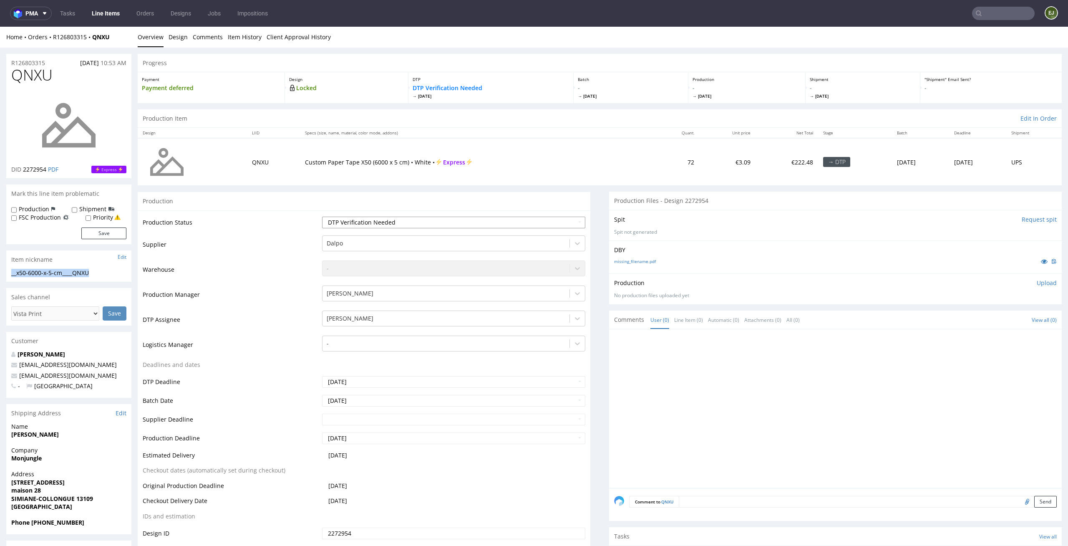
copy div "__x50-6000-x-5-cm____QNXU"
click at [488, 222] on select "Waiting for Artwork Waiting for Diecut Waiting for Mockup Waiting for DTP Waiti…" at bounding box center [454, 223] width 264 height 12
select select "dtp_in_process"
click at [322, 217] on select "Waiting for Artwork Waiting for Diecut Waiting for Mockup Waiting for DTP Waiti…" at bounding box center [454, 223] width 264 height 12
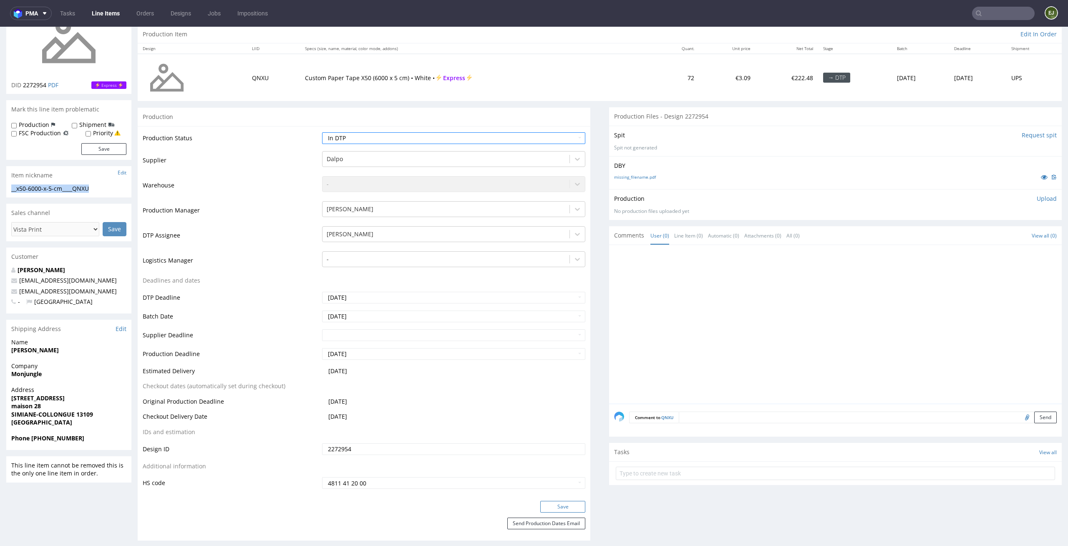
click at [549, 508] on button "Save" at bounding box center [562, 507] width 45 height 12
drag, startPoint x: 48, startPoint y: 83, endPoint x: 23, endPoint y: 84, distance: 24.2
click at [23, 84] on p "DID 2272954 PDF" at bounding box center [34, 85] width 47 height 8
copy span "2272954"
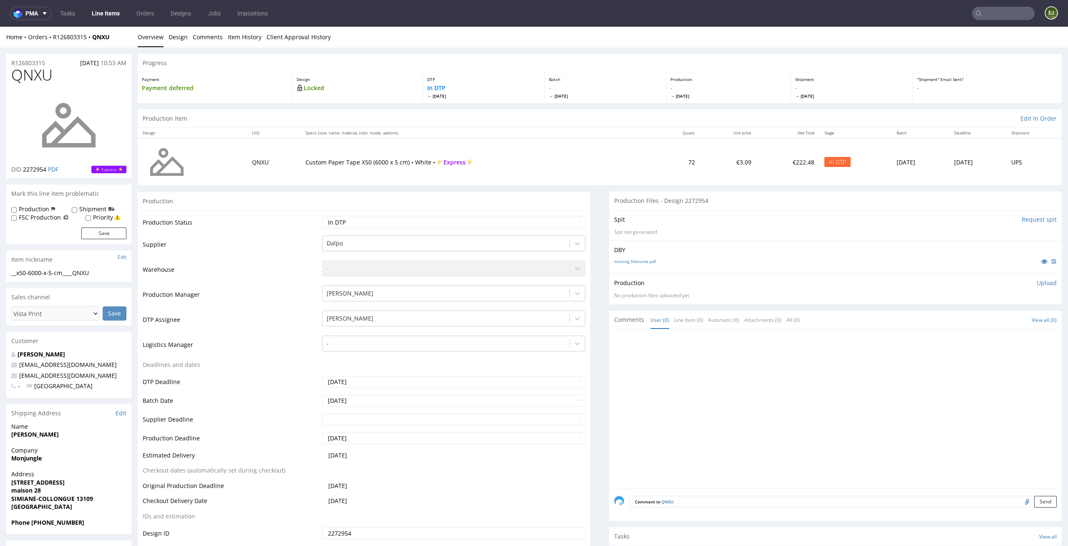
drag, startPoint x: 48, startPoint y: 65, endPoint x: 0, endPoint y: 61, distance: 48.5
copy p "R126803315"
click at [1042, 279] on p "Upload" at bounding box center [1047, 283] width 20 height 8
click at [992, 319] on div "Add files" at bounding box center [998, 321] width 42 height 13
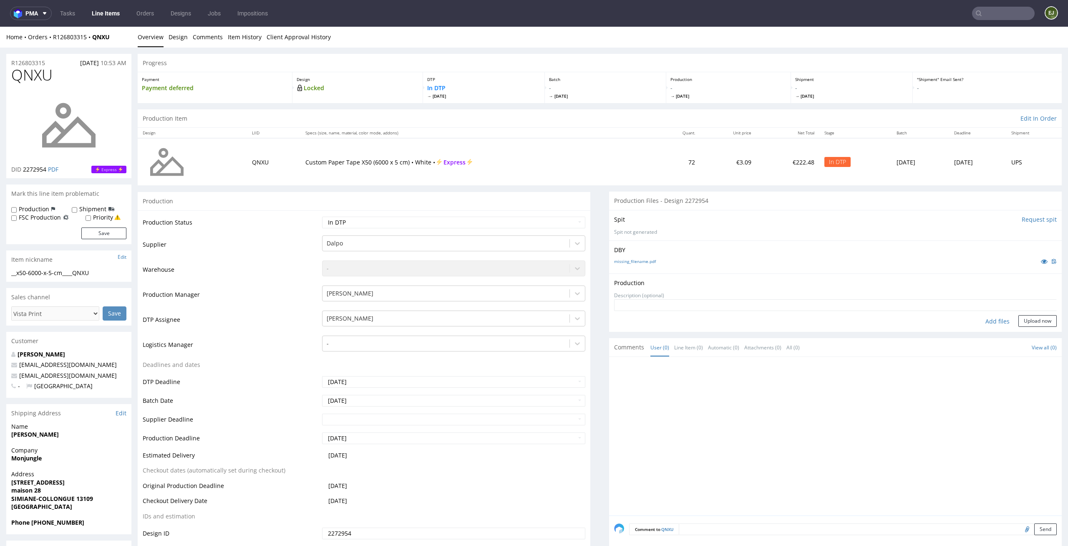
type input "C:\fakepath\__x50-6000-x-5-cm____QNXU__d2272954__oR126803315.pdf"
click at [1031, 331] on button "Upload now" at bounding box center [1037, 334] width 38 height 12
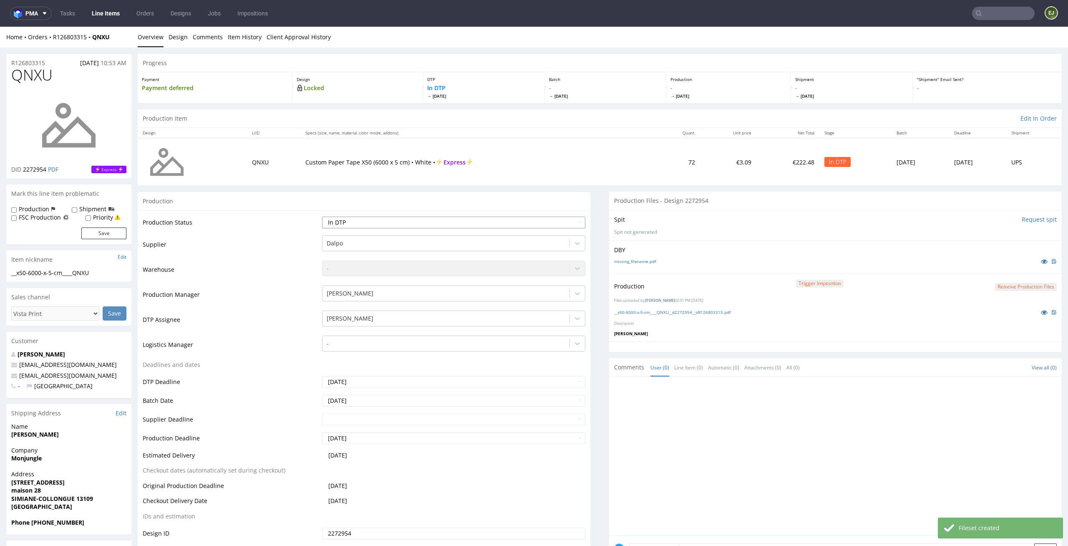
click at [563, 223] on select "Waiting for Artwork Waiting for Diecut Waiting for Mockup Waiting for DTP Waiti…" at bounding box center [454, 223] width 264 height 12
select select "dtp_production_ready"
click at [322, 217] on select "Waiting for Artwork Waiting for Diecut Waiting for Mockup Waiting for DTP Waiti…" at bounding box center [454, 223] width 264 height 12
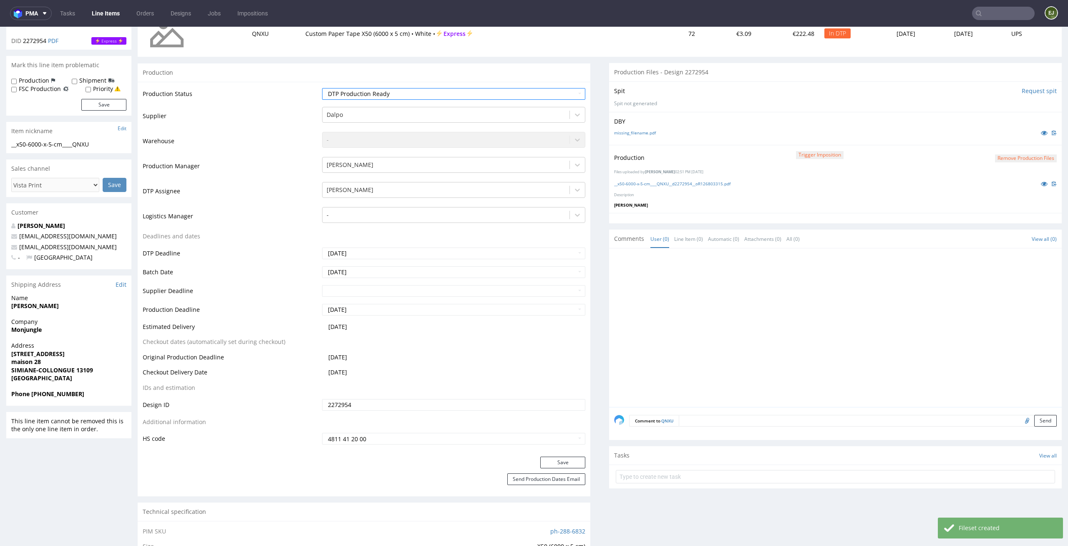
scroll to position [148, 0]
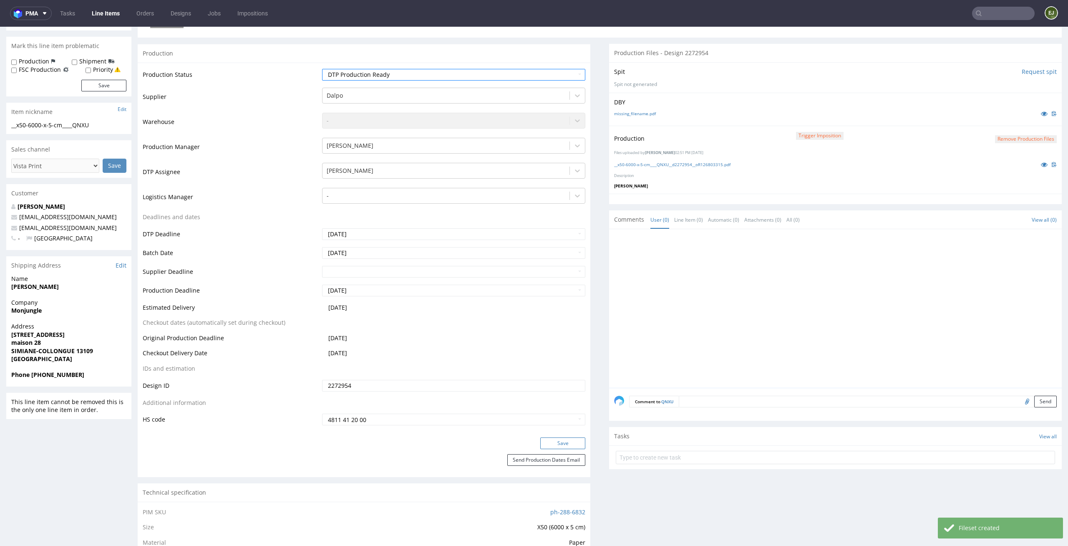
click at [572, 441] on button "Save" at bounding box center [562, 443] width 45 height 12
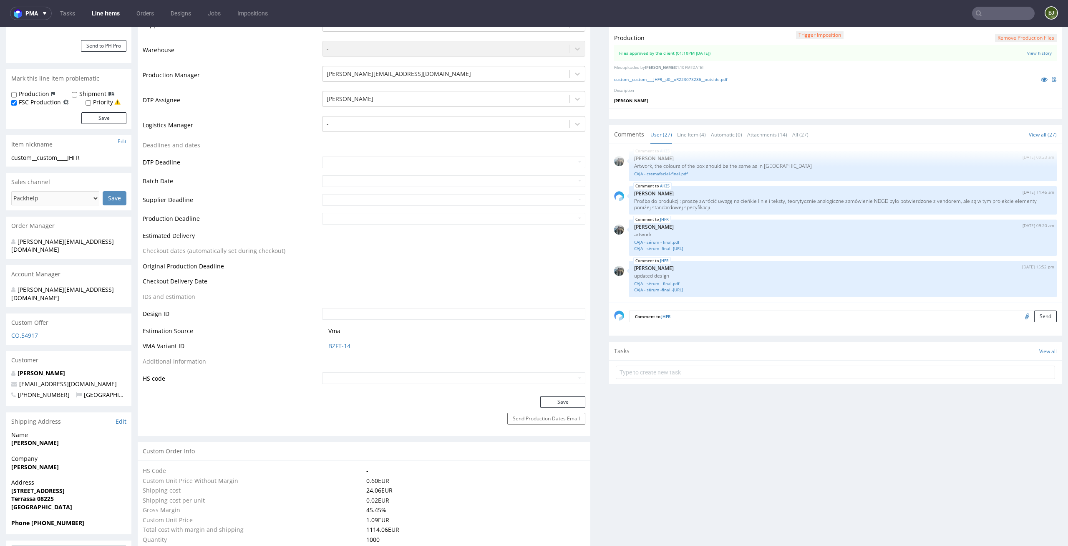
scroll to position [206, 0]
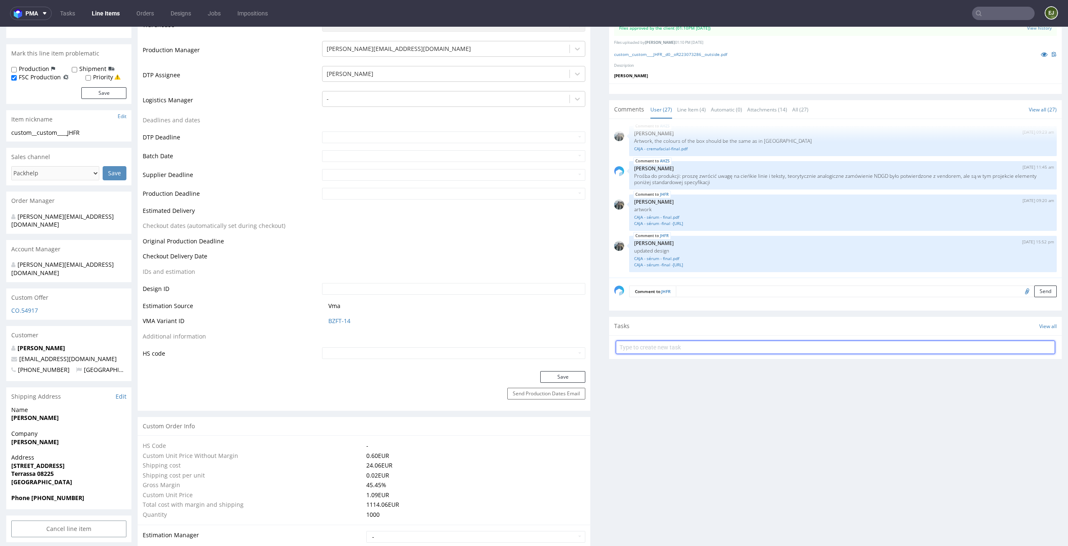
click at [670, 342] on input "text" at bounding box center [835, 346] width 439 height 13
type input "custom dc"
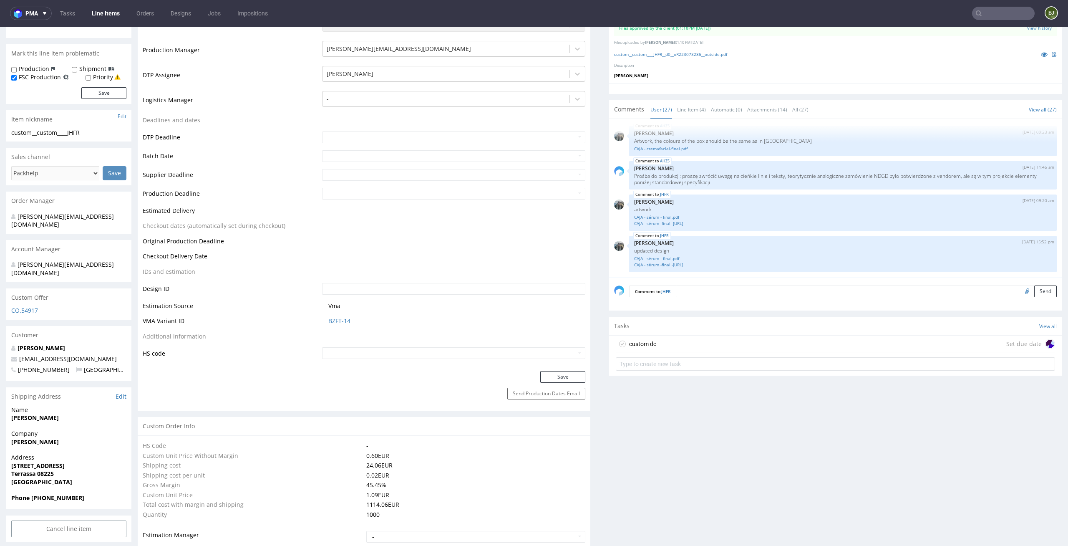
click at [669, 346] on div "custom dc Set due date" at bounding box center [835, 343] width 439 height 17
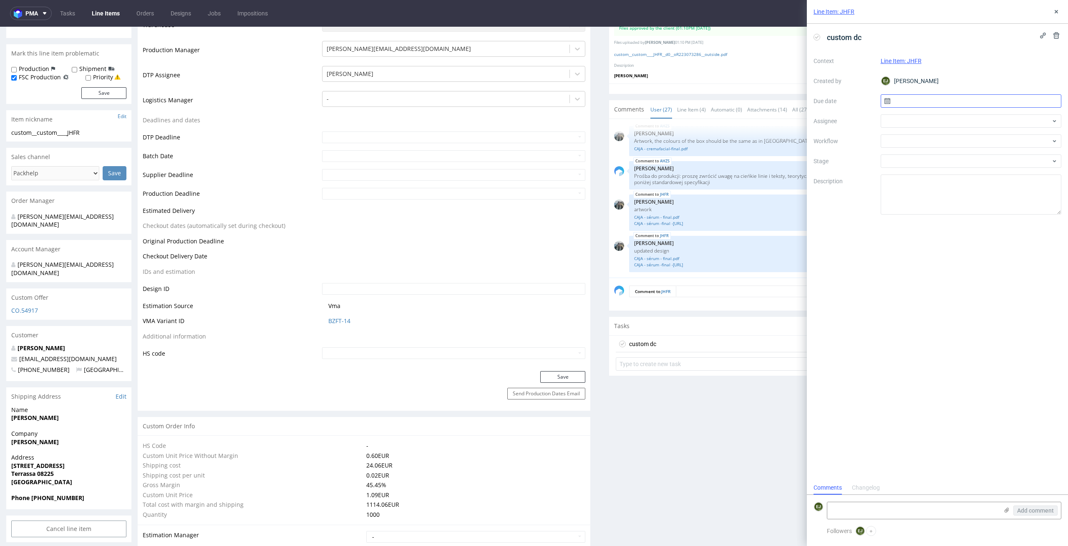
scroll to position [7, 0]
click at [1004, 103] on input "text" at bounding box center [971, 100] width 181 height 13
click at [987, 166] on button "9" at bounding box center [984, 170] width 13 height 13
type input "[DATE]"
click at [987, 124] on div at bounding box center [971, 120] width 181 height 13
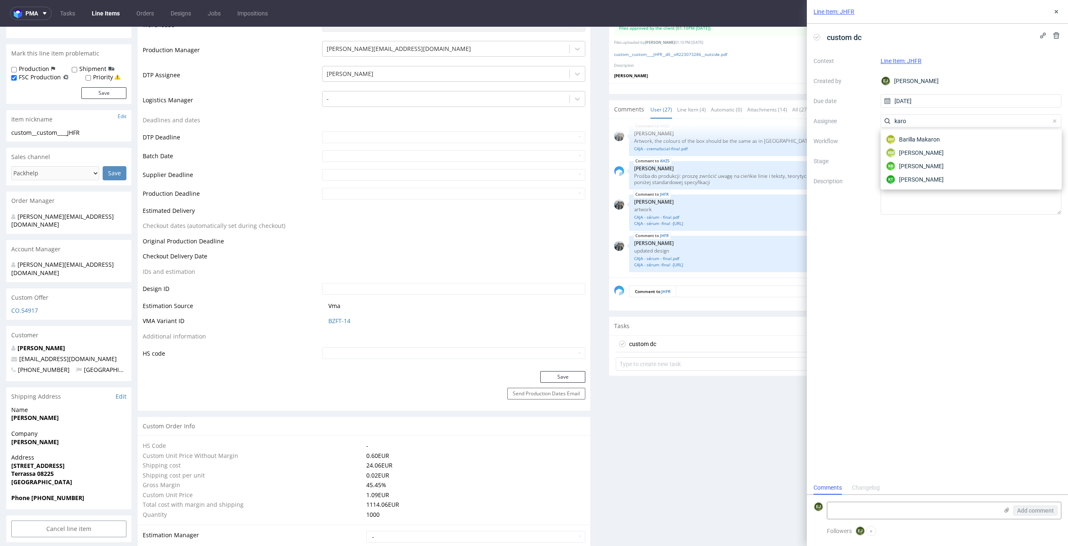
type input "karol"
click at [982, 140] on div "KM Karol Markowski" at bounding box center [971, 139] width 174 height 13
click at [982, 140] on div at bounding box center [971, 140] width 181 height 13
click at [1031, 174] on div "DTP - Double Check" at bounding box center [971, 171] width 174 height 15
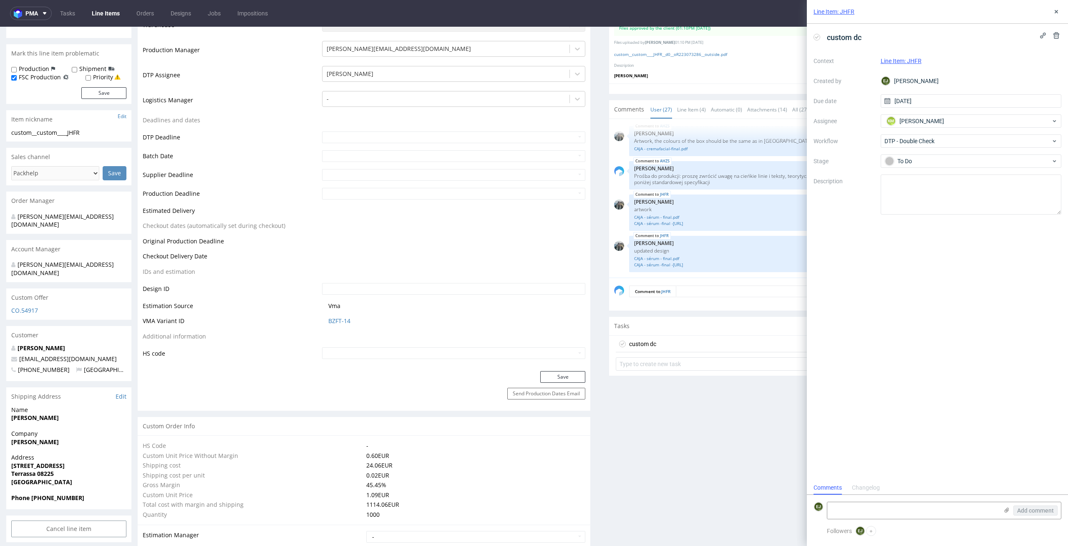
click at [987, 216] on div "custom dc Context Line Item: JHFR Created by EJ Elżbieta Jelińska Due date 09/1…" at bounding box center [937, 252] width 261 height 457
click at [988, 199] on textarea at bounding box center [971, 194] width 181 height 40
type textarea "Design przygotowywałam analogicznie do poprzednich zamówień"
click at [1057, 14] on icon at bounding box center [1056, 11] width 7 height 7
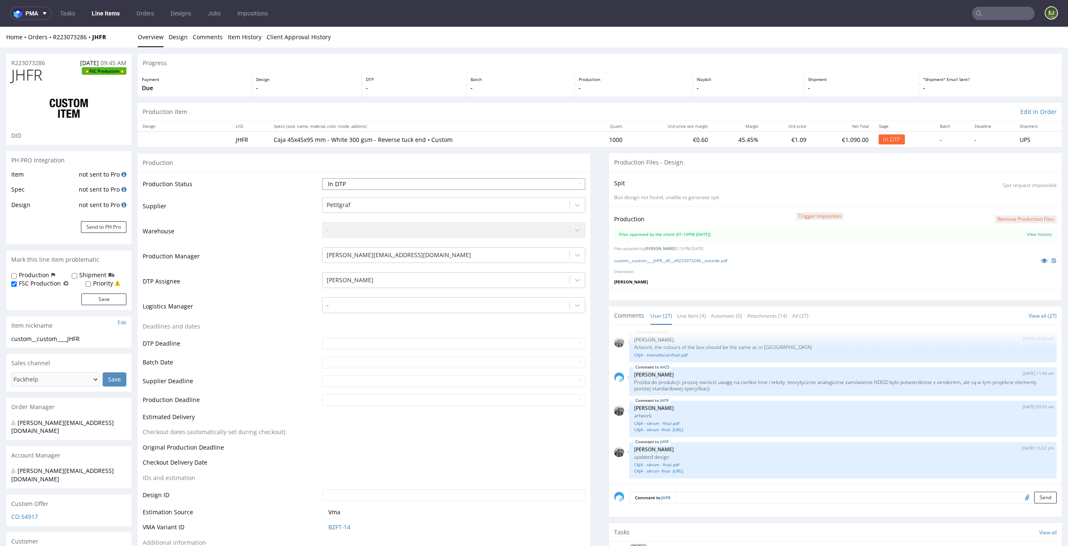
click at [565, 185] on select "Waiting for Artwork Waiting for Diecut Waiting for Mockup Waiting for DTP Waiti…" at bounding box center [454, 184] width 264 height 12
select select "dtp_waiting_for_double_check"
click at [322, 178] on select "Waiting for Artwork Waiting for Diecut Waiting for Mockup Waiting for DTP Waiti…" at bounding box center [454, 184] width 264 height 12
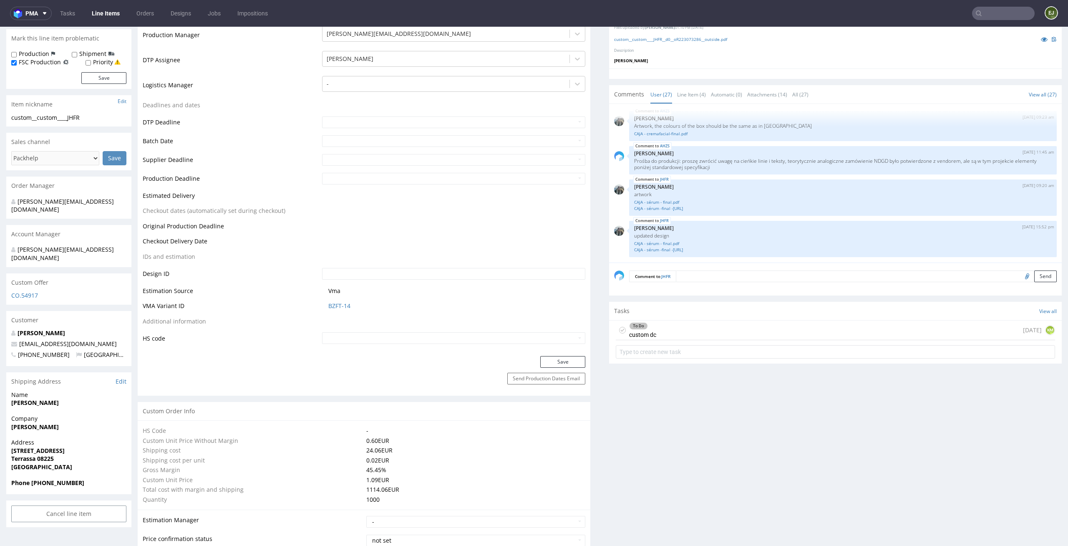
scroll to position [340, 0]
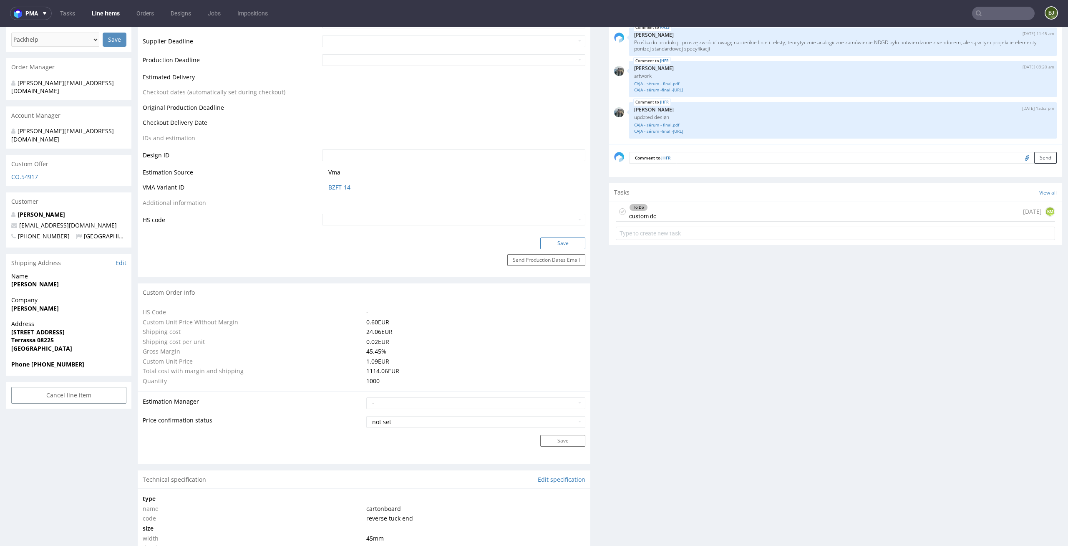
click at [563, 240] on button "Save" at bounding box center [562, 243] width 45 height 12
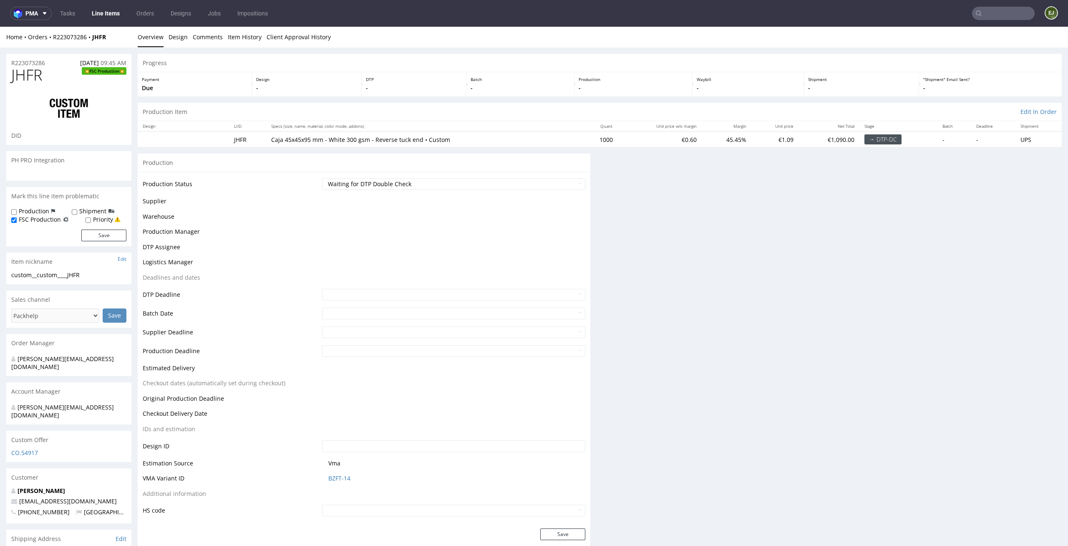
scroll to position [0, 0]
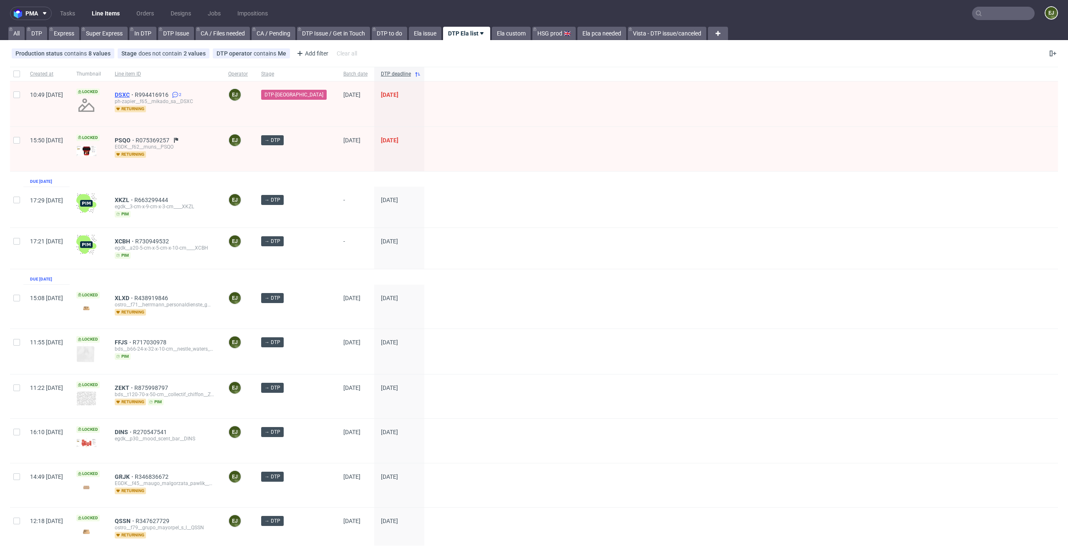
click at [135, 93] on span "DSXC" at bounding box center [125, 94] width 20 height 7
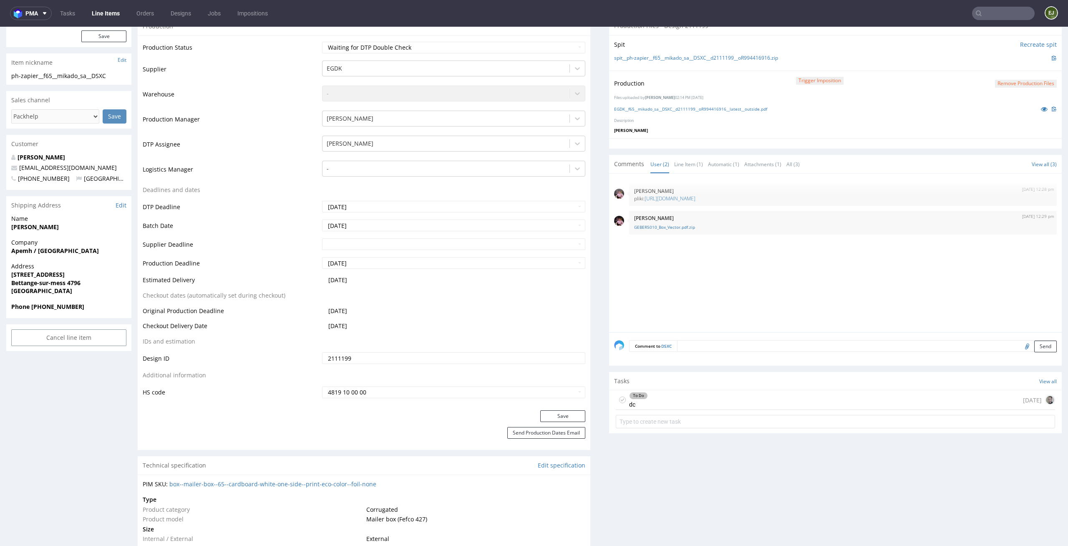
scroll to position [212, 0]
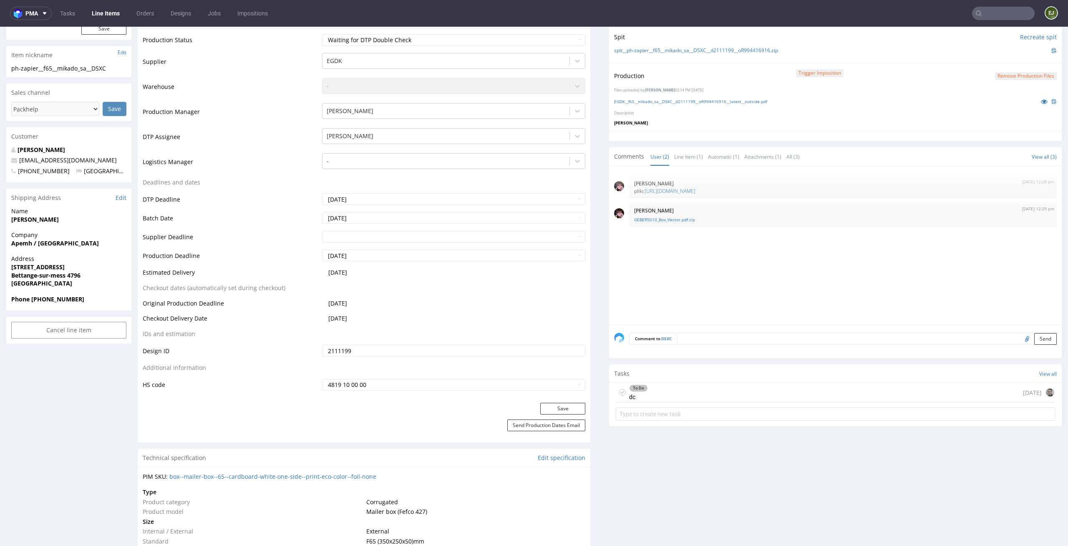
click at [713, 388] on div "To Do dc [DATE]" at bounding box center [835, 393] width 439 height 20
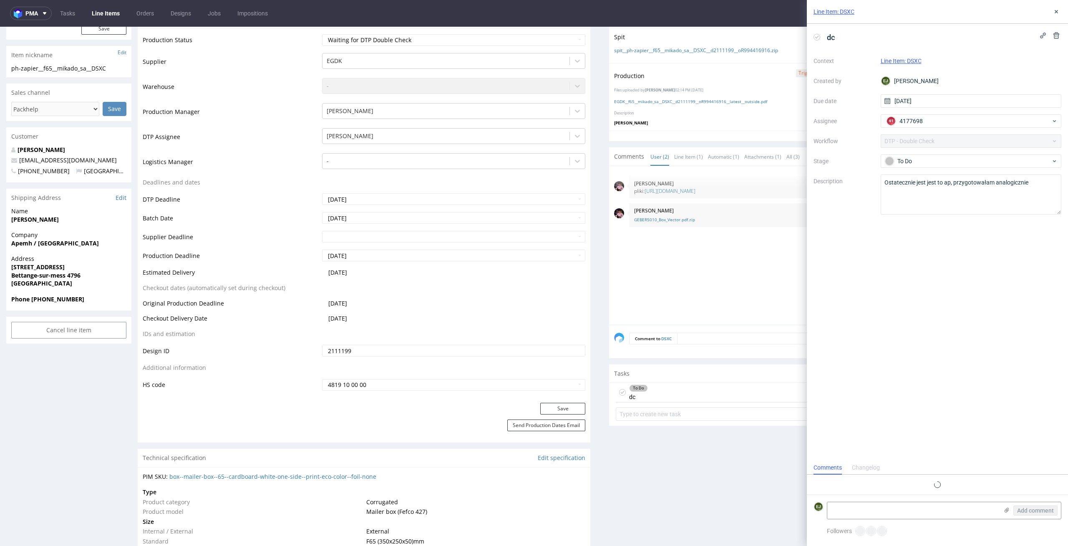
scroll to position [7, 0]
click at [111, 10] on link "Line Items" at bounding box center [106, 13] width 38 height 13
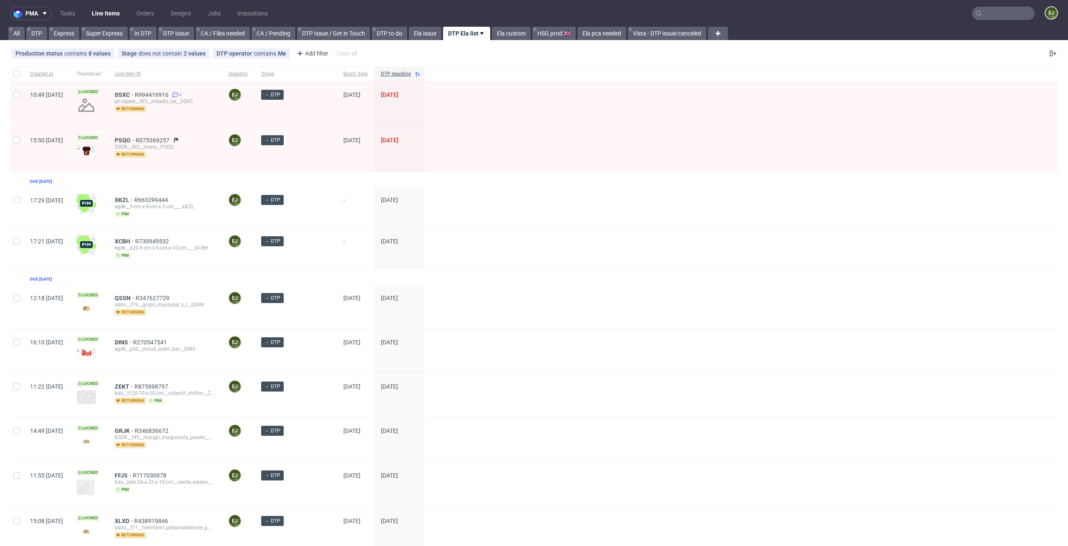
scroll to position [174, 0]
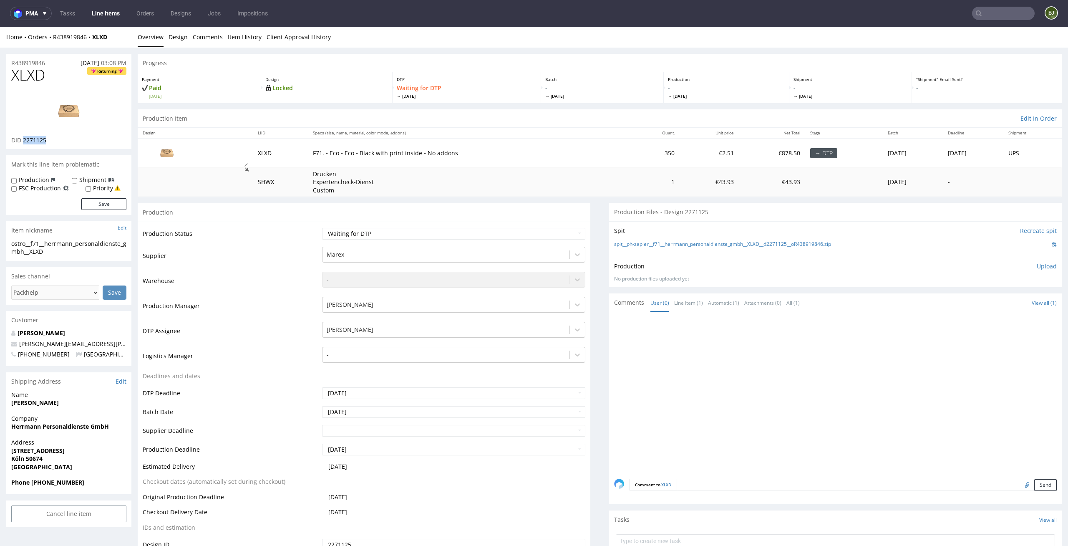
drag, startPoint x: 49, startPoint y: 139, endPoint x: 22, endPoint y: 141, distance: 26.8
click at [22, 141] on div "DID 2271125" at bounding box center [68, 140] width 115 height 8
copy span "2271125"
click at [433, 231] on select "Waiting for Artwork Waiting for Diecut Waiting for Mockup Waiting for DTP Waiti…" at bounding box center [454, 234] width 264 height 12
select select "dtp_in_process"
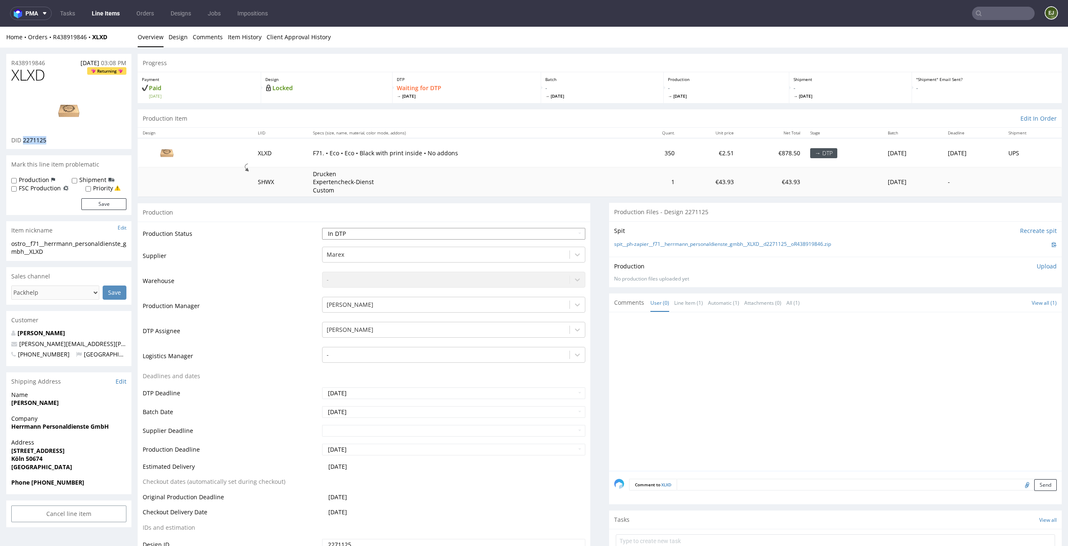
click at [322, 228] on select "Waiting for Artwork Waiting for Diecut Waiting for Mockup Waiting for DTP Waiti…" at bounding box center [454, 234] width 264 height 12
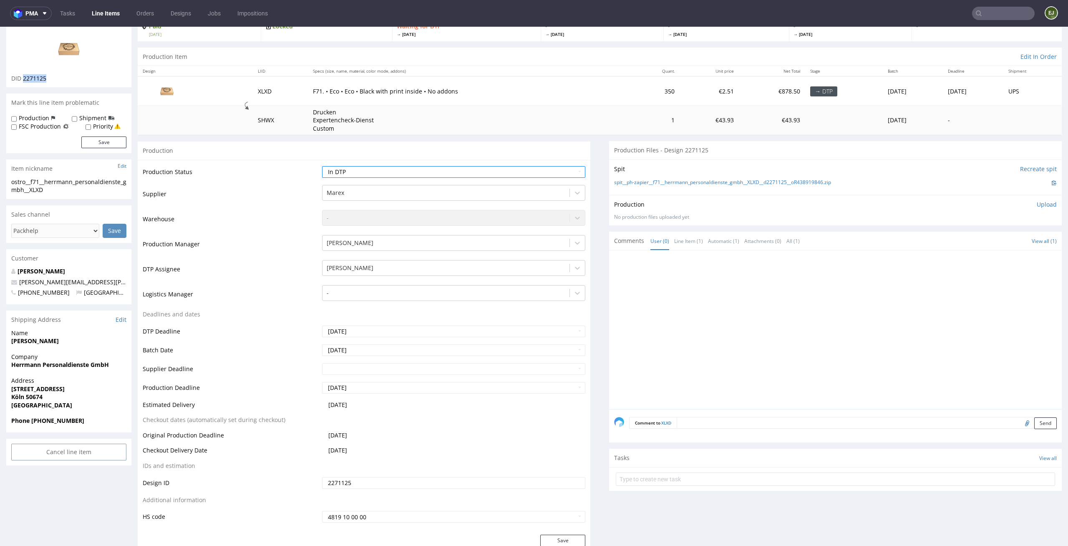
scroll to position [78, 0]
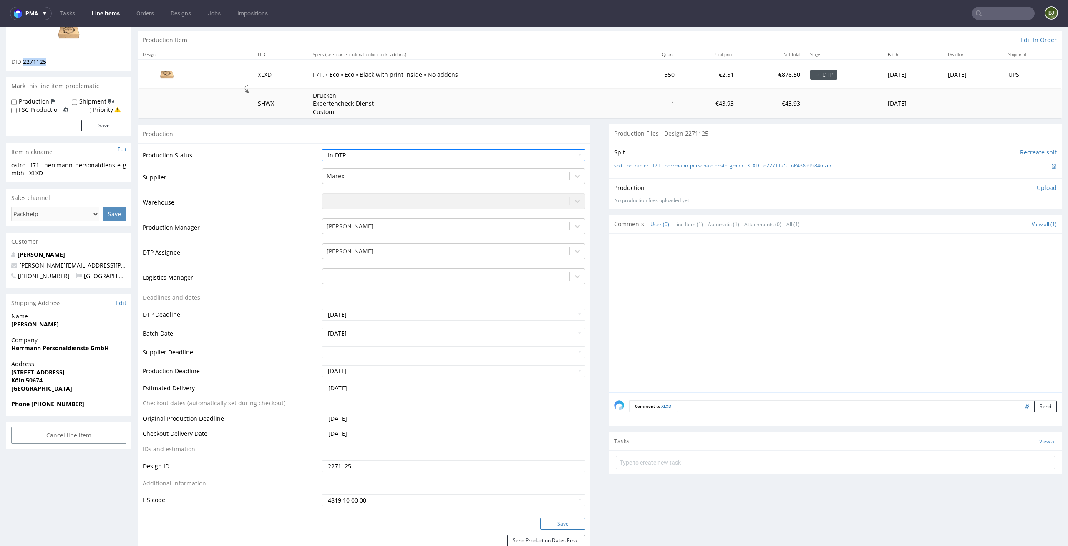
click at [562, 525] on button "Save" at bounding box center [562, 524] width 45 height 12
